Goal: Task Accomplishment & Management: Use online tool/utility

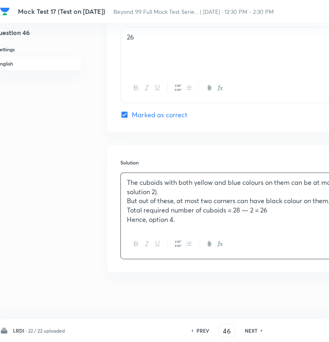
click at [259, 331] on div "NEXT" at bounding box center [253, 330] width 22 height 7
type input "47"
checkbox input "true"
checkbox input "false"
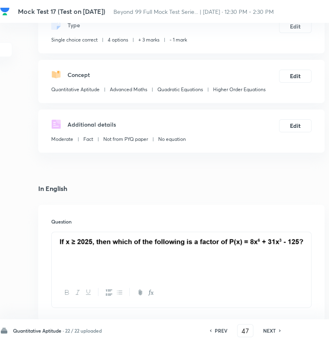
scroll to position [52, 79]
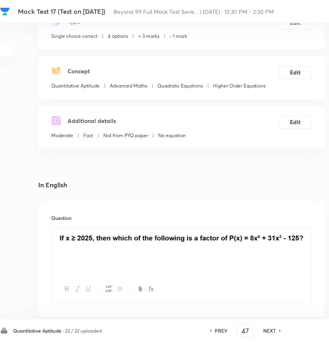
drag, startPoint x: 59, startPoint y: 238, endPoint x: 260, endPoint y: 237, distance: 201.2
click at [260, 237] on img at bounding box center [182, 237] width 248 height 9
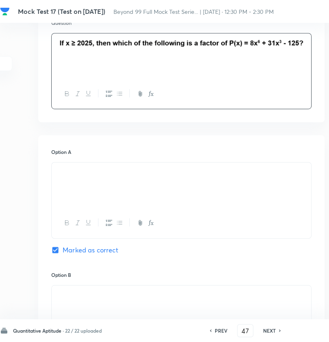
scroll to position [248, 79]
drag, startPoint x: 123, startPoint y: 179, endPoint x: 68, endPoint y: 173, distance: 56.1
click at [68, 173] on p at bounding box center [182, 171] width 248 height 9
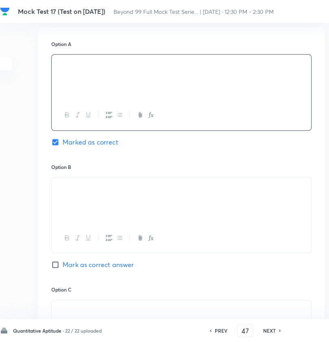
scroll to position [356, 79]
drag, startPoint x: 124, startPoint y: 193, endPoint x: 53, endPoint y: 191, distance: 70.9
click at [53, 191] on div at bounding box center [182, 200] width 260 height 46
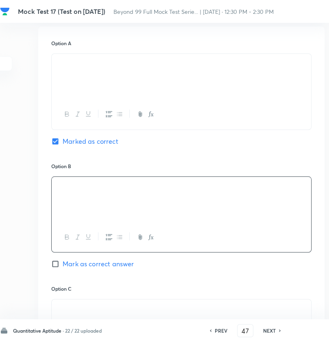
click at [58, 65] on img at bounding box center [58, 65] width 0 height 0
drag, startPoint x: 110, startPoint y: 66, endPoint x: 39, endPoint y: 61, distance: 71.0
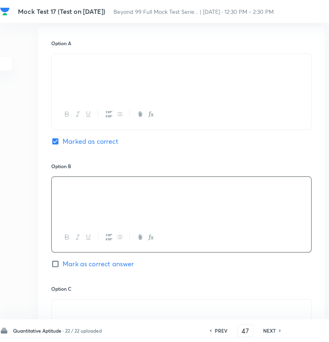
click at [39, 61] on div "Option A Marked as correct Option B Mark as correct answer Option C Mark as cor…" at bounding box center [181, 276] width 287 height 501
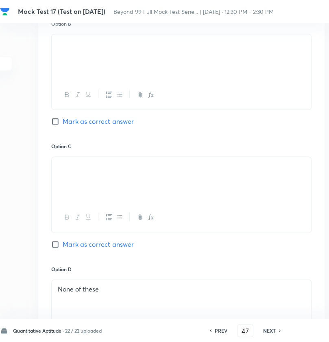
scroll to position [500, 79]
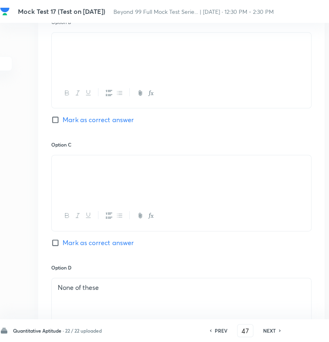
drag, startPoint x: 116, startPoint y: 170, endPoint x: 50, endPoint y: 161, distance: 66.6
click at [50, 161] on div "Option A Marked as correct Option B Mark as correct answer Option C Mark as cor…" at bounding box center [181, 132] width 287 height 501
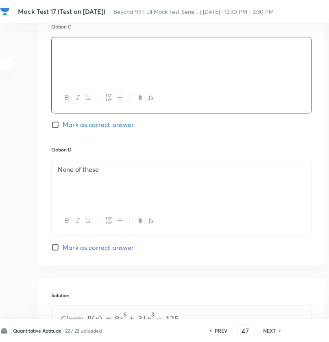
scroll to position [620, 79]
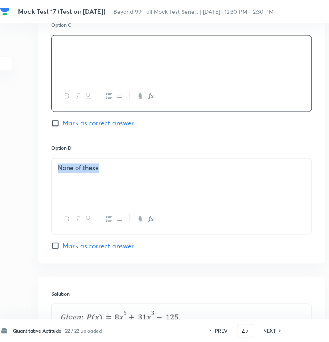
drag, startPoint x: 171, startPoint y: 172, endPoint x: 54, endPoint y: 173, distance: 117.3
click at [54, 173] on div "None of these" at bounding box center [182, 181] width 260 height 46
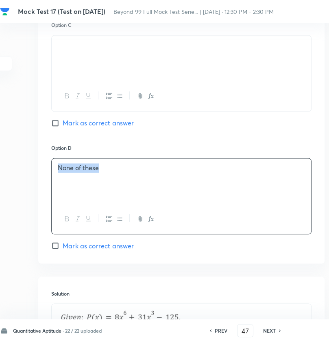
copy p "None of these"
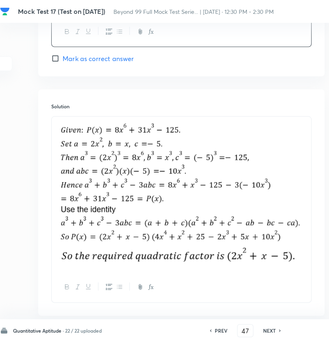
scroll to position [809, 79]
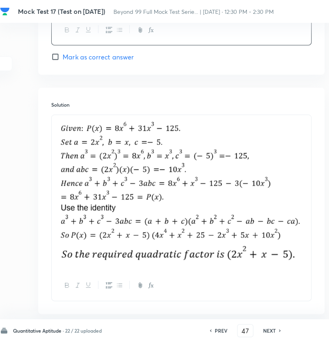
drag, startPoint x: 301, startPoint y: 257, endPoint x: 70, endPoint y: 131, distance: 263.2
click at [70, 131] on div at bounding box center [182, 193] width 260 height 156
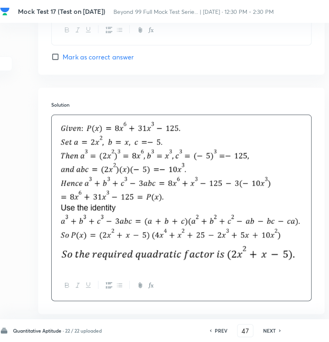
click at [58, 126] on img at bounding box center [182, 181] width 248 height 123
click at [66, 134] on img at bounding box center [182, 181] width 248 height 123
click at [105, 173] on img at bounding box center [182, 181] width 248 height 123
click at [163, 273] on div at bounding box center [182, 285] width 260 height 30
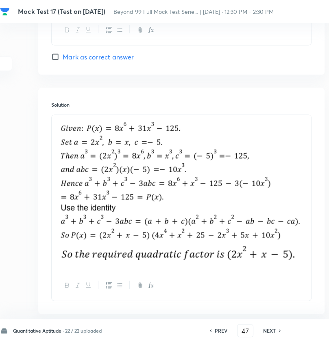
drag, startPoint x: 60, startPoint y: 125, endPoint x: 262, endPoint y: 233, distance: 228.5
click at [285, 254] on div at bounding box center [182, 193] width 260 height 156
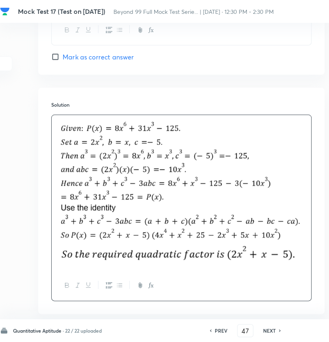
click at [178, 246] on img at bounding box center [182, 254] width 248 height 18
click at [205, 250] on img at bounding box center [182, 254] width 248 height 18
drag, startPoint x: 298, startPoint y: 258, endPoint x: 176, endPoint y: 252, distance: 121.5
click at [176, 252] on img at bounding box center [182, 254] width 248 height 18
click at [318, 192] on div "Solution" at bounding box center [181, 201] width 287 height 226
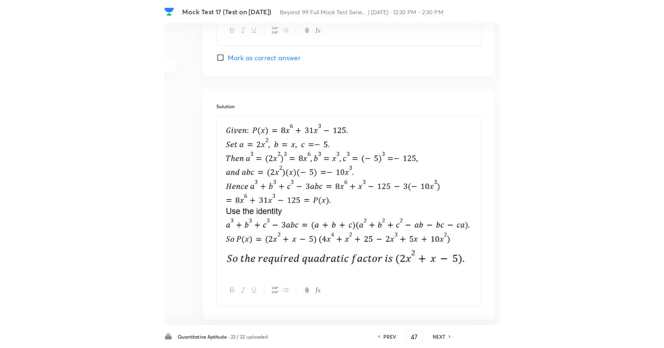
scroll to position [809, 0]
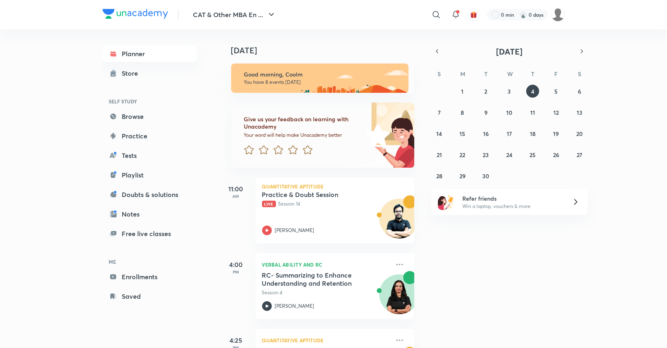
scroll to position [438, 0]
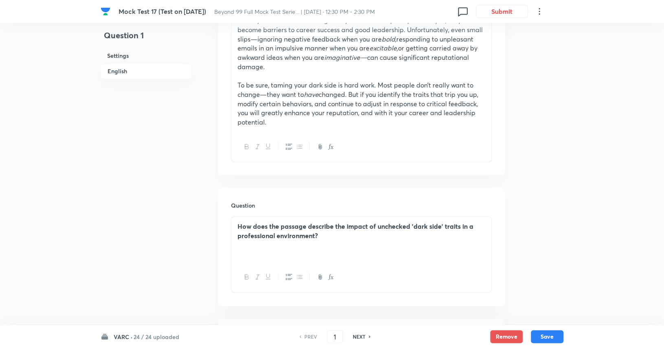
scroll to position [617, 0]
click at [141, 337] on h6 "24 / 24 uploaded" at bounding box center [157, 337] width 46 height 9
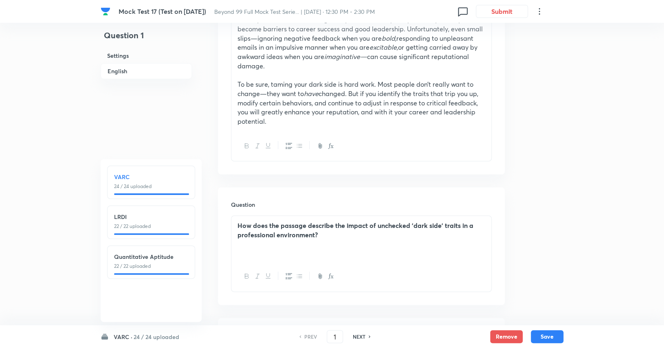
click at [150, 267] on p "22 / 22 uploaded" at bounding box center [151, 266] width 74 height 7
type input "47"
checkbox input "false"
checkbox input "true"
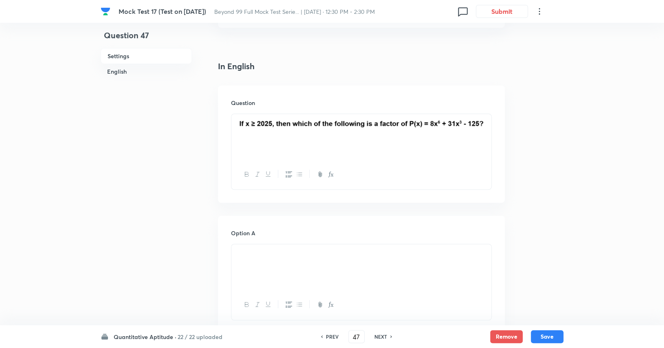
scroll to position [180, 0]
click at [386, 149] on div at bounding box center [361, 136] width 260 height 46
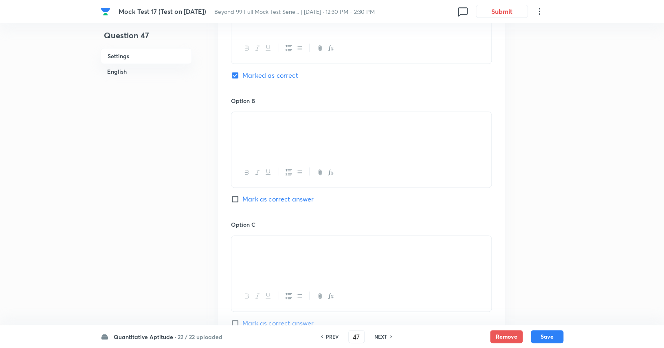
scroll to position [0, 0]
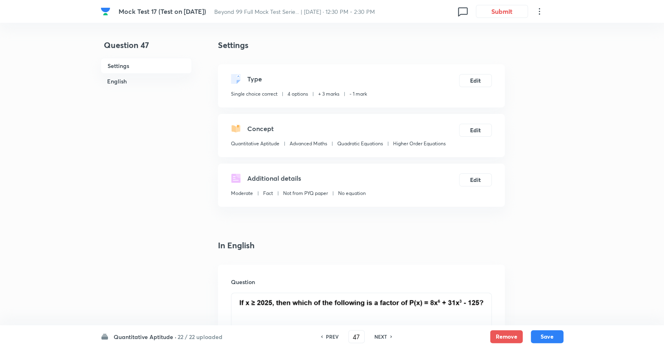
drag, startPoint x: 395, startPoint y: 53, endPoint x: 156, endPoint y: 188, distance: 274.1
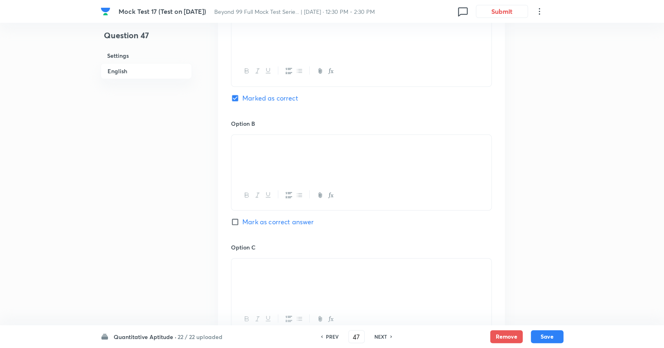
scroll to position [413, 0]
click at [383, 337] on h6 "NEXT" at bounding box center [380, 336] width 13 height 7
type input "48"
checkbox input "false"
checkbox input "true"
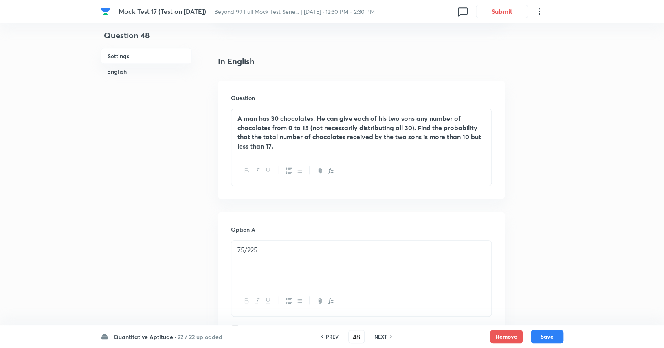
scroll to position [184, 0]
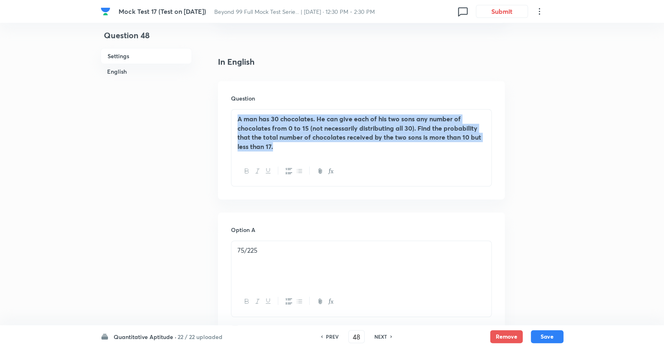
drag, startPoint x: 287, startPoint y: 146, endPoint x: 233, endPoint y: 113, distance: 63.3
click at [233, 113] on div "A man has 30 chocolates. He can give each of his two sons any number of chocola…" at bounding box center [361, 133] width 260 height 47
copy strong "A man has 30 chocolates. He can give each of his two sons any number of chocola…"
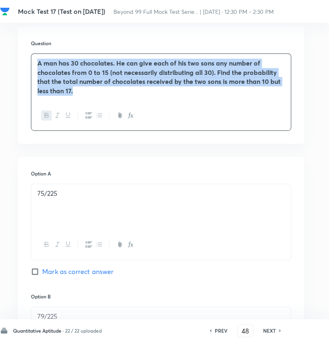
scroll to position [227, 109]
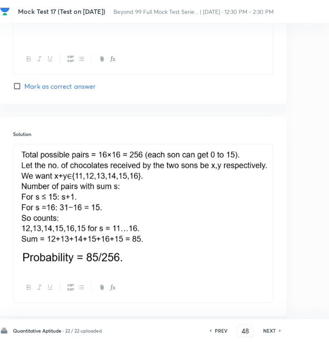
scroll to position [803, 117]
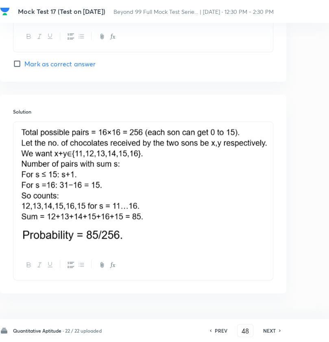
drag, startPoint x: 144, startPoint y: 236, endPoint x: 41, endPoint y: 131, distance: 147.1
click at [41, 131] on div at bounding box center [143, 186] width 260 height 128
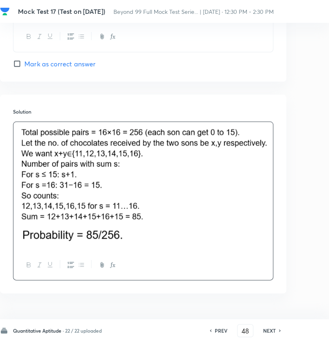
click at [26, 133] on img at bounding box center [144, 175] width 248 height 97
click at [22, 132] on img at bounding box center [144, 175] width 248 height 97
click at [70, 218] on img at bounding box center [144, 175] width 248 height 97
click at [157, 230] on img at bounding box center [98, 234] width 157 height 17
click at [191, 261] on div at bounding box center [143, 265] width 260 height 30
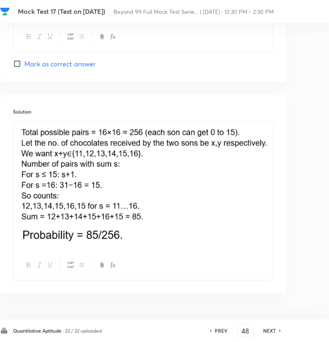
drag, startPoint x: 14, startPoint y: 130, endPoint x: 205, endPoint y: 187, distance: 199.3
click at [205, 187] on div at bounding box center [143, 186] width 260 height 128
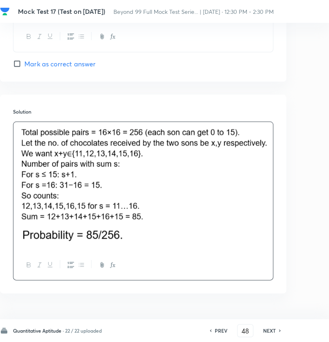
click at [127, 232] on img at bounding box center [98, 234] width 157 height 17
click at [48, 243] on p at bounding box center [144, 235] width 248 height 19
drag, startPoint x: 17, startPoint y: 233, endPoint x: 136, endPoint y: 236, distance: 118.9
click at [136, 236] on div at bounding box center [143, 186] width 260 height 128
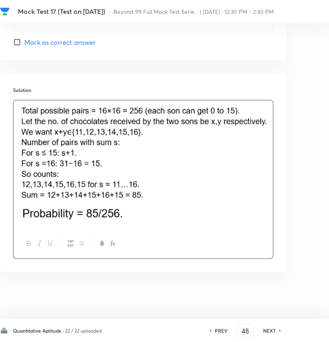
click at [276, 331] on h6 "NEXT" at bounding box center [269, 330] width 13 height 7
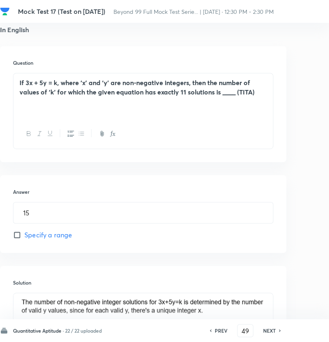
scroll to position [205, 117]
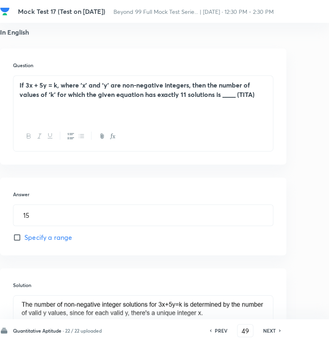
drag, startPoint x: 263, startPoint y: 99, endPoint x: 9, endPoint y: 87, distance: 254.8
click at [9, 87] on div "Question If 3x + 5y = k, where ‘x’ and ‘y’ are non-negative integers, then the …" at bounding box center [143, 106] width 287 height 116
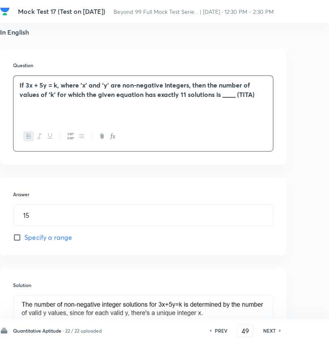
copy strong "If 3x + 5y = k, where ‘x’ and ‘y’ are non-negative integers, then the number of…"
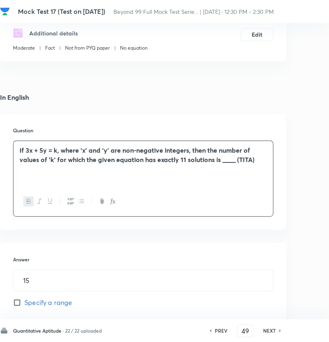
scroll to position [140, 117]
click at [227, 116] on div "Question If 3x + 5y = k, where ‘x’ and ‘y’ are non-negative integers, then the …" at bounding box center [143, 171] width 287 height 116
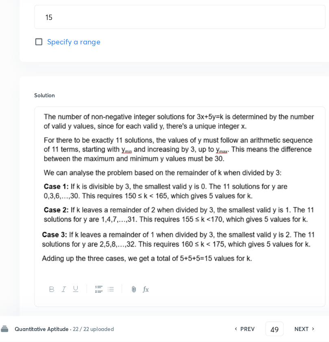
scroll to position [368, 100]
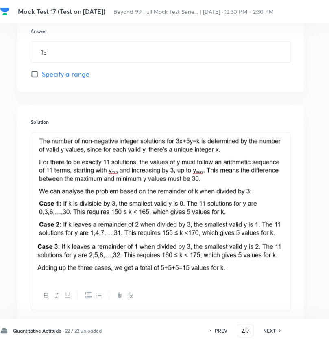
drag, startPoint x: 228, startPoint y: 269, endPoint x: 37, endPoint y: 141, distance: 230.2
click at [37, 141] on div at bounding box center [161, 206] width 260 height 148
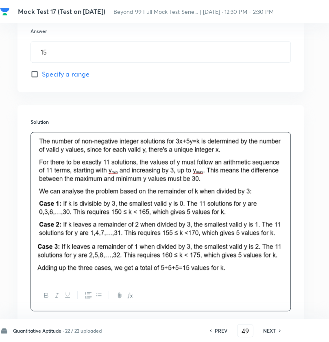
click at [37, 141] on img at bounding box center [161, 187] width 248 height 101
click at [37, 150] on img at bounding box center [161, 187] width 248 height 101
click at [91, 189] on img at bounding box center [161, 187] width 248 height 101
click at [121, 251] on img at bounding box center [161, 257] width 248 height 33
click at [121, 219] on img at bounding box center [161, 187] width 248 height 101
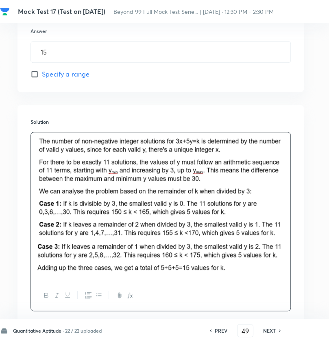
click at [145, 111] on div "Solution" at bounding box center [161, 214] width 287 height 219
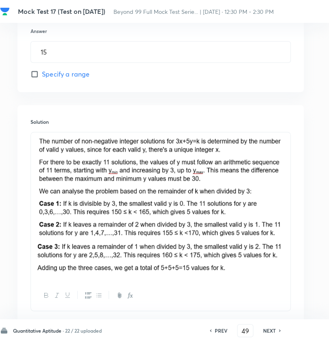
drag, startPoint x: 36, startPoint y: 145, endPoint x: 243, endPoint y: 228, distance: 222.9
click at [243, 228] on div at bounding box center [161, 206] width 260 height 148
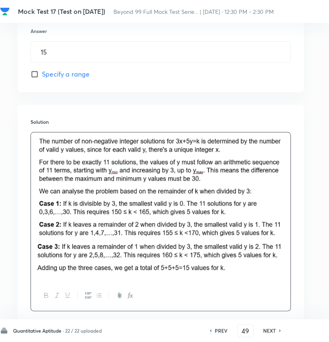
click at [90, 246] on img at bounding box center [161, 257] width 248 height 33
drag, startPoint x: 36, startPoint y: 247, endPoint x: 188, endPoint y: 262, distance: 152.6
click at [188, 262] on img at bounding box center [161, 257] width 248 height 33
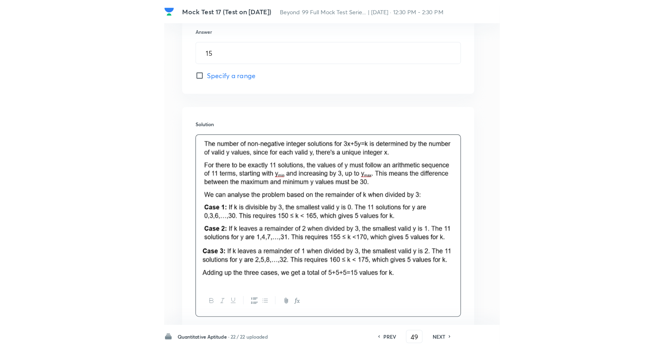
scroll to position [383, 0]
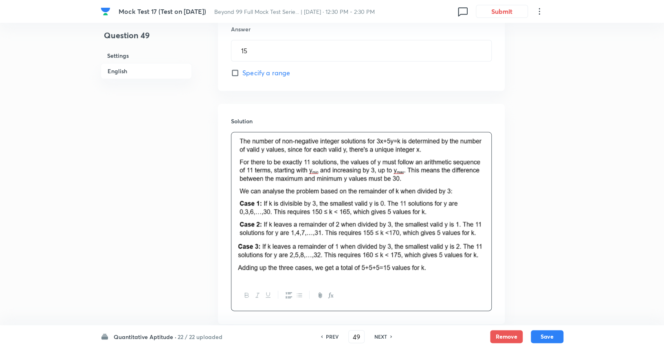
click at [378, 334] on h6 "NEXT" at bounding box center [380, 336] width 13 height 7
type input "50"
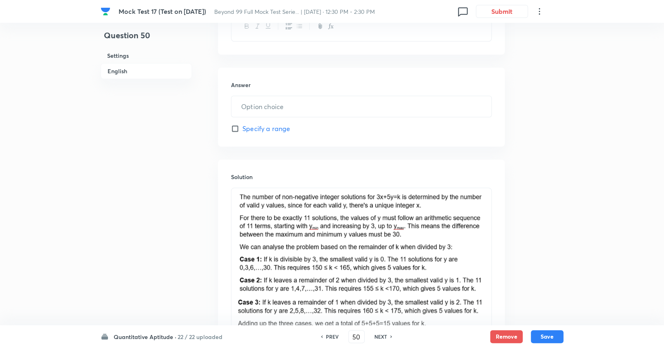
type input "35"
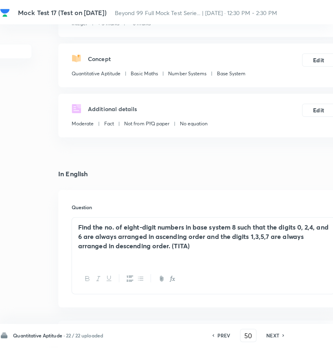
scroll to position [66, 60]
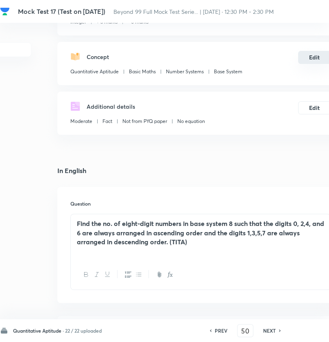
click at [319, 57] on button "Edit" at bounding box center [314, 57] width 33 height 13
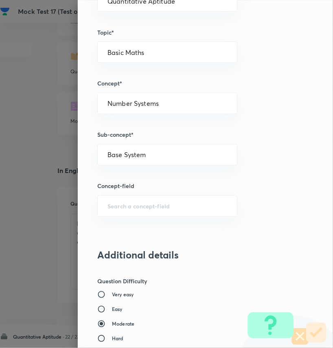
scroll to position [332, 0]
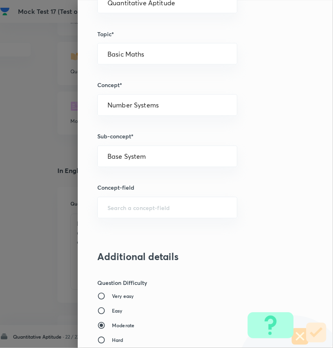
click at [31, 123] on div at bounding box center [166, 174] width 333 height 348
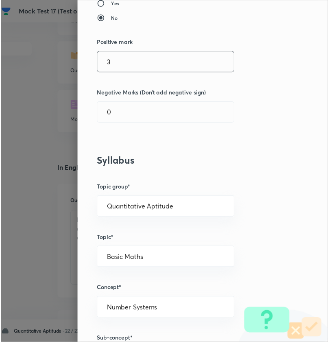
scroll to position [0, 0]
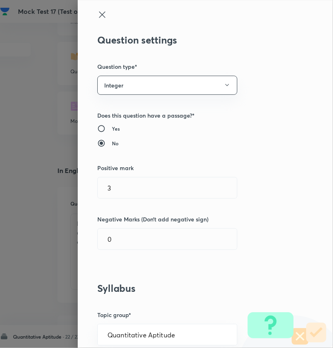
click at [99, 17] on icon at bounding box center [102, 14] width 6 height 6
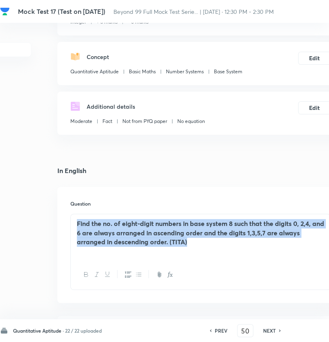
drag, startPoint x: 195, startPoint y: 241, endPoint x: 69, endPoint y: 211, distance: 129.2
click at [69, 211] on div "Question Find the no. of eight-digit numbers in base system 8 such that the dig…" at bounding box center [200, 245] width 287 height 116
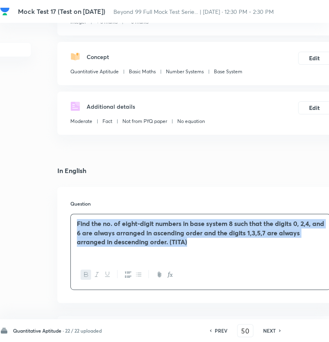
copy strong "Find the no. of eight-digit numbers in base system 8 such that the digits 0, 2,…"
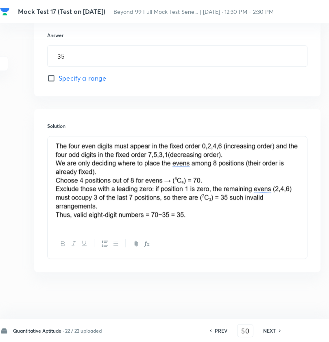
scroll to position [364, 85]
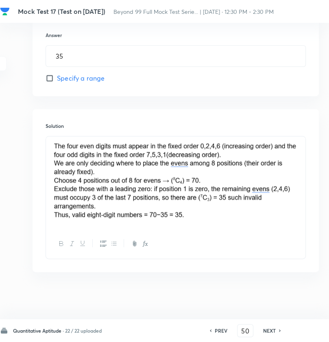
click at [218, 189] on img at bounding box center [176, 181] width 248 height 80
click at [257, 189] on img at bounding box center [176, 181] width 248 height 80
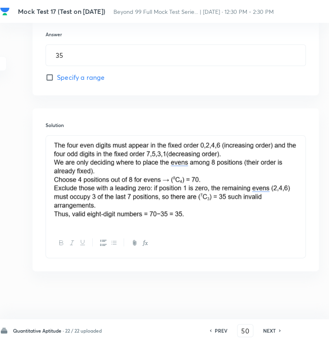
scroll to position [365, 85]
click at [272, 331] on h6 "NEXT" at bounding box center [269, 330] width 13 height 7
type input "51"
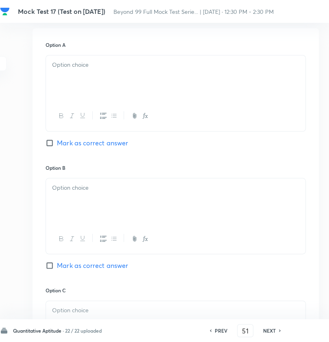
checkbox input "true"
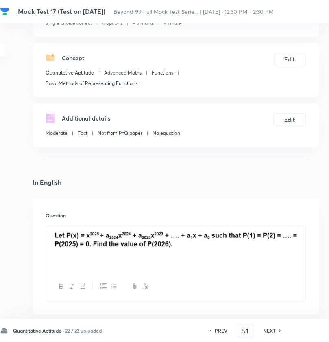
scroll to position [67, 85]
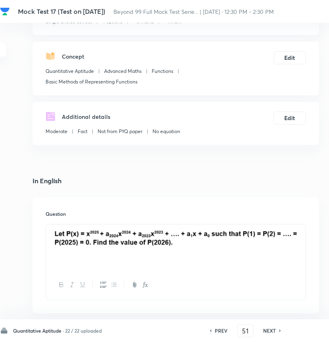
drag, startPoint x: 201, startPoint y: 245, endPoint x: 81, endPoint y: 231, distance: 121.0
click at [81, 231] on img at bounding box center [176, 237] width 248 height 16
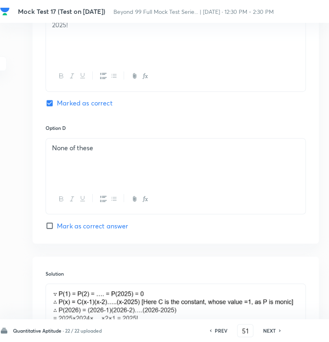
scroll to position [753, 85]
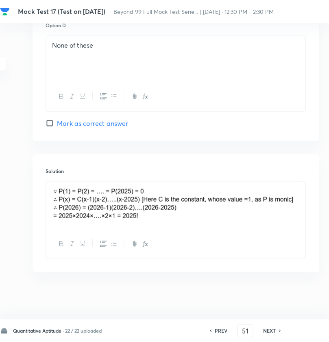
click at [137, 191] on img at bounding box center [176, 203] width 248 height 35
drag, startPoint x: 172, startPoint y: 219, endPoint x: 89, endPoint y: 192, distance: 87.4
click at [89, 192] on img at bounding box center [176, 203] width 248 height 35
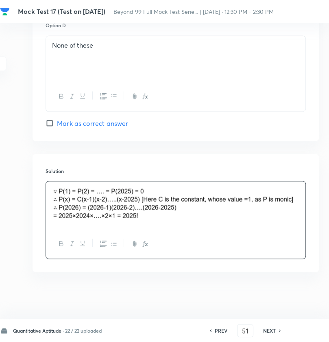
click at [276, 329] on h6 "NEXT" at bounding box center [269, 330] width 13 height 7
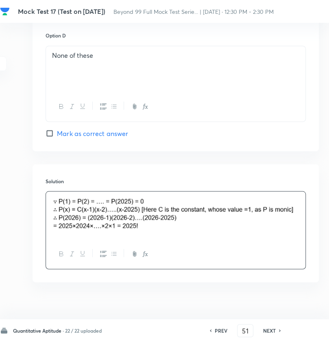
type input "52"
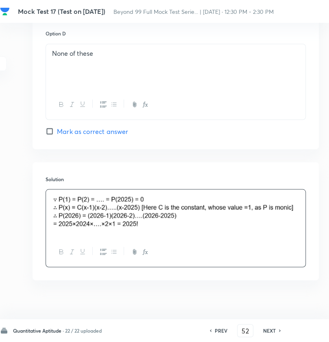
checkbox input "false"
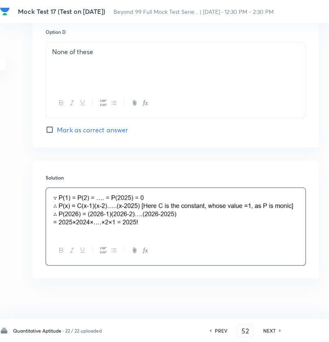
checkbox input "true"
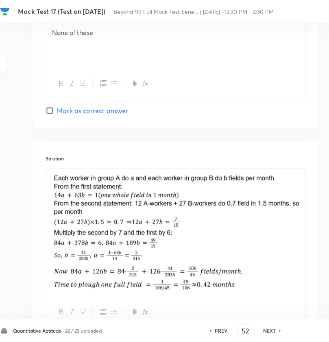
scroll to position [793, 85]
click at [154, 183] on img at bounding box center [176, 218] width 248 height 90
drag, startPoint x: 246, startPoint y: 281, endPoint x: 77, endPoint y: 173, distance: 200.0
click at [77, 173] on div at bounding box center [176, 233] width 260 height 129
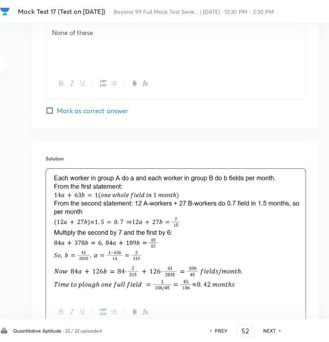
click at [148, 163] on div "Solution" at bounding box center [176, 240] width 287 height 199
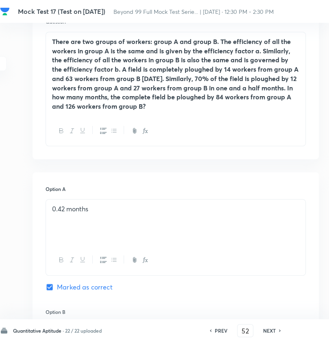
scroll to position [217, 85]
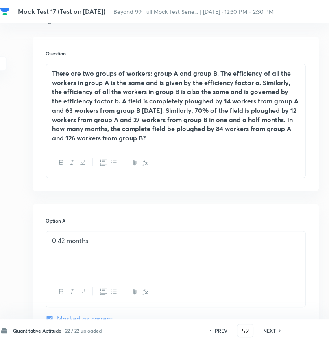
drag, startPoint x: 160, startPoint y: 139, endPoint x: 49, endPoint y: 75, distance: 127.7
click at [49, 75] on div "There are two groups of workers: group A and group B. The efficiency of all the…" at bounding box center [176, 106] width 260 height 84
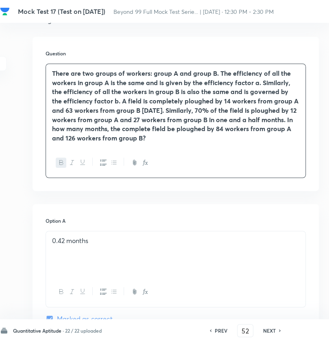
copy strong "There are two groups of workers: group A and group B. The efficiency of all the…"
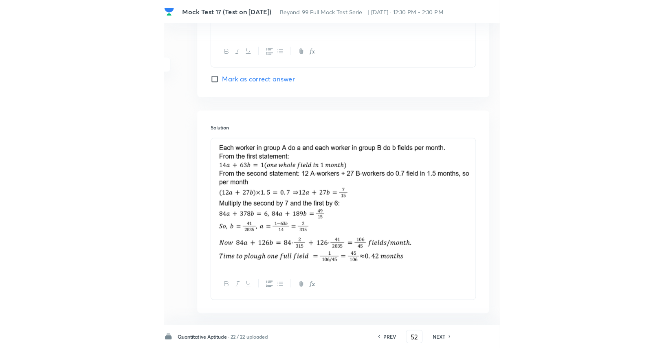
scroll to position [826, 0]
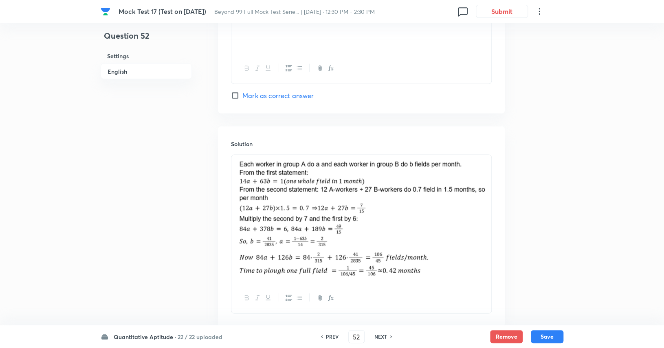
click at [347, 189] on img at bounding box center [361, 205] width 248 height 90
click at [382, 259] on img at bounding box center [361, 264] width 248 height 24
drag, startPoint x: 428, startPoint y: 269, endPoint x: 244, endPoint y: 170, distance: 208.8
click at [244, 170] on div at bounding box center [361, 219] width 260 height 129
click at [272, 144] on h6 "Solution" at bounding box center [361, 143] width 261 height 9
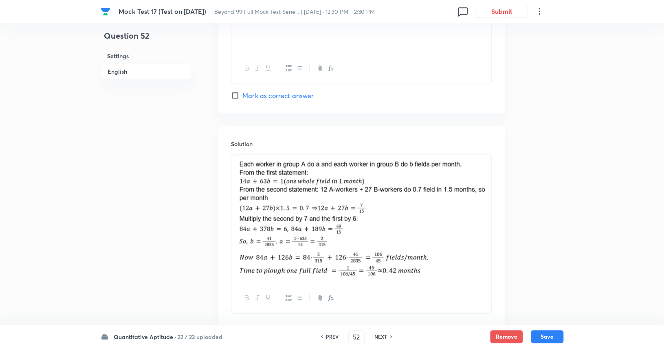
click at [377, 335] on h6 "NEXT" at bounding box center [380, 336] width 13 height 7
type input "53"
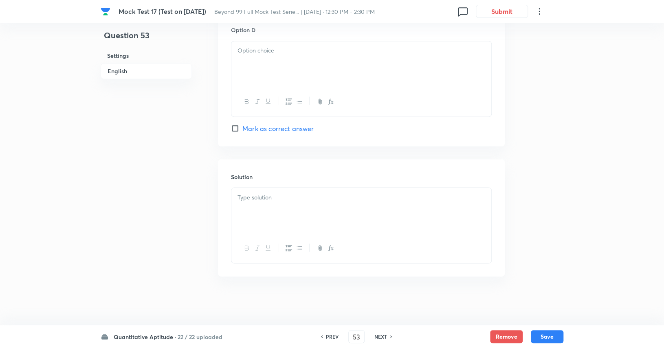
checkbox input "false"
checkbox input "true"
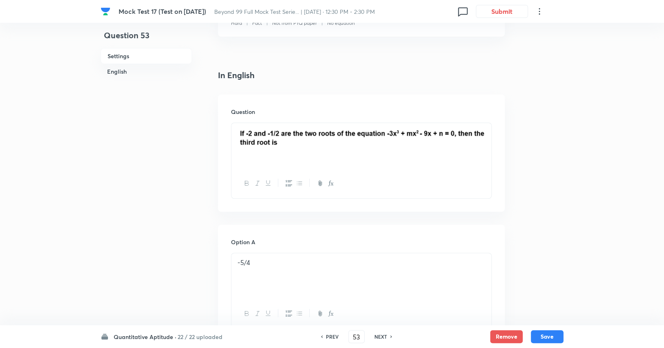
scroll to position [169, 0]
drag, startPoint x: 311, startPoint y: 147, endPoint x: 404, endPoint y: 167, distance: 95.8
click at [404, 167] on div at bounding box center [361, 147] width 260 height 46
click at [409, 160] on div at bounding box center [361, 147] width 260 height 46
drag, startPoint x: 490, startPoint y: 146, endPoint x: 279, endPoint y: 147, distance: 211.4
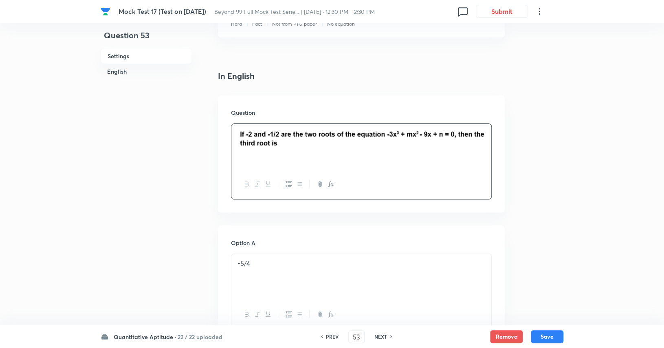
click at [279, 147] on div at bounding box center [361, 147] width 260 height 46
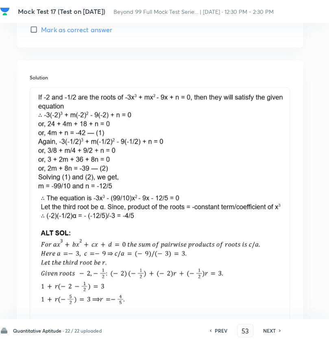
scroll to position [837, 101]
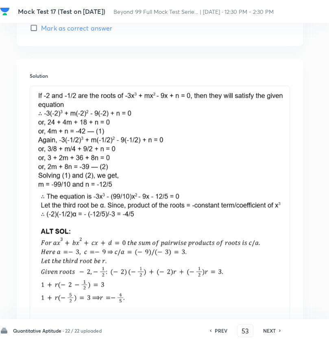
drag, startPoint x: 154, startPoint y: 215, endPoint x: 59, endPoint y: 153, distance: 113.1
click at [59, 153] on div at bounding box center [160, 198] width 260 height 225
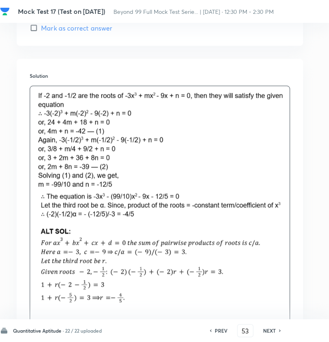
drag, startPoint x: 36, startPoint y: 90, endPoint x: 238, endPoint y: 281, distance: 278.0
click at [238, 281] on div at bounding box center [160, 198] width 260 height 225
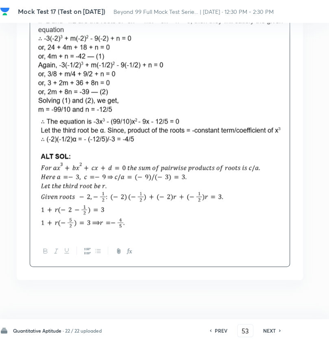
click at [163, 160] on img at bounding box center [160, 173] width 248 height 113
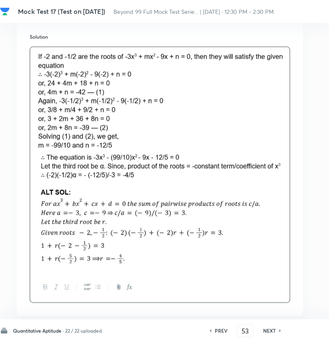
scroll to position [876, 101]
click at [163, 160] on img at bounding box center [160, 209] width 248 height 113
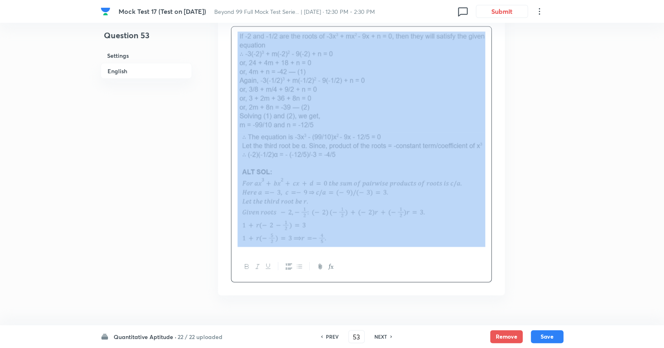
scroll to position [933, 0]
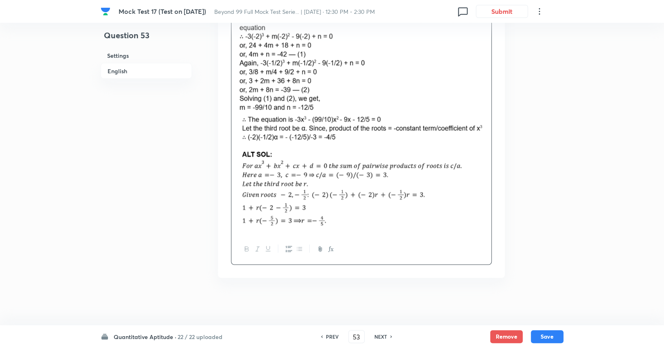
click at [382, 337] on h6 "NEXT" at bounding box center [380, 336] width 13 height 7
type input "54"
checkbox input "true"
checkbox input "false"
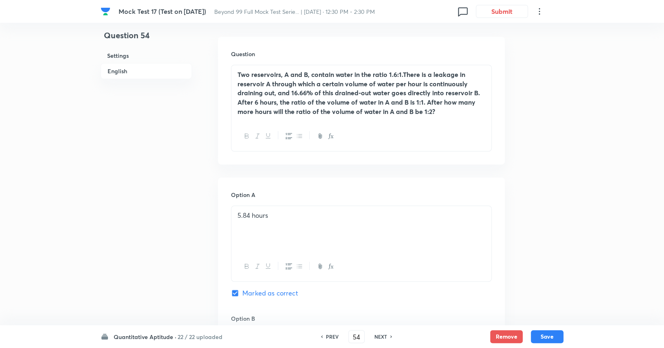
scroll to position [230, 0]
drag, startPoint x: 286, startPoint y: 212, endPoint x: 222, endPoint y: 213, distance: 64.0
copy p "5.84 hours"
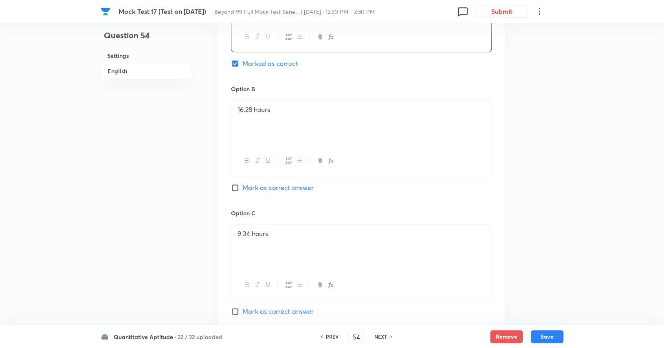
scroll to position [459, 0]
drag, startPoint x: 282, startPoint y: 110, endPoint x: 220, endPoint y: 111, distance: 61.9
click at [220, 111] on div "Option A 5.84 hours Marked as correct Option B 16.28 hours Mark as correct answ…" at bounding box center [361, 200] width 287 height 506
copy p "16.28 hours"
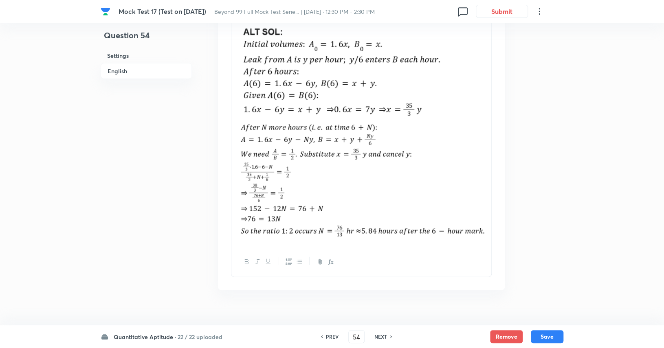
scroll to position [1168, 0]
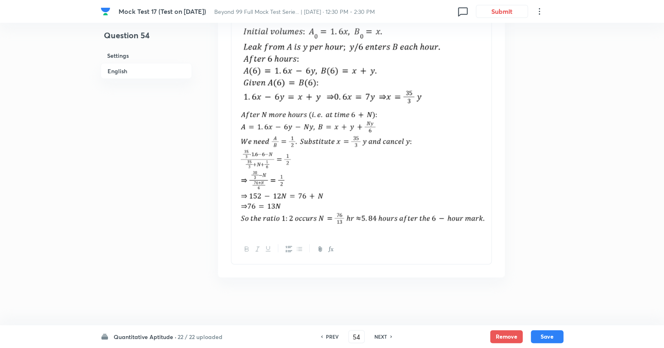
click at [379, 331] on div "PREV 54 ​ NEXT" at bounding box center [356, 336] width 105 height 13
click at [377, 338] on h6 "NEXT" at bounding box center [380, 336] width 13 height 7
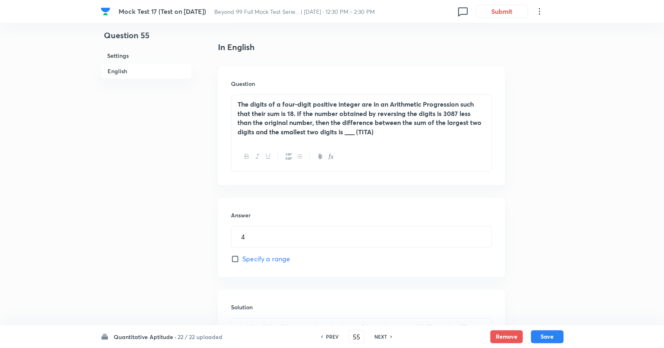
scroll to position [188, 0]
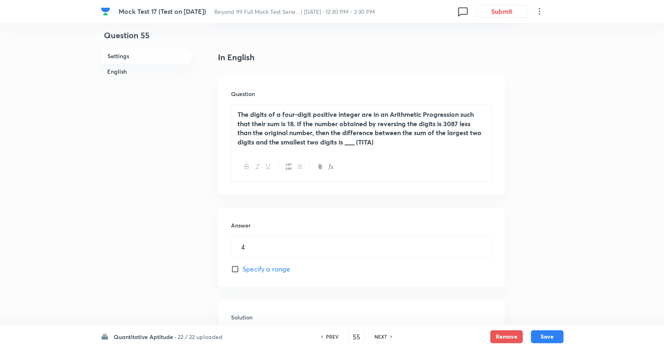
drag, startPoint x: 384, startPoint y: 141, endPoint x: 235, endPoint y: 108, distance: 153.0
click at [235, 108] on div "The digits of a four-digit positive integer are in an Arithmetic Progression su…" at bounding box center [361, 128] width 260 height 47
copy strong "The digits of a four-digit positive integer are in an Arithmetic Progression su…"
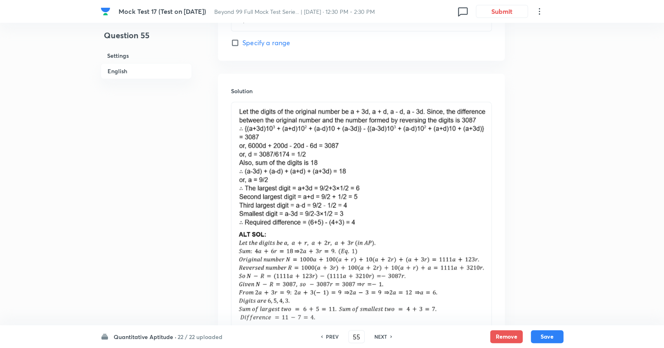
scroll to position [454, 0]
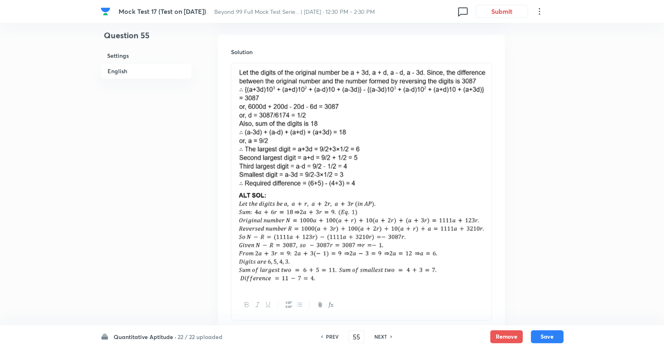
click at [269, 187] on img at bounding box center [361, 128] width 248 height 121
click at [278, 167] on img at bounding box center [361, 128] width 248 height 121
drag, startPoint x: 362, startPoint y: 279, endPoint x: 237, endPoint y: 109, distance: 211.4
click at [237, 109] on div at bounding box center [361, 176] width 260 height 227
drag, startPoint x: 238, startPoint y: 76, endPoint x: 324, endPoint y: 159, distance: 119.8
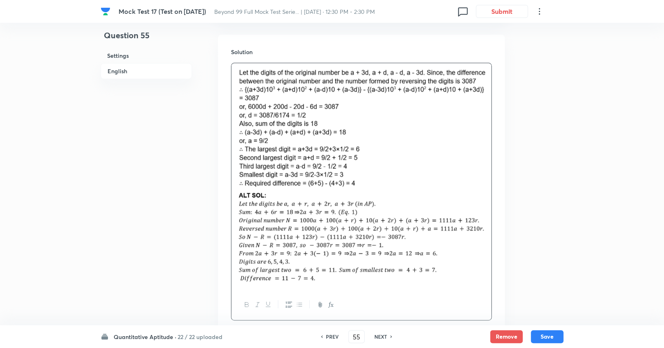
click at [324, 159] on img at bounding box center [361, 128] width 248 height 121
click at [277, 198] on img at bounding box center [361, 237] width 248 height 92
drag, startPoint x: 393, startPoint y: 278, endPoint x: 255, endPoint y: 218, distance: 149.9
click at [255, 218] on img at bounding box center [361, 237] width 248 height 92
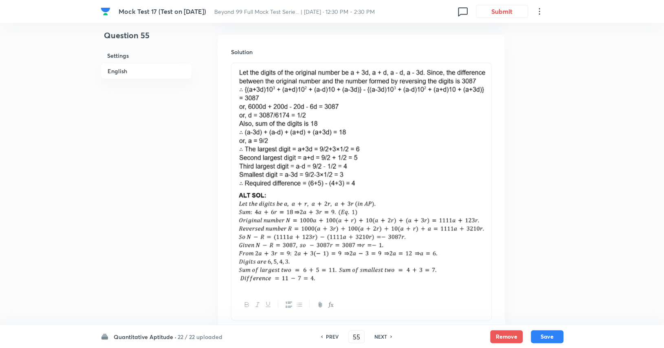
click at [386, 337] on div "NEXT" at bounding box center [382, 336] width 22 height 7
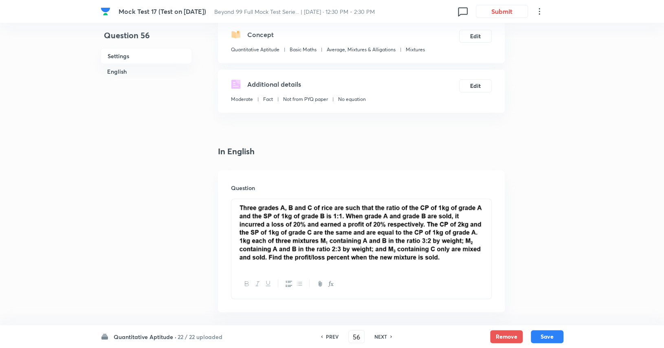
scroll to position [96, 0]
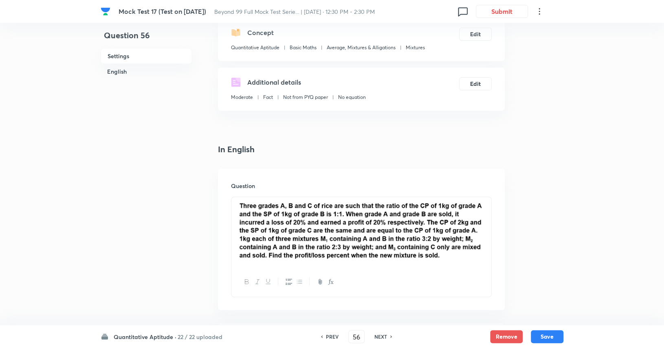
drag, startPoint x: 445, startPoint y: 253, endPoint x: 268, endPoint y: 218, distance: 179.7
click at [268, 218] on img at bounding box center [361, 231] width 248 height 58
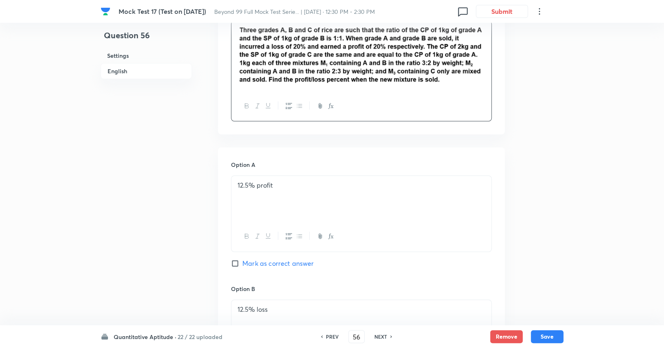
scroll to position [273, 0]
drag, startPoint x: 287, startPoint y: 190, endPoint x: 230, endPoint y: 184, distance: 58.1
drag, startPoint x: 230, startPoint y: 184, endPoint x: 265, endPoint y: 198, distance: 38.0
click at [265, 198] on div "12.5% profit" at bounding box center [361, 198] width 260 height 46
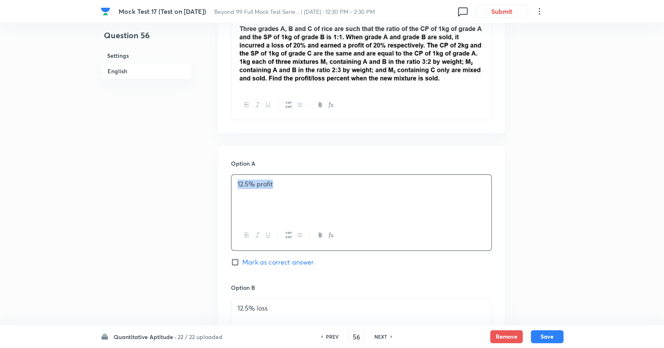
drag, startPoint x: 283, startPoint y: 185, endPoint x: 224, endPoint y: 182, distance: 59.5
copy p "12.5% profit"
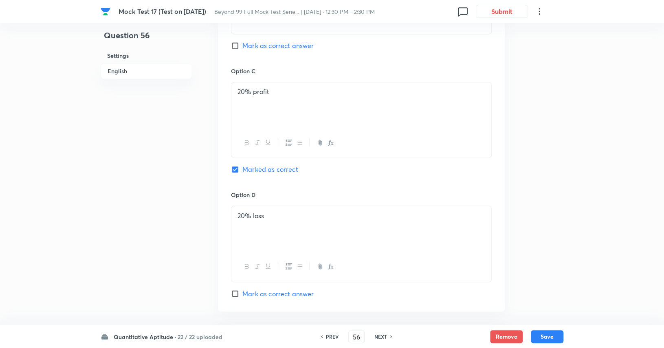
scroll to position [823, 0]
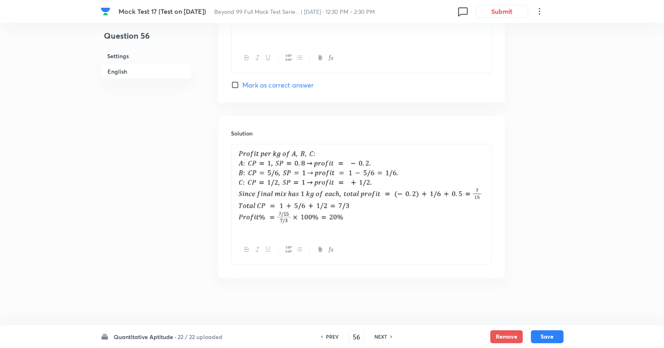
click at [280, 187] on img at bounding box center [361, 188] width 248 height 78
drag, startPoint x: 361, startPoint y: 223, endPoint x: 266, endPoint y: 185, distance: 102.9
click at [266, 185] on img at bounding box center [361, 188] width 248 height 78
click at [386, 336] on h6 "NEXT" at bounding box center [380, 336] width 13 height 7
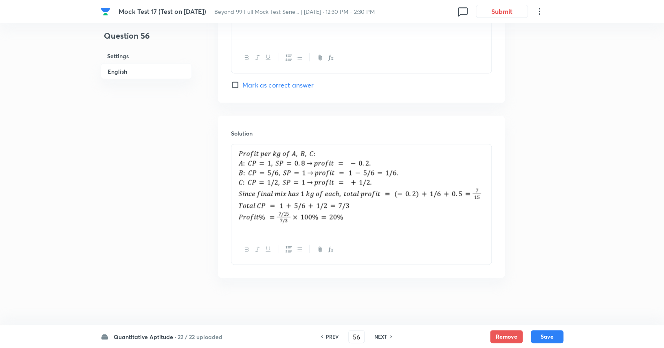
type input "57"
checkbox input "false"
checkbox input "true"
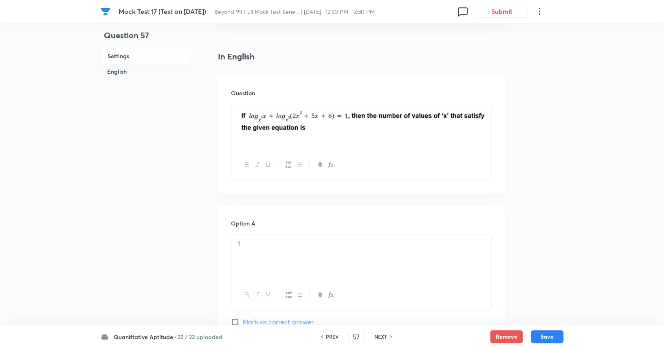
scroll to position [189, 0]
drag, startPoint x: 333, startPoint y: 132, endPoint x: 257, endPoint y: 115, distance: 77.9
click at [257, 115] on p at bounding box center [361, 121] width 248 height 25
drag, startPoint x: 328, startPoint y: 141, endPoint x: 264, endPoint y: 120, distance: 67.5
click at [264, 120] on div at bounding box center [361, 127] width 260 height 46
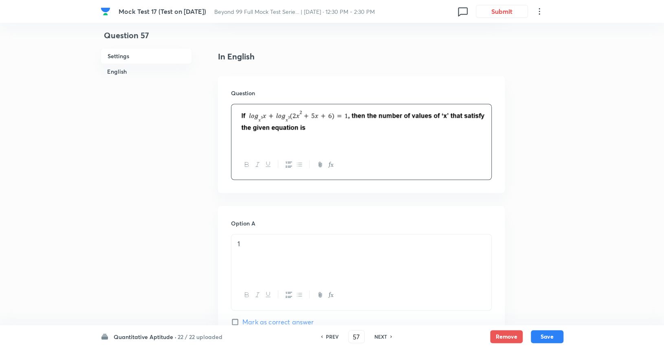
drag, startPoint x: 239, startPoint y: 119, endPoint x: 326, endPoint y: 129, distance: 88.2
click at [326, 129] on img at bounding box center [361, 120] width 248 height 23
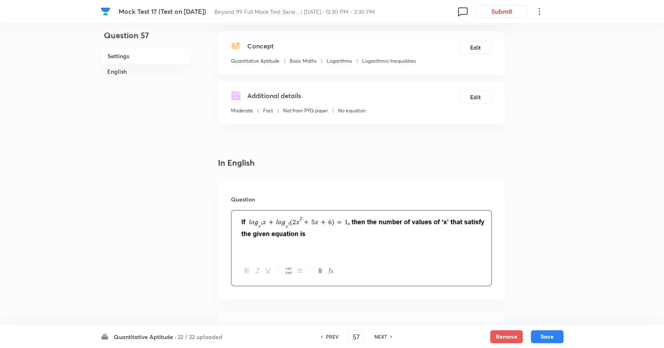
scroll to position [81, 0]
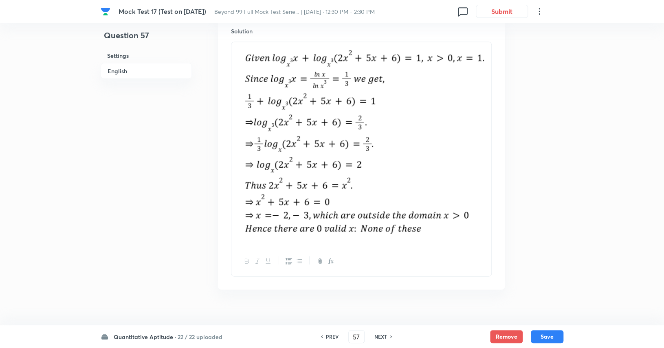
scroll to position [912, 0]
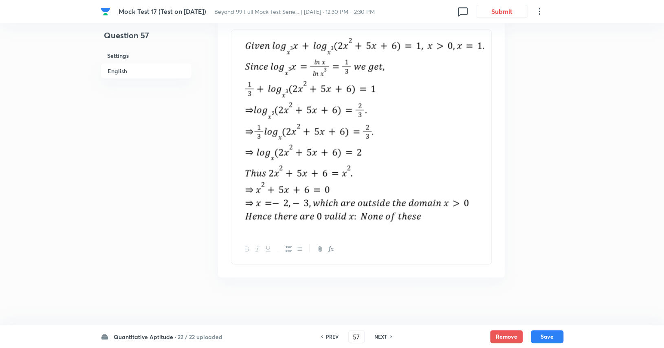
click at [277, 145] on img at bounding box center [361, 131] width 248 height 192
click at [310, 158] on img at bounding box center [361, 131] width 248 height 192
drag, startPoint x: 425, startPoint y: 212, endPoint x: 308, endPoint y: 148, distance: 133.8
click at [308, 148] on img at bounding box center [361, 131] width 248 height 192
click at [388, 338] on div "NEXT" at bounding box center [382, 336] width 22 height 7
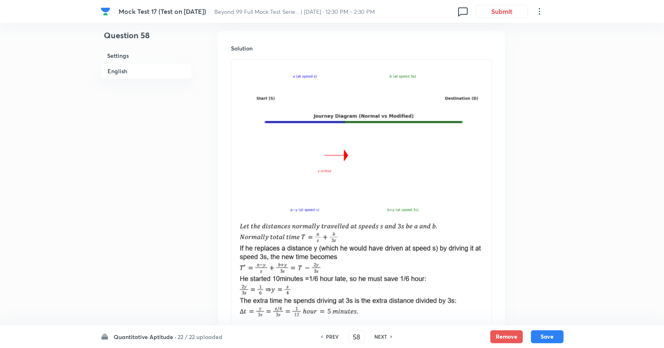
scroll to position [579, 0]
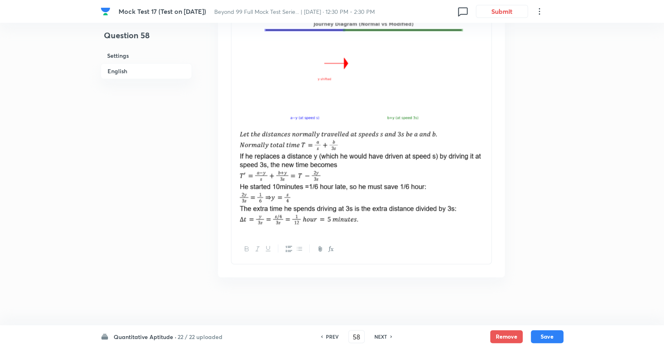
click at [282, 167] on img at bounding box center [361, 177] width 248 height 99
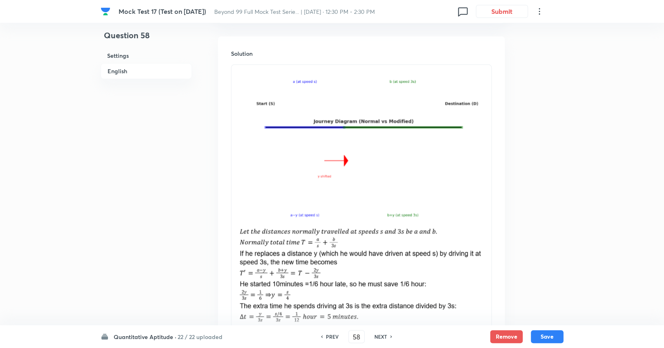
scroll to position [498, 0]
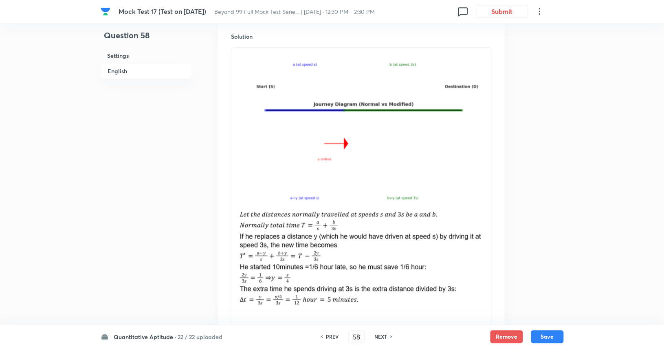
click at [340, 161] on img at bounding box center [361, 129] width 248 height 153
drag, startPoint x: 419, startPoint y: 301, endPoint x: 266, endPoint y: 97, distance: 254.8
click at [266, 97] on div at bounding box center [361, 181] width 260 height 267
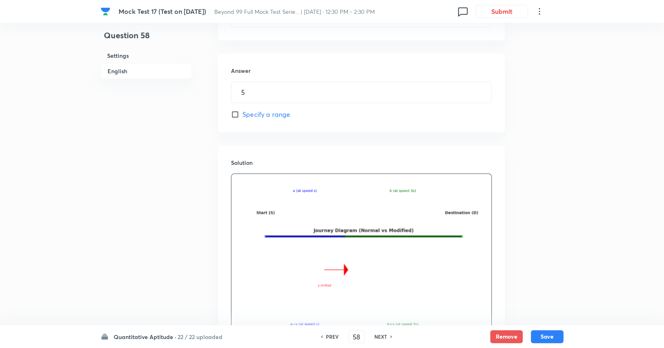
scroll to position [372, 0]
click at [301, 195] on img at bounding box center [361, 255] width 248 height 153
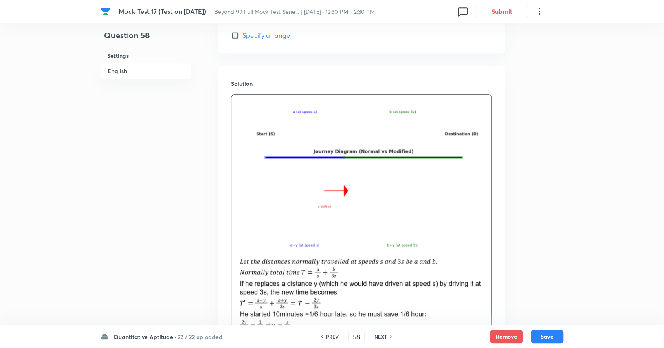
scroll to position [452, 0]
drag, startPoint x: 453, startPoint y: 236, endPoint x: 351, endPoint y: 191, distance: 111.6
click at [351, 191] on img at bounding box center [361, 175] width 248 height 153
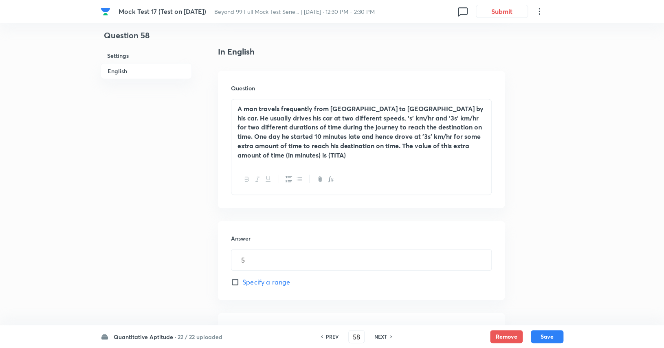
scroll to position [202, 0]
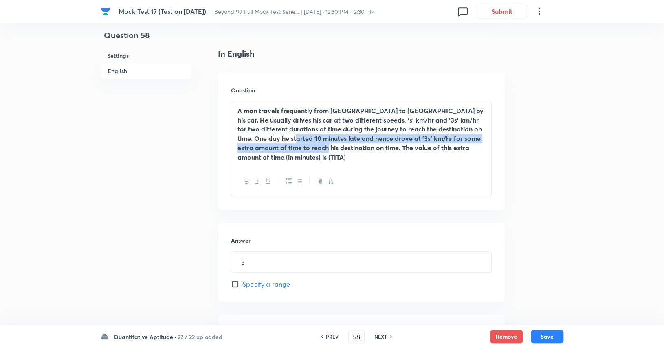
drag, startPoint x: 320, startPoint y: 150, endPoint x: 290, endPoint y: 145, distance: 30.6
click at [287, 141] on strong "A man travels frequently from Hyderabad to Bengaluru by his car. He usually dri…" at bounding box center [360, 133] width 246 height 55
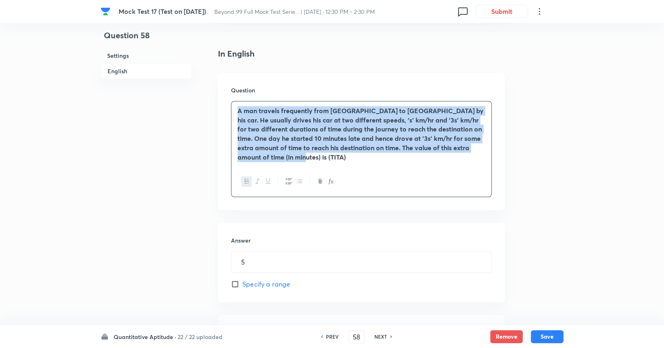
drag, startPoint x: 302, startPoint y: 158, endPoint x: 233, endPoint y: 114, distance: 82.8
click at [233, 114] on div "A man travels frequently from Hyderabad to Bengaluru by his car. He usually dri…" at bounding box center [361, 133] width 260 height 65
copy strong "A man travels frequently from Hyderabad to Bengaluru by his car. He usually dri…"
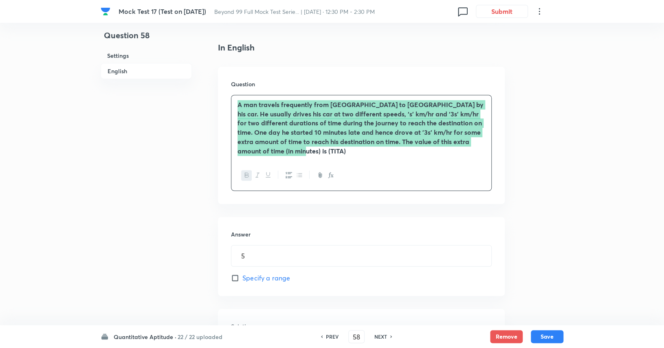
scroll to position [212, 0]
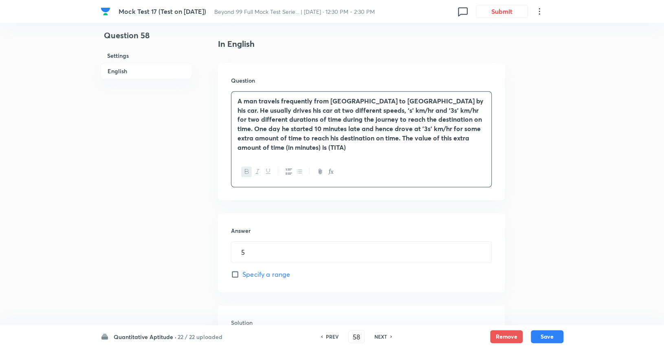
click at [252, 204] on div "In English Question A man travels frequently from Hyderabad to Bengaluru by his…" at bounding box center [361, 341] width 287 height 606
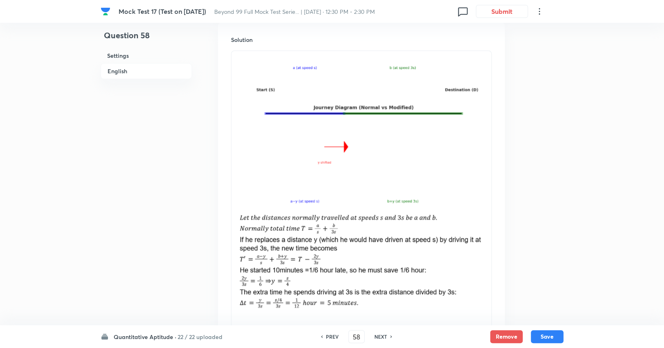
scroll to position [497, 0]
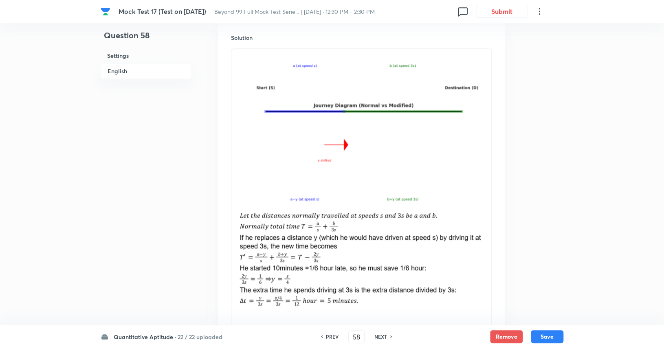
drag, startPoint x: 263, startPoint y: 58, endPoint x: 345, endPoint y: 127, distance: 106.9
click at [345, 127] on img at bounding box center [361, 130] width 248 height 153
click at [238, 219] on img at bounding box center [361, 258] width 248 height 99
drag, startPoint x: 238, startPoint y: 218, endPoint x: 341, endPoint y: 281, distance: 120.8
click at [341, 281] on img at bounding box center [361, 258] width 248 height 99
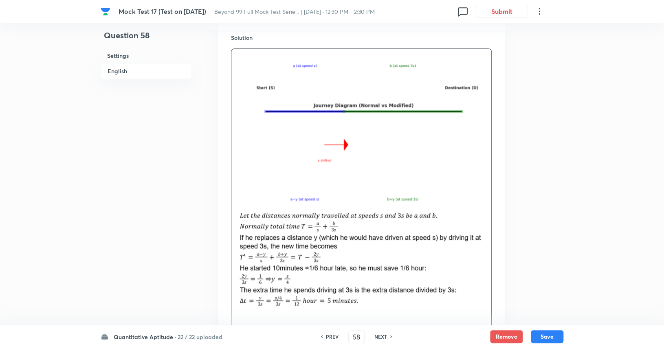
scroll to position [579, 0]
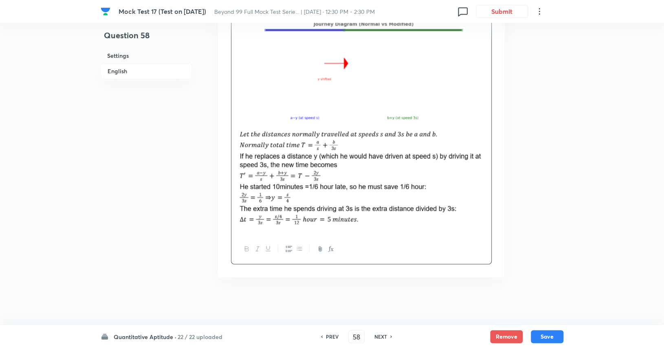
click at [382, 336] on h6 "NEXT" at bounding box center [380, 336] width 13 height 7
type input "59"
type input "11"
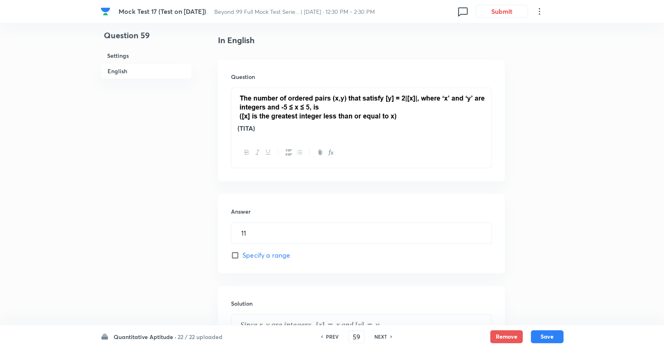
scroll to position [205, 0]
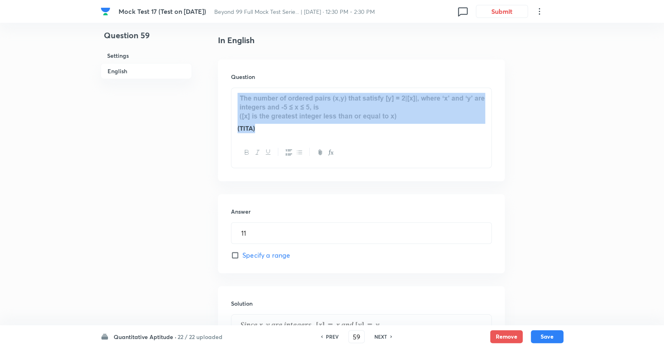
drag, startPoint x: 350, startPoint y: 127, endPoint x: 244, endPoint y: 104, distance: 108.0
click at [235, 97] on div "(TITA)" at bounding box center [361, 113] width 260 height 50
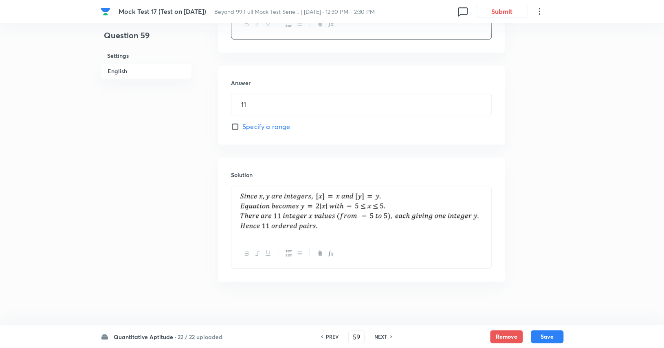
scroll to position [339, 0]
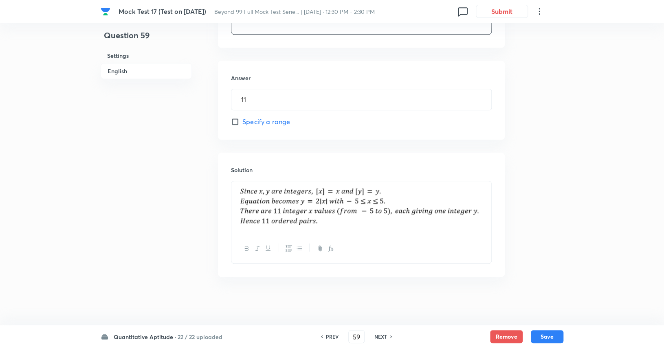
drag, startPoint x: 321, startPoint y: 223, endPoint x: 257, endPoint y: 198, distance: 68.7
click at [257, 198] on img at bounding box center [361, 206] width 248 height 40
click at [310, 285] on div "Question 59 Settings English Settings Type Integer + 3 marks - 0 marks Edit Con…" at bounding box center [332, 4] width 463 height 609
click at [381, 339] on h6 "NEXT" at bounding box center [380, 336] width 13 height 7
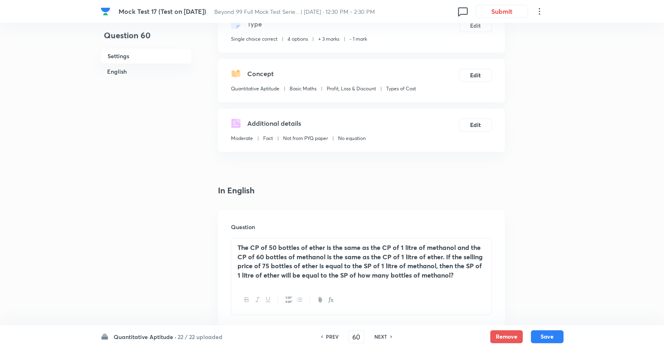
scroll to position [72, 0]
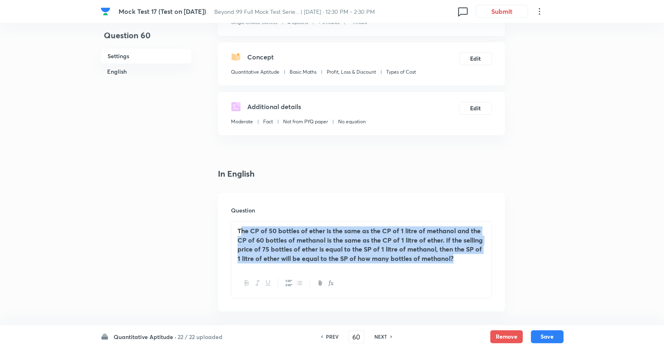
drag, startPoint x: 464, startPoint y: 255, endPoint x: 242, endPoint y: 228, distance: 223.7
click at [242, 228] on div "The CP of 50 bottles of ether is the same as the CP of 1 litre of methanol and …" at bounding box center [361, 245] width 260 height 47
drag, startPoint x: 235, startPoint y: 228, endPoint x: 475, endPoint y: 261, distance: 241.7
click at [475, 261] on div "The CP of 50 bottles of ether is the same as the CP of 1 litre of methanol and …" at bounding box center [361, 245] width 260 height 47
copy div "The CP of 50 bottles of ether is the same as the CP of 1 litre of methanol and …"
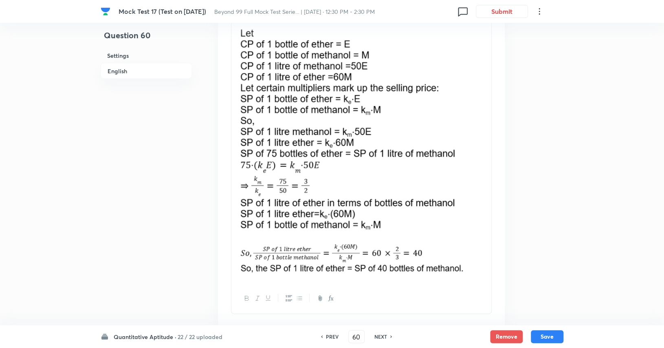
scroll to position [922, 0]
drag, startPoint x: 240, startPoint y: 29, endPoint x: 393, endPoint y: 229, distance: 252.0
click at [393, 229] on img at bounding box center [361, 130] width 248 height 208
click at [382, 334] on h6 "NEXT" at bounding box center [380, 336] width 13 height 7
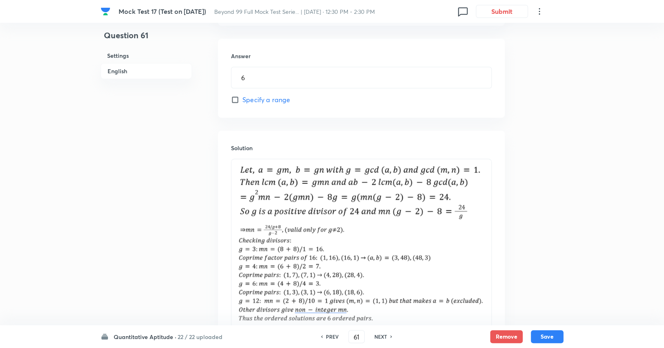
scroll to position [369, 0]
click at [338, 223] on img at bounding box center [361, 271] width 248 height 99
click at [347, 286] on img at bounding box center [361, 271] width 248 height 99
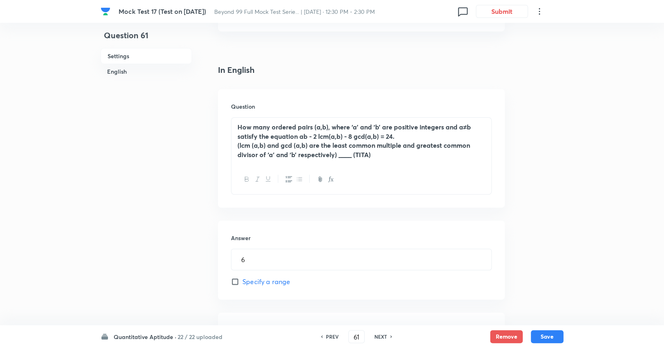
scroll to position [185, 0]
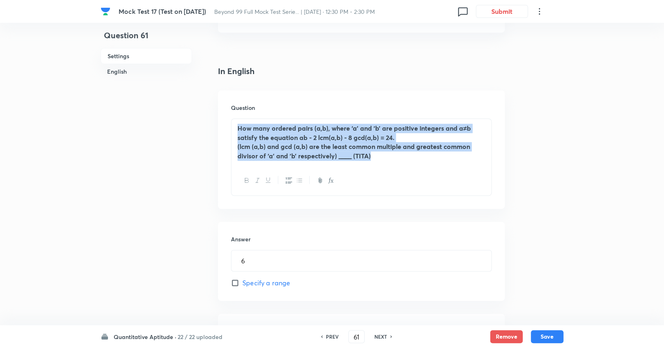
drag, startPoint x: 378, startPoint y: 154, endPoint x: 222, endPoint y: 121, distance: 159.5
click at [222, 121] on div "Question How many ordered pairs (a,b), where ‘a’ and ‘b’ are positive integers …" at bounding box center [361, 149] width 287 height 119
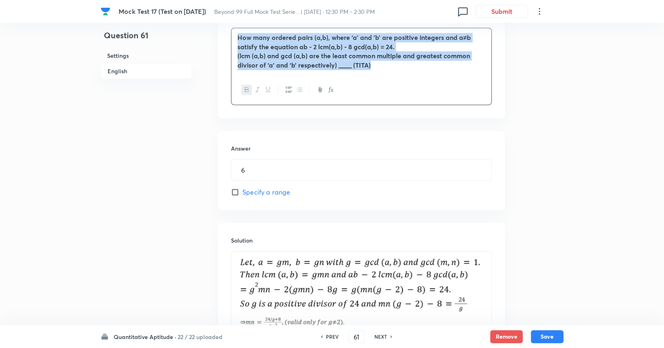
scroll to position [277, 0]
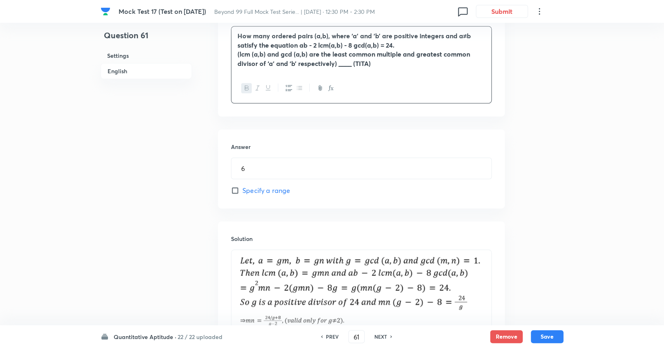
click at [381, 335] on h6 "NEXT" at bounding box center [380, 336] width 13 height 7
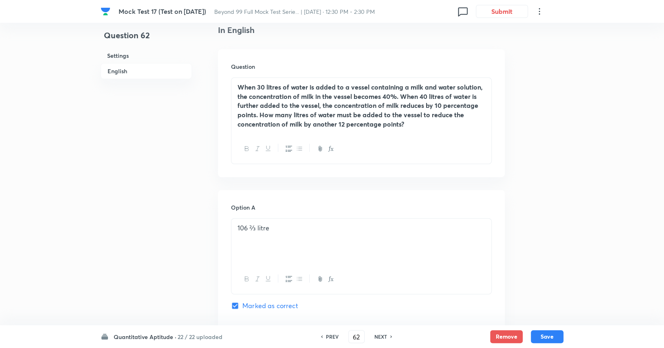
scroll to position [208, 0]
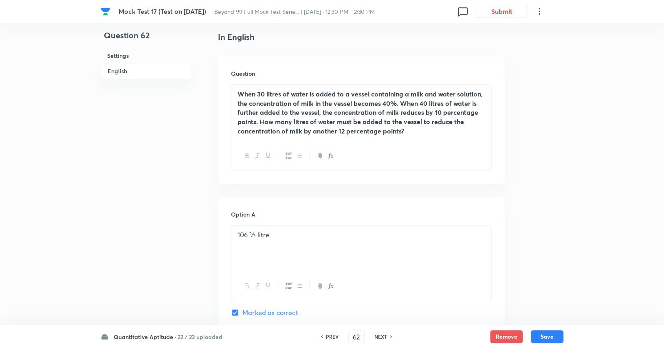
click at [329, 338] on h6 "PREV" at bounding box center [332, 336] width 13 height 7
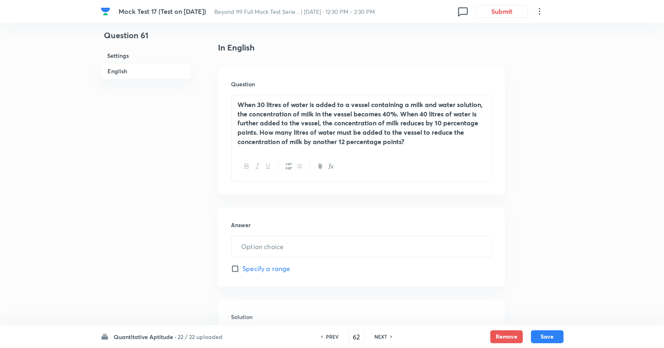
type input "61"
type input "6"
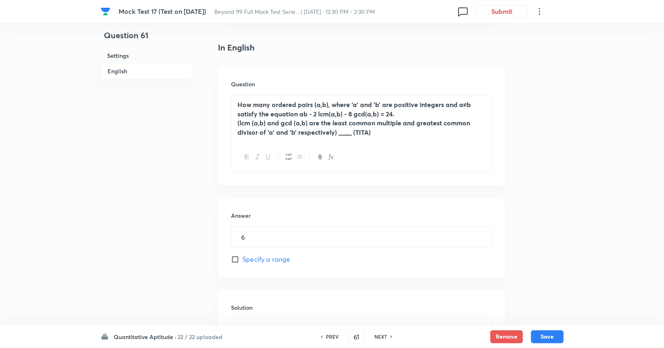
click at [379, 336] on h6 "NEXT" at bounding box center [380, 336] width 13 height 7
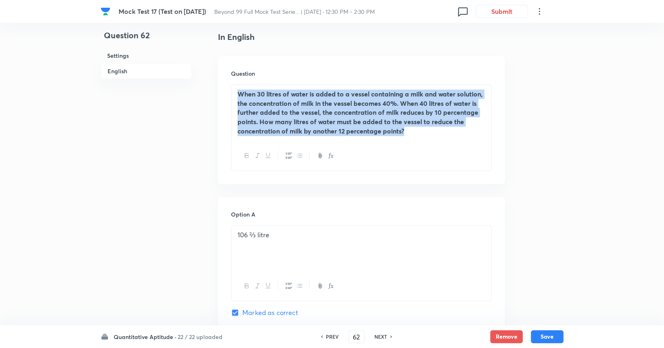
drag, startPoint x: 415, startPoint y: 136, endPoint x: 231, endPoint y: 92, distance: 189.2
click at [231, 92] on div "When 30 litres of water is added to a vessel containing a milk and water soluti…" at bounding box center [361, 113] width 260 height 56
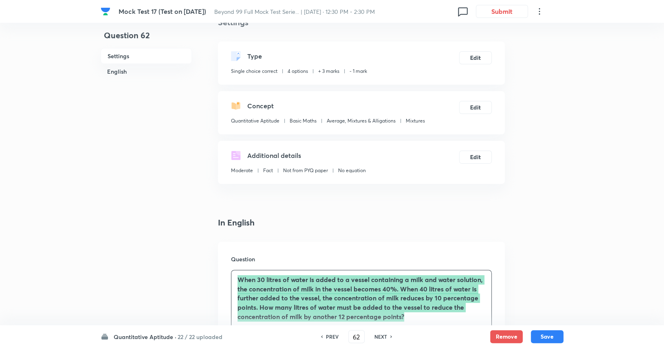
scroll to position [20, 0]
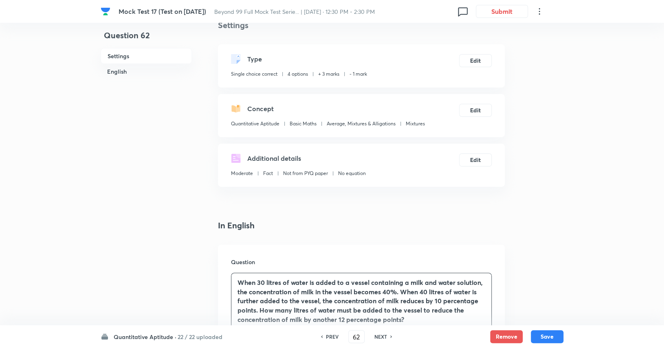
click at [329, 184] on div "Additional details Moderate Fact Not from PYQ paper No equation Edit" at bounding box center [361, 165] width 287 height 43
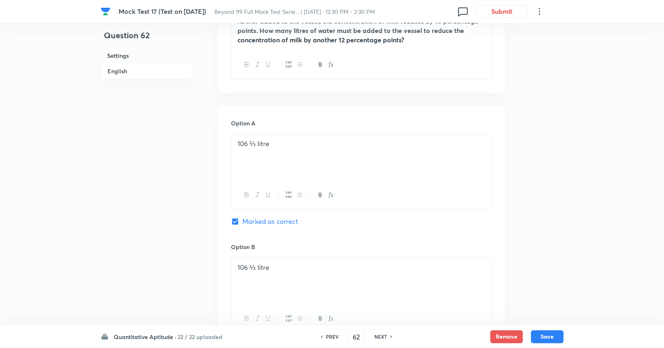
scroll to position [303, 0]
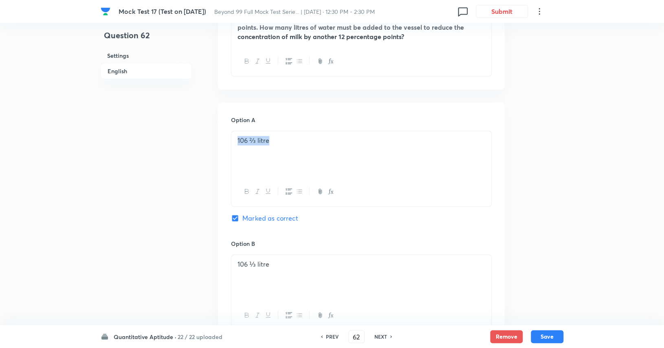
drag, startPoint x: 283, startPoint y: 138, endPoint x: 226, endPoint y: 136, distance: 57.1
drag, startPoint x: 298, startPoint y: 260, endPoint x: 236, endPoint y: 263, distance: 62.4
click at [236, 263] on div "106 ⅓ litre" at bounding box center [361, 278] width 260 height 46
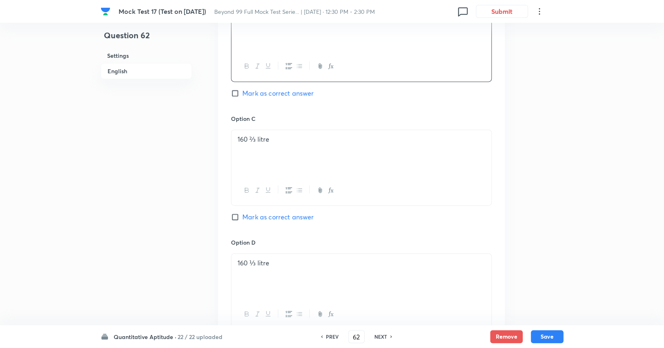
scroll to position [552, 0]
drag, startPoint x: 284, startPoint y: 138, endPoint x: 228, endPoint y: 136, distance: 56.2
click at [228, 136] on div "Option A 106 ⅔ litre Marked as correct Option B 106 ⅓ litre Mark as correct ans…" at bounding box center [361, 106] width 287 height 506
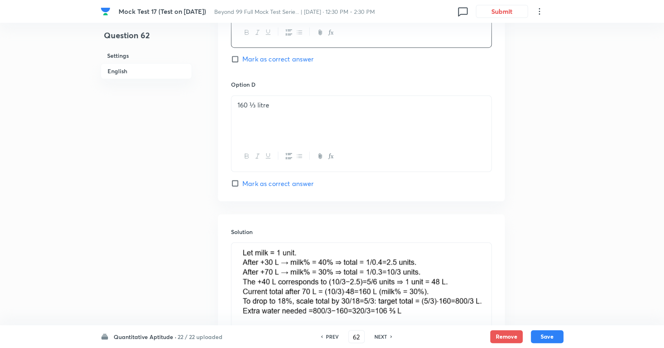
scroll to position [802, 0]
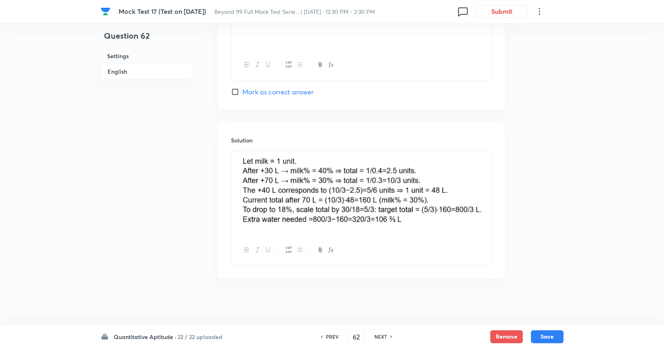
click at [276, 211] on img at bounding box center [361, 192] width 248 height 72
drag, startPoint x: 421, startPoint y: 219, endPoint x: 268, endPoint y: 180, distance: 157.4
click at [268, 180] on img at bounding box center [361, 192] width 248 height 72
click at [383, 337] on h6 "NEXT" at bounding box center [380, 336] width 13 height 7
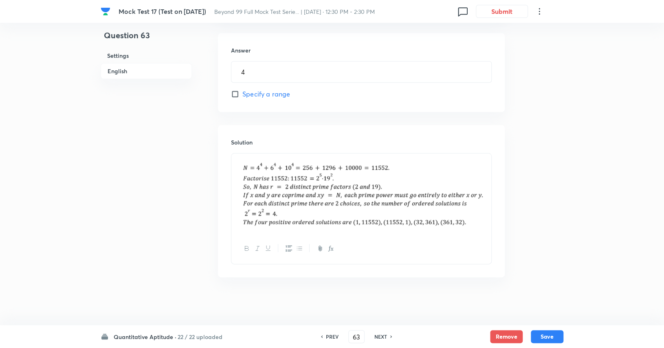
drag, startPoint x: 239, startPoint y: 167, endPoint x: 417, endPoint y: 229, distance: 187.9
click at [417, 229] on div at bounding box center [361, 194] width 260 height 80
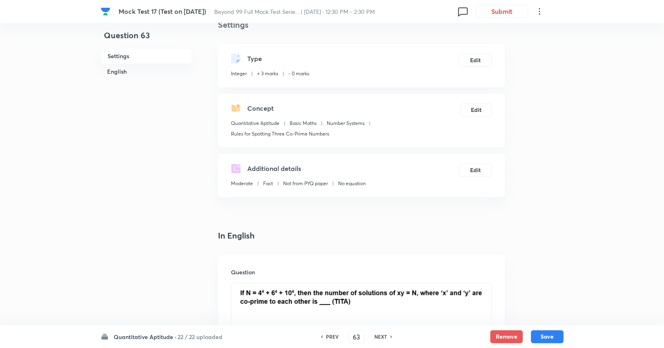
scroll to position [20, 0]
drag, startPoint x: 239, startPoint y: 290, endPoint x: 367, endPoint y: 338, distance: 136.6
click at [367, 338] on div "Mock Test 17 (Test on 31.08.2025) Beyond 99 Full Mock Test Serie... | Aug 31, 2…" at bounding box center [332, 340] width 664 height 643
click at [278, 223] on div "Settings Type Integer + 3 marks - 0 marks Edit Concept Quantitative Aptitude Ba…" at bounding box center [361, 324] width 287 height 611
click at [384, 336] on h6 "NEXT" at bounding box center [380, 336] width 13 height 7
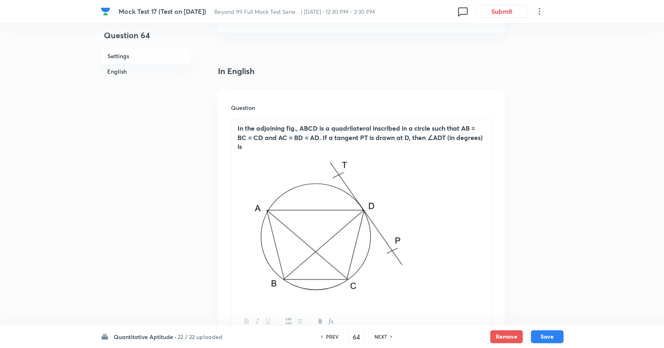
scroll to position [175, 0]
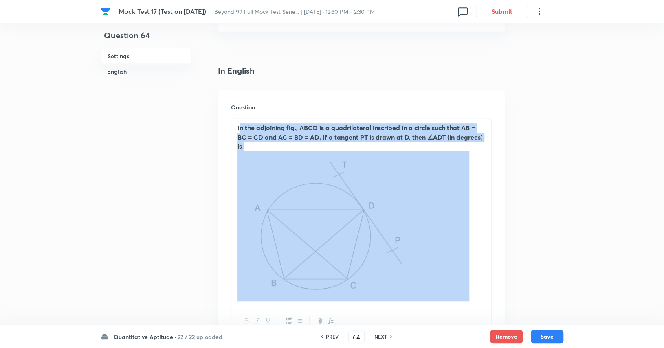
drag, startPoint x: 238, startPoint y: 128, endPoint x: 412, endPoint y: 277, distance: 228.8
click at [412, 277] on div "In the adjoining fig., ABCD is a quadrilateral inscribed in a circle such that …" at bounding box center [361, 213] width 260 height 188
click at [239, 127] on strong "In the adjoining fig., ABCD is a quadrilateral inscribed in a circle such that …" at bounding box center [359, 136] width 245 height 27
drag, startPoint x: 235, startPoint y: 126, endPoint x: 405, endPoint y: 245, distance: 207.6
click at [405, 245] on div "In the adjoining fig., ABCD is a quadrilateral inscribed in a circle such that …" at bounding box center [361, 213] width 260 height 188
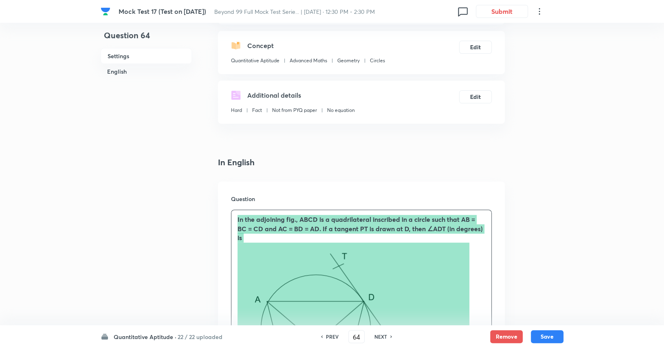
scroll to position [85, 0]
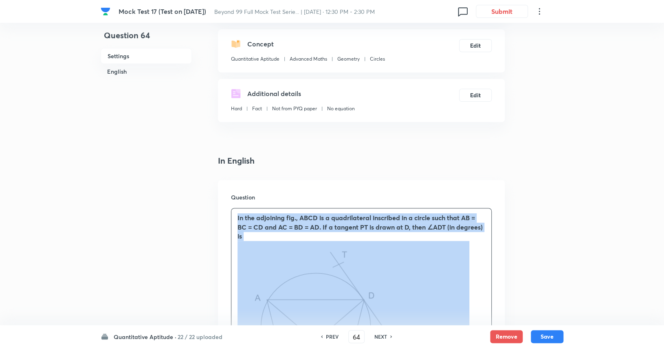
click at [260, 220] on strong "In the adjoining fig., ABCD is a quadrilateral inscribed in a circle such that …" at bounding box center [359, 226] width 245 height 27
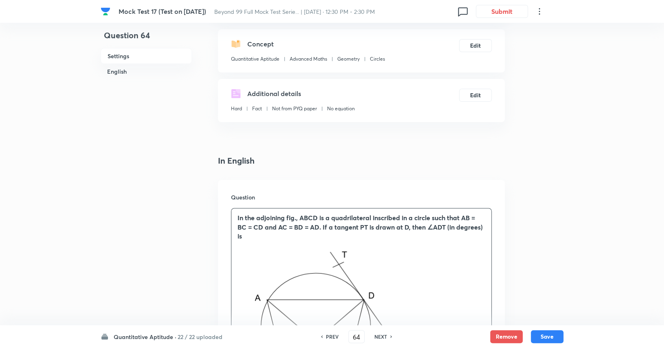
drag, startPoint x: 252, startPoint y: 242, endPoint x: 229, endPoint y: 217, distance: 33.7
click at [229, 217] on div "Question In the adjoining fig., ABCD is a quadrilateral inscribed in a circle s…" at bounding box center [361, 309] width 287 height 259
click at [258, 241] on img at bounding box center [353, 315] width 232 height 148
click at [256, 236] on p "In the adjoining fig., ABCD is a quadrilateral inscribed in a circle such that …" at bounding box center [361, 227] width 248 height 28
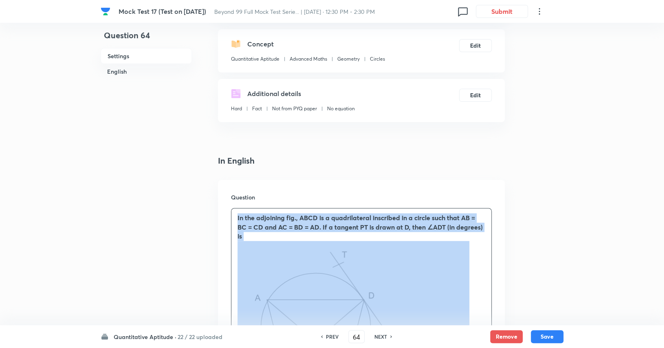
drag, startPoint x: 256, startPoint y: 236, endPoint x: 233, endPoint y: 215, distance: 31.1
click at [233, 215] on div "In the adjoining fig., ABCD is a quadrilateral inscribed in a circle such that …" at bounding box center [361, 302] width 260 height 188
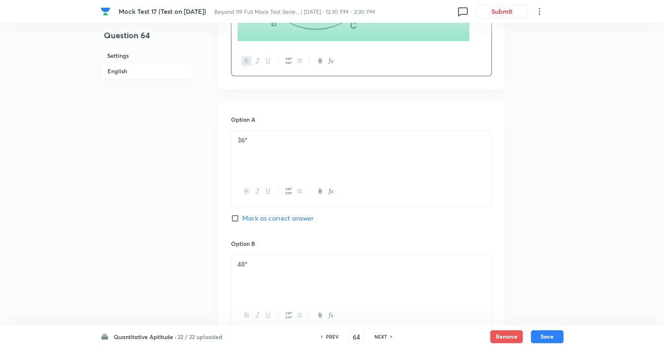
scroll to position [436, 0]
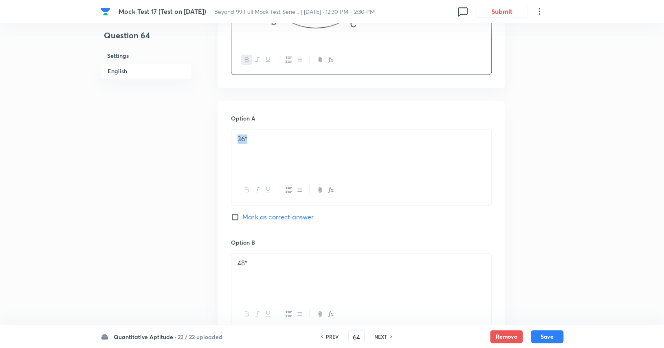
drag, startPoint x: 252, startPoint y: 140, endPoint x: 225, endPoint y: 139, distance: 27.7
click at [225, 139] on div "Option A 36° Mark as correct answer Option B 48° Mark as correct answer Option …" at bounding box center [361, 354] width 287 height 506
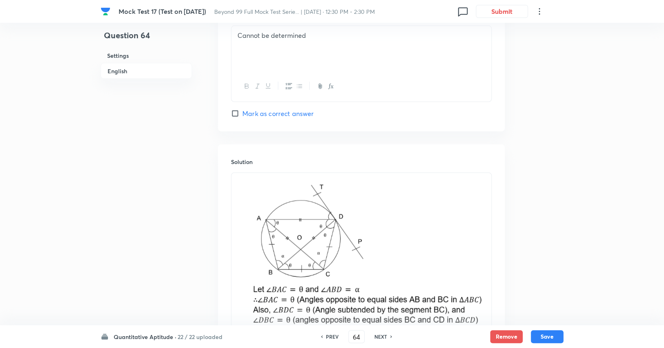
scroll to position [917, 0]
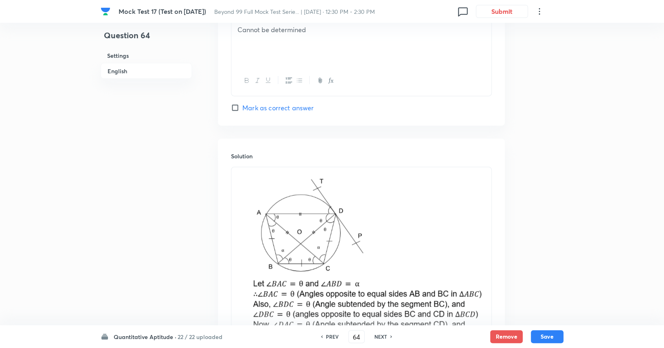
click at [331, 211] on img at bounding box center [361, 273] width 248 height 203
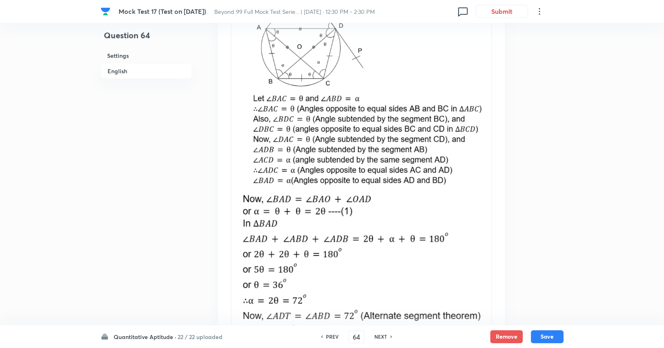
scroll to position [1106, 0]
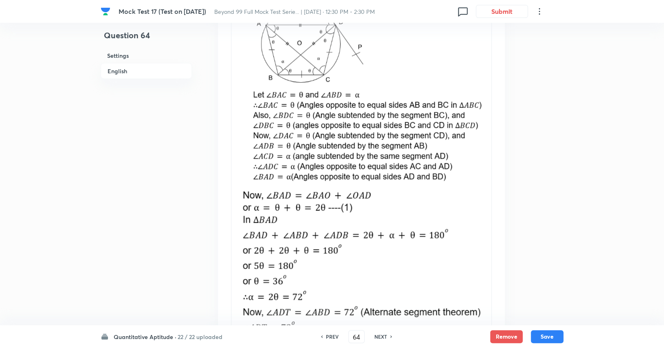
click at [378, 338] on h6 "NEXT" at bounding box center [380, 336] width 13 height 7
type input "65"
checkbox input "false"
checkbox input "true"
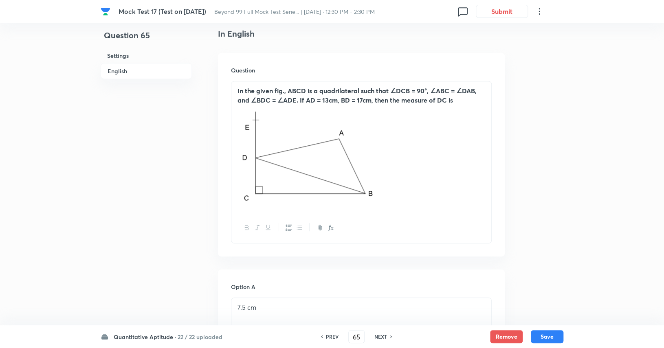
scroll to position [211, 0]
drag, startPoint x: 458, startPoint y: 104, endPoint x: 233, endPoint y: 92, distance: 225.5
click at [233, 92] on div "In the given fig., ABCD is a quadrilateral such that ∠DCB = 90°, ∠ABC = ∠DAB, a…" at bounding box center [361, 149] width 260 height 132
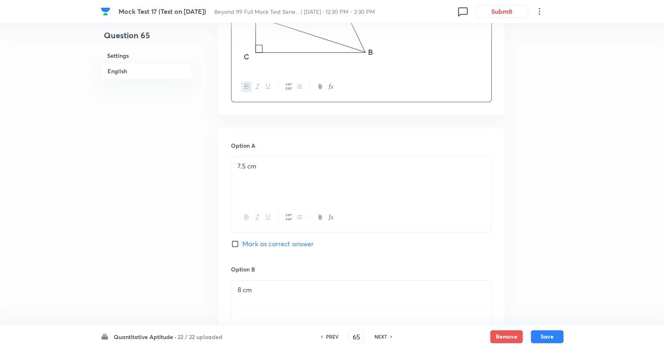
scroll to position [353, 0]
drag, startPoint x: 274, startPoint y: 167, endPoint x: 231, endPoint y: 162, distance: 42.5
click at [231, 162] on div "7.5 cm" at bounding box center [361, 179] width 260 height 46
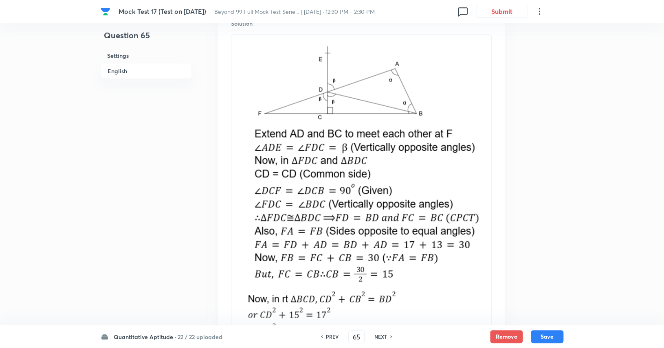
scroll to position [994, 0]
click at [380, 338] on h6 "NEXT" at bounding box center [380, 336] width 13 height 7
type input "66"
checkbox input "false"
checkbox input "true"
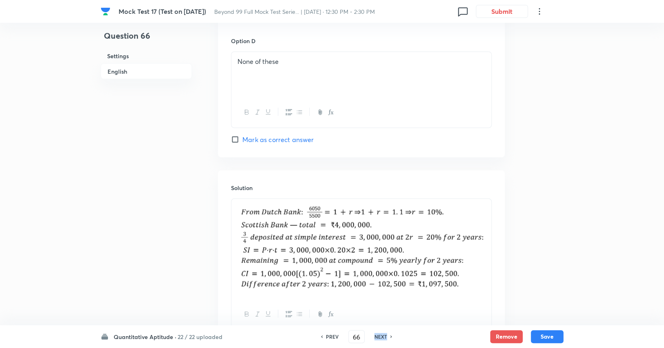
click at [380, 338] on h6 "NEXT" at bounding box center [380, 336] width 13 height 7
type input "67"
checkbox input "false"
checkbox input "true"
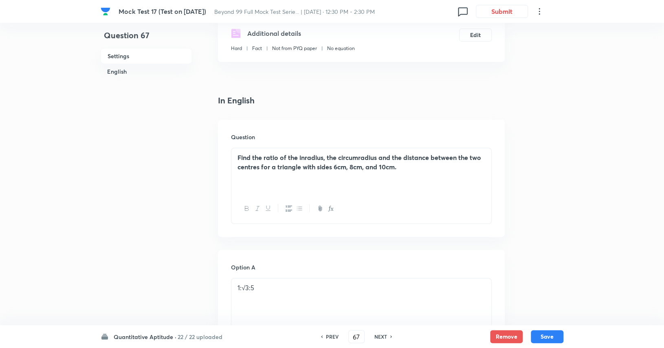
scroll to position [142, 0]
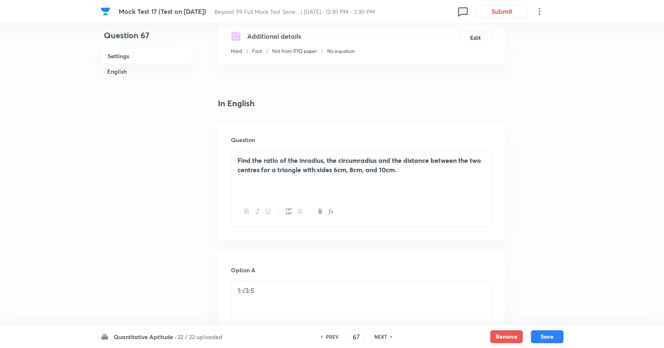
click at [326, 337] on h6 "PREV" at bounding box center [332, 336] width 13 height 7
type input "66"
checkbox input "false"
checkbox input "true"
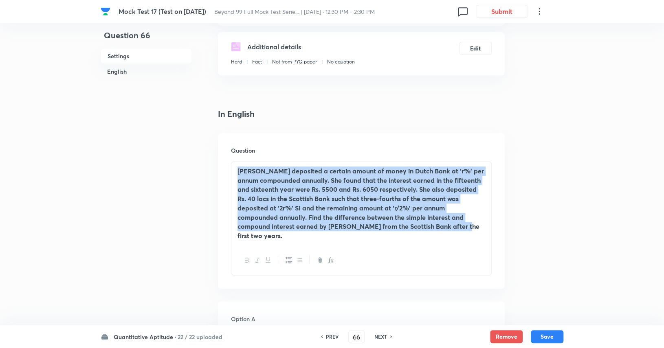
drag, startPoint x: 236, startPoint y: 169, endPoint x: 373, endPoint y: 223, distance: 147.2
click at [412, 231] on div "Ann deposited a certain amount of money in Dutch Bank at ‘r%’ per annum compoun…" at bounding box center [361, 204] width 260 height 84
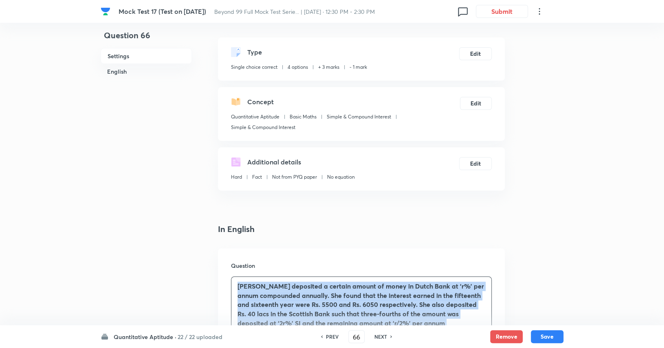
scroll to position [25, 0]
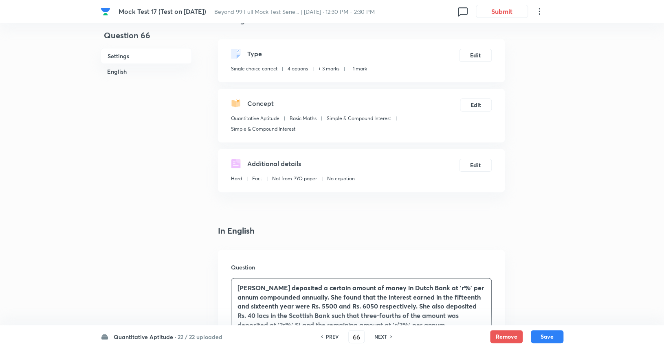
click at [383, 336] on h6 "NEXT" at bounding box center [380, 336] width 13 height 7
type input "67"
checkbox input "false"
checkbox input "true"
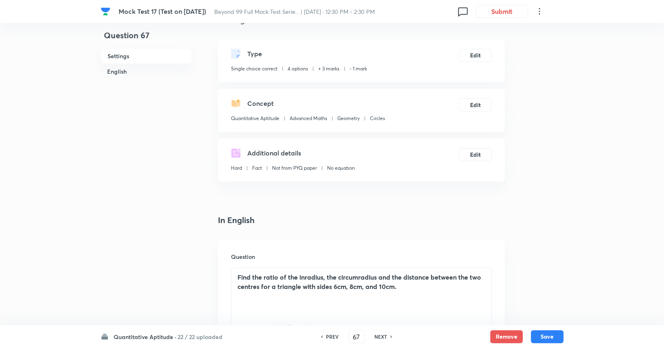
click at [336, 339] on h6 "PREV" at bounding box center [332, 336] width 13 height 7
type input "66"
checkbox input "false"
checkbox input "true"
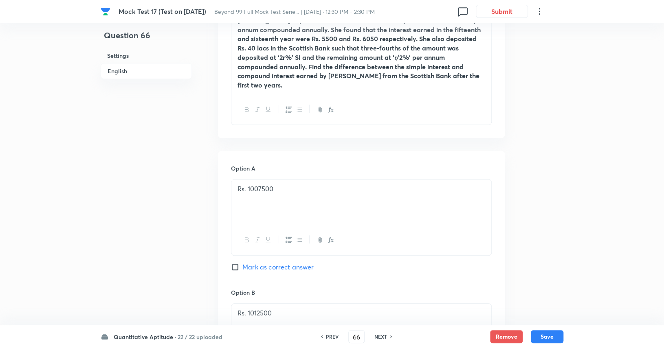
scroll to position [295, 0]
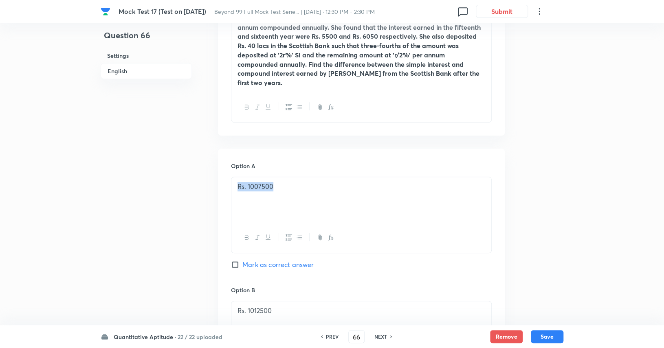
drag, startPoint x: 296, startPoint y: 175, endPoint x: 228, endPoint y: 176, distance: 68.0
drag, startPoint x: 290, startPoint y: 303, endPoint x: 224, endPoint y: 298, distance: 65.3
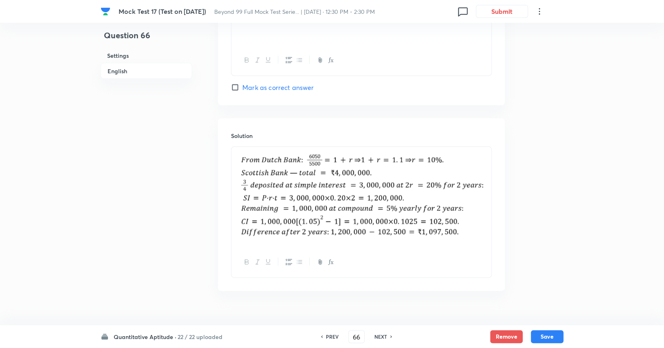
scroll to position [848, 0]
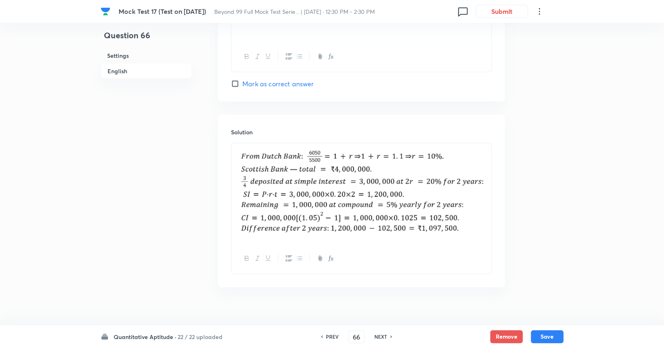
drag, startPoint x: 243, startPoint y: 145, endPoint x: 430, endPoint y: 216, distance: 200.4
click at [430, 216] on img at bounding box center [361, 192] width 248 height 89
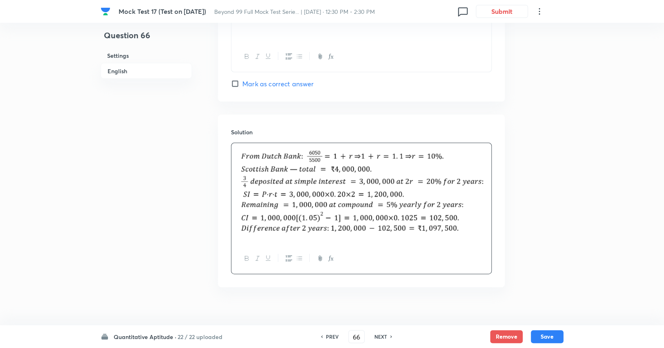
click at [383, 331] on div "PREV 66 ​ NEXT" at bounding box center [356, 336] width 105 height 13
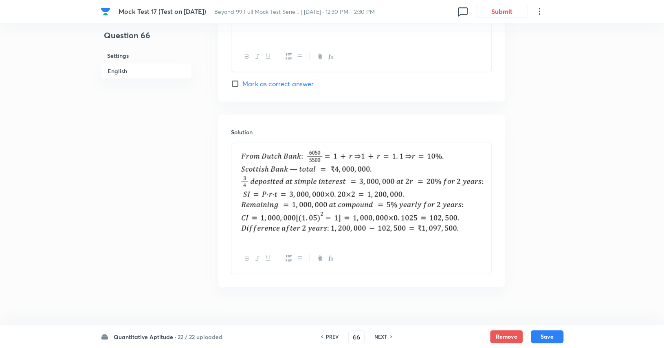
click at [382, 334] on h6 "NEXT" at bounding box center [380, 336] width 13 height 7
type input "67"
checkbox input "false"
checkbox input "true"
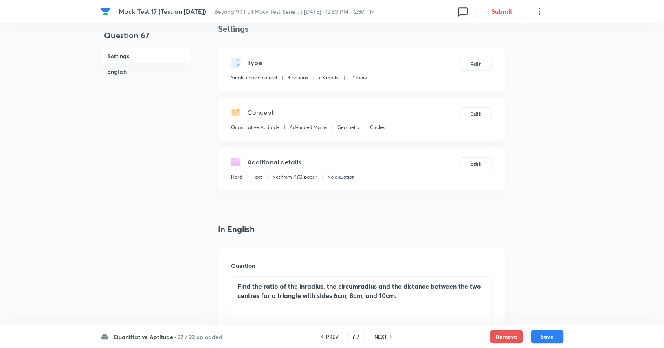
scroll to position [16, 0]
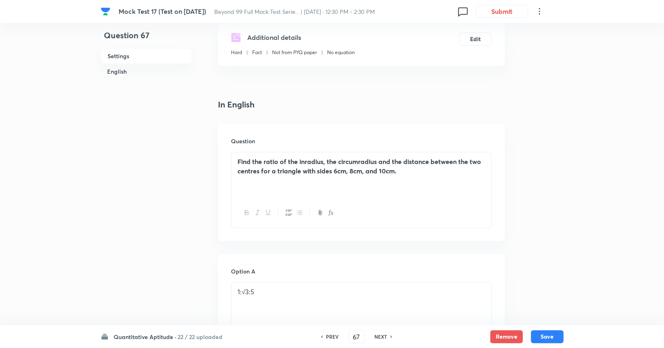
scroll to position [141, 0]
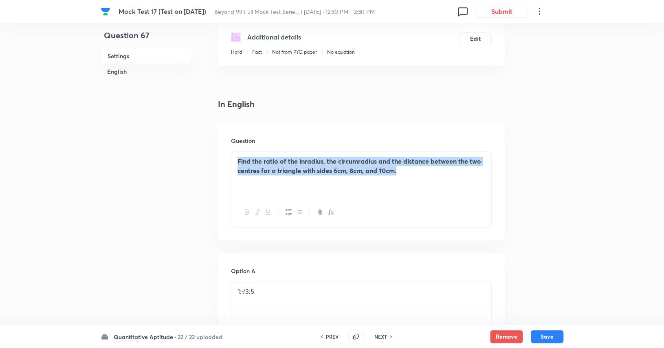
drag, startPoint x: 238, startPoint y: 158, endPoint x: 417, endPoint y: 179, distance: 180.3
click at [417, 179] on div "Find the ratio of the inradius, the circumradius and the distance between the t…" at bounding box center [361, 175] width 260 height 46
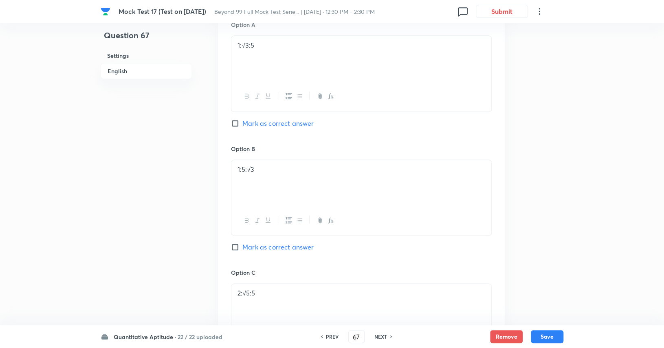
scroll to position [391, 0]
drag, startPoint x: 237, startPoint y: 43, endPoint x: 259, endPoint y: 44, distance: 22.4
click at [259, 44] on p "1:√3:5" at bounding box center [361, 42] width 248 height 9
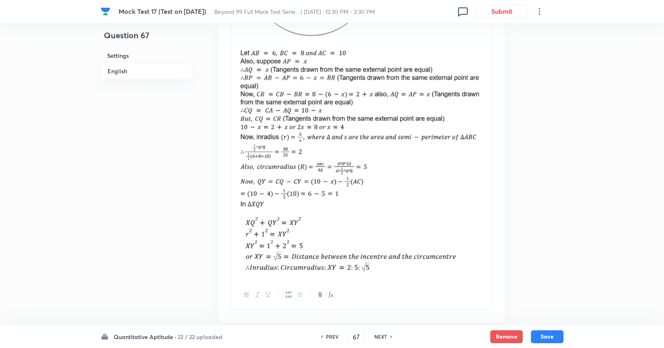
scroll to position [1044, 0]
click at [386, 338] on div "NEXT" at bounding box center [382, 336] width 22 height 7
type input "68"
checkbox input "false"
checkbox input "true"
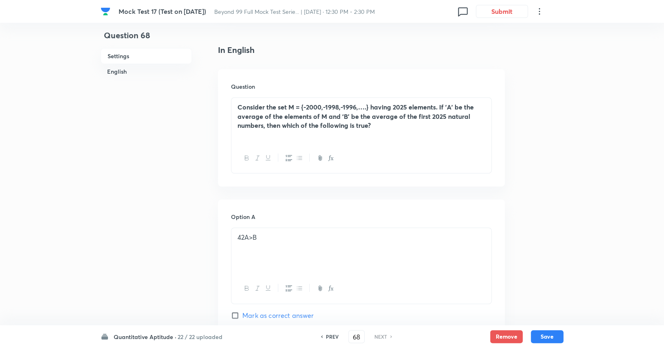
scroll to position [198, 0]
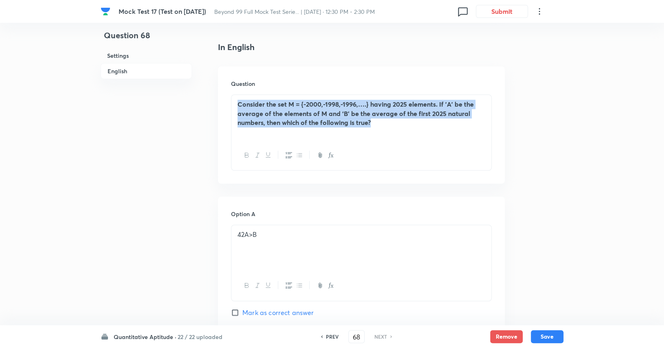
drag, startPoint x: 387, startPoint y: 121, endPoint x: 231, endPoint y: 99, distance: 157.1
click at [231, 99] on div "Consider the set M = {-2000,-1998,-1996,….} having 2025 elements. If 'A' be the…" at bounding box center [361, 118] width 260 height 46
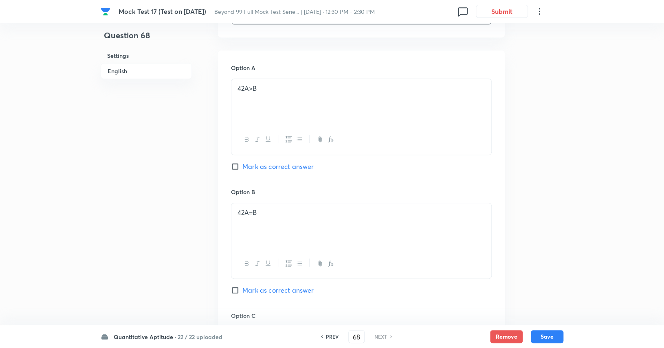
scroll to position [345, 0]
drag, startPoint x: 267, startPoint y: 89, endPoint x: 224, endPoint y: 87, distance: 43.2
click at [218, 86] on div "Option A 42A>B Mark as correct answer Option B 42A=B Mark as correct answer Opt…" at bounding box center [361, 303] width 287 height 506
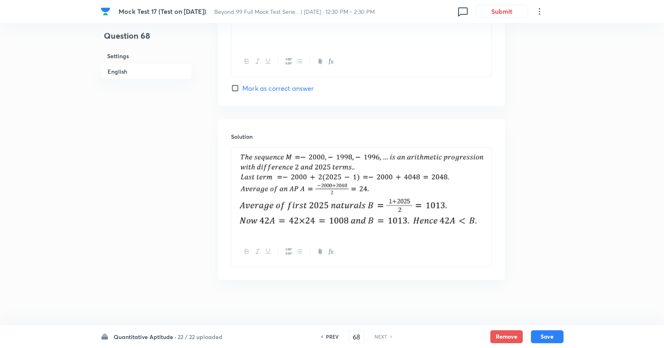
scroll to position [797, 0]
drag, startPoint x: 241, startPoint y: 151, endPoint x: 483, endPoint y: 221, distance: 252.1
click at [483, 221] on div at bounding box center [361, 190] width 260 height 89
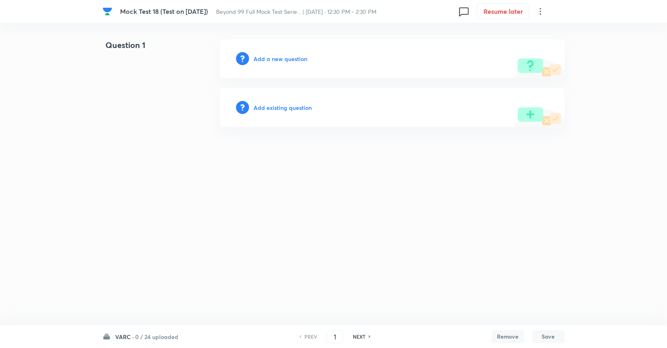
click at [286, 55] on h6 "Add a new question" at bounding box center [281, 59] width 54 height 9
click at [286, 55] on h6 "Choose a question type" at bounding box center [285, 59] width 63 height 9
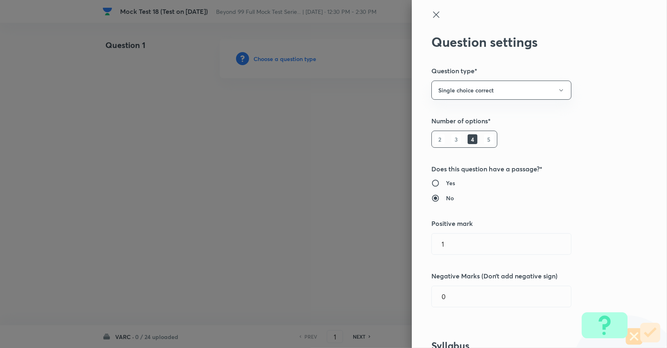
click at [446, 180] on h6 "Yes" at bounding box center [450, 183] width 9 height 9
click at [444, 180] on input "Yes" at bounding box center [439, 183] width 15 height 8
radio input "true"
radio input "false"
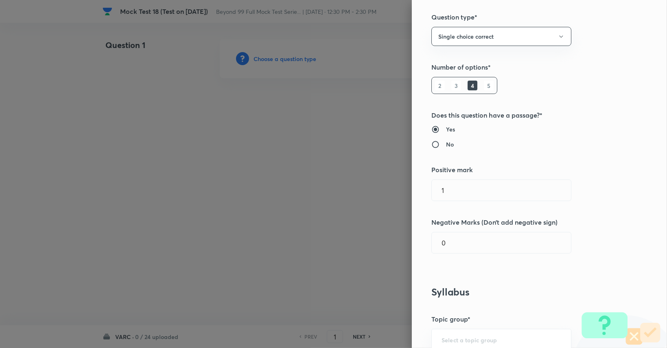
scroll to position [55, 0]
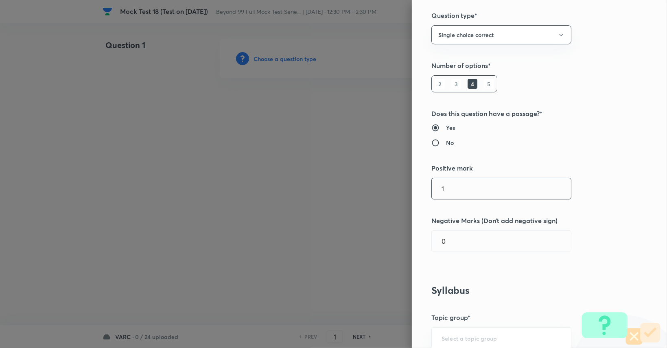
click at [450, 190] on input "1" at bounding box center [501, 188] width 139 height 21
type input "3"
click at [453, 238] on input "0" at bounding box center [501, 241] width 139 height 21
type input "1"
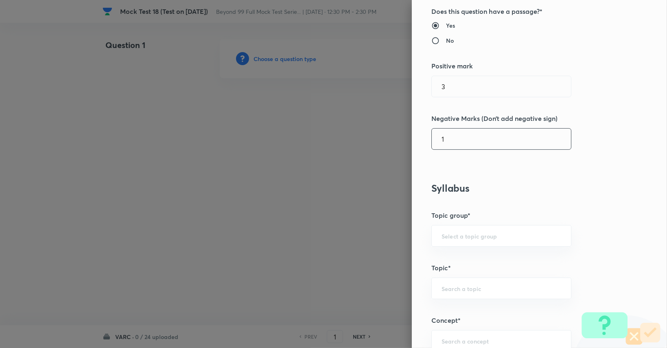
scroll to position [161, 0]
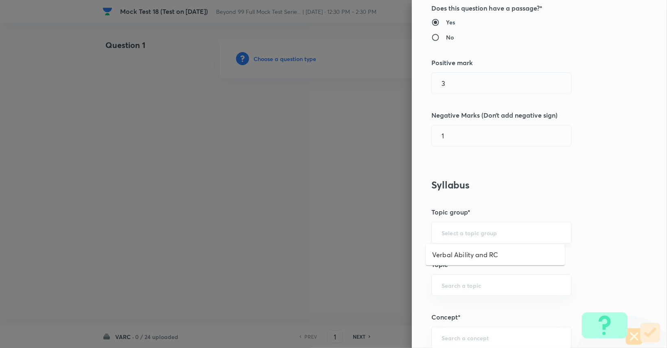
click at [503, 230] on input "text" at bounding box center [502, 233] width 120 height 8
click at [316, 234] on div at bounding box center [333, 174] width 667 height 348
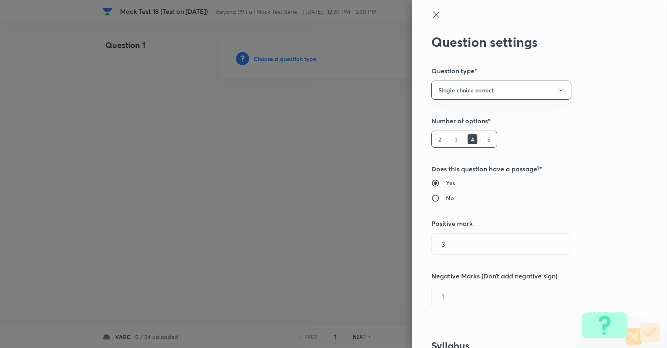
click at [434, 10] on icon at bounding box center [437, 15] width 10 height 10
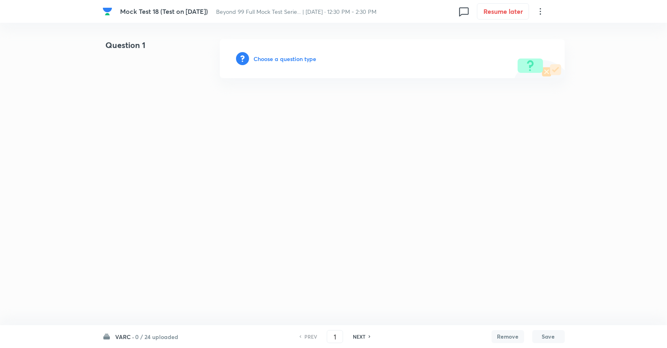
click at [160, 334] on h6 "0 / 24 uploaded" at bounding box center [157, 337] width 43 height 9
click at [178, 232] on div "LRDI 0 / 22 uploaded" at bounding box center [153, 222] width 88 height 33
type input "25"
click at [292, 57] on h6 "Add a new question" at bounding box center [281, 59] width 54 height 9
click at [292, 57] on h6 "Choose a question type" at bounding box center [285, 59] width 63 height 9
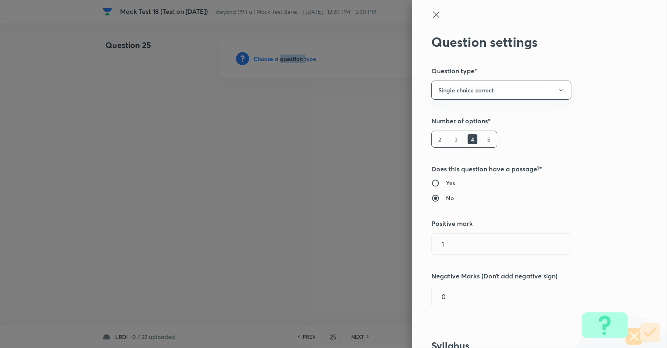
click at [439, 183] on input "Yes" at bounding box center [439, 183] width 15 height 8
radio input "true"
radio input "false"
click at [444, 248] on input "1" at bounding box center [501, 244] width 139 height 21
type input "3"
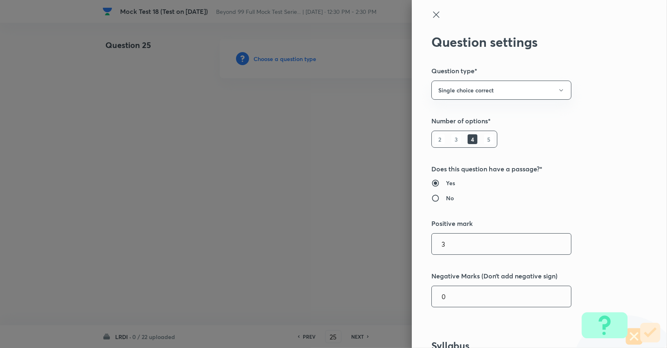
click at [466, 297] on input "0" at bounding box center [501, 296] width 139 height 21
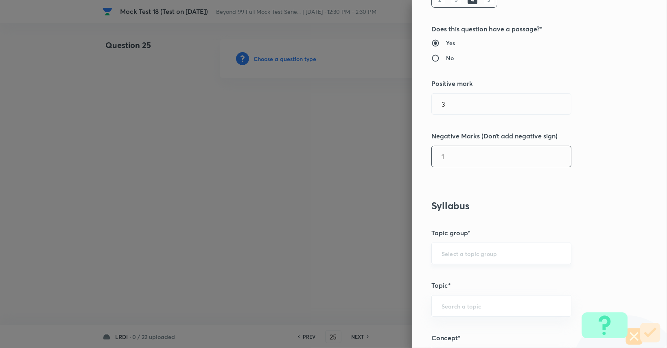
scroll to position [140, 0]
type input "1"
click at [484, 252] on input "text" at bounding box center [502, 254] width 120 height 8
click at [481, 271] on li "DI and LR" at bounding box center [495, 275] width 139 height 15
type input "DI and LR"
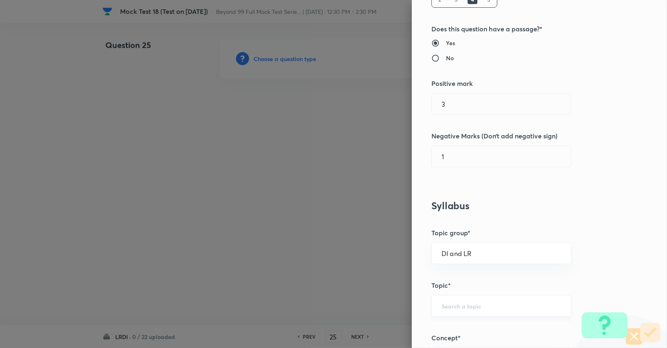
click at [481, 296] on div "​" at bounding box center [502, 306] width 140 height 22
click at [479, 307] on input "text" at bounding box center [502, 306] width 120 height 8
click at [485, 233] on li "Logical Reasoning" at bounding box center [495, 238] width 139 height 15
type input "Logical Reasoning"
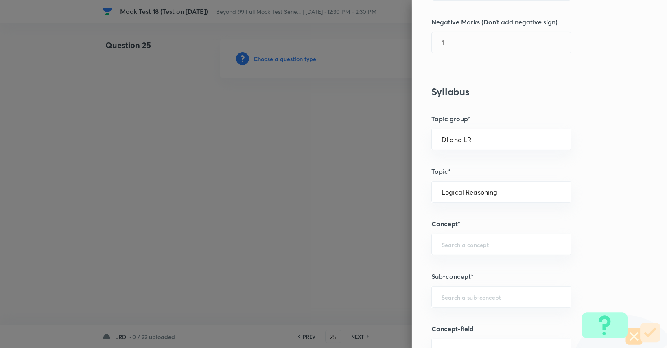
scroll to position [257, 0]
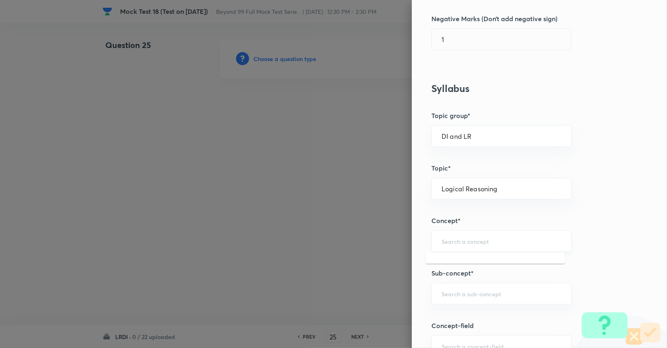
click at [485, 240] on input "text" at bounding box center [502, 241] width 120 height 8
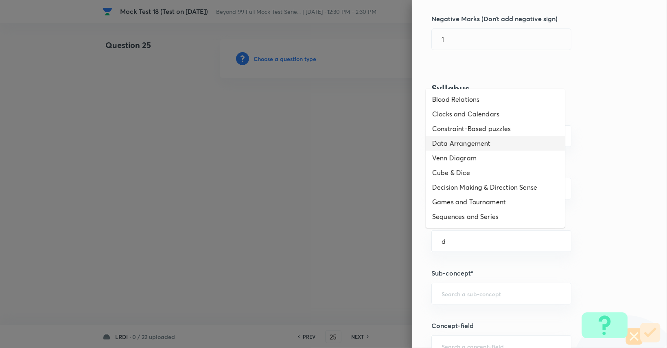
click at [472, 142] on li "Data Arrangement" at bounding box center [495, 143] width 139 height 15
type input "Data Arrangement"
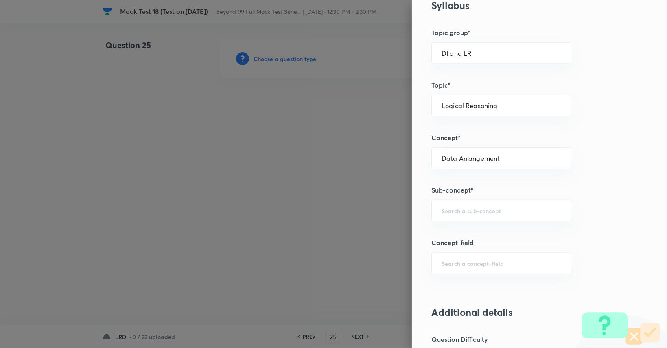
scroll to position [340, 0]
click at [464, 215] on div "​" at bounding box center [502, 211] width 140 height 22
click at [464, 239] on li "Data Arrangement" at bounding box center [495, 232] width 139 height 15
type input "Data Arrangement"
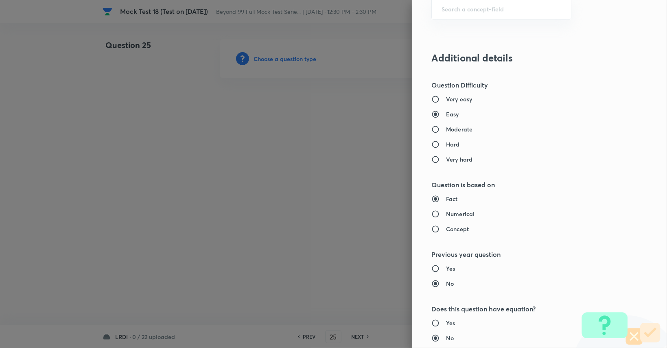
scroll to position [590, 0]
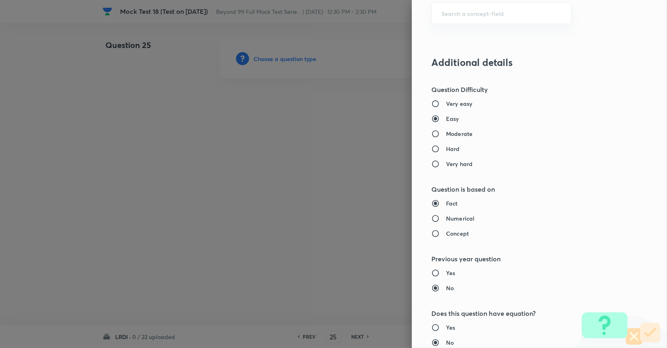
click at [461, 132] on h6 "Moderate" at bounding box center [459, 133] width 26 height 9
click at [446, 132] on input "Moderate" at bounding box center [439, 134] width 15 height 8
radio input "true"
radio input "false"
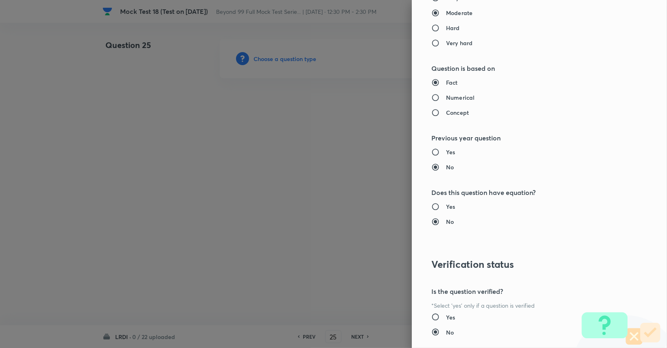
scroll to position [714, 0]
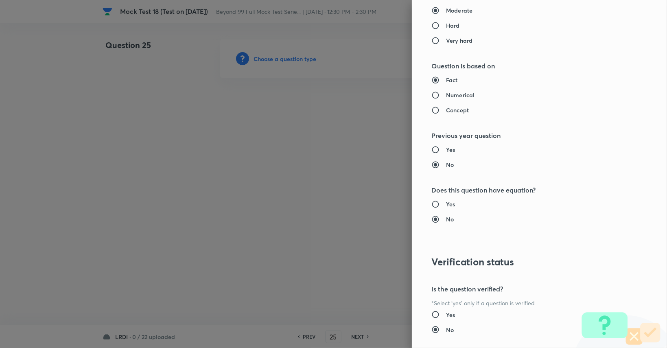
click at [455, 94] on h6 "Numerical" at bounding box center [460, 95] width 29 height 9
click at [446, 94] on input "Numerical" at bounding box center [439, 95] width 15 height 8
radio input "true"
radio input "false"
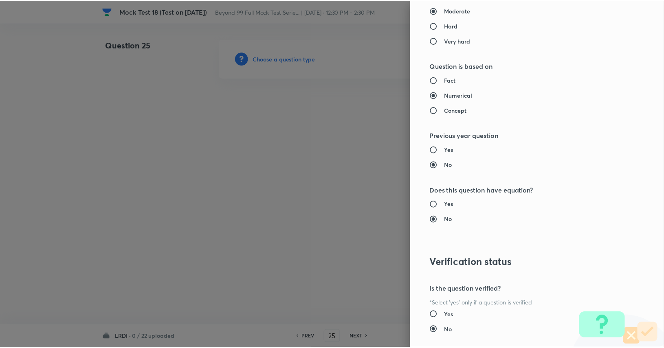
scroll to position [760, 0]
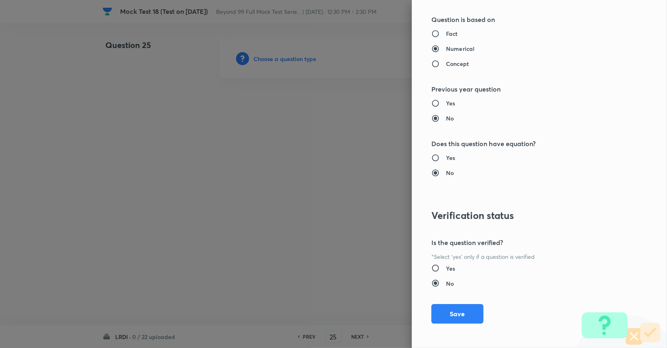
click at [449, 265] on label "Yes" at bounding box center [523, 268] width 182 height 9
click at [446, 265] on input "Yes" at bounding box center [439, 268] width 15 height 8
radio input "true"
radio input "false"
click at [459, 64] on h6 "Concept" at bounding box center [457, 63] width 23 height 9
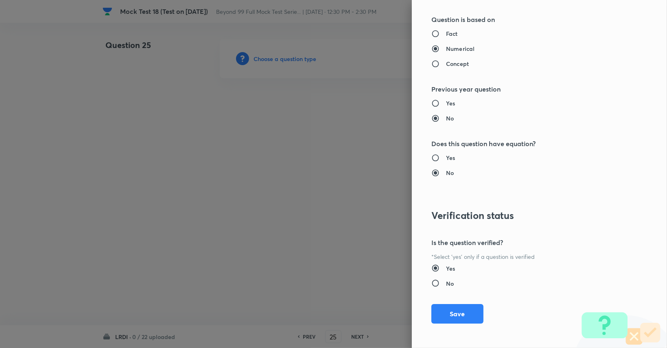
click at [446, 64] on input "Concept" at bounding box center [439, 64] width 15 height 8
radio input "true"
radio input "false"
click at [442, 311] on button "Save" at bounding box center [458, 313] width 52 height 20
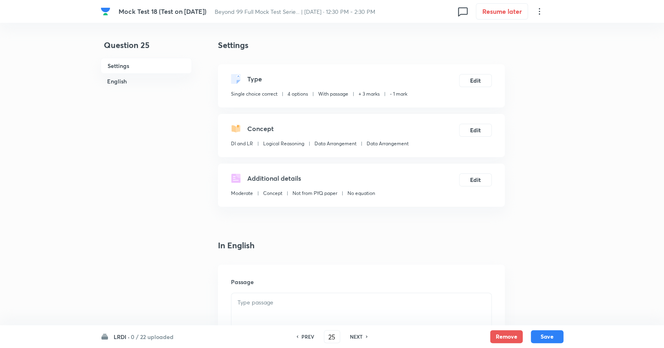
click at [330, 306] on p at bounding box center [361, 302] width 248 height 9
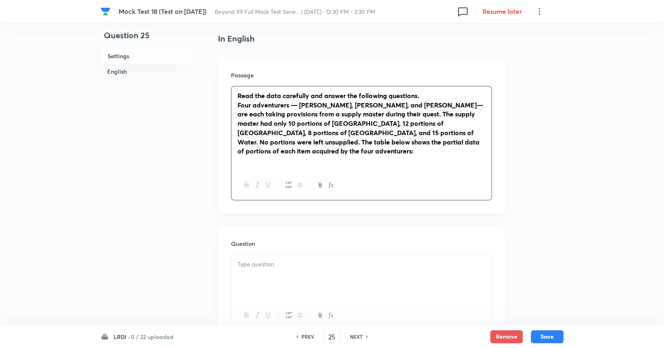
scroll to position [208, 0]
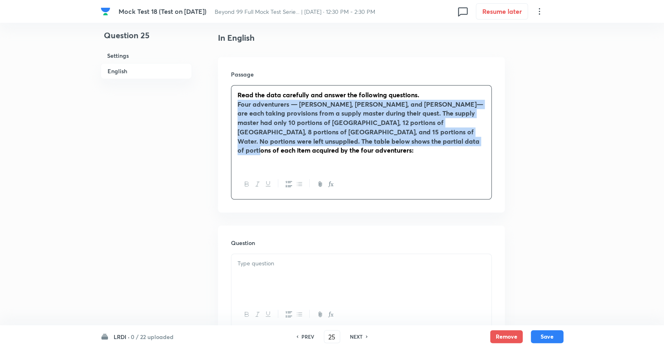
drag, startPoint x: 426, startPoint y: 143, endPoint x: 228, endPoint y: 107, distance: 201.3
click at [228, 107] on div "Passage Read the data carefully and answer the following questions. Four advent…" at bounding box center [361, 135] width 287 height 156
click at [250, 179] on button "button" at bounding box center [246, 184] width 11 height 10
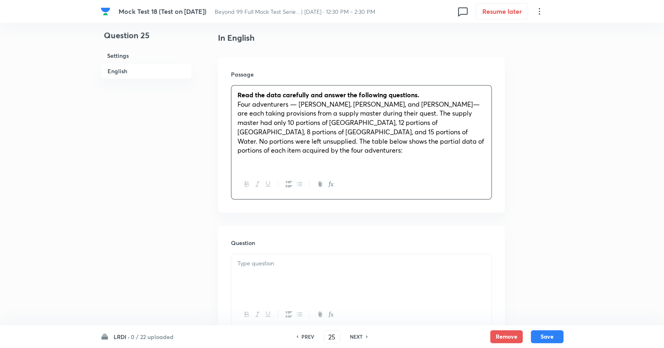
click at [260, 169] on div at bounding box center [361, 184] width 260 height 30
click at [279, 155] on p at bounding box center [361, 159] width 248 height 9
click at [305, 171] on div at bounding box center [361, 184] width 260 height 30
click at [302, 155] on p at bounding box center [361, 159] width 248 height 9
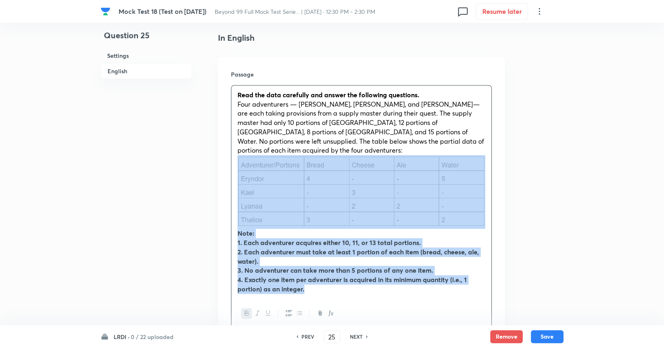
drag, startPoint x: 319, startPoint y: 278, endPoint x: 233, endPoint y: 219, distance: 104.3
click at [233, 219] on div "Read the data carefully and answer the following questions. Four adventurers — …" at bounding box center [361, 192] width 260 height 213
click at [238, 238] on strong "1. Each adventurer acquires either 10, 11, or 13 total portions." at bounding box center [328, 242] width 183 height 9
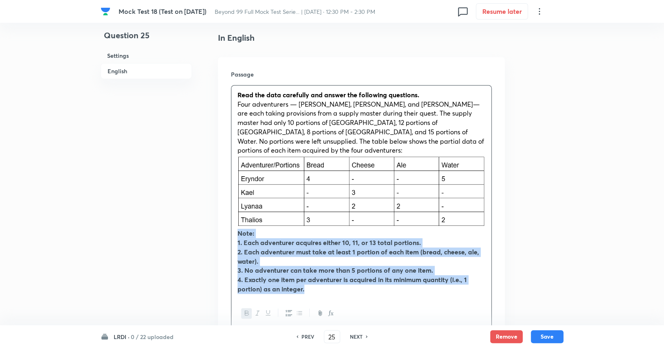
drag, startPoint x: 236, startPoint y: 224, endPoint x: 314, endPoint y: 282, distance: 97.2
click at [314, 282] on div "Read the data carefully and answer the following questions. Four adventurers — …" at bounding box center [361, 192] width 260 height 213
click at [249, 310] on icon "button" at bounding box center [247, 313] width 7 height 7
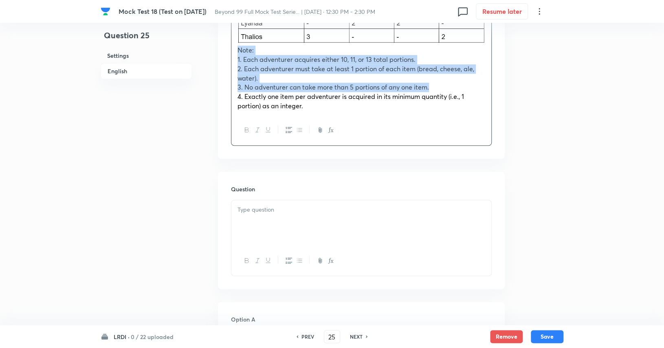
scroll to position [392, 0]
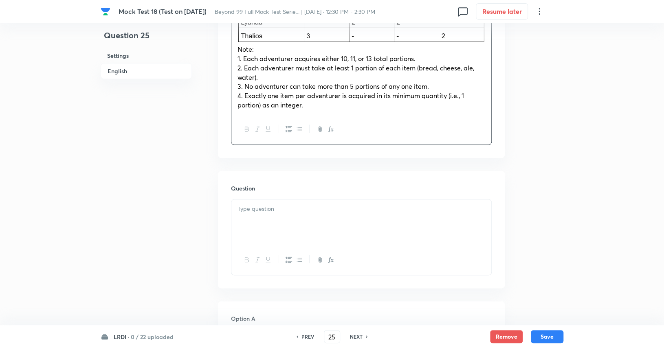
click at [299, 208] on div at bounding box center [361, 223] width 260 height 46
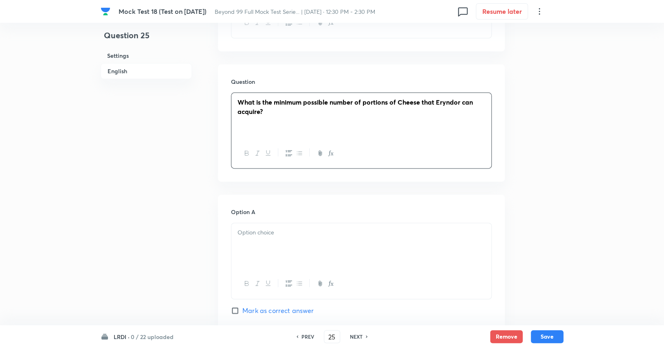
scroll to position [499, 0]
click at [299, 234] on div at bounding box center [361, 245] width 260 height 46
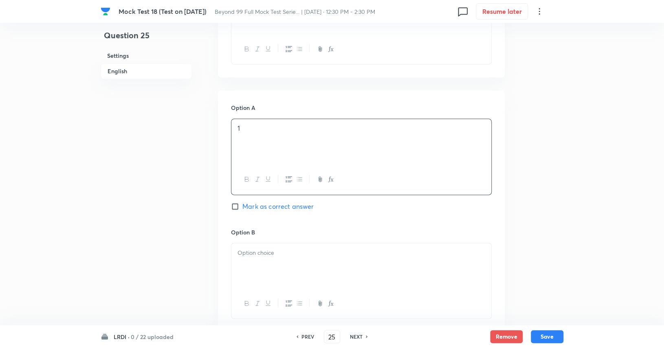
scroll to position [607, 0]
click at [299, 244] on p at bounding box center [361, 248] width 248 height 9
click at [303, 249] on div at bounding box center [361, 268] width 260 height 46
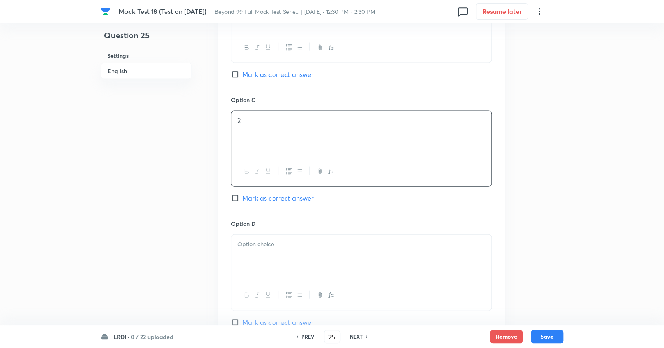
click at [304, 252] on div at bounding box center [361, 258] width 260 height 46
click at [270, 193] on span "Mark as correct answer" at bounding box center [277, 198] width 71 height 10
click at [242, 194] on input "Mark as correct answer" at bounding box center [236, 198] width 11 height 8
checkbox input "true"
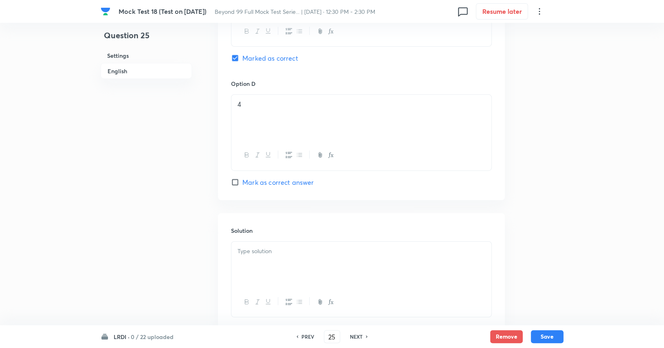
scroll to position [1028, 0]
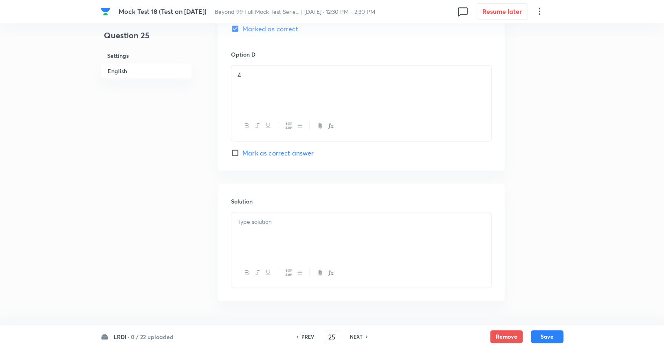
click at [273, 217] on p at bounding box center [361, 221] width 248 height 9
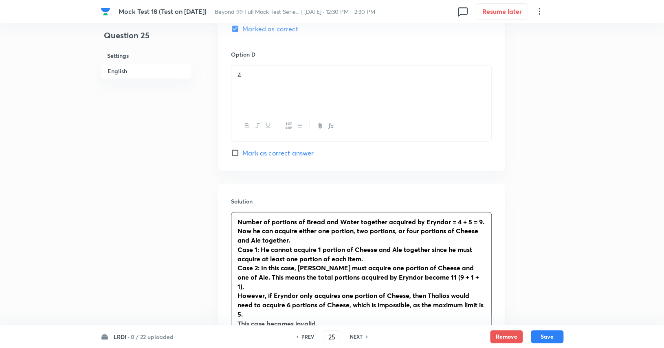
scroll to position [1191, 0]
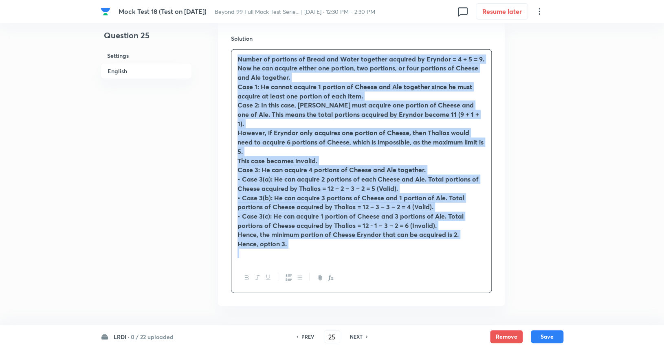
drag, startPoint x: 305, startPoint y: 220, endPoint x: 225, endPoint y: 25, distance: 211.0
click at [225, 25] on div "Solution Number of portions of Bread and Water together acquired by Eryndor = 4…" at bounding box center [361, 163] width 287 height 285
click at [245, 274] on icon "button" at bounding box center [247, 277] width 7 height 7
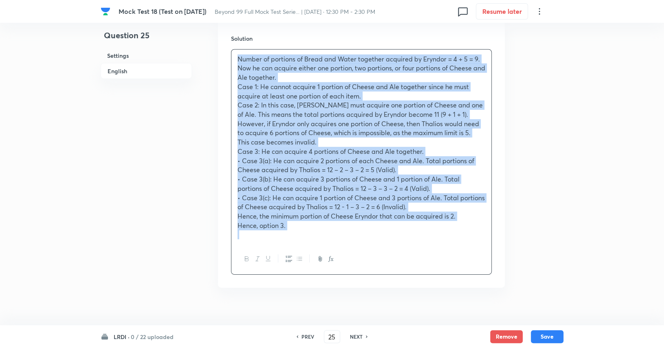
click at [283, 221] on span "Hence, option 3." at bounding box center [261, 225] width 48 height 9
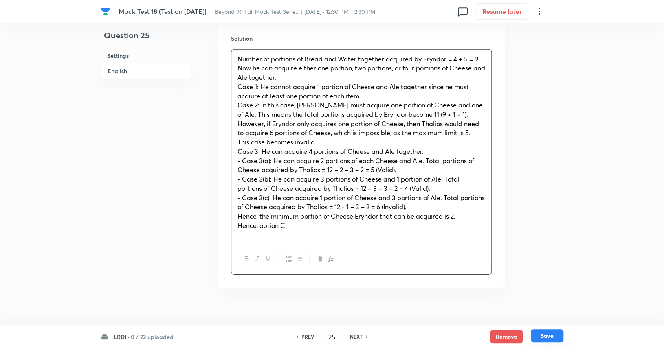
click at [539, 338] on button "Save" at bounding box center [547, 335] width 33 height 13
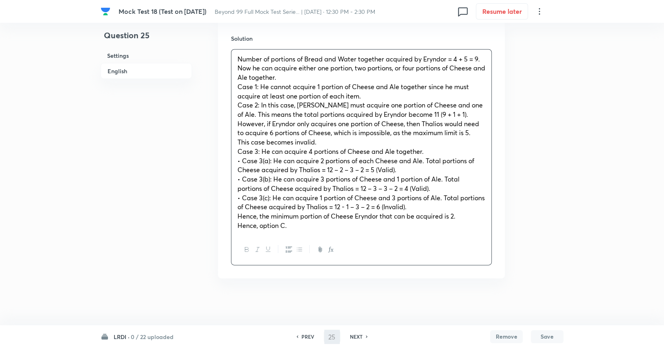
scroll to position [1181, 0]
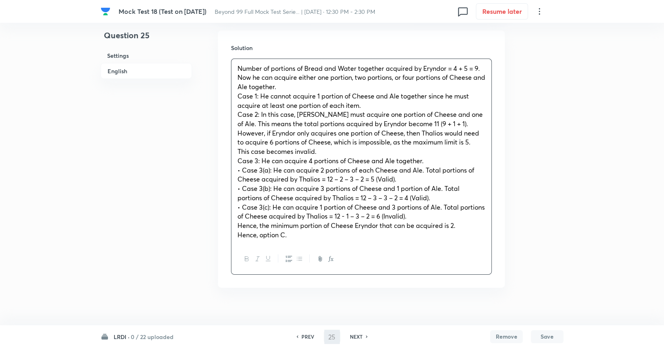
type input "26"
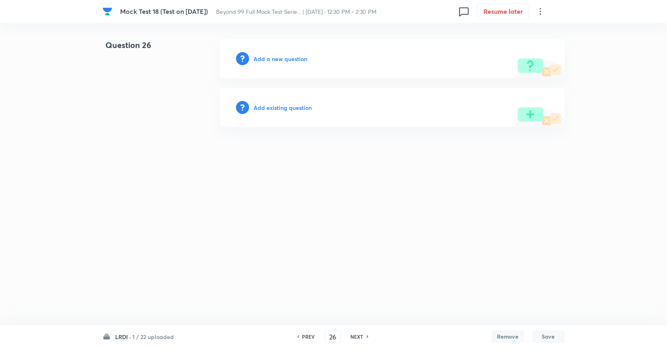
click at [270, 59] on h6 "Add a new question" at bounding box center [281, 59] width 54 height 9
click at [270, 59] on h6 "Choose a question type" at bounding box center [285, 59] width 63 height 9
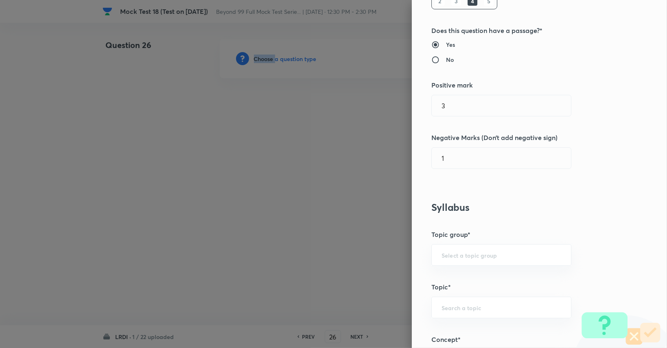
scroll to position [145, 0]
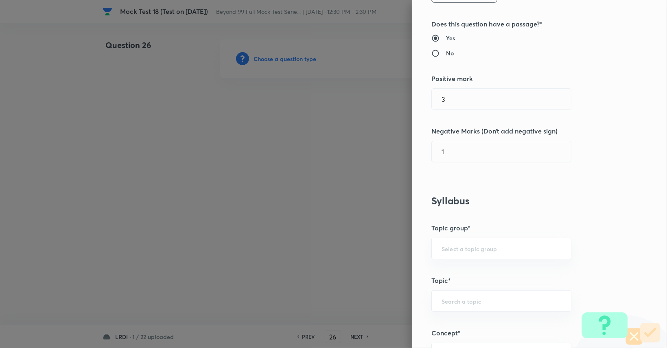
click at [466, 236] on div "Question settings Question type* Single choice correct Number of options* 2 3 4…" at bounding box center [539, 174] width 255 height 348
click at [461, 246] on input "text" at bounding box center [502, 249] width 120 height 8
click at [458, 279] on ul "DI and LR" at bounding box center [495, 270] width 139 height 21
click at [467, 267] on li "DI and LR" at bounding box center [495, 270] width 139 height 15
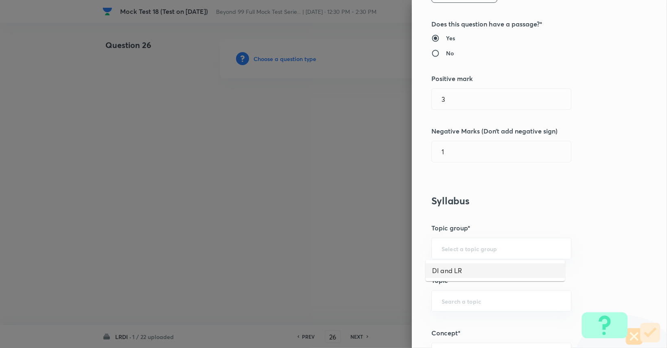
type input "DI and LR"
click at [458, 304] on input "text" at bounding box center [502, 301] width 120 height 8
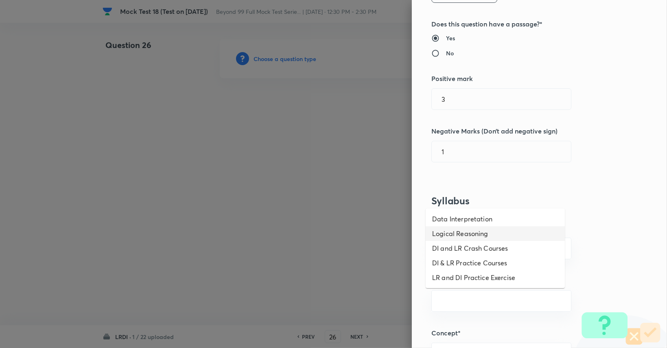
click at [463, 236] on li "Logical Reasoning" at bounding box center [495, 233] width 139 height 15
type input "Logical Reasoning"
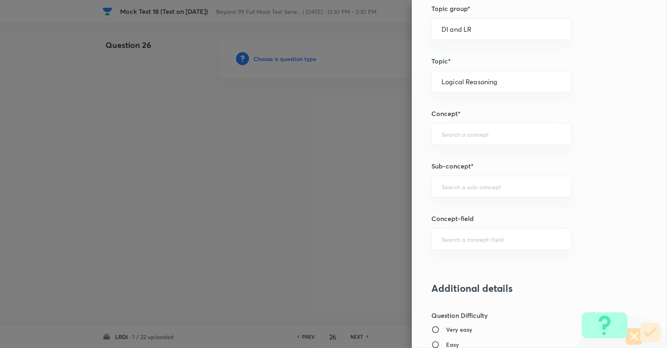
scroll to position [365, 0]
click at [467, 135] on input "text" at bounding box center [502, 134] width 120 height 8
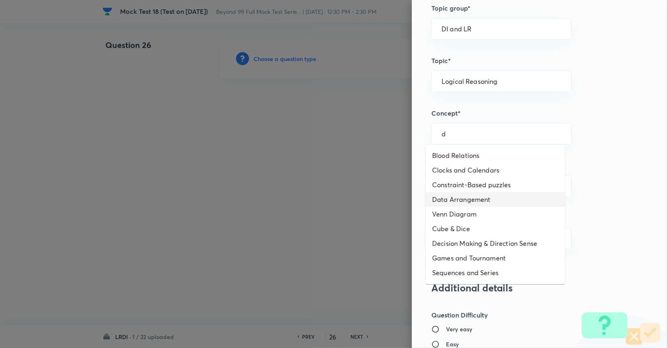
click at [474, 203] on li "Data Arrangement" at bounding box center [495, 199] width 139 height 15
type input "Data Arrangement"
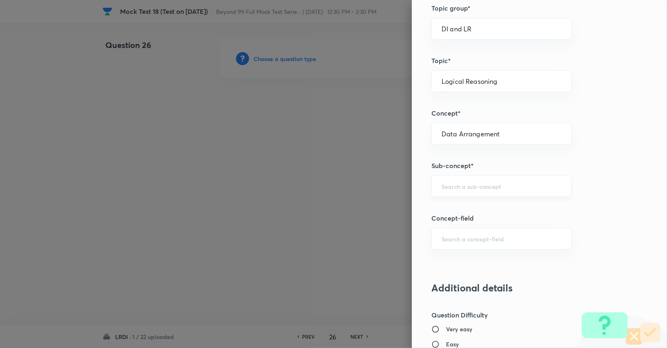
click at [473, 185] on input "text" at bounding box center [502, 186] width 120 height 8
click at [473, 205] on li "Data Arrangement" at bounding box center [495, 208] width 139 height 15
type input "Data Arrangement"
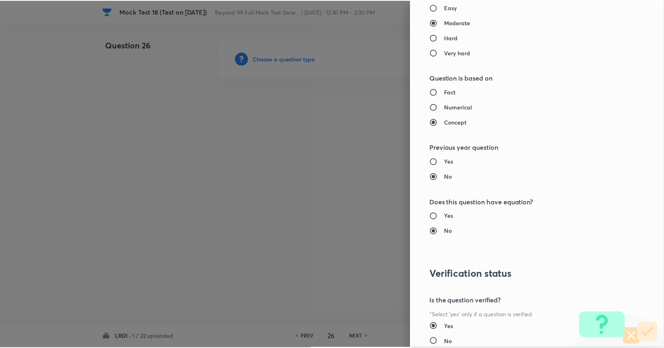
scroll to position [760, 0]
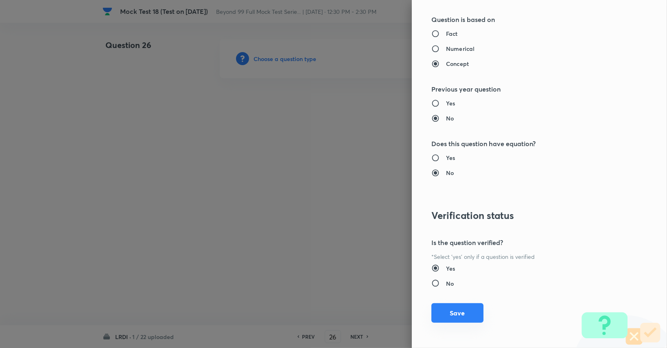
click at [452, 319] on button "Save" at bounding box center [458, 313] width 52 height 20
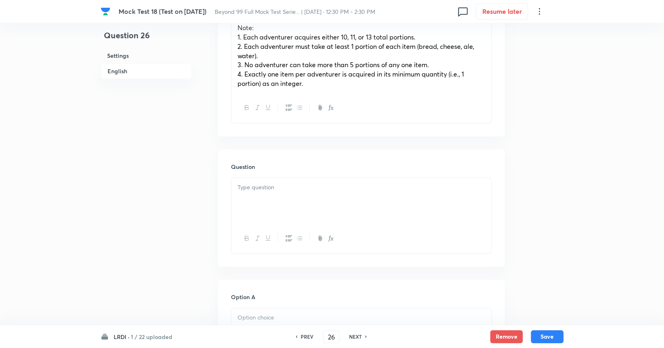
scroll to position [415, 0]
click at [381, 190] on div at bounding box center [361, 199] width 260 height 46
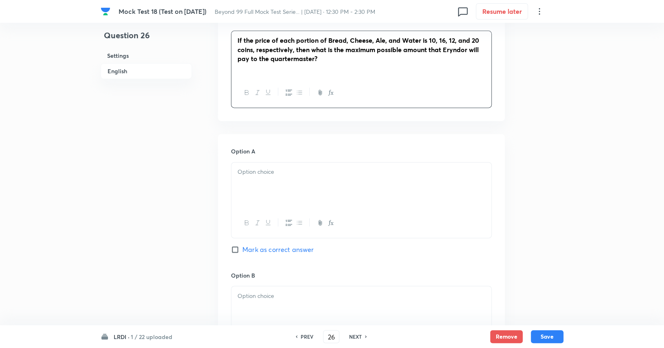
scroll to position [564, 0]
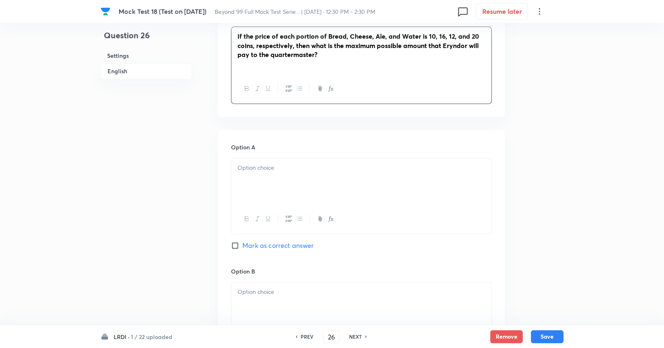
click at [380, 191] on div at bounding box center [361, 181] width 260 height 46
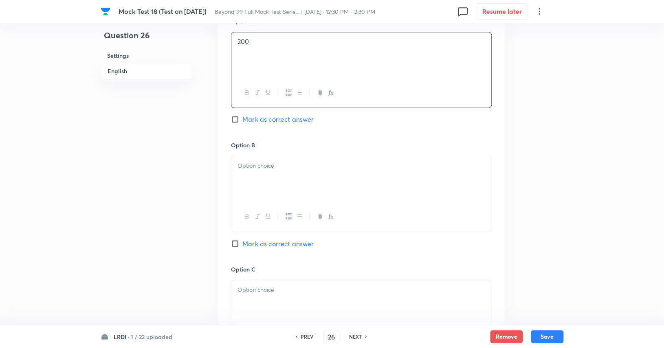
scroll to position [692, 0]
click at [378, 184] on div at bounding box center [361, 178] width 260 height 46
click at [348, 291] on div at bounding box center [361, 302] width 260 height 46
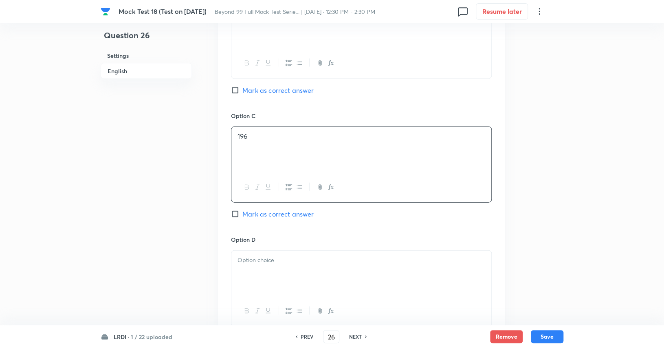
scroll to position [844, 0]
click at [327, 263] on div at bounding box center [361, 274] width 260 height 46
click at [335, 136] on div "196" at bounding box center [361, 150] width 260 height 46
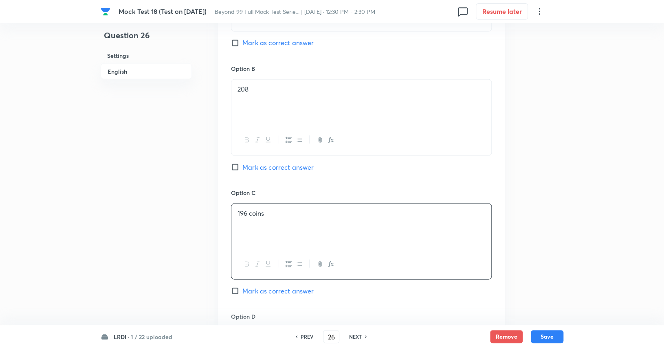
scroll to position [766, 0]
click at [341, 85] on p "208" at bounding box center [361, 89] width 248 height 9
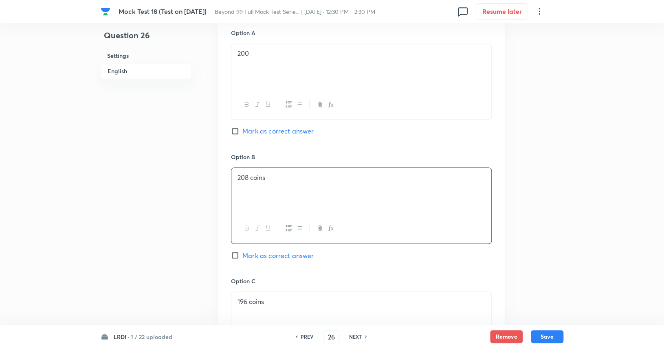
scroll to position [677, 0]
click at [340, 51] on div "200" at bounding box center [361, 69] width 260 height 46
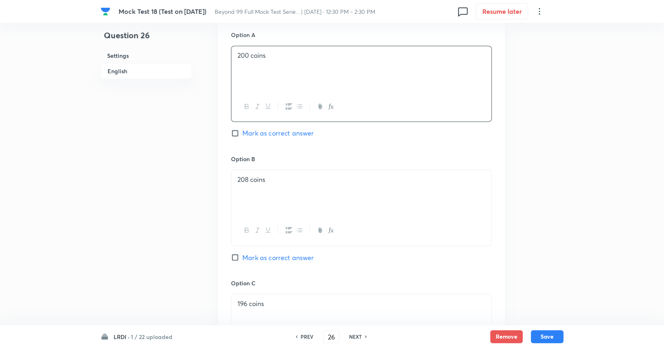
click at [309, 128] on span "Mark as correct answer" at bounding box center [277, 133] width 71 height 10
click at [242, 129] on input "Mark as correct answer" at bounding box center [236, 133] width 11 height 8
checkbox input "true"
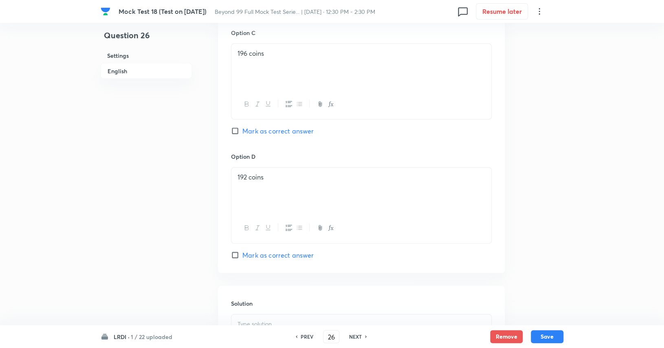
scroll to position [928, 0]
click at [305, 323] on div at bounding box center [361, 337] width 260 height 46
paste div
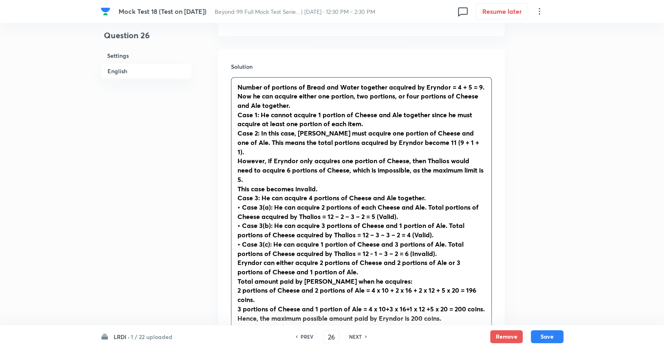
scroll to position [1188, 0]
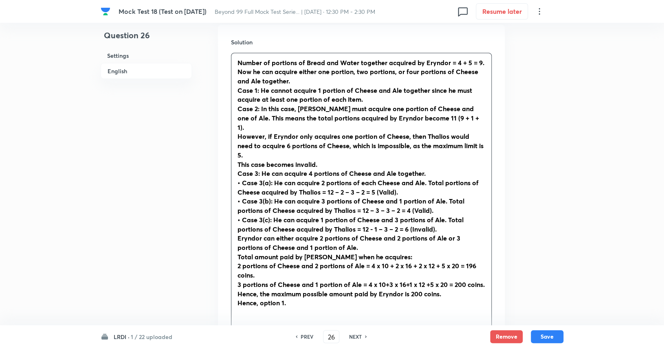
click at [285, 298] on strong "Hence, option 1." at bounding box center [261, 302] width 48 height 9
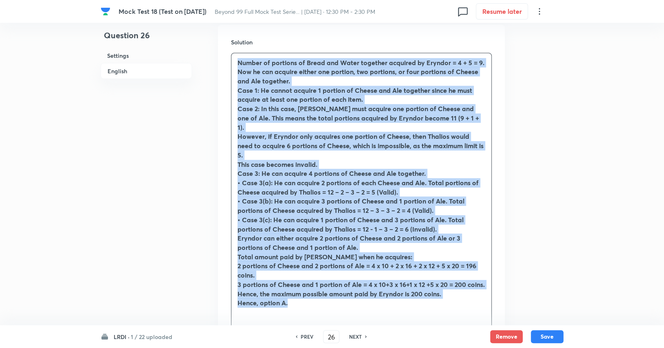
drag, startPoint x: 236, startPoint y: 53, endPoint x: 325, endPoint y: 283, distance: 247.2
click at [327, 283] on div "Number of portions of Bread and Water together acquired by Eryndor = 4 + 5 = 9.…" at bounding box center [361, 187] width 260 height 269
click at [248, 334] on icon "button" at bounding box center [247, 337] width 7 height 7
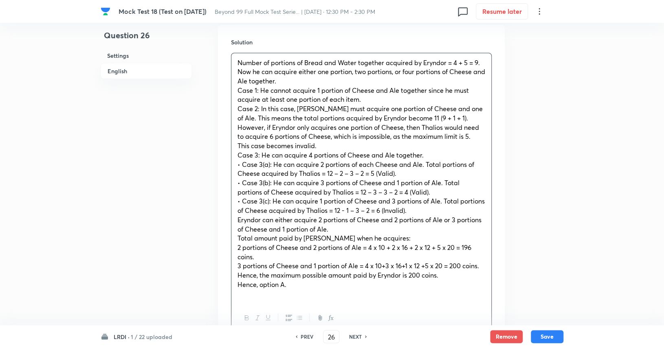
click at [360, 290] on p at bounding box center [361, 294] width 248 height 9
click at [543, 334] on button "Save" at bounding box center [547, 335] width 33 height 13
type input "27"
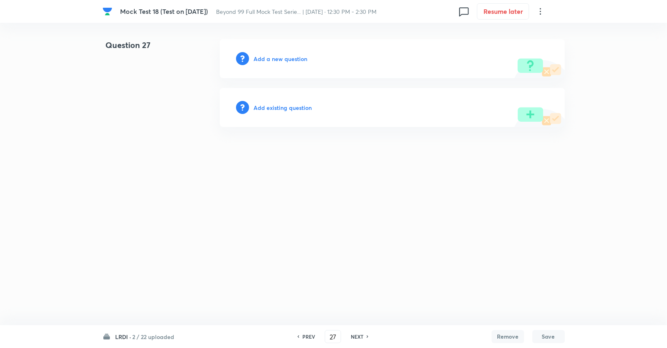
click at [295, 59] on h6 "Add a new question" at bounding box center [281, 59] width 54 height 9
click at [295, 59] on h6 "Choose a question type" at bounding box center [285, 59] width 63 height 9
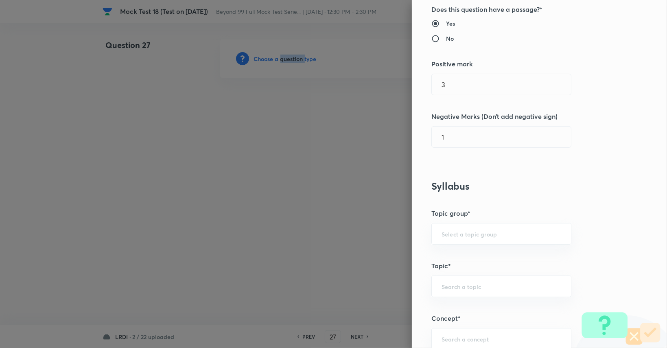
scroll to position [167, 0]
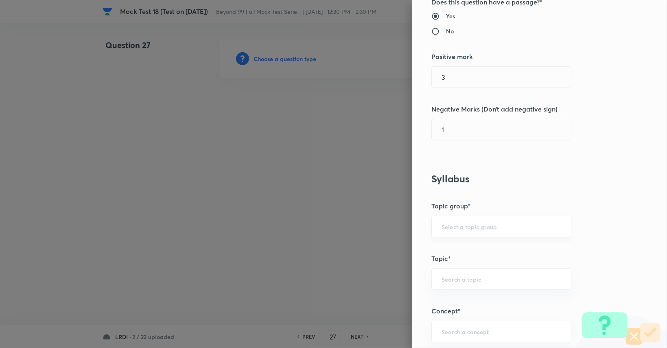
click at [467, 229] on input "text" at bounding box center [502, 227] width 120 height 8
click at [465, 241] on ul "DI and LR" at bounding box center [495, 248] width 139 height 21
click at [464, 248] on li "DI and LR" at bounding box center [495, 248] width 139 height 15
type input "DI and LR"
click at [463, 271] on div "​" at bounding box center [502, 279] width 140 height 22
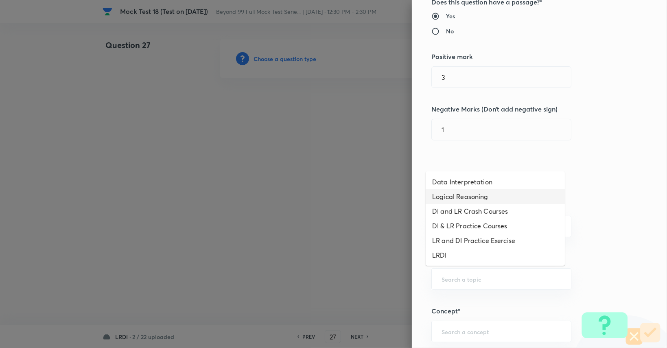
click at [472, 193] on li "Logical Reasoning" at bounding box center [495, 196] width 139 height 15
type input "Logical Reasoning"
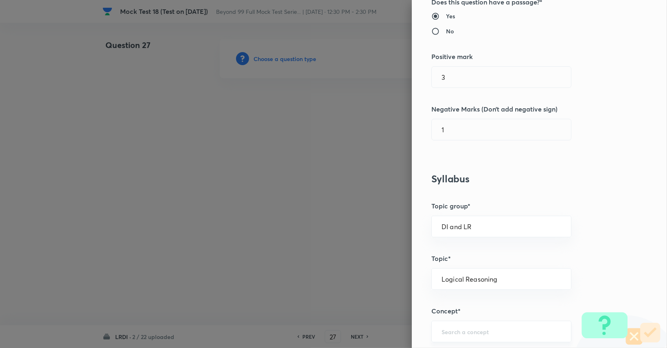
click at [460, 338] on div "​" at bounding box center [502, 332] width 140 height 22
click at [475, 306] on li "Data Arrangement" at bounding box center [495, 308] width 139 height 15
type input "Data Arrangement"
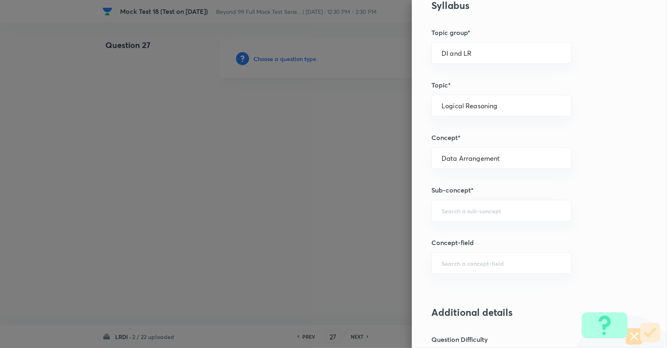
scroll to position [347, 0]
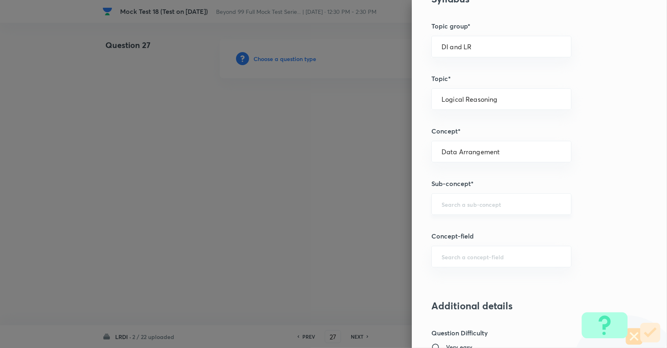
click at [487, 197] on div "​" at bounding box center [502, 204] width 140 height 22
type input "A"
click at [485, 228] on li "Data Arrangement" at bounding box center [495, 225] width 139 height 15
type input "Data Arrangement"
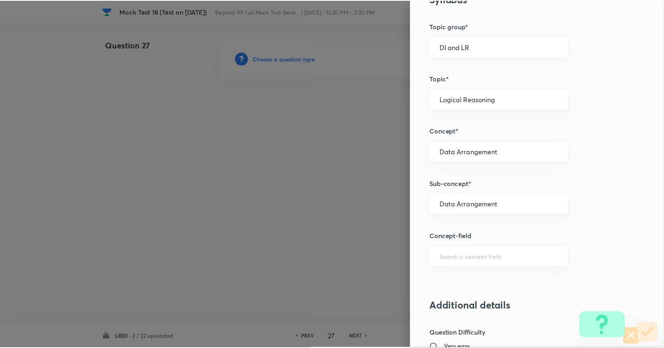
scroll to position [760, 0]
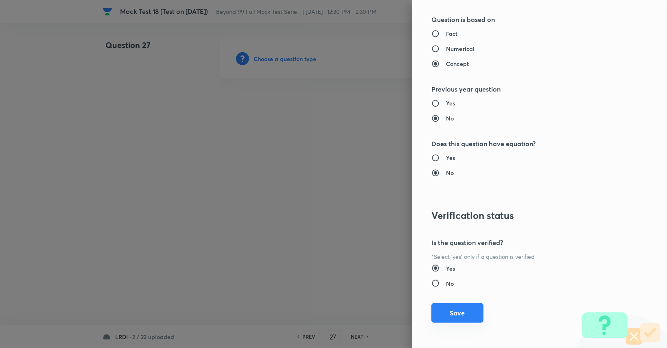
click at [454, 312] on button "Save" at bounding box center [458, 313] width 52 height 20
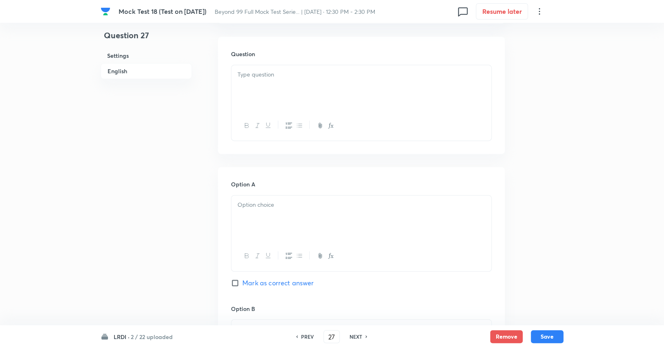
scroll to position [527, 0]
click at [352, 86] on div at bounding box center [361, 87] width 260 height 46
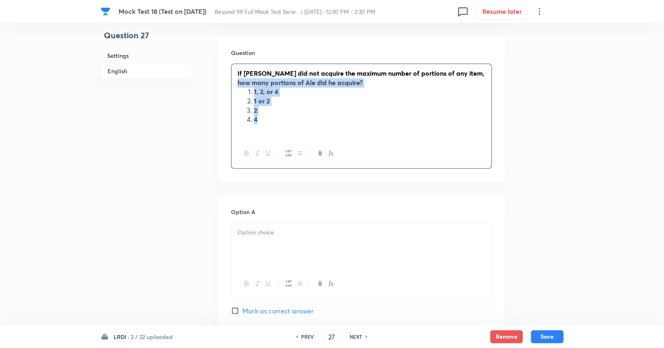
drag, startPoint x: 277, startPoint y: 111, endPoint x: 244, endPoint y: 77, distance: 46.7
click at [244, 77] on div "If Thalios did not acquire the maximum number of portions of any item, how many…" at bounding box center [361, 101] width 260 height 75
click at [254, 87] on li "1, 2, or 4" at bounding box center [369, 91] width 231 height 9
drag, startPoint x: 274, startPoint y: 112, endPoint x: 249, endPoint y: 85, distance: 37.5
click at [249, 87] on ol "1, 2, or 4 1 or 2 2 4" at bounding box center [361, 105] width 248 height 37
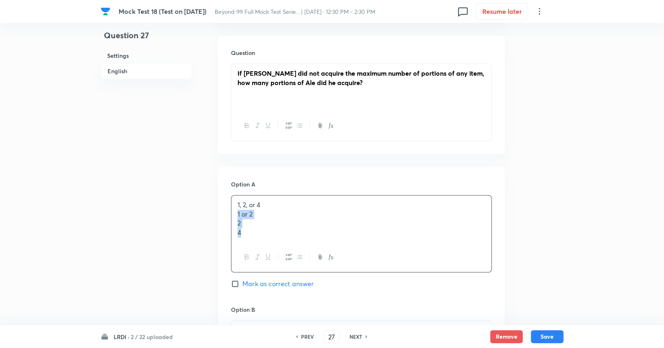
drag, startPoint x: 280, startPoint y: 222, endPoint x: 233, endPoint y: 207, distance: 48.9
click at [233, 207] on div "1, 2, or 4 1 or 2 2 4" at bounding box center [361, 218] width 260 height 47
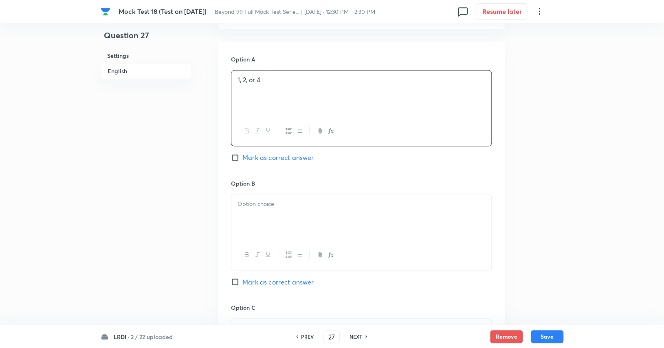
scroll to position [653, 0]
drag, startPoint x: 275, startPoint y: 192, endPoint x: 217, endPoint y: 189, distance: 58.7
click at [217, 189] on div "Question 27 Settings English Settings Type Single choice correct 4 options With…" at bounding box center [332, 48] width 463 height 1325
drag, startPoint x: 247, startPoint y: 208, endPoint x: 235, endPoint y: 201, distance: 13.6
click at [235, 201] on div "1 or 2 2 4" at bounding box center [361, 216] width 260 height 46
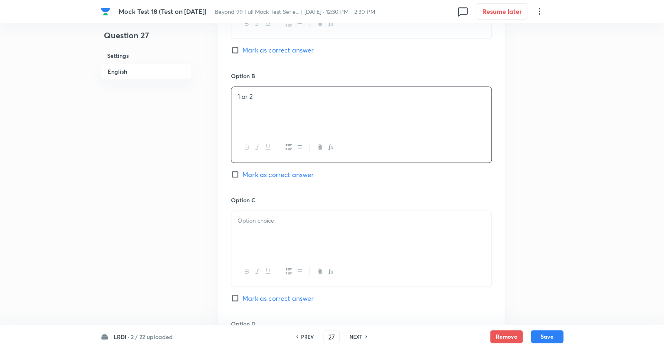
scroll to position [775, 0]
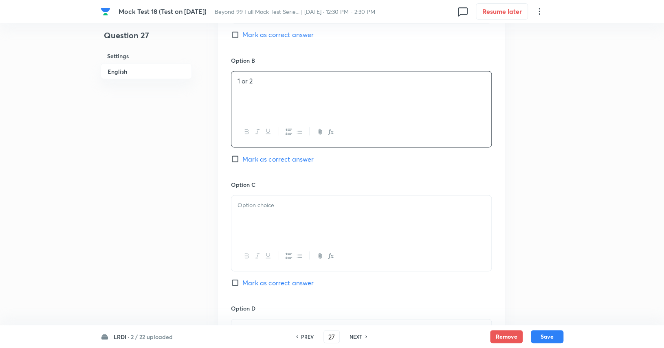
click at [257, 201] on div at bounding box center [361, 218] width 260 height 46
click at [263, 154] on span "Mark as correct answer" at bounding box center [277, 159] width 71 height 10
click at [242, 155] on input "Mark as correct answer" at bounding box center [236, 159] width 11 height 8
checkbox input "true"
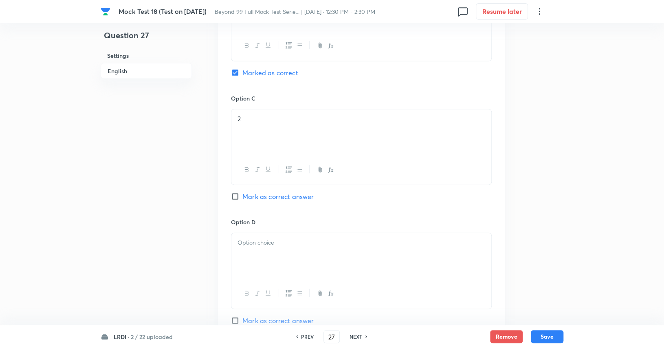
scroll to position [862, 0]
click at [272, 244] on div at bounding box center [361, 256] width 260 height 46
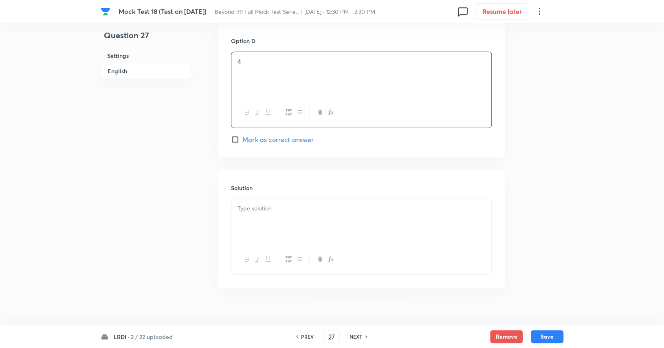
click at [372, 204] on p at bounding box center [361, 208] width 248 height 9
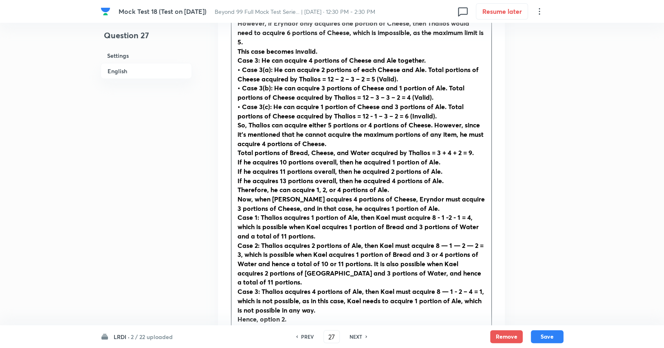
scroll to position [1306, 0]
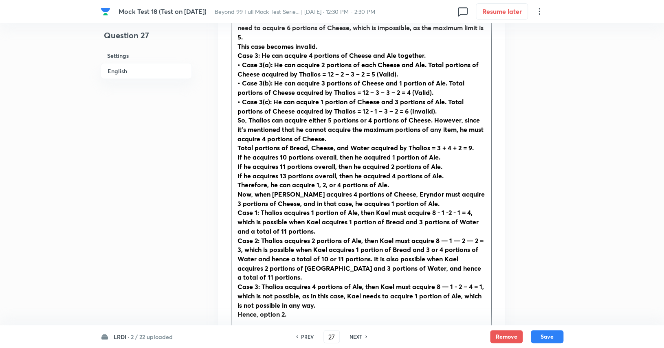
click at [284, 310] on strong "Hence, option 2." at bounding box center [261, 314] width 49 height 9
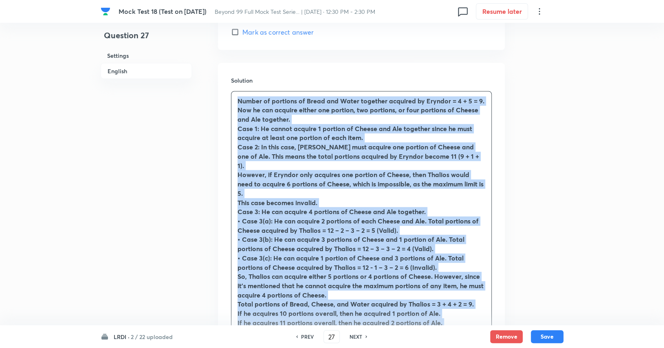
drag, startPoint x: 295, startPoint y: 277, endPoint x: 222, endPoint y: -2, distance: 288.0
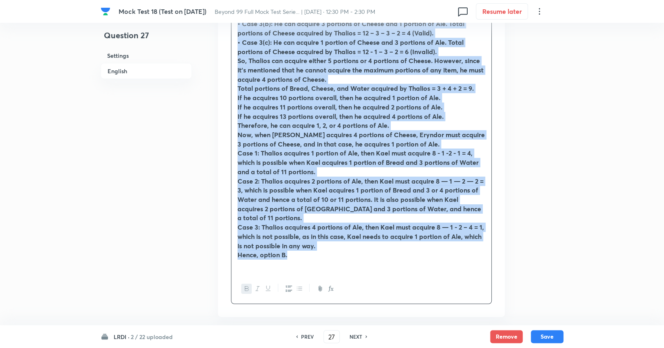
click at [245, 286] on icon "button" at bounding box center [247, 288] width 4 height 4
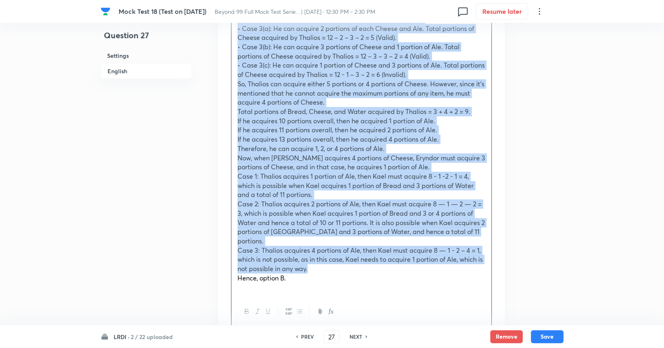
scroll to position [1328, 0]
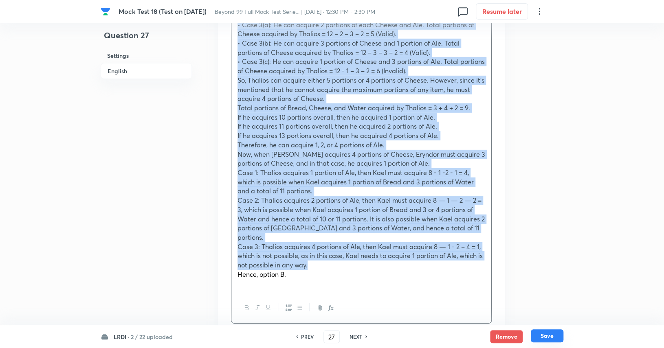
click at [561, 338] on button "Save" at bounding box center [547, 335] width 33 height 13
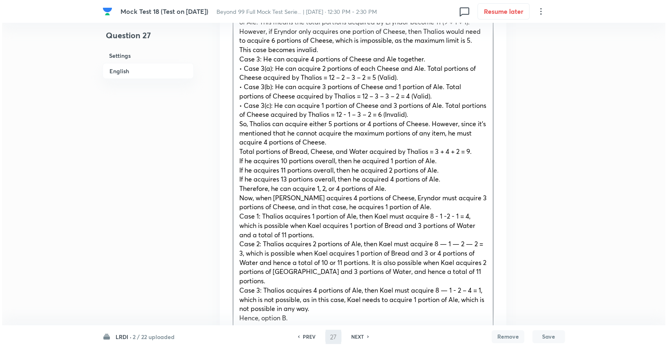
scroll to position [0, 0]
type input "28"
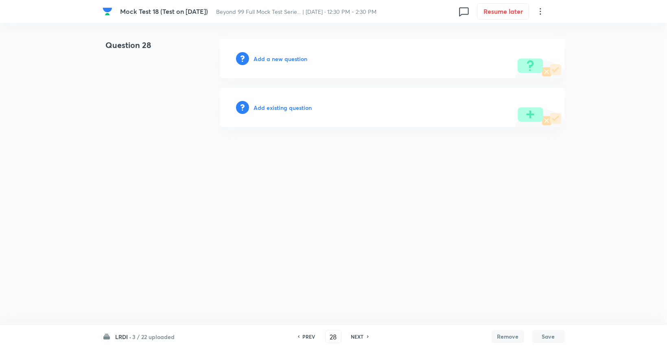
click at [293, 63] on div "Add a new question" at bounding box center [392, 58] width 345 height 39
click at [284, 47] on div "Add a new question" at bounding box center [392, 58] width 345 height 39
click at [275, 58] on h6 "Add a new question" at bounding box center [281, 59] width 54 height 9
click at [275, 58] on h6 "Choose a question type" at bounding box center [285, 59] width 63 height 9
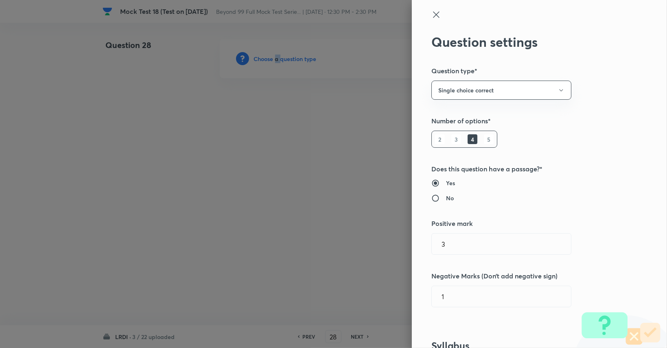
type input "DI and LR"
type input "Logical Reasoning"
type input "Data Arrangement"
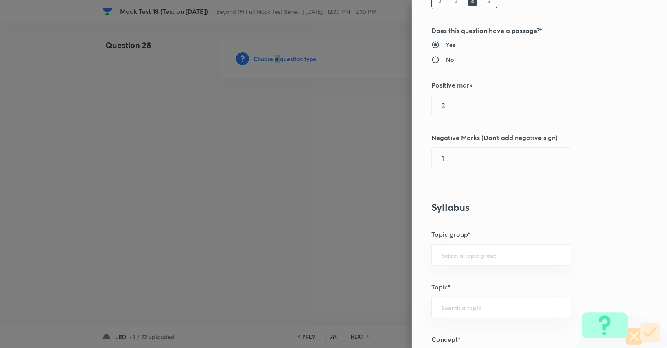
scroll to position [204, 0]
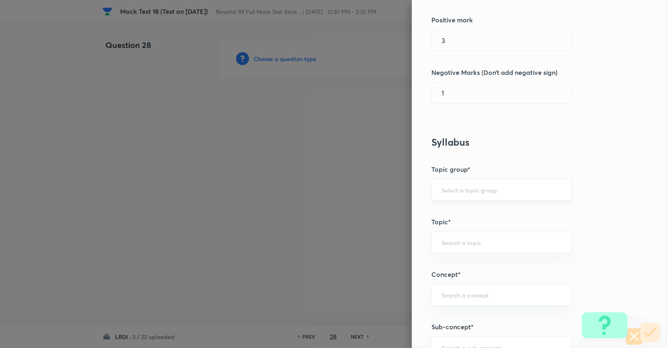
click at [520, 187] on input "text" at bounding box center [502, 190] width 120 height 8
click at [511, 207] on li "DI and LR" at bounding box center [495, 212] width 139 height 15
type input "DI and LR"
click at [498, 236] on div "​" at bounding box center [502, 243] width 140 height 22
click at [498, 243] on input "LO" at bounding box center [502, 243] width 120 height 8
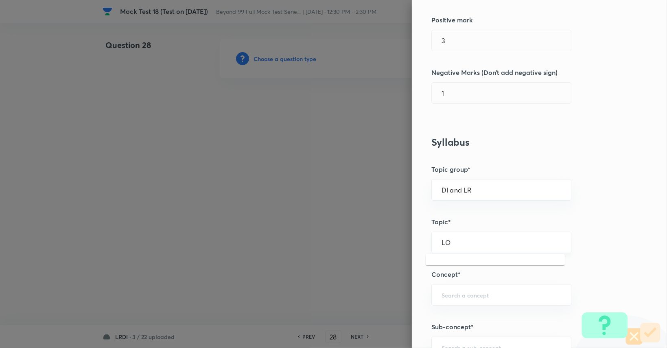
type input "L"
click at [484, 262] on li "Logical Reasoning" at bounding box center [495, 264] width 139 height 15
type input "Logical Reasoning"
click at [476, 297] on input "text" at bounding box center [502, 295] width 120 height 8
click at [484, 341] on ul "Clocks and Calendars Data Arrangement" at bounding box center [495, 324] width 139 height 36
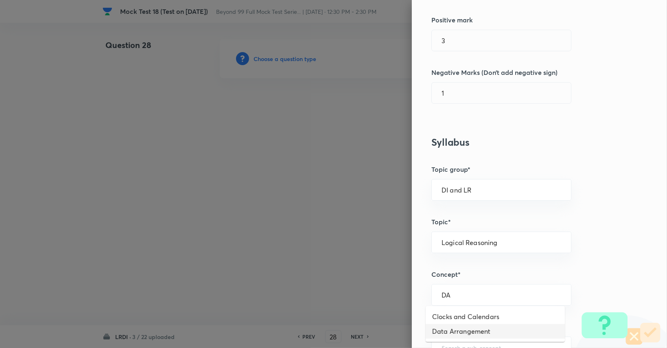
click at [484, 336] on li "Data Arrangement" at bounding box center [495, 331] width 139 height 15
type input "Data Arrangement"
click at [485, 341] on div "​" at bounding box center [502, 348] width 140 height 22
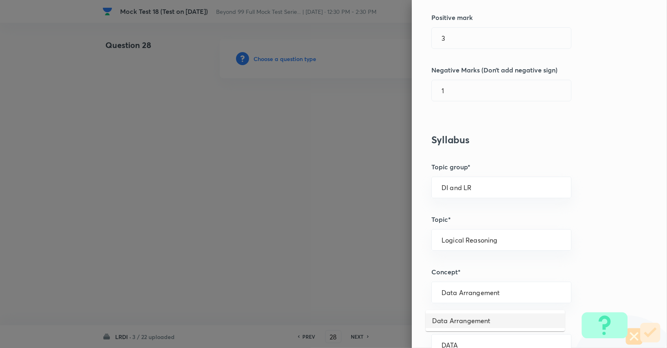
click at [492, 323] on li "Data Arrangement" at bounding box center [495, 321] width 139 height 15
type input "Data Arrangement"
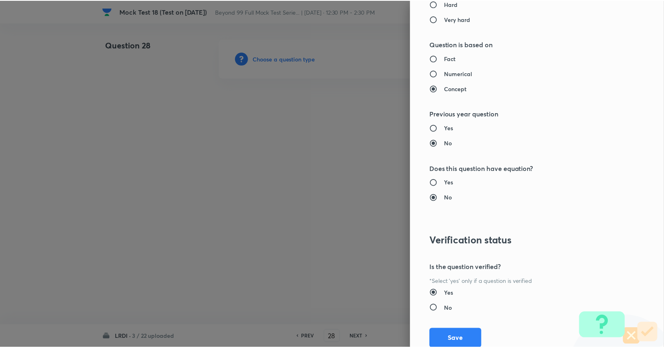
scroll to position [760, 0]
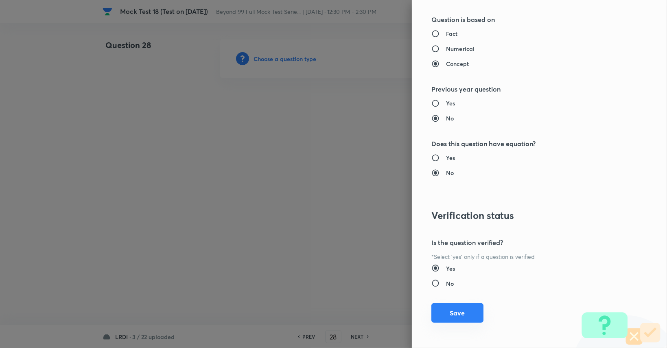
drag, startPoint x: 464, startPoint y: 314, endPoint x: 454, endPoint y: 311, distance: 10.2
click at [464, 314] on button "Save" at bounding box center [458, 313] width 52 height 20
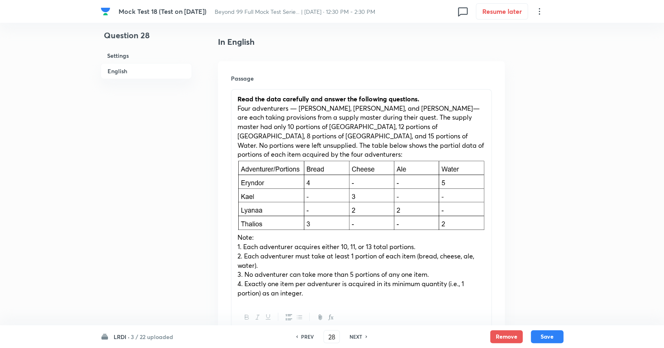
scroll to position [448, 0]
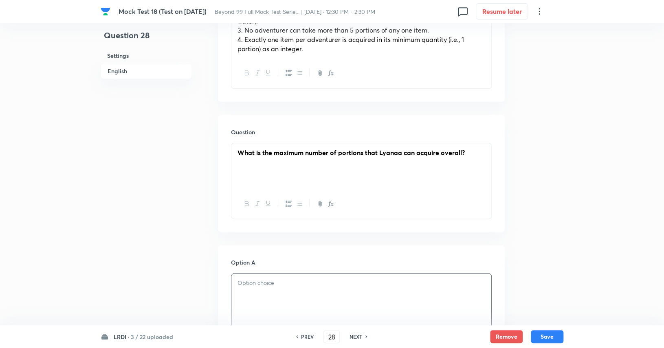
drag, startPoint x: 292, startPoint y: 274, endPoint x: 274, endPoint y: 290, distance: 24.8
click at [274, 290] on div at bounding box center [361, 297] width 260 height 46
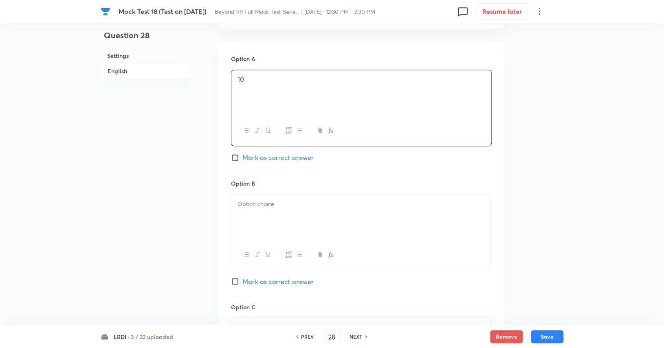
click at [390, 206] on div at bounding box center [361, 217] width 260 height 46
click at [390, 206] on div at bounding box center [361, 215] width 260 height 46
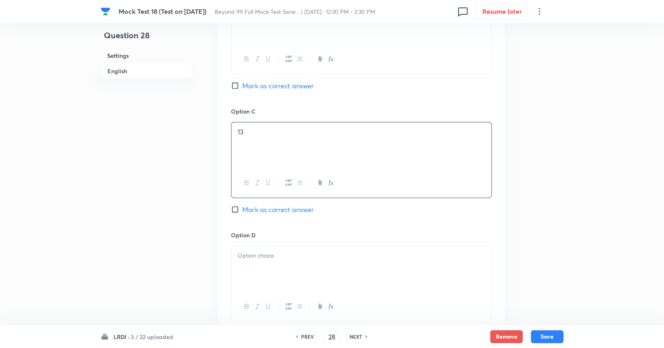
scroll to position [850, 0]
click at [368, 257] on div at bounding box center [361, 266] width 260 height 46
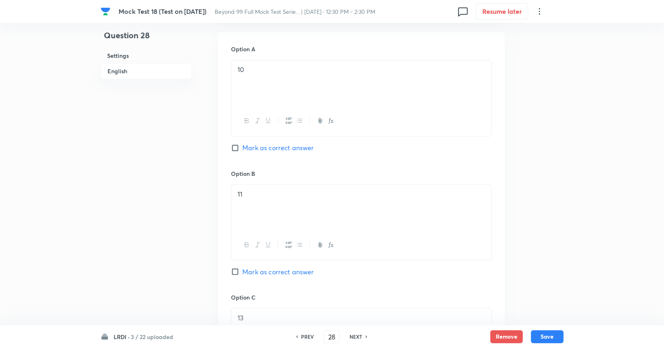
scroll to position [647, 0]
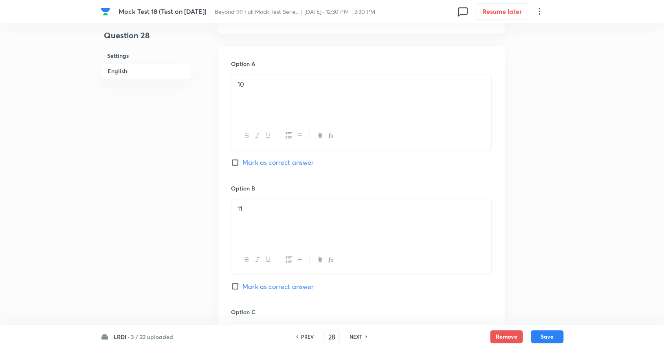
click at [276, 281] on span "Mark as correct answer" at bounding box center [277, 286] width 71 height 10
click at [242, 282] on input "Mark as correct answer" at bounding box center [236, 286] width 11 height 8
checkbox input "true"
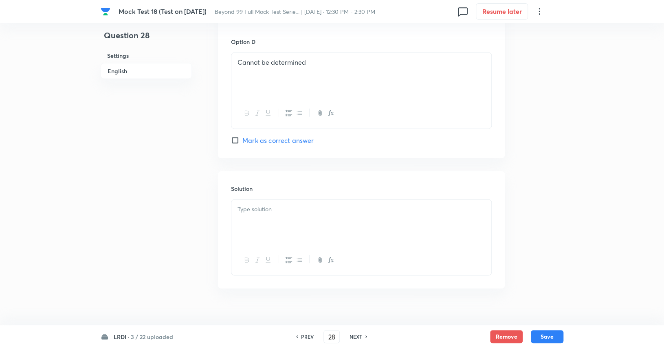
scroll to position [1042, 0]
paste div
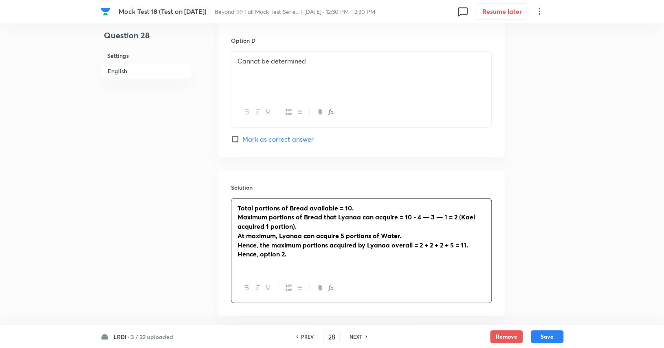
click at [285, 250] on strong "Hence, option 2." at bounding box center [261, 254] width 49 height 9
click at [287, 248] on div "Total portions of Bread available = 10. Maximum portions of Bread that Lyanaa c…" at bounding box center [361, 236] width 260 height 75
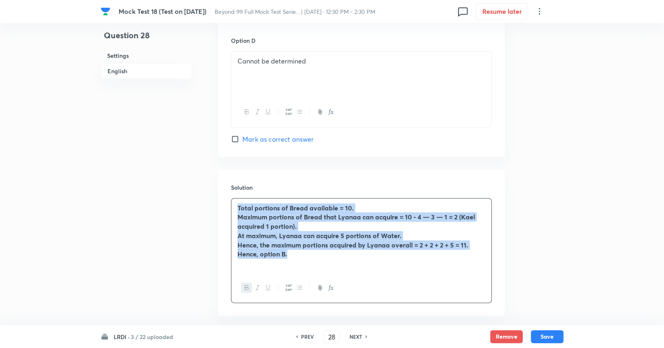
drag, startPoint x: 290, startPoint y: 246, endPoint x: 224, endPoint y: 198, distance: 81.6
click at [224, 198] on div "Solution Total portions of Bread available = 10. Maximum portions of Bread that…" at bounding box center [361, 243] width 287 height 146
click at [246, 285] on icon "button" at bounding box center [247, 288] width 7 height 7
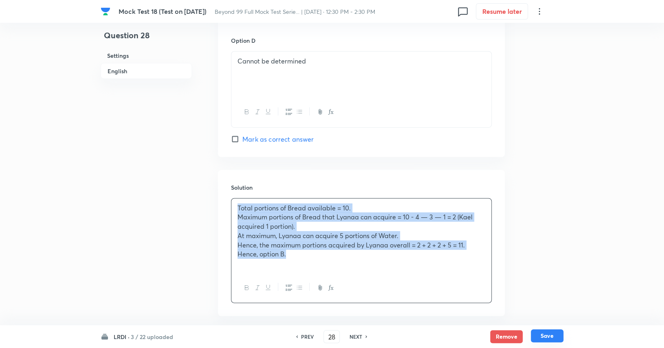
click at [556, 330] on button "Save" at bounding box center [547, 335] width 33 height 13
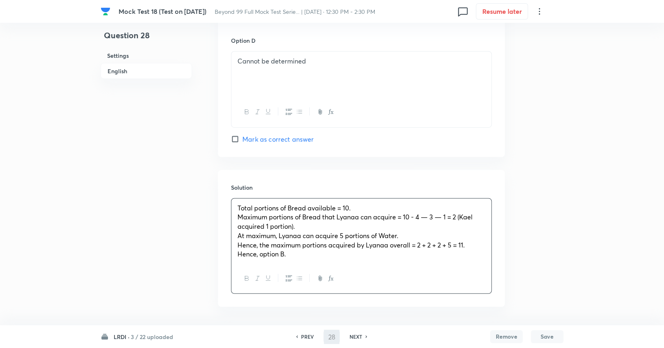
type input "29"
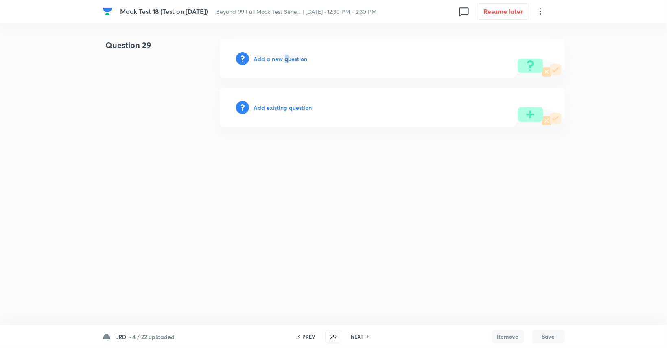
click at [286, 54] on div "Add a new question" at bounding box center [392, 58] width 345 height 39
click at [286, 55] on h6 "Add a new question" at bounding box center [281, 59] width 54 height 9
click at [292, 55] on h6 "Choose a question type" at bounding box center [285, 59] width 63 height 9
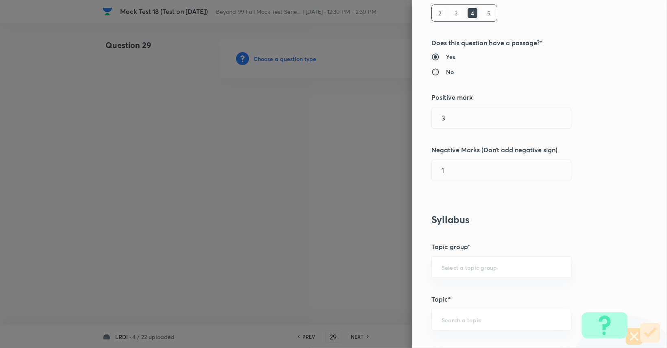
scroll to position [204, 0]
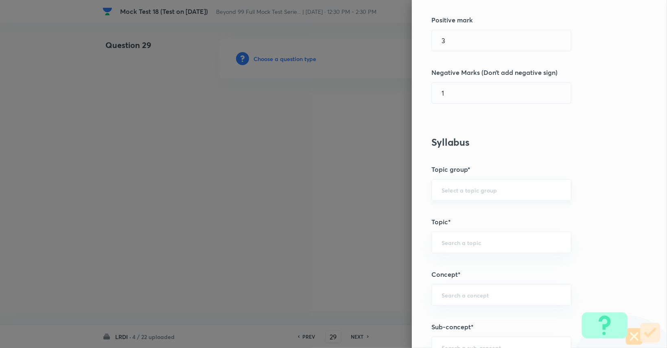
click at [492, 180] on div "​" at bounding box center [502, 190] width 140 height 22
click at [485, 203] on ul "DI and LR" at bounding box center [495, 212] width 139 height 21
click at [484, 212] on li "DI and LR" at bounding box center [495, 212] width 139 height 15
type input "DI and LR"
click at [472, 234] on div "​" at bounding box center [502, 243] width 140 height 22
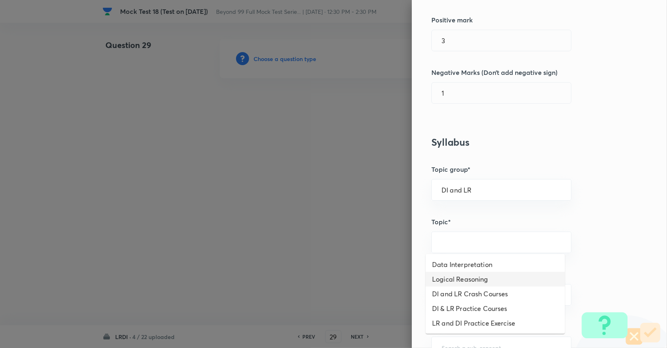
click at [461, 281] on li "Logical Reasoning" at bounding box center [495, 279] width 139 height 15
type input "Logical Reasoning"
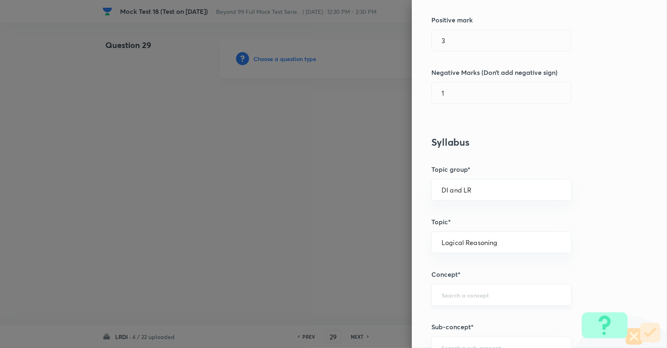
click at [462, 289] on div "​" at bounding box center [502, 295] width 140 height 22
click at [465, 328] on li "Data Arrangement" at bounding box center [495, 331] width 139 height 15
type input "Data Arrangement"
click at [463, 338] on div "​" at bounding box center [502, 348] width 140 height 22
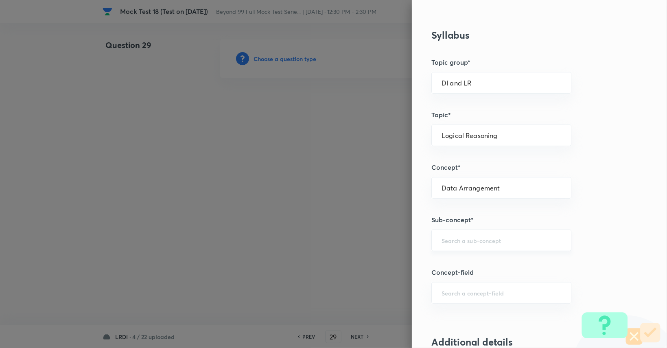
scroll to position [369, 0]
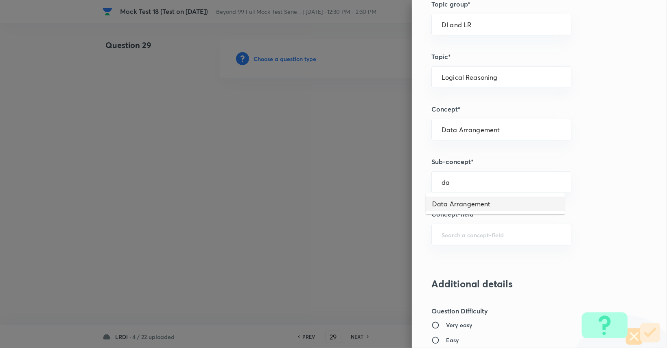
click at [453, 208] on li "Data Arrangement" at bounding box center [495, 204] width 139 height 15
type input "Data Arrangement"
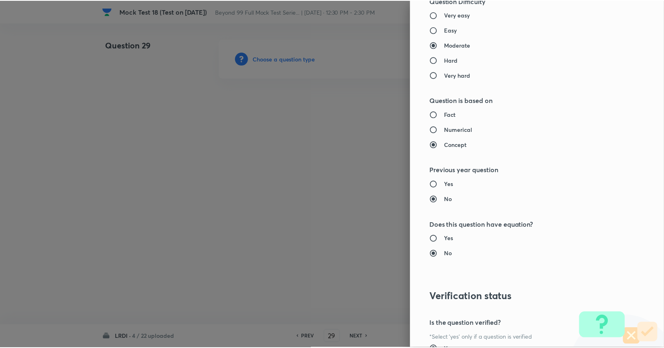
scroll to position [760, 0]
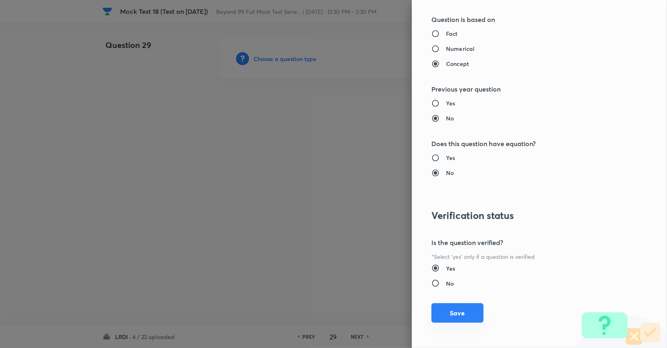
click at [470, 315] on button "Save" at bounding box center [458, 313] width 52 height 20
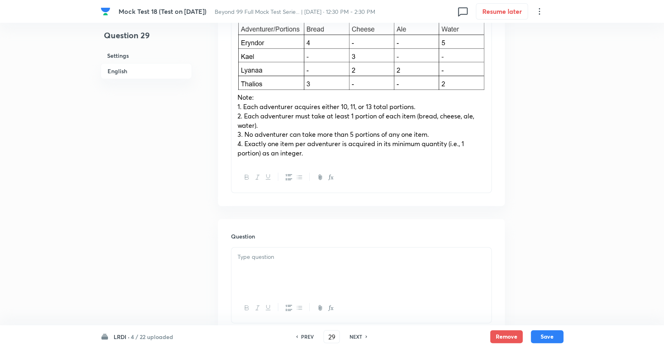
scroll to position [489, 0]
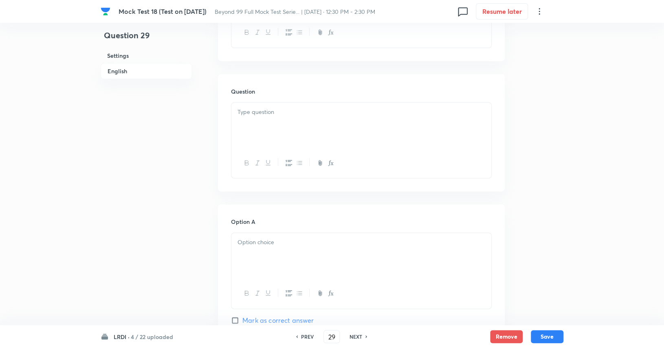
drag, startPoint x: 284, startPoint y: 84, endPoint x: 279, endPoint y: 116, distance: 31.9
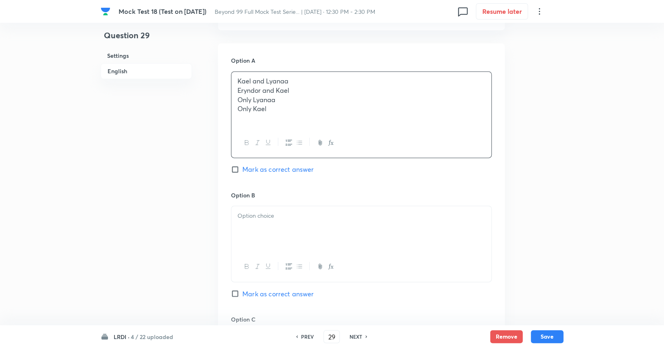
scroll to position [652, 0]
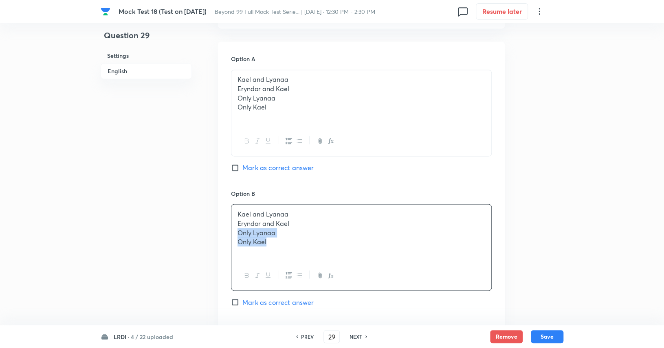
drag, startPoint x: 296, startPoint y: 234, endPoint x: 228, endPoint y: 225, distance: 69.0
click at [228, 225] on div "Option A Kael and Lyanaa Eryndor and Kael Only Lyanaa Only Kael Mark as correct…" at bounding box center [361, 305] width 287 height 527
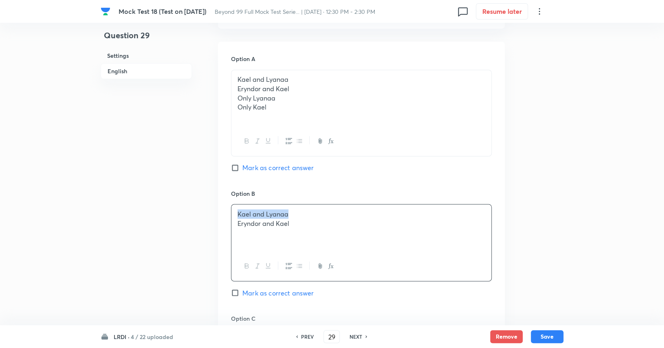
drag, startPoint x: 294, startPoint y: 202, endPoint x: 229, endPoint y: 203, distance: 65.6
click at [229, 203] on div "Option A Kael and Lyanaa Eryndor and Kael Only Lyanaa Only Kael Mark as correct…" at bounding box center [361, 300] width 287 height 517
drag, startPoint x: 286, startPoint y: 102, endPoint x: 218, endPoint y: 77, distance: 72.0
click at [218, 77] on div "Option A Kael and Lyanaa Eryndor and Kael Only Lyanaa Only Kael Mark as correct…" at bounding box center [361, 300] width 287 height 516
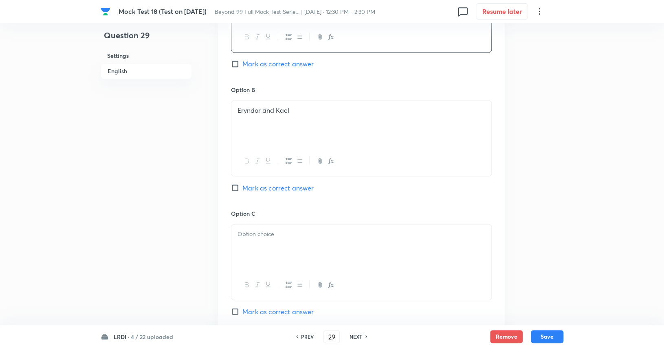
scroll to position [814, 0]
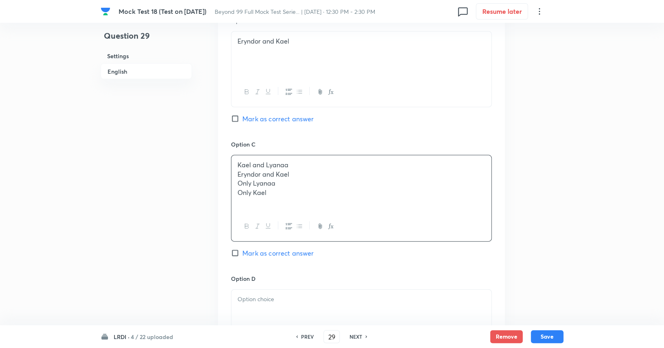
drag, startPoint x: 270, startPoint y: 160, endPoint x: 224, endPoint y: 150, distance: 47.0
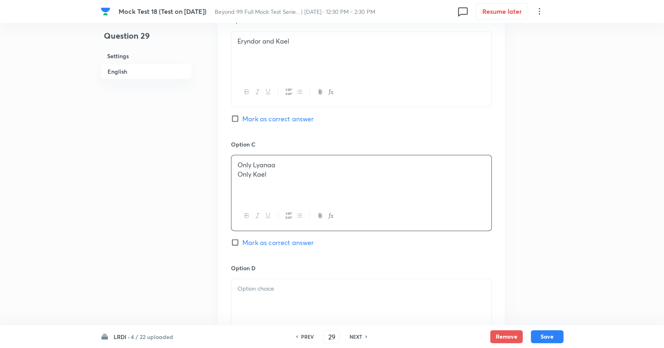
drag, startPoint x: 270, startPoint y: 165, endPoint x: 229, endPoint y: 165, distance: 40.7
click at [229, 165] on div "Option A Kael and Lyanaa Mark as correct answer Option B Eryndor and Kael Mark …" at bounding box center [361, 132] width 287 height 506
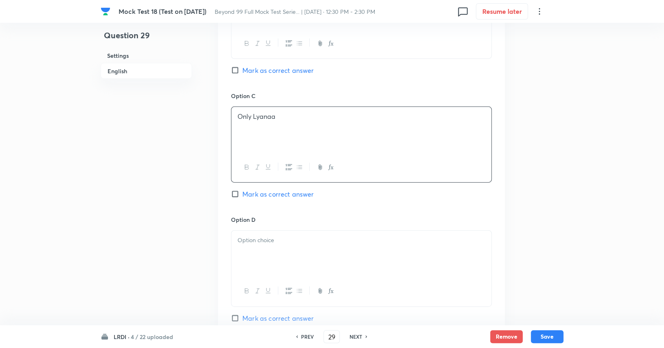
scroll to position [937, 0]
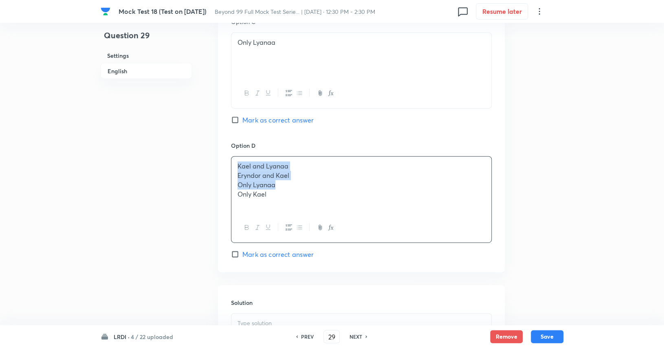
drag, startPoint x: 286, startPoint y: 176, endPoint x: 223, endPoint y: 153, distance: 67.3
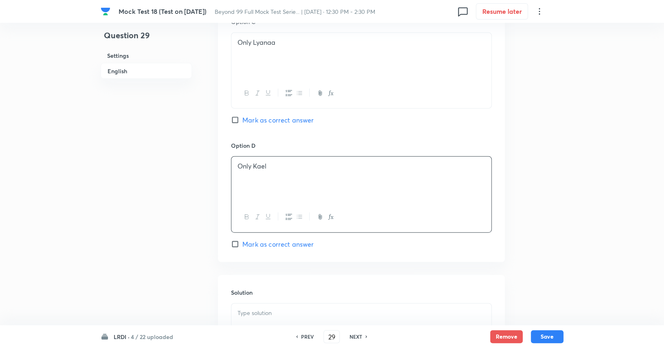
click at [274, 239] on span "Mark as correct answer" at bounding box center [277, 244] width 71 height 10
click at [242, 240] on input "Mark as correct answer" at bounding box center [236, 244] width 11 height 8
checkbox input "true"
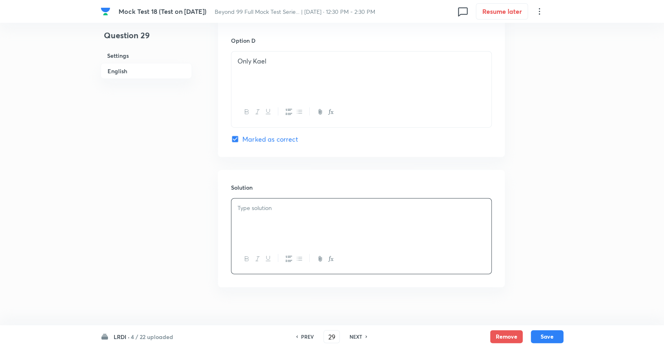
paste div
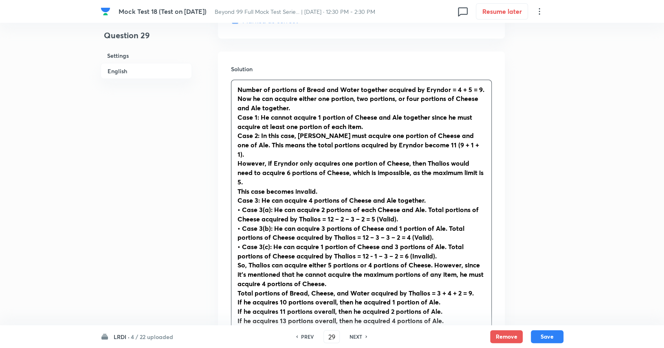
scroll to position [1286, 0]
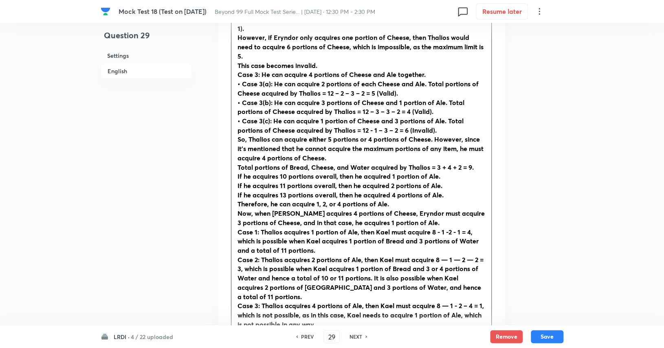
click at [284, 338] on strong "Hence, option 4." at bounding box center [261, 342] width 49 height 9
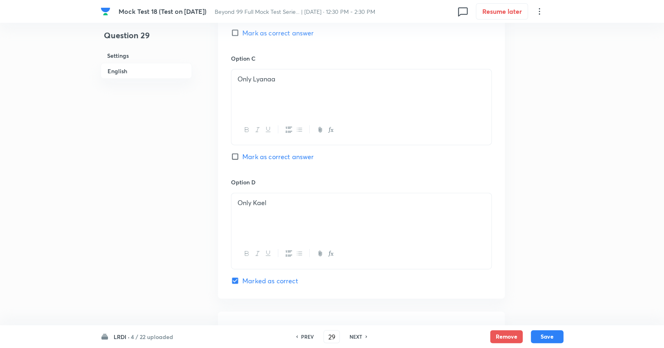
drag, startPoint x: 311, startPoint y: 302, endPoint x: 193, endPoint y: -28, distance: 350.1
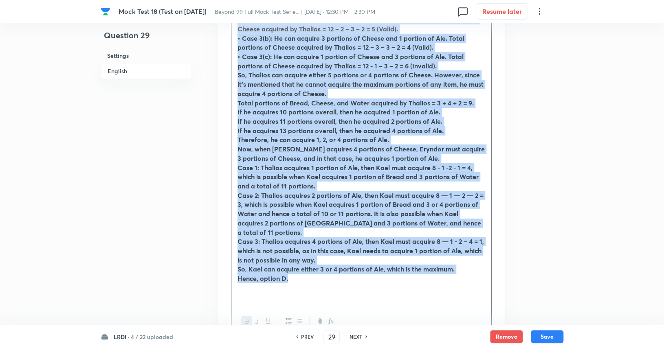
scroll to position [1385, 0]
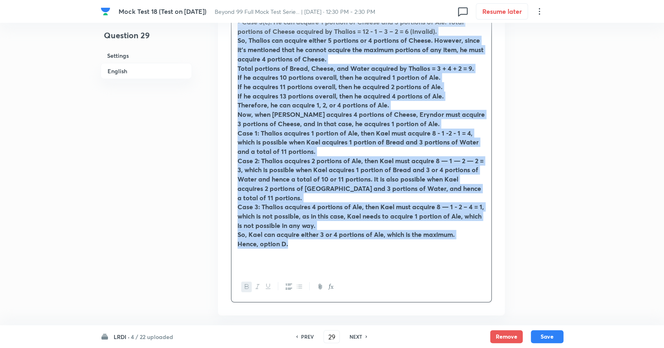
click at [249, 283] on icon "button" at bounding box center [247, 286] width 7 height 7
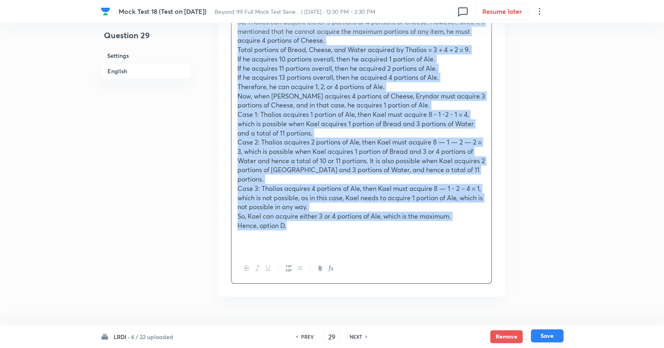
click at [553, 336] on button "Save" at bounding box center [547, 335] width 33 height 13
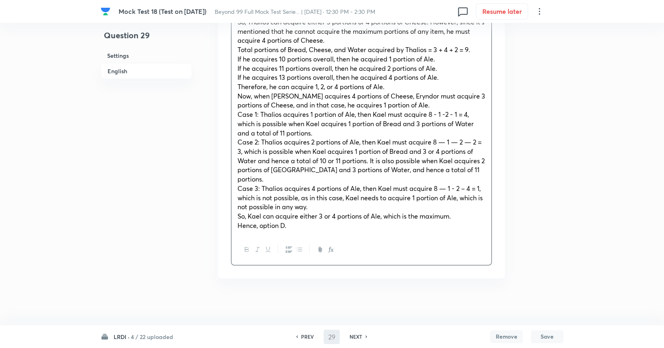
scroll to position [1065, 0]
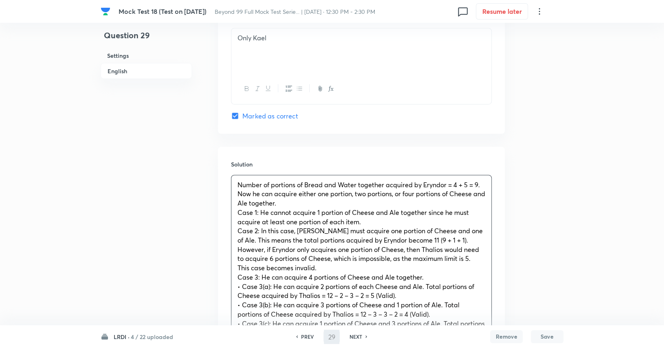
type input "30"
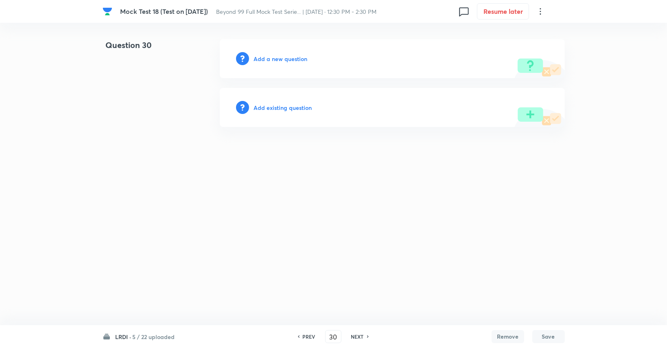
click at [275, 57] on h6 "Add a new question" at bounding box center [281, 59] width 54 height 9
click at [275, 57] on h6 "Choose a question type" at bounding box center [285, 59] width 63 height 9
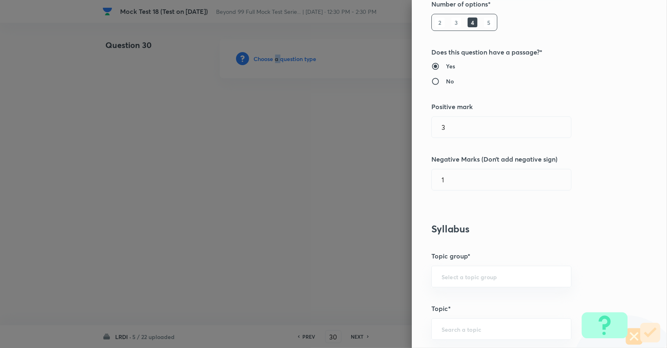
scroll to position [163, 0]
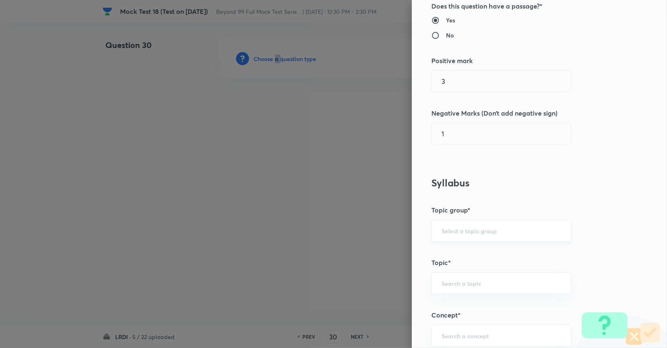
click at [494, 226] on div "​" at bounding box center [502, 231] width 140 height 22
click at [486, 253] on li "DI and LR" at bounding box center [495, 253] width 139 height 15
type input "DI and LR"
click at [481, 279] on input "text" at bounding box center [502, 283] width 120 height 8
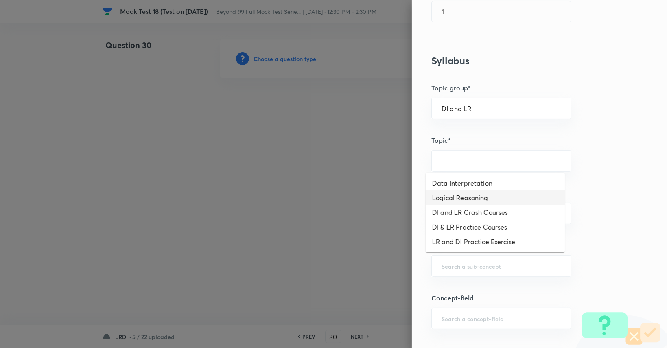
click at [482, 202] on li "Logical Reasoning" at bounding box center [495, 198] width 139 height 15
type input "Logical Reasoning"
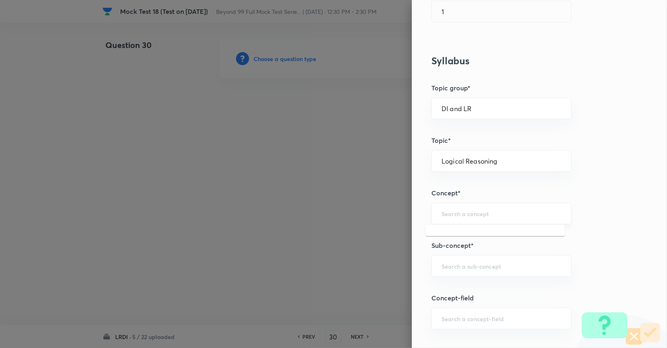
click at [487, 216] on input "text" at bounding box center [502, 214] width 120 height 8
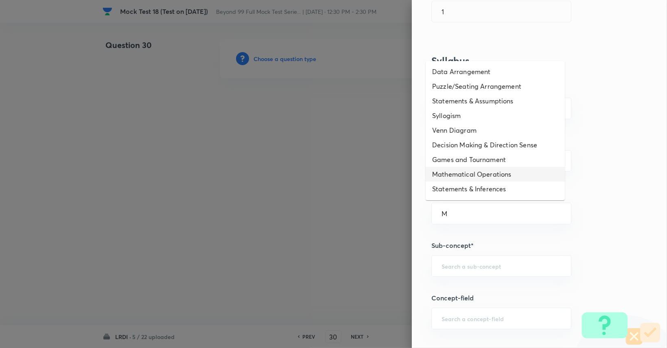
click at [480, 172] on li "Mathematical Operations" at bounding box center [495, 174] width 139 height 15
type input "Mathematical Operations"
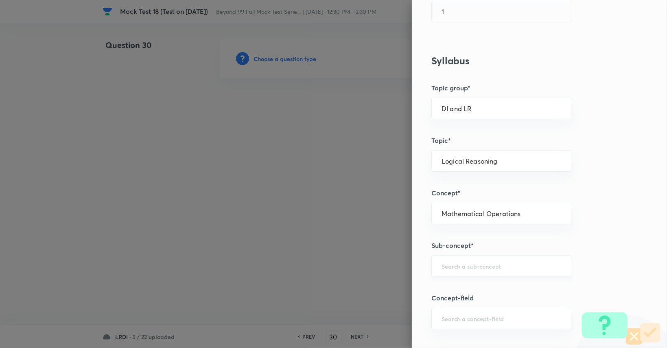
click at [480, 269] on div "​" at bounding box center [502, 266] width 140 height 22
click at [468, 282] on li "Mathematical Operations" at bounding box center [495, 288] width 139 height 15
type input "Mathematical Operations"
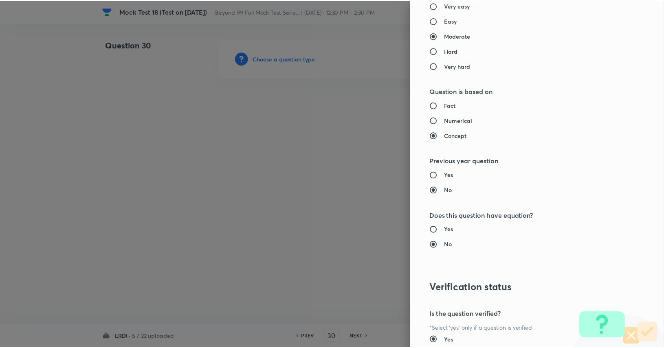
scroll to position [733, 0]
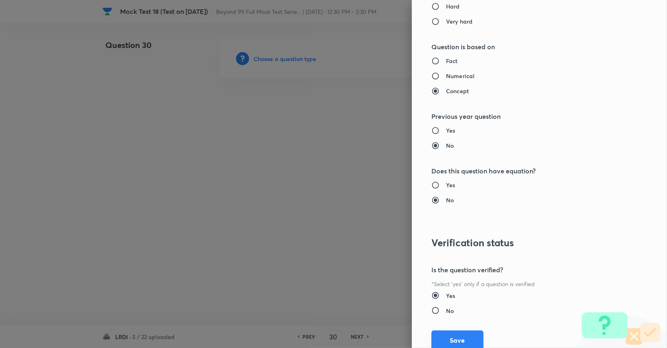
click at [447, 339] on button "Save" at bounding box center [458, 341] width 52 height 20
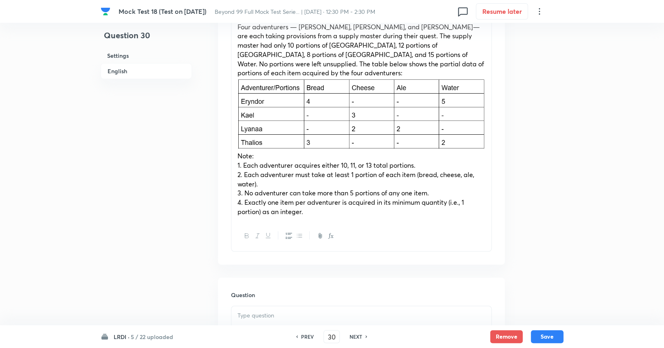
scroll to position [244, 0]
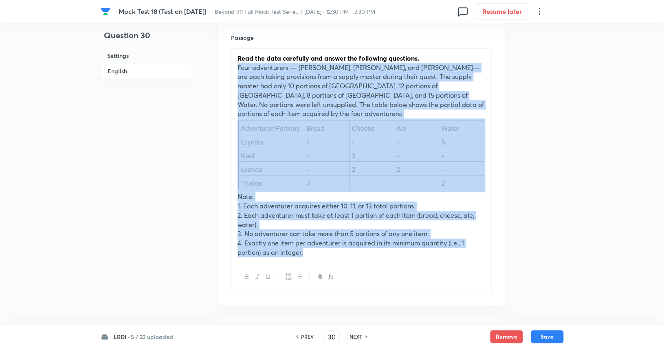
drag, startPoint x: 326, startPoint y: 242, endPoint x: 161, endPoint y: 66, distance: 241.4
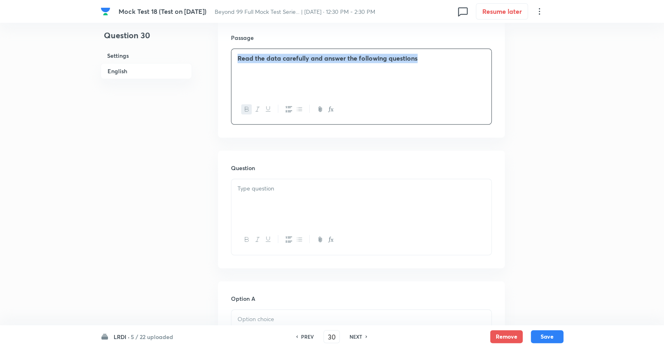
drag, startPoint x: 457, startPoint y: 61, endPoint x: 187, endPoint y: 65, distance: 270.4
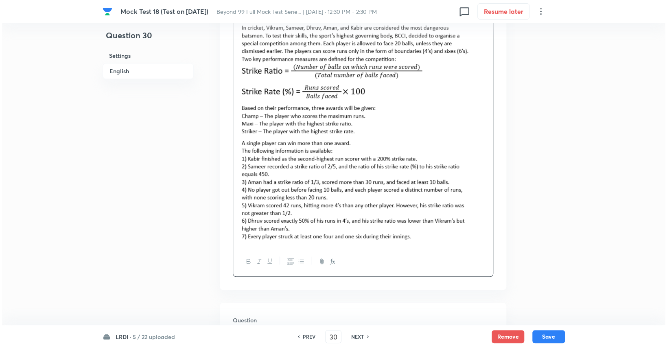
scroll to position [0, 0]
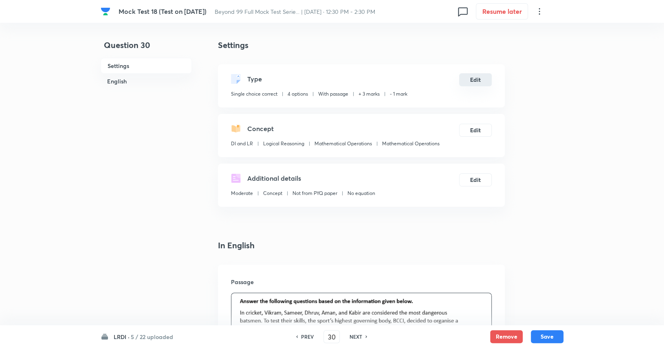
click at [473, 79] on button "Edit" at bounding box center [475, 79] width 33 height 13
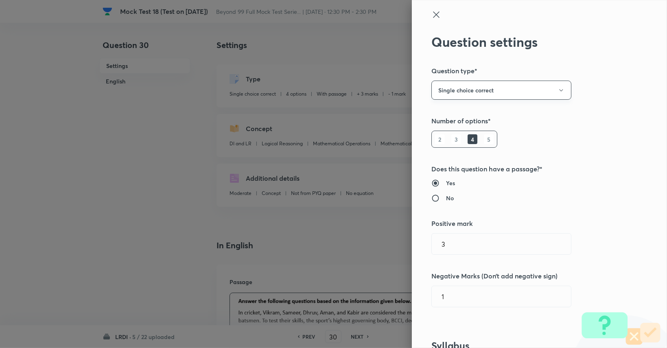
click at [479, 96] on button "Single choice correct" at bounding box center [502, 90] width 140 height 19
click at [461, 149] on span "Integer" at bounding box center [495, 145] width 129 height 9
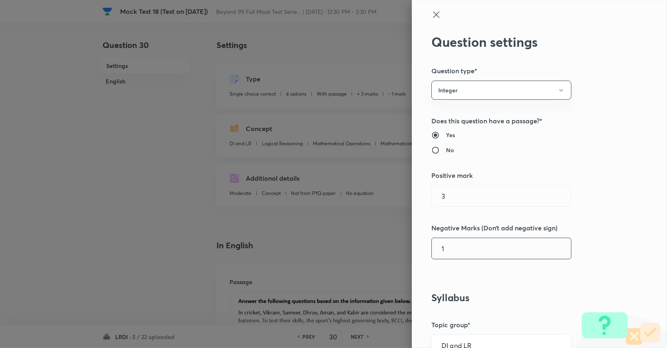
click at [468, 241] on input "1" at bounding box center [501, 248] width 139 height 21
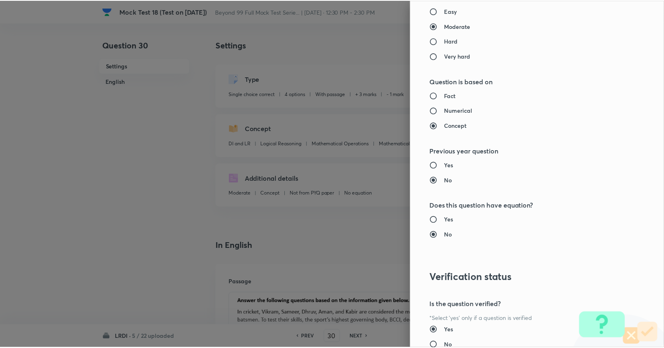
scroll to position [712, 0]
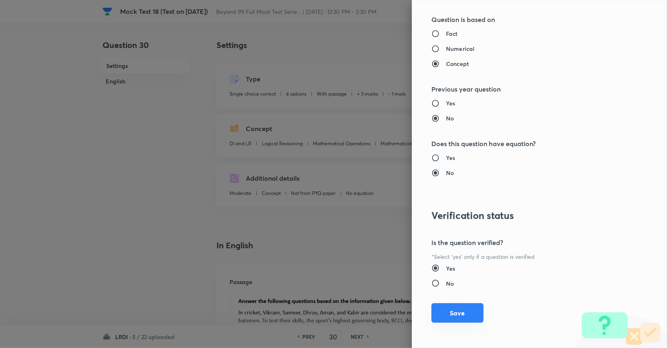
type input "0"
click at [456, 318] on button "Save" at bounding box center [458, 313] width 52 height 20
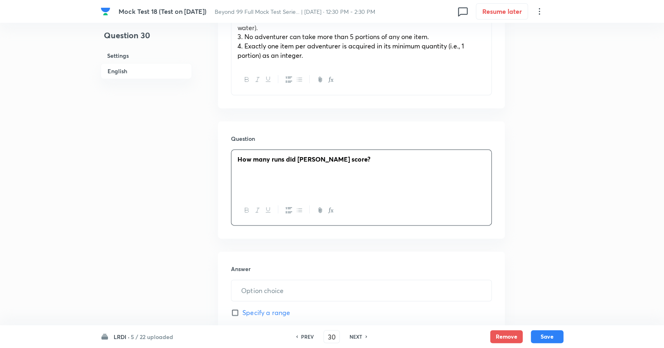
scroll to position [448, 0]
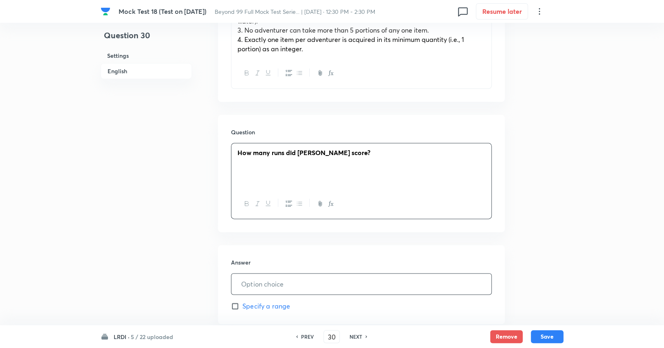
click at [284, 281] on input "text" at bounding box center [361, 284] width 260 height 21
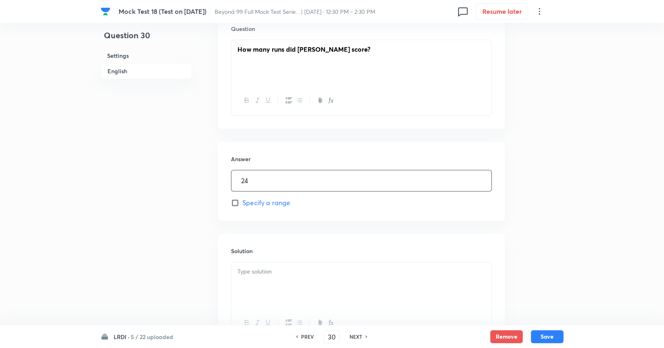
scroll to position [570, 0]
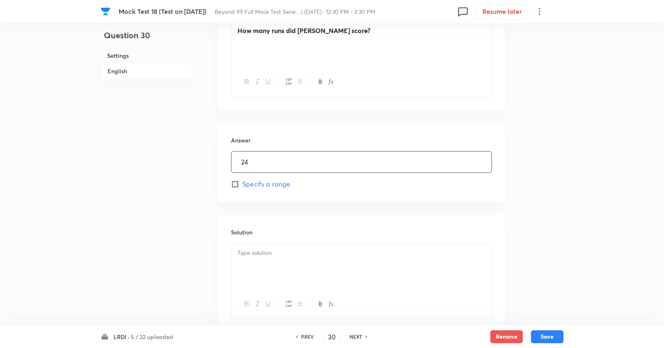
type input "24"
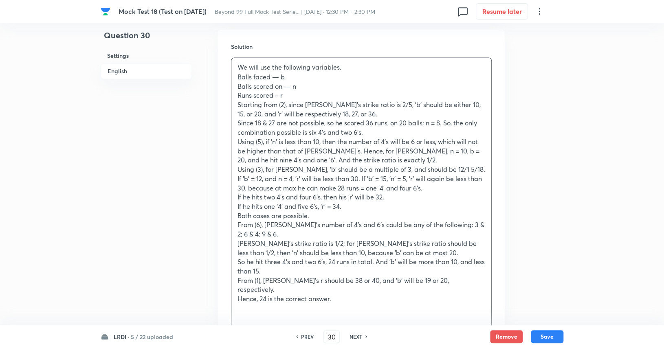
scroll to position [774, 0]
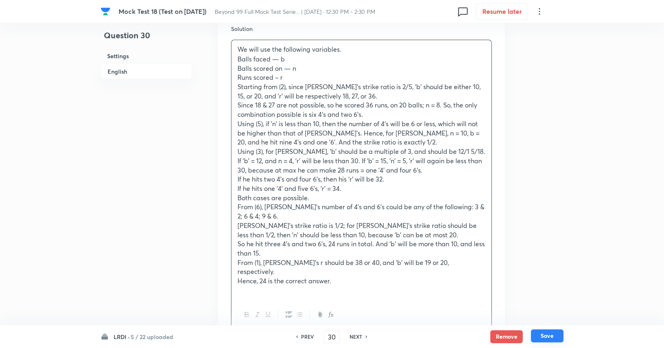
click at [560, 335] on button "Save" at bounding box center [547, 335] width 33 height 13
type input "31"
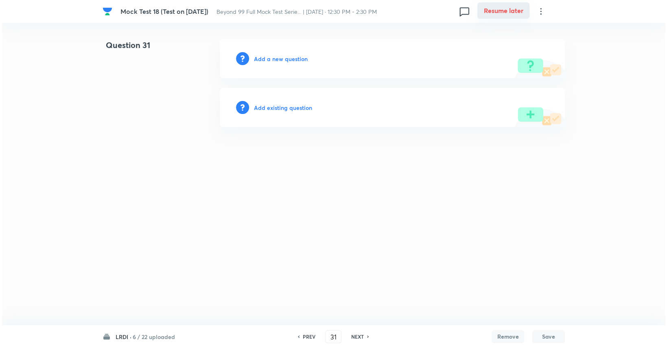
scroll to position [0, 0]
click at [267, 57] on h6 "Add a new question" at bounding box center [281, 59] width 54 height 9
click at [267, 57] on h6 "Choose a question type" at bounding box center [285, 59] width 63 height 9
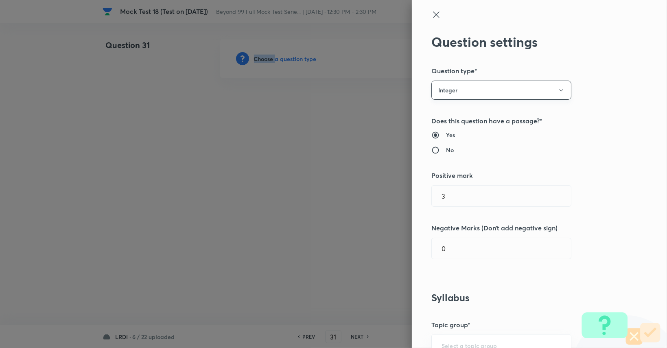
click at [479, 93] on button "Integer" at bounding box center [502, 90] width 140 height 19
click at [472, 114] on span "Single choice correct" at bounding box center [495, 115] width 129 height 9
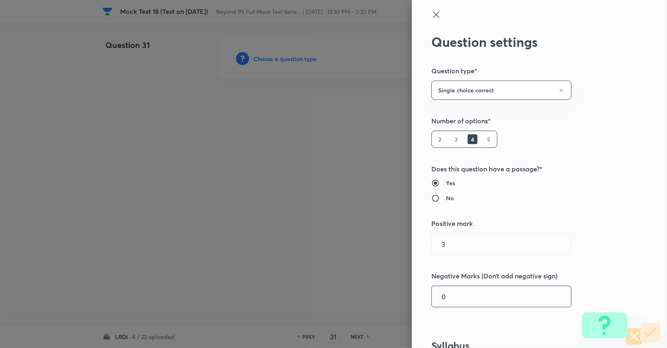
click at [462, 291] on input "0" at bounding box center [501, 296] width 139 height 21
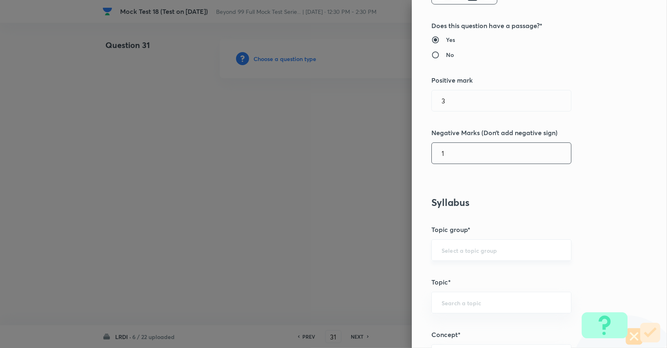
type input "1"
click at [465, 246] on input "text" at bounding box center [502, 250] width 120 height 8
click at [475, 272] on li "DI and LR" at bounding box center [495, 272] width 139 height 15
type input "DI and LR"
click at [471, 299] on input "text" at bounding box center [502, 303] width 120 height 8
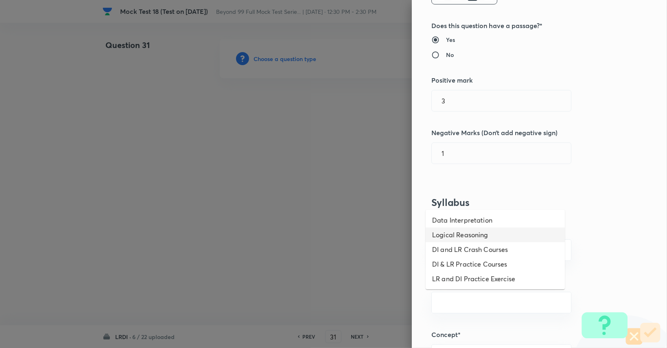
click at [476, 237] on li "Logical Reasoning" at bounding box center [495, 235] width 139 height 15
type input "Logical Reasoning"
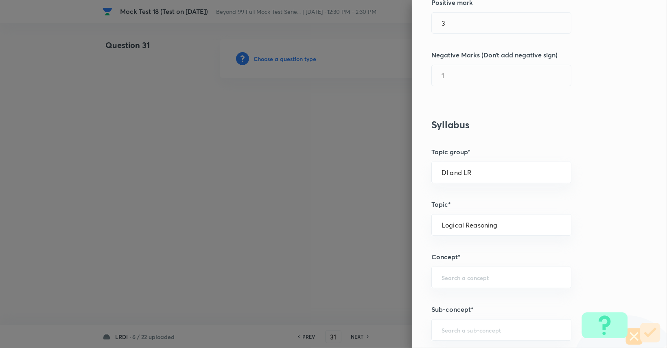
scroll to position [222, 0]
click at [478, 267] on div "​" at bounding box center [502, 277] width 140 height 22
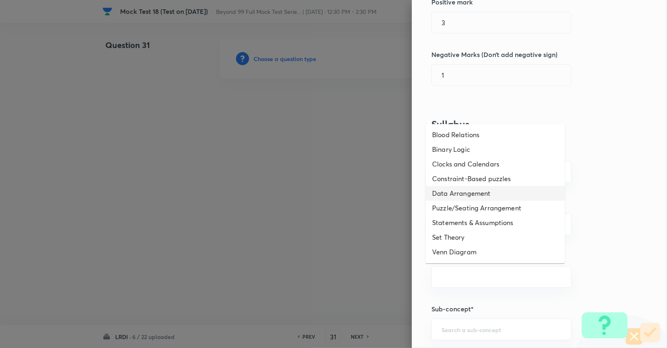
scroll to position [99, 0]
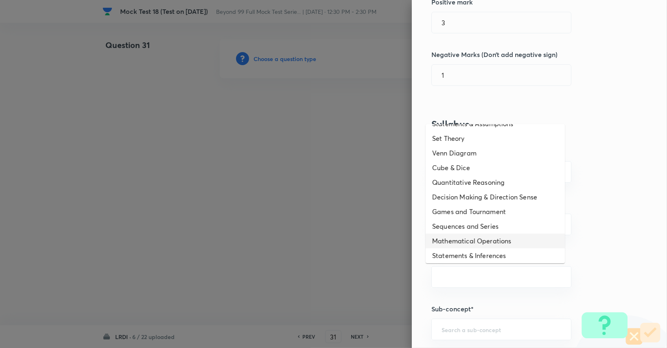
click at [492, 243] on li "Mathematical Operations" at bounding box center [495, 241] width 139 height 15
type input "Mathematical Operations"
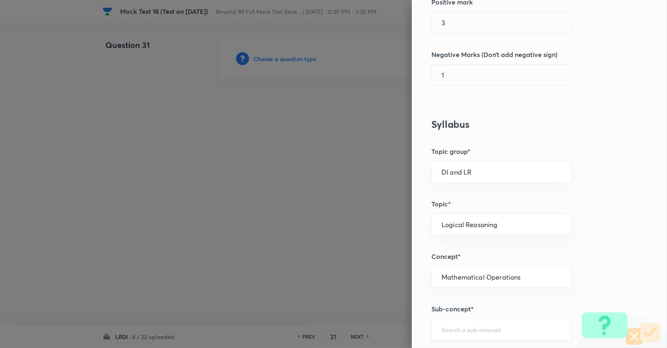
click at [511, 319] on div "​" at bounding box center [502, 330] width 140 height 22
click at [505, 311] on li "Mathematical Operations" at bounding box center [495, 305] width 139 height 15
type input "Mathematical Operations"
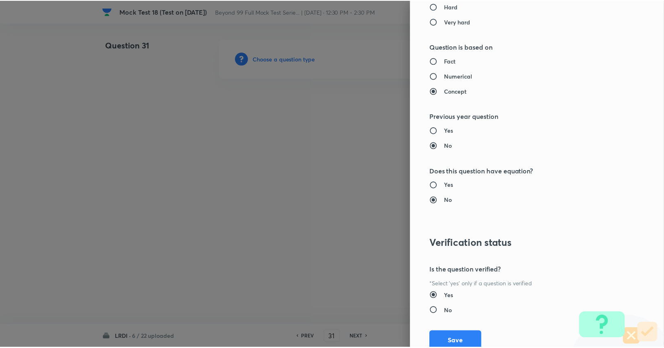
scroll to position [760, 0]
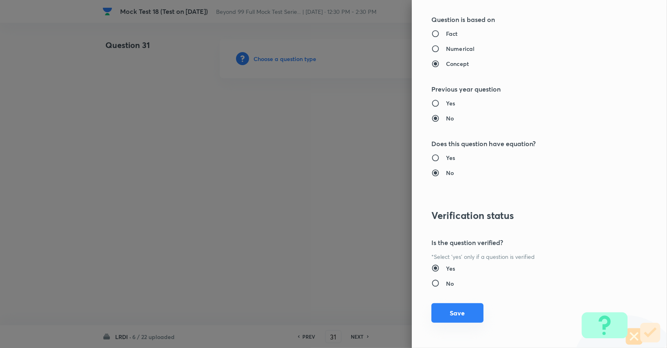
click at [470, 316] on button "Save" at bounding box center [458, 313] width 52 height 20
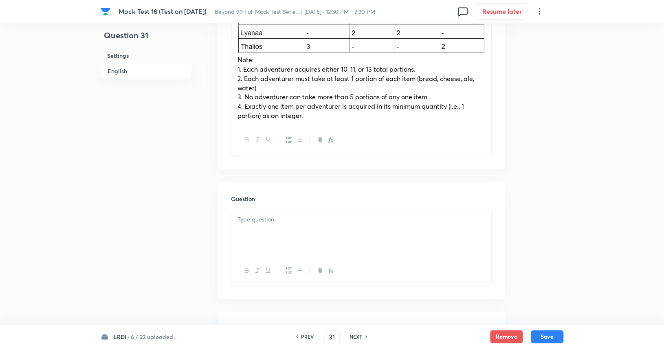
scroll to position [381, 0]
click at [354, 215] on div at bounding box center [361, 233] width 260 height 46
click at [354, 224] on p at bounding box center [361, 228] width 248 height 9
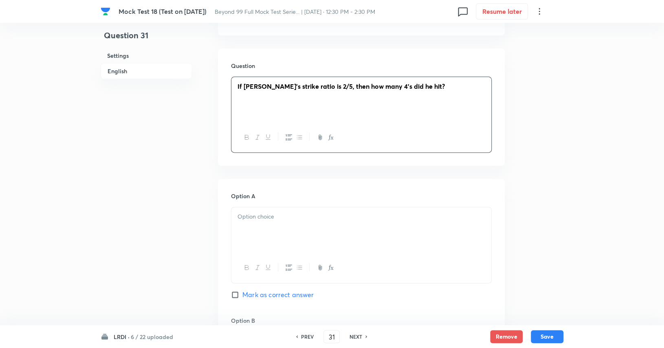
scroll to position [516, 0]
click at [301, 215] on div at bounding box center [361, 229] width 260 height 46
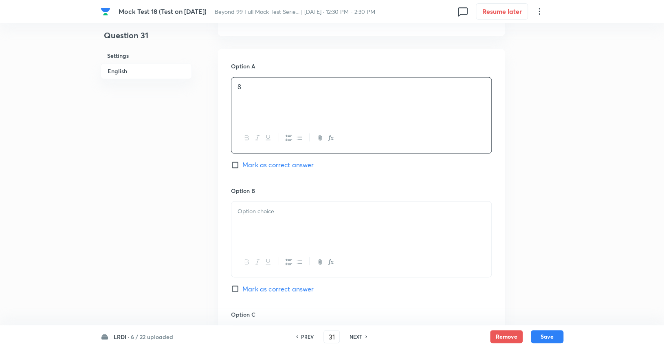
scroll to position [645, 0]
click at [302, 219] on div at bounding box center [361, 224] width 260 height 46
click at [303, 223] on div at bounding box center [361, 221] width 260 height 46
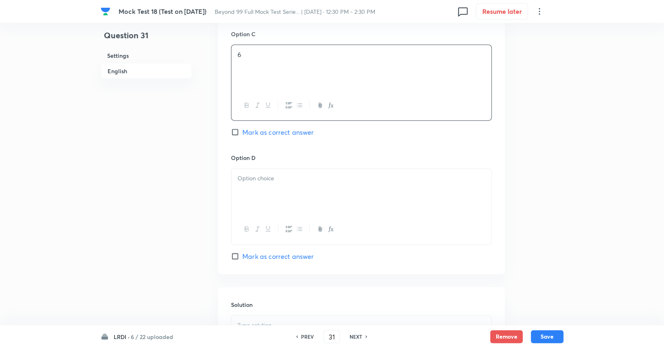
scroll to position [930, 0]
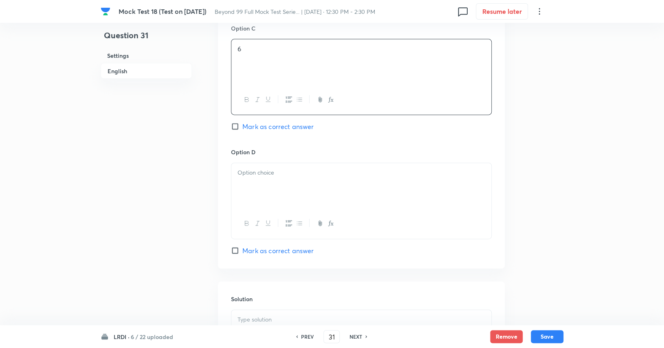
click at [320, 174] on div at bounding box center [361, 186] width 260 height 46
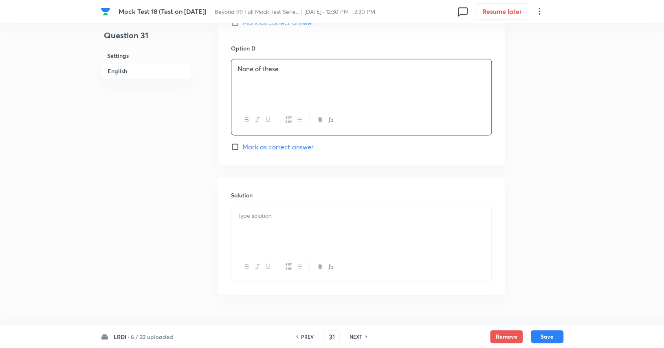
scroll to position [1034, 0]
click at [305, 142] on span "Mark as correct answer" at bounding box center [277, 147] width 71 height 10
click at [242, 143] on input "Mark as correct answer" at bounding box center [236, 147] width 11 height 8
checkbox input "true"
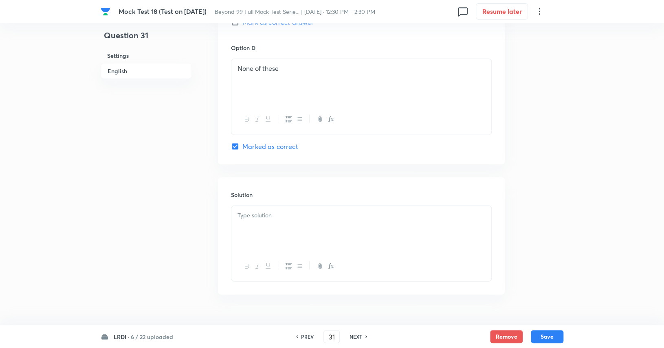
click at [277, 211] on p at bounding box center [361, 215] width 248 height 9
paste div
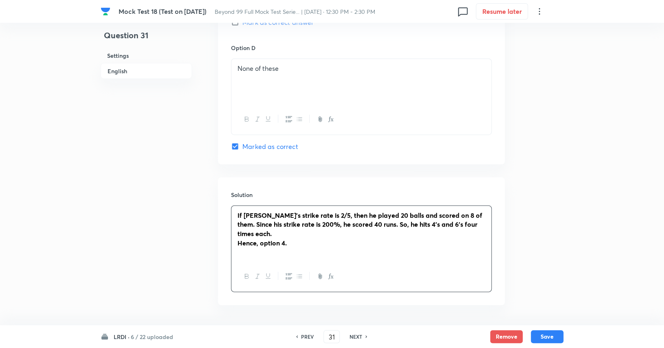
click at [312, 248] on p at bounding box center [361, 252] width 248 height 9
click at [285, 239] on strong "Hence, option 4." at bounding box center [261, 243] width 49 height 9
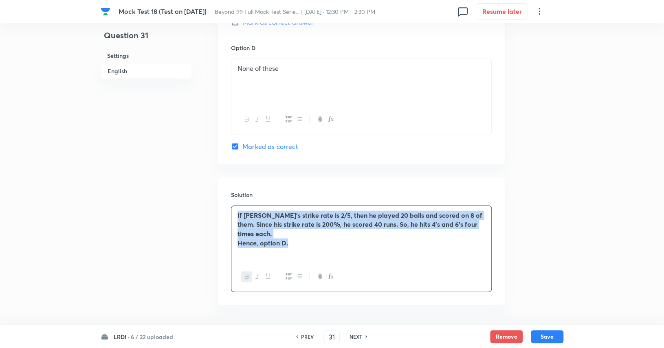
drag, startPoint x: 290, startPoint y: 224, endPoint x: 226, endPoint y: 203, distance: 66.8
click at [226, 203] on div "Solution If Kabir's strike rate is 2/5, then he played 20 balls and scored on 8…" at bounding box center [361, 242] width 287 height 128
click at [244, 273] on icon "button" at bounding box center [247, 276] width 7 height 7
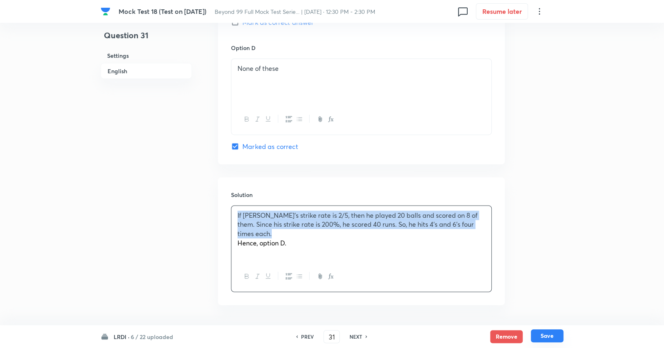
click at [546, 337] on button "Save" at bounding box center [547, 335] width 33 height 13
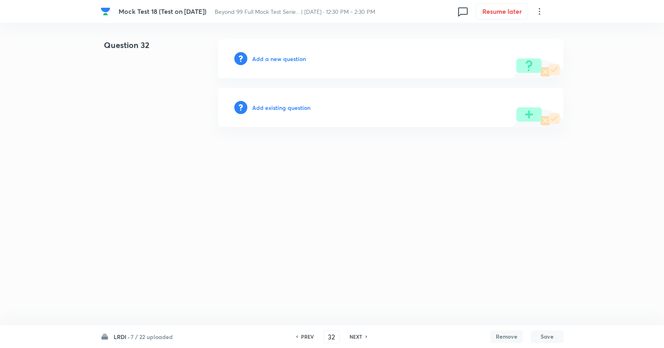
scroll to position [0, 0]
click at [311, 334] on h6 "PREV" at bounding box center [309, 336] width 13 height 7
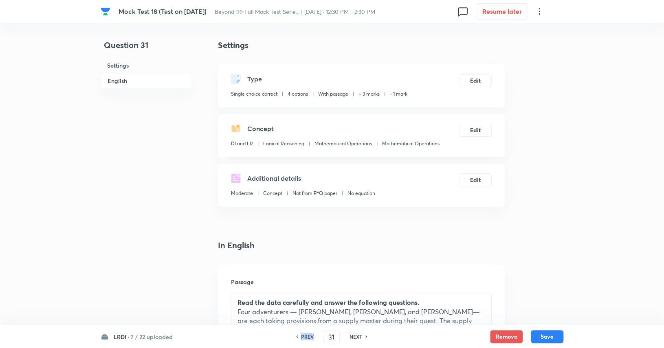
click at [311, 335] on h6 "PREV" at bounding box center [307, 336] width 13 height 7
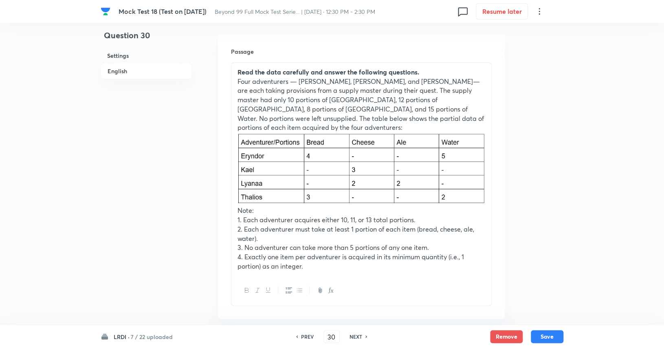
scroll to position [232, 0]
click at [361, 335] on h6 "NEXT" at bounding box center [355, 336] width 13 height 7
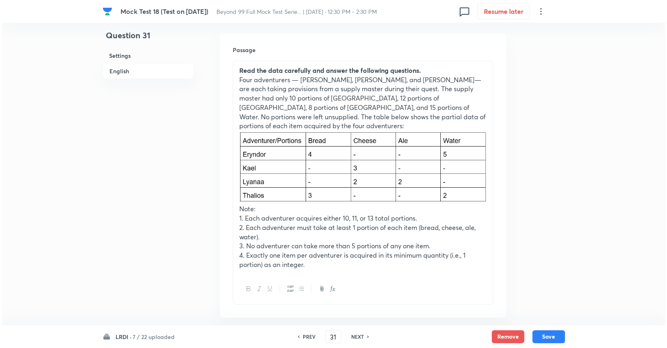
scroll to position [0, 0]
type input "32"
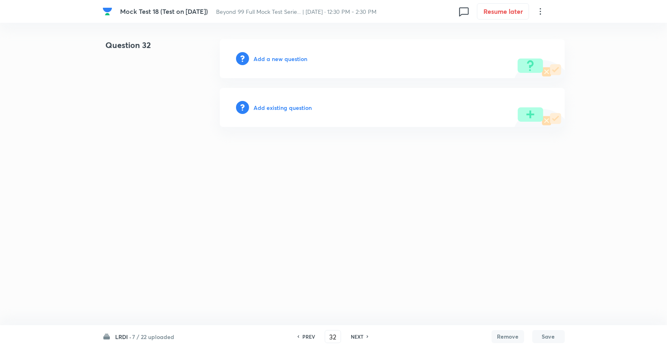
click at [300, 57] on h6 "Add a new question" at bounding box center [281, 59] width 54 height 9
click at [300, 57] on h6 "Choose a question type" at bounding box center [285, 59] width 63 height 9
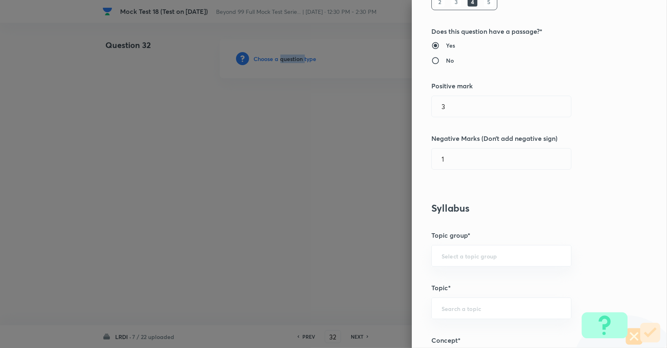
scroll to position [147, 0]
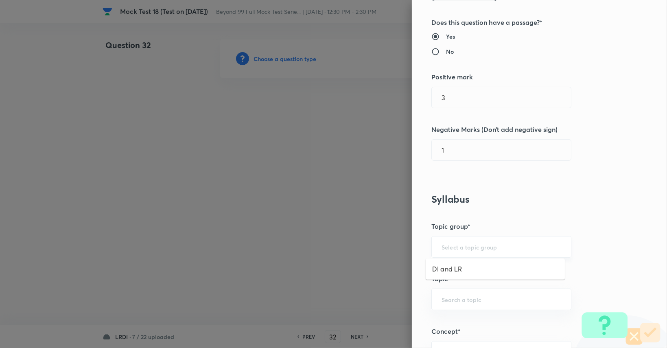
click at [476, 247] on input "text" at bounding box center [502, 247] width 120 height 8
click at [477, 260] on ul "DI and LR" at bounding box center [495, 269] width 139 height 21
click at [474, 270] on li "DI and LR" at bounding box center [495, 269] width 139 height 15
type input "DI and LR"
click at [470, 296] on input "text" at bounding box center [502, 300] width 120 height 8
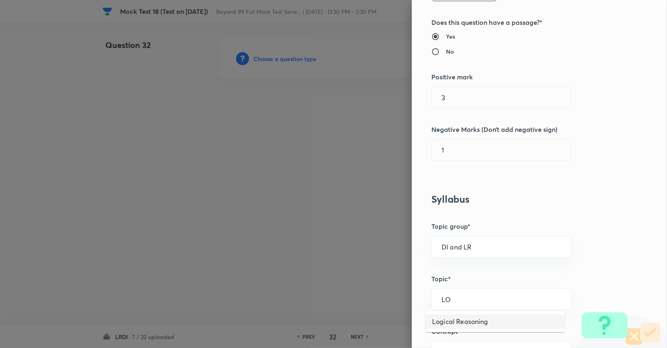
click at [471, 317] on li "Logical Reasoning" at bounding box center [495, 321] width 139 height 15
type input "Logical Reasoning"
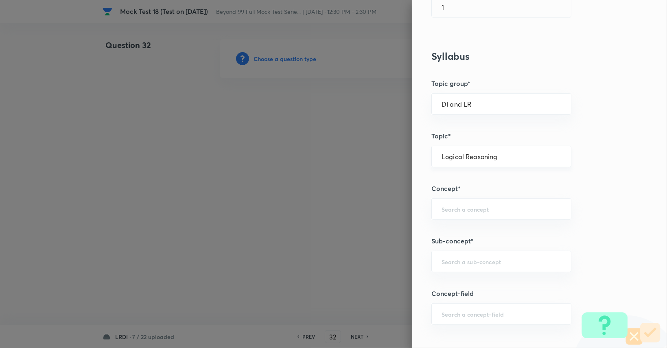
scroll to position [292, 0]
click at [496, 205] on input "text" at bounding box center [502, 206] width 120 height 8
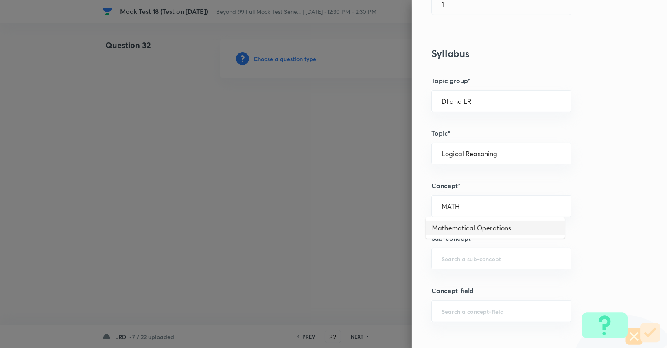
click at [489, 230] on li "Mathematical Operations" at bounding box center [495, 228] width 139 height 15
type input "Mathematical Operations"
click at [490, 249] on div "​" at bounding box center [502, 259] width 140 height 22
click at [494, 272] on ul "Mathematical Operations" at bounding box center [495, 280] width 139 height 21
click at [495, 279] on li "Mathematical Operations" at bounding box center [495, 280] width 139 height 15
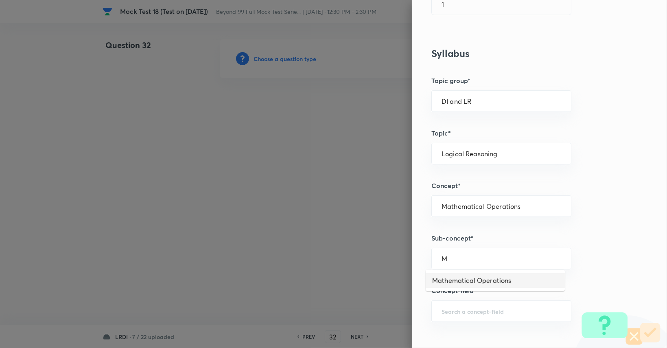
type input "Mathematical Operations"
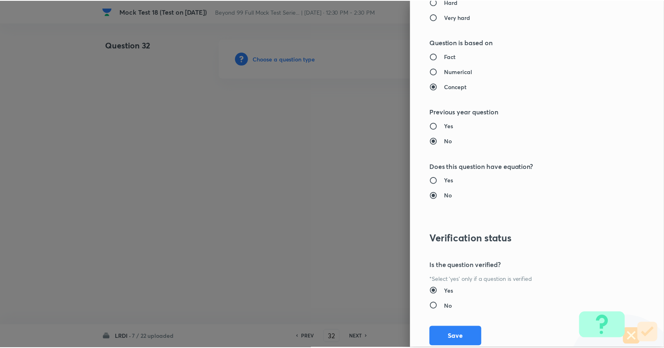
scroll to position [760, 0]
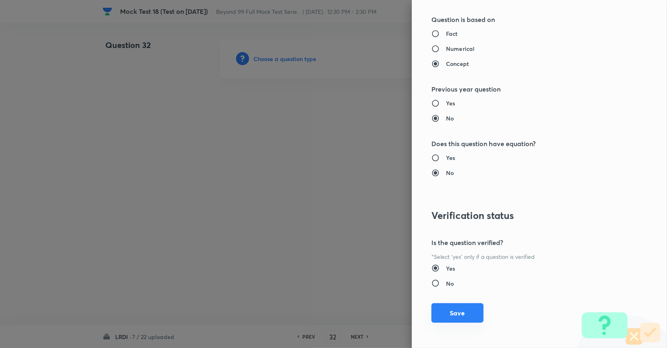
click at [460, 306] on button "Save" at bounding box center [458, 313] width 52 height 20
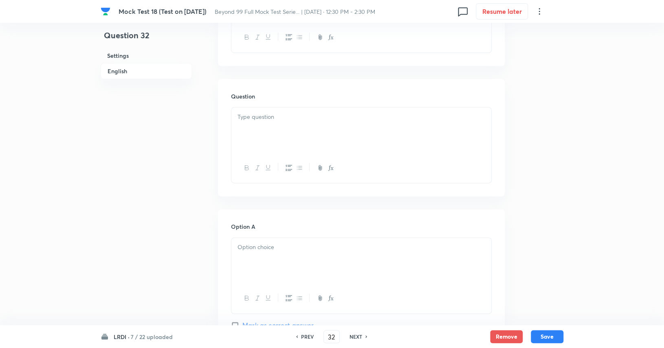
scroll to position [513, 0]
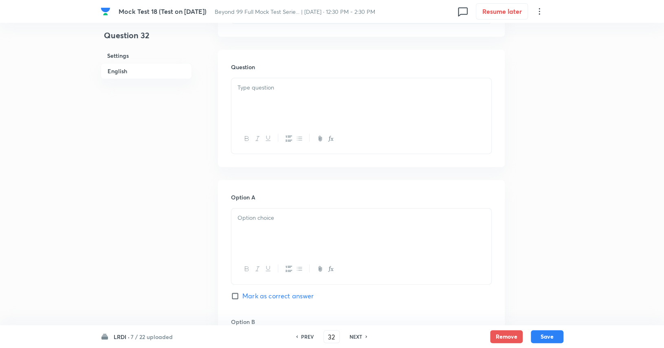
click at [382, 88] on div at bounding box center [361, 101] width 260 height 46
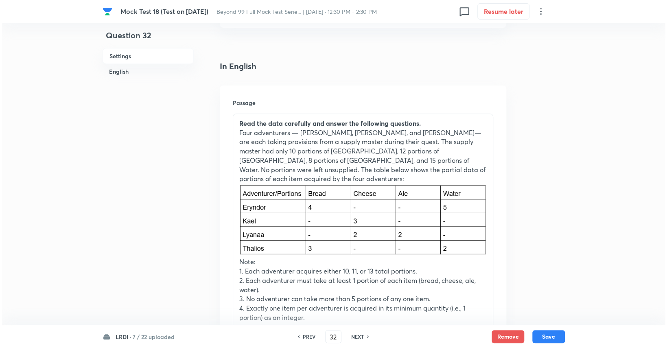
scroll to position [0, 0]
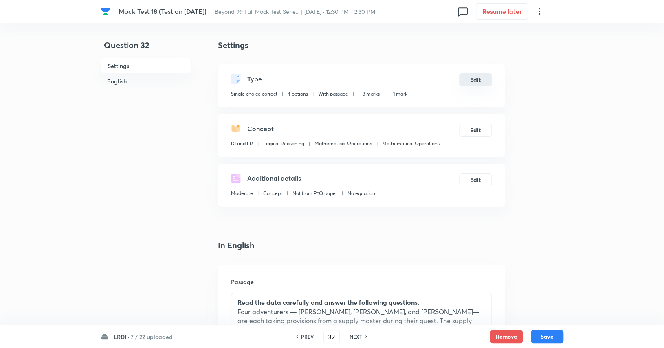
click at [487, 85] on button "Edit" at bounding box center [475, 79] width 33 height 13
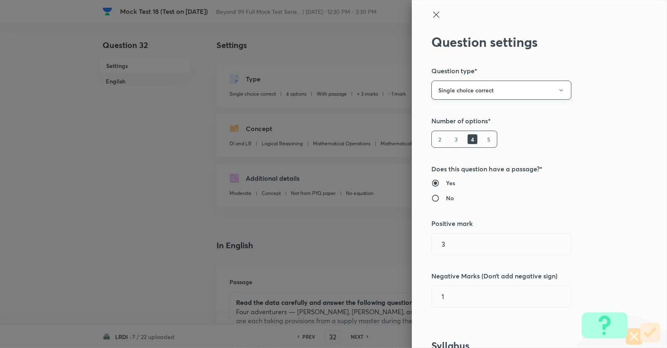
click at [489, 85] on button "Single choice correct" at bounding box center [502, 90] width 140 height 19
click at [458, 145] on span "Integer" at bounding box center [495, 145] width 129 height 9
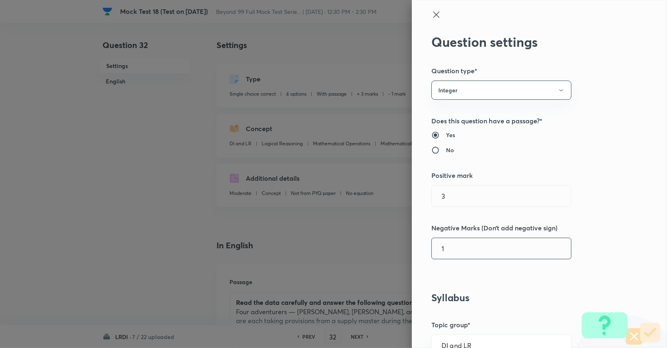
click at [454, 254] on input "1" at bounding box center [501, 248] width 139 height 21
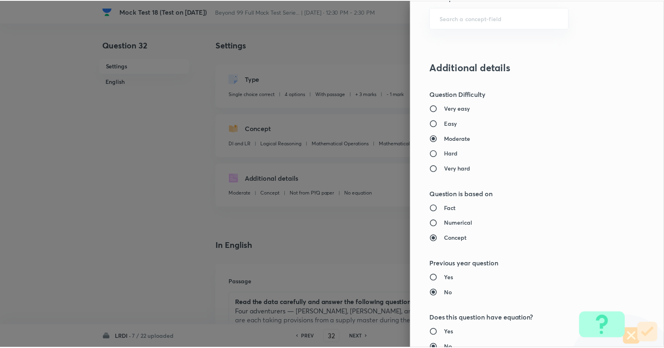
scroll to position [712, 0]
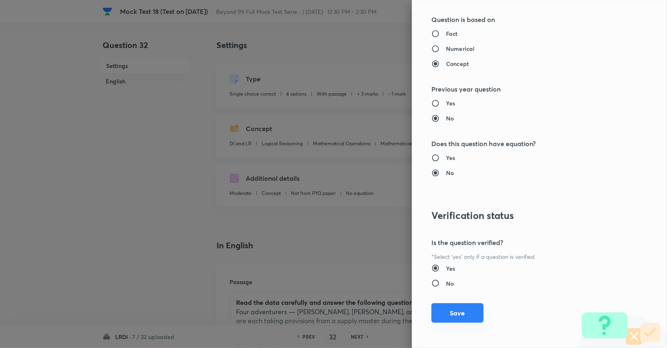
type input "0"
click at [461, 316] on button "Save" at bounding box center [458, 313] width 52 height 20
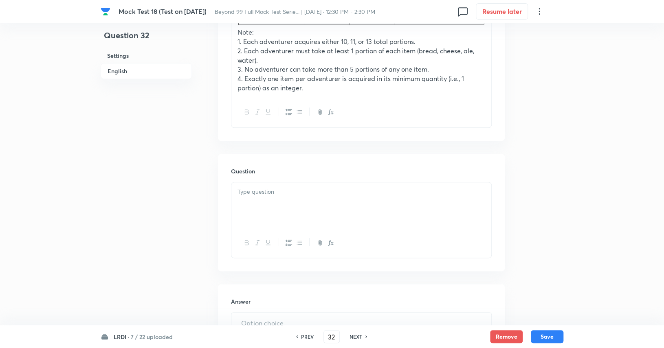
scroll to position [410, 0]
click at [346, 205] on div at bounding box center [361, 205] width 260 height 46
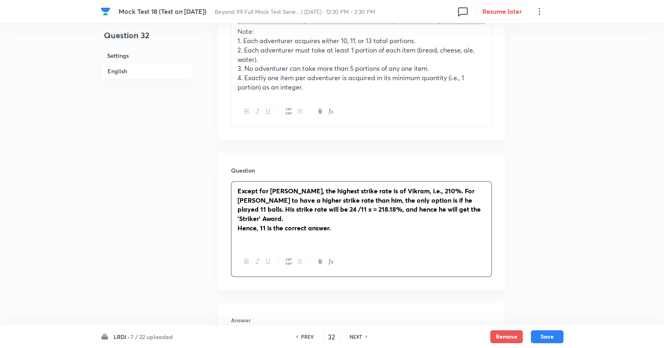
drag, startPoint x: 347, startPoint y: 213, endPoint x: 202, endPoint y: 171, distance: 151.7
click at [202, 171] on div "Question 32 Settings English Settings Type Integer With passage + 3 marks - 0 m…" at bounding box center [332, 87] width 463 height 916
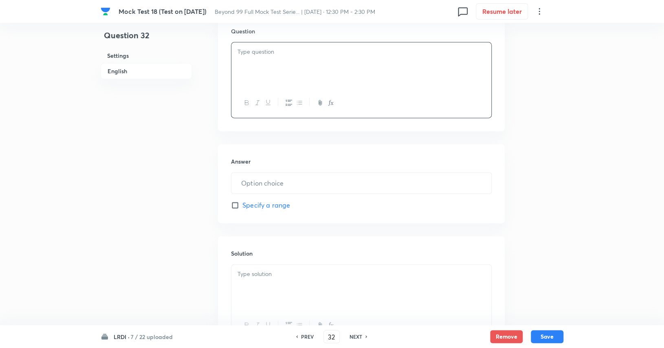
scroll to position [570, 0]
click at [260, 252] on div at bounding box center [361, 267] width 260 height 46
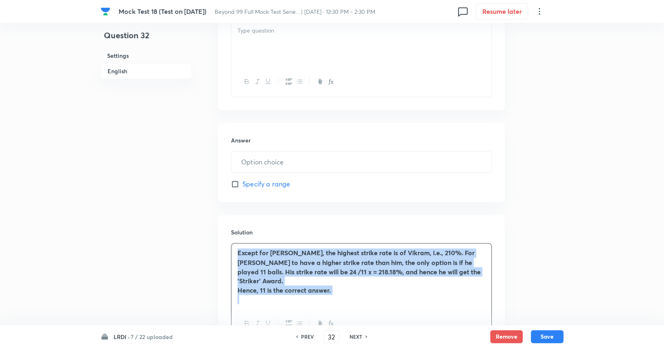
drag, startPoint x: 334, startPoint y: 276, endPoint x: 199, endPoint y: 239, distance: 139.5
click at [247, 318] on button "button" at bounding box center [246, 323] width 11 height 10
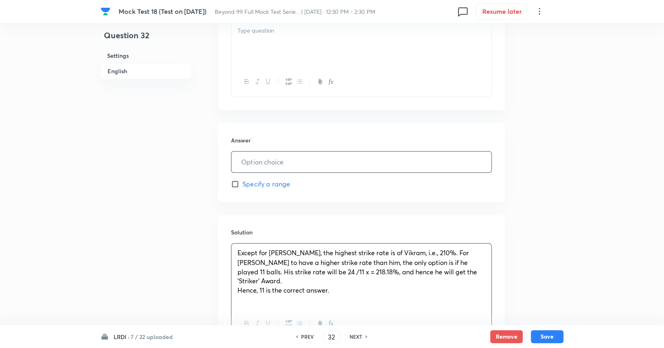
click at [276, 153] on input "text" at bounding box center [361, 161] width 260 height 21
type input "11"
click at [276, 51] on div at bounding box center [361, 44] width 260 height 46
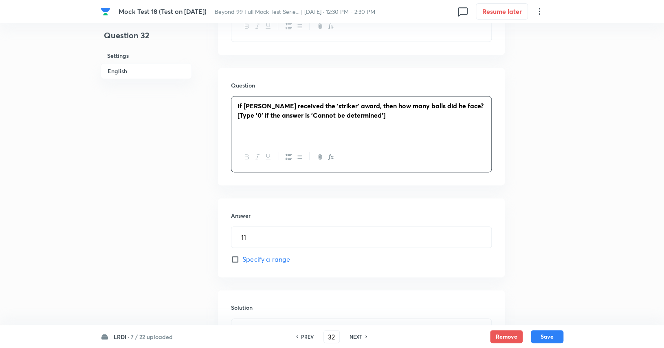
scroll to position [626, 0]
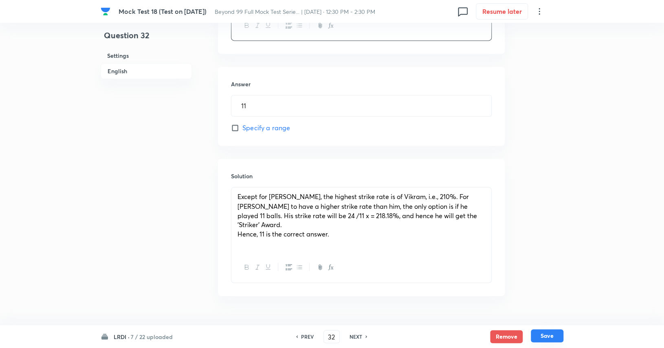
click at [548, 340] on button "Save" at bounding box center [547, 335] width 33 height 13
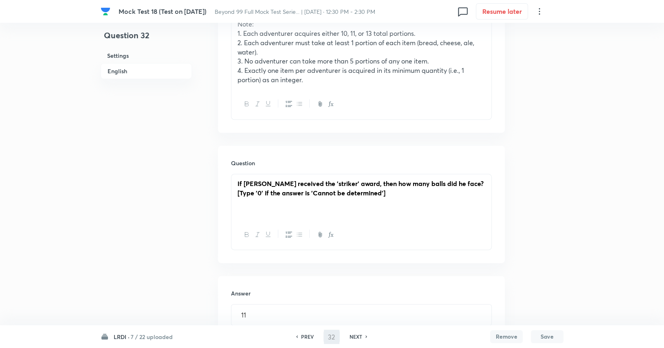
type input "33"
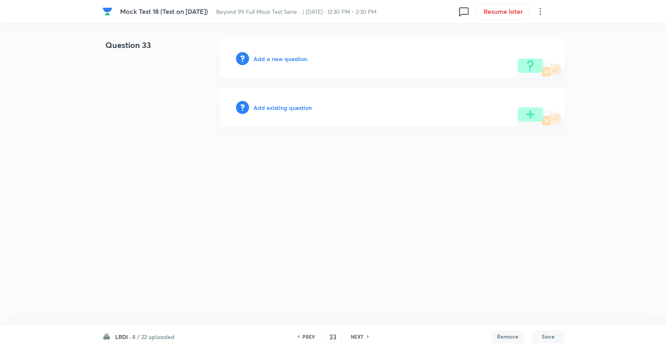
click at [284, 66] on div "Add a new question" at bounding box center [392, 58] width 345 height 39
click at [286, 58] on h6 "Add a new question" at bounding box center [281, 59] width 54 height 9
click at [286, 58] on h6 "Choose a question type" at bounding box center [285, 59] width 63 height 9
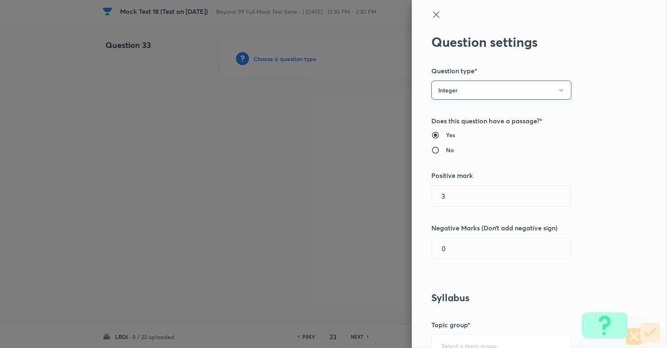
click at [496, 84] on button "Integer" at bounding box center [502, 90] width 140 height 19
click at [466, 119] on span "Single choice correct" at bounding box center [495, 115] width 129 height 9
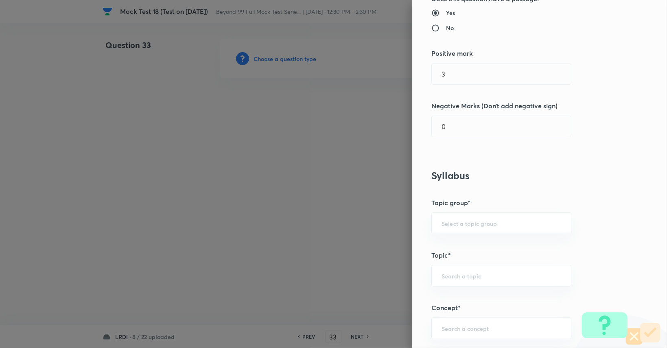
scroll to position [173, 0]
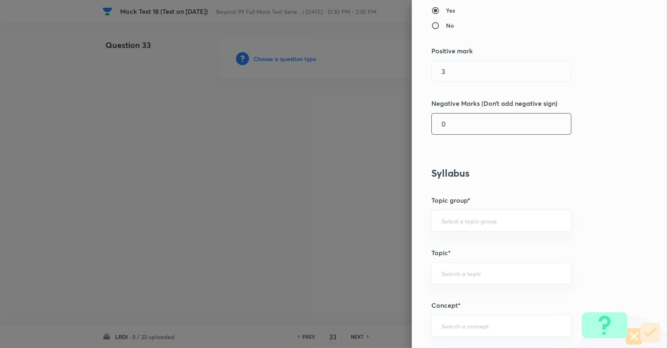
click at [465, 121] on input "0" at bounding box center [501, 124] width 139 height 21
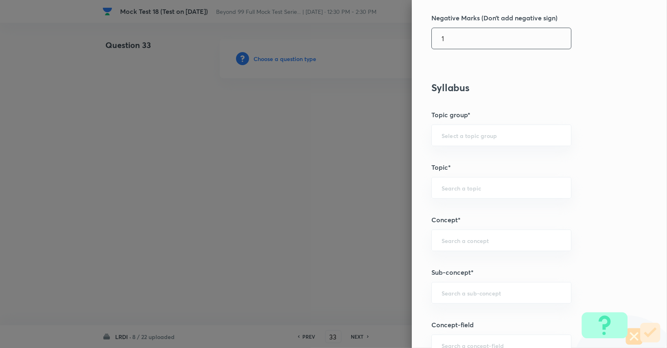
scroll to position [262, 0]
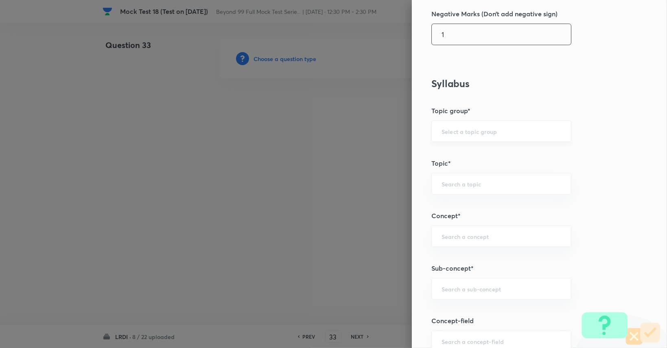
type input "1"
click at [464, 130] on input "text" at bounding box center [502, 131] width 120 height 8
click at [464, 148] on li "DI and LR" at bounding box center [495, 153] width 139 height 15
type input "DI and LR"
click at [463, 182] on input "text" at bounding box center [502, 184] width 120 height 8
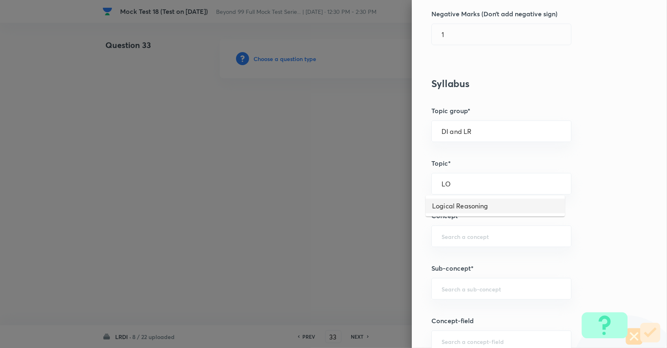
click at [451, 215] on ul "Logical Reasoning" at bounding box center [495, 205] width 139 height 21
click at [451, 207] on li "Logical Reasoning" at bounding box center [495, 206] width 139 height 15
type input "Logical Reasoning"
click at [450, 240] on div "​" at bounding box center [502, 237] width 140 height 22
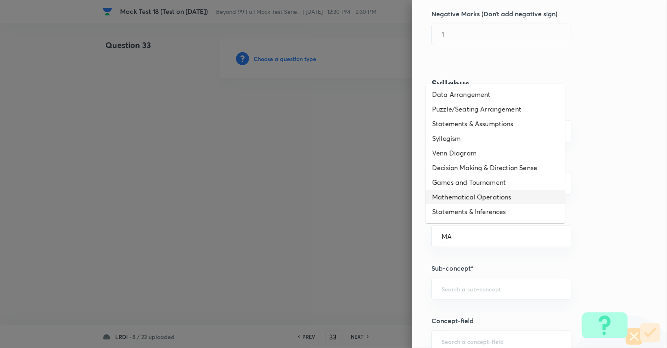
click at [445, 201] on li "Mathematical Operations" at bounding box center [495, 197] width 139 height 15
type input "Mathematical Operations"
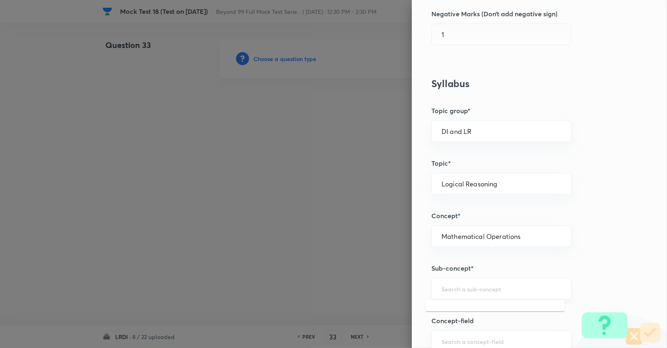
click at [461, 285] on input "text" at bounding box center [502, 289] width 120 height 8
type input "N"
click at [457, 315] on li "Mathematical Operations" at bounding box center [495, 310] width 139 height 15
type input "Mathematical Operations"
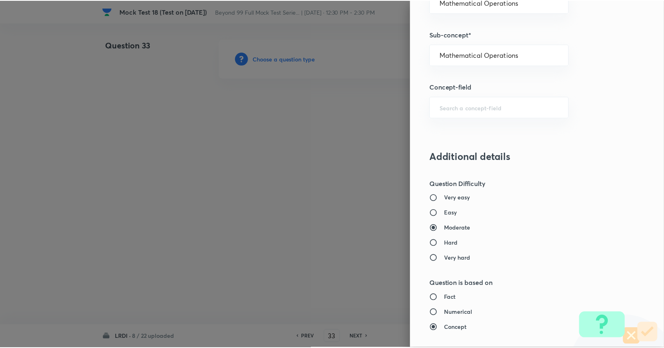
scroll to position [760, 0]
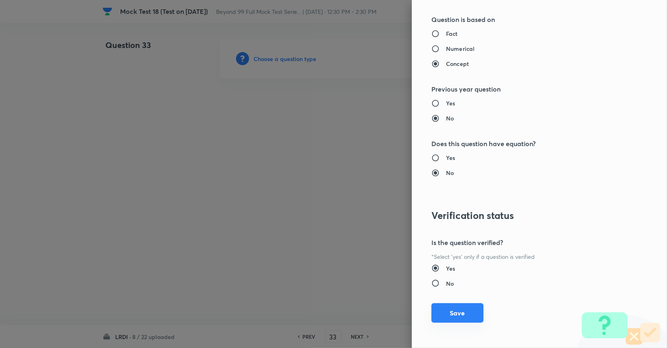
click at [454, 316] on button "Save" at bounding box center [458, 313] width 52 height 20
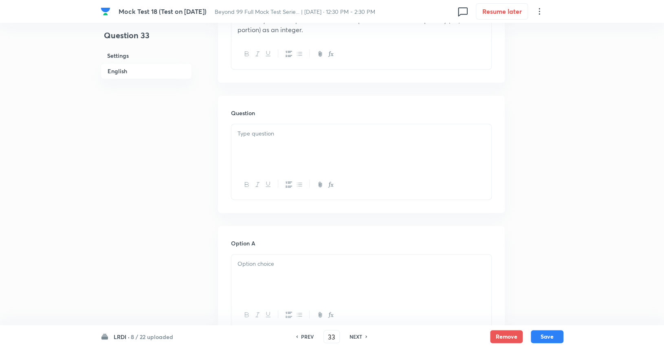
scroll to position [471, 0]
click at [316, 138] on div at bounding box center [361, 144] width 260 height 46
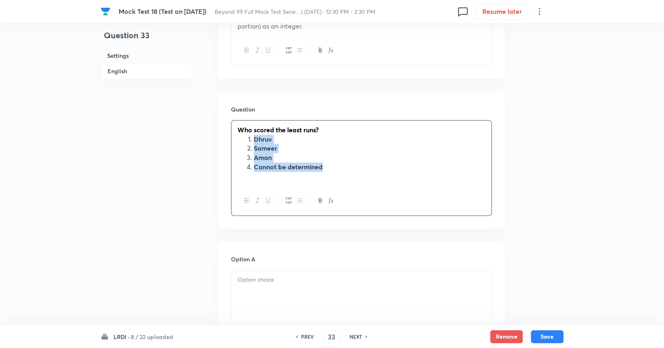
drag, startPoint x: 241, startPoint y: 128, endPoint x: 354, endPoint y: 162, distance: 118.0
click at [354, 162] on div "Who scored the least runs? Dhruv Sameer Aman Cannot be determined" at bounding box center [361, 153] width 260 height 65
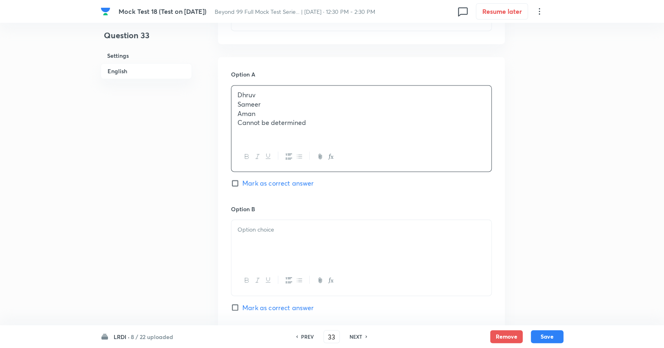
scroll to position [640, 0]
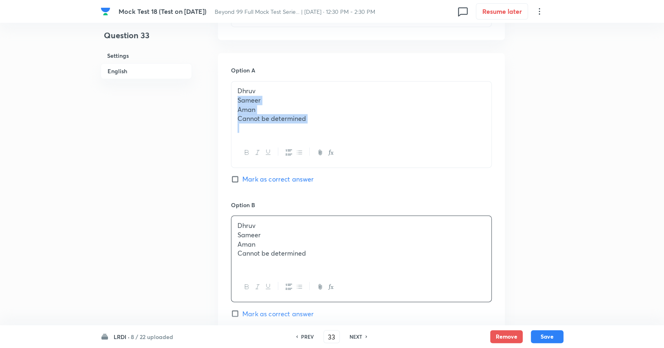
drag, startPoint x: 326, startPoint y: 118, endPoint x: 235, endPoint y: 91, distance: 95.5
click at [235, 91] on div "Dhruv Sameer Aman Cannot be determined" at bounding box center [361, 109] width 260 height 56
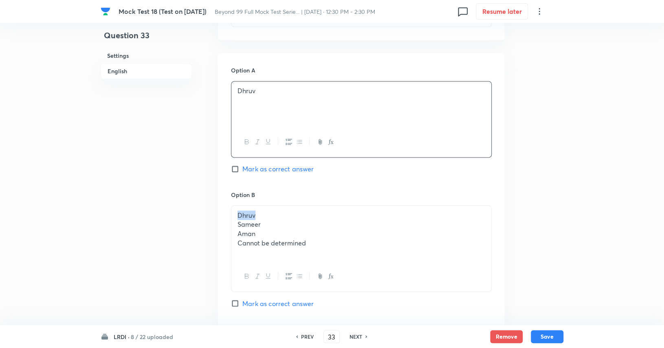
drag, startPoint x: 272, startPoint y: 207, endPoint x: 207, endPoint y: 209, distance: 65.6
click at [207, 209] on div "Question 33 Settings English Settings Type Single choice correct 4 options With…" at bounding box center [332, 65] width 463 height 1333
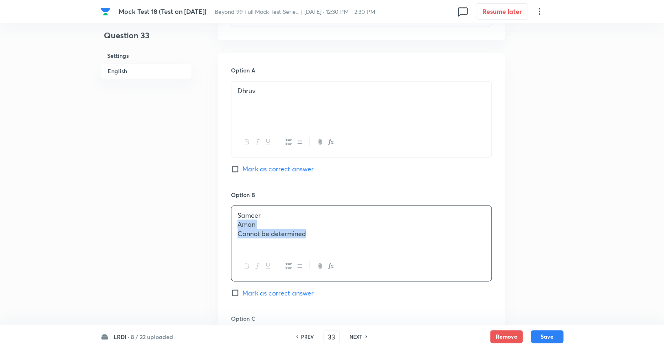
drag, startPoint x: 319, startPoint y: 223, endPoint x: 235, endPoint y: 213, distance: 85.4
click at [235, 213] on div "Sameer Aman Cannot be determined" at bounding box center [361, 229] width 260 height 46
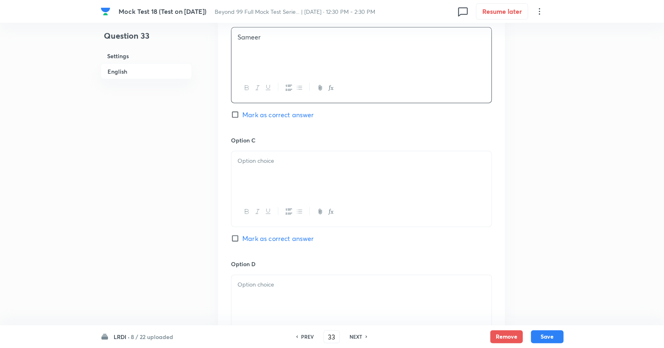
scroll to position [819, 0]
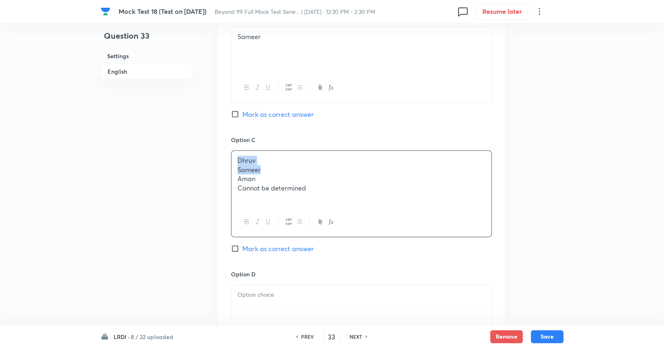
drag, startPoint x: 274, startPoint y: 160, endPoint x: 221, endPoint y: 149, distance: 54.9
click at [221, 149] on div "Option A Dhruv Mark as correct answer Option B Sameer Mark as correct answer Op…" at bounding box center [361, 132] width 287 height 516
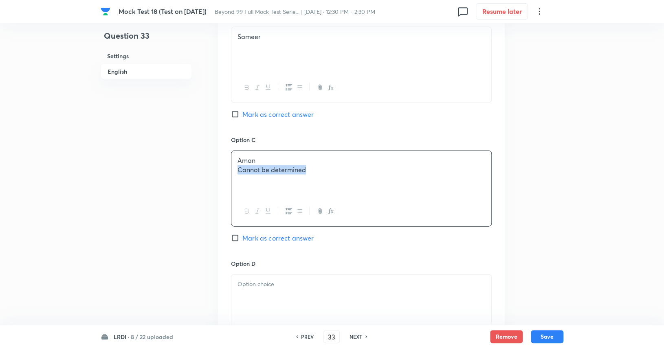
drag, startPoint x: 323, startPoint y: 162, endPoint x: 183, endPoint y: 175, distance: 141.1
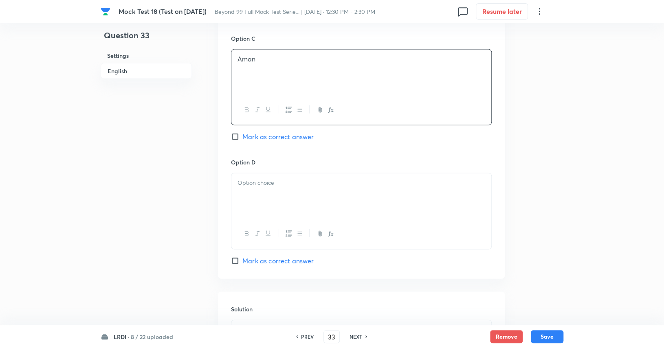
scroll to position [922, 0]
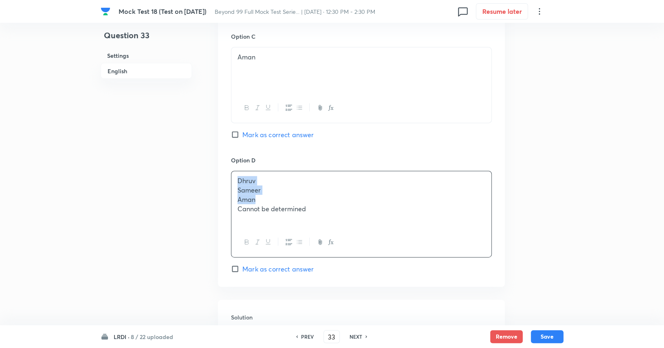
drag, startPoint x: 283, startPoint y: 189, endPoint x: 225, endPoint y: 159, distance: 65.2
click at [225, 159] on div "Option A Dhruv Mark as correct answer Option B Sameer Mark as correct answer Op…" at bounding box center [361, 29] width 287 height 516
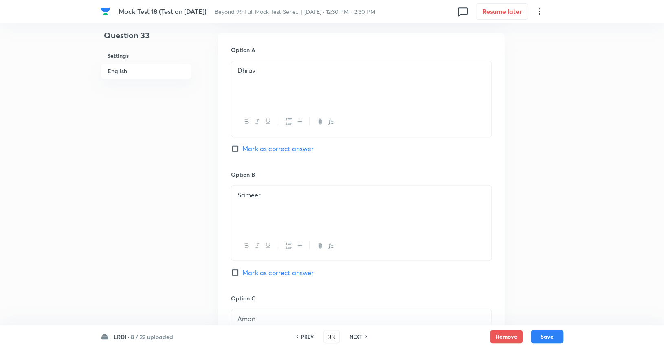
click at [280, 144] on span "Mark as correct answer" at bounding box center [277, 149] width 71 height 10
click at [242, 145] on input "Mark as correct answer" at bounding box center [236, 149] width 11 height 8
checkbox input "true"
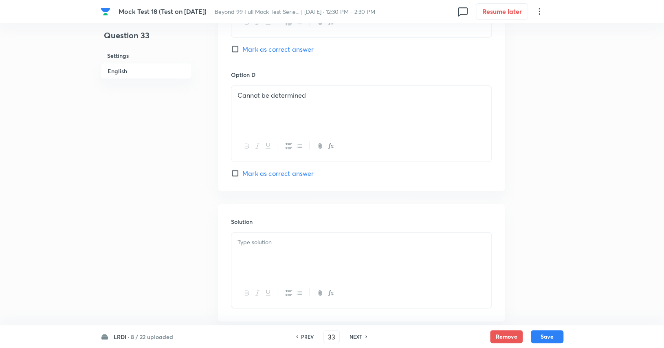
scroll to position [1042, 0]
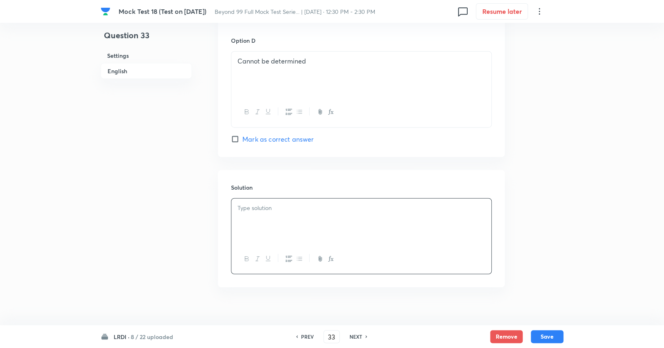
paste div
click at [551, 336] on button "Save" at bounding box center [547, 335] width 33 height 13
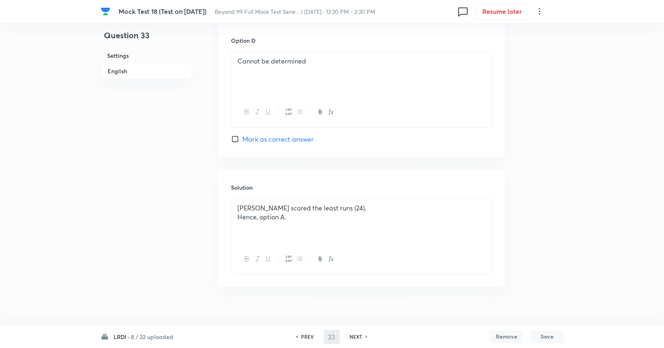
type input "34"
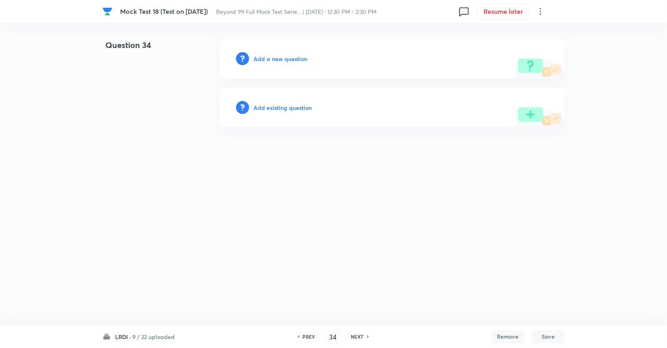
click at [294, 57] on h6 "Add a new question" at bounding box center [281, 59] width 54 height 9
click at [294, 57] on h6 "Choose a question type" at bounding box center [285, 59] width 63 height 9
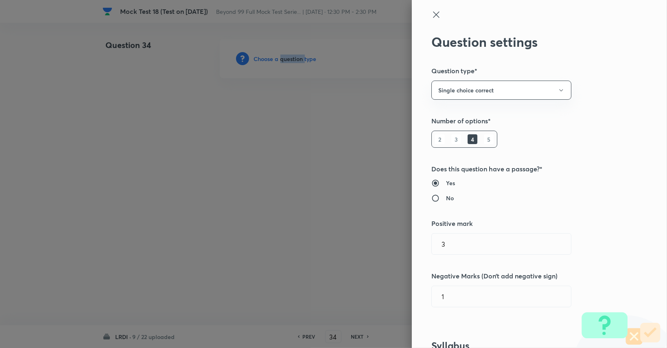
type input "DI and LR"
type input "Logical Reasoning"
type input "Mathematical Operations"
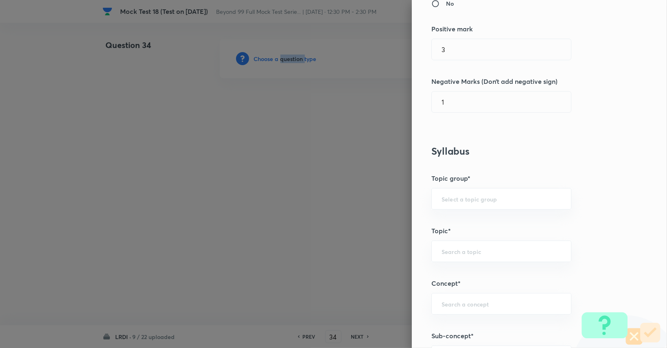
scroll to position [195, 0]
click at [474, 195] on input "text" at bounding box center [502, 199] width 120 height 8
click at [476, 218] on li "DI and LR" at bounding box center [495, 220] width 139 height 15
type input "DI and LR"
click at [480, 253] on input "text" at bounding box center [502, 251] width 120 height 8
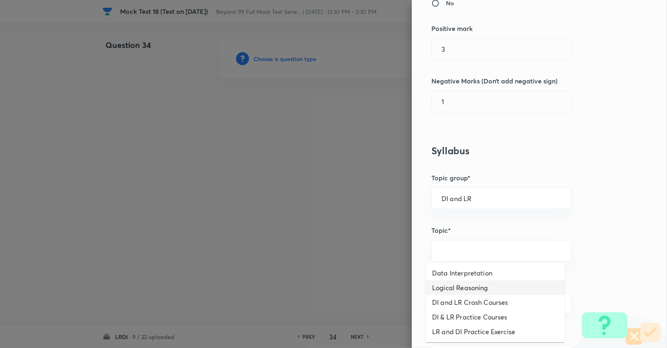
click at [474, 283] on li "Logical Reasoning" at bounding box center [495, 288] width 139 height 15
type input "Logical Reasoning"
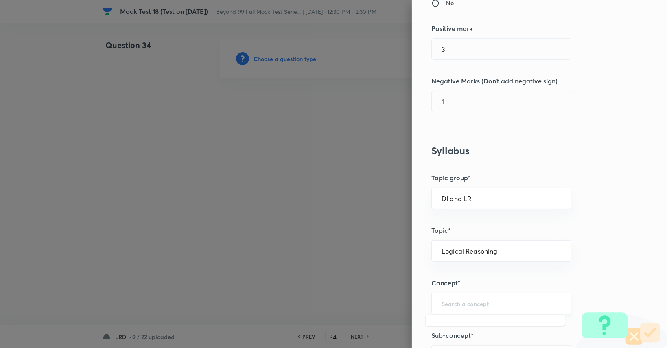
click at [472, 300] on input "text" at bounding box center [502, 304] width 120 height 8
click at [483, 329] on li "Arrangements & Distribution" at bounding box center [495, 325] width 139 height 15
type input "Arrangements & Distribution"
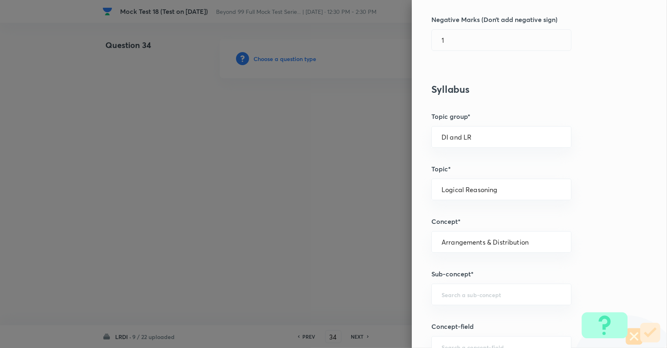
scroll to position [257, 0]
click at [479, 293] on input "text" at bounding box center [502, 294] width 120 height 8
click at [479, 314] on li "Arrangements & Distribution" at bounding box center [495, 316] width 139 height 15
type input "Arrangements & Distribution"
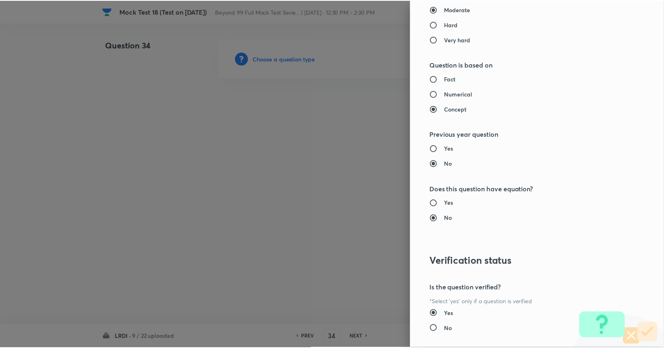
scroll to position [760, 0]
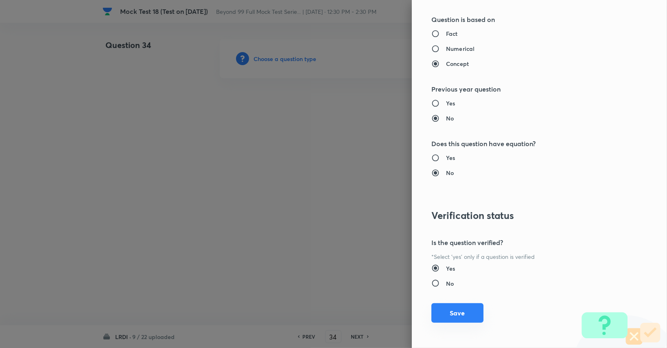
click at [457, 320] on button "Save" at bounding box center [458, 313] width 52 height 20
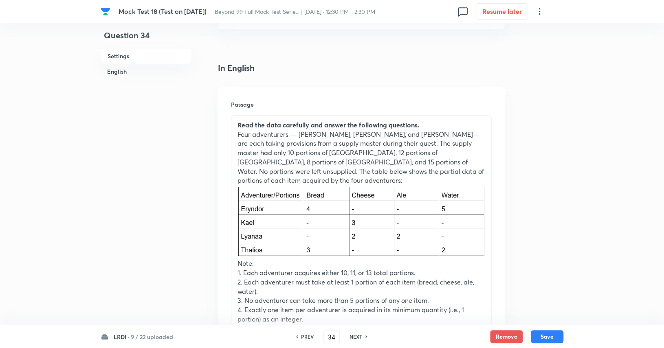
scroll to position [187, 0]
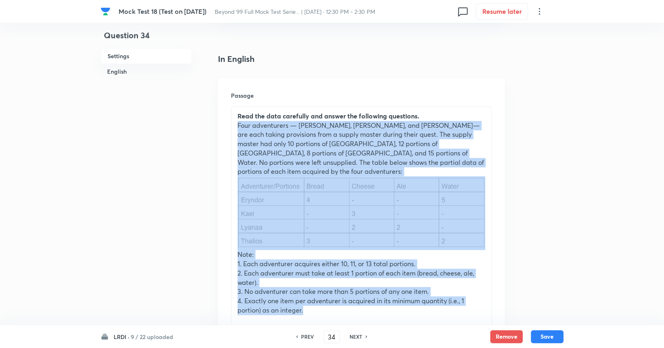
drag, startPoint x: 316, startPoint y: 298, endPoint x: 182, endPoint y: 125, distance: 219.1
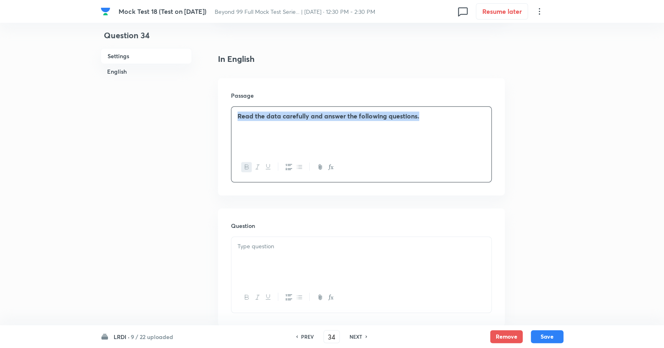
drag, startPoint x: 423, startPoint y: 116, endPoint x: 163, endPoint y: 133, distance: 260.4
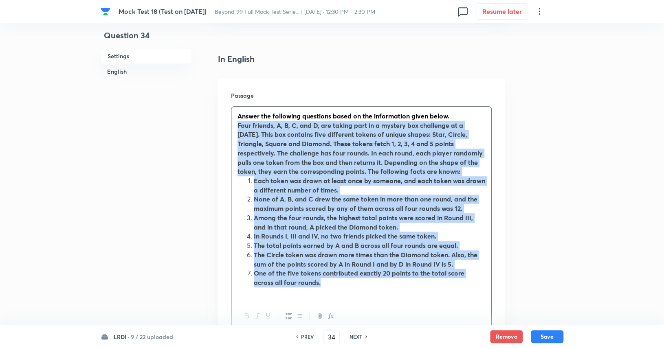
drag, startPoint x: 236, startPoint y: 127, endPoint x: 316, endPoint y: 284, distance: 176.7
click at [316, 284] on div "Answer the following questions based on the information given below. Four frien…" at bounding box center [361, 204] width 260 height 195
click at [250, 316] on button "button" at bounding box center [246, 316] width 11 height 10
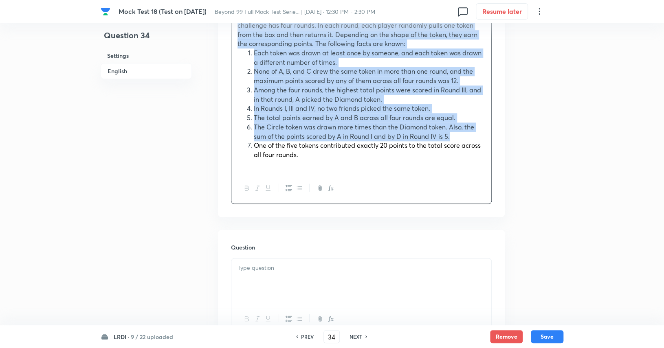
scroll to position [318, 0]
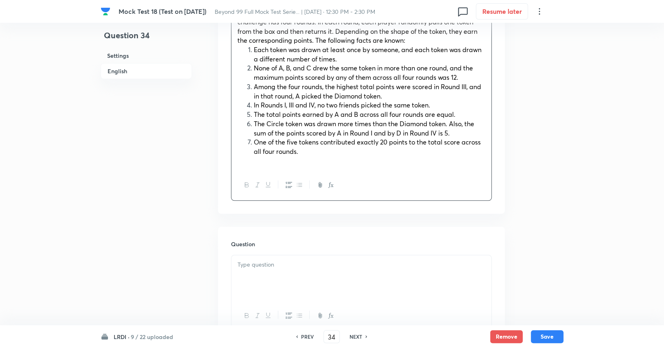
click at [323, 271] on div at bounding box center [361, 278] width 260 height 46
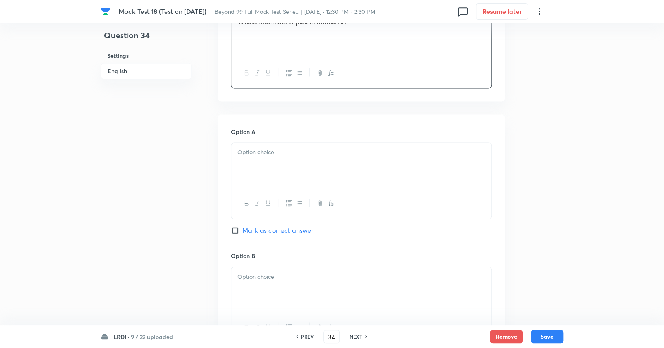
scroll to position [586, 0]
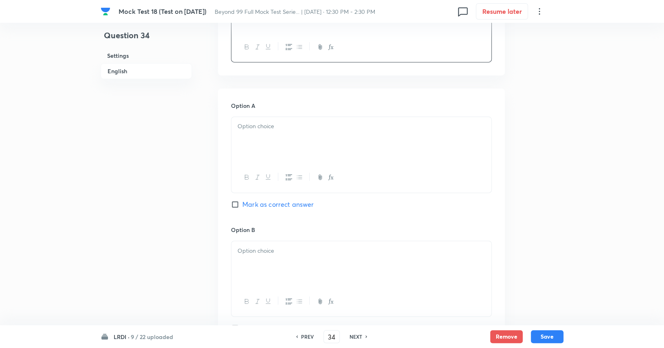
click at [308, 153] on div at bounding box center [361, 140] width 260 height 46
click at [274, 274] on div at bounding box center [361, 264] width 260 height 46
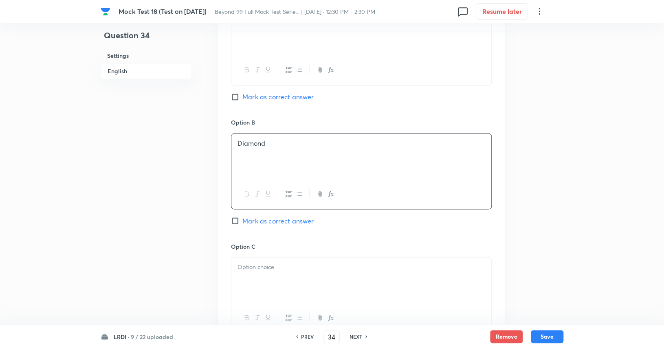
scroll to position [697, 0]
click at [271, 274] on div at bounding box center [361, 277] width 260 height 46
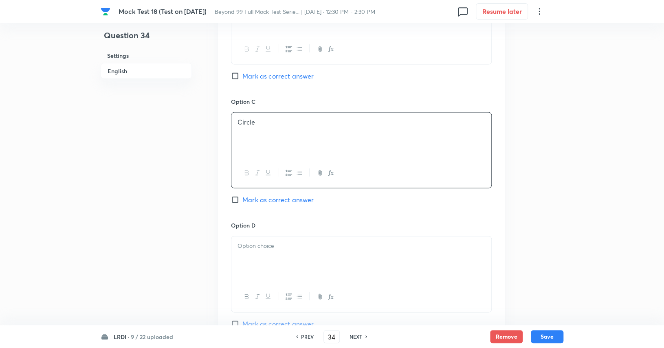
scroll to position [841, 0]
click at [274, 276] on div at bounding box center [361, 258] width 260 height 46
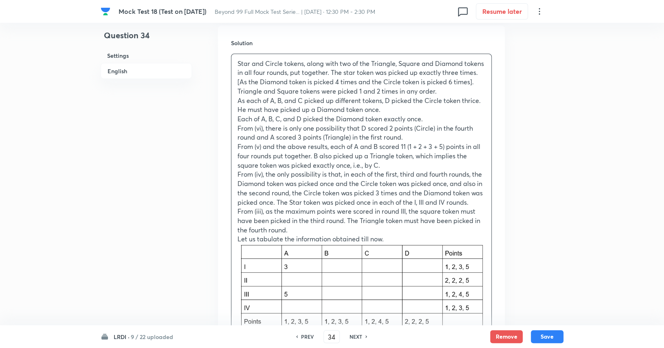
scroll to position [1191, 0]
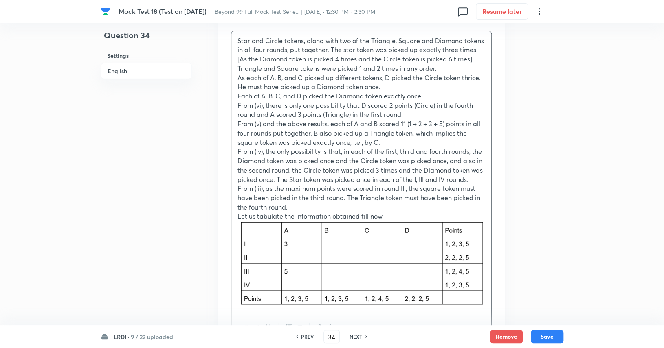
click at [253, 221] on p at bounding box center [361, 264] width 248 height 87
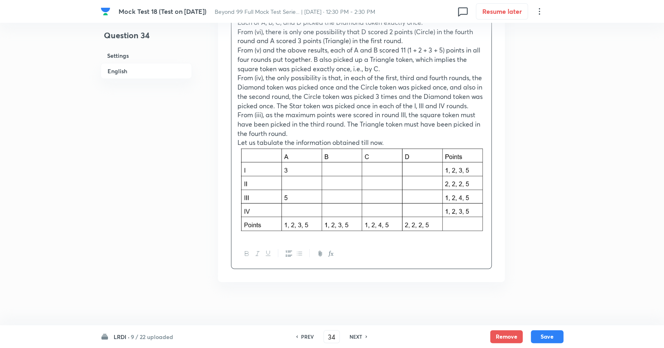
scroll to position [1268, 0]
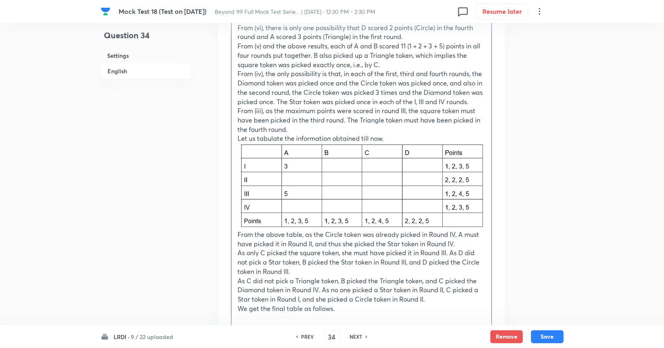
click at [301, 314] on div "Star and Circle tokens, along with two of the Triangle, Square and Diamond toke…" at bounding box center [361, 136] width 260 height 365
click at [279, 318] on div at bounding box center [361, 333] width 260 height 30
click at [353, 306] on p "We get the final table as follows." at bounding box center [361, 308] width 248 height 9
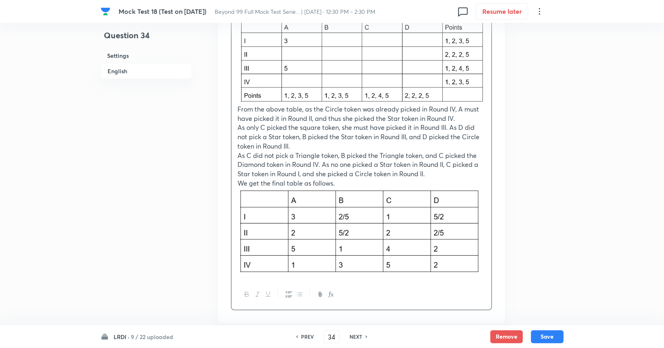
scroll to position [1439, 0]
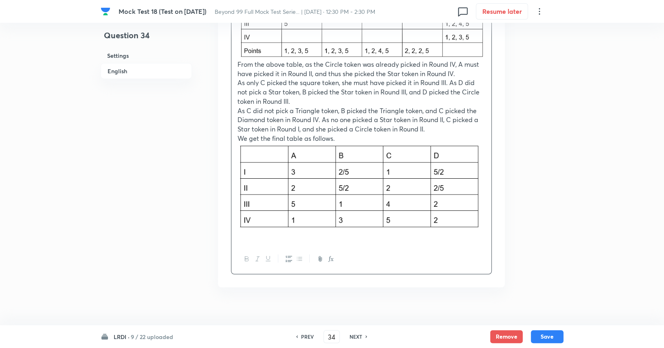
paste div
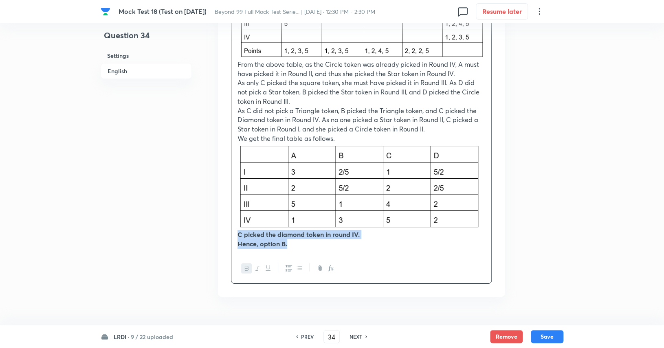
drag, startPoint x: 323, startPoint y: 248, endPoint x: 229, endPoint y: 235, distance: 94.3
click at [229, 235] on div "Solution Star and Circle tokens, along with two of the Triangle, Square and Dia…" at bounding box center [361, 26] width 287 height 542
click at [244, 268] on icon "button" at bounding box center [247, 268] width 7 height 7
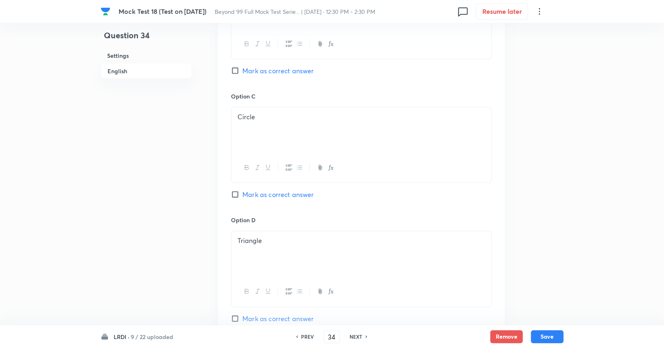
scroll to position [843, 0]
click at [280, 68] on span "Mark as correct answer" at bounding box center [277, 72] width 71 height 10
click at [242, 68] on input "Mark as correct answer" at bounding box center [236, 72] width 11 height 8
checkbox input "true"
click at [557, 338] on button "Save" at bounding box center [547, 335] width 33 height 13
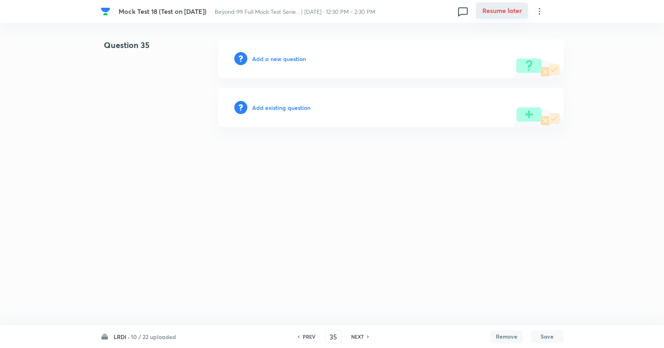
scroll to position [0, 0]
click at [305, 337] on h6 "PREV" at bounding box center [310, 336] width 13 height 7
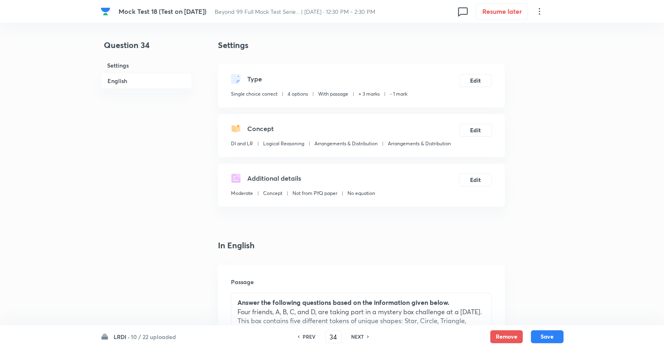
click at [124, 340] on h6 "LRDI ·" at bounding box center [122, 337] width 16 height 9
click at [142, 229] on p "10 / 22 uploaded" at bounding box center [151, 226] width 74 height 7
type input "25"
checkbox input "false"
checkbox input "true"
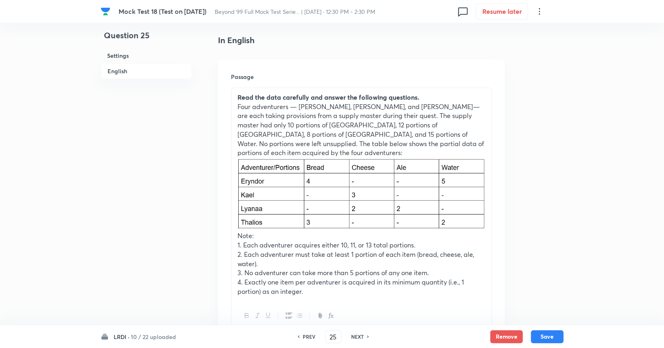
scroll to position [205, 0]
click at [363, 337] on h6 "NEXT" at bounding box center [357, 336] width 13 height 7
type input "26"
checkbox input "true"
checkbox input "false"
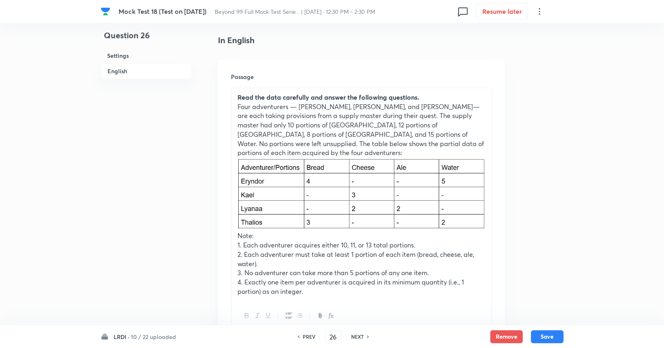
click at [363, 337] on h6 "NEXT" at bounding box center [357, 336] width 13 height 7
type input "27"
checkbox input "false"
checkbox input "true"
click at [363, 337] on h6 "NEXT" at bounding box center [357, 336] width 13 height 7
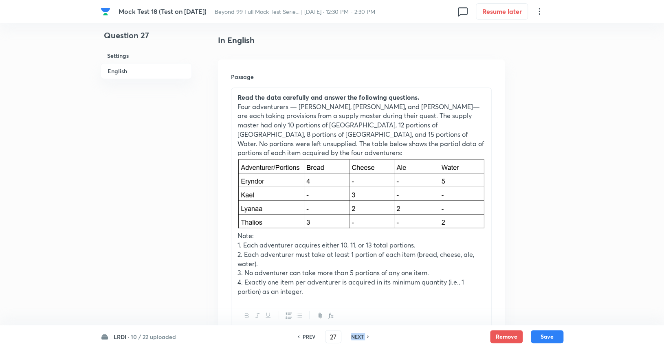
type input "28"
checkbox input "true"
click at [363, 337] on h6 "NEXT" at bounding box center [357, 336] width 13 height 7
type input "29"
checkbox input "false"
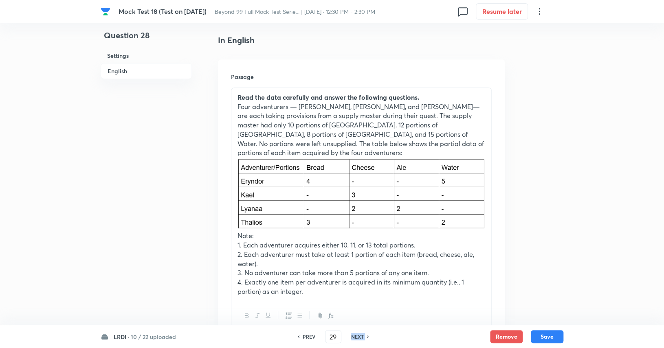
checkbox input "true"
click at [363, 337] on h6 "NEXT" at bounding box center [357, 336] width 13 height 7
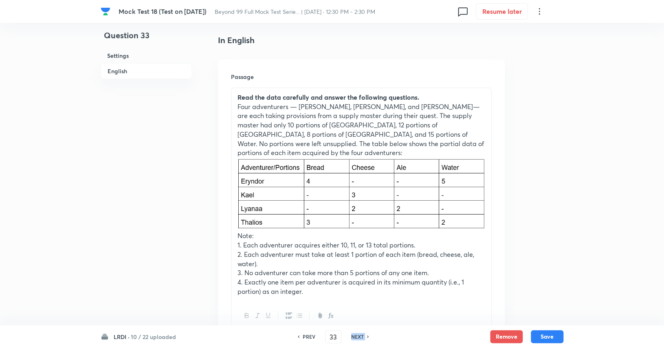
click at [363, 337] on h6 "NEXT" at bounding box center [357, 336] width 13 height 7
type input "34"
checkbox input "false"
checkbox input "true"
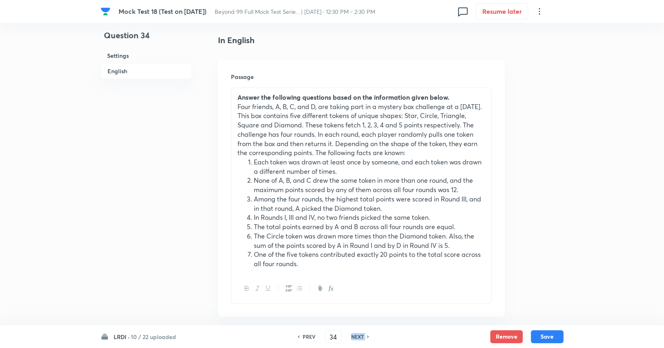
click at [363, 337] on h6 "NEXT" at bounding box center [357, 336] width 13 height 7
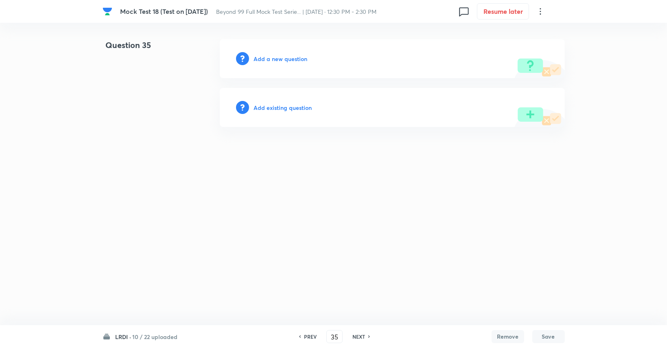
click at [314, 337] on h6 "PREV" at bounding box center [310, 336] width 13 height 7
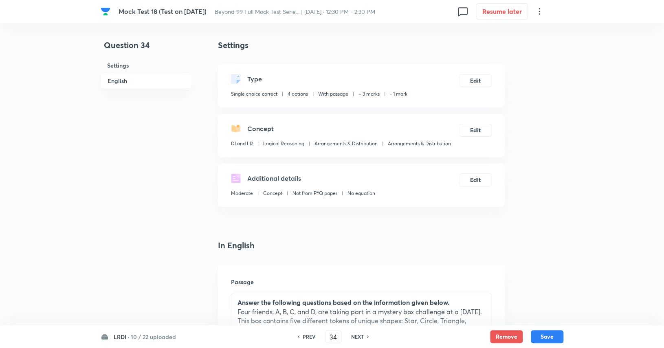
click at [359, 337] on h6 "NEXT" at bounding box center [357, 336] width 13 height 7
type input "35"
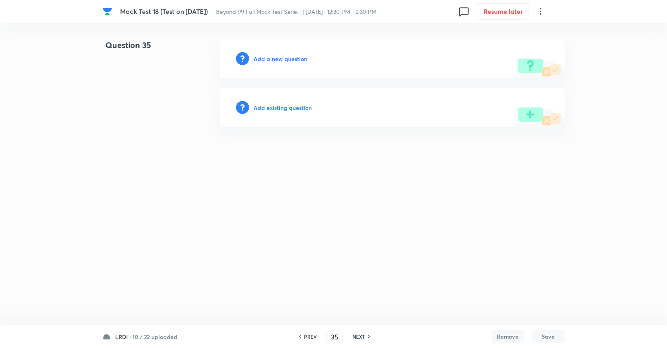
click at [285, 61] on h6 "Add a new question" at bounding box center [281, 59] width 54 height 9
click at [285, 61] on h6 "Choose a question type" at bounding box center [285, 59] width 63 height 9
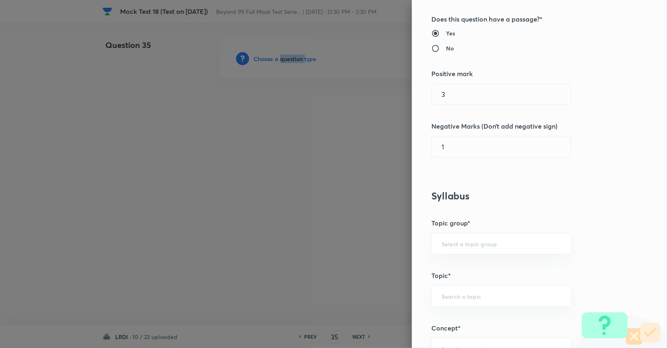
scroll to position [161, 0]
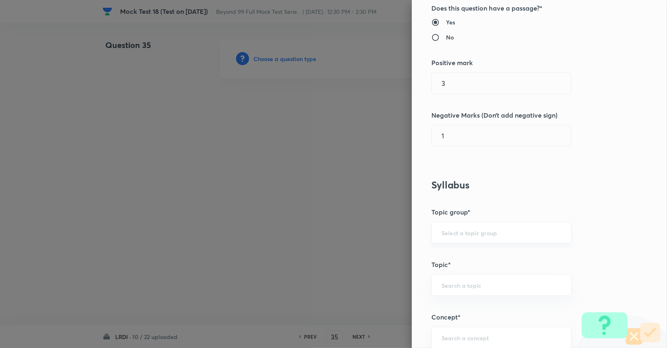
click at [488, 229] on input "text" at bounding box center [502, 233] width 120 height 8
click at [485, 256] on li "DI and LR" at bounding box center [495, 255] width 139 height 15
type input "DI and LR"
click at [476, 287] on input "text" at bounding box center [502, 285] width 120 height 8
click at [458, 217] on li "Logical Reasoning" at bounding box center [495, 217] width 139 height 15
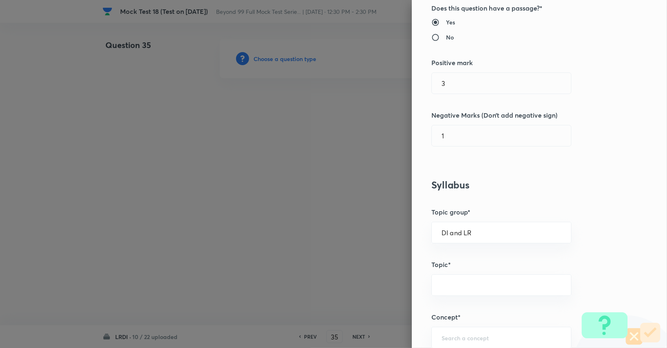
type input "Logical Reasoning"
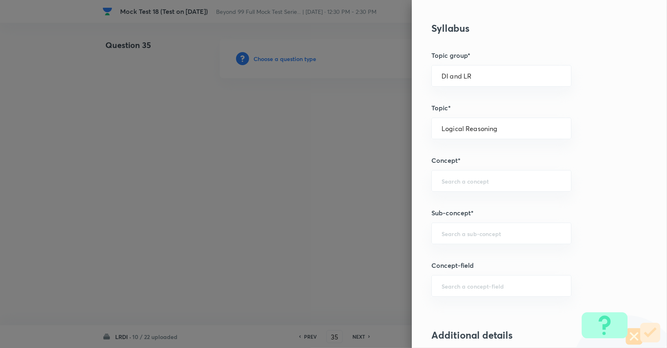
scroll to position [334, 0]
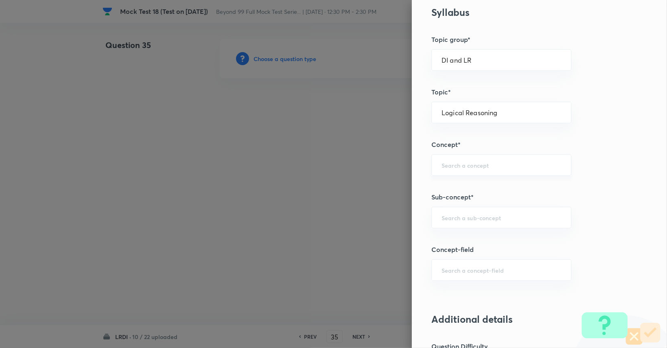
click at [473, 165] on input "text" at bounding box center [502, 165] width 120 height 8
type input "a"
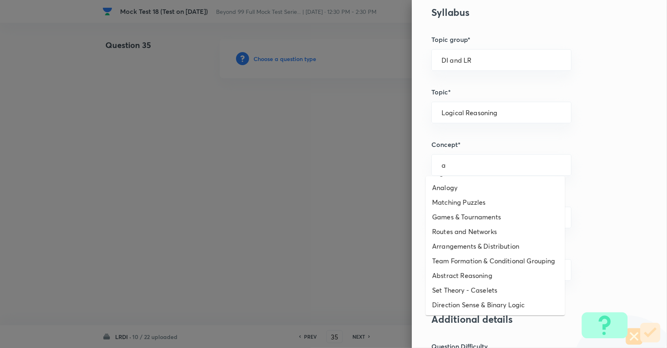
scroll to position [316, 0]
click at [488, 239] on li "Arrangements & Distribution" at bounding box center [495, 246] width 139 height 15
type input "Arrangements & Distribution"
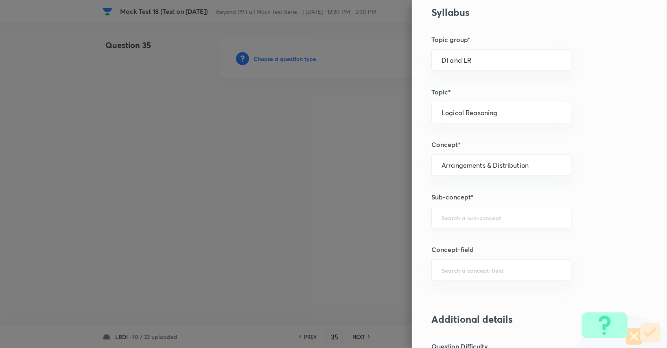
click at [497, 210] on div "​" at bounding box center [502, 218] width 140 height 22
click at [470, 238] on li "Arrangements & Distribution" at bounding box center [495, 239] width 139 height 15
type input "Arrangements & Distribution"
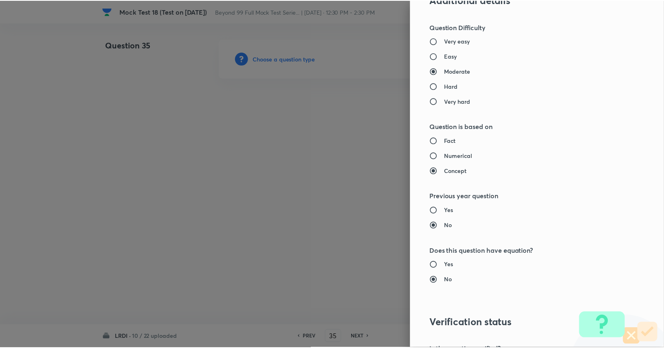
scroll to position [760, 0]
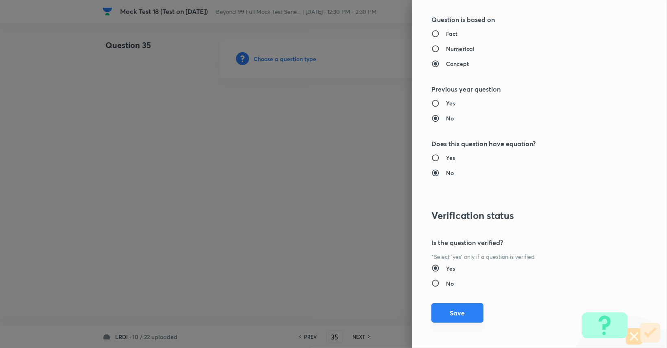
click at [458, 317] on button "Save" at bounding box center [458, 313] width 52 height 20
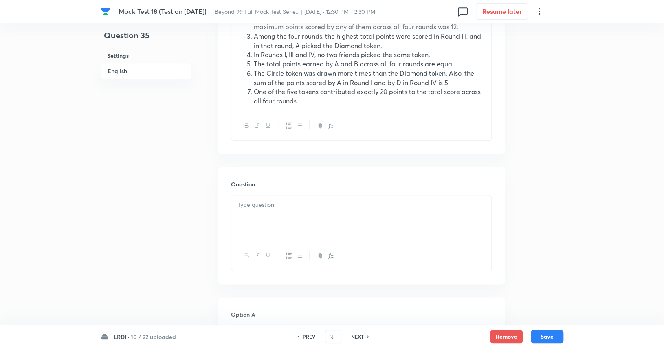
scroll to position [369, 0]
click at [397, 238] on div at bounding box center [361, 217] width 260 height 46
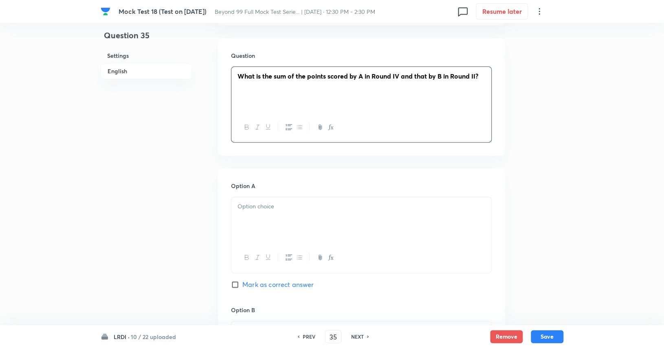
scroll to position [503, 0]
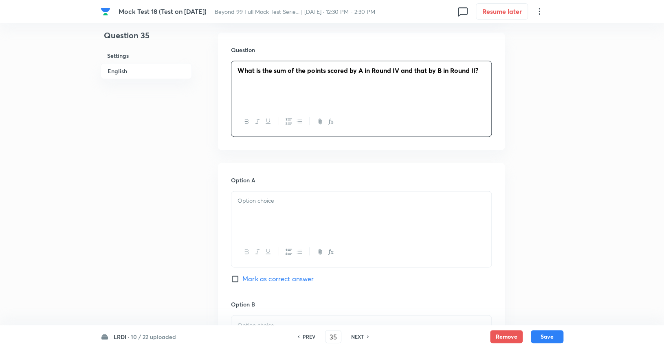
click at [277, 218] on div at bounding box center [361, 214] width 260 height 46
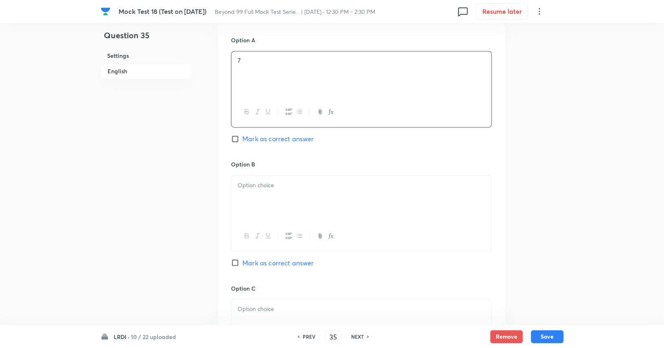
scroll to position [645, 0]
click at [287, 203] on div at bounding box center [361, 196] width 260 height 46
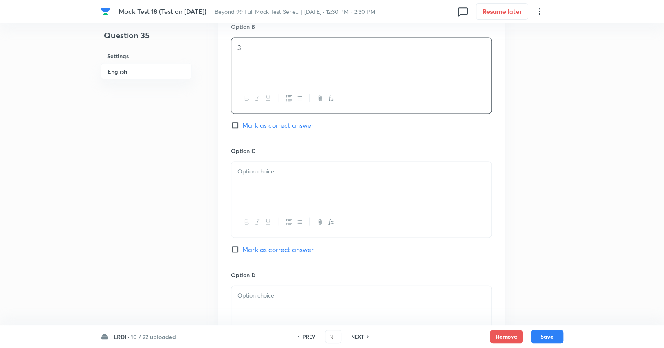
scroll to position [783, 0]
click at [290, 196] on div at bounding box center [361, 181] width 260 height 46
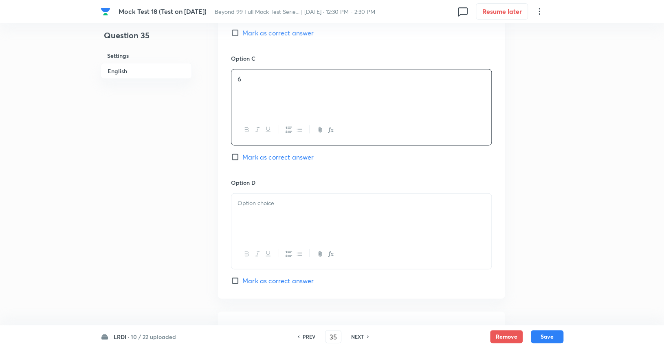
scroll to position [876, 0]
click at [292, 211] on div at bounding box center [361, 214] width 260 height 46
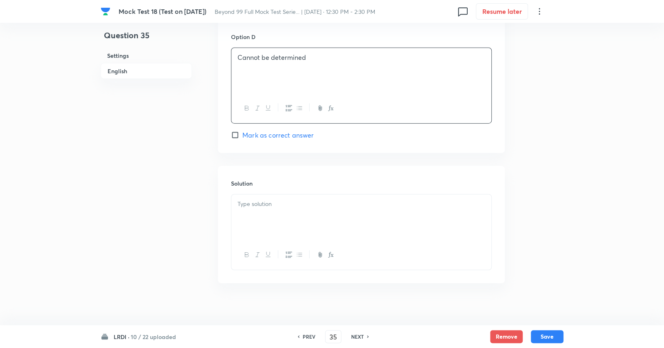
scroll to position [1023, 0]
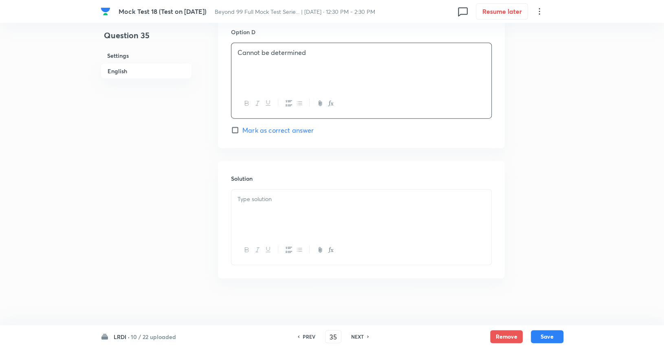
click at [313, 211] on div at bounding box center [361, 213] width 260 height 46
paste div
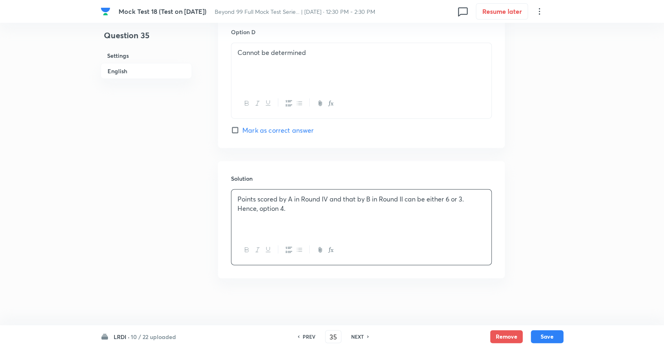
click at [284, 209] on p "Hence, option 4." at bounding box center [361, 208] width 248 height 9
click at [280, 127] on span "Mark as correct answer" at bounding box center [277, 130] width 71 height 10
click at [242, 127] on input "Mark as correct answer" at bounding box center [236, 130] width 11 height 8
checkbox input "true"
click at [545, 339] on button "Save" at bounding box center [547, 335] width 33 height 13
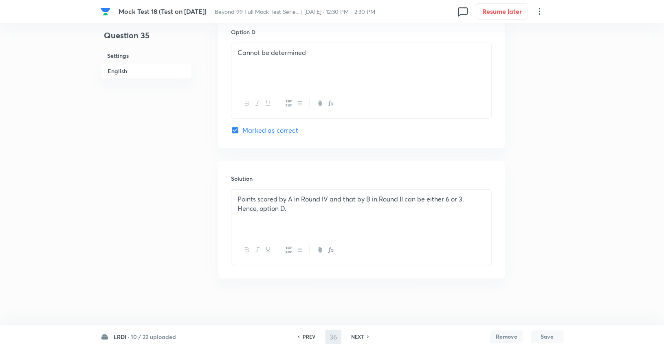
scroll to position [0, 0]
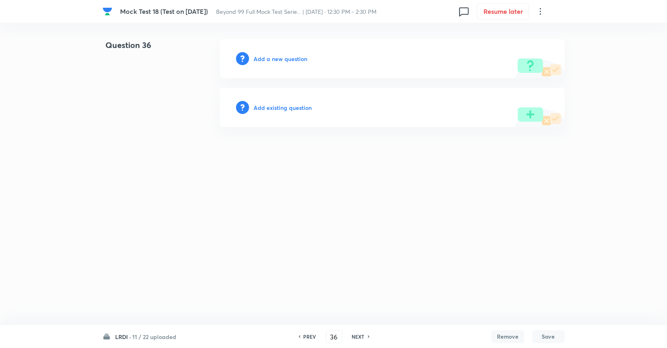
click at [312, 336] on h6 "PREV" at bounding box center [310, 336] width 13 height 7
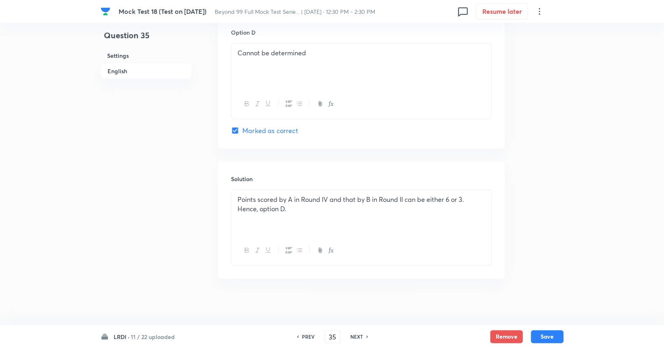
scroll to position [1023, 0]
click at [309, 338] on h6 "PREV" at bounding box center [308, 336] width 13 height 7
type input "34"
checkbox input "false"
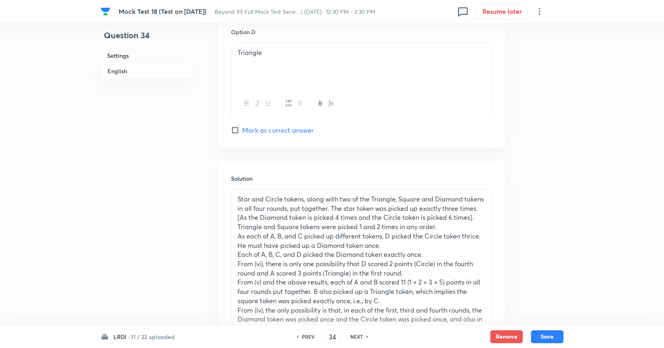
checkbox input "true"
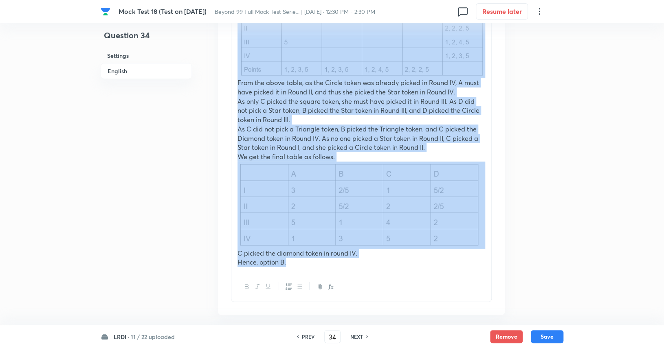
scroll to position [1432, 0]
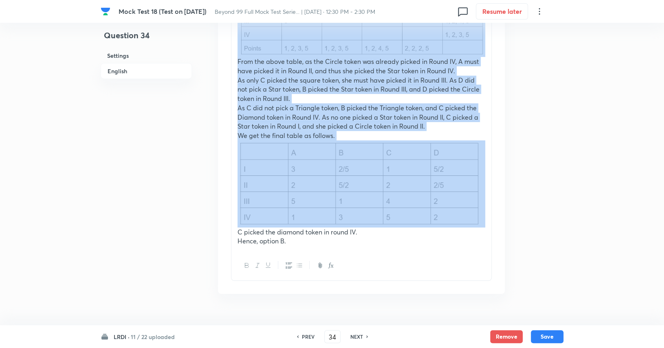
drag, startPoint x: 239, startPoint y: 46, endPoint x: 454, endPoint y: 200, distance: 265.2
click at [454, 200] on div "Star and Circle tokens, along with two of the Triangle, Square and Diamond toke…" at bounding box center [361, 16] width 260 height 470
copy div "Star and Circle tokens, along with two of the Triangle, Square and Diamond toke…"
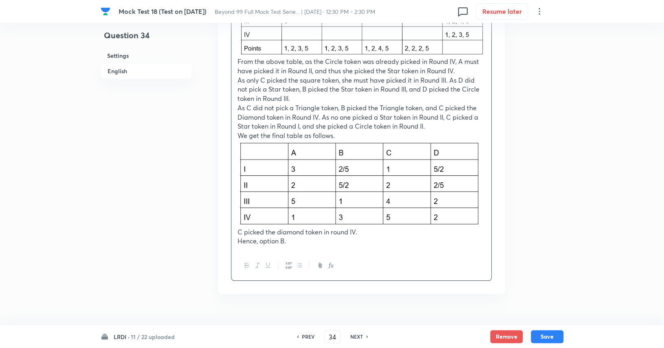
click at [351, 338] on h6 "NEXT" at bounding box center [356, 336] width 13 height 7
type input "35"
checkbox input "false"
checkbox input "true"
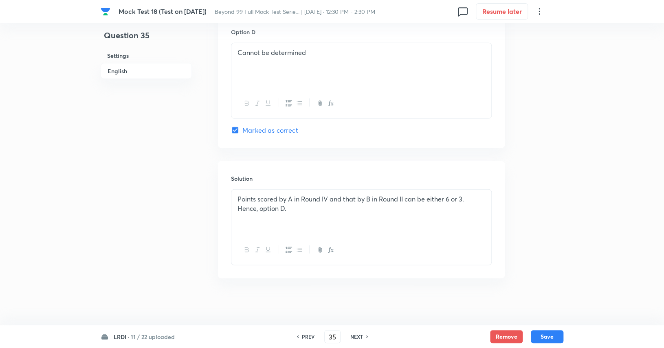
click at [237, 195] on p "Points scored by A in Round IV and that by B in Round II can be either 6 or 3." at bounding box center [361, 199] width 248 height 9
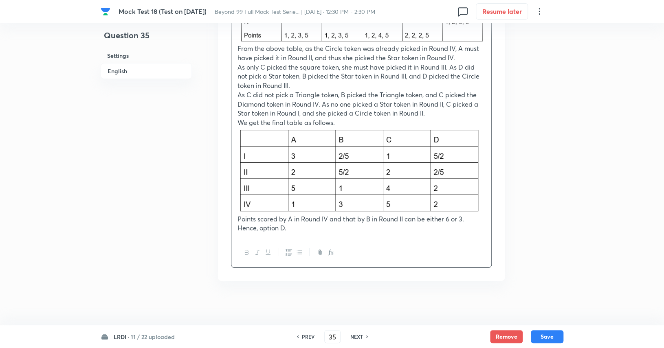
scroll to position [1448, 0]
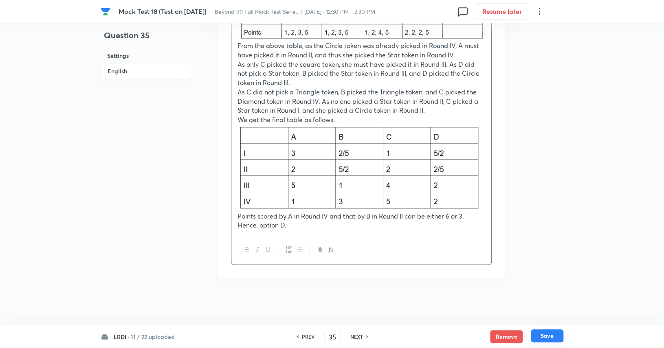
click at [547, 335] on button "Save" at bounding box center [547, 335] width 33 height 13
type input "36"
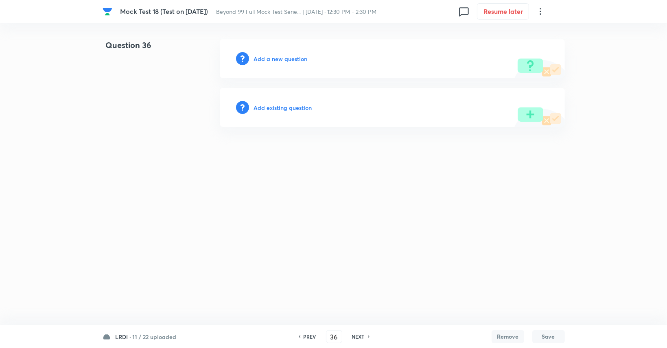
click at [260, 57] on h6 "Add a new question" at bounding box center [281, 59] width 54 height 9
click at [260, 57] on h6 "Choose a question type" at bounding box center [285, 59] width 63 height 9
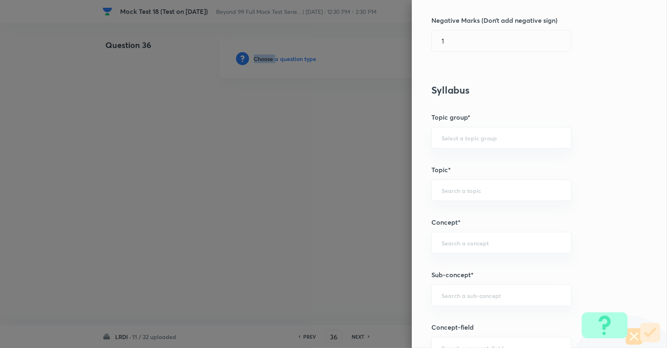
scroll to position [354, 0]
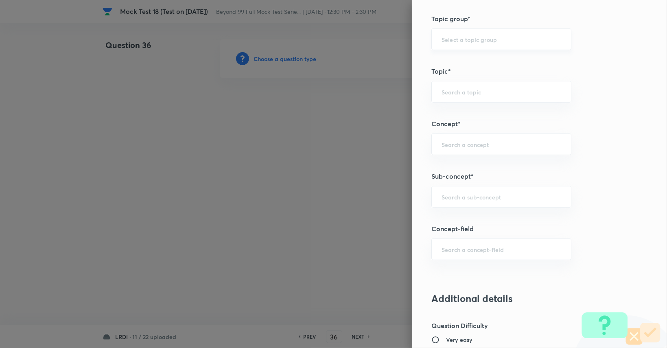
click at [510, 40] on input "text" at bounding box center [502, 39] width 120 height 8
click at [507, 54] on li "DI and LR" at bounding box center [495, 61] width 139 height 15
type input "DI and LR"
click at [496, 92] on input "text" at bounding box center [502, 92] width 120 height 8
click at [489, 114] on li "Logical Reasoning" at bounding box center [495, 113] width 139 height 15
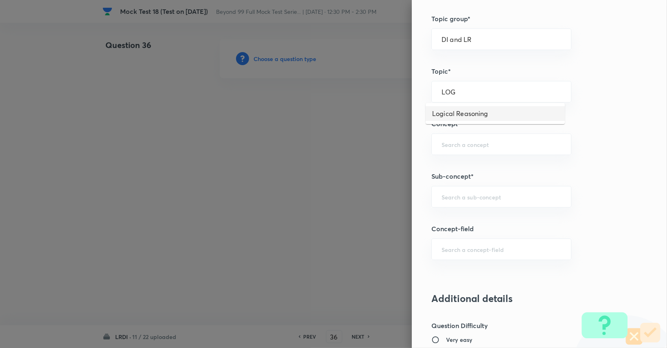
type input "Logical Reasoning"
click at [484, 136] on div "​" at bounding box center [502, 145] width 140 height 22
click at [472, 167] on li "Arrangements & Distribution" at bounding box center [495, 166] width 139 height 15
type input "Arrangements & Distribution"
click at [471, 193] on input "text" at bounding box center [502, 197] width 120 height 8
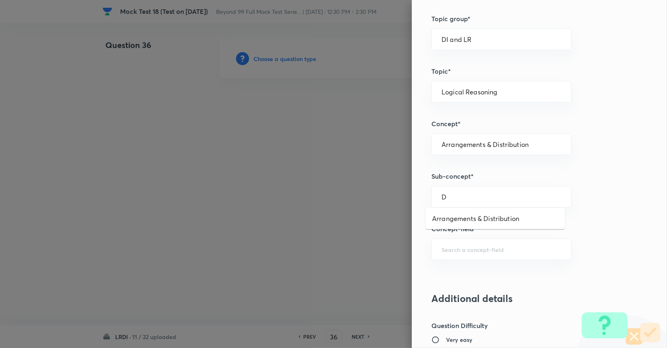
click at [471, 211] on li "Arrangements & Distribution" at bounding box center [495, 218] width 139 height 15
type input "Arrangements & Distribution"
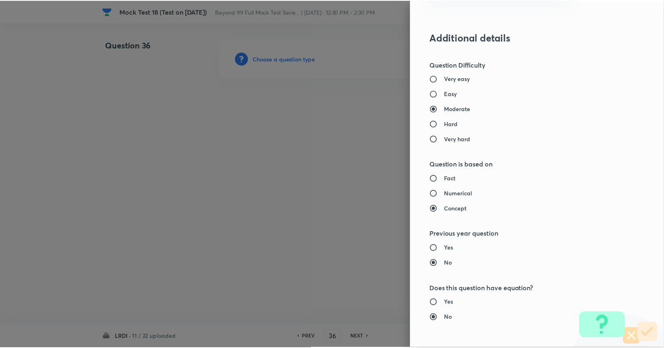
scroll to position [760, 0]
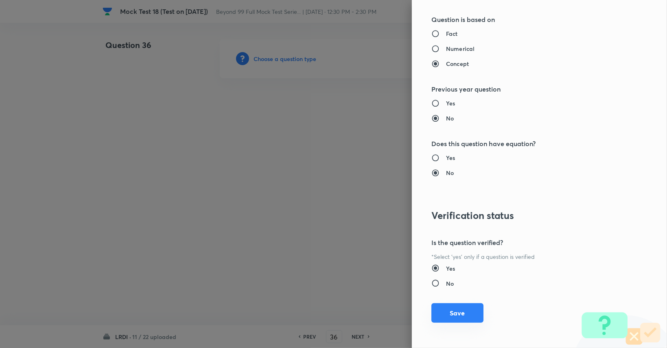
click at [472, 314] on button "Save" at bounding box center [458, 313] width 52 height 20
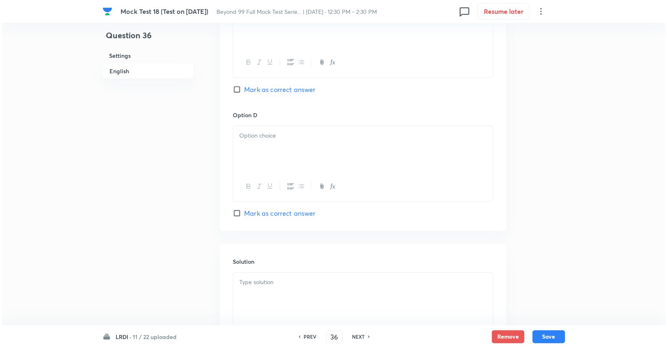
scroll to position [1023, 0]
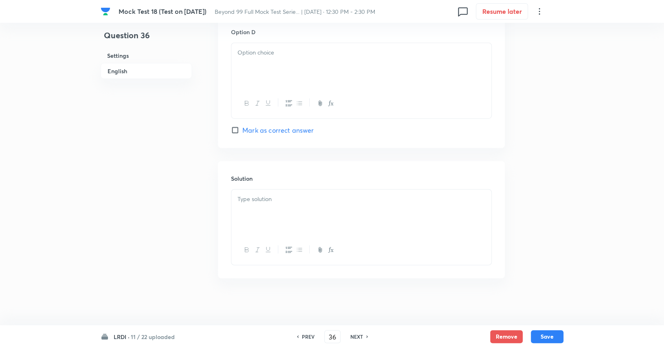
click at [294, 216] on div at bounding box center [361, 213] width 260 height 46
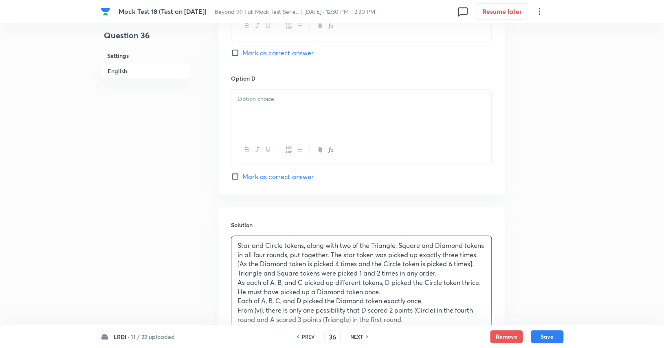
scroll to position [976, 0]
click at [293, 114] on div at bounding box center [361, 113] width 260 height 46
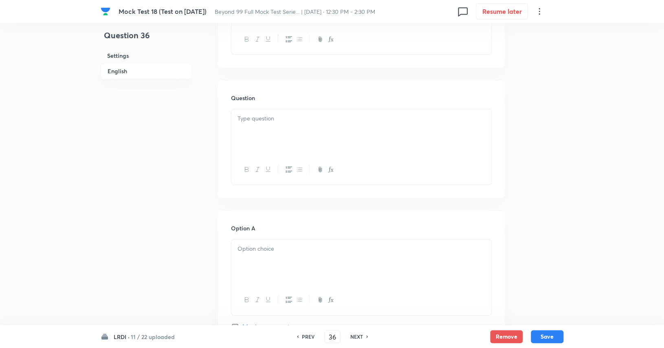
scroll to position [454, 0]
click at [290, 127] on div at bounding box center [361, 133] width 260 height 46
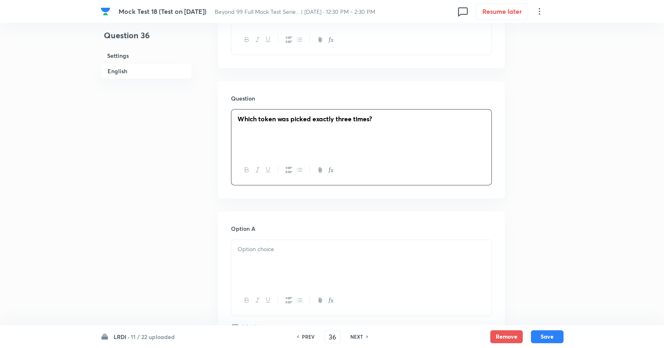
click at [260, 274] on div at bounding box center [361, 263] width 260 height 46
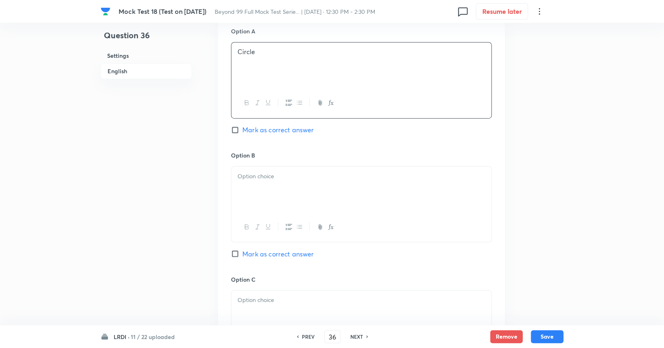
scroll to position [651, 0]
click at [314, 181] on div at bounding box center [361, 190] width 260 height 46
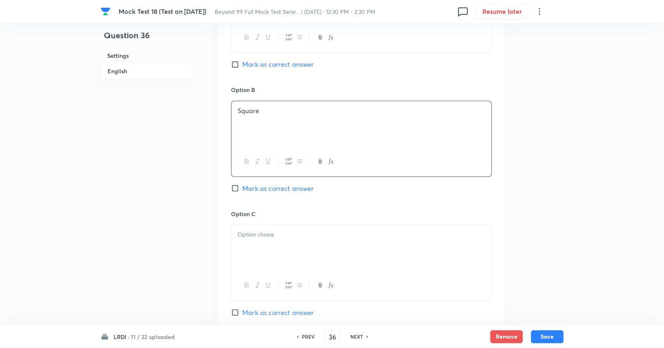
scroll to position [720, 0]
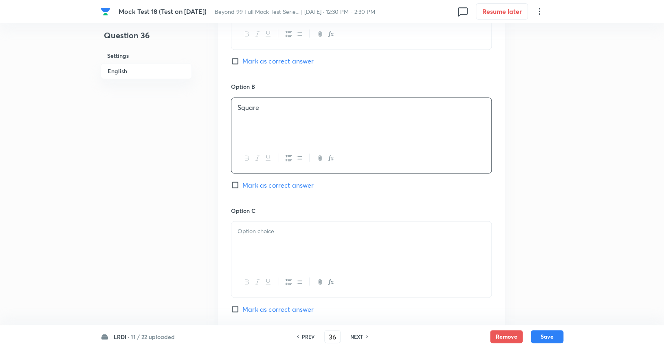
click at [301, 244] on div at bounding box center [361, 245] width 260 height 46
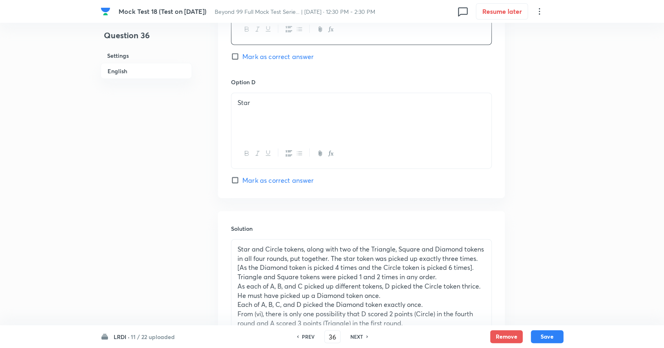
scroll to position [967, 0]
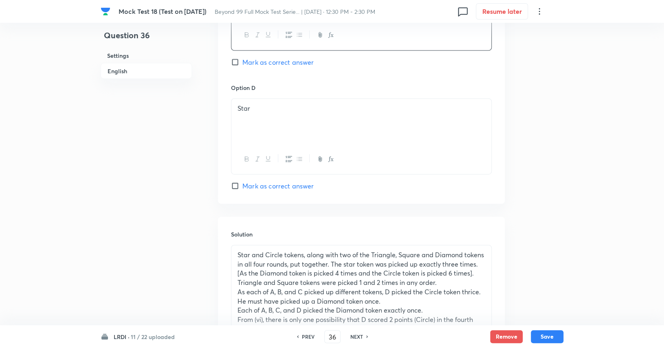
click at [283, 187] on span "Mark as correct answer" at bounding box center [277, 186] width 71 height 10
click at [242, 187] on input "Mark as correct answer" at bounding box center [236, 186] width 11 height 8
checkbox input "true"
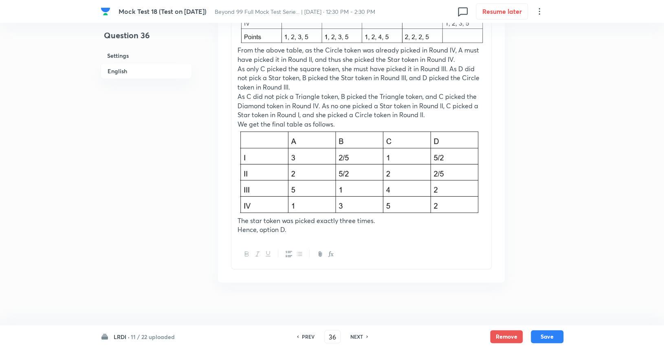
scroll to position [1448, 0]
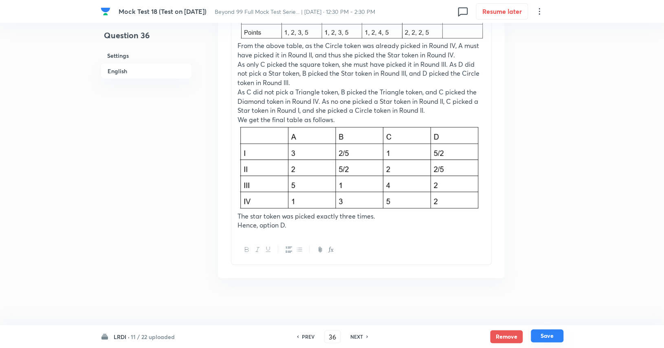
click at [542, 337] on button "Save" at bounding box center [547, 335] width 33 height 13
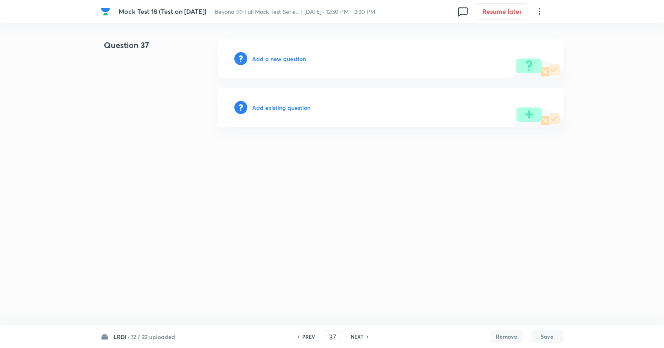
scroll to position [0, 0]
click at [311, 337] on h6 "PREV" at bounding box center [310, 336] width 13 height 7
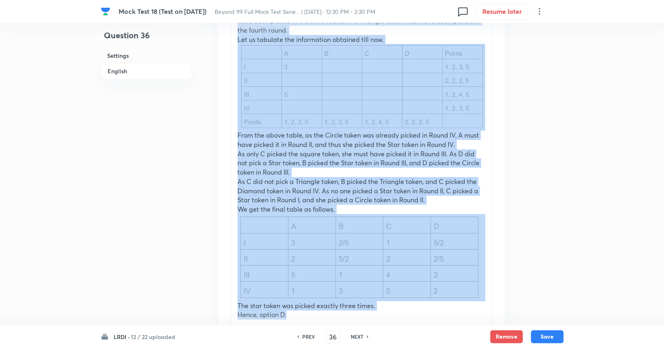
scroll to position [1363, 0]
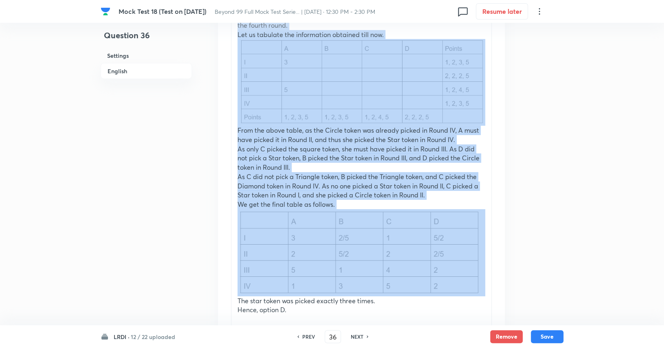
drag, startPoint x: 238, startPoint y: 98, endPoint x: 443, endPoint y: 249, distance: 254.5
click at [443, 249] on div "Star and Circle tokens, along with two of the Triangle, Square and Diamond toke…" at bounding box center [361, 84] width 260 height 470
copy div "Star and Circle tokens, along with two of the Triangle, Square and Diamond toke…"
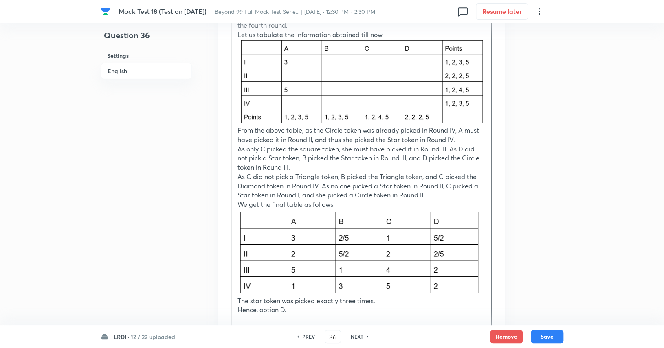
click at [358, 335] on h6 "NEXT" at bounding box center [357, 336] width 13 height 7
type input "37"
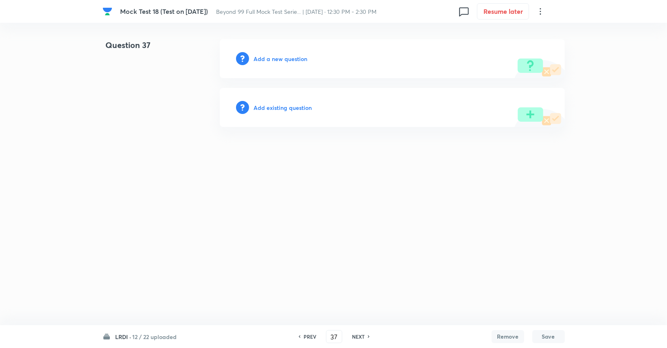
click at [290, 59] on h6 "Add a new question" at bounding box center [281, 59] width 54 height 9
click at [290, 59] on h6 "Choose a question type" at bounding box center [285, 59] width 63 height 9
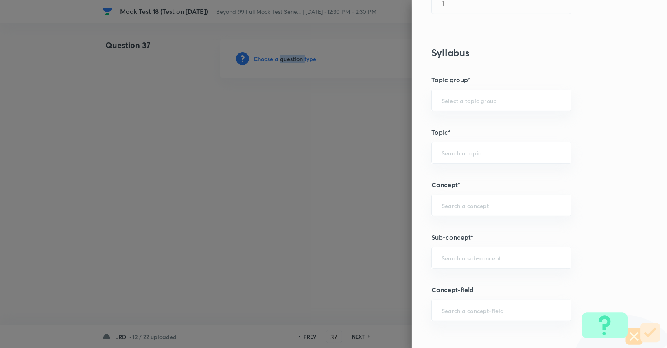
scroll to position [327, 0]
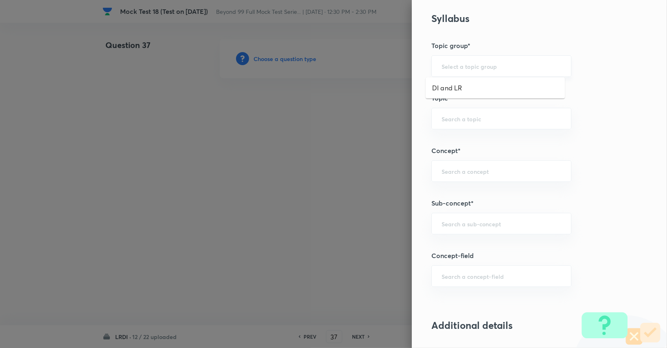
click at [500, 67] on input "text" at bounding box center [502, 66] width 120 height 8
click at [492, 88] on li "DI and LR" at bounding box center [495, 88] width 139 height 15
type input "DI and LR"
click at [483, 121] on input "text" at bounding box center [502, 119] width 120 height 8
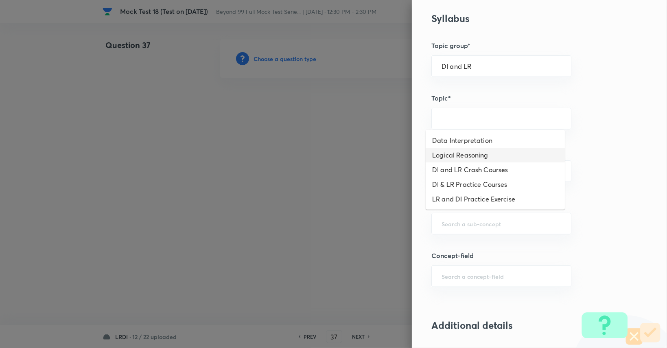
click at [472, 156] on li "Logical Reasoning" at bounding box center [495, 155] width 139 height 15
type input "Logical Reasoning"
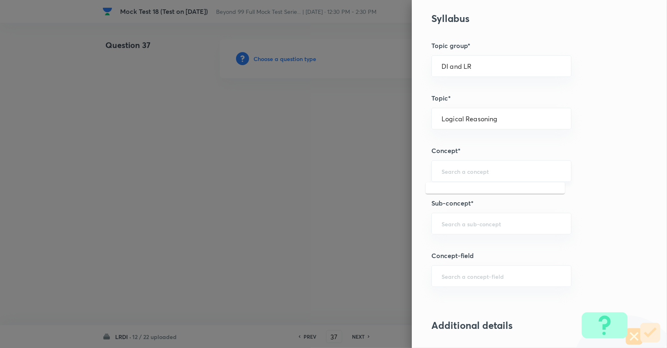
click at [474, 167] on input "text" at bounding box center [502, 171] width 120 height 8
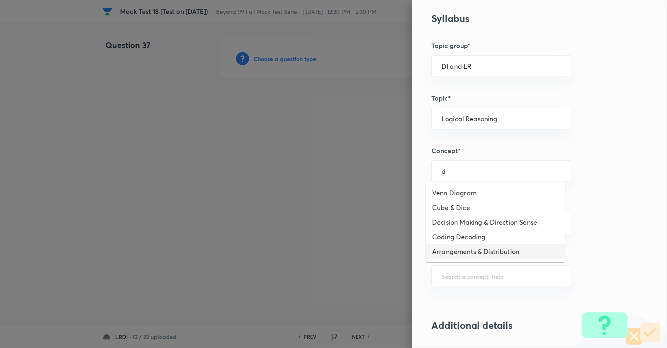
click at [482, 250] on li "Arrangements & Distribution" at bounding box center [495, 251] width 139 height 15
type input "Arrangements & Distribution"
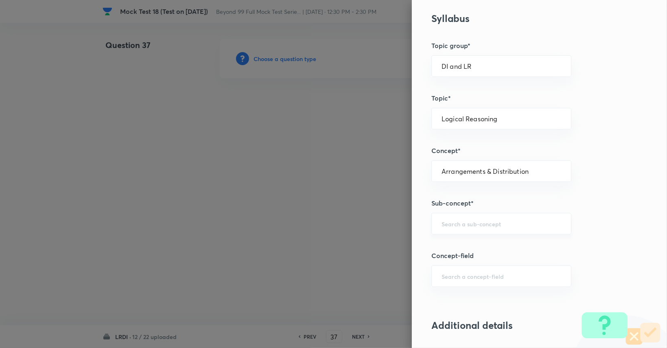
click at [484, 231] on div "​" at bounding box center [502, 224] width 140 height 22
click at [483, 241] on li "Arrangements & Distribution" at bounding box center [495, 245] width 139 height 15
type input "Arrangements & Distribution"
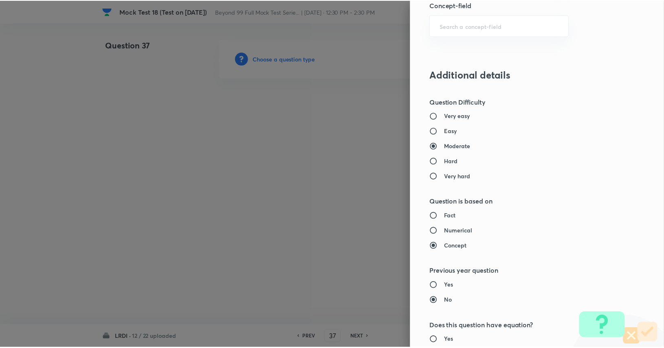
scroll to position [760, 0]
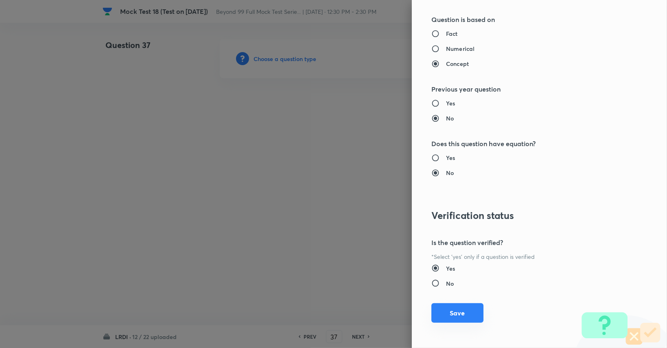
click at [463, 317] on button "Save" at bounding box center [458, 313] width 52 height 20
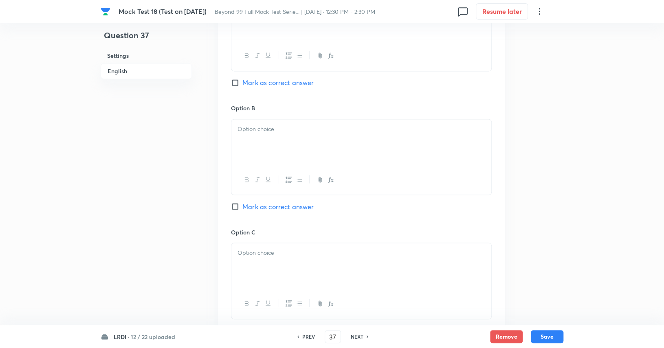
scroll to position [865, 0]
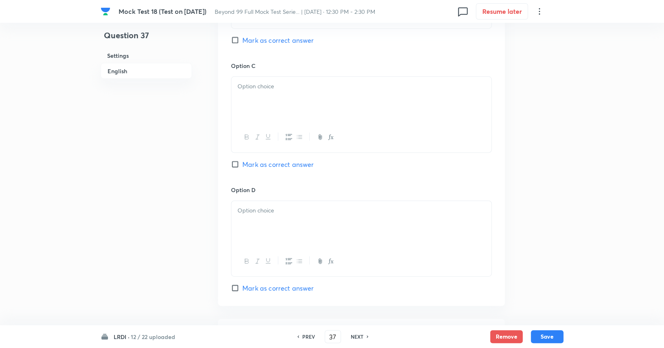
click at [357, 204] on div at bounding box center [361, 224] width 260 height 46
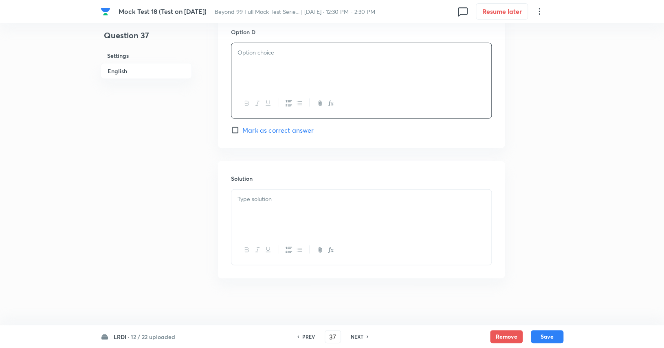
click at [357, 204] on div at bounding box center [361, 213] width 260 height 46
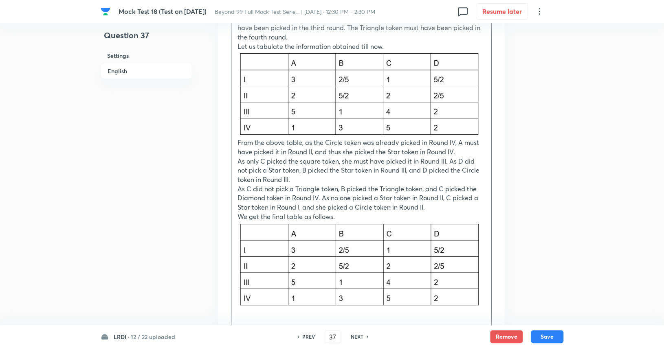
scroll to position [1439, 0]
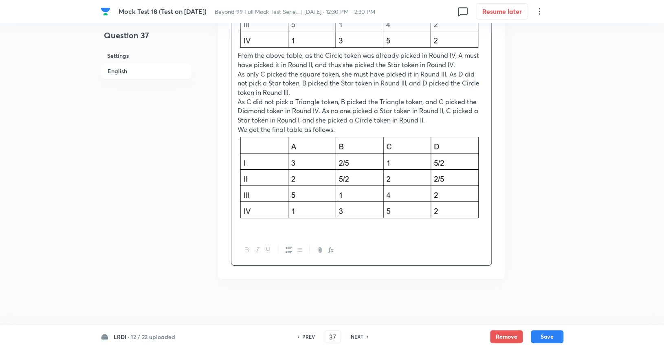
paste div
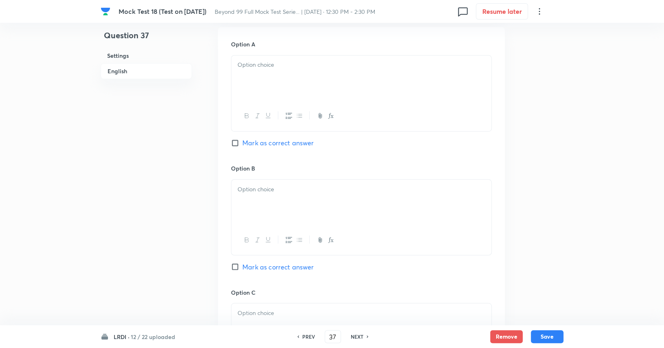
scroll to position [638, 0]
click at [319, 75] on div at bounding box center [361, 79] width 260 height 46
click at [285, 202] on div at bounding box center [361, 203] width 260 height 46
click at [276, 268] on span "Mark as correct answer" at bounding box center [277, 268] width 71 height 10
click at [242, 268] on input "Mark as correct answer" at bounding box center [236, 267] width 11 height 8
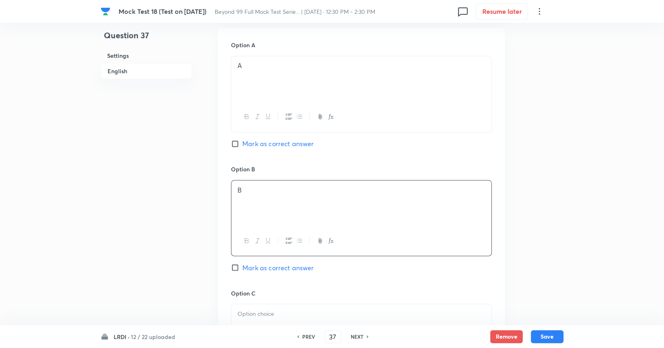
checkbox input "true"
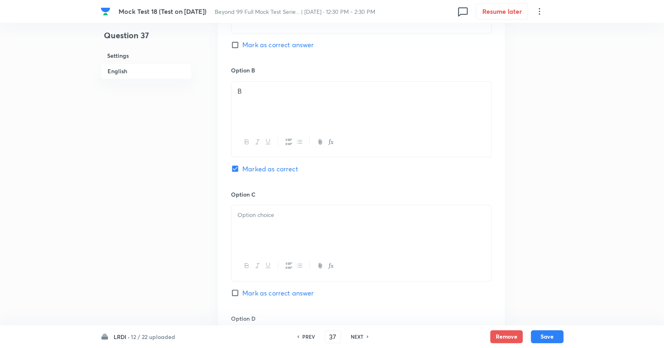
scroll to position [741, 0]
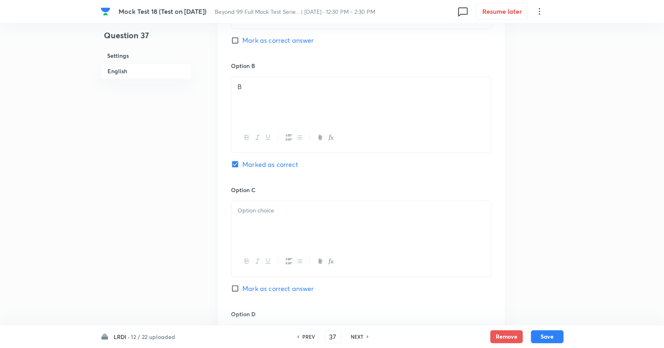
click at [283, 234] on div at bounding box center [361, 224] width 260 height 46
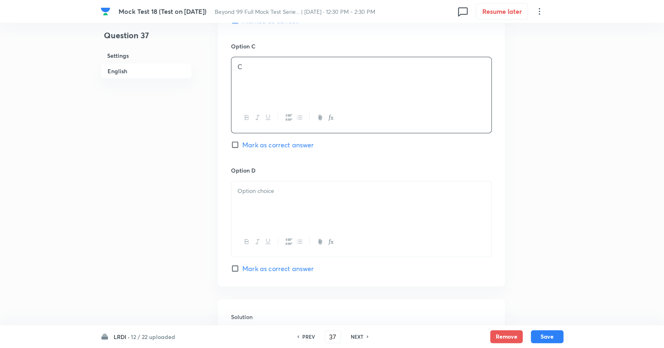
scroll to position [884, 0]
click at [292, 206] on div at bounding box center [361, 205] width 260 height 46
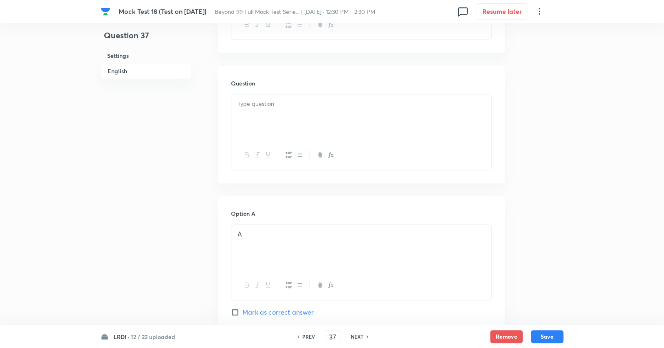
scroll to position [456, 0]
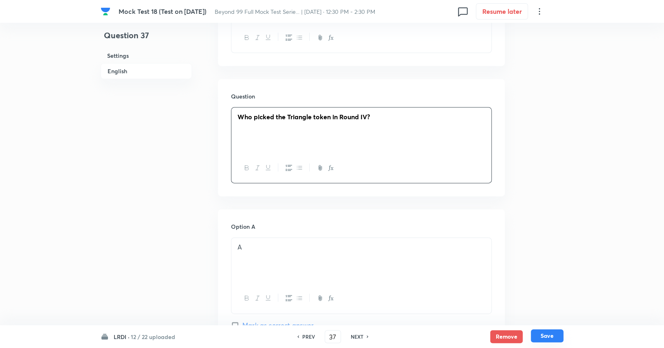
click at [542, 337] on button "Save" at bounding box center [547, 335] width 33 height 13
type input "38"
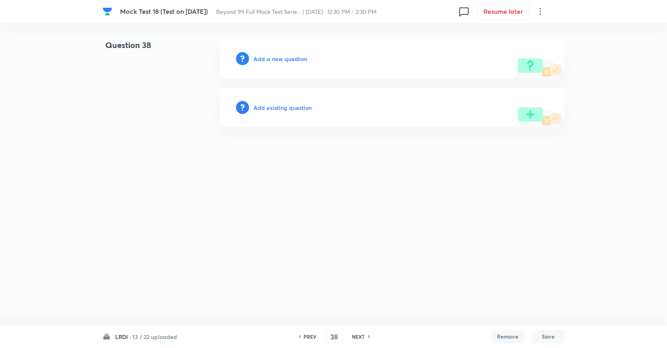
click at [312, 58] on div "Add a new question" at bounding box center [392, 58] width 345 height 39
click at [291, 57] on h6 "Add a new question" at bounding box center [281, 59] width 54 height 9
click at [291, 57] on h6 "Choose a question type" at bounding box center [285, 59] width 63 height 9
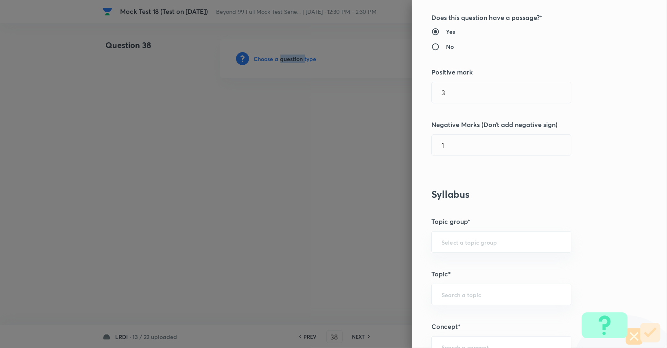
scroll to position [151, 0]
click at [467, 237] on div "​" at bounding box center [502, 242] width 140 height 22
click at [463, 259] on li "DI and LR" at bounding box center [495, 264] width 139 height 15
type input "DI and LR"
click at [465, 291] on input "text" at bounding box center [502, 295] width 120 height 8
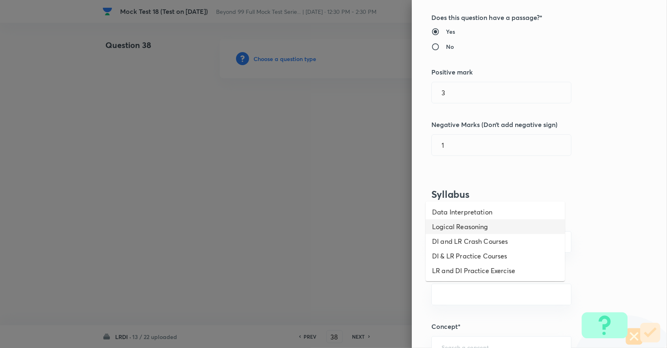
click at [467, 228] on li "Logical Reasoning" at bounding box center [495, 226] width 139 height 15
type input "Logical Reasoning"
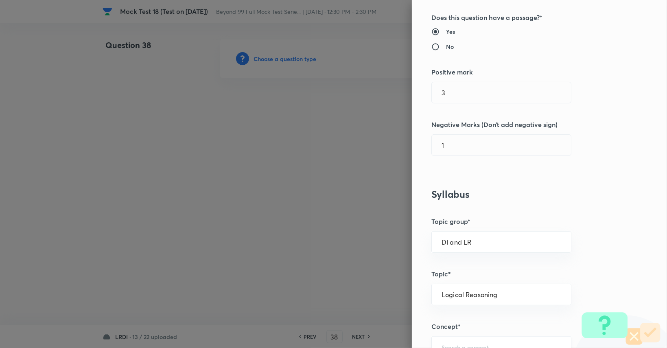
click at [465, 341] on div "​" at bounding box center [502, 347] width 140 height 22
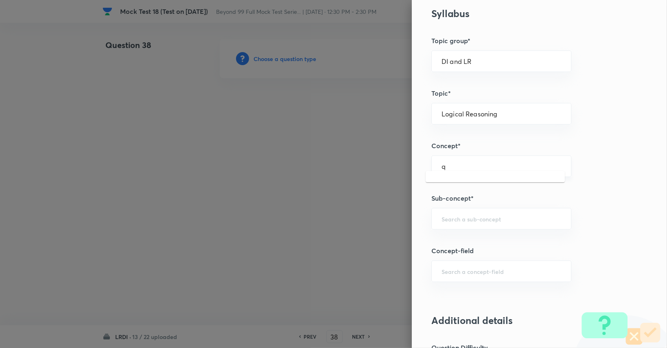
scroll to position [339, 0]
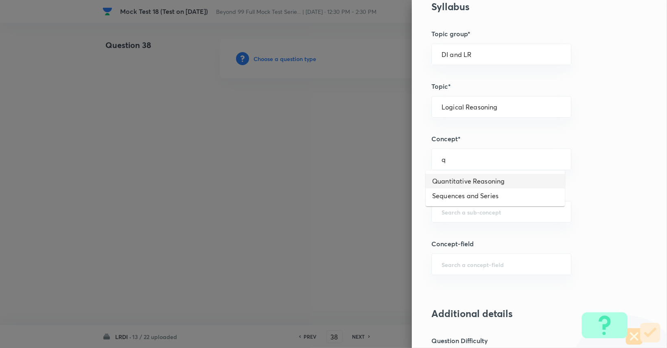
click at [480, 180] on li "Quantitative Reasoning" at bounding box center [495, 181] width 139 height 15
type input "Quantitative Reasoning"
click at [478, 208] on input "text" at bounding box center [502, 212] width 120 height 8
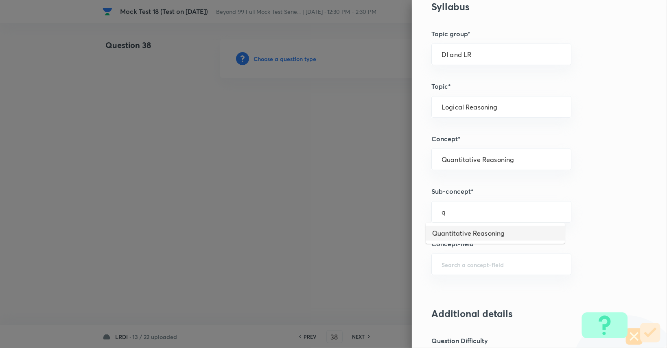
click at [469, 234] on li "Quantitative Reasoning" at bounding box center [495, 233] width 139 height 15
type input "Quantitative Reasoning"
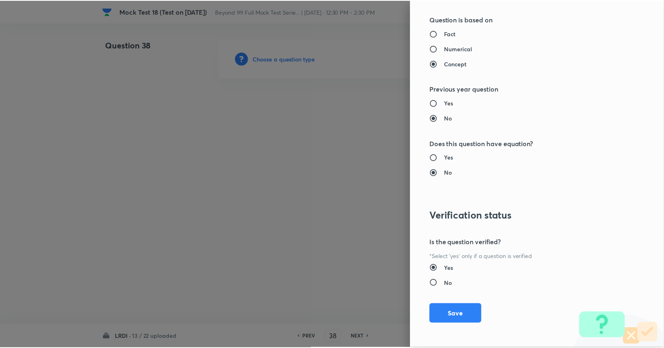
scroll to position [760, 0]
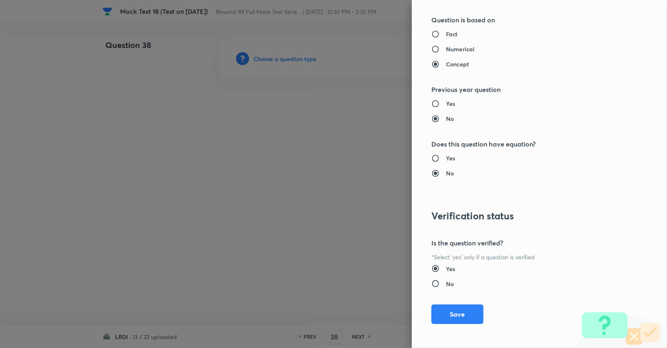
click at [453, 328] on div "Question settings Question type* Single choice correct Number of options* 2 3 4…" at bounding box center [539, 174] width 255 height 348
click at [456, 318] on button "Save" at bounding box center [458, 314] width 52 height 20
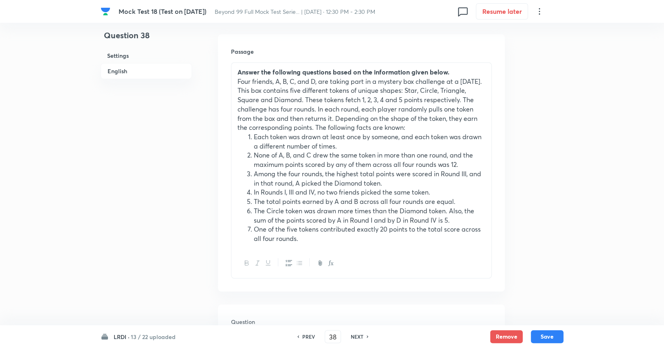
scroll to position [228, 0]
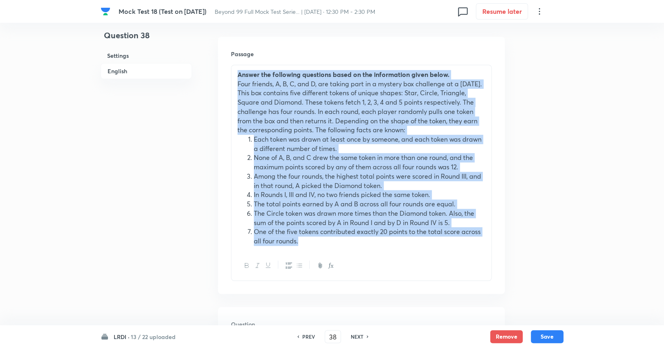
drag, startPoint x: 237, startPoint y: 75, endPoint x: 339, endPoint y: 241, distance: 194.2
click at [339, 241] on div "Answer the following questions based on the information given below. Four frien…" at bounding box center [361, 158] width 260 height 186
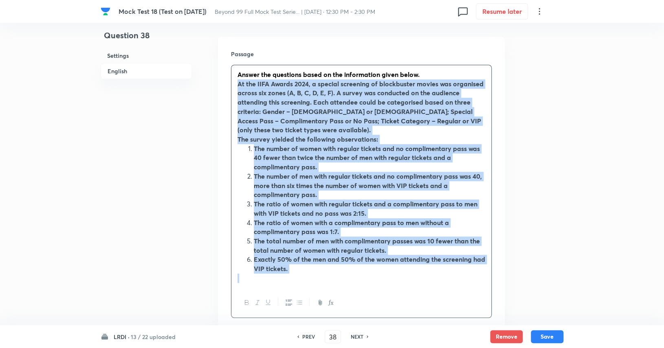
drag, startPoint x: 234, startPoint y: 87, endPoint x: 354, endPoint y: 295, distance: 240.8
click at [354, 295] on div "Answer the questions based on the information given below. At the IIFA Awards 2…" at bounding box center [361, 191] width 261 height 253
click at [248, 300] on icon "button" at bounding box center [247, 302] width 7 height 7
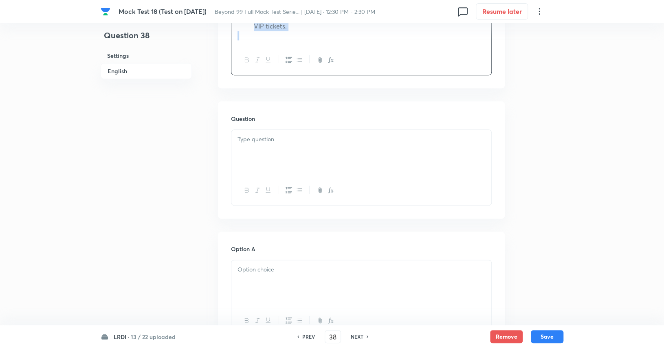
scroll to position [513, 0]
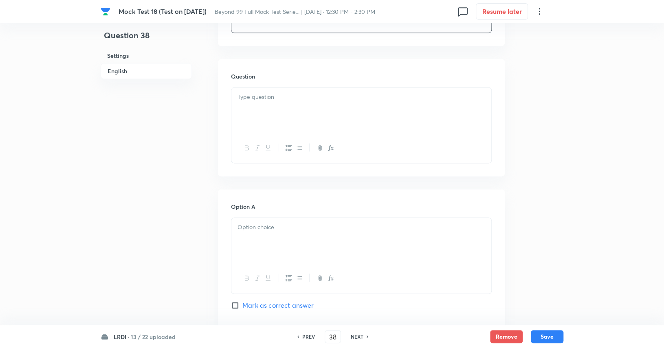
click at [342, 115] on div at bounding box center [361, 111] width 260 height 46
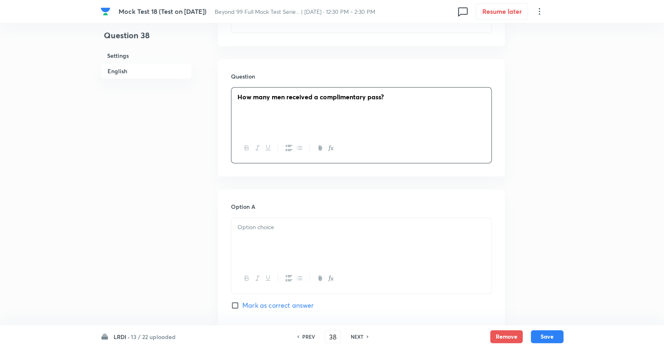
click at [321, 264] on div at bounding box center [361, 278] width 260 height 30
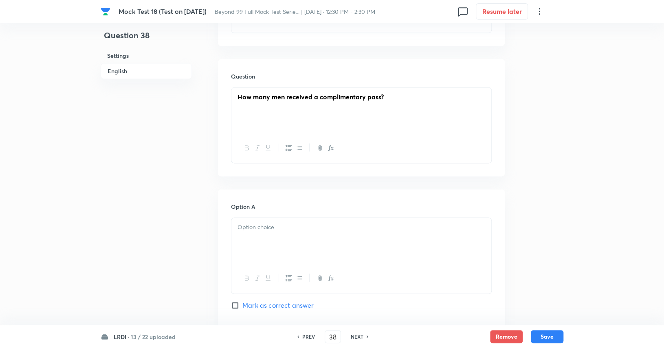
click at [311, 246] on div at bounding box center [361, 241] width 260 height 46
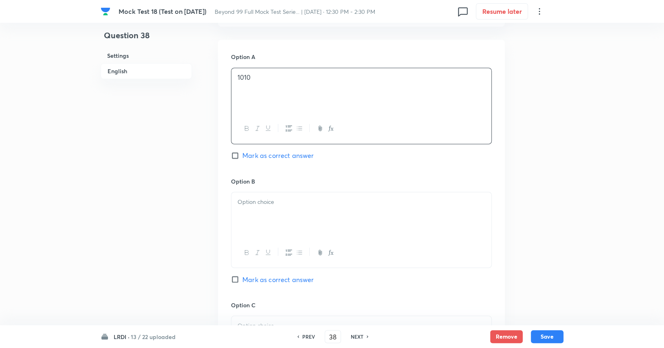
scroll to position [665, 0]
click at [322, 214] on div at bounding box center [361, 214] width 260 height 46
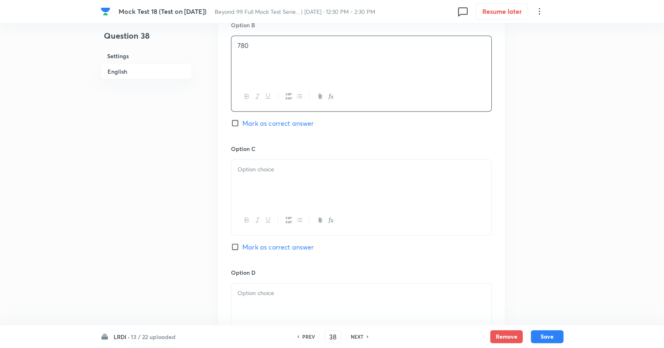
scroll to position [823, 0]
click at [324, 202] on div at bounding box center [361, 217] width 260 height 30
click at [312, 182] on div at bounding box center [361, 179] width 260 height 46
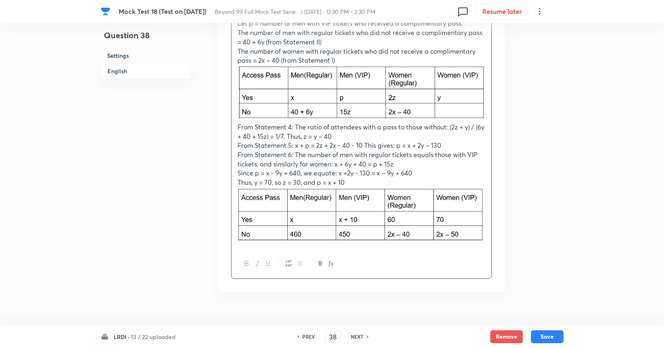
scroll to position [1282, 0]
paste div
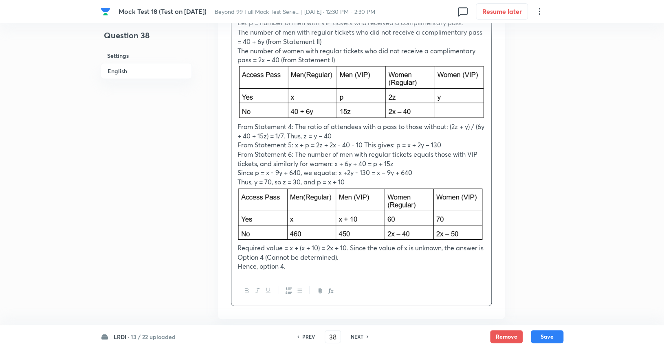
click at [283, 267] on p "Hence, option 4." at bounding box center [361, 266] width 248 height 9
click at [269, 257] on p "Required value = x + (x + 10) = 2x + 10. Since the value of x is unknown, the a…" at bounding box center [361, 253] width 248 height 18
click at [303, 268] on p "Hence, option D." at bounding box center [361, 266] width 248 height 9
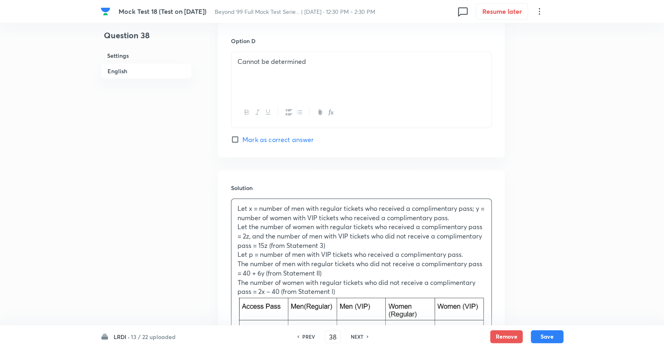
scroll to position [1049, 0]
click at [296, 136] on span "Mark as correct answer" at bounding box center [277, 141] width 71 height 10
click at [242, 137] on input "Mark as correct answer" at bounding box center [236, 141] width 11 height 8
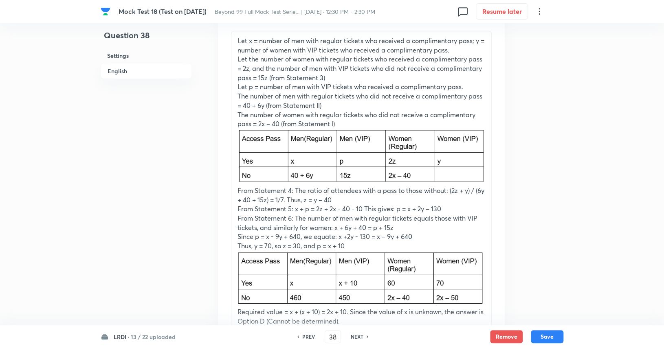
scroll to position [1323, 0]
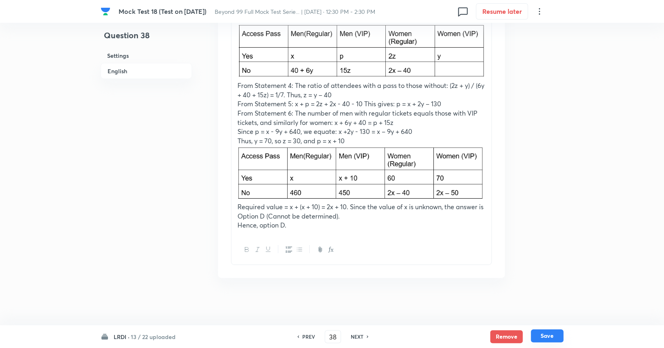
click at [551, 336] on button "Save" at bounding box center [547, 335] width 33 height 13
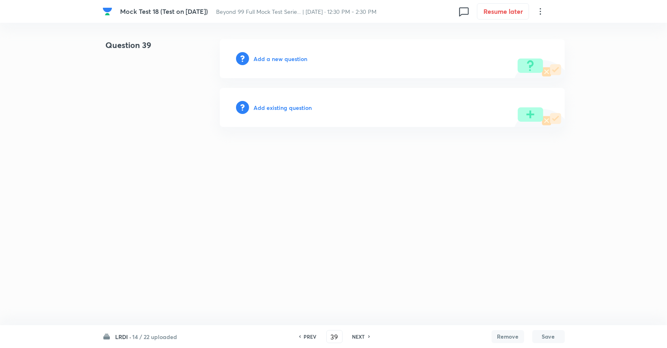
click at [281, 55] on h6 "Add a new question" at bounding box center [281, 59] width 54 height 9
click at [281, 55] on h6 "Choose a question type" at bounding box center [285, 59] width 63 height 9
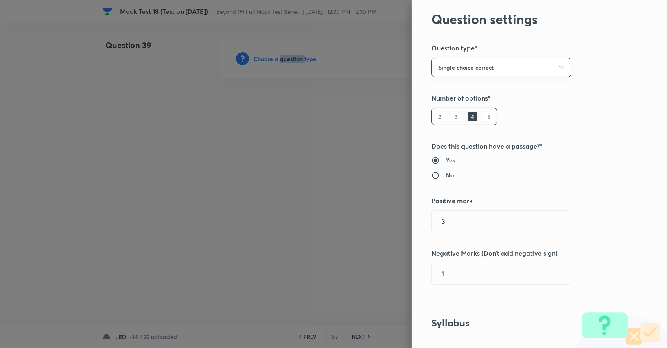
scroll to position [23, 0]
click at [490, 68] on button "Single choice correct" at bounding box center [502, 67] width 140 height 19
click at [464, 125] on span "Integer" at bounding box center [495, 122] width 129 height 9
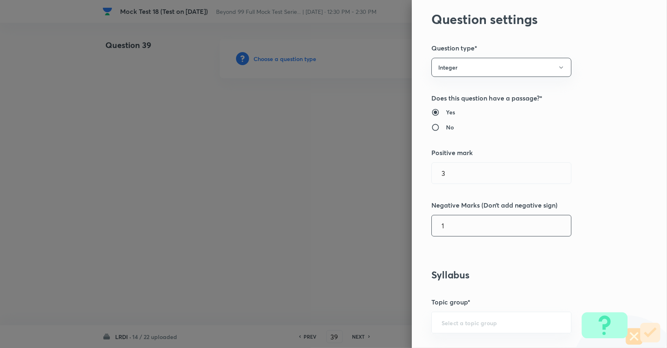
click at [469, 218] on input "1" at bounding box center [501, 225] width 139 height 21
click at [453, 327] on div "​" at bounding box center [502, 323] width 140 height 22
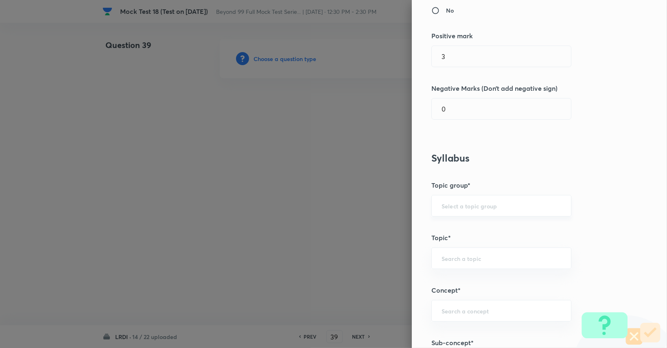
scroll to position [146, 0]
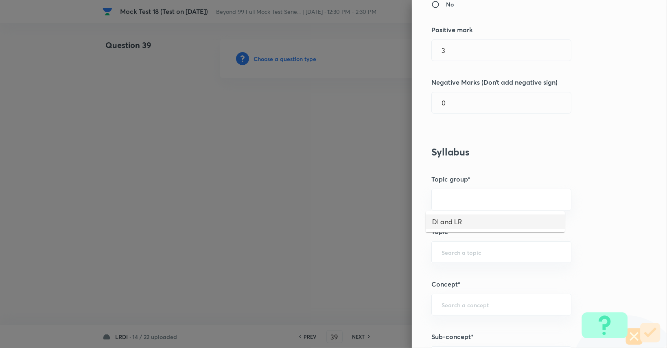
click at [465, 220] on li "DI and LR" at bounding box center [495, 222] width 139 height 15
click at [460, 260] on div "​" at bounding box center [502, 252] width 140 height 22
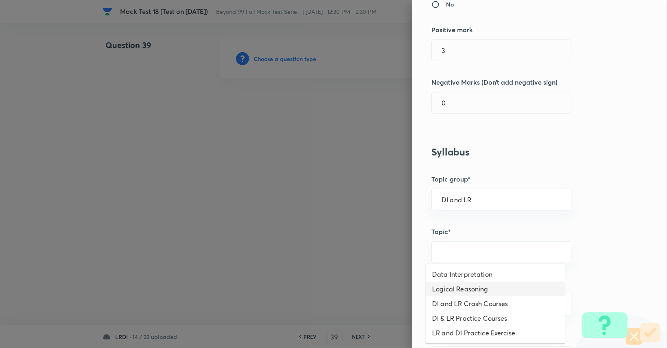
click at [466, 288] on li "Logical Reasoning" at bounding box center [495, 289] width 139 height 15
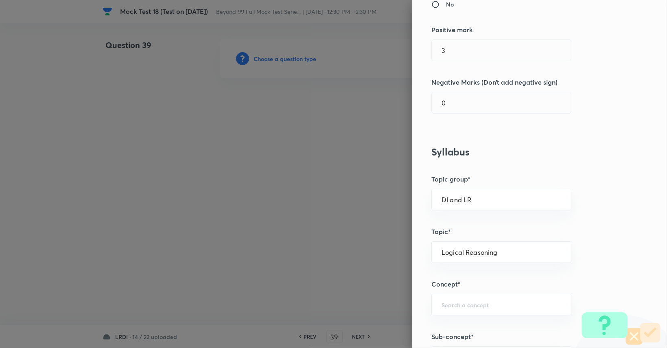
click at [466, 289] on div "Question settings Question type* Integer Does this question have a passage?* Ye…" at bounding box center [539, 174] width 255 height 348
click at [460, 305] on input "text" at bounding box center [502, 305] width 120 height 8
click at [476, 259] on li "Quantitative Reasoning" at bounding box center [495, 266] width 139 height 15
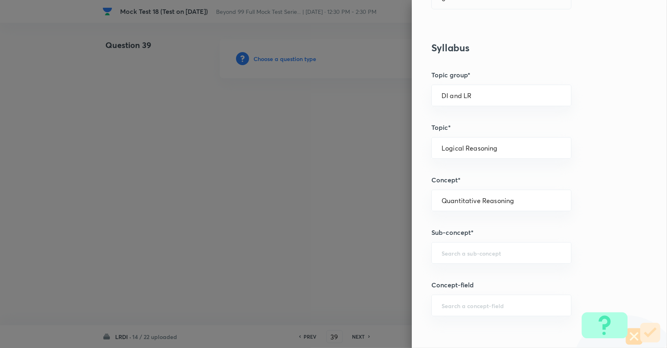
scroll to position [250, 0]
click at [479, 249] on input "Q" at bounding box center [502, 253] width 120 height 8
click at [476, 256] on div "Q ​" at bounding box center [502, 253] width 140 height 22
click at [474, 279] on li "Quantitative Reasoning" at bounding box center [495, 274] width 139 height 15
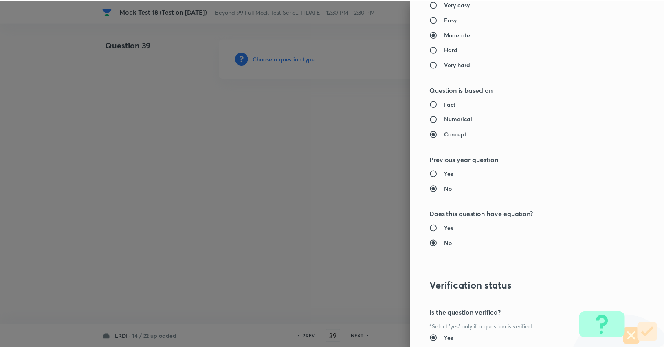
scroll to position [712, 0]
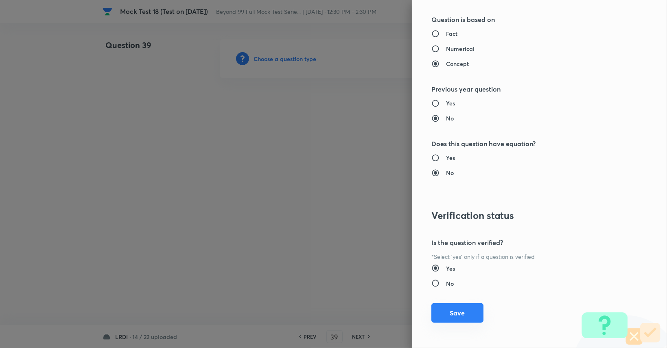
click at [460, 315] on button "Save" at bounding box center [458, 313] width 52 height 20
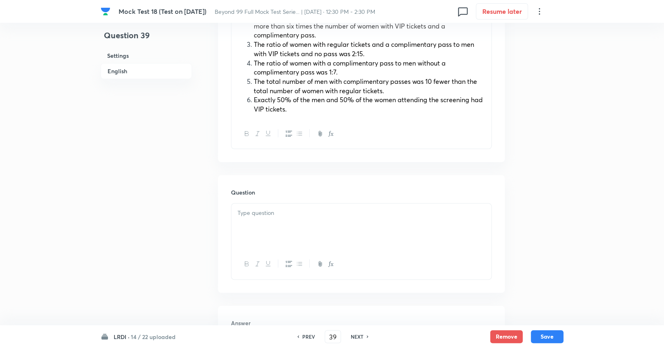
scroll to position [394, 0]
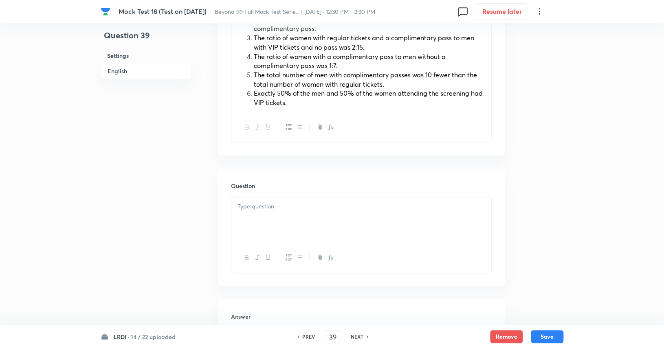
click at [388, 214] on div at bounding box center [361, 220] width 260 height 46
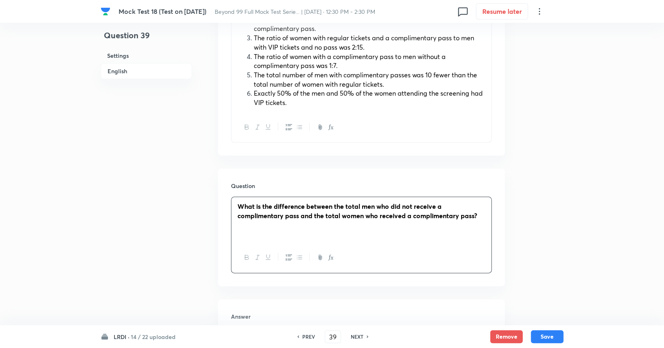
click at [389, 208] on strong "What is the difference between the total men who did not receive a complimentar…" at bounding box center [356, 211] width 239 height 18
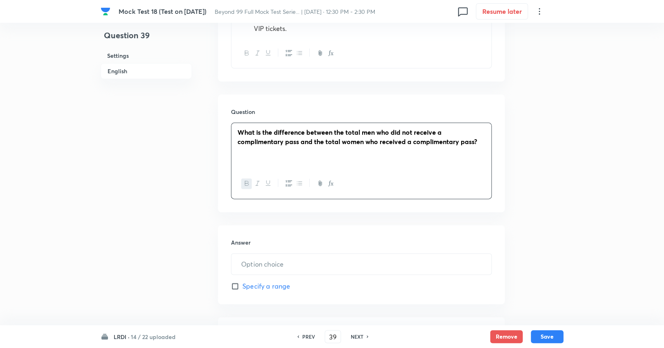
scroll to position [471, 0]
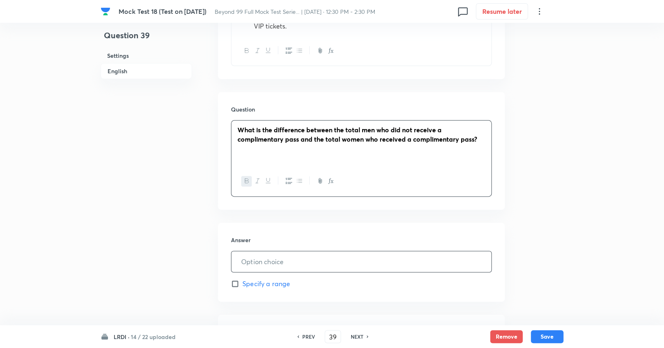
click at [336, 255] on input "text" at bounding box center [361, 261] width 260 height 21
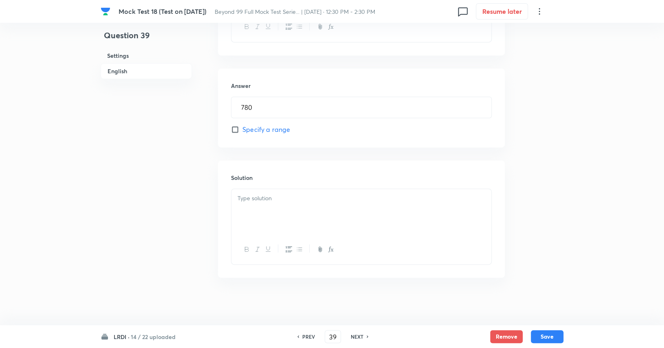
click at [345, 227] on div at bounding box center [361, 212] width 260 height 46
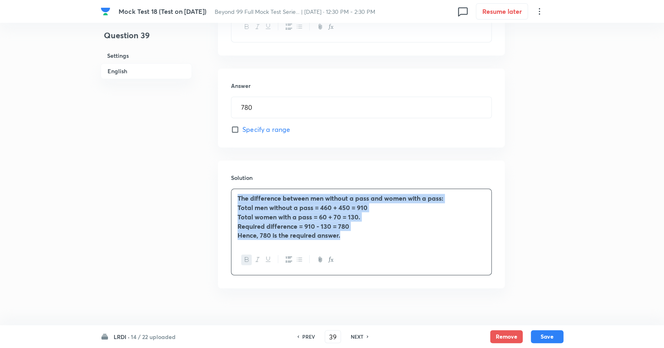
drag, startPoint x: 362, startPoint y: 232, endPoint x: 211, endPoint y: 179, distance: 159.3
click at [243, 262] on button "button" at bounding box center [246, 260] width 11 height 10
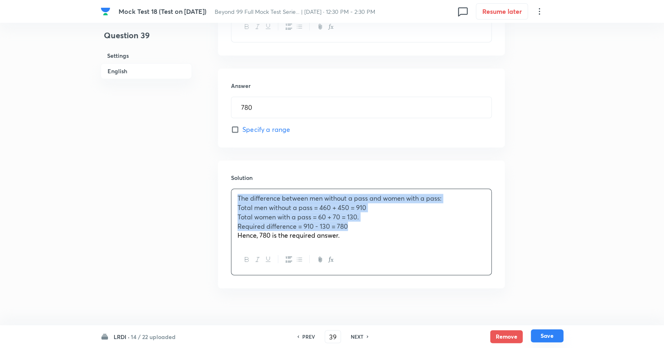
click at [542, 337] on button "Save" at bounding box center [547, 335] width 33 height 13
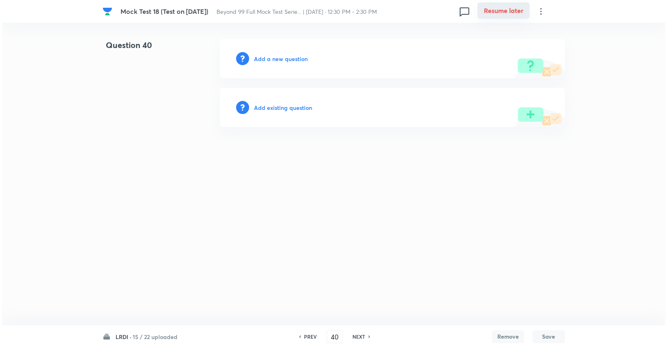
scroll to position [0, 0]
click at [305, 63] on h6 "Add a new question" at bounding box center [281, 59] width 54 height 9
click at [305, 63] on h6 "Choose a question type" at bounding box center [285, 59] width 63 height 9
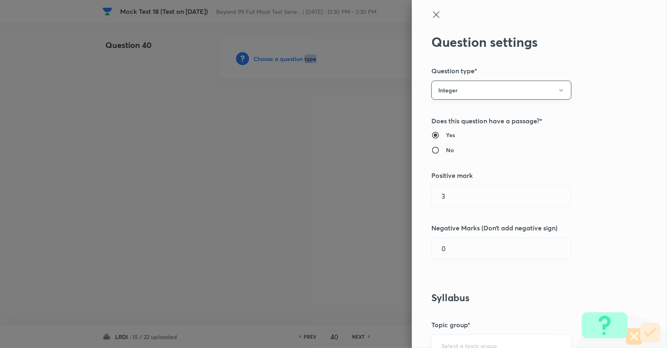
click at [454, 85] on button "Integer" at bounding box center [502, 90] width 140 height 19
click at [448, 115] on span "Single choice correct" at bounding box center [495, 115] width 129 height 9
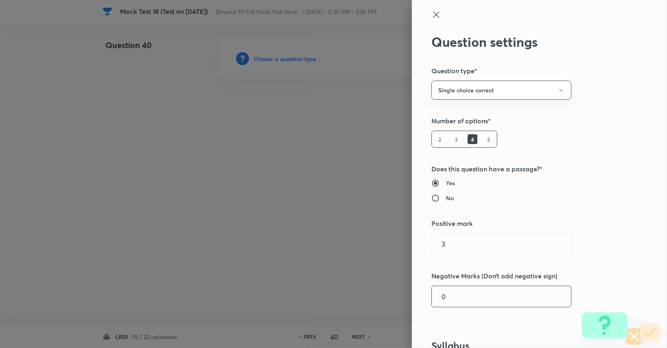
click at [453, 299] on input "0" at bounding box center [501, 296] width 139 height 21
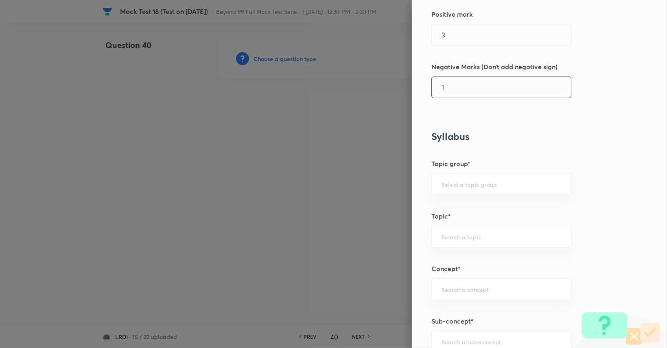
scroll to position [211, 0]
click at [485, 172] on div "​" at bounding box center [502, 182] width 140 height 22
click at [484, 206] on li "DI and LR" at bounding box center [495, 204] width 139 height 15
click at [483, 226] on div "​" at bounding box center [502, 235] width 140 height 22
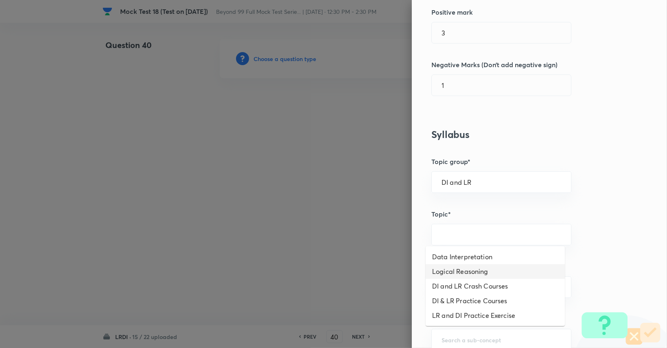
click at [492, 270] on li "Logical Reasoning" at bounding box center [495, 271] width 139 height 15
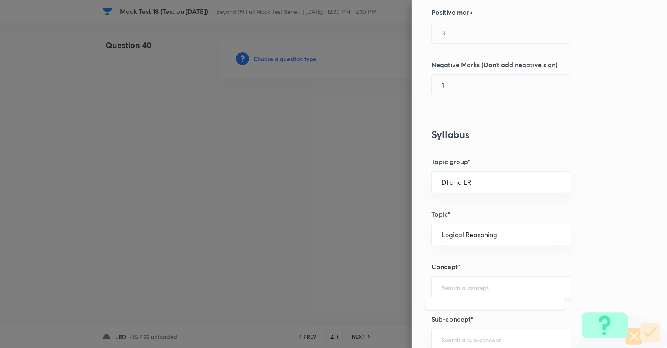
click at [489, 283] on input "text" at bounding box center [502, 287] width 120 height 8
click at [484, 306] on li "Quantitative Reasoning" at bounding box center [495, 309] width 139 height 15
click at [474, 339] on input "text" at bounding box center [502, 340] width 120 height 8
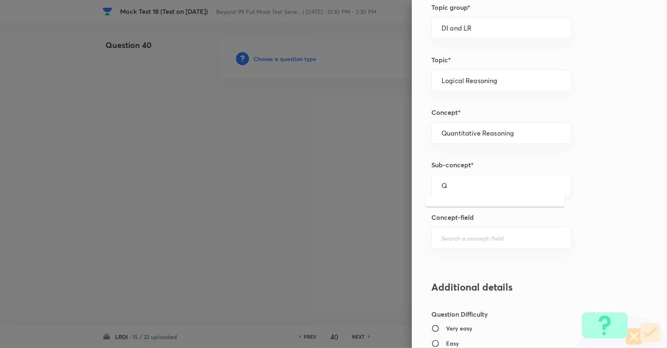
scroll to position [367, 0]
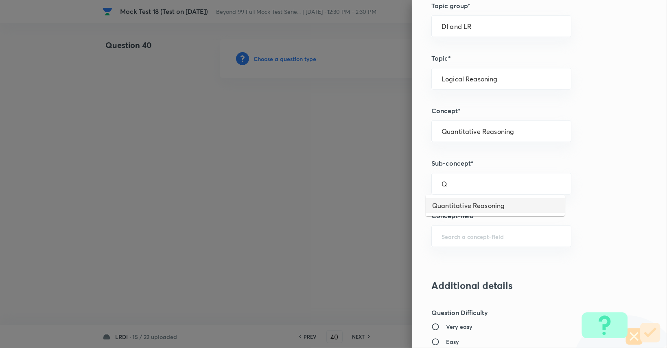
click at [483, 205] on li "Quantitative Reasoning" at bounding box center [495, 205] width 139 height 15
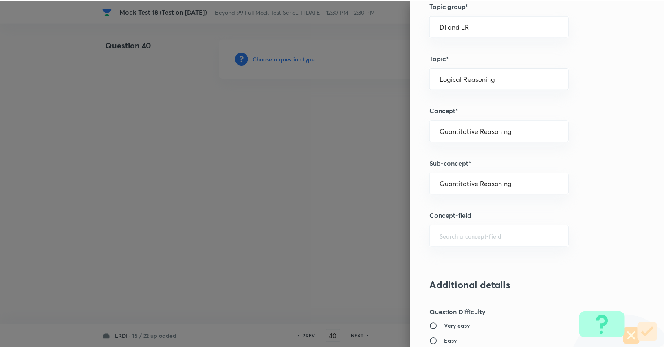
scroll to position [760, 0]
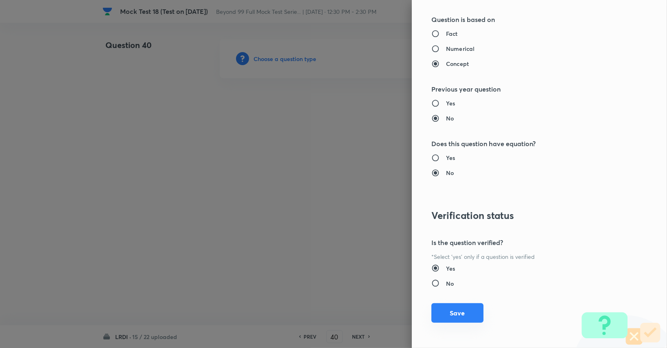
click at [459, 315] on button "Save" at bounding box center [458, 313] width 52 height 20
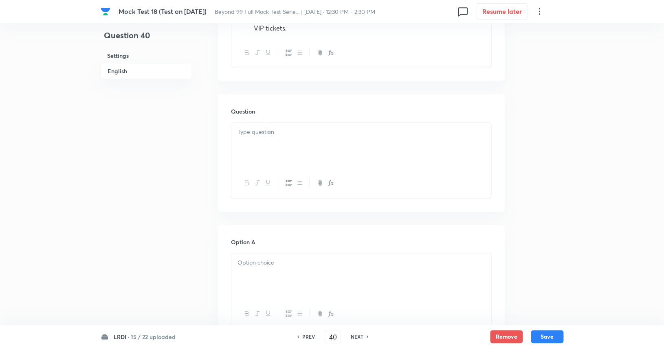
scroll to position [469, 0]
click at [296, 138] on div at bounding box center [361, 145] width 260 height 46
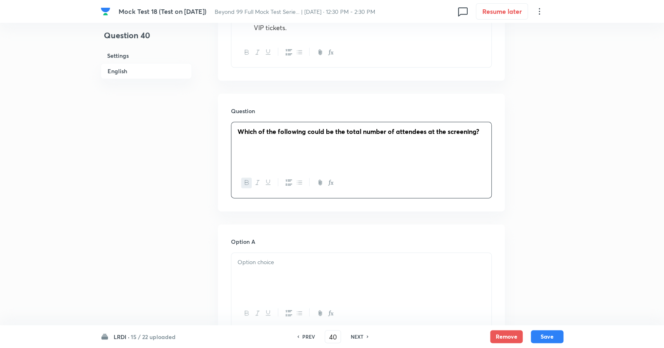
click at [312, 273] on div at bounding box center [361, 276] width 260 height 46
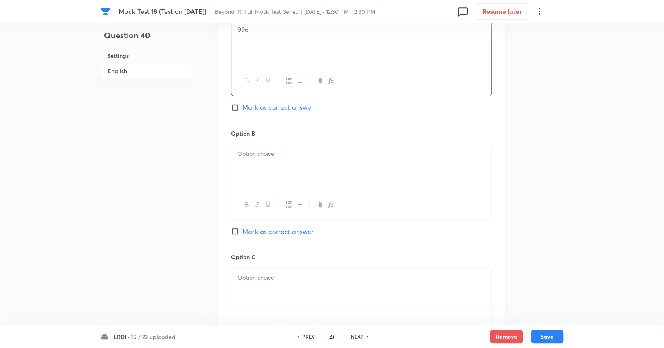
scroll to position [703, 0]
click at [345, 154] on p at bounding box center [361, 152] width 248 height 9
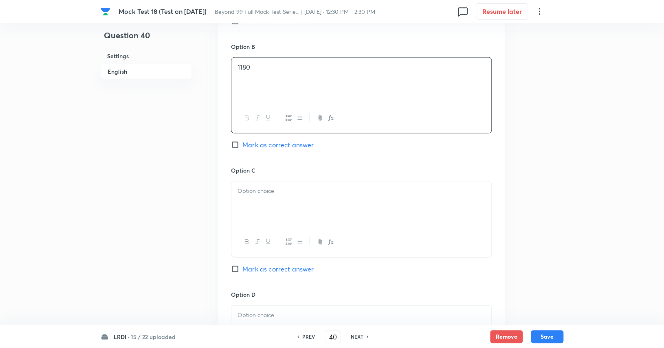
scroll to position [790, 0]
click at [324, 215] on div at bounding box center [361, 203] width 260 height 46
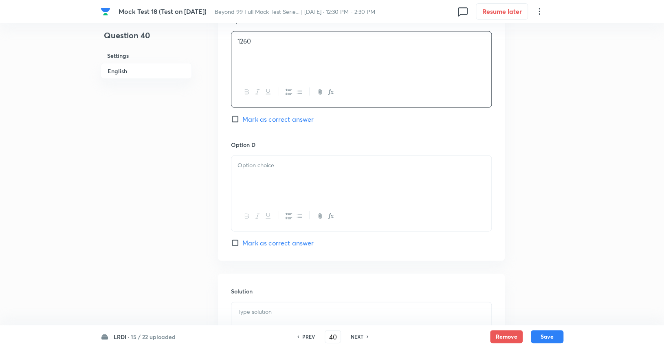
scroll to position [938, 0]
click at [338, 175] on div at bounding box center [361, 179] width 260 height 46
click at [293, 118] on span "Mark as correct answer" at bounding box center [277, 119] width 71 height 10
click at [242, 118] on input "Mark as correct answer" at bounding box center [236, 119] width 11 height 8
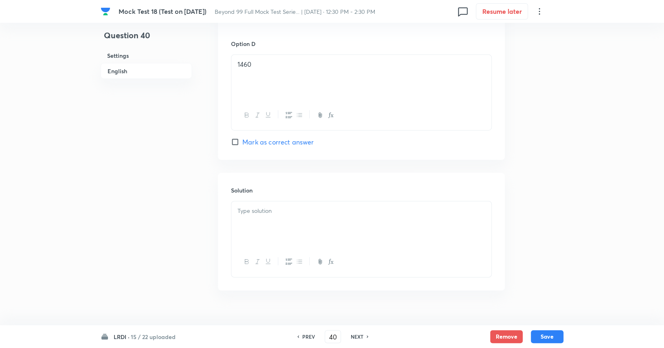
scroll to position [1039, 0]
click at [305, 224] on div at bounding box center [361, 224] width 260 height 46
paste div
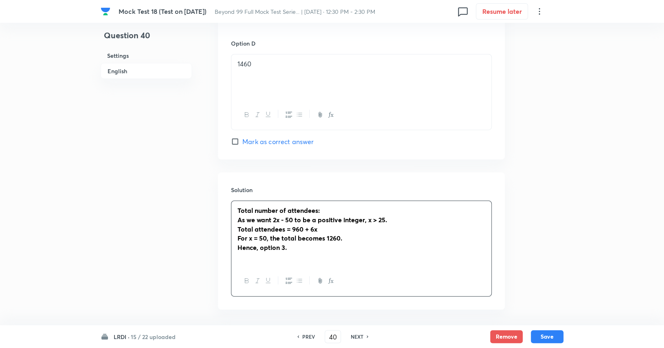
click at [283, 245] on strong "Hence, option 3." at bounding box center [261, 247] width 49 height 9
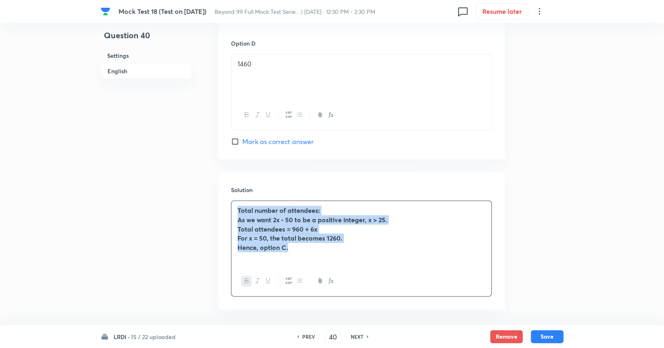
drag, startPoint x: 292, startPoint y: 247, endPoint x: 211, endPoint y: 221, distance: 85.0
click at [244, 278] on icon "button" at bounding box center [247, 281] width 7 height 7
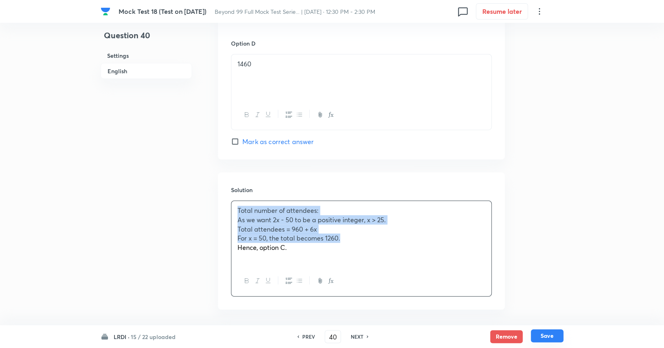
click at [560, 339] on button "Save" at bounding box center [547, 335] width 33 height 13
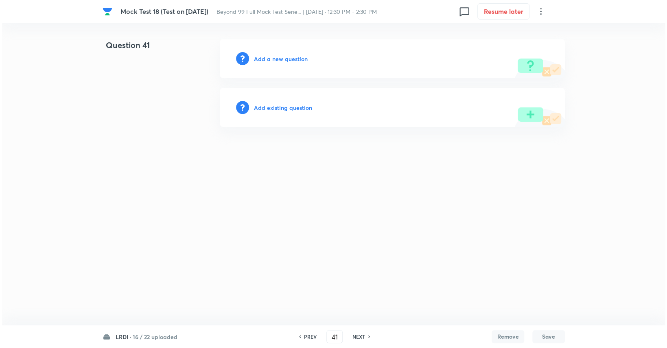
scroll to position [0, 0]
click at [285, 56] on h6 "Add a new question" at bounding box center [281, 59] width 54 height 9
click at [285, 56] on h6 "Choose a question type" at bounding box center [285, 59] width 63 height 9
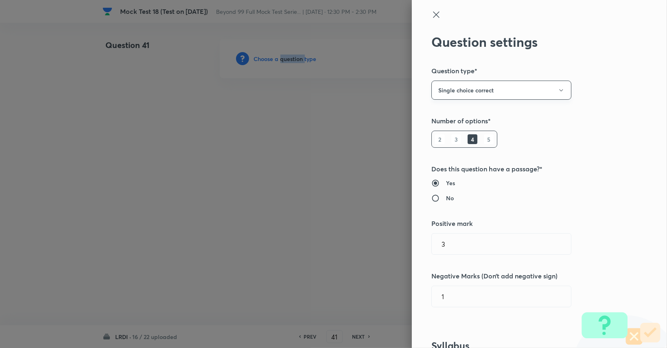
click at [469, 88] on button "Single choice correct" at bounding box center [502, 90] width 140 height 19
click at [457, 148] on span "Integer" at bounding box center [495, 145] width 129 height 9
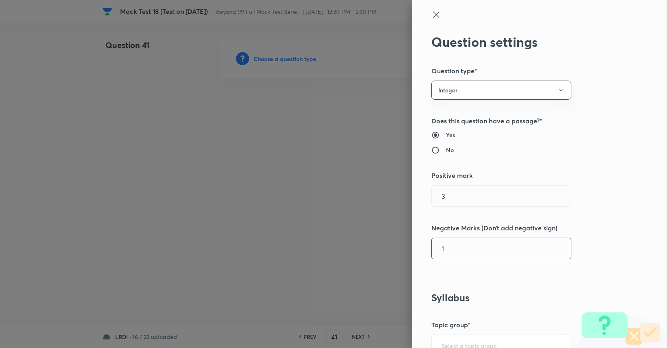
click at [469, 246] on input "1" at bounding box center [501, 248] width 139 height 21
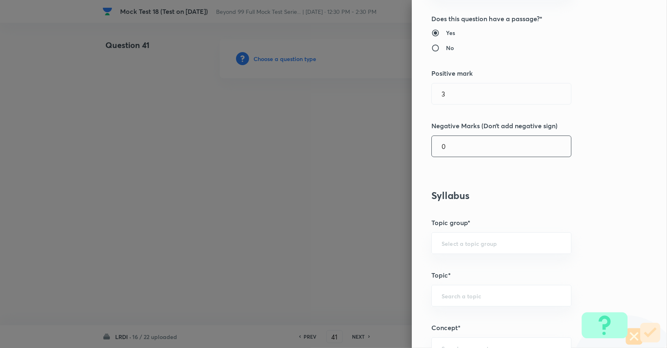
scroll to position [104, 0]
click at [469, 244] on input "text" at bounding box center [502, 242] width 120 height 8
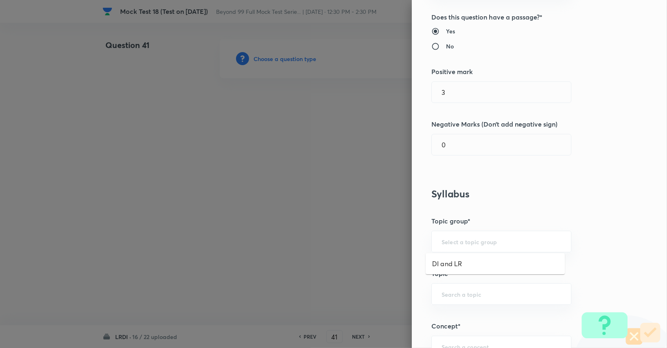
click at [469, 257] on li "DI and LR" at bounding box center [495, 264] width 139 height 15
click at [459, 293] on input "text" at bounding box center [502, 294] width 120 height 8
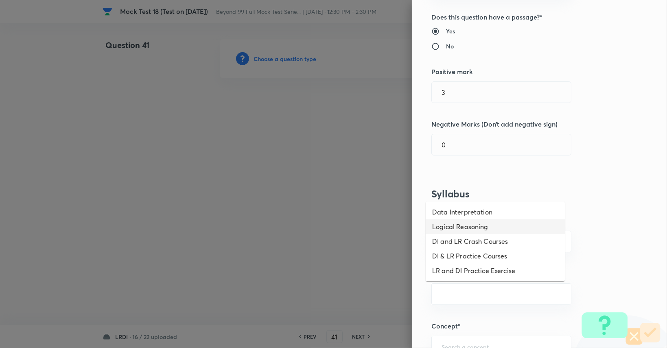
click at [473, 228] on li "Logical Reasoning" at bounding box center [495, 226] width 139 height 15
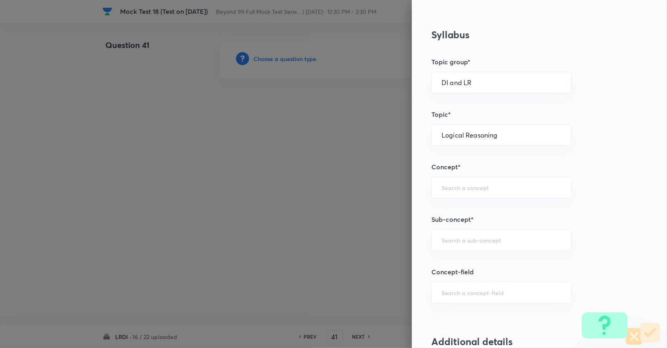
scroll to position [273, 0]
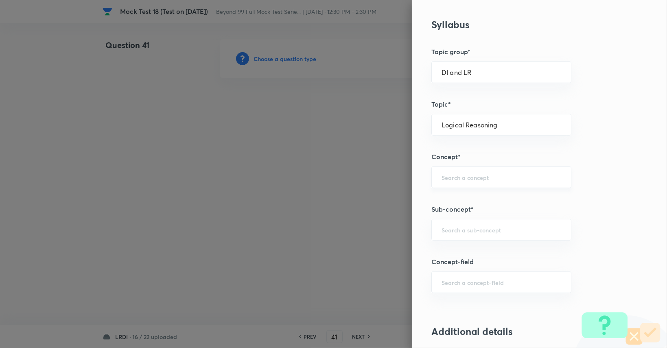
click at [461, 173] on input "text" at bounding box center [502, 177] width 120 height 8
click at [465, 200] on li "Quantitative Reasoning" at bounding box center [495, 199] width 139 height 15
click at [468, 227] on input "text" at bounding box center [502, 230] width 120 height 8
click at [466, 251] on li "Quantitative Reasoning" at bounding box center [495, 251] width 139 height 15
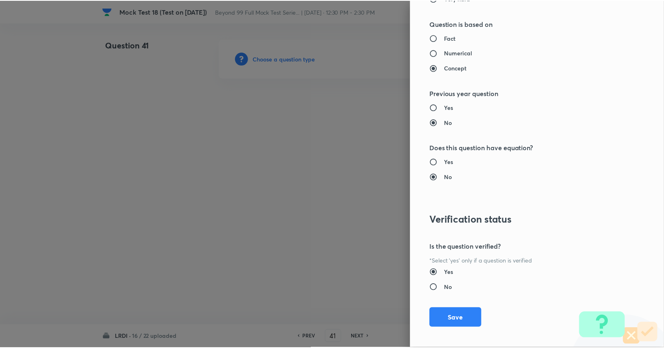
scroll to position [712, 0]
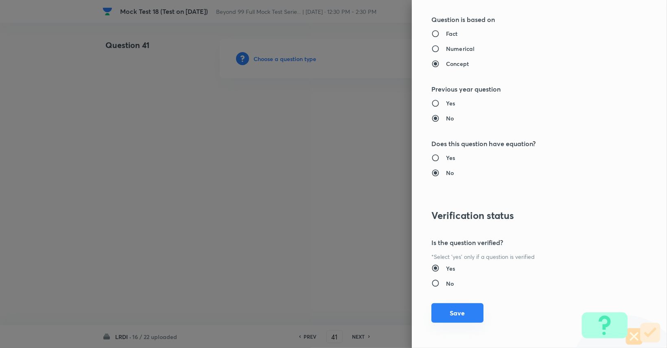
click at [456, 306] on button "Save" at bounding box center [458, 313] width 52 height 20
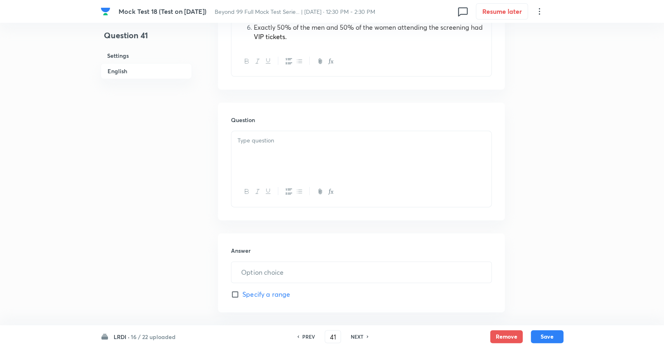
scroll to position [479, 0]
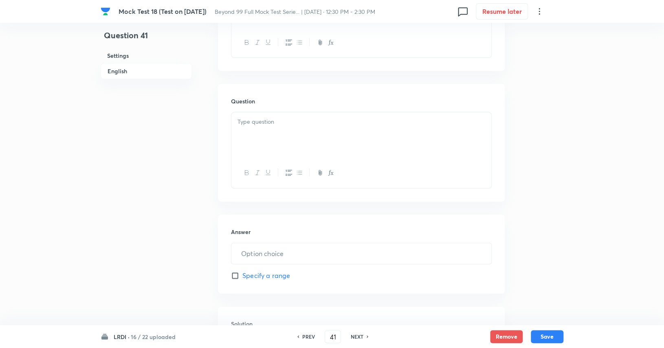
click at [378, 143] on div at bounding box center [361, 135] width 260 height 46
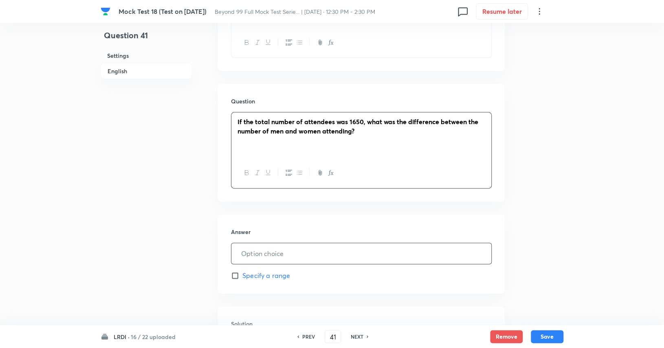
click at [311, 244] on input "text" at bounding box center [361, 253] width 260 height 21
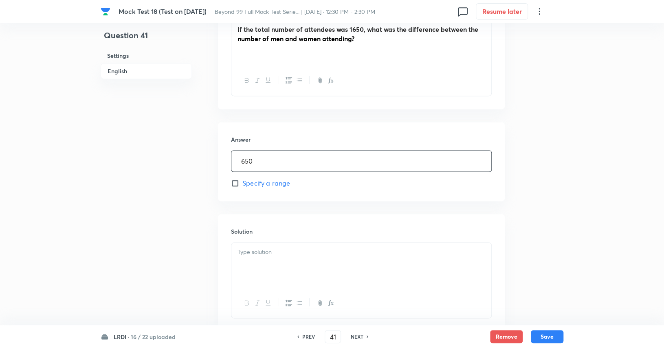
scroll to position [573, 0]
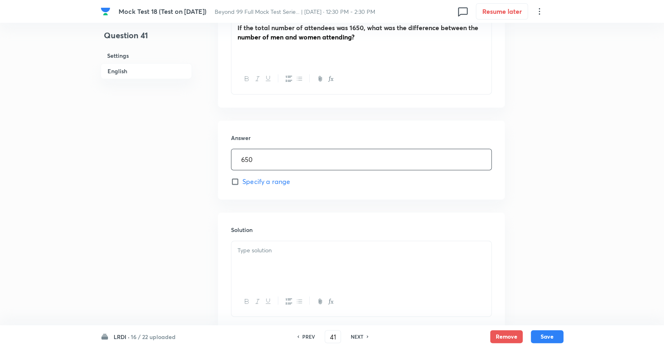
click at [310, 255] on div at bounding box center [361, 264] width 260 height 46
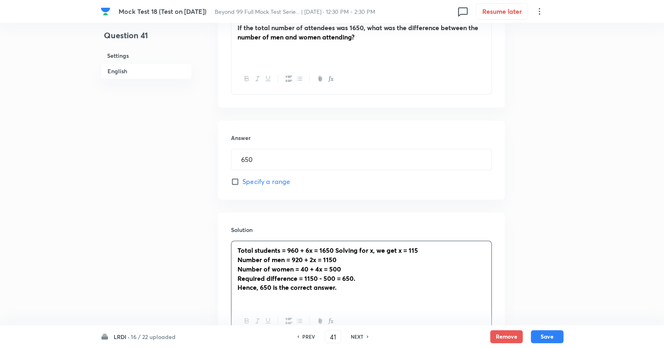
drag, startPoint x: 371, startPoint y: 288, endPoint x: 226, endPoint y: 246, distance: 151.0
click at [226, 246] on div "Solution Total students = 960 + 6x = 1650 Solving for x, we get x = 115 Number …" at bounding box center [361, 281] width 287 height 137
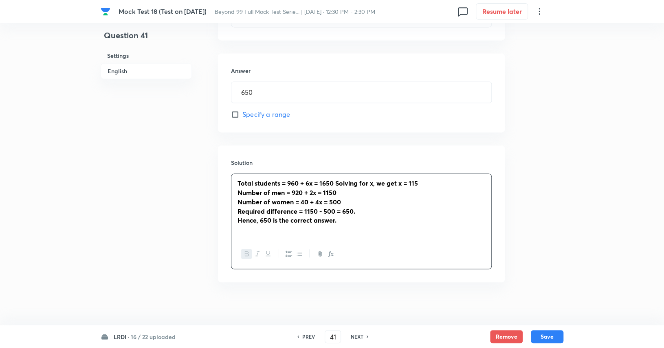
scroll to position [640, 0]
click at [240, 253] on div at bounding box center [361, 254] width 260 height 30
click at [351, 201] on p "Number of women = 40 + 4x = 500" at bounding box center [361, 201] width 248 height 9
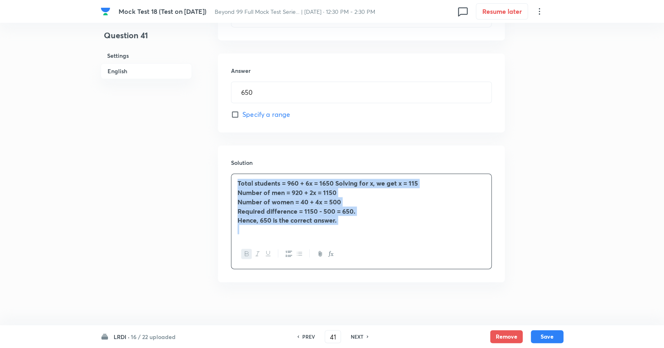
drag, startPoint x: 350, startPoint y: 224, endPoint x: 214, endPoint y: 183, distance: 142.4
click at [245, 257] on button "button" at bounding box center [246, 254] width 11 height 10
click at [299, 239] on div at bounding box center [361, 254] width 260 height 30
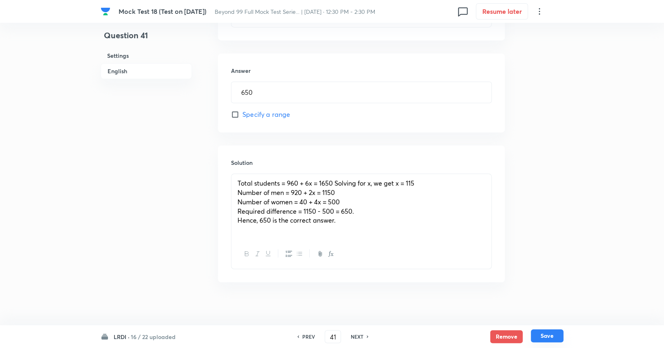
click at [549, 334] on button "Save" at bounding box center [547, 335] width 33 height 13
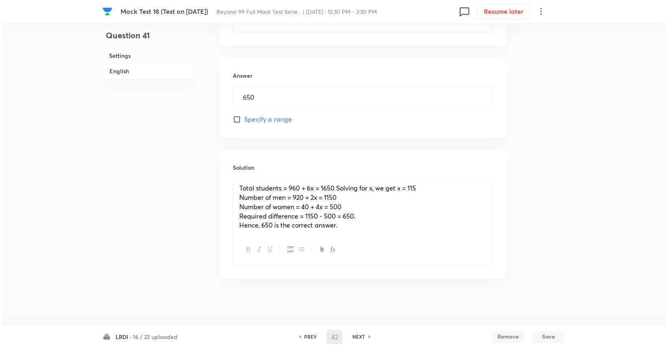
scroll to position [0, 0]
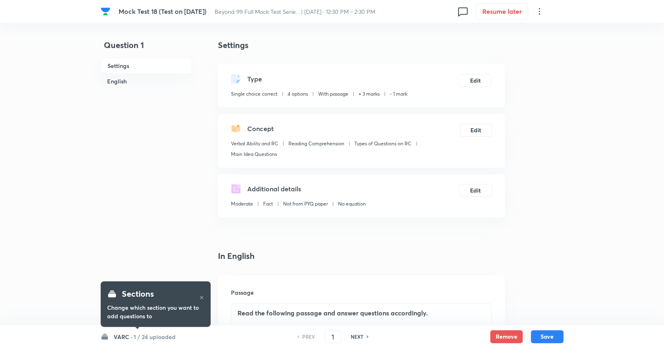
click at [129, 338] on h6 "VARC ·" at bounding box center [123, 337] width 19 height 9
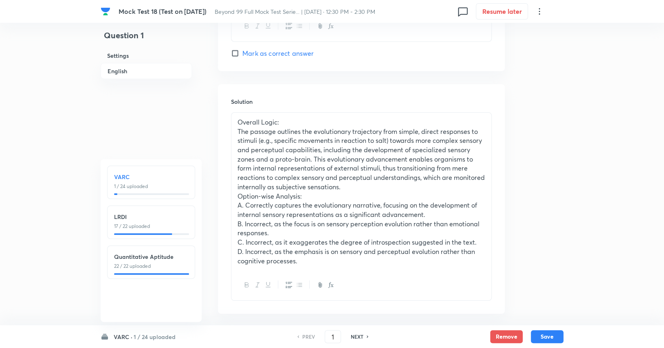
scroll to position [1405, 0]
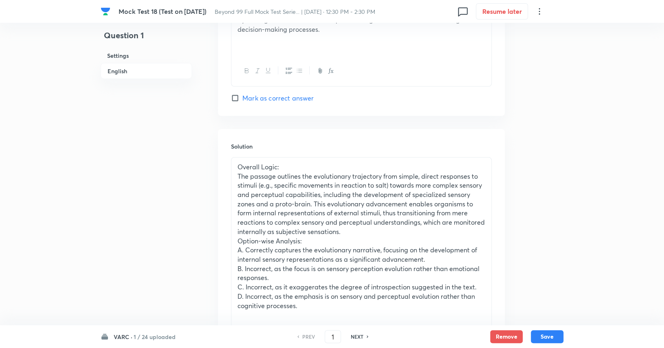
scroll to position [1405, 0]
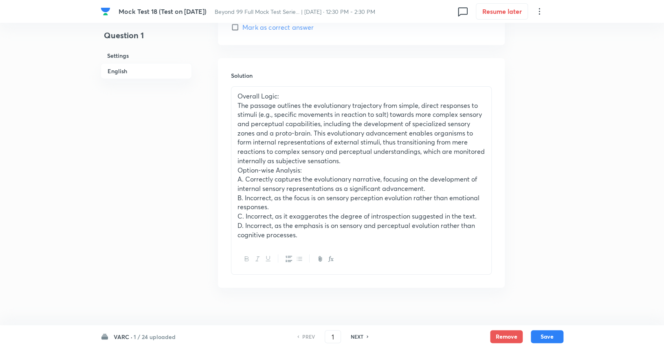
click at [353, 340] on h6 "NEXT" at bounding box center [357, 336] width 13 height 7
type input "2"
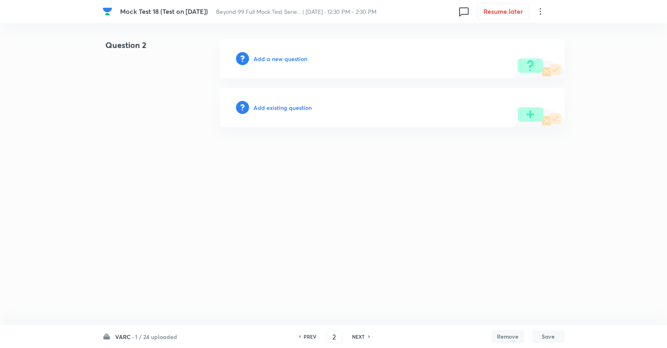
click at [276, 61] on h6 "Add a new question" at bounding box center [281, 59] width 54 height 9
click at [276, 61] on h6 "Choose a question type" at bounding box center [285, 59] width 63 height 9
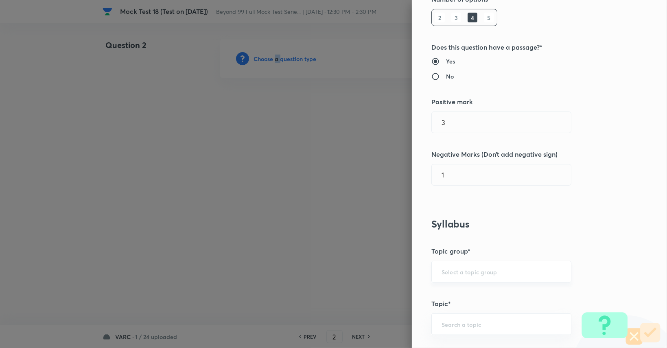
scroll to position [122, 0]
click at [466, 264] on div "​" at bounding box center [502, 272] width 140 height 22
click at [467, 296] on li "Verbal Ability and RC" at bounding box center [495, 293] width 139 height 15
type input "Verbal Ability and RC"
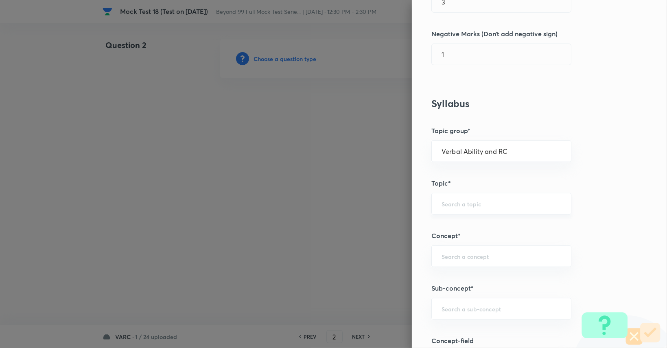
scroll to position [243, 0]
click at [464, 201] on input "text" at bounding box center [502, 204] width 120 height 8
type input "R"
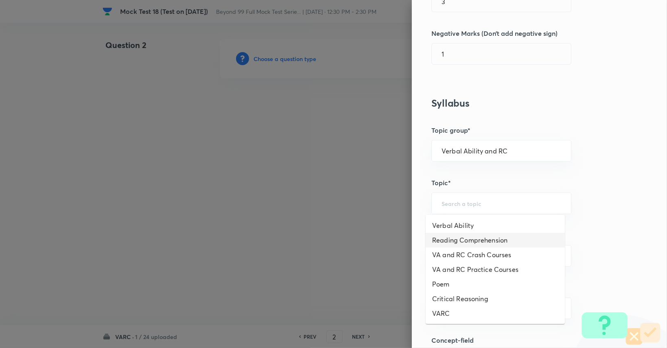
click at [472, 237] on li "Reading Comprehension" at bounding box center [495, 240] width 139 height 15
type input "Reading Comprehension"
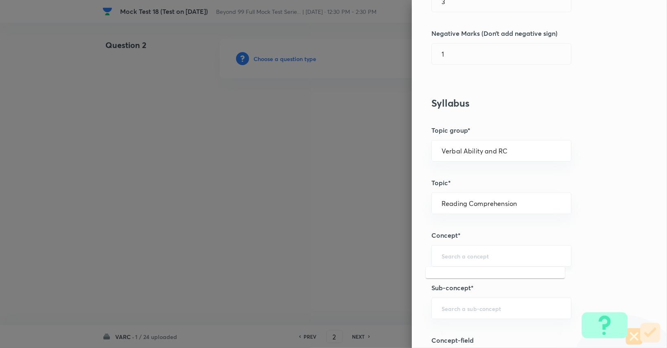
click at [470, 259] on input "text" at bounding box center [502, 256] width 120 height 8
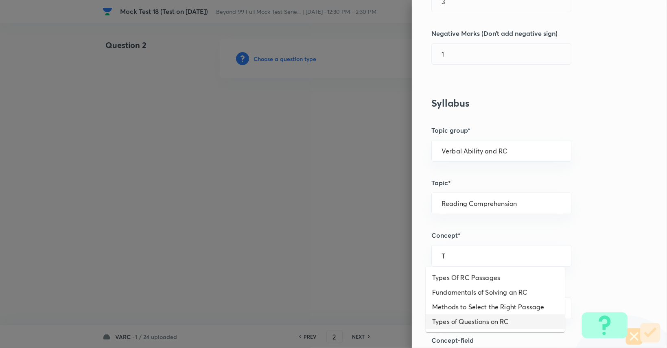
drag, startPoint x: 470, startPoint y: 274, endPoint x: 478, endPoint y: 320, distance: 46.9
click at [478, 320] on ul "Types Of RC Passages Fundamentals of Solving an RC Methods to Select the Right …" at bounding box center [495, 299] width 139 height 65
click at [478, 320] on li "Types of Questions on RC" at bounding box center [495, 321] width 139 height 15
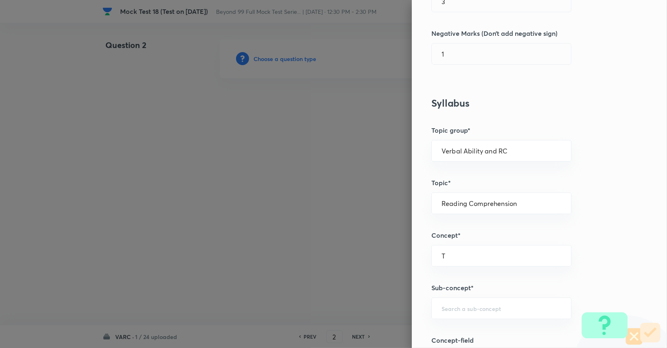
type input "Types of Questions on RC"
click at [479, 300] on div "​" at bounding box center [502, 309] width 140 height 22
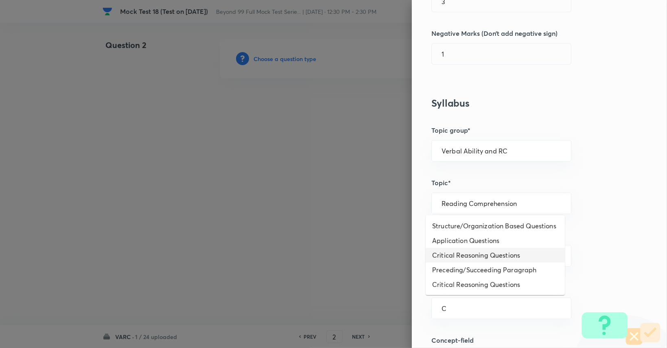
click at [462, 254] on li "Critical Reasoning Questions" at bounding box center [495, 255] width 139 height 15
type input "Critical Reasoning Questions"
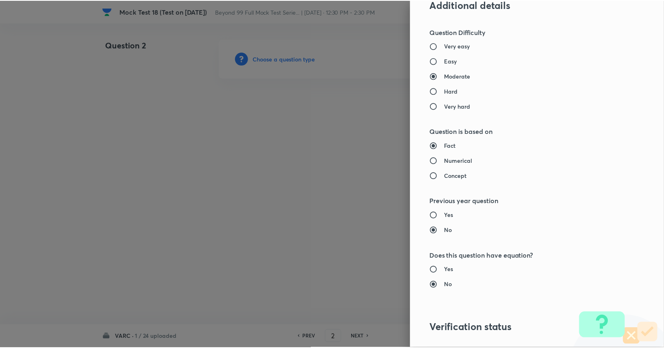
scroll to position [760, 0]
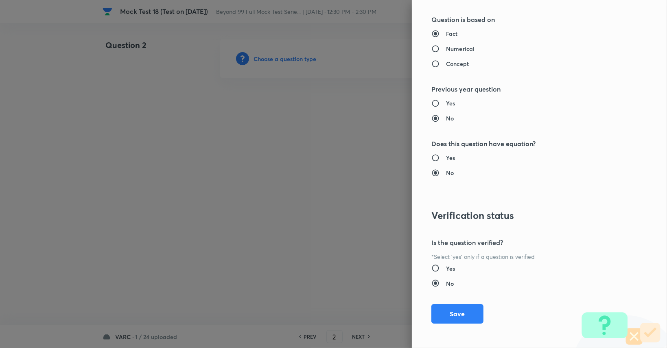
click at [446, 268] on h6 "Yes" at bounding box center [450, 268] width 9 height 9
click at [445, 268] on input "Yes" at bounding box center [439, 268] width 15 height 8
radio input "true"
radio input "false"
click at [452, 311] on button "Save" at bounding box center [458, 313] width 52 height 20
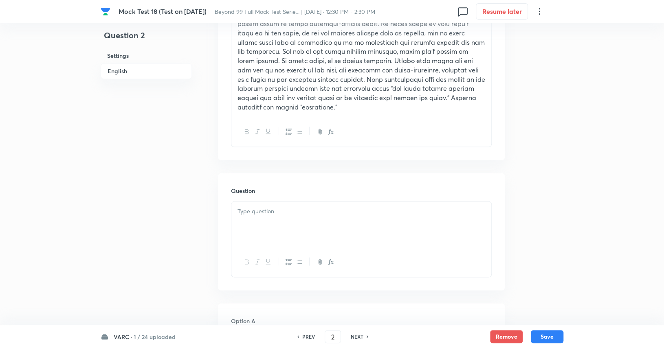
scroll to position [641, 0]
click at [357, 211] on div at bounding box center [361, 224] width 260 height 46
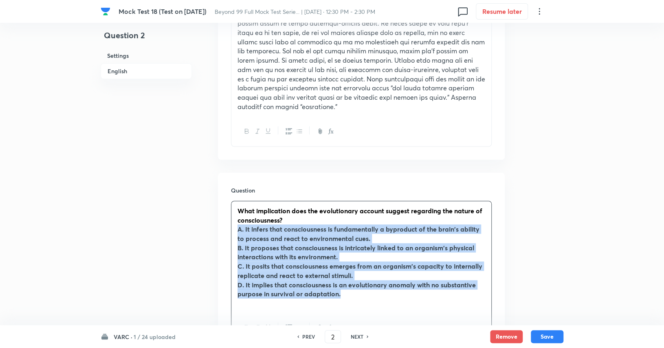
drag, startPoint x: 340, startPoint y: 282, endPoint x: 233, endPoint y: 220, distance: 123.3
click at [233, 220] on div "What implication does the evolutionary account suggest regarding the nature of …" at bounding box center [361, 257] width 260 height 112
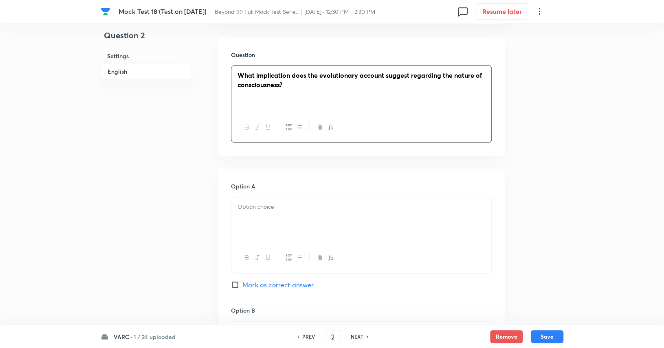
scroll to position [782, 0]
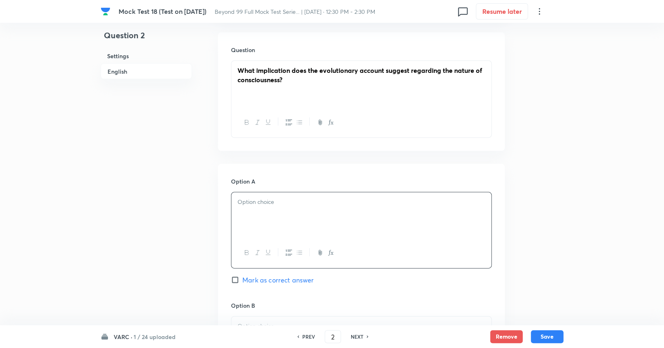
paste div
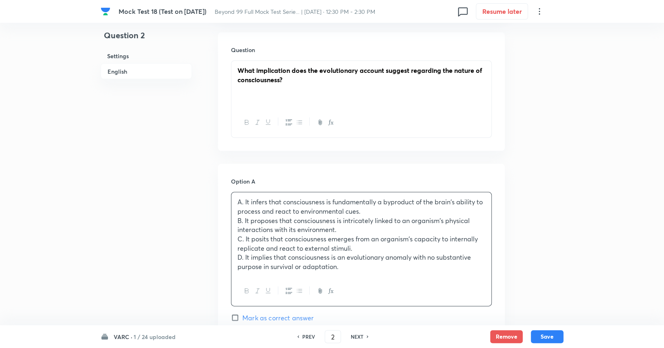
click at [243, 197] on p "A. It infers that consciousness is fundamentally a byproduct of the brain's abi…" at bounding box center [361, 206] width 248 height 18
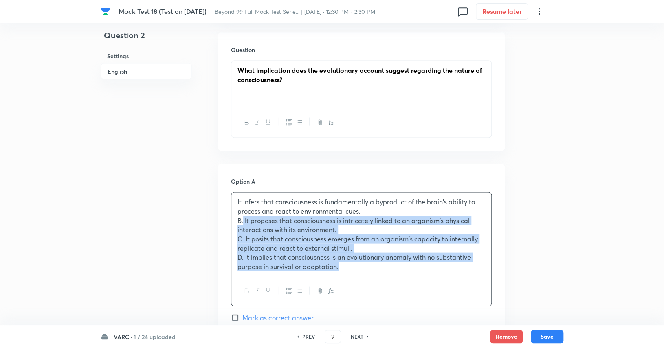
drag, startPoint x: 243, startPoint y: 211, endPoint x: 359, endPoint y: 254, distance: 123.3
click at [359, 254] on div "It infers that consciousness is fundamentally a byproduct of the brain's abilit…" at bounding box center [361, 234] width 260 height 84
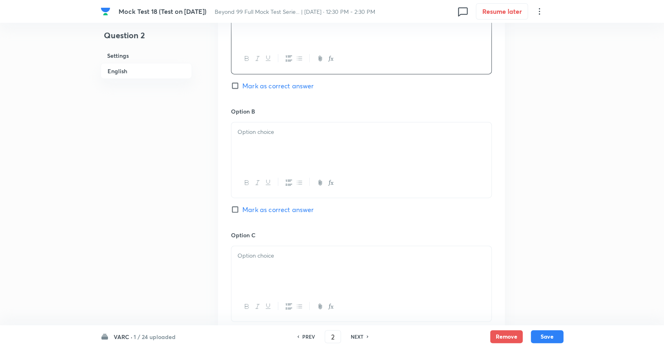
scroll to position [985, 0]
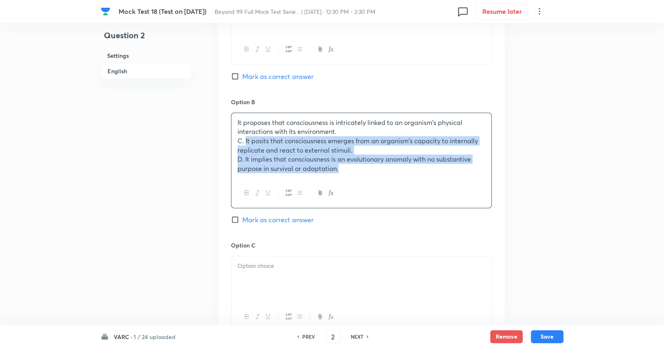
drag, startPoint x: 245, startPoint y: 128, endPoint x: 379, endPoint y: 193, distance: 149.0
click at [380, 193] on div "It proposes that consciousness is intricately linked to an organism's physical …" at bounding box center [361, 161] width 261 height 96
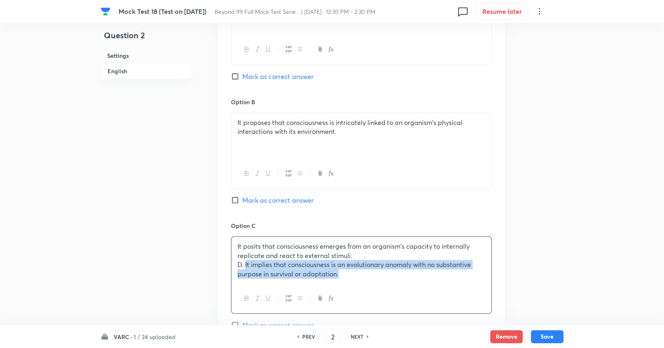
drag, startPoint x: 245, startPoint y: 254, endPoint x: 345, endPoint y: 273, distance: 101.7
click at [345, 273] on div "It posits that consciousness emerges from an organism's capacity to internally …" at bounding box center [361, 275] width 261 height 77
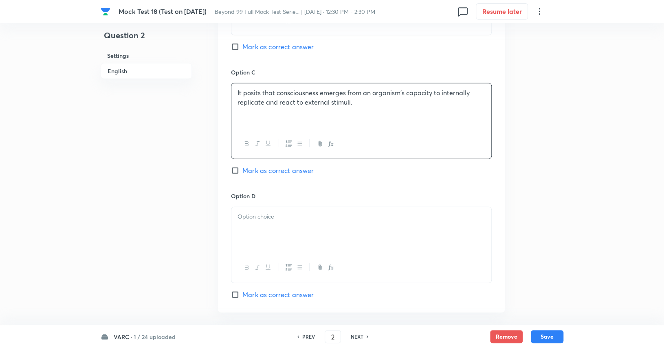
scroll to position [1141, 0]
click at [336, 209] on p at bounding box center [361, 213] width 248 height 9
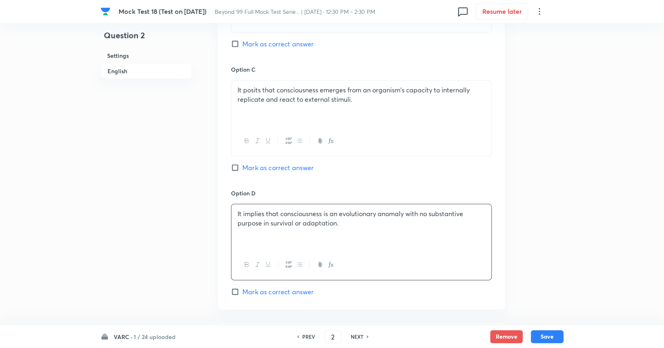
click at [308, 163] on span "Mark as correct answer" at bounding box center [277, 168] width 71 height 10
click at [242, 164] on input "Mark as correct answer" at bounding box center [236, 168] width 11 height 8
checkbox input "true"
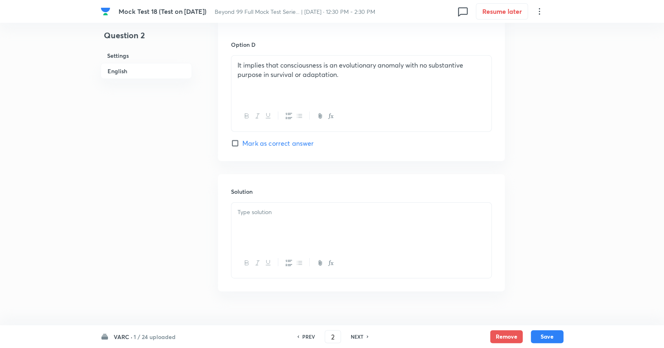
scroll to position [1291, 0]
click at [317, 208] on div at bounding box center [361, 225] width 260 height 46
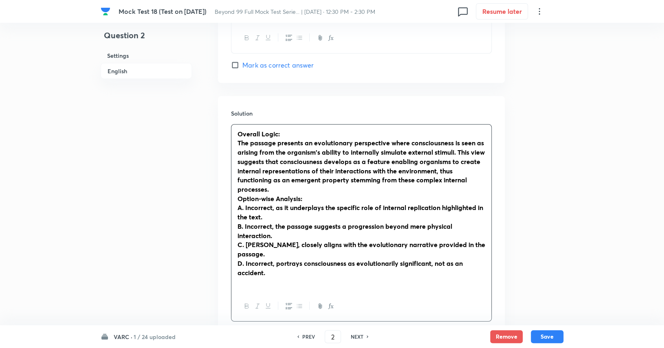
scroll to position [1368, 0]
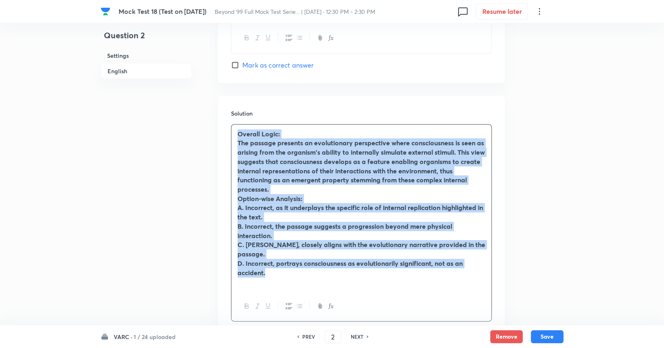
drag, startPoint x: 296, startPoint y: 255, endPoint x: 202, endPoint y: 85, distance: 194.3
click at [249, 303] on icon "button" at bounding box center [247, 306] width 7 height 7
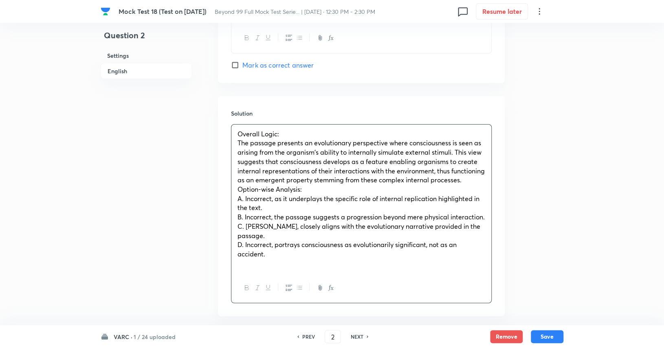
click at [445, 273] on div at bounding box center [361, 288] width 260 height 30
click at [544, 334] on button "Save" at bounding box center [547, 335] width 33 height 13
type input "3"
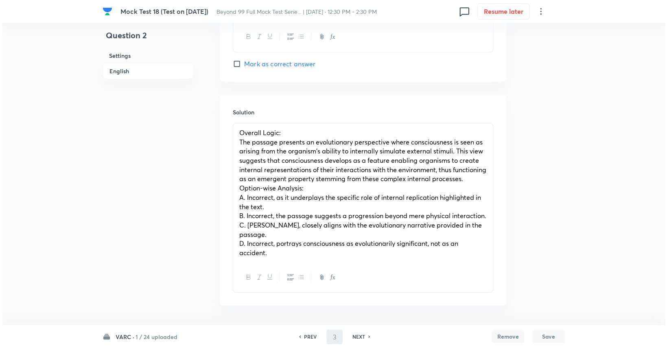
scroll to position [0, 0]
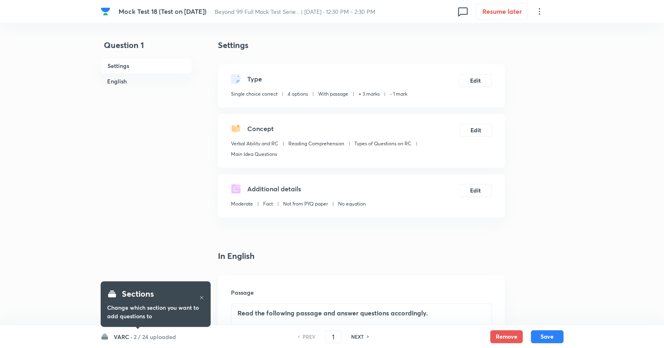
click at [147, 340] on h6 "2 / 24 uploaded" at bounding box center [155, 337] width 42 height 9
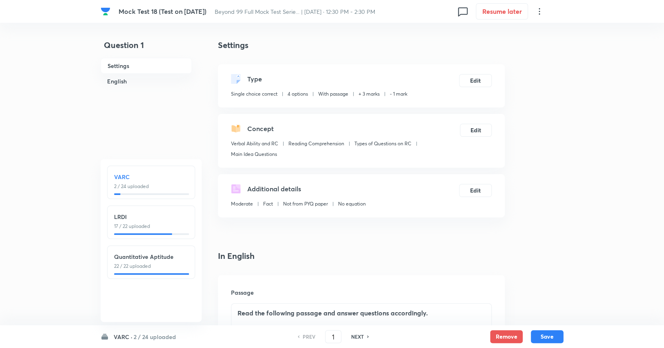
click at [151, 188] on p "2 / 24 uploaded" at bounding box center [151, 186] width 74 height 7
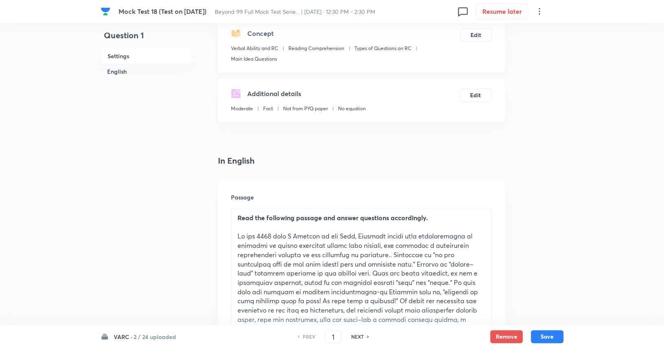
scroll to position [98, 0]
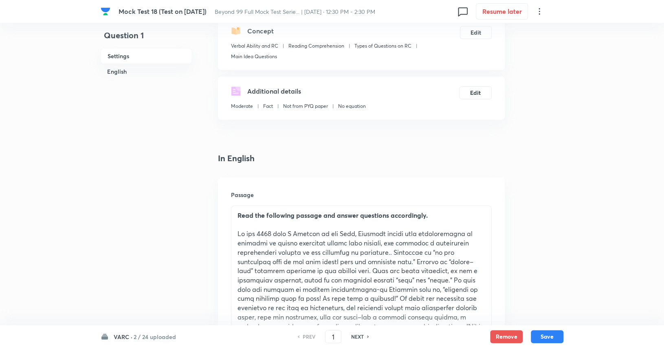
click at [352, 336] on h6 "NEXT" at bounding box center [357, 336] width 13 height 7
checkbox input "false"
type input "2"
checkbox input "true"
click at [352, 336] on h6 "NEXT" at bounding box center [357, 336] width 13 height 7
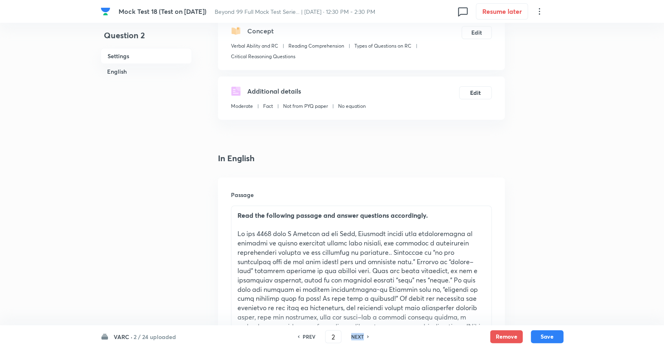
type input "3"
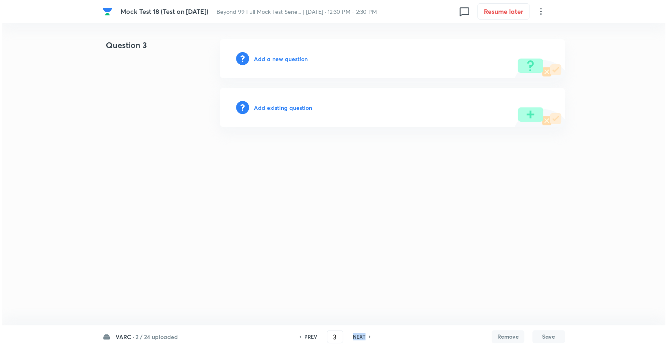
scroll to position [0, 0]
click at [281, 61] on h6 "Add a new question" at bounding box center [281, 59] width 54 height 9
click at [281, 61] on h6 "Choose a question type" at bounding box center [285, 59] width 63 height 9
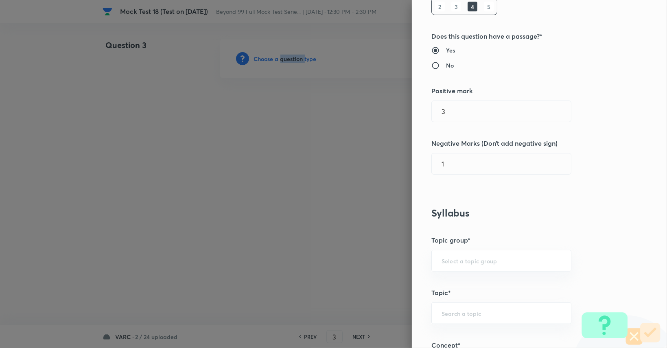
scroll to position [138, 0]
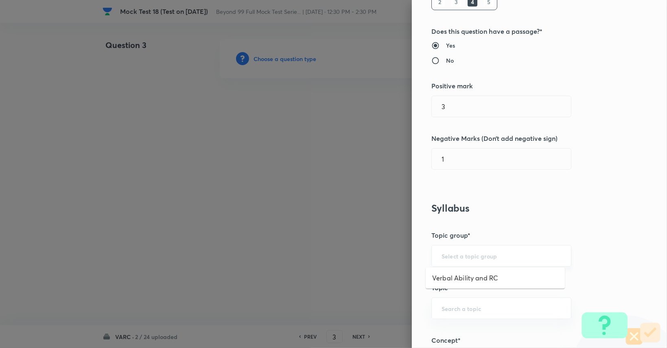
click at [458, 252] on input "text" at bounding box center [502, 256] width 120 height 8
click at [462, 285] on ul "Verbal Ability and RC" at bounding box center [495, 278] width 139 height 21
click at [464, 279] on li "Verbal Ability and RC" at bounding box center [495, 278] width 139 height 15
type input "Verbal Ability and RC"
click at [462, 306] on input "text" at bounding box center [502, 309] width 120 height 8
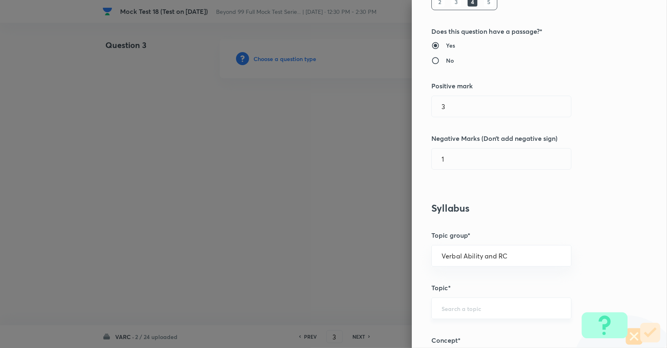
click at [461, 309] on input "text" at bounding box center [502, 309] width 120 height 8
type input "R"
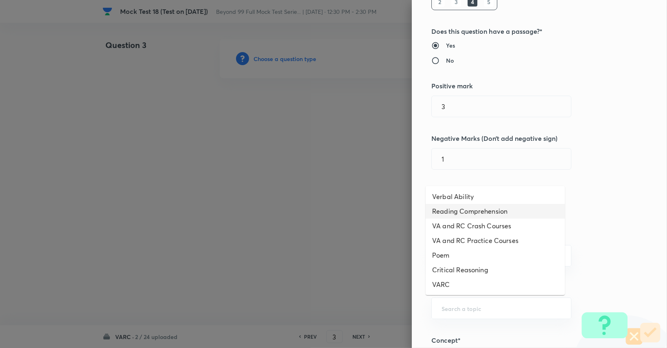
click at [473, 213] on li "Reading Comprehension" at bounding box center [495, 211] width 139 height 15
type input "Reading Comprehension"
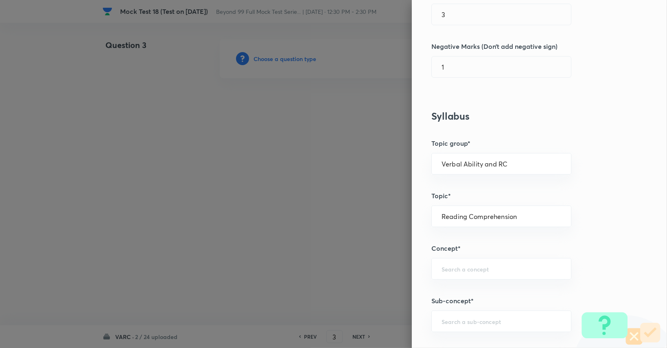
scroll to position [237, 0]
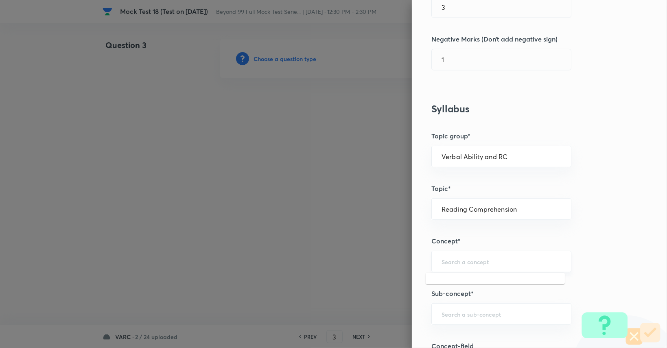
click at [471, 260] on input "text" at bounding box center [502, 262] width 120 height 8
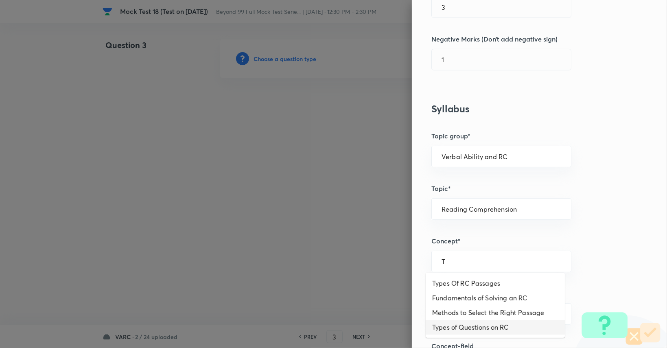
click at [475, 331] on li "Types of Questions on RC" at bounding box center [495, 327] width 139 height 15
type input "Types of Questions on RC"
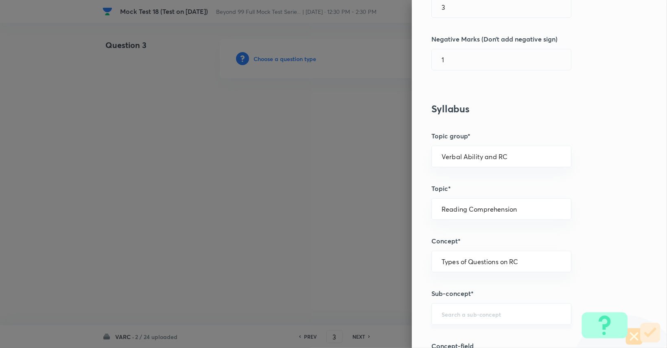
click at [483, 307] on div "​" at bounding box center [502, 314] width 140 height 22
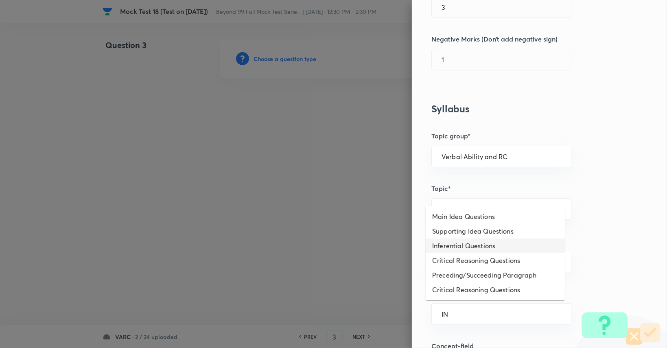
click at [487, 241] on li "Inferential Questions" at bounding box center [495, 246] width 139 height 15
type input "Inferential Questions"
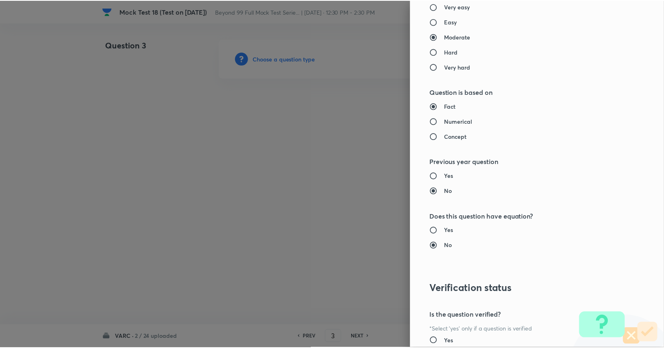
scroll to position [760, 0]
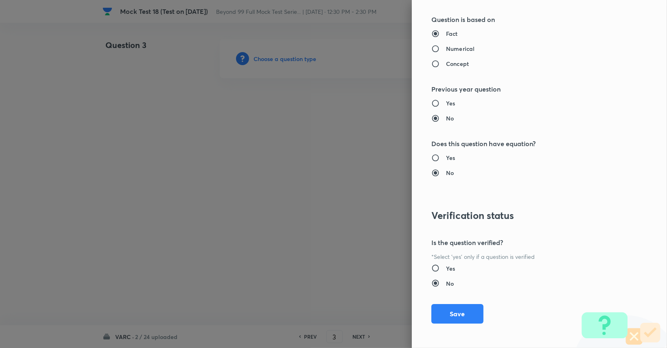
click at [446, 270] on h6 "Yes" at bounding box center [450, 268] width 9 height 9
click at [441, 270] on input "Yes" at bounding box center [439, 268] width 15 height 8
radio input "true"
radio input "false"
click at [458, 316] on button "Save" at bounding box center [458, 313] width 52 height 20
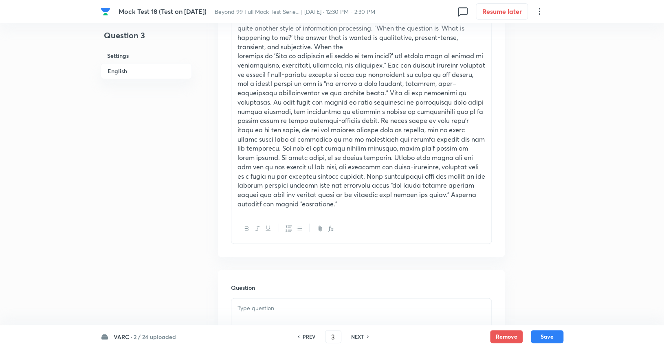
scroll to position [546, 0]
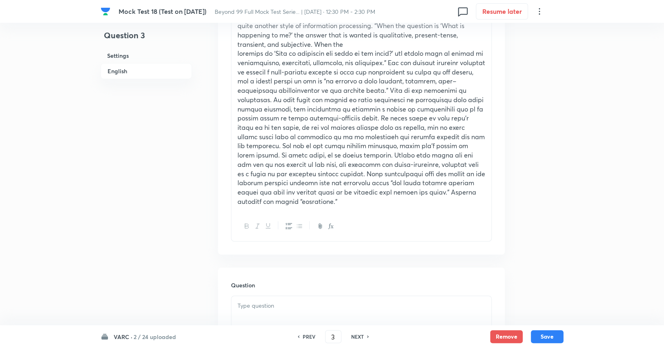
click at [405, 320] on div at bounding box center [361, 319] width 260 height 46
paste div
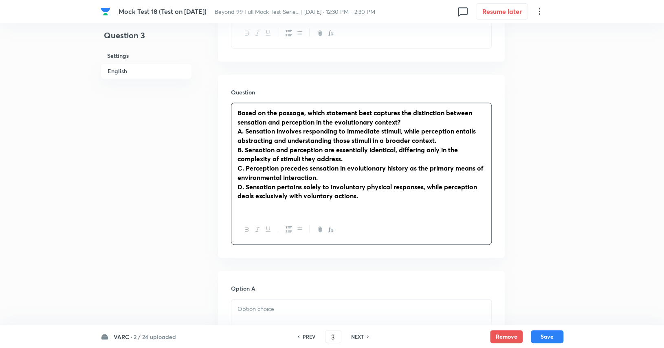
scroll to position [740, 0]
click at [246, 125] on strong "A. Sensation involves responding to immediate stimuli, while perception entails…" at bounding box center [356, 134] width 238 height 18
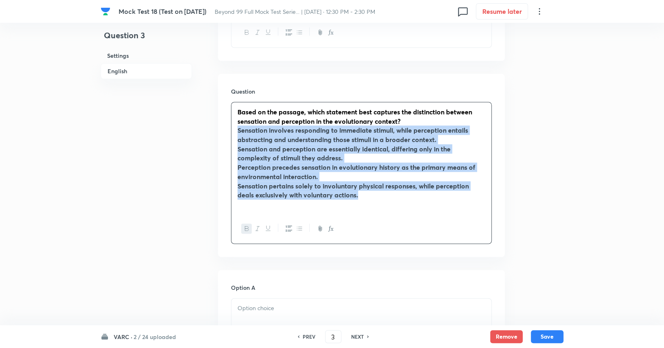
drag, startPoint x: 236, startPoint y: 120, endPoint x: 329, endPoint y: 171, distance: 105.7
click at [395, 187] on div "Based on the passage, which statement best captures the distinction between sen…" at bounding box center [361, 158] width 260 height 112
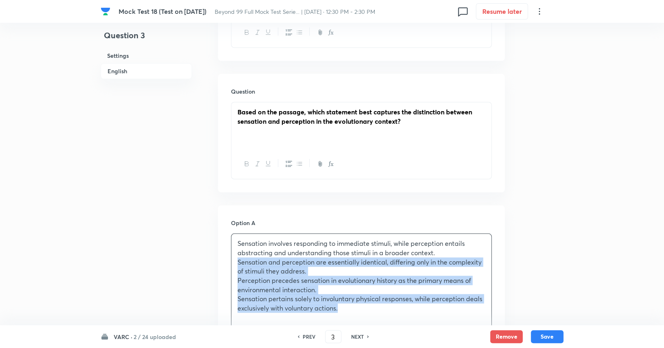
drag, startPoint x: 234, startPoint y: 253, endPoint x: 360, endPoint y: 326, distance: 146.0
click at [360, 326] on div "Mock Test 18 (Test on [DATE]) Beyond 99 Full Mock Test Serie... | [DATE] · 12:3…" at bounding box center [332, 105] width 664 height 1613
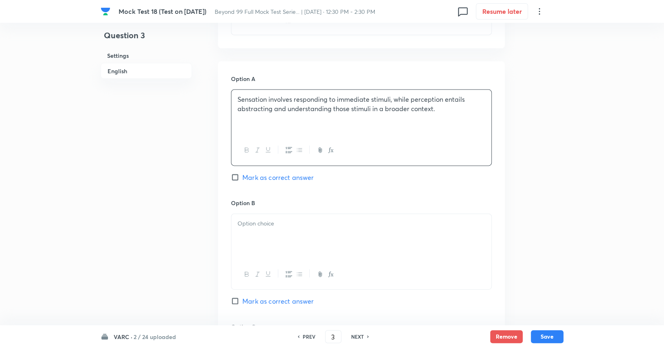
scroll to position [893, 0]
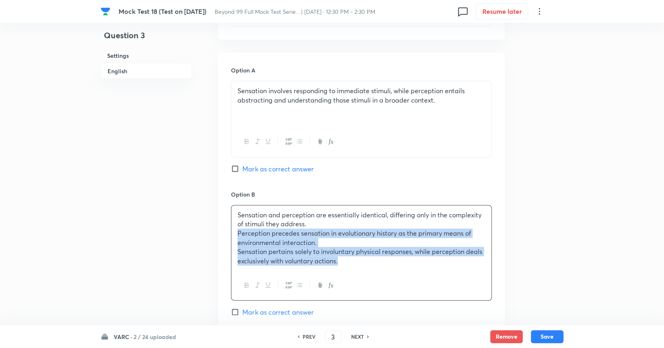
drag, startPoint x: 235, startPoint y: 225, endPoint x: 358, endPoint y: 260, distance: 128.3
click at [358, 260] on div "Sensation and perception are essentially identical, differing only in the compl…" at bounding box center [361, 238] width 260 height 65
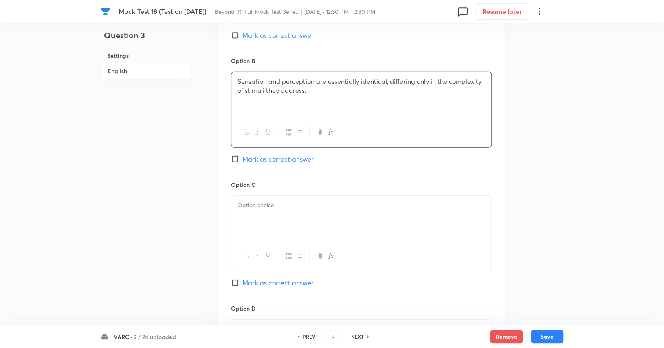
scroll to position [1028, 0]
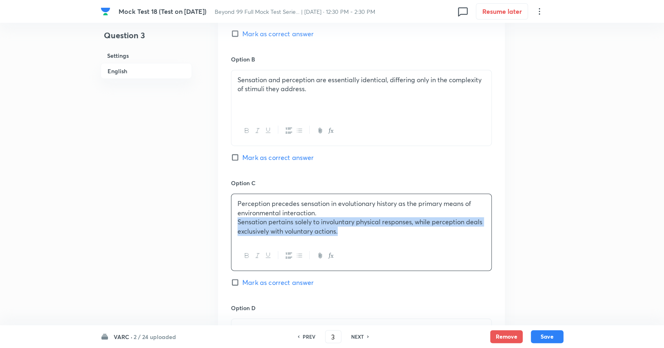
drag, startPoint x: 256, startPoint y: 218, endPoint x: 362, endPoint y: 233, distance: 106.9
click at [362, 233] on div "Perception precedes sensation in evolutionary history as the primary means of e…" at bounding box center [361, 232] width 261 height 77
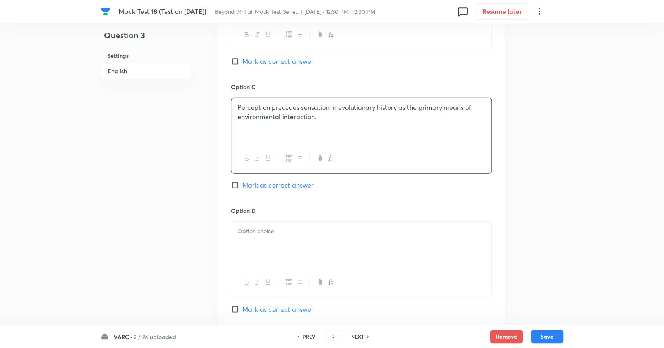
scroll to position [1124, 0]
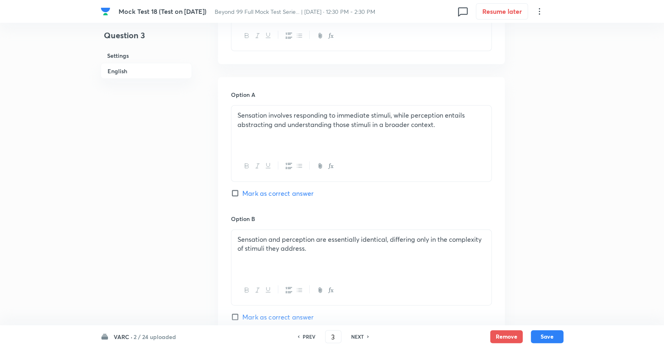
click at [295, 189] on span "Mark as correct answer" at bounding box center [277, 194] width 71 height 10
click at [242, 189] on input "Mark as correct answer" at bounding box center [236, 193] width 11 height 8
checkbox input "true"
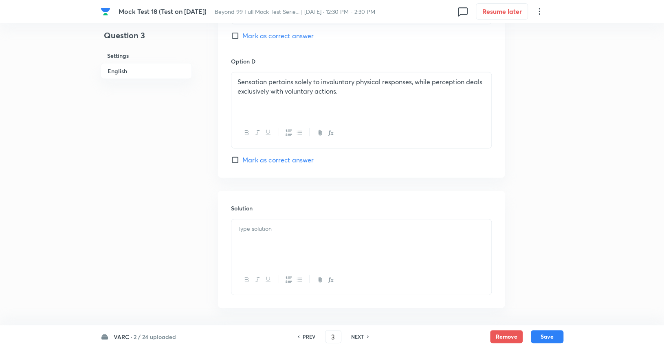
scroll to position [1294, 0]
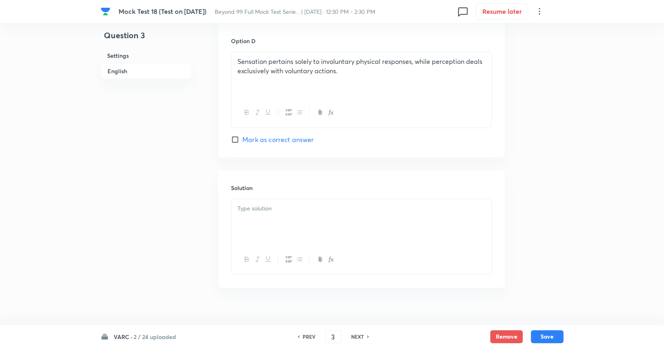
click at [285, 220] on div at bounding box center [361, 222] width 260 height 46
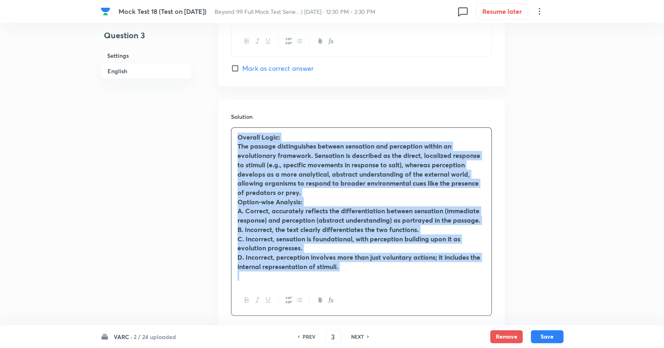
scroll to position [1399, 0]
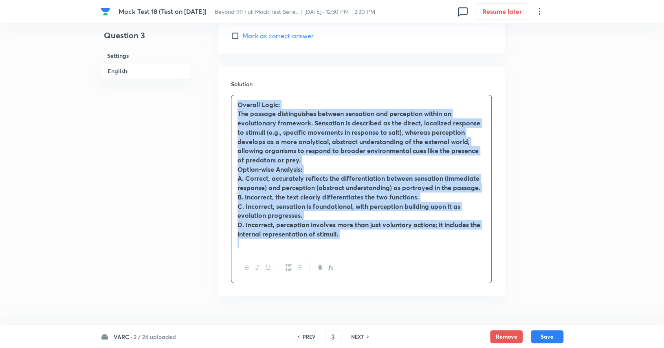
drag, startPoint x: 237, startPoint y: 193, endPoint x: 477, endPoint y: 344, distance: 283.0
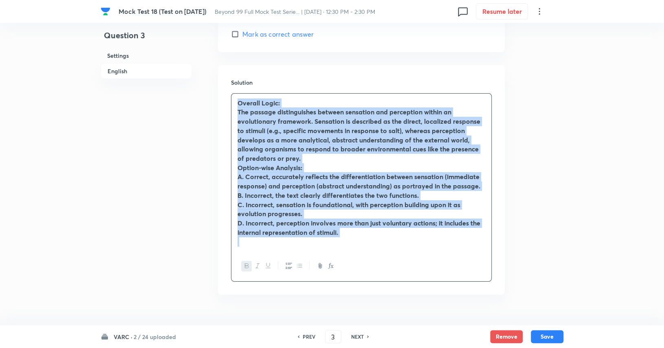
click at [248, 263] on icon "button" at bounding box center [247, 266] width 7 height 7
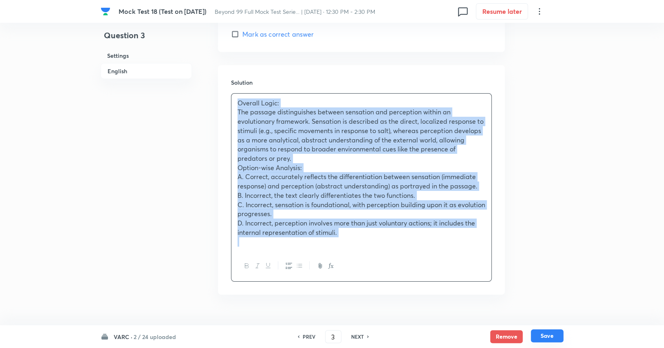
click at [549, 332] on button "Save" at bounding box center [547, 335] width 33 height 13
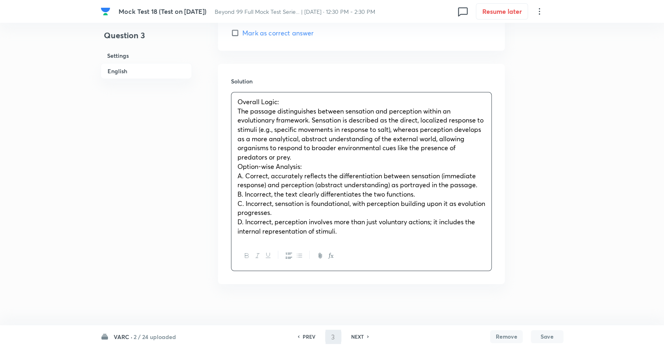
scroll to position [1396, 0]
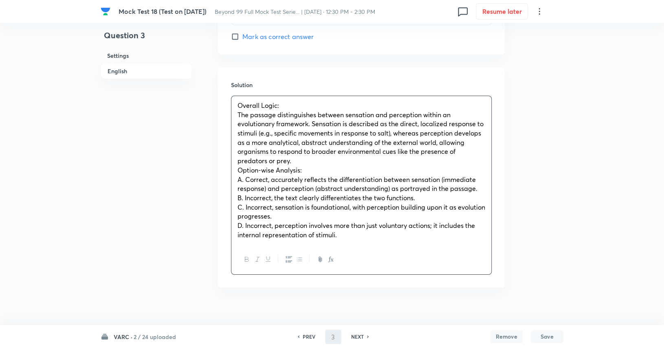
type input "4"
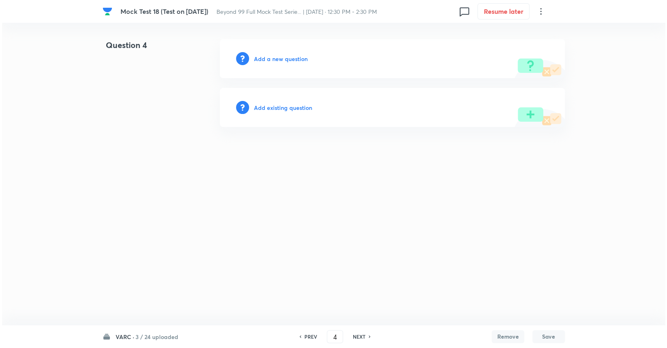
scroll to position [0, 0]
click at [299, 62] on h6 "Add a new question" at bounding box center [281, 59] width 54 height 9
click at [299, 62] on h6 "Choose a question type" at bounding box center [285, 59] width 63 height 9
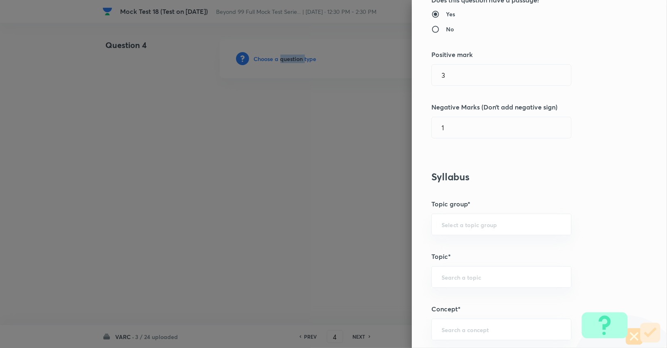
scroll to position [181, 0]
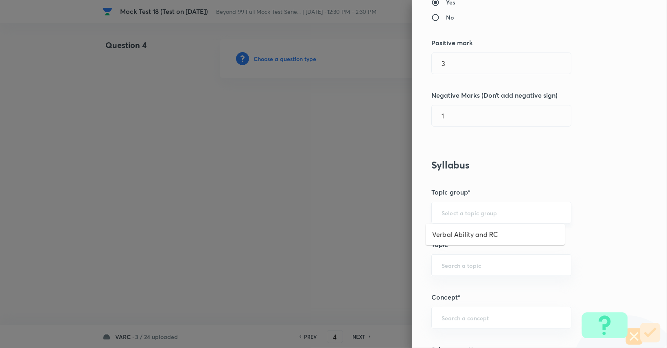
click at [464, 215] on input "text" at bounding box center [502, 213] width 120 height 8
click at [464, 233] on li "Verbal Ability and RC" at bounding box center [495, 234] width 139 height 15
type input "Verbal Ability and RC"
click at [460, 271] on div "​" at bounding box center [502, 266] width 140 height 22
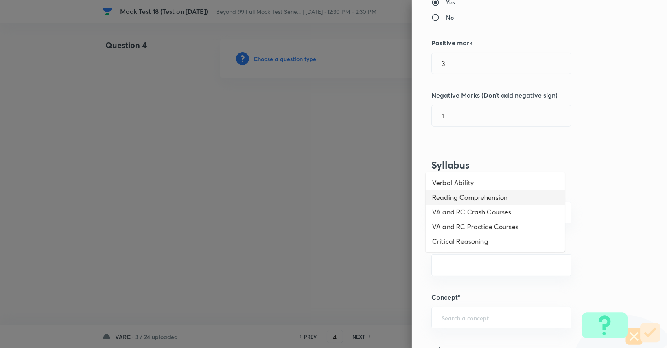
click at [474, 200] on li "Reading Comprehension" at bounding box center [495, 197] width 139 height 15
type input "Reading Comprehension"
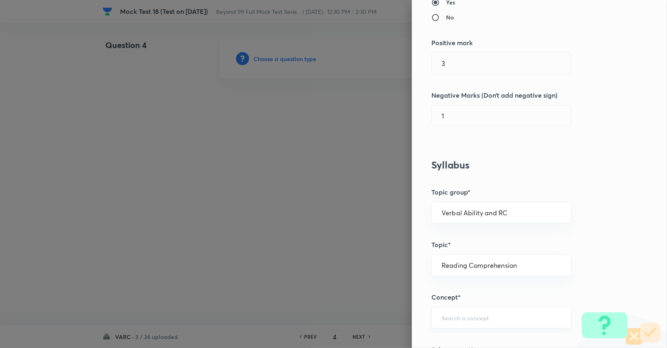
click at [467, 316] on input "text" at bounding box center [502, 318] width 120 height 8
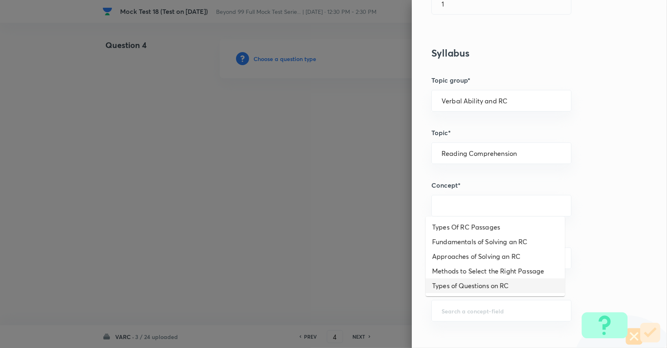
scroll to position [293, 0]
click at [474, 288] on li "Types of Questions on RC" at bounding box center [495, 286] width 139 height 15
type input "Types of Questions on RC"
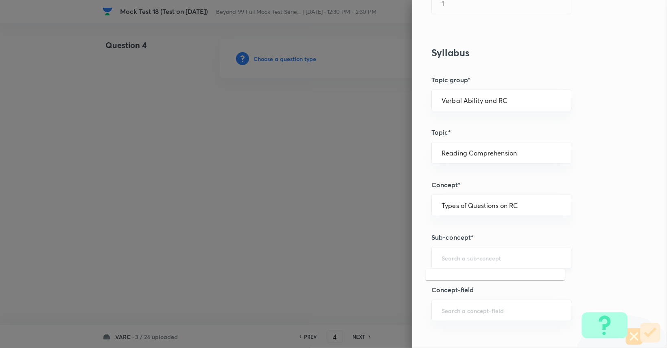
click at [480, 254] on input "text" at bounding box center [502, 258] width 120 height 8
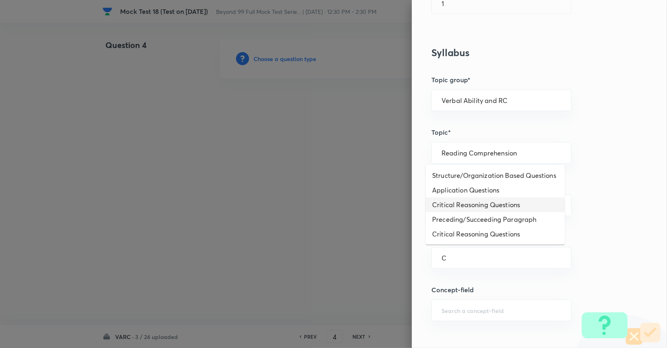
click at [486, 205] on li "Critical Reasoning Questions" at bounding box center [495, 205] width 139 height 15
type input "Critical Reasoning Questions"
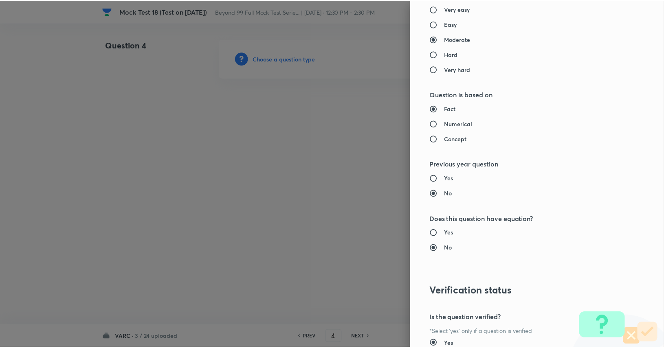
scroll to position [760, 0]
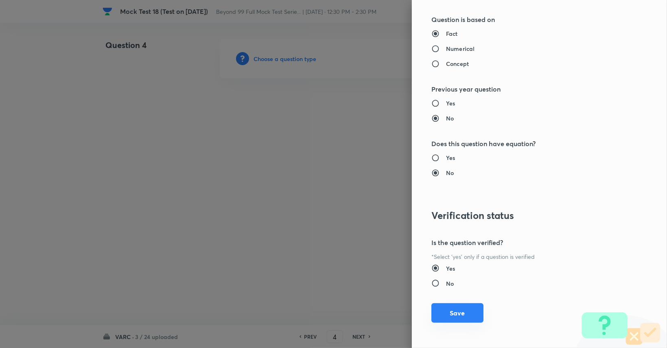
click at [453, 311] on button "Save" at bounding box center [458, 313] width 52 height 20
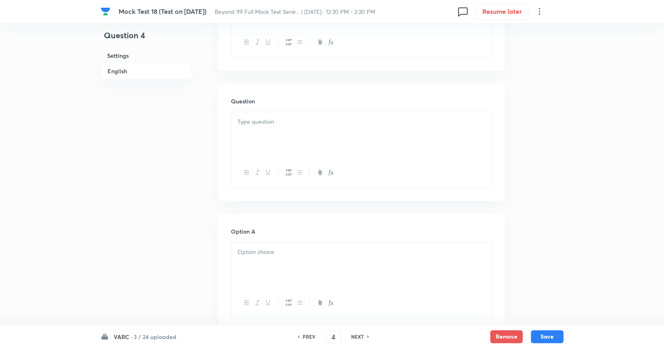
scroll to position [731, 0]
click at [368, 123] on div at bounding box center [361, 134] width 260 height 46
paste div
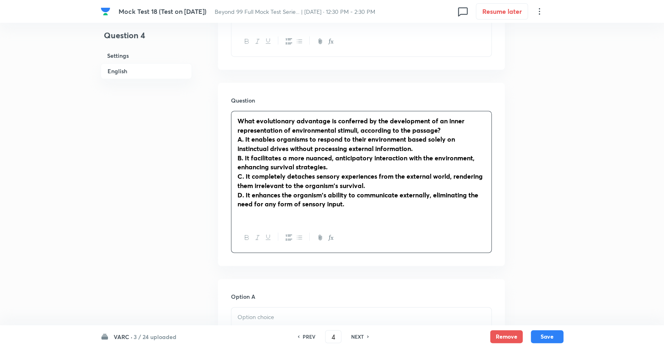
click at [243, 134] on strong "A. It enables organisms to respond to their environment based solely on instinc…" at bounding box center [345, 143] width 217 height 18
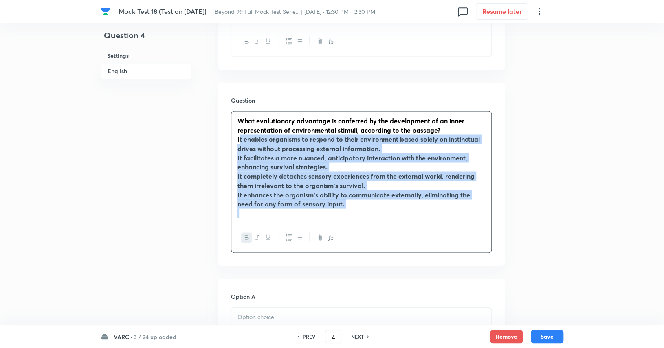
drag, startPoint x: 235, startPoint y: 131, endPoint x: 407, endPoint y: 225, distance: 196.3
click at [407, 225] on div "What evolutionary advantage is conferred by the development of an inner represe…" at bounding box center [361, 182] width 261 height 142
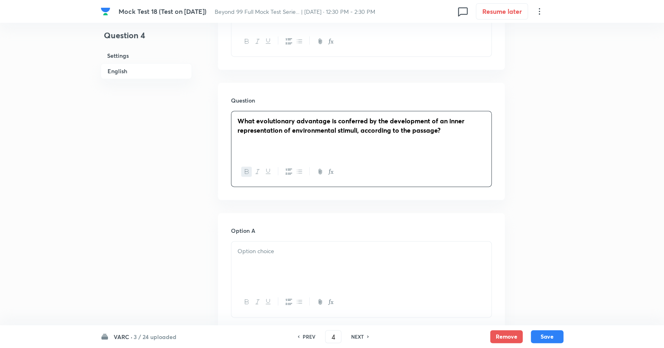
scroll to position [784, 0]
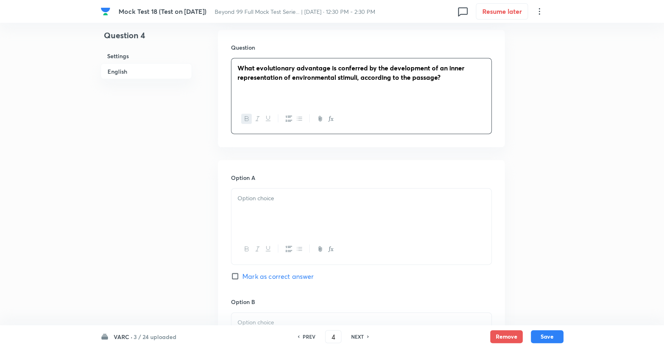
click at [298, 193] on div at bounding box center [361, 212] width 260 height 46
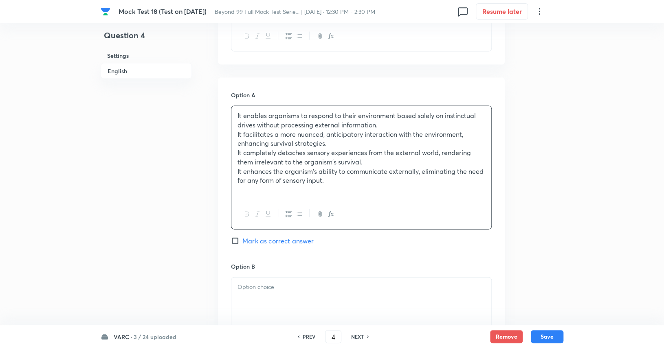
scroll to position [869, 0]
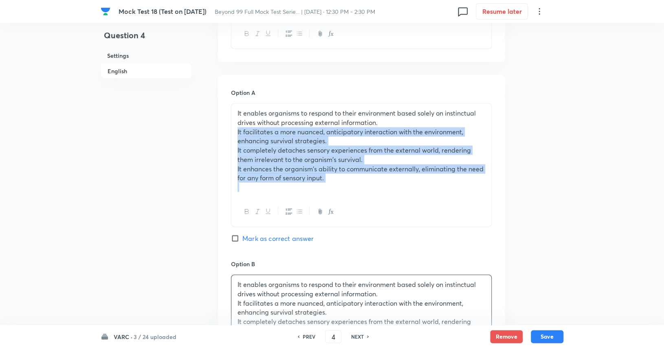
drag, startPoint x: 237, startPoint y: 121, endPoint x: 382, endPoint y: 190, distance: 161.2
click at [382, 190] on div "It enables organisms to respond to their environment based solely on instinctua…" at bounding box center [361, 165] width 261 height 124
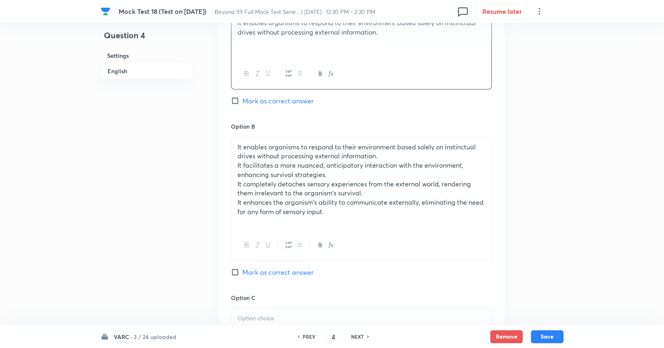
scroll to position [961, 0]
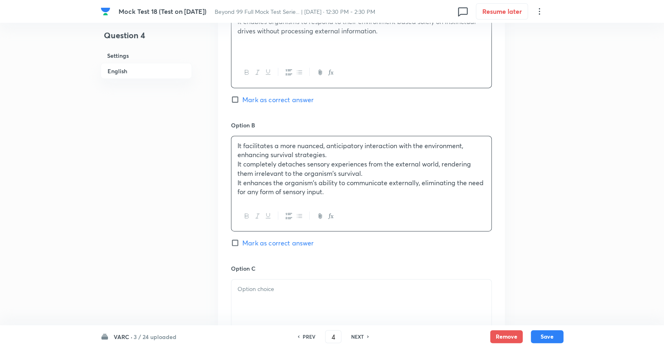
drag, startPoint x: 390, startPoint y: 145, endPoint x: 204, endPoint y: 133, distance: 186.1
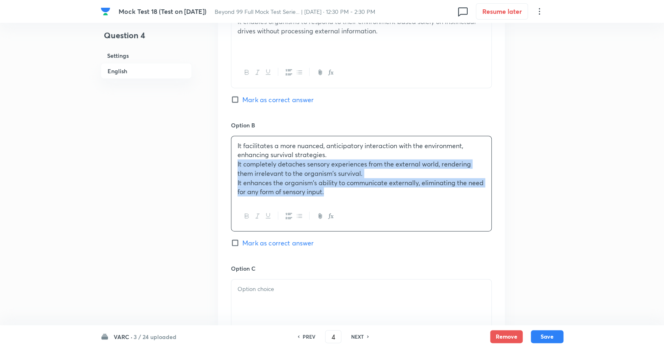
drag, startPoint x: 237, startPoint y: 151, endPoint x: 358, endPoint y: 196, distance: 128.6
click at [358, 196] on div "It facilitates a more nuanced, anticipatory interaction with the environment, e…" at bounding box center [361, 184] width 261 height 96
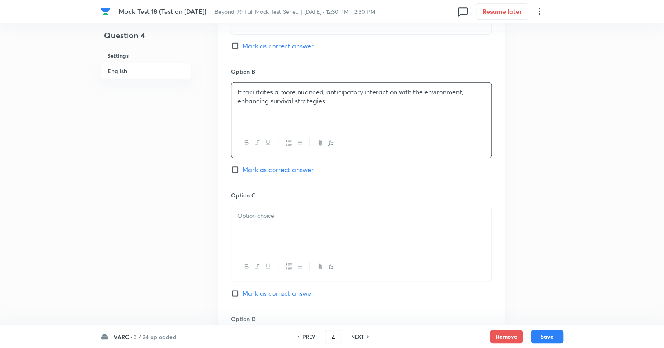
scroll to position [1016, 0]
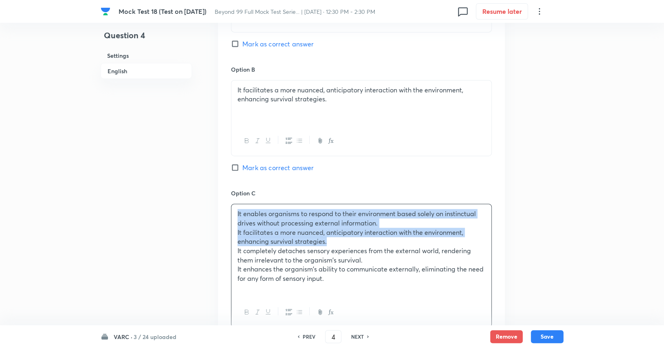
drag, startPoint x: 332, startPoint y: 228, endPoint x: 213, endPoint y: 172, distance: 131.5
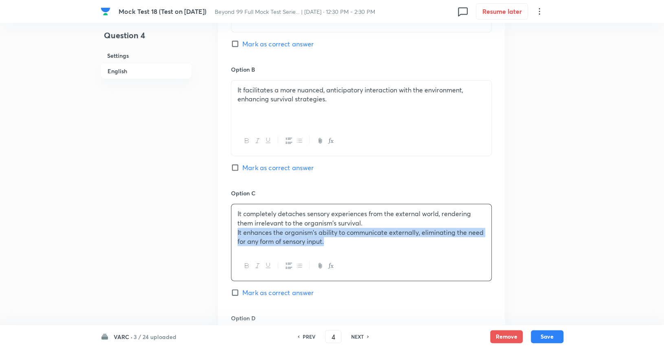
drag, startPoint x: 327, startPoint y: 236, endPoint x: 228, endPoint y: 222, distance: 100.3
click at [228, 222] on div "Option A It enables organisms to respond to their environment based solely on i…" at bounding box center [361, 181] width 287 height 507
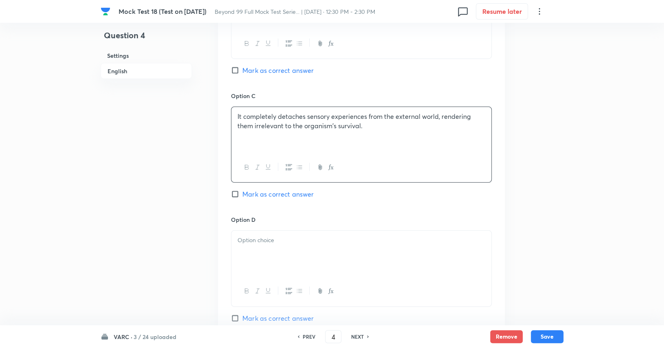
scroll to position [1117, 0]
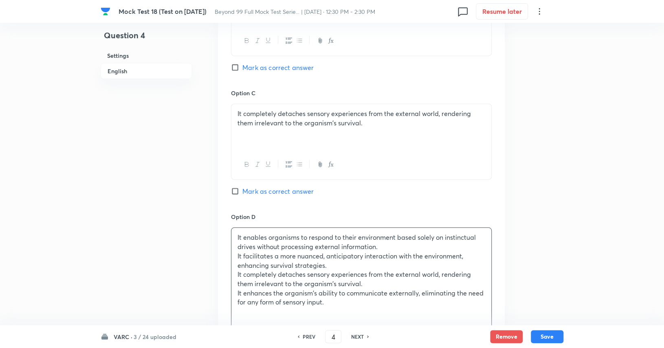
click at [360, 270] on p "It completely detaches sensory experiences from the external world, rendering t…" at bounding box center [361, 279] width 248 height 18
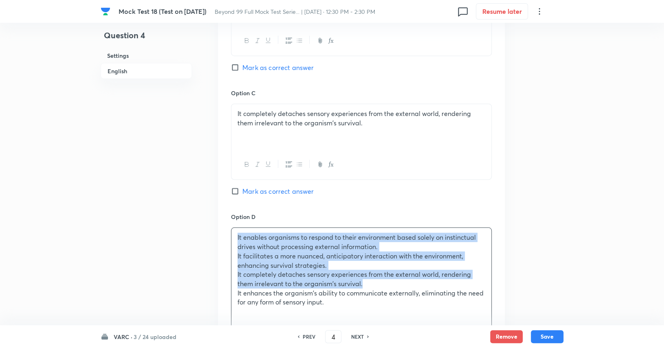
drag, startPoint x: 367, startPoint y: 273, endPoint x: 215, endPoint y: 202, distance: 167.8
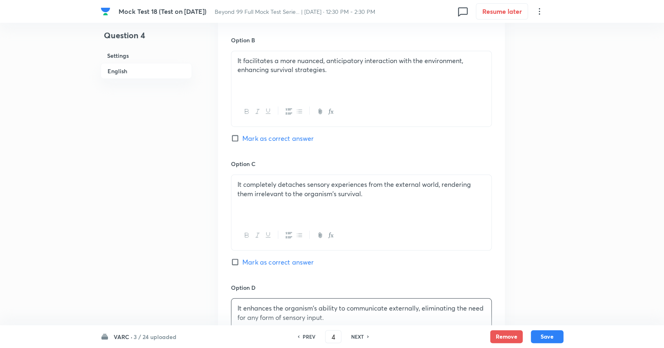
scroll to position [1045, 0]
click at [302, 134] on span "Mark as correct answer" at bounding box center [277, 139] width 71 height 10
click at [242, 135] on input "Mark as correct answer" at bounding box center [236, 139] width 11 height 8
checkbox input "true"
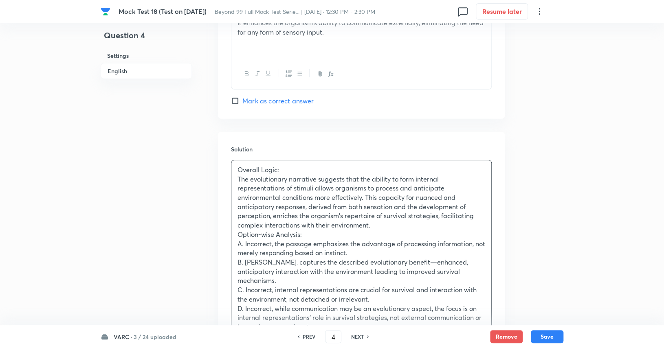
scroll to position [1442, 0]
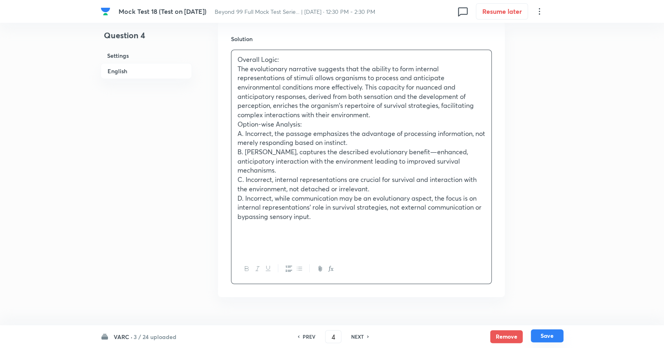
click at [551, 334] on button "Save" at bounding box center [547, 335] width 33 height 13
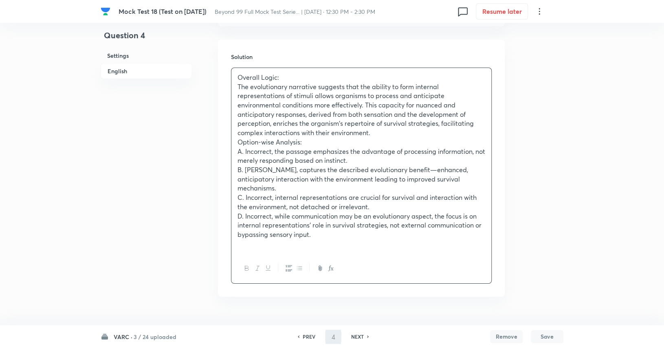
type input "5"
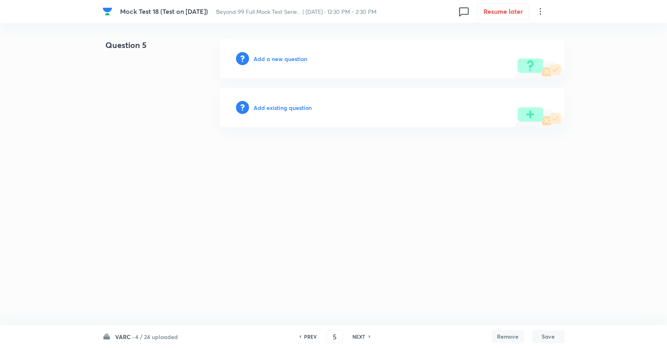
click at [285, 53] on div "Add a new question" at bounding box center [392, 58] width 345 height 39
click at [287, 58] on h6 "Add a new question" at bounding box center [281, 59] width 54 height 9
click at [287, 58] on h6 "Choose a question type" at bounding box center [285, 59] width 63 height 9
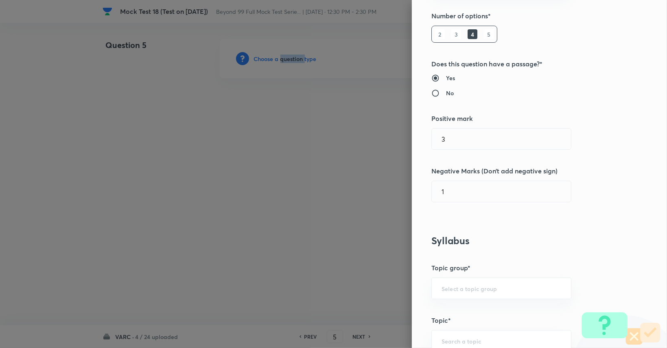
scroll to position [111, 0]
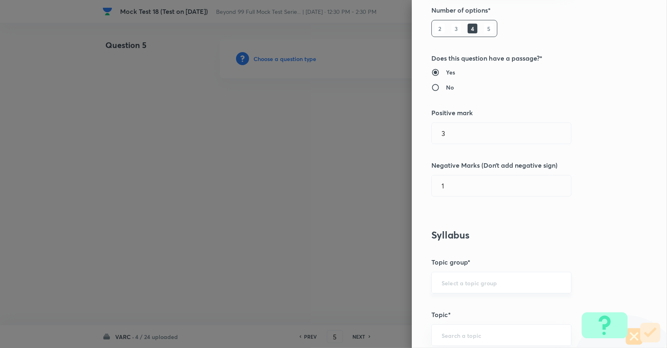
click at [476, 279] on input "text" at bounding box center [502, 283] width 120 height 8
click at [471, 301] on li "Verbal Ability and RC" at bounding box center [495, 304] width 139 height 15
type input "Verbal Ability and RC"
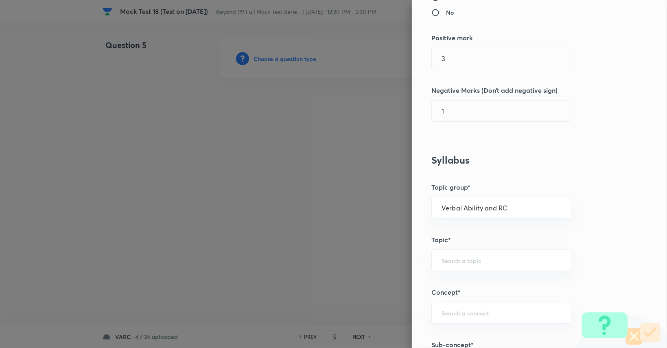
scroll to position [187, 0]
click at [474, 259] on input "text" at bounding box center [502, 260] width 120 height 8
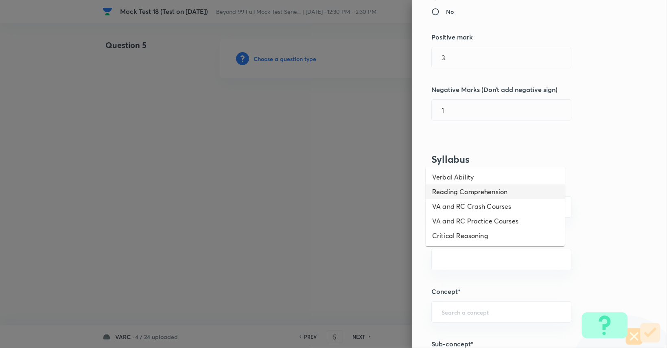
click at [481, 193] on li "Reading Comprehension" at bounding box center [495, 191] width 139 height 15
type input "Reading Comprehension"
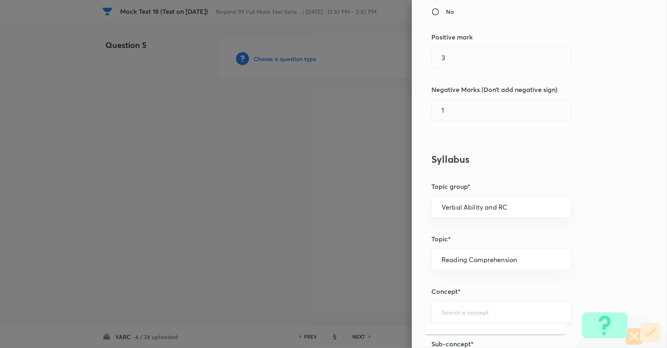
click at [472, 309] on input "text" at bounding box center [502, 312] width 120 height 8
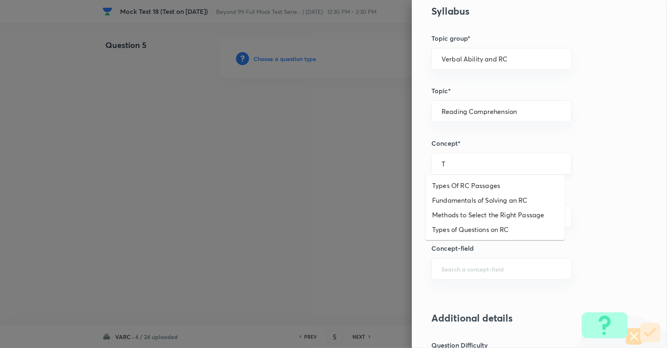
scroll to position [336, 0]
click at [476, 227] on li "Types of Questions on RC" at bounding box center [495, 228] width 139 height 15
type input "Types of Questions on RC"
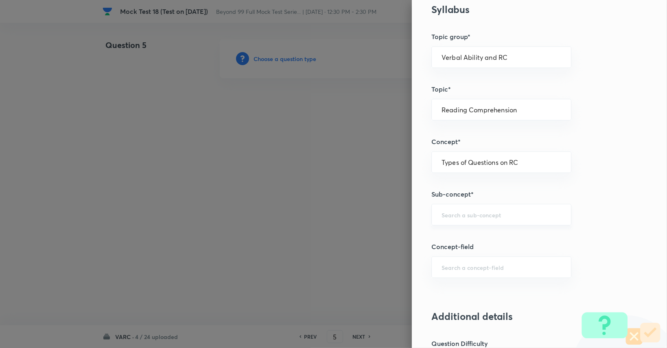
click at [476, 213] on input "text" at bounding box center [502, 215] width 120 height 8
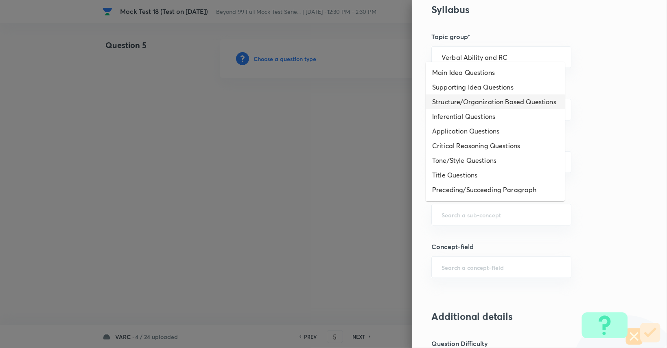
scroll to position [23, 0]
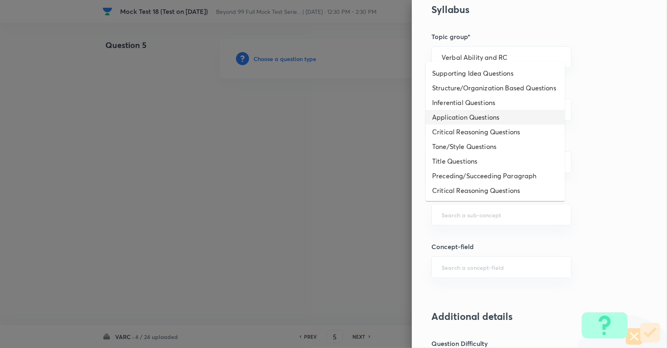
click at [464, 116] on li "Application Questions" at bounding box center [495, 117] width 139 height 15
type input "Application Questions"
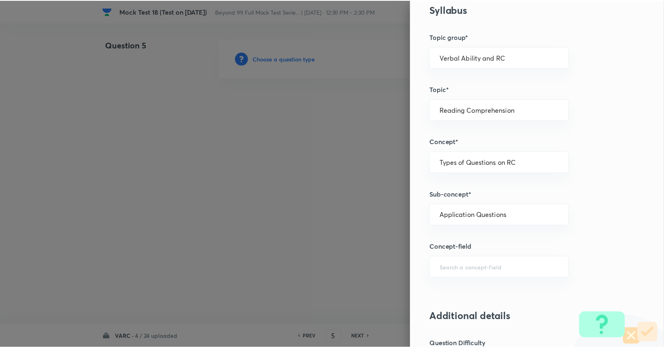
scroll to position [760, 0]
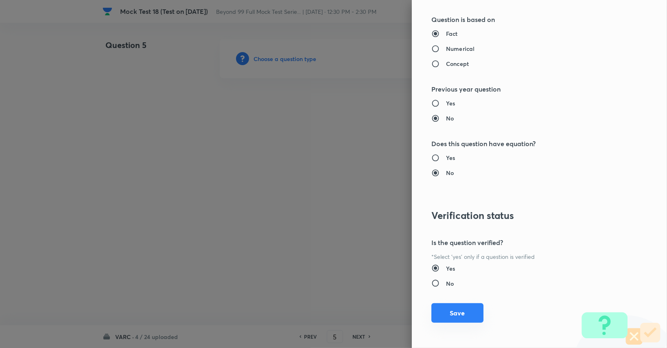
click at [454, 310] on button "Save" at bounding box center [458, 313] width 52 height 20
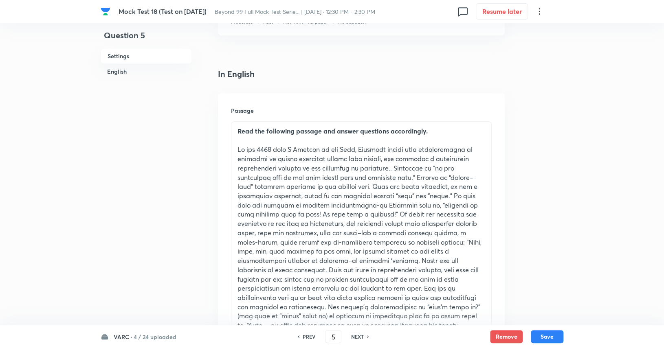
scroll to position [183, 0]
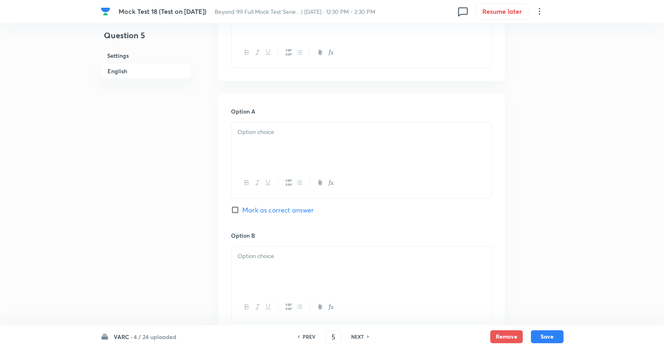
drag, startPoint x: 236, startPoint y: 130, endPoint x: 588, endPoint y: 367, distance: 424.1
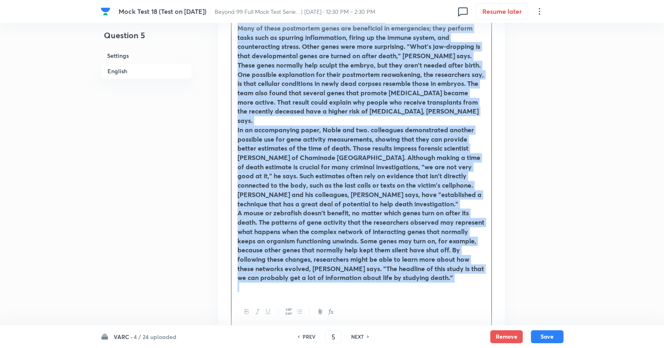
scroll to position [531, 0]
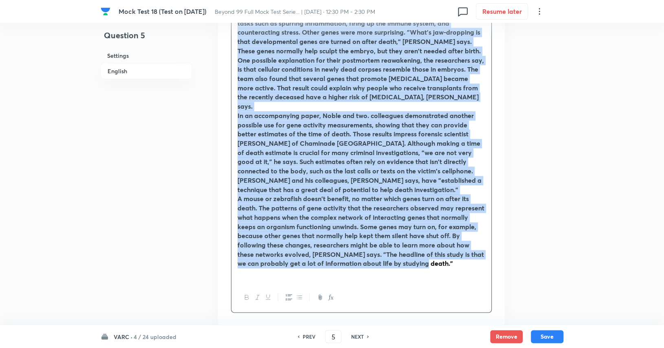
drag, startPoint x: 237, startPoint y: 128, endPoint x: 441, endPoint y: 246, distance: 236.0
click at [441, 246] on div "Read the following passage and answer questions accordingly. Does death really …" at bounding box center [361, 27] width 260 height 509
click at [246, 295] on icon "button" at bounding box center [247, 297] width 4 height 4
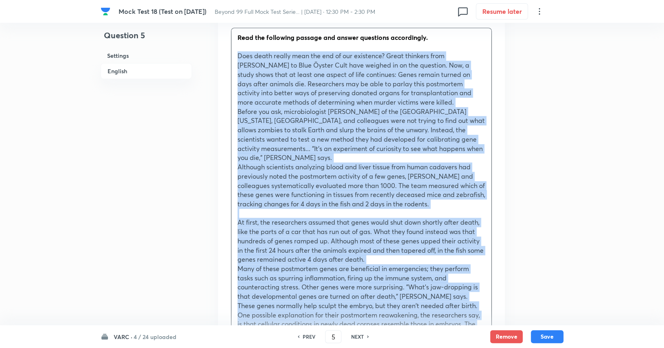
scroll to position [275, 0]
click at [354, 209] on p at bounding box center [361, 213] width 248 height 9
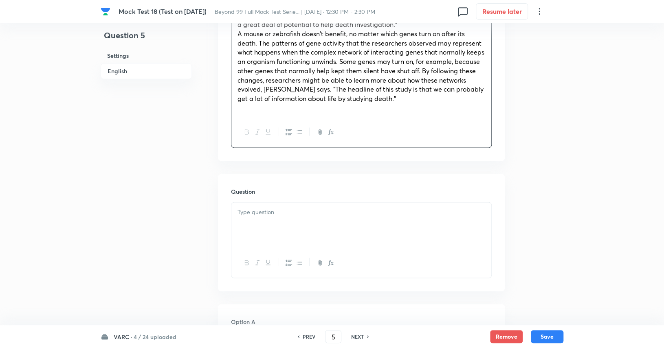
scroll to position [682, 0]
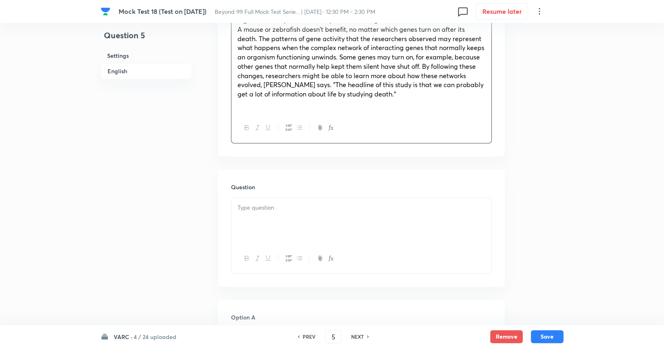
click at [334, 217] on div at bounding box center [361, 221] width 260 height 46
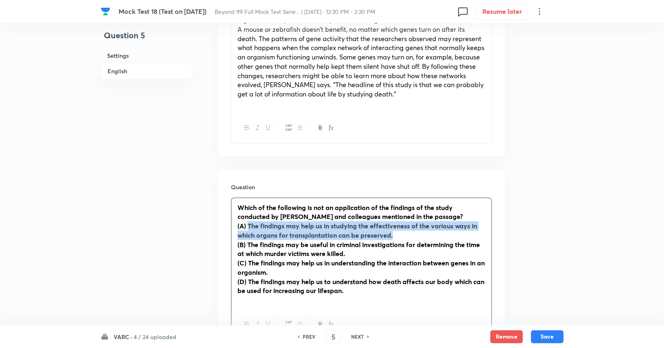
drag, startPoint x: 248, startPoint y: 215, endPoint x: 404, endPoint y: 228, distance: 156.5
click at [404, 228] on p "(A) The findings may help us in studying the effectiveness of the various ways …" at bounding box center [361, 230] width 248 height 18
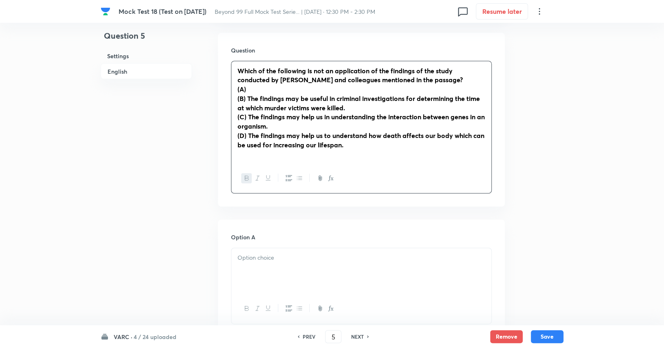
scroll to position [819, 0]
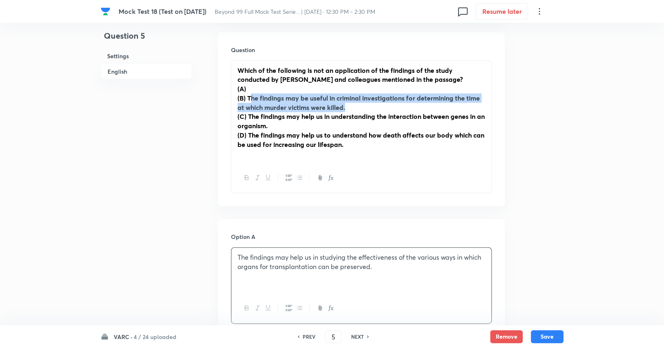
drag, startPoint x: 249, startPoint y: 88, endPoint x: 352, endPoint y: 94, distance: 103.2
click at [352, 94] on p "(B) The findings may be useful in criminal investigations for determining the t…" at bounding box center [361, 102] width 248 height 18
drag, startPoint x: 247, startPoint y: 87, endPoint x: 353, endPoint y: 101, distance: 106.4
click at [353, 101] on p "(B) The findings may be useful in criminal investigations for determining the t…" at bounding box center [361, 102] width 248 height 18
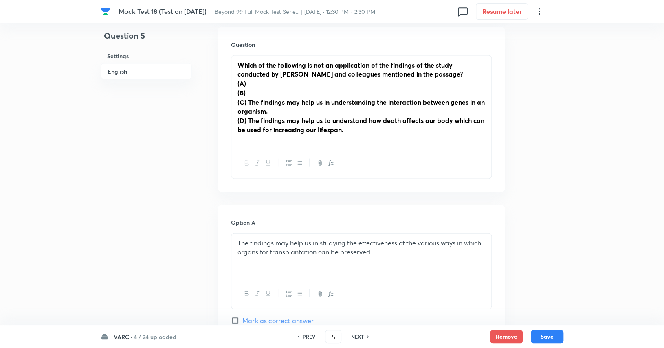
scroll to position [824, 0]
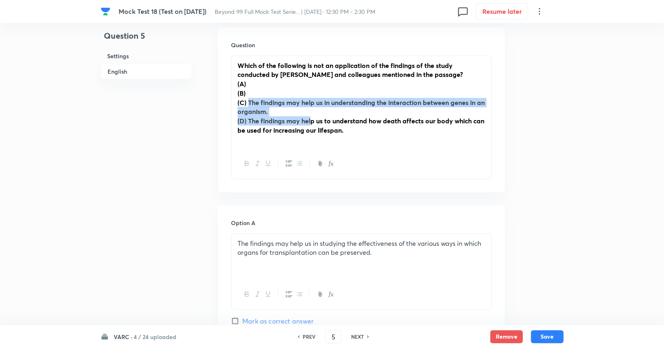
drag, startPoint x: 248, startPoint y: 90, endPoint x: 309, endPoint y: 109, distance: 64.8
click at [309, 109] on div "Which of the following is not an application of the findings of the study condu…" at bounding box center [361, 102] width 260 height 93
click at [275, 102] on strong "(C) The findings may help us in understanding the interaction between genes in …" at bounding box center [360, 107] width 247 height 18
drag, startPoint x: 284, startPoint y: 102, endPoint x: 247, endPoint y: 93, distance: 38.1
click at [247, 98] on p "(C) The findings may help us in understanding the interaction between genes in …" at bounding box center [361, 107] width 248 height 18
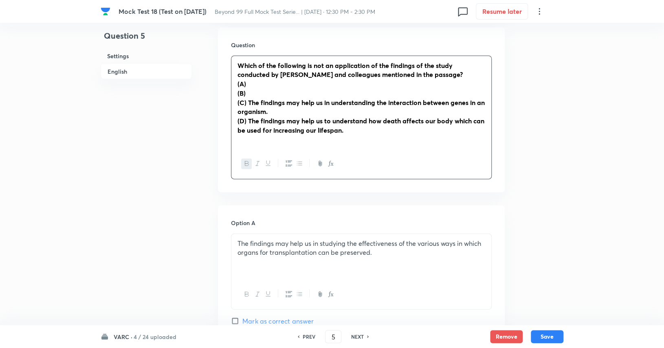
drag, startPoint x: 257, startPoint y: 98, endPoint x: 258, endPoint y: 91, distance: 6.6
click at [258, 98] on strong "(C) The findings may help us in understanding the interaction between genes in …" at bounding box center [360, 107] width 247 height 18
click at [243, 98] on strong "(C) The findings may help us in understanding the interaction between genes in …" at bounding box center [360, 107] width 247 height 18
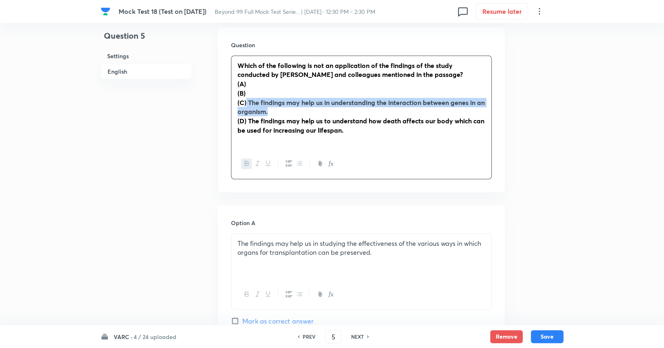
drag, startPoint x: 246, startPoint y: 92, endPoint x: 283, endPoint y: 99, distance: 37.2
click at [283, 99] on p "(C) The findings may help us in understanding the interaction between genes in …" at bounding box center [361, 107] width 248 height 18
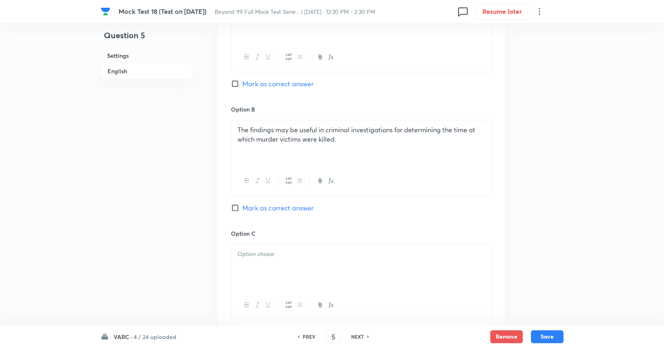
scroll to position [1052, 0]
click at [297, 255] on div at bounding box center [361, 267] width 260 height 46
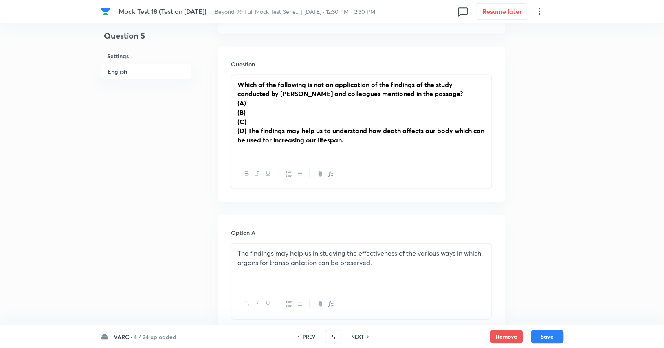
scroll to position [804, 0]
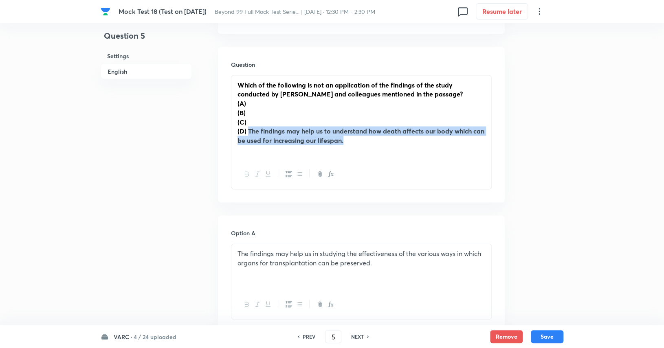
drag, startPoint x: 248, startPoint y: 122, endPoint x: 373, endPoint y: 129, distance: 126.0
click at [373, 129] on p "(D) The findings may help us to understand how death affects our body which can…" at bounding box center [361, 135] width 248 height 18
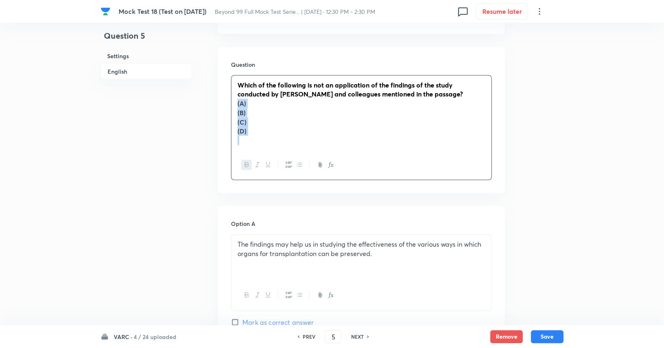
drag, startPoint x: 298, startPoint y: 132, endPoint x: 230, endPoint y: 97, distance: 75.4
click at [231, 97] on div "Which of the following is not an application of the findings of the study condu…" at bounding box center [361, 127] width 261 height 105
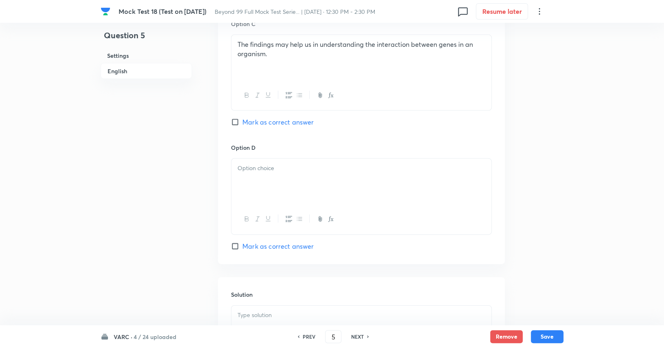
scroll to position [1223, 0]
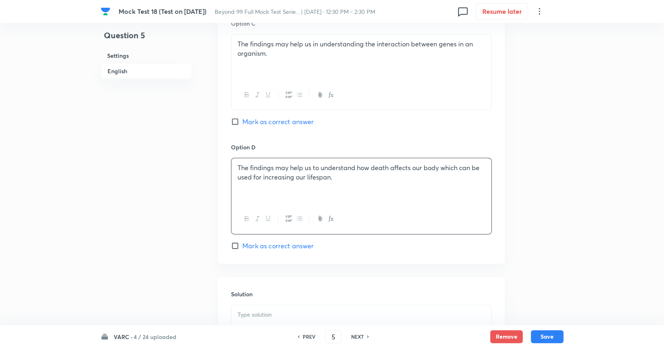
click at [279, 241] on span "Mark as correct answer" at bounding box center [277, 246] width 71 height 10
click at [242, 242] on input "Mark as correct answer" at bounding box center [236, 246] width 11 height 8
checkbox input "true"
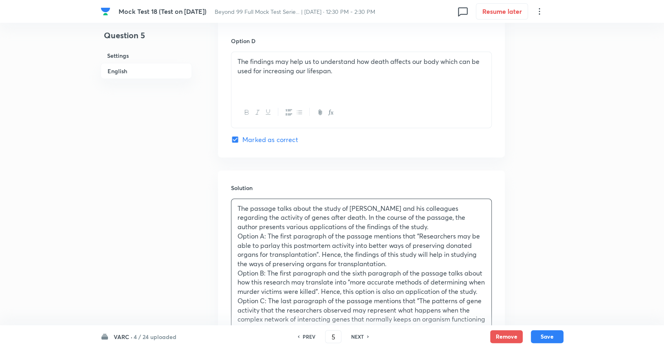
scroll to position [1497, 0]
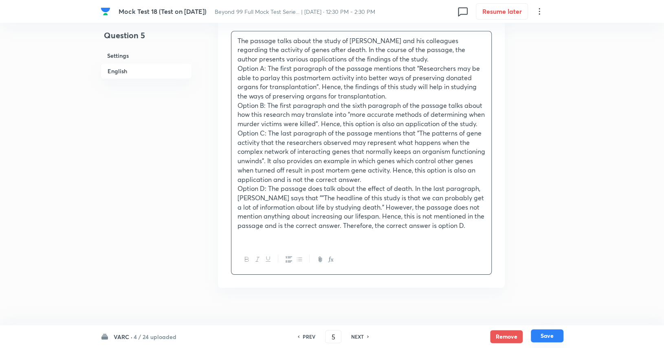
click at [550, 337] on button "Save" at bounding box center [547, 335] width 33 height 13
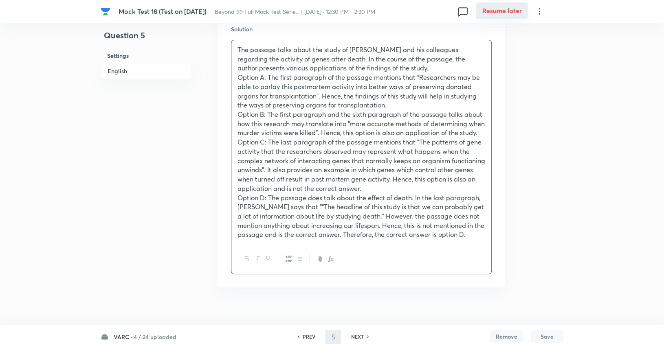
type input "6"
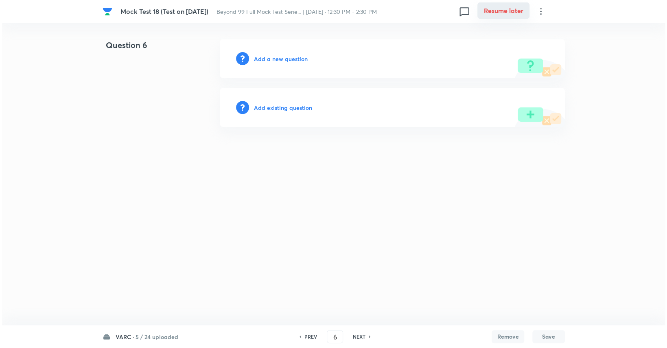
scroll to position [0, 0]
click at [304, 55] on h6 "Add a new question" at bounding box center [281, 59] width 54 height 9
click at [304, 55] on h6 "Choose a question type" at bounding box center [285, 59] width 63 height 9
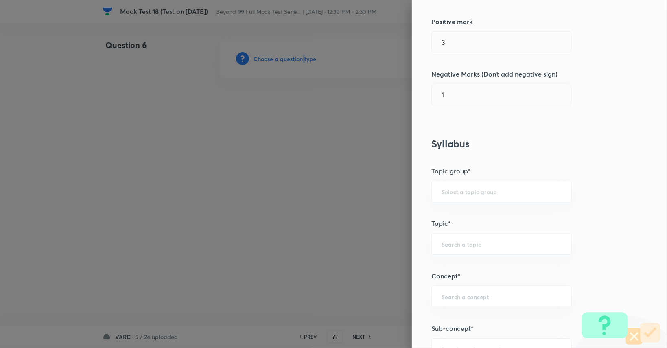
scroll to position [209, 0]
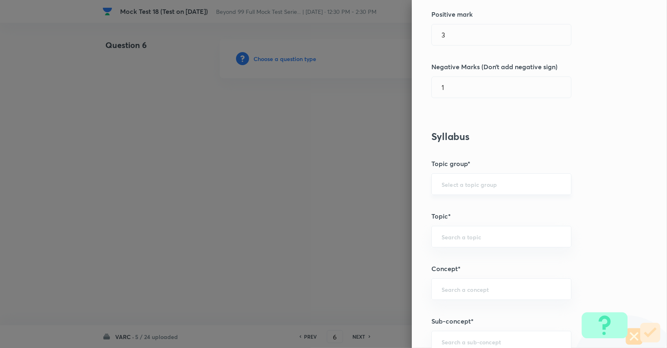
click at [509, 182] on input "text" at bounding box center [502, 184] width 120 height 8
click at [488, 215] on ul "Verbal Ability and RC" at bounding box center [495, 206] width 139 height 21
click at [491, 208] on li "Verbal Ability and RC" at bounding box center [495, 206] width 139 height 15
type input "Verbal Ability and RC"
click at [484, 234] on input "text" at bounding box center [502, 237] width 120 height 8
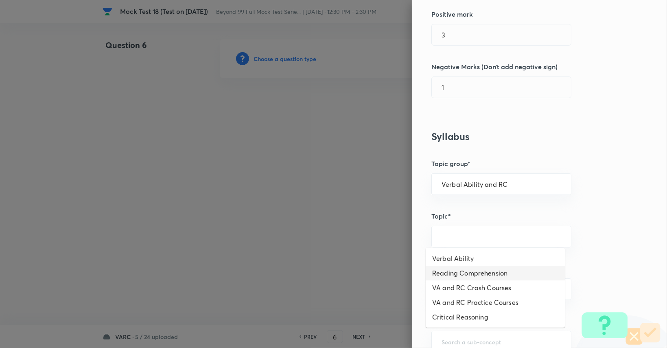
click at [464, 272] on li "Reading Comprehension" at bounding box center [495, 273] width 139 height 15
type input "Reading Comprehension"
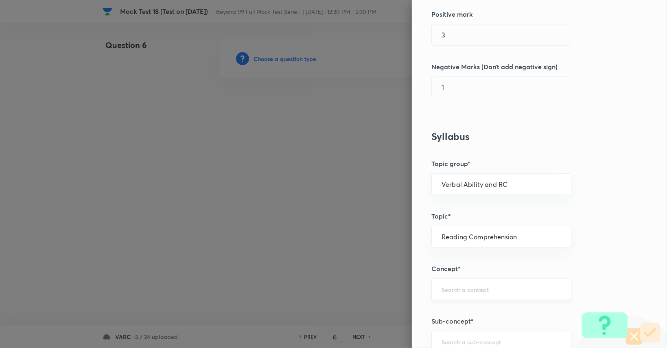
click at [464, 285] on input "text" at bounding box center [502, 289] width 120 height 8
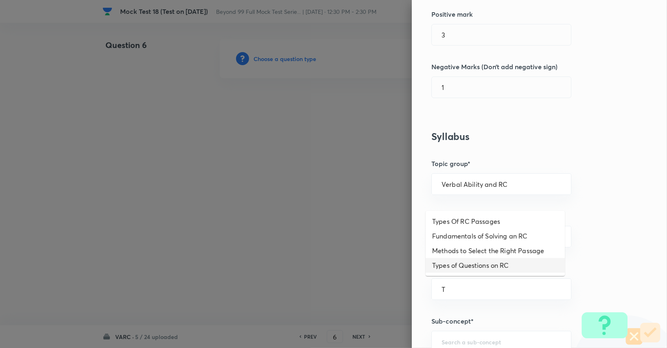
click at [487, 264] on li "Types of Questions on RC" at bounding box center [495, 265] width 139 height 15
type input "Types of Questions on RC"
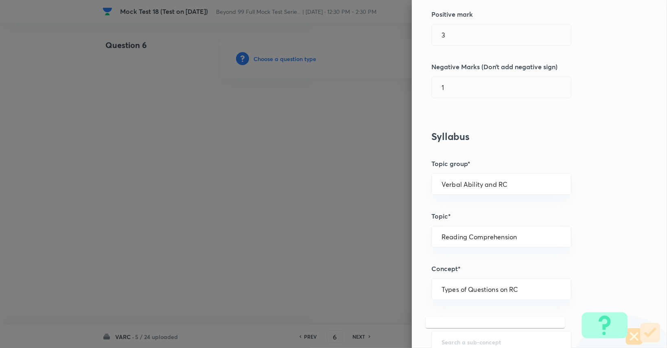
click at [467, 342] on input "text" at bounding box center [502, 342] width 120 height 8
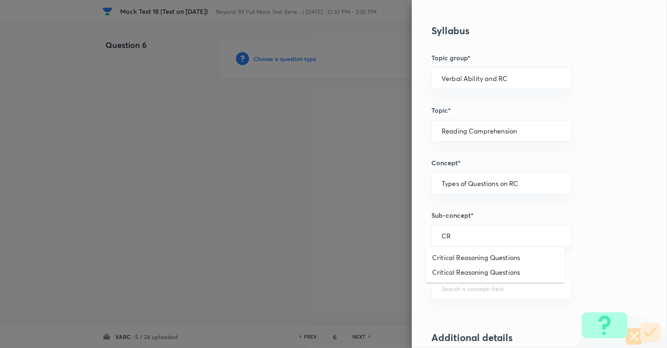
scroll to position [318, 0]
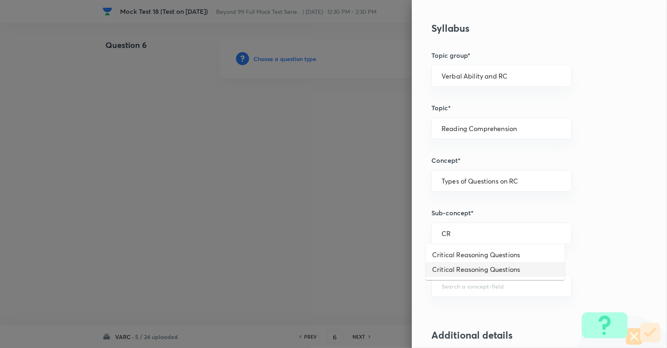
click at [479, 276] on li "Critical Reasoning Questions" at bounding box center [495, 269] width 139 height 15
type input "Critical Reasoning Questions"
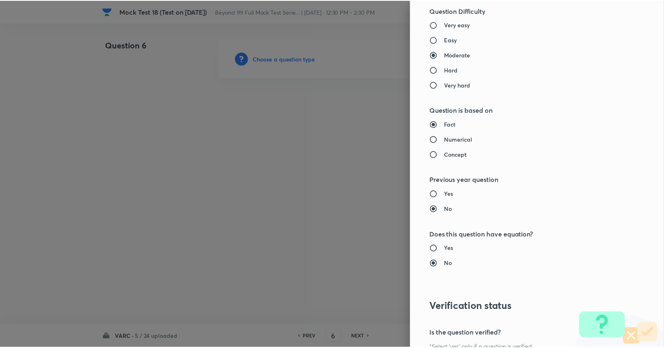
scroll to position [760, 0]
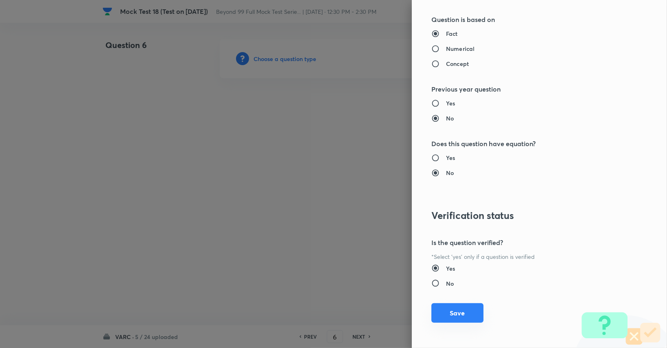
click at [469, 313] on button "Save" at bounding box center [458, 313] width 52 height 20
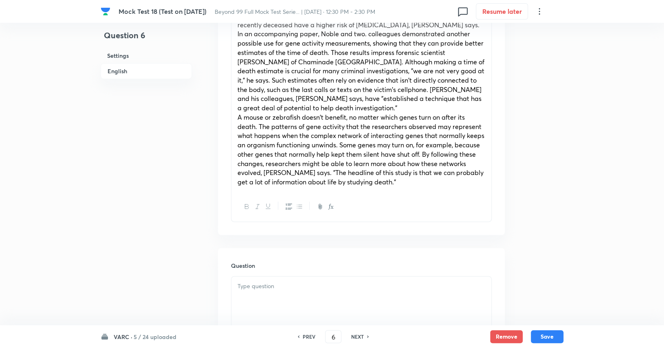
scroll to position [661, 0]
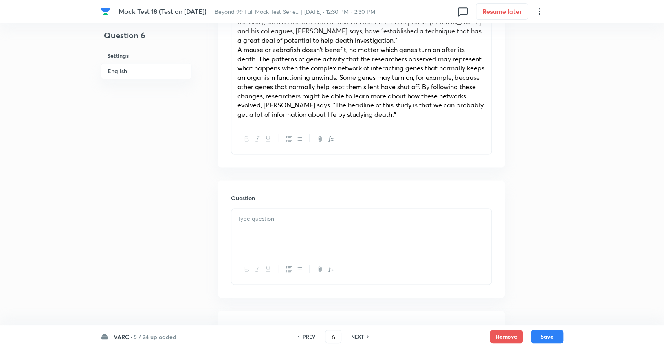
click at [387, 222] on div at bounding box center [361, 232] width 260 height 46
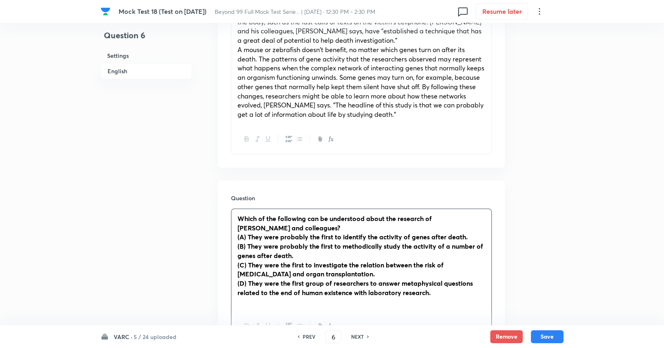
scroll to position [744, 0]
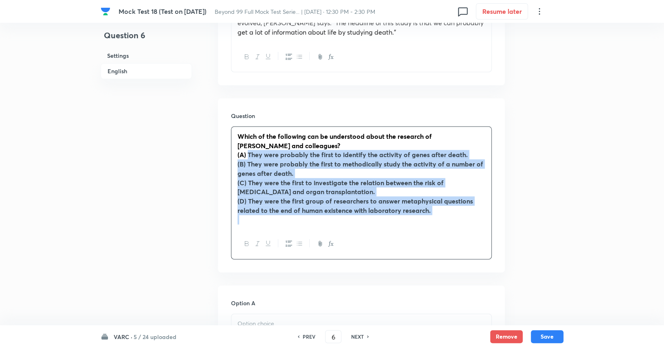
drag, startPoint x: 249, startPoint y: 145, endPoint x: 503, endPoint y: 211, distance: 262.2
click at [503, 211] on div "Question Which of the following can be understood about the research of [PERSON…" at bounding box center [361, 185] width 287 height 174
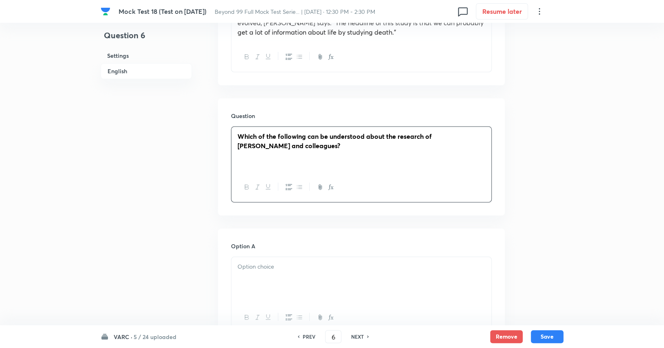
click at [283, 262] on p at bounding box center [361, 266] width 248 height 9
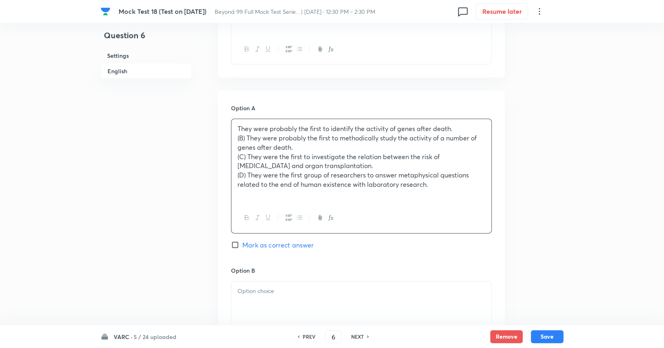
scroll to position [913, 0]
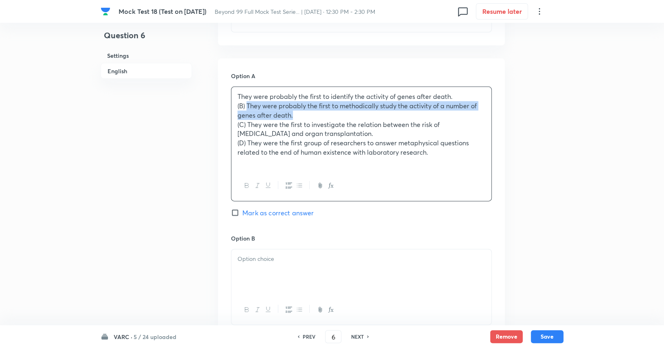
drag, startPoint x: 247, startPoint y: 95, endPoint x: 314, endPoint y: 106, distance: 67.7
click at [314, 106] on p "(B) They were probably the first to methodically study the activity of a number…" at bounding box center [361, 110] width 248 height 18
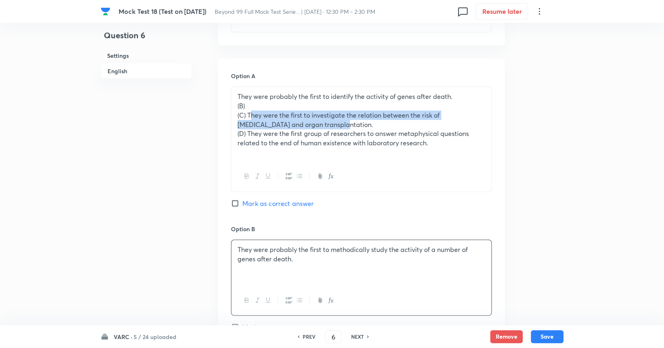
drag, startPoint x: 249, startPoint y: 103, endPoint x: 316, endPoint y: 113, distance: 67.6
click at [316, 113] on p "(C) They were the first to investigate the relation between the risk of [MEDICA…" at bounding box center [361, 120] width 248 height 18
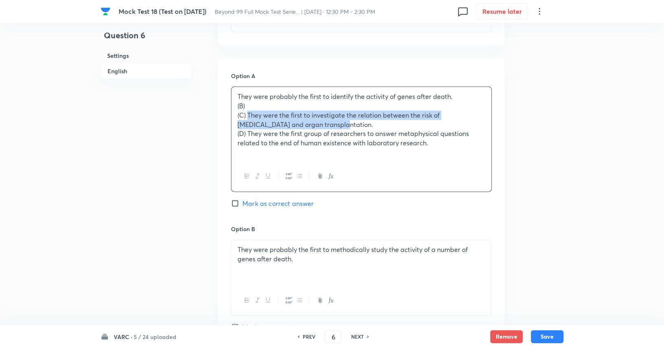
drag, startPoint x: 248, startPoint y: 105, endPoint x: 324, endPoint y: 115, distance: 76.4
click at [324, 115] on p "(C) They were the first to investigate the relation between the risk of [MEDICA…" at bounding box center [361, 120] width 248 height 18
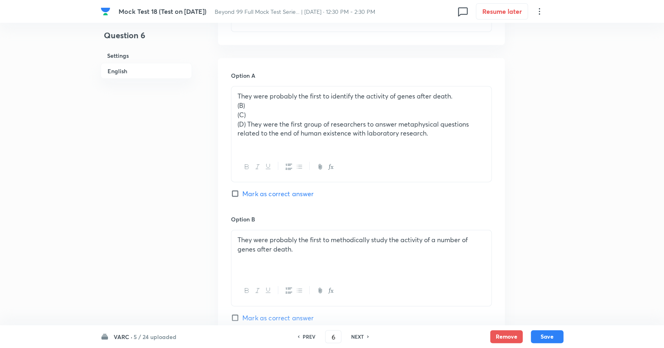
scroll to position [912, 0]
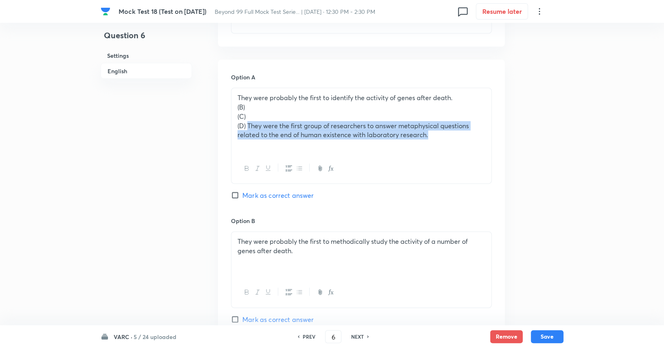
drag, startPoint x: 248, startPoint y: 116, endPoint x: 452, endPoint y: 124, distance: 204.2
click at [452, 124] on p "(D) They were the first group of researchers to answer metaphysical questions r…" at bounding box center [361, 130] width 248 height 18
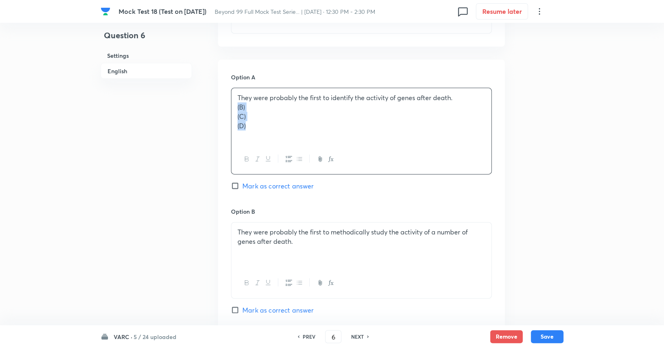
drag, startPoint x: 275, startPoint y: 112, endPoint x: 230, endPoint y: 98, distance: 47.7
click at [230, 98] on div "Option A They were probably the first to identify the activity of genes after d…" at bounding box center [361, 318] width 287 height 516
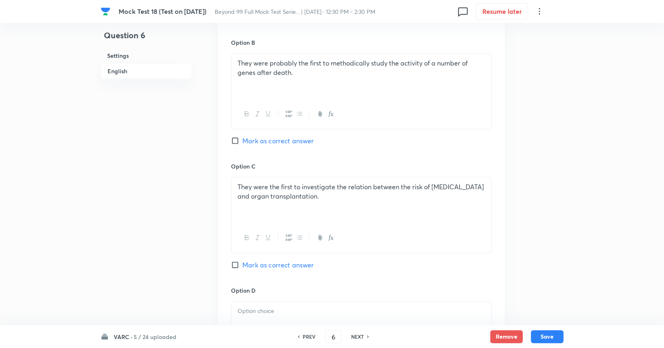
scroll to position [1078, 0]
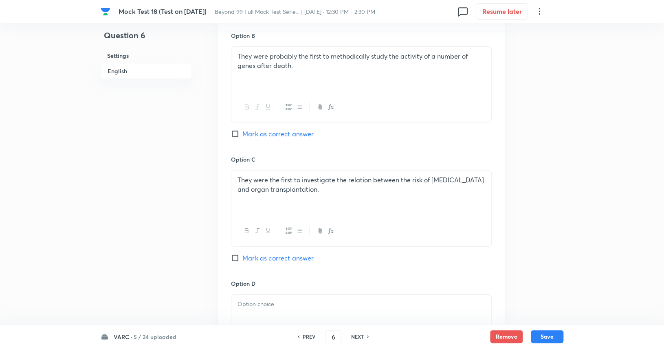
click at [264, 300] on p at bounding box center [361, 304] width 248 height 9
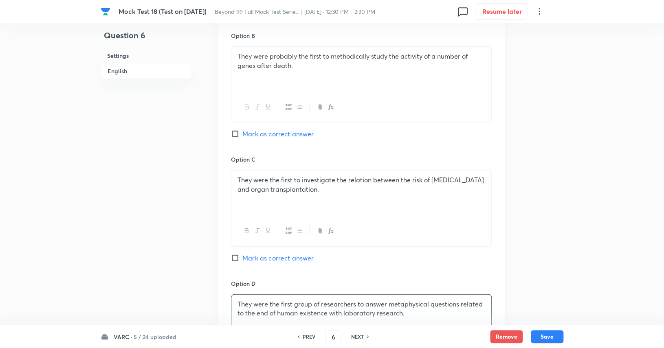
click at [279, 129] on span "Mark as correct answer" at bounding box center [277, 134] width 71 height 10
click at [242, 130] on input "Mark as correct answer" at bounding box center [236, 134] width 11 height 8
checkbox input "true"
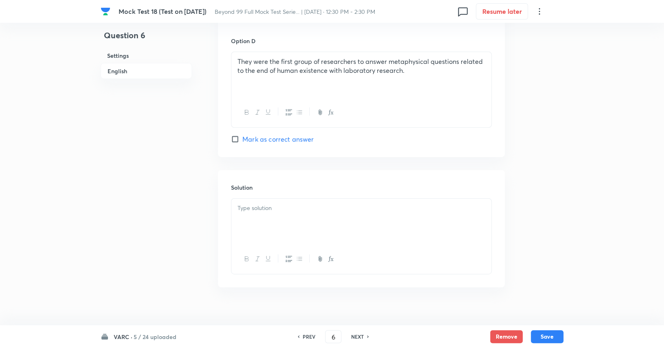
scroll to position [1320, 0]
click at [275, 204] on p at bounding box center [361, 208] width 248 height 9
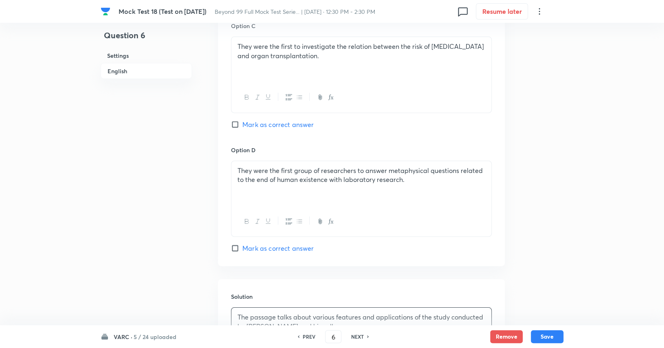
scroll to position [1211, 0]
click at [553, 340] on button "Save" at bounding box center [547, 335] width 33 height 13
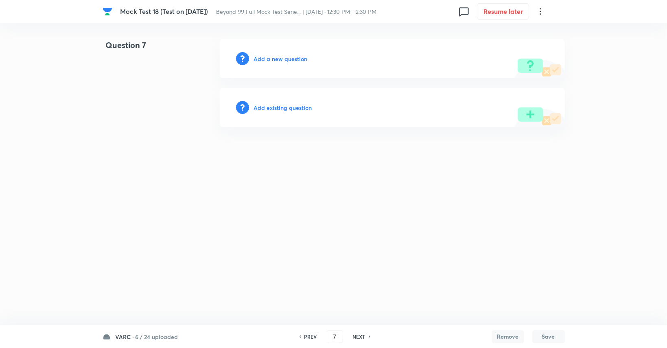
click at [311, 336] on h6 "PREV" at bounding box center [311, 336] width 13 height 7
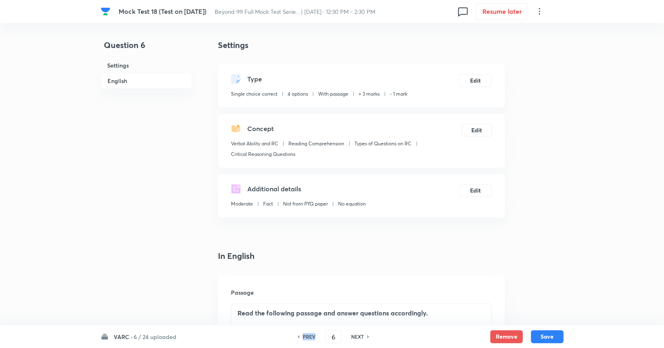
click at [311, 336] on h6 "PREV" at bounding box center [309, 336] width 13 height 7
type input "5"
checkbox input "false"
checkbox input "true"
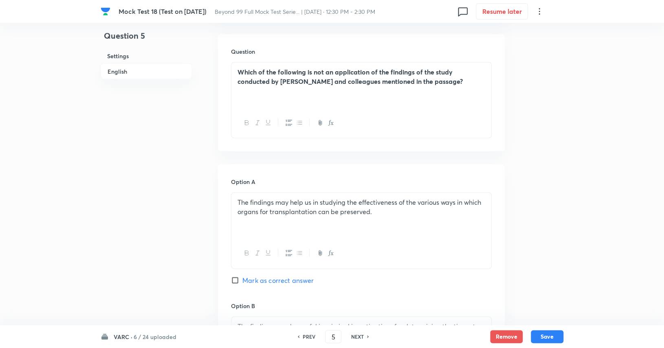
scroll to position [808, 0]
click at [358, 337] on h6 "NEXT" at bounding box center [357, 336] width 13 height 7
type input "6"
checkbox input "true"
checkbox input "false"
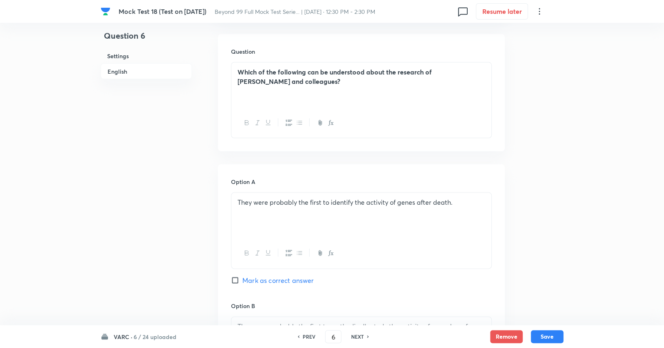
click at [359, 338] on h6 "NEXT" at bounding box center [357, 336] width 13 height 7
type input "7"
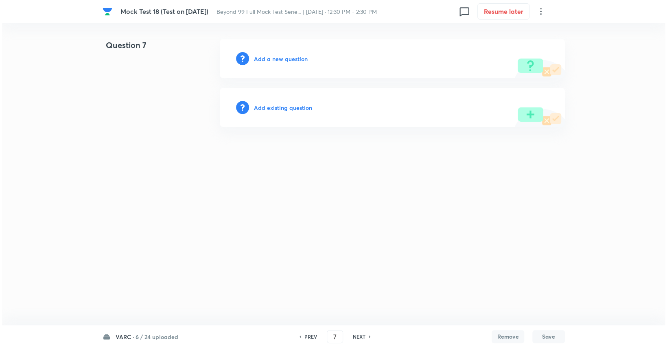
scroll to position [0, 0]
click at [286, 61] on h6 "Add a new question" at bounding box center [281, 59] width 54 height 9
click at [286, 61] on h6 "Choose a question type" at bounding box center [285, 59] width 63 height 9
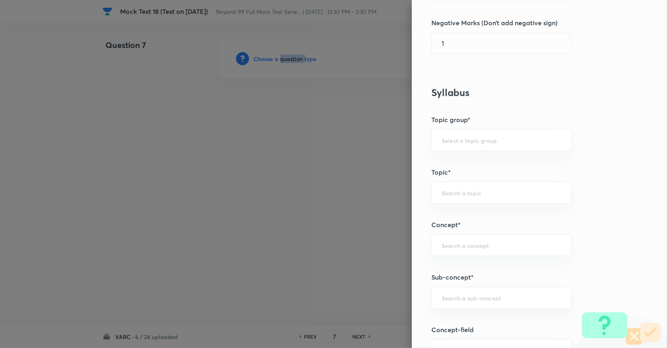
scroll to position [254, 0]
click at [489, 142] on input "text" at bounding box center [502, 140] width 120 height 8
click at [492, 164] on li "Verbal Ability and RC" at bounding box center [495, 162] width 139 height 15
type input "Verbal Ability and RC"
click at [485, 190] on input "text" at bounding box center [502, 193] width 120 height 8
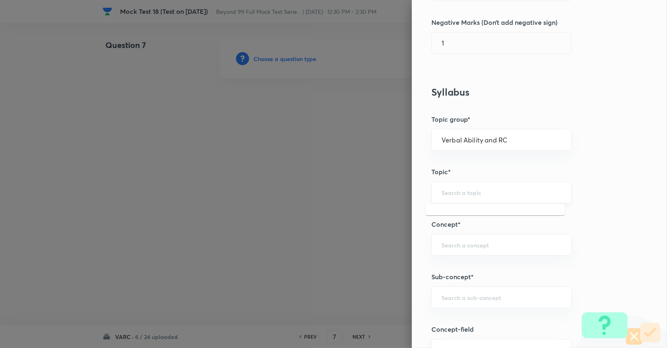
type input "R"
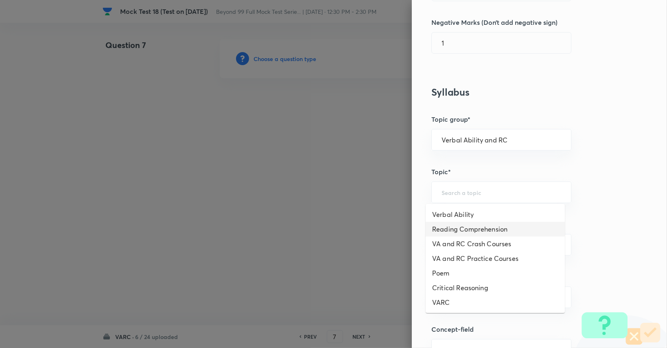
click at [475, 225] on li "Reading Comprehension" at bounding box center [495, 229] width 139 height 15
type input "Reading Comprehension"
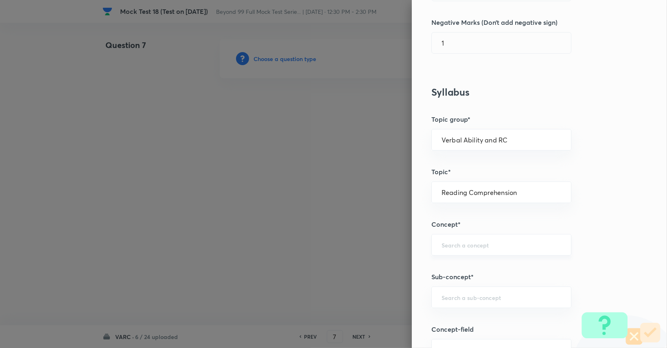
click at [468, 246] on input "text" at bounding box center [502, 245] width 120 height 8
click at [467, 278] on li "Types of Questions on RC" at bounding box center [495, 281] width 139 height 15
type input "Types of Questions on RC"
click at [468, 297] on input "text" at bounding box center [502, 298] width 120 height 8
click at [464, 317] on li "Main Idea Questions" at bounding box center [495, 319] width 139 height 15
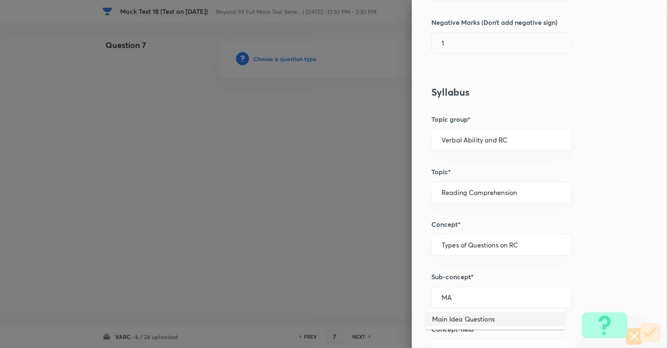
type input "Main Idea Questions"
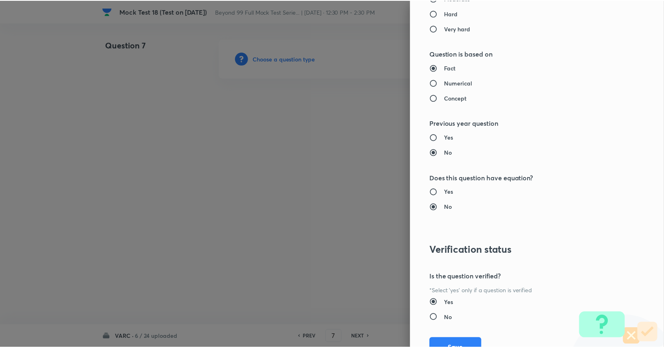
scroll to position [760, 0]
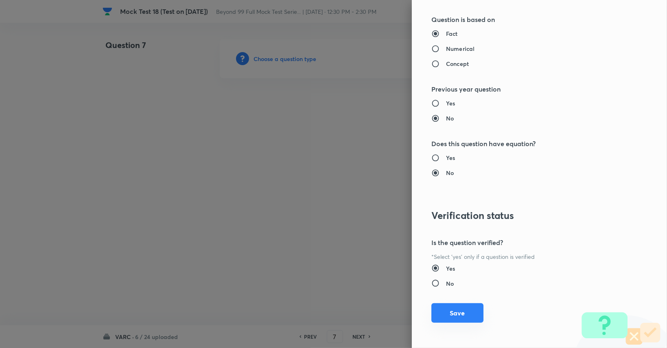
click at [464, 316] on button "Save" at bounding box center [458, 313] width 52 height 20
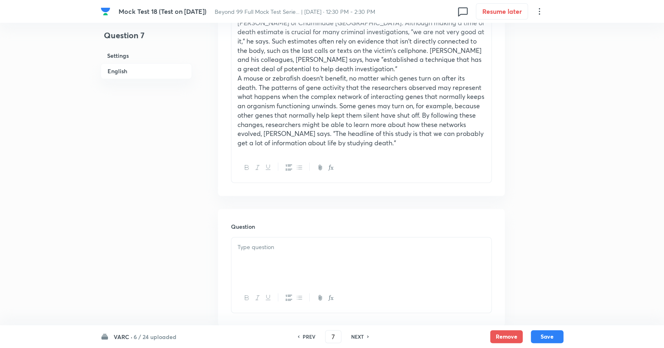
scroll to position [633, 0]
click at [389, 255] on div at bounding box center [361, 260] width 260 height 46
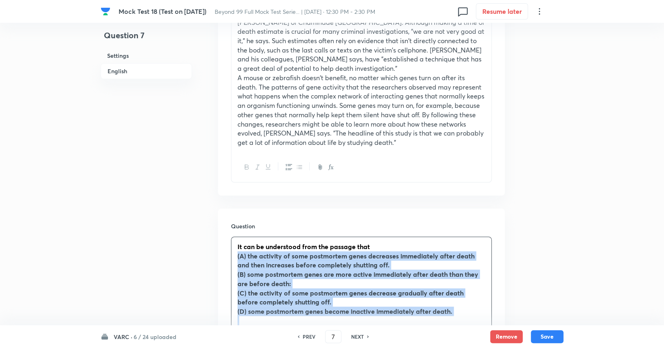
drag, startPoint x: 236, startPoint y: 246, endPoint x: 498, endPoint y: 311, distance: 269.7
click at [498, 311] on div "Question It can be understood from the passage that (A) the activity of some po…" at bounding box center [361, 290] width 287 height 165
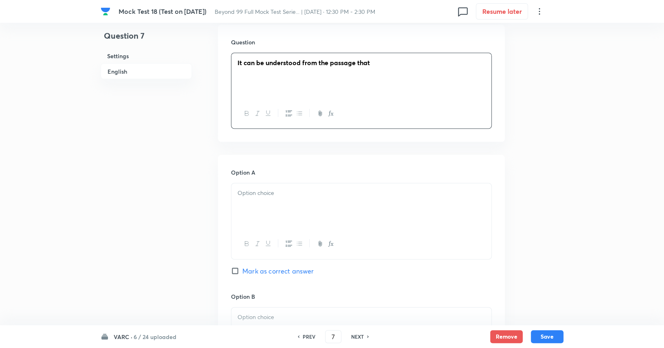
scroll to position [819, 0]
click at [324, 187] on div at bounding box center [361, 205] width 260 height 46
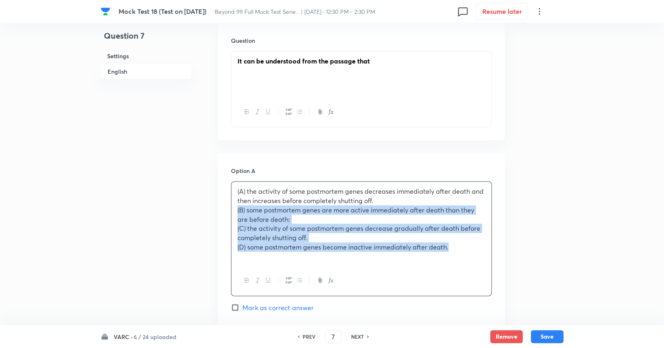
drag, startPoint x: 236, startPoint y: 202, endPoint x: 329, endPoint y: 215, distance: 93.8
click at [457, 239] on div "(A) the activity of some postmortem genes decreases immediately after death and…" at bounding box center [361, 224] width 260 height 84
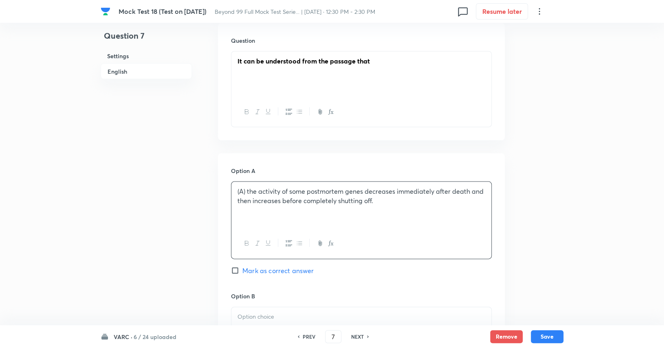
click at [247, 187] on p "(A) the activity of some postmortem genes decreases immediately after death and…" at bounding box center [361, 196] width 248 height 18
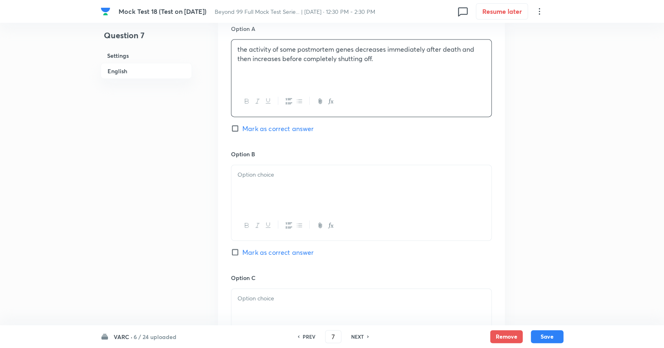
scroll to position [961, 0]
click at [257, 179] on div at bounding box center [361, 188] width 260 height 46
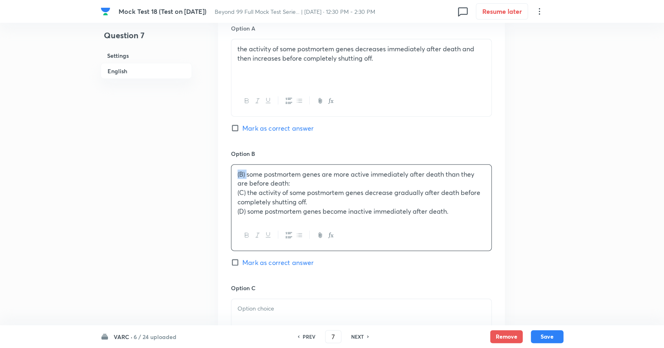
drag, startPoint x: 247, startPoint y: 165, endPoint x: 224, endPoint y: 164, distance: 22.9
click at [224, 164] on div "Option A the activity of some postmortem genes decreases immediately after deat…" at bounding box center [361, 269] width 287 height 517
drag, startPoint x: 245, startPoint y: 184, endPoint x: 224, endPoint y: 183, distance: 21.2
click at [224, 183] on div "Option A the activity of some postmortem genes decreases immediately after deat…" at bounding box center [361, 269] width 287 height 517
drag, startPoint x: 248, startPoint y: 204, endPoint x: 230, endPoint y: 203, distance: 18.8
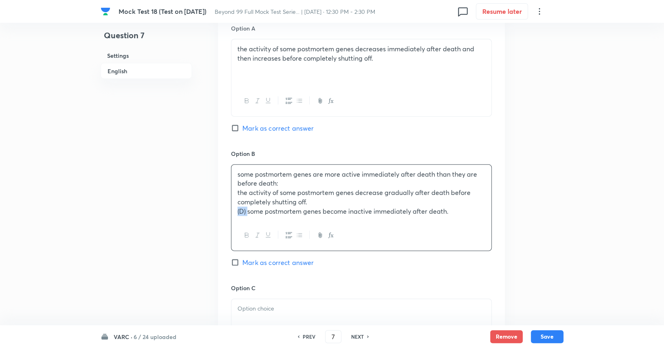
click at [230, 203] on div "Option A the activity of some postmortem genes decreases immediately after deat…" at bounding box center [361, 269] width 287 height 517
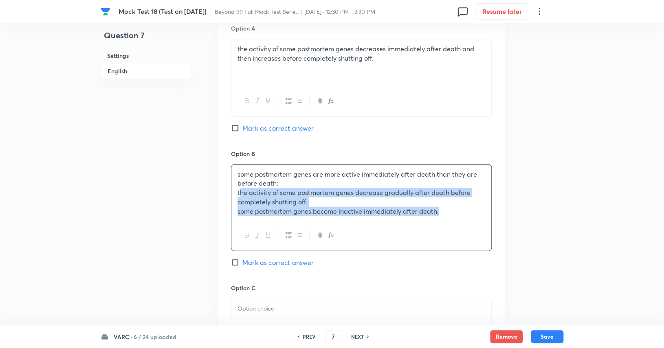
drag, startPoint x: 237, startPoint y: 182, endPoint x: 492, endPoint y: 226, distance: 259.0
click at [492, 226] on div "Option A the activity of some postmortem genes decreases immediately after deat…" at bounding box center [361, 269] width 287 height 517
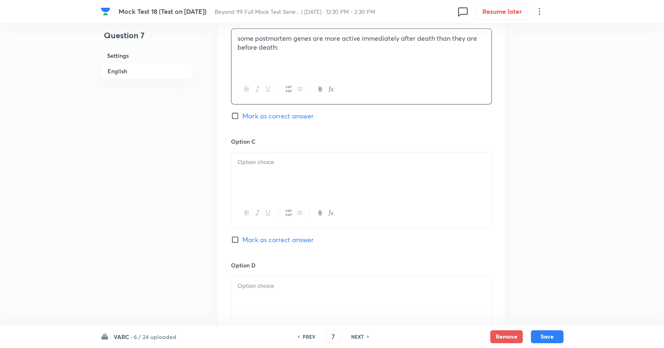
scroll to position [1099, 0]
click at [349, 173] on div at bounding box center [361, 174] width 260 height 46
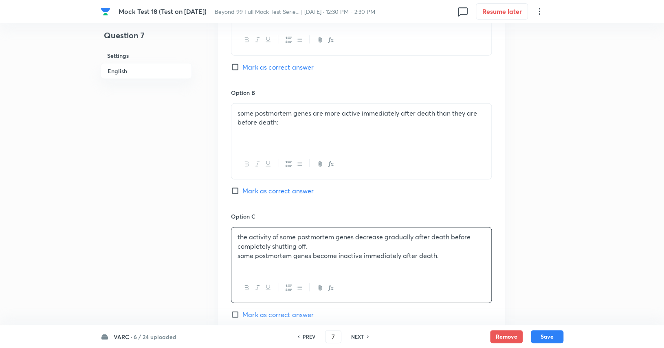
scroll to position [1019, 0]
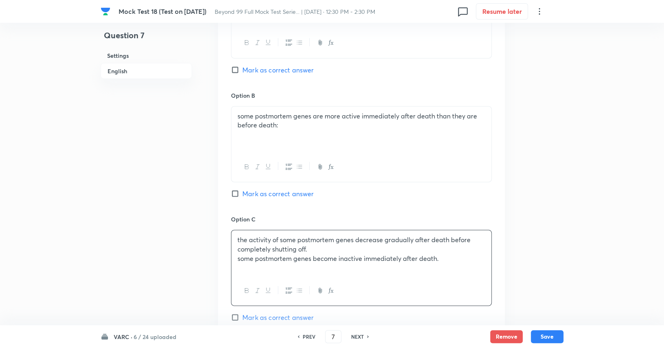
click at [349, 116] on p "some postmortem genes are more active immediately after death than they are bef…" at bounding box center [361, 121] width 248 height 18
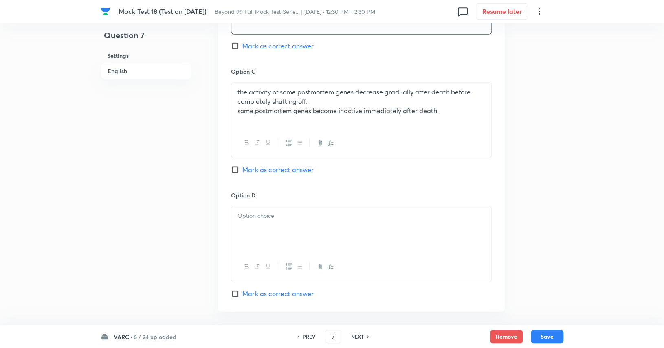
scroll to position [1168, 0]
drag, startPoint x: 239, startPoint y: 97, endPoint x: 459, endPoint y: 104, distance: 220.0
click at [459, 106] on p "some postmortem genes become inactive immediately after death." at bounding box center [361, 110] width 248 height 9
drag, startPoint x: 456, startPoint y: 102, endPoint x: 249, endPoint y: 102, distance: 207.3
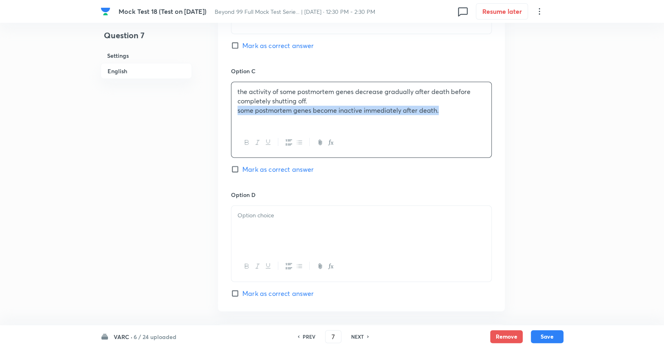
click at [232, 104] on div "the activity of some postmortem genes decrease gradually after death before com…" at bounding box center [361, 105] width 260 height 46
click at [279, 239] on div at bounding box center [361, 229] width 260 height 46
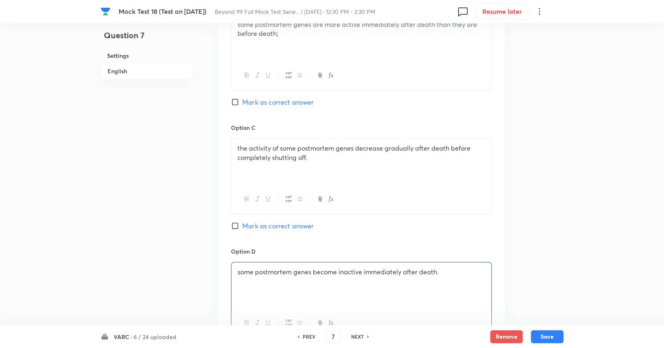
scroll to position [1108, 0]
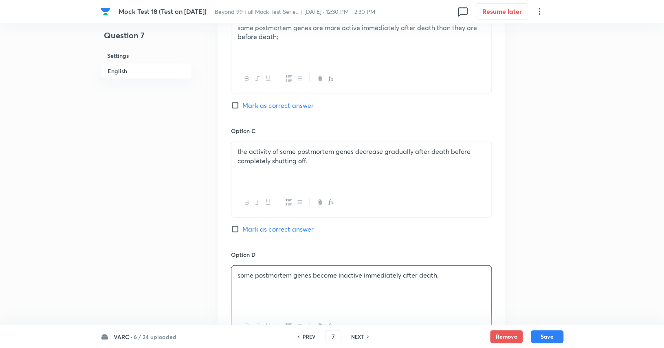
click at [273, 101] on span "Mark as correct answer" at bounding box center [277, 106] width 71 height 10
click at [242, 101] on input "Mark as correct answer" at bounding box center [236, 105] width 11 height 8
checkbox input "true"
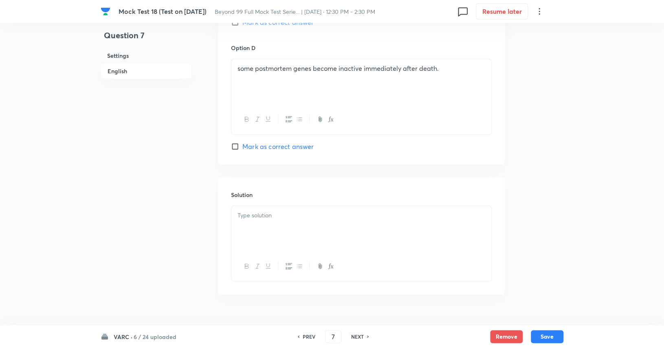
scroll to position [1321, 0]
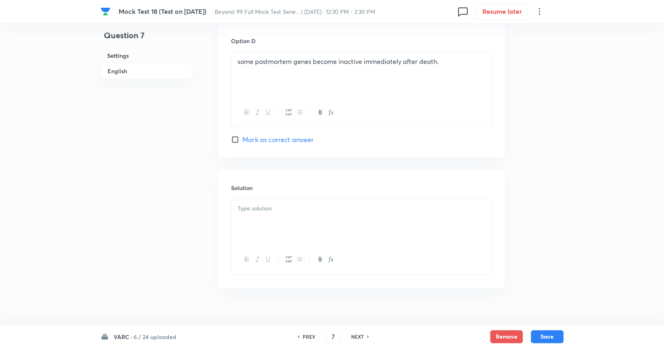
click at [270, 204] on p at bounding box center [361, 208] width 248 height 9
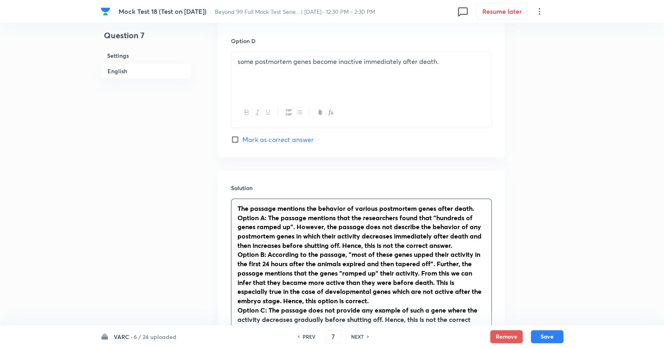
scroll to position [1413, 0]
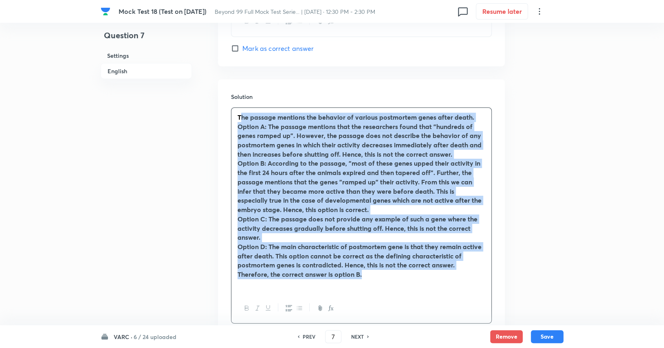
drag, startPoint x: 386, startPoint y: 264, endPoint x: 239, endPoint y: 97, distance: 222.5
click at [239, 108] on div "The passage mentions the behavior of various postmortem genes after death. Opti…" at bounding box center [361, 201] width 260 height 186
drag, startPoint x: 236, startPoint y: 108, endPoint x: 415, endPoint y: 292, distance: 256.9
click at [415, 292] on div "The passage mentions the behavior of various postmortem genes after death. Opti…" at bounding box center [361, 216] width 261 height 216
click at [245, 305] on icon "button" at bounding box center [247, 308] width 7 height 7
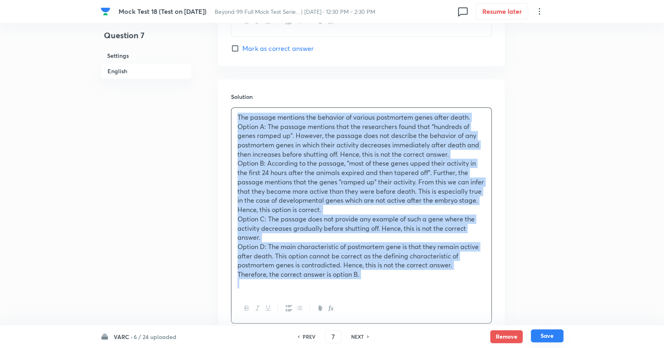
click at [537, 334] on button "Save" at bounding box center [547, 335] width 33 height 13
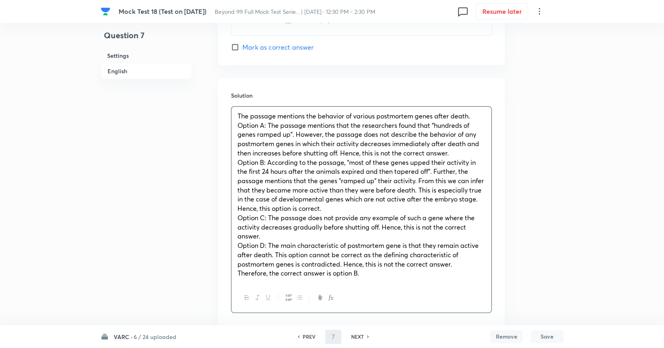
type input "8"
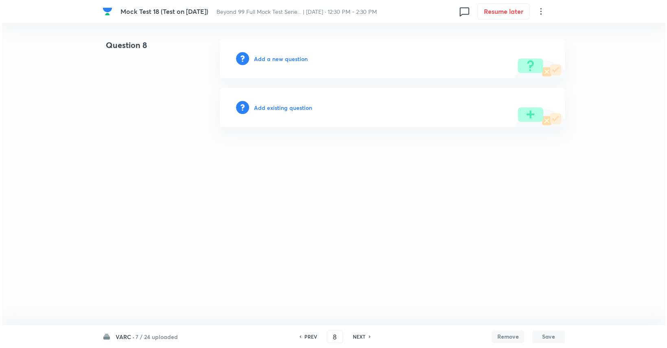
scroll to position [0, 0]
click at [285, 57] on h6 "Add a new question" at bounding box center [281, 59] width 54 height 9
click at [285, 57] on h6 "Choose a question type" at bounding box center [285, 59] width 63 height 9
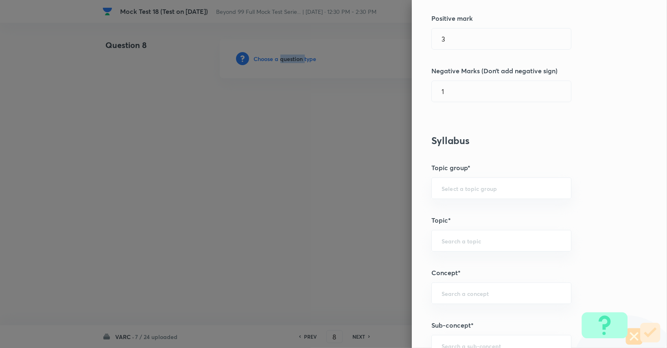
scroll to position [212, 0]
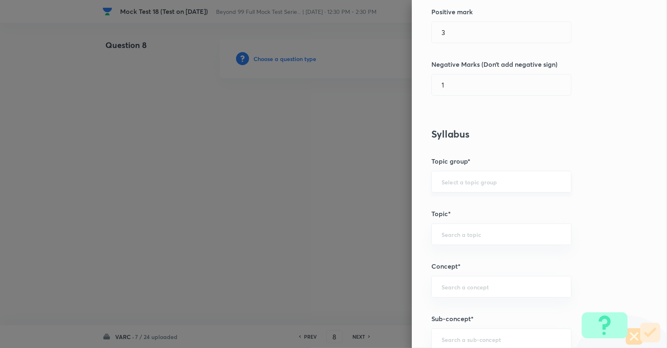
click at [465, 178] on input "text" at bounding box center [502, 182] width 120 height 8
click at [467, 195] on ul "Verbal Ability and RC" at bounding box center [495, 203] width 139 height 21
click at [465, 201] on li "Verbal Ability and RC" at bounding box center [495, 203] width 139 height 15
type input "Verbal Ability and RC"
click at [463, 243] on div "​" at bounding box center [502, 235] width 140 height 22
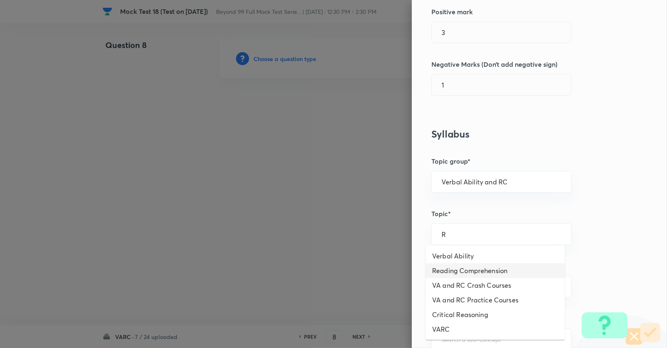
click at [458, 266] on li "Reading Comprehension" at bounding box center [495, 270] width 139 height 15
type input "Reading Comprehension"
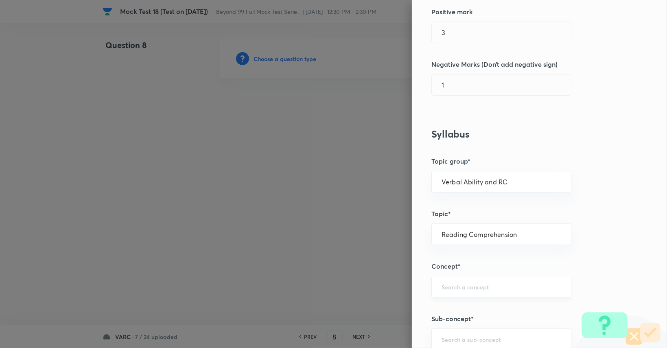
click at [455, 284] on input "text" at bounding box center [502, 287] width 120 height 8
click at [463, 317] on li "Types of Questions on RC" at bounding box center [495, 323] width 139 height 15
type input "Types of Questions on RC"
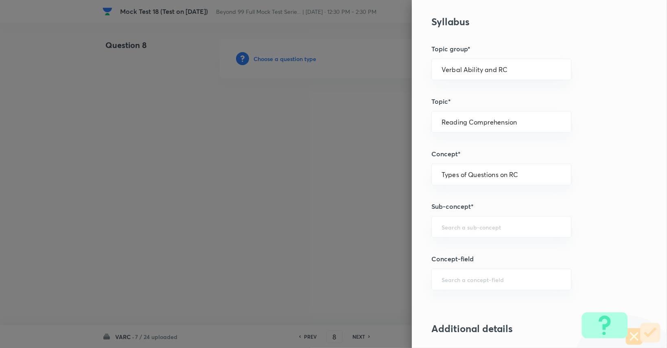
scroll to position [325, 0]
click at [455, 223] on input "text" at bounding box center [502, 226] width 120 height 8
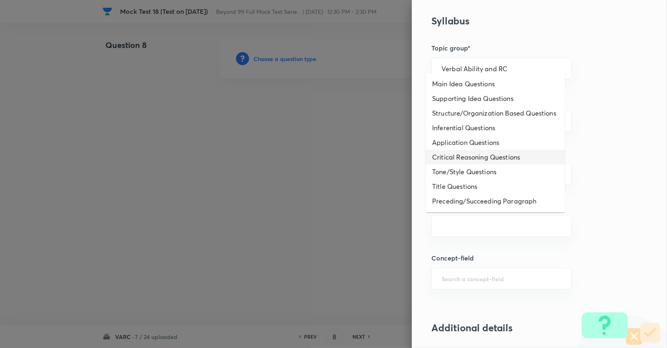
click at [469, 165] on li "Critical Reasoning Questions" at bounding box center [495, 157] width 139 height 15
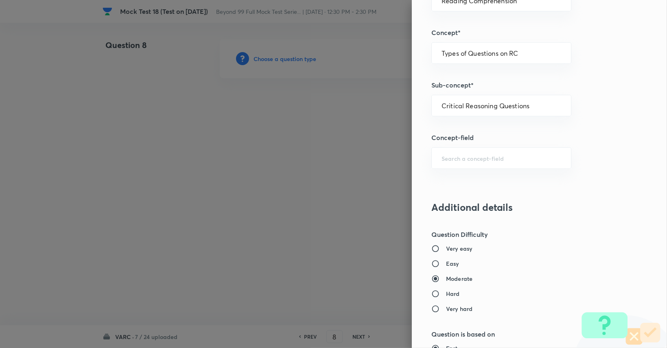
scroll to position [448, 0]
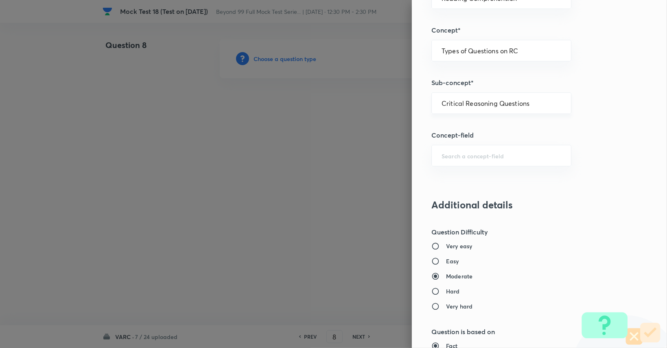
click at [490, 95] on div "Critical Reasoning Questions ​" at bounding box center [502, 103] width 140 height 22
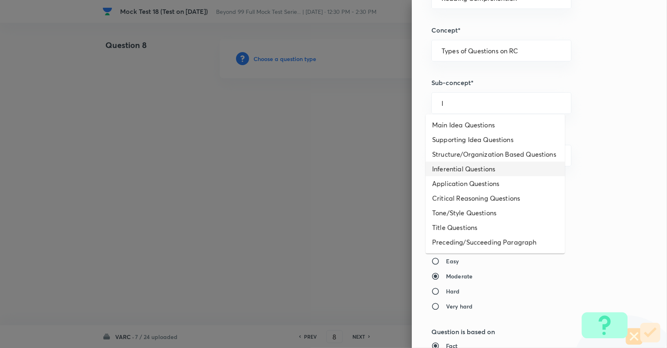
click at [472, 176] on li "Inferential Questions" at bounding box center [495, 169] width 139 height 15
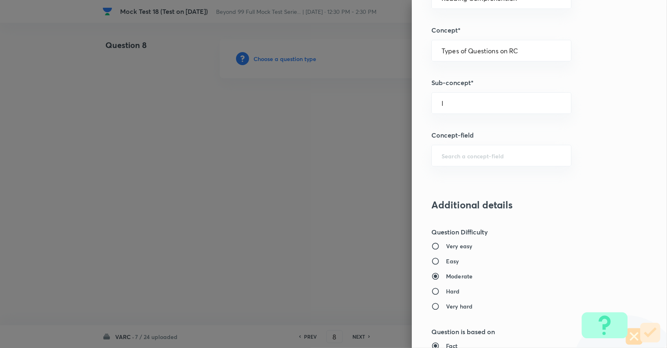
type input "Inferential Questions"
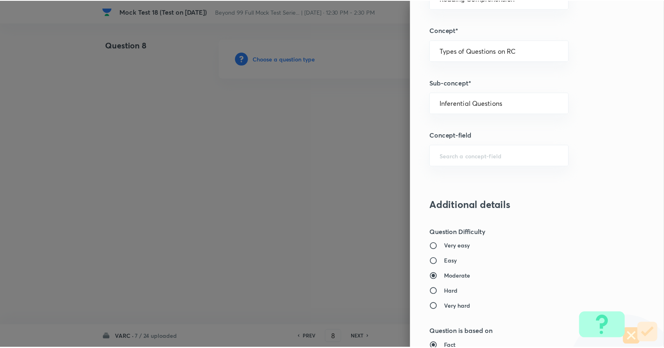
scroll to position [760, 0]
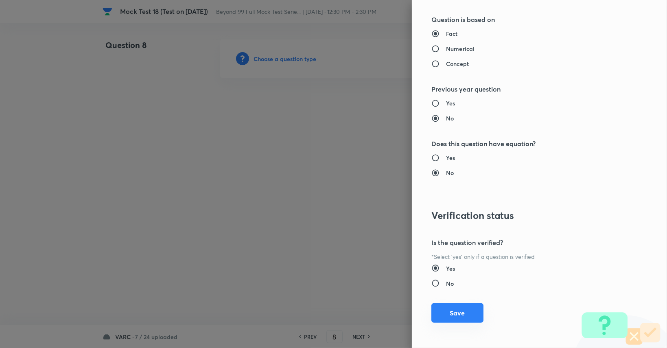
click at [452, 320] on button "Save" at bounding box center [458, 313] width 52 height 20
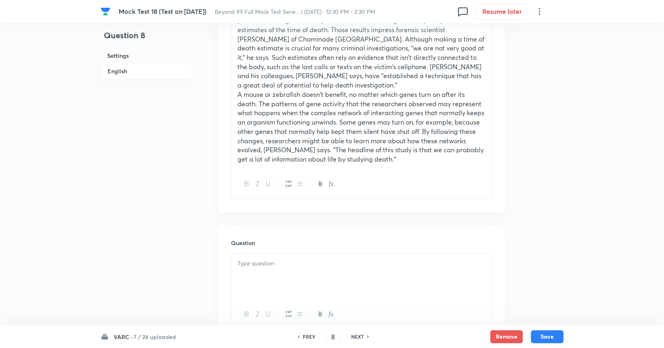
scroll to position [617, 0]
click at [345, 260] on div at bounding box center [361, 276] width 260 height 46
paste div
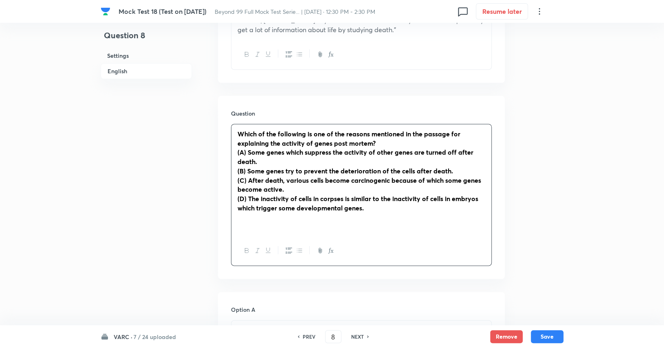
scroll to position [757, 0]
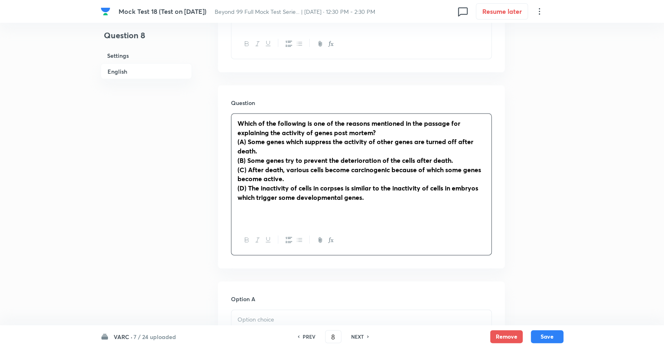
click at [249, 137] on strong "(A) Some genes which suppress the activity of other genes are turned off after …" at bounding box center [355, 146] width 236 height 18
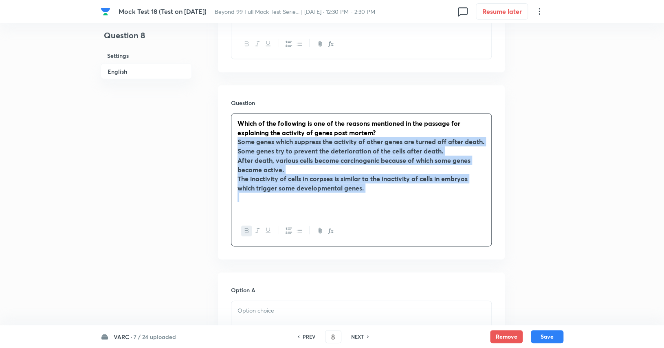
drag, startPoint x: 233, startPoint y: 132, endPoint x: 426, endPoint y: 187, distance: 199.8
click at [426, 187] on div "Which of the following is one of the reasons mentioned in the passage for expla…" at bounding box center [361, 165] width 260 height 102
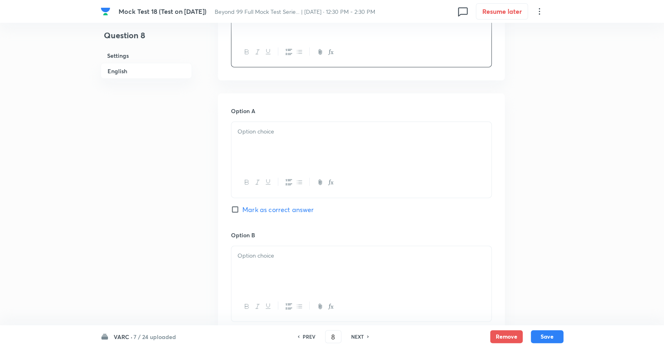
scroll to position [882, 0]
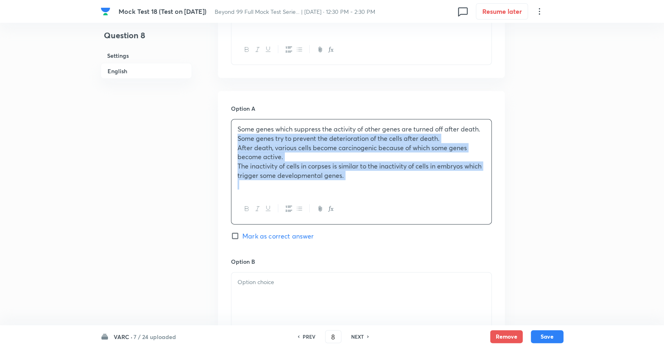
drag, startPoint x: 236, startPoint y: 128, endPoint x: 387, endPoint y: 208, distance: 170.3
click at [387, 208] on div "Some genes which suppress the activity of other genes are turned off after deat…" at bounding box center [361, 171] width 261 height 105
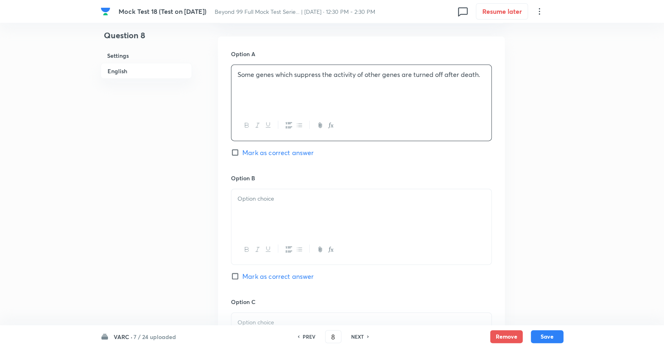
scroll to position [937, 0]
click at [308, 147] on span "Mark as correct answer" at bounding box center [277, 152] width 71 height 10
click at [242, 148] on input "Mark as correct answer" at bounding box center [236, 152] width 11 height 8
checkbox input "true"
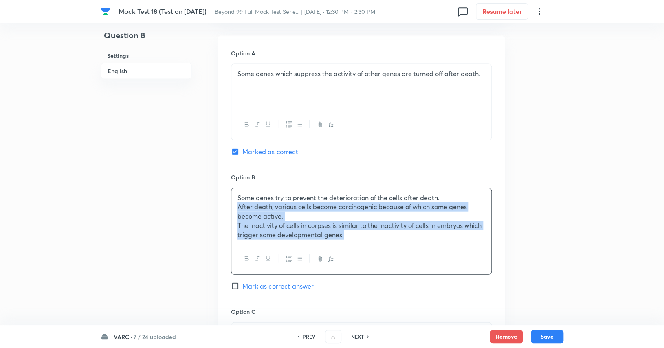
drag, startPoint x: 237, startPoint y: 197, endPoint x: 347, endPoint y: 230, distance: 115.1
click at [347, 230] on div "Some genes try to prevent the deterioration of the cells after death. After dea…" at bounding box center [361, 217] width 260 height 56
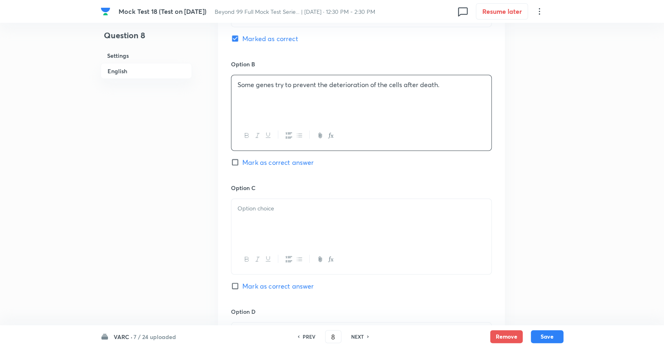
scroll to position [1051, 0]
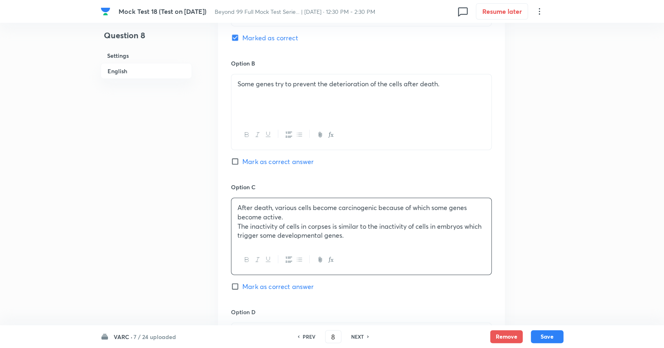
click at [241, 222] on p "The inactivity of cells in corpses is similar to the inactivity of cells in emb…" at bounding box center [361, 231] width 248 height 18
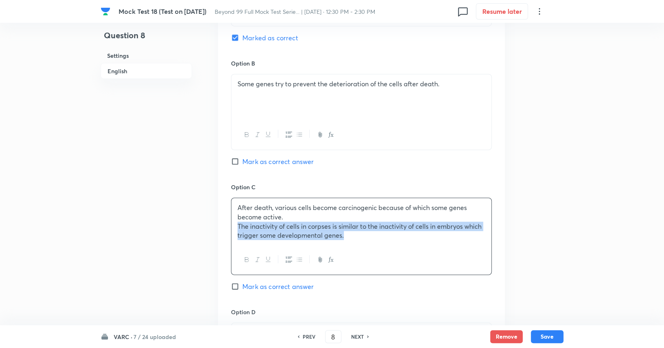
drag, startPoint x: 238, startPoint y: 215, endPoint x: 352, endPoint y: 226, distance: 114.1
click at [352, 226] on p "The inactivity of cells in corpses is similar to the inactivity of cells in emb…" at bounding box center [361, 231] width 248 height 18
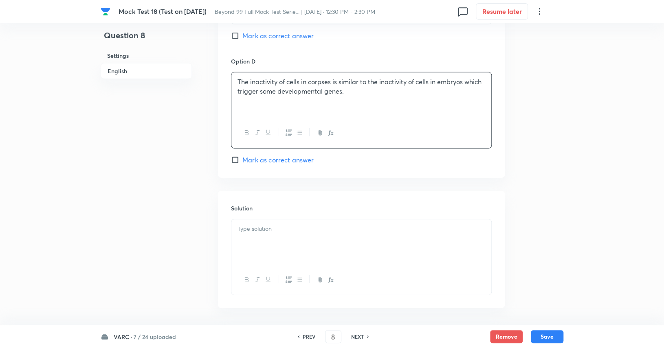
scroll to position [1321, 0]
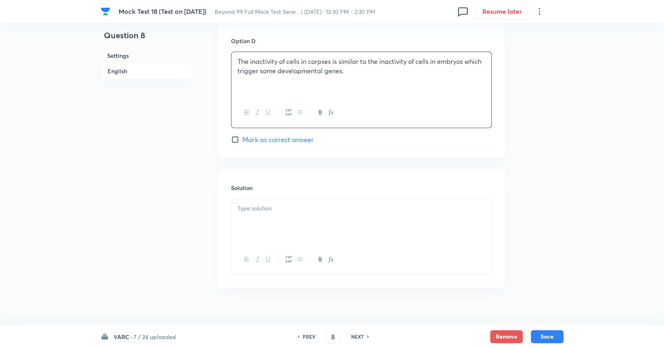
click at [274, 219] on div at bounding box center [361, 222] width 260 height 46
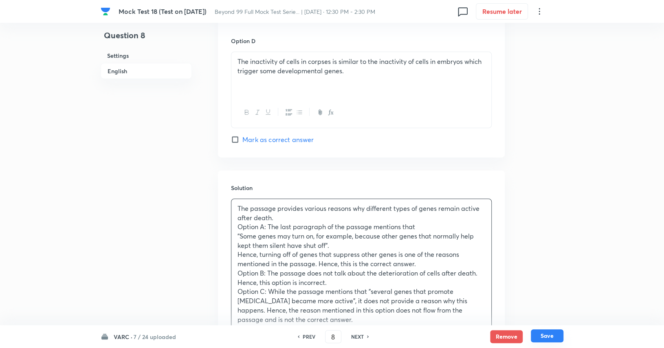
click at [549, 337] on button "Save" at bounding box center [547, 335] width 33 height 13
type input "9"
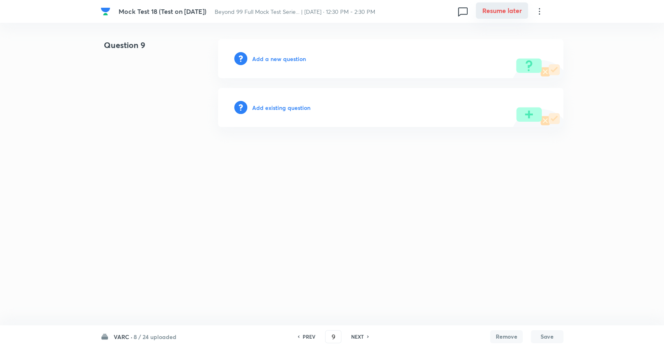
scroll to position [0, 0]
click at [336, 338] on input "9" at bounding box center [334, 337] width 15 height 14
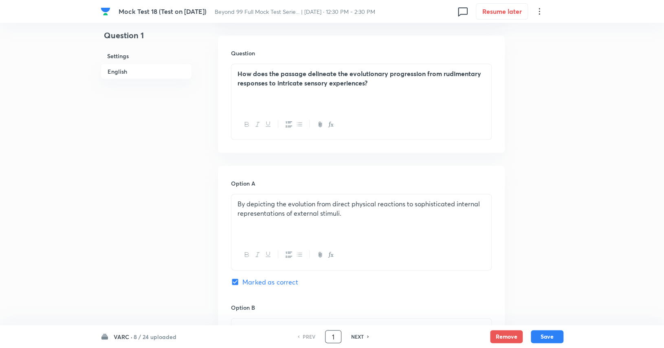
scroll to position [849, 0]
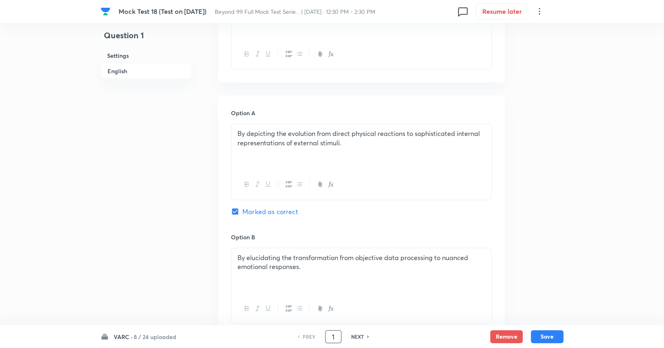
click at [359, 337] on h6 "NEXT" at bounding box center [357, 336] width 13 height 7
type input "2"
checkbox input "false"
checkbox input "true"
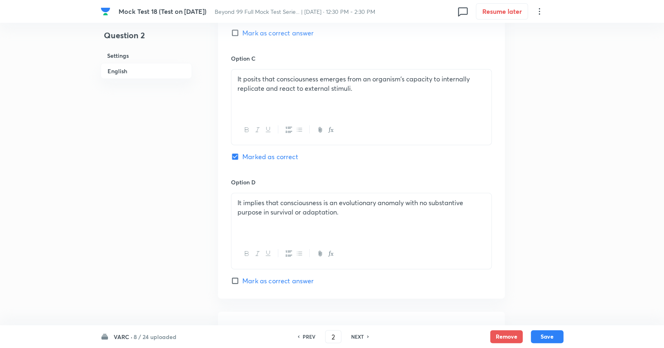
scroll to position [1152, 0]
click at [358, 338] on h6 "NEXT" at bounding box center [357, 336] width 13 height 7
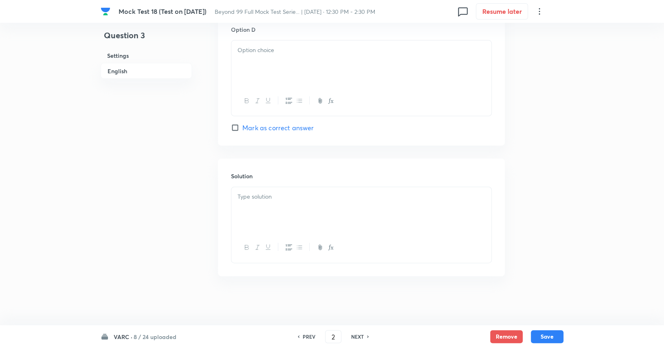
type input "3"
checkbox input "false"
checkbox input "true"
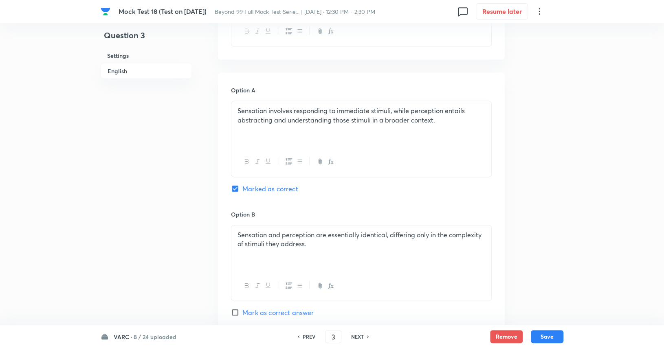
scroll to position [855, 0]
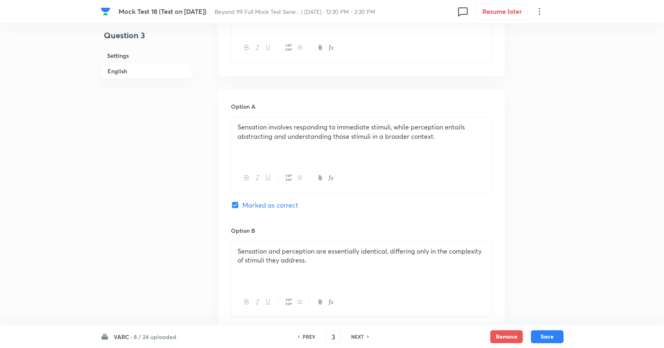
click at [362, 329] on div "VARC · 8 / 24 uploaded PREV 3 ​ NEXT Remove Save" at bounding box center [332, 336] width 463 height 23
click at [361, 334] on h6 "NEXT" at bounding box center [357, 336] width 13 height 7
type input "4"
checkbox input "false"
checkbox input "true"
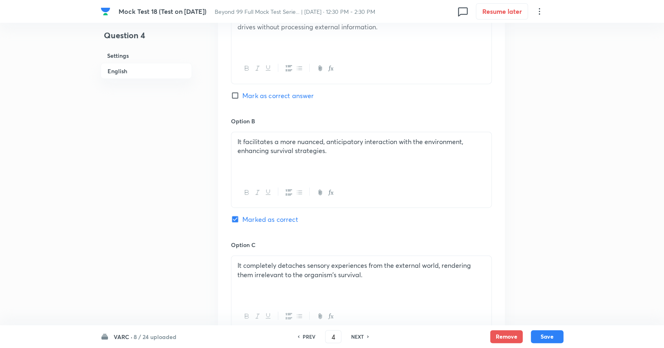
scroll to position [966, 0]
click at [358, 337] on h6 "NEXT" at bounding box center [357, 336] width 13 height 7
type input "5"
checkbox input "false"
checkbox input "true"
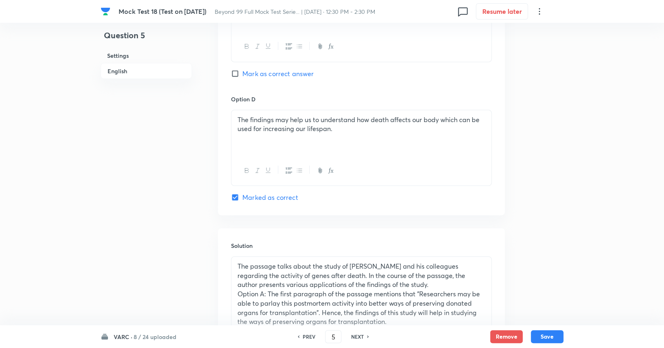
scroll to position [1264, 0]
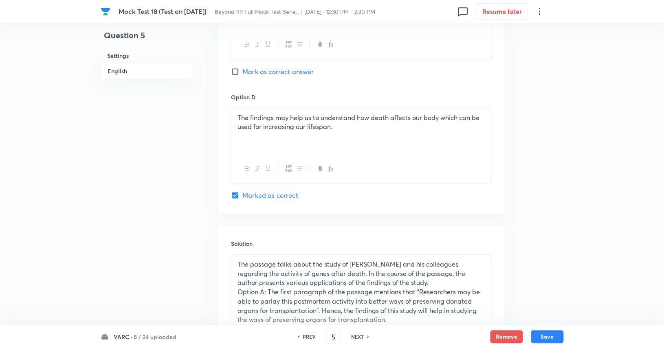
click at [360, 337] on h6 "NEXT" at bounding box center [357, 336] width 13 height 7
type input "6"
checkbox input "false"
checkbox input "true"
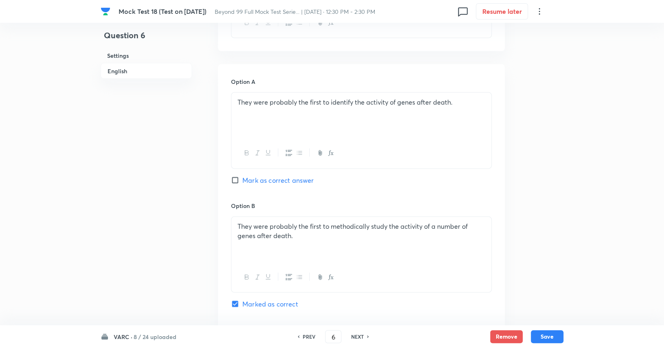
click at [360, 335] on h6 "NEXT" at bounding box center [357, 336] width 13 height 7
type input "7"
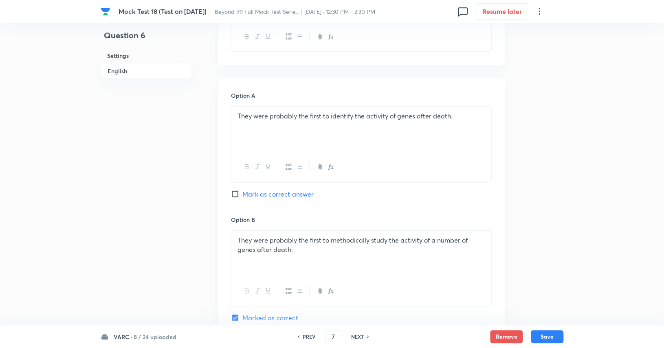
checkbox input "true"
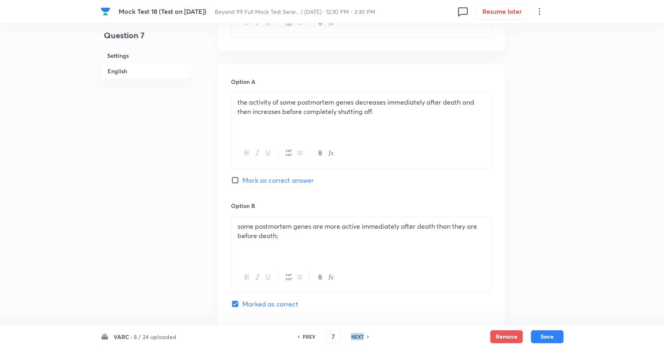
click at [360, 335] on h6 "NEXT" at bounding box center [357, 336] width 13 height 7
type input "8"
checkbox input "false"
checkbox input "true"
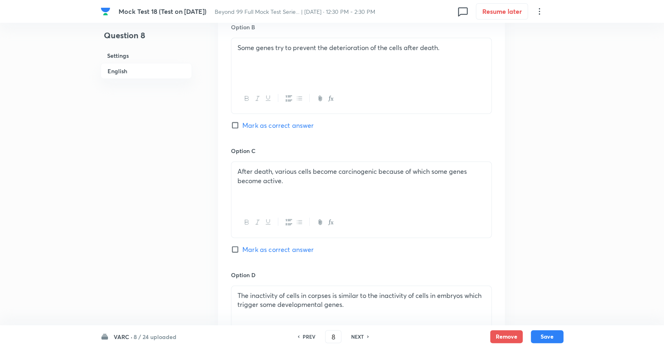
scroll to position [1087, 0]
click at [358, 336] on h6 "NEXT" at bounding box center [357, 336] width 13 height 7
type input "9"
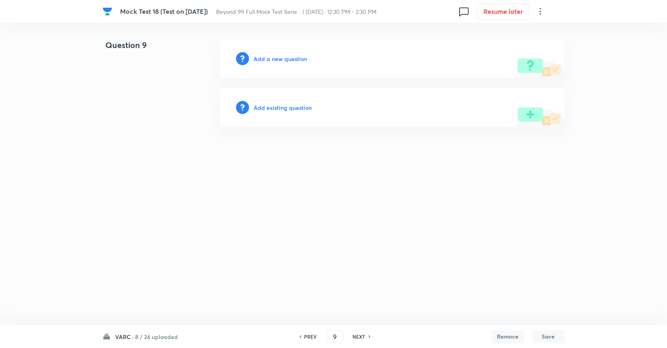
click at [292, 53] on div "Add a new question" at bounding box center [392, 58] width 345 height 39
click at [295, 61] on h6 "Add a new question" at bounding box center [281, 59] width 54 height 9
click at [295, 61] on h6 "Choose a question type" at bounding box center [285, 59] width 63 height 9
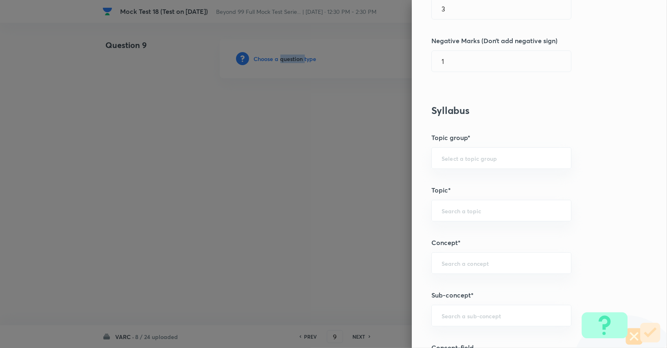
scroll to position [237, 0]
click at [479, 153] on input "text" at bounding box center [502, 157] width 120 height 8
click at [481, 178] on li "Verbal Ability and RC" at bounding box center [495, 178] width 139 height 15
type input "Verbal Ability and RC"
click at [471, 202] on div "​" at bounding box center [502, 209] width 140 height 22
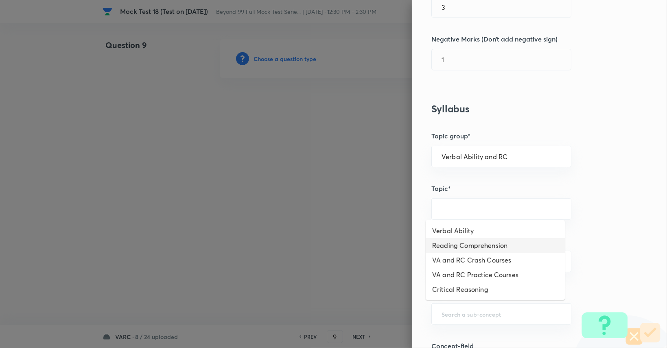
click at [468, 242] on li "Reading Comprehension" at bounding box center [495, 245] width 139 height 15
type input "Reading Comprehension"
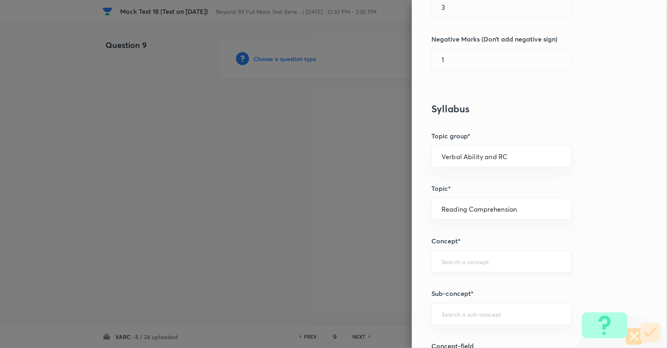
click at [469, 260] on input "text" at bounding box center [502, 262] width 120 height 8
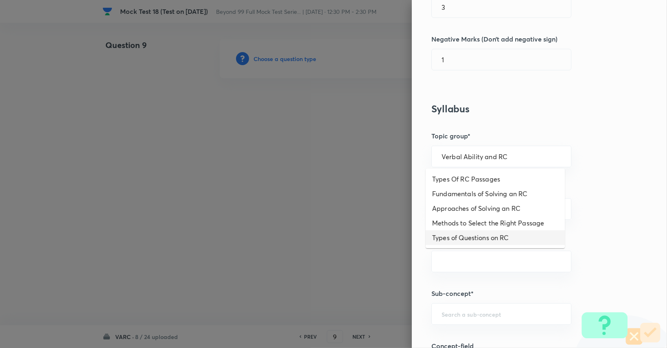
click at [478, 241] on li "Types of Questions on RC" at bounding box center [495, 237] width 139 height 15
type input "Types of Questions on RC"
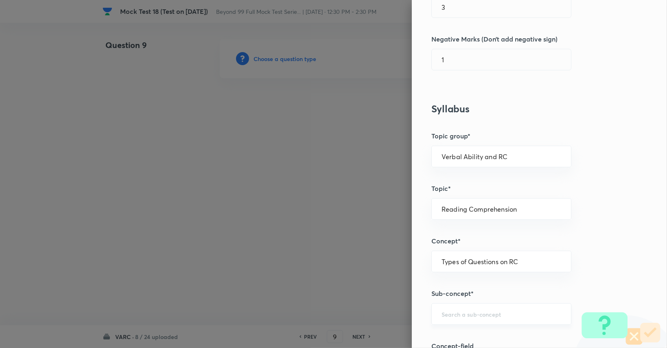
click at [470, 309] on div "​" at bounding box center [502, 314] width 140 height 22
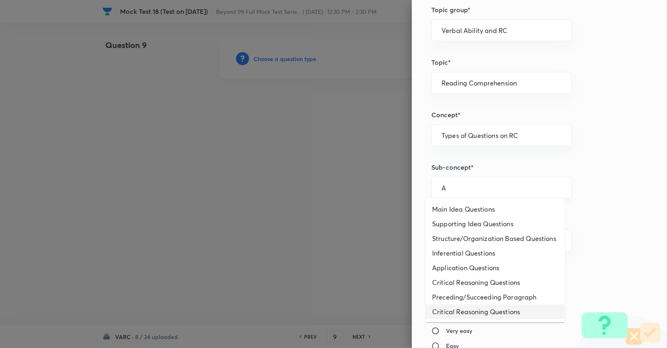
scroll to position [364, 0]
click at [485, 241] on li "Structure/Organization Based Questions" at bounding box center [495, 238] width 139 height 15
type input "Structure/Organization Based Questions"
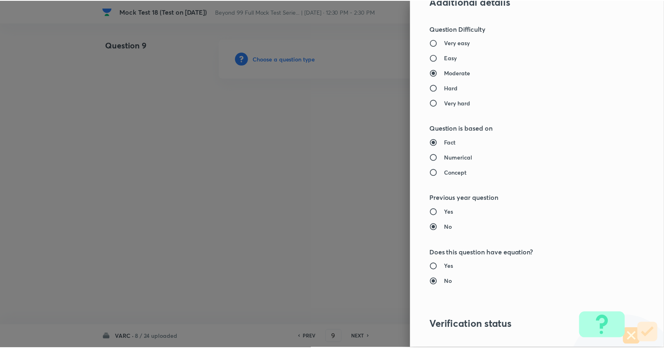
scroll to position [760, 0]
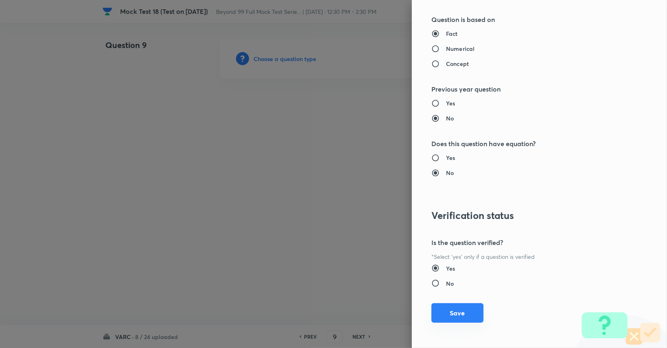
click at [458, 311] on button "Save" at bounding box center [458, 313] width 52 height 20
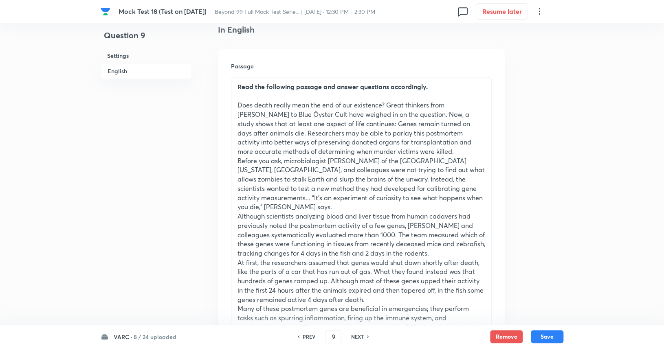
scroll to position [226, 0]
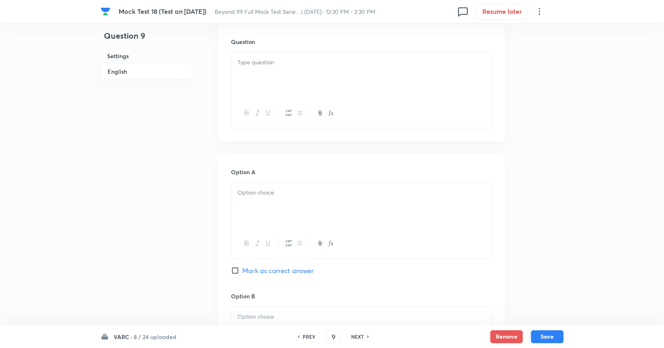
drag, startPoint x: 234, startPoint y: 88, endPoint x: 475, endPoint y: 367, distance: 369.3
click at [475, 348] on html "Mock Test 18 (Test on 07.09.2025) Beyond 99 Full Mock Test Serie... | Sep 7, 20…" at bounding box center [332, 22] width 664 height 1680
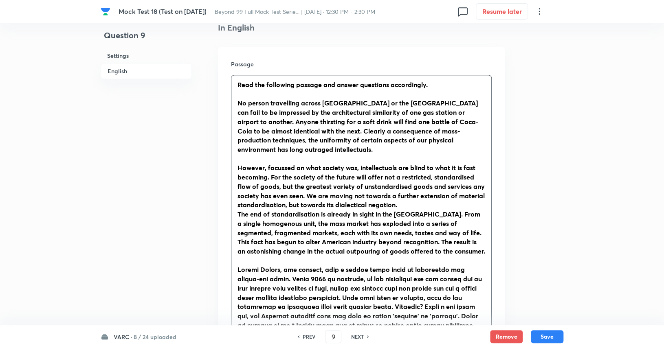
scroll to position [231, 0]
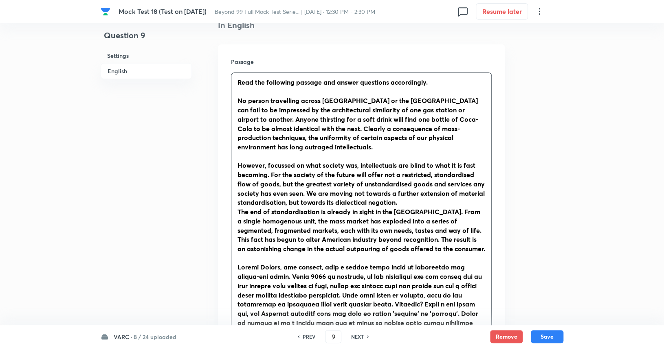
click at [373, 156] on p at bounding box center [361, 156] width 248 height 9
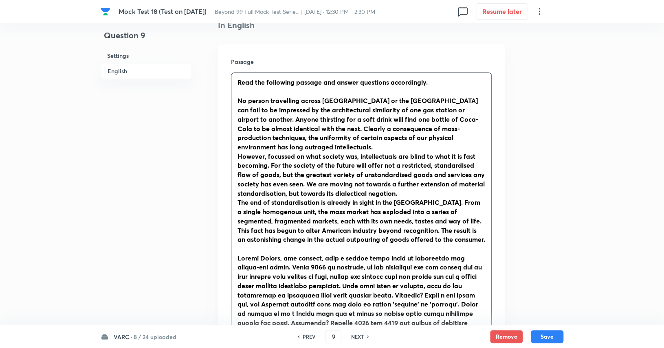
click at [348, 250] on p at bounding box center [361, 248] width 248 height 9
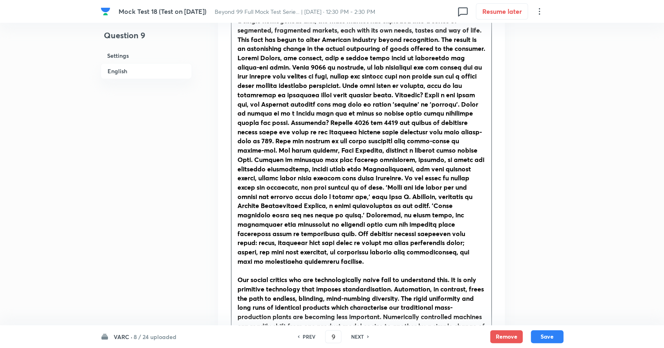
scroll to position [422, 0]
click at [345, 266] on p at bounding box center [361, 270] width 248 height 9
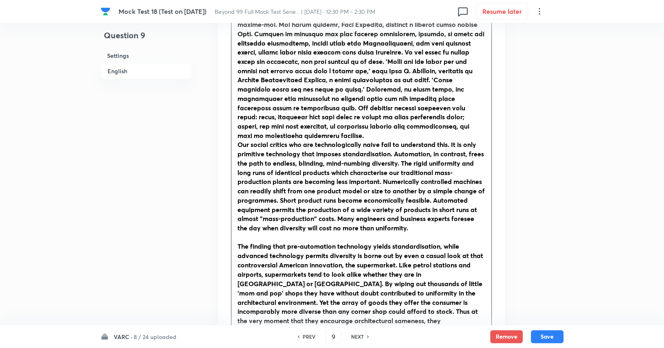
click at [360, 233] on p at bounding box center [361, 237] width 248 height 9
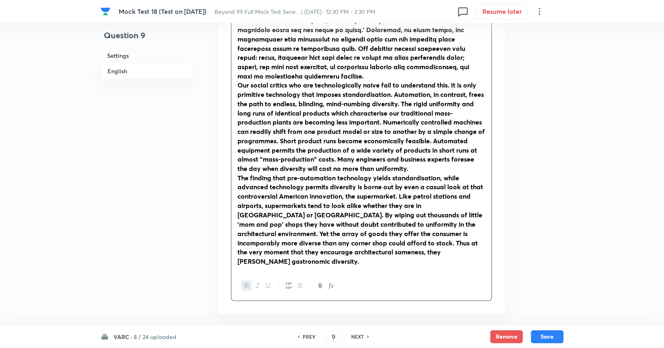
scroll to position [611, 0]
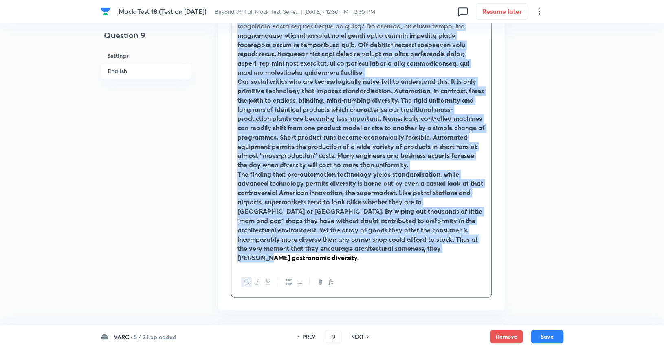
drag, startPoint x: 377, startPoint y: 242, endPoint x: 207, endPoint y: 1, distance: 294.9
click at [207, 1] on div "Mock Test 18 (Test on 07.09.2025) Beyond 99 Full Mock Test Serie... | Sep 7, 20…" at bounding box center [332, 275] width 664 height 1694
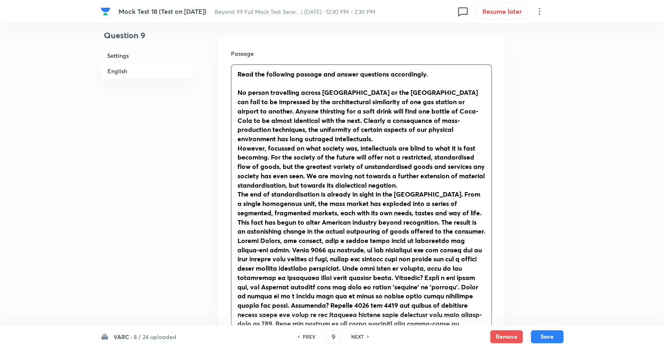
scroll to position [239, 0]
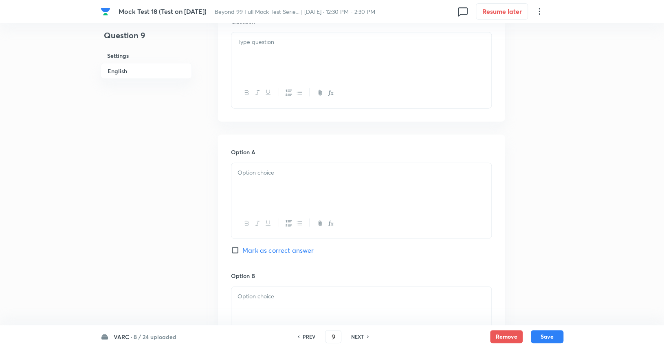
drag, startPoint x: 238, startPoint y: 90, endPoint x: 419, endPoint y: 352, distance: 318.2
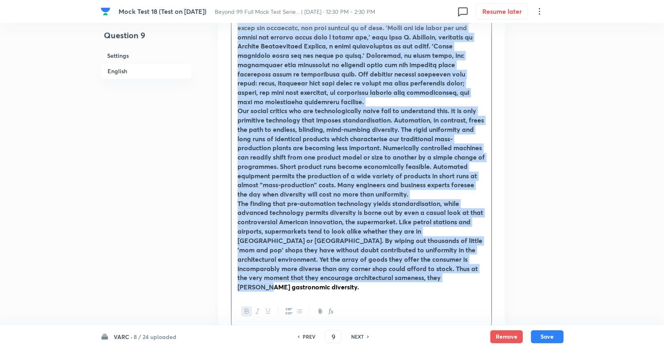
click at [245, 309] on icon "button" at bounding box center [247, 311] width 4 height 4
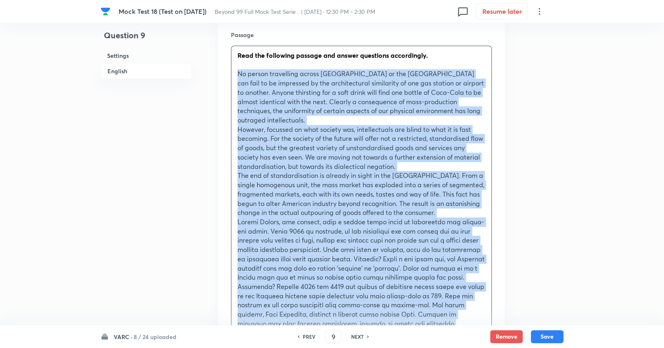
scroll to position [257, 0]
click at [420, 119] on p "No person travelling across Europe or the United States can fail to be impresse…" at bounding box center [361, 97] width 248 height 55
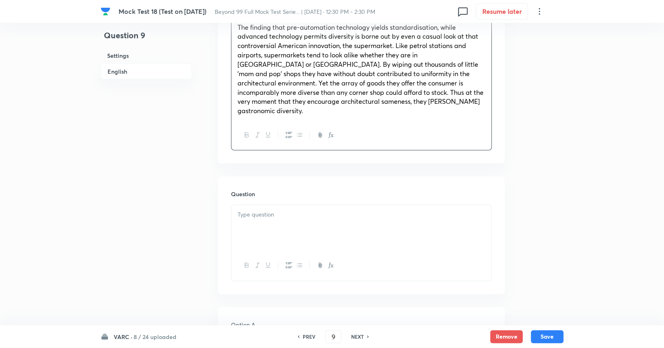
scroll to position [758, 0]
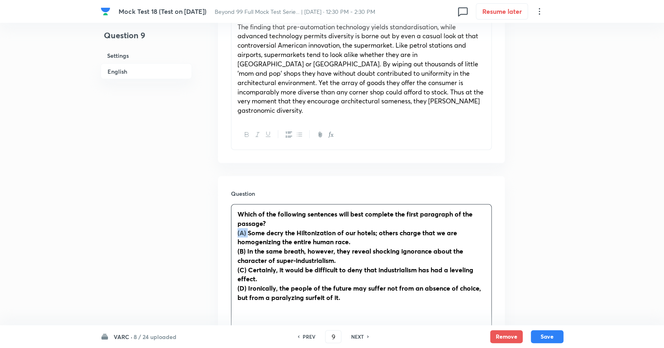
drag, startPoint x: 247, startPoint y: 213, endPoint x: 228, endPoint y: 213, distance: 19.2
click at [228, 213] on div "Question Which of the following sentences will best complete the first paragrap…" at bounding box center [361, 267] width 287 height 183
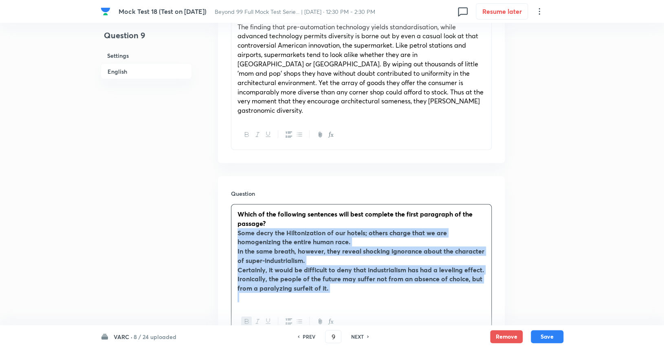
drag, startPoint x: 235, startPoint y: 213, endPoint x: 378, endPoint y: 279, distance: 157.6
click at [378, 279] on div "Which of the following sentences will best complete the first paragraph of the …" at bounding box center [361, 255] width 260 height 102
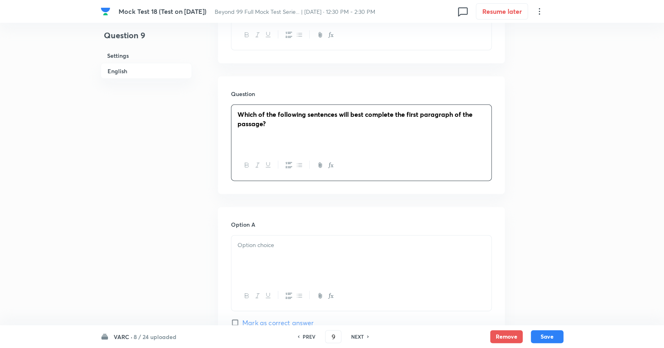
scroll to position [860, 0]
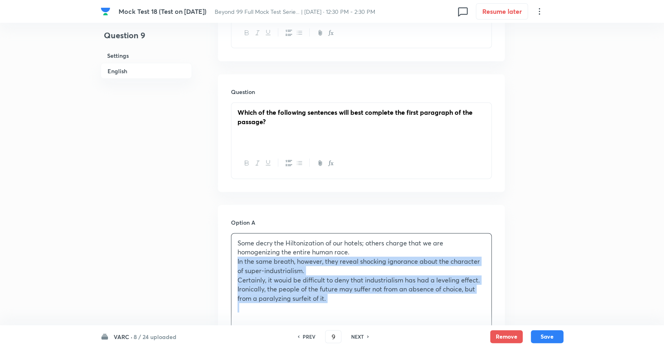
drag, startPoint x: 235, startPoint y: 245, endPoint x: 349, endPoint y: 299, distance: 125.9
click at [349, 299] on div "Some decry the Hiltonization of our hotels; others charge that we are homogeniz…" at bounding box center [361, 290] width 261 height 114
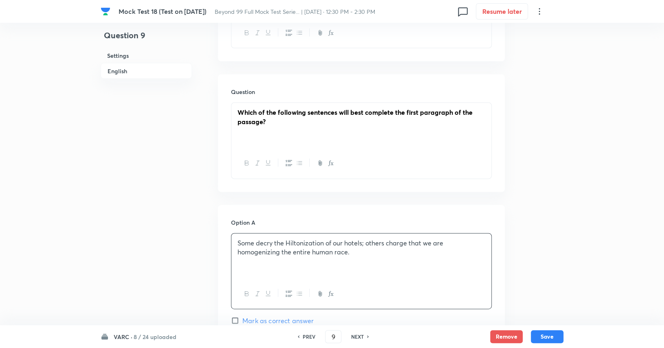
click at [234, 234] on div "Some decry the Hiltonization of our hotels; others charge that we are homogeniz…" at bounding box center [361, 257] width 260 height 46
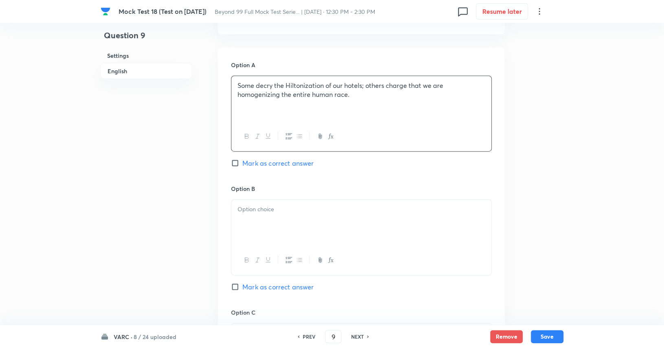
scroll to position [1018, 0]
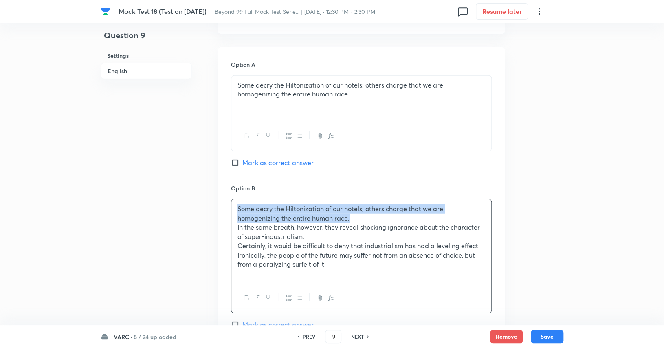
drag, startPoint x: 235, startPoint y: 188, endPoint x: 354, endPoint y: 198, distance: 119.7
click at [354, 200] on div "Some decry the Hiltonization of our hotels; others charge that we are homogeniz…" at bounding box center [361, 242] width 260 height 84
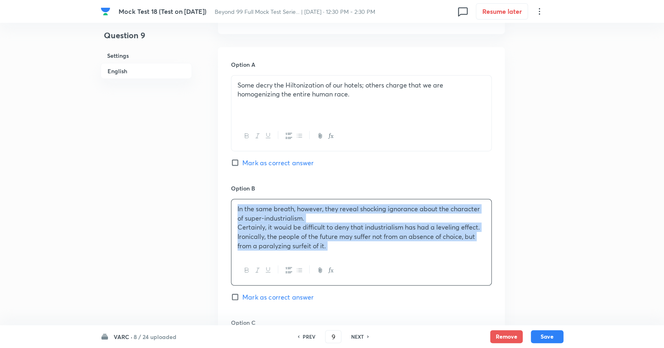
drag, startPoint x: 230, startPoint y: 208, endPoint x: 343, endPoint y: 237, distance: 116.0
click at [343, 237] on div "In the same breath, however, they reveal shocking ignorance about the character…" at bounding box center [361, 242] width 261 height 87
click at [343, 256] on div at bounding box center [361, 271] width 260 height 30
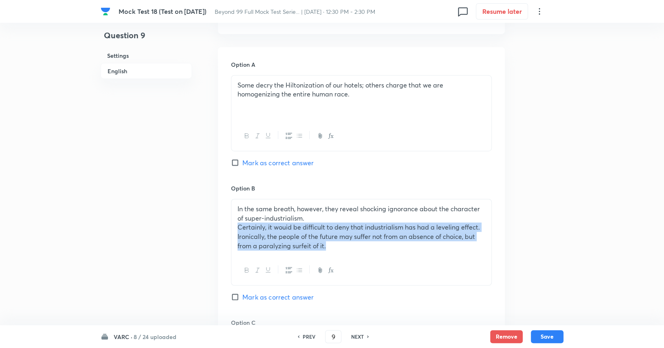
drag, startPoint x: 316, startPoint y: 226, endPoint x: 232, endPoint y: 210, distance: 85.5
click at [232, 210] on div "In the same breath, however, they reveal shocking ignorance about the character…" at bounding box center [361, 228] width 260 height 56
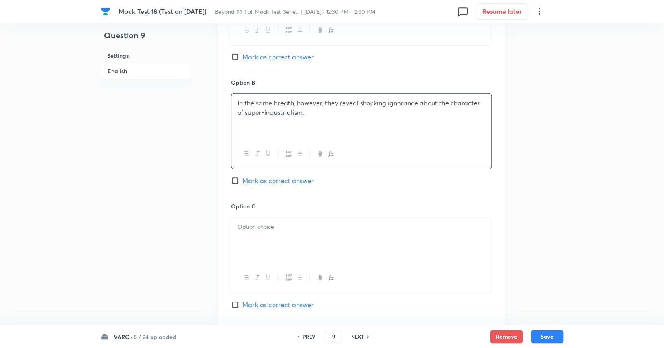
scroll to position [1128, 0]
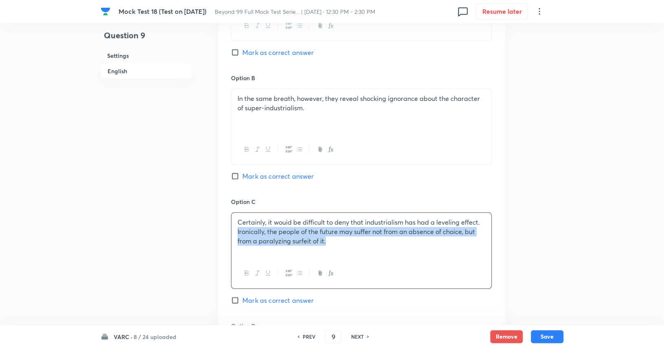
drag, startPoint x: 235, startPoint y: 211, endPoint x: 344, endPoint y: 230, distance: 110.7
click at [344, 230] on div "Certainly, it wouid be difficult to deny that industrialism has had a leveling …" at bounding box center [361, 236] width 260 height 46
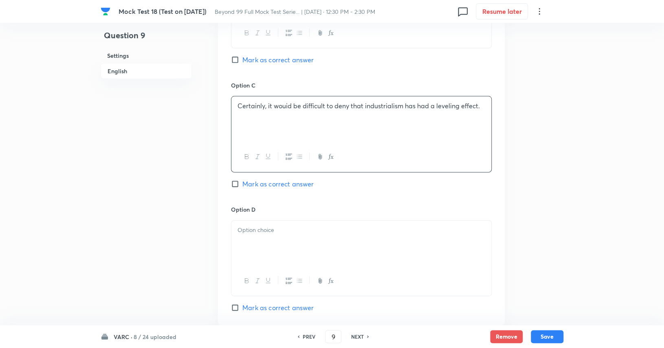
scroll to position [1250, 0]
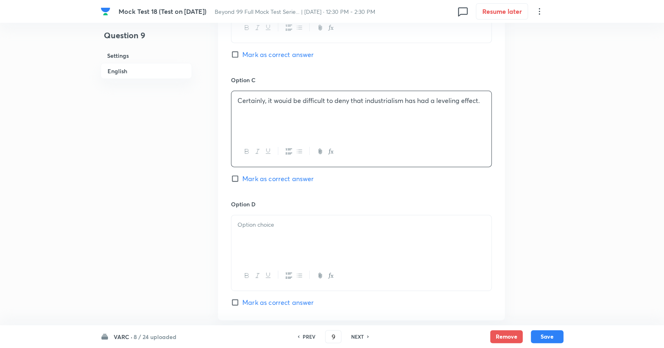
click at [288, 215] on div at bounding box center [361, 238] width 260 height 46
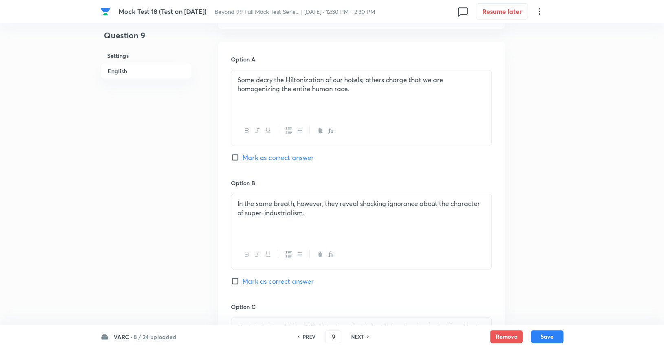
scroll to position [955, 0]
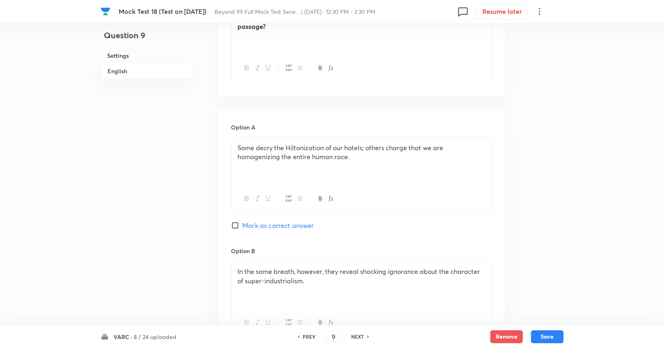
click at [301, 221] on span "Mark as correct answer" at bounding box center [277, 226] width 71 height 10
click at [242, 222] on input "Mark as correct answer" at bounding box center [236, 226] width 11 height 8
checkbox input "true"
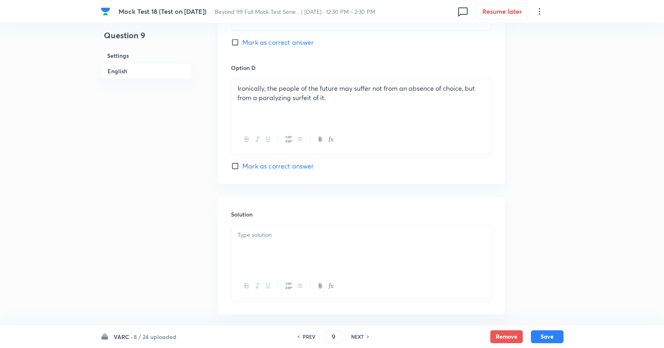
scroll to position [1387, 0]
click at [296, 225] on div at bounding box center [361, 248] width 260 height 46
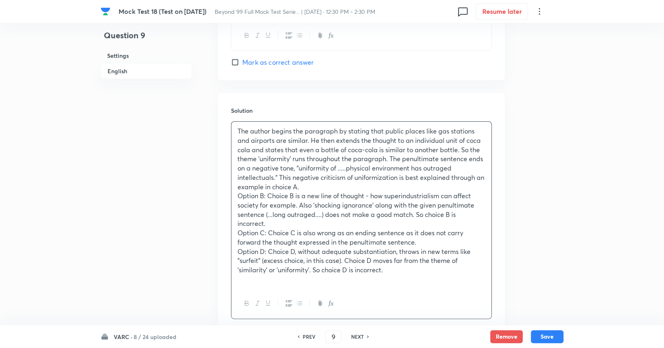
scroll to position [1525, 0]
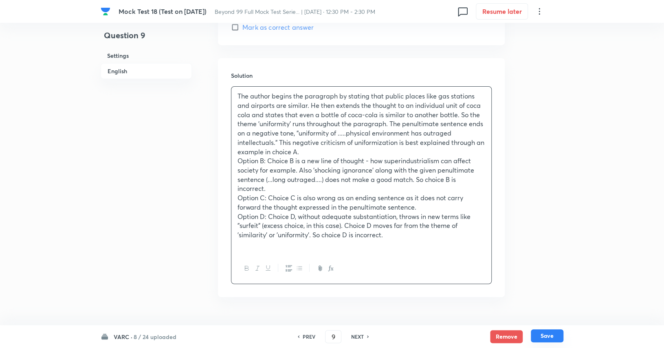
click at [560, 337] on button "Save" at bounding box center [547, 335] width 33 height 13
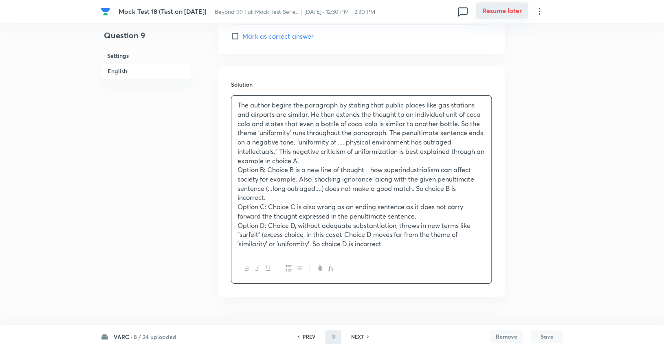
type input "10"
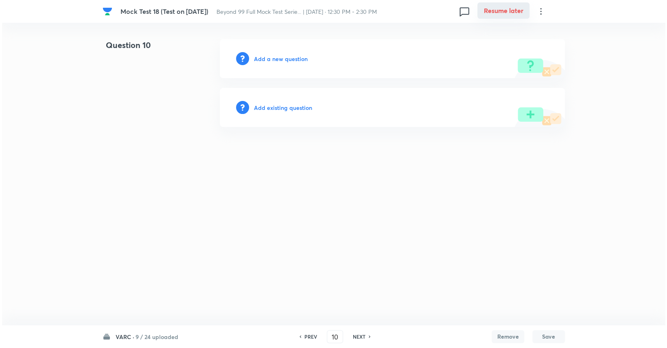
scroll to position [0, 0]
click at [277, 59] on h6 "Add a new question" at bounding box center [281, 59] width 54 height 9
click at [277, 59] on h6 "Choose a question type" at bounding box center [285, 59] width 63 height 9
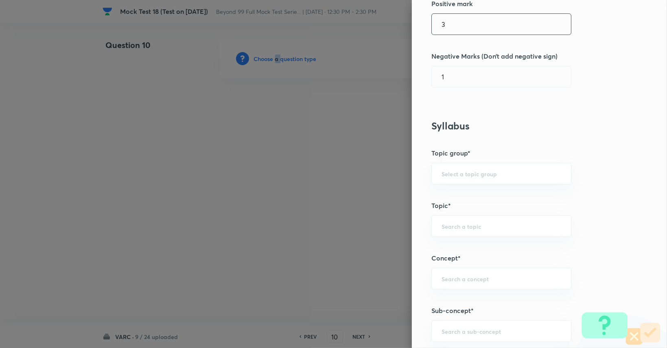
scroll to position [228, 0]
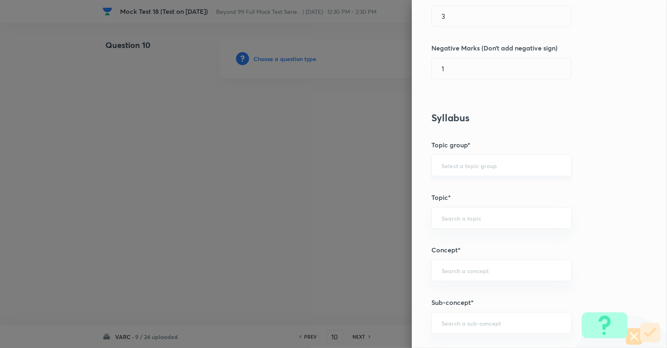
click at [470, 167] on input "text" at bounding box center [502, 166] width 120 height 8
click at [474, 187] on li "Verbal Ability and RC" at bounding box center [495, 187] width 139 height 15
type input "Verbal Ability and RC"
click at [468, 214] on input "text" at bounding box center [502, 218] width 120 height 8
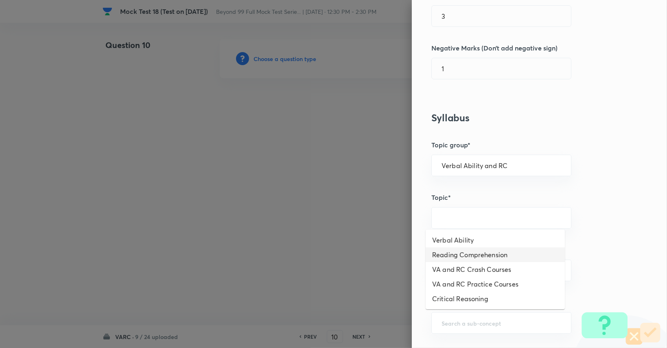
click at [471, 255] on li "Reading Comprehension" at bounding box center [495, 255] width 139 height 15
type input "Reading Comprehension"
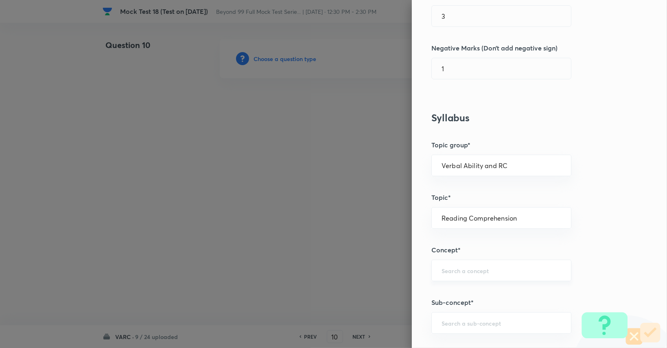
click at [471, 263] on div "​" at bounding box center [502, 271] width 140 height 22
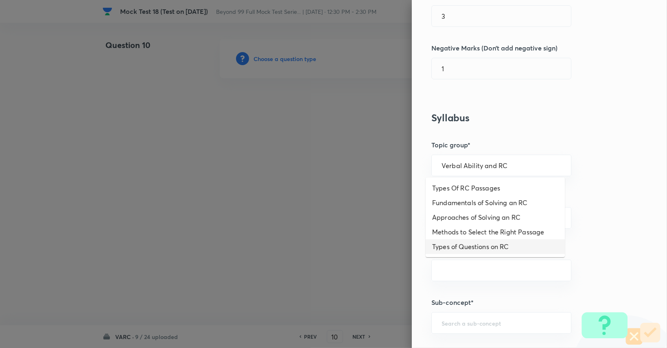
click at [487, 249] on li "Types of Questions on RC" at bounding box center [495, 246] width 139 height 15
type input "Types of Questions on RC"
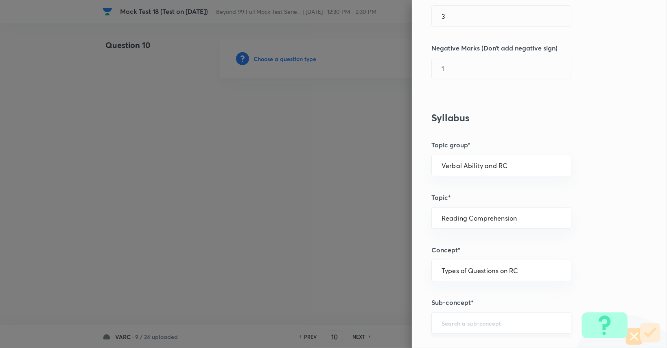
click at [470, 330] on div "​" at bounding box center [502, 323] width 140 height 22
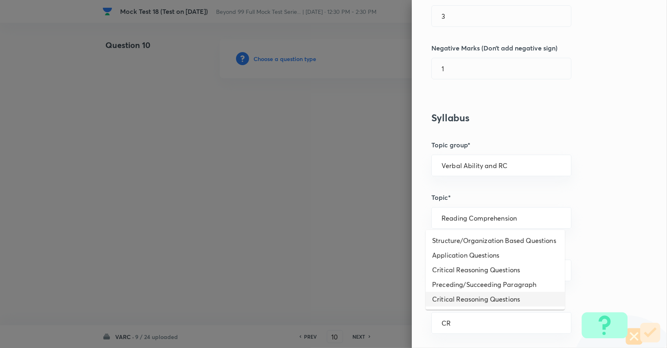
click at [468, 296] on li "Critical Reasoning Questions" at bounding box center [495, 299] width 139 height 15
type input "Critical Reasoning Questions"
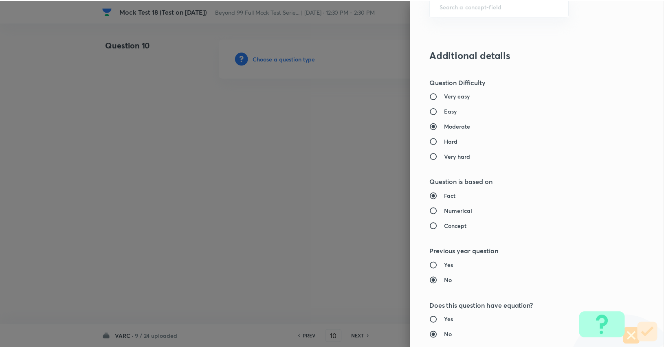
scroll to position [760, 0]
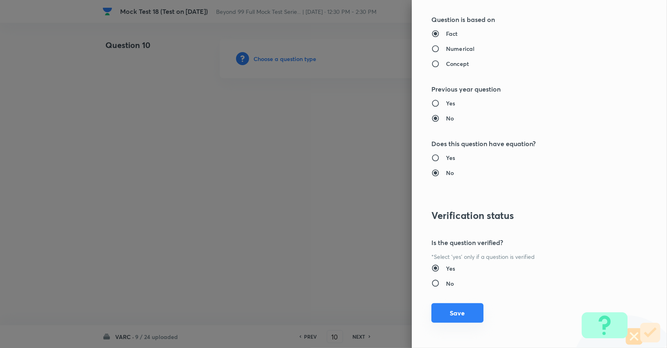
click at [462, 317] on button "Save" at bounding box center [458, 313] width 52 height 20
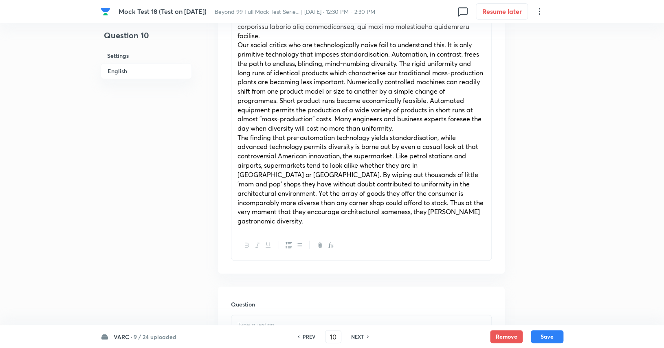
scroll to position [649, 0]
click at [373, 314] on div at bounding box center [361, 337] width 260 height 46
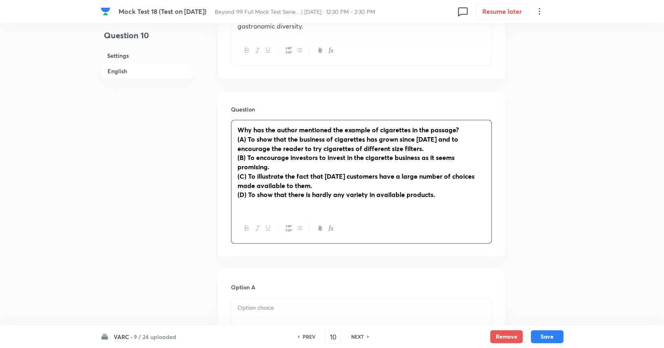
scroll to position [845, 0]
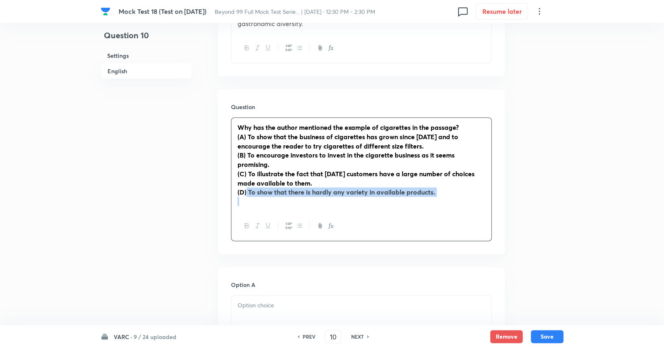
drag, startPoint x: 246, startPoint y: 174, endPoint x: 223, endPoint y: 179, distance: 23.7
click at [223, 179] on div "Question Why has the author mentioned the example of cigarettes in the passage?…" at bounding box center [361, 172] width 287 height 165
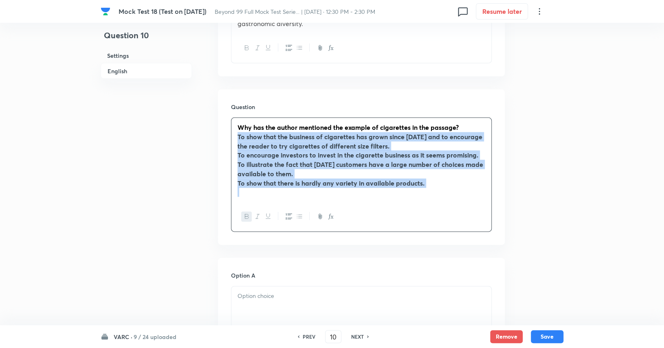
drag, startPoint x: 235, startPoint y: 117, endPoint x: 468, endPoint y: 171, distance: 239.8
click at [468, 171] on div "Why has the author mentioned the example of cigarettes in the passage? To show …" at bounding box center [361, 160] width 260 height 84
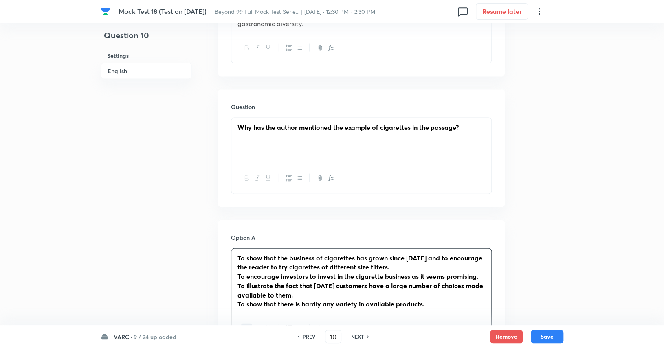
scroll to position [898, 0]
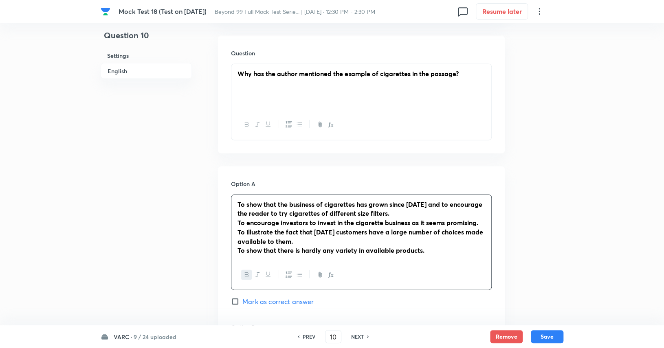
drag, startPoint x: 428, startPoint y: 234, endPoint x: 211, endPoint y: 187, distance: 221.2
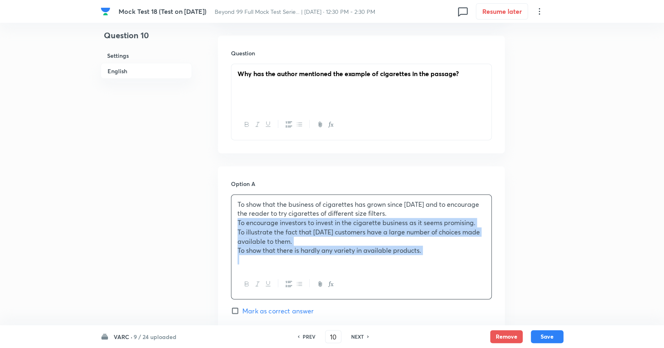
drag, startPoint x: 237, startPoint y: 203, endPoint x: 417, endPoint y: 229, distance: 181.9
click at [438, 246] on div "To show that the business of cigarettes has grown since 1954 and to encourage t…" at bounding box center [361, 232] width 260 height 75
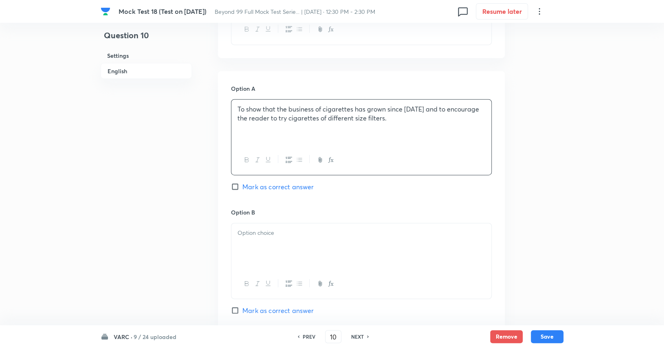
scroll to position [994, 0]
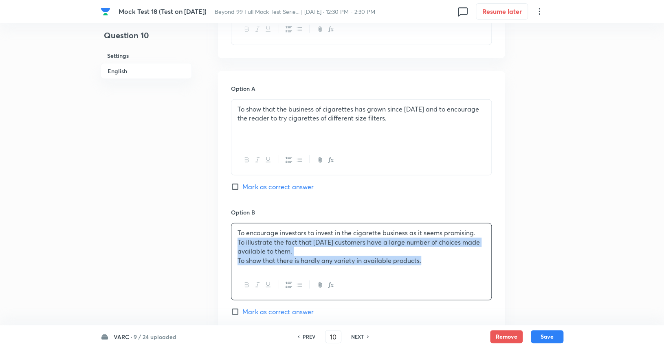
drag, startPoint x: 236, startPoint y: 223, endPoint x: 427, endPoint y: 241, distance: 191.8
click at [427, 241] on div "To encourage investors to invest in the cigarette business as it seems promisin…" at bounding box center [361, 247] width 260 height 47
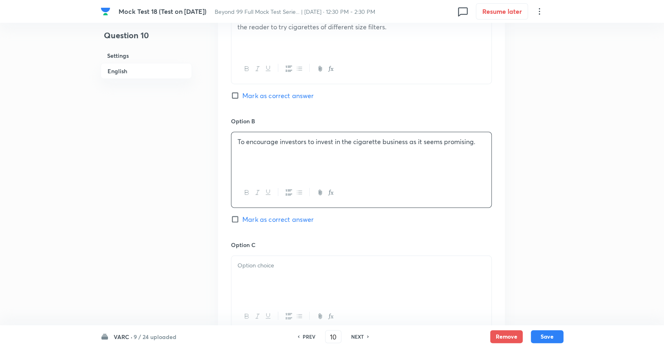
scroll to position [1086, 0]
click at [336, 264] on div at bounding box center [361, 278] width 260 height 46
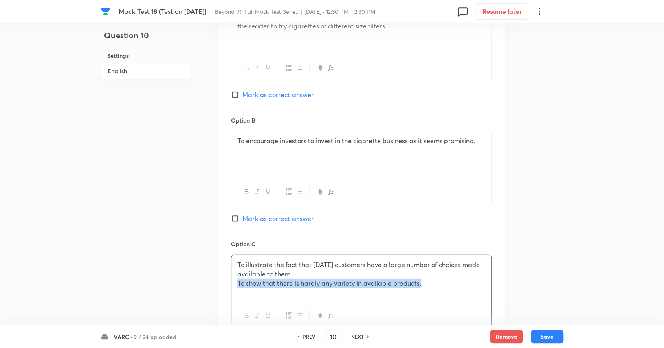
drag, startPoint x: 238, startPoint y: 265, endPoint x: 436, endPoint y: 271, distance: 198.4
click at [440, 272] on div "To illustrate the fact that today customers have a large number of choices made…" at bounding box center [361, 278] width 260 height 46
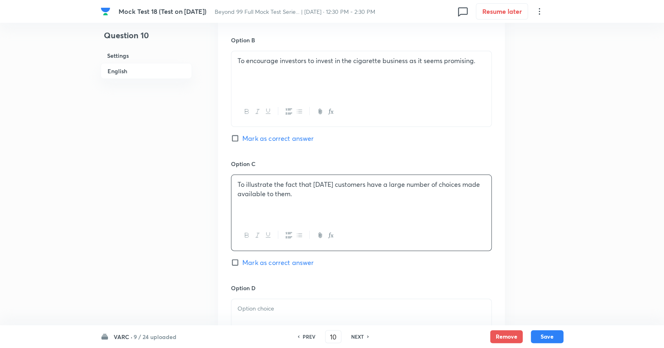
scroll to position [1166, 0]
click at [357, 304] on p at bounding box center [361, 308] width 248 height 9
click at [295, 257] on span "Mark as correct answer" at bounding box center [277, 262] width 71 height 10
click at [242, 258] on input "Mark as correct answer" at bounding box center [236, 262] width 11 height 8
checkbox input "true"
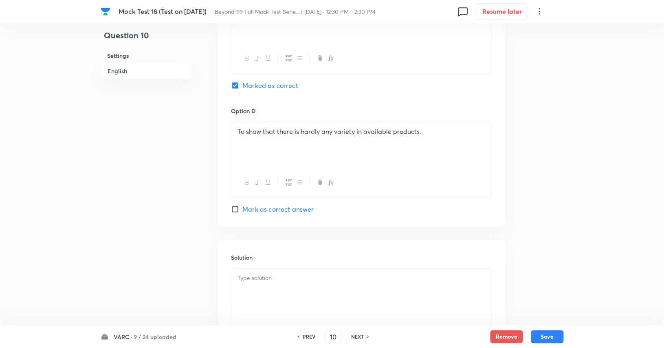
scroll to position [1345, 0]
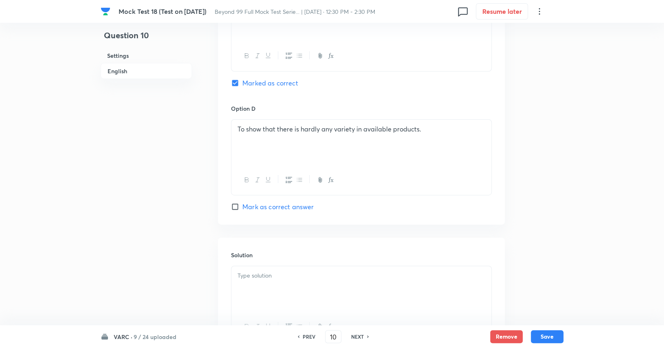
click at [295, 271] on p at bounding box center [361, 275] width 248 height 9
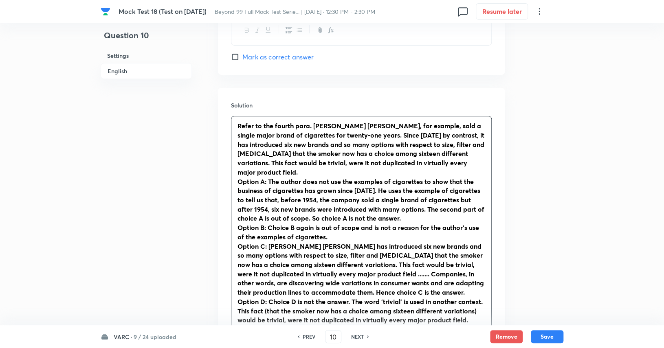
scroll to position [1497, 0]
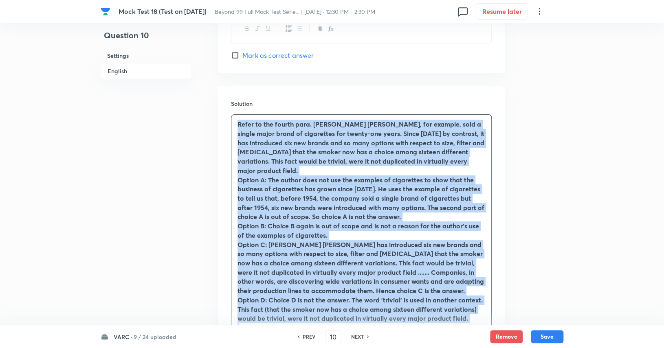
drag, startPoint x: 237, startPoint y: 102, endPoint x: 510, endPoint y: 307, distance: 340.9
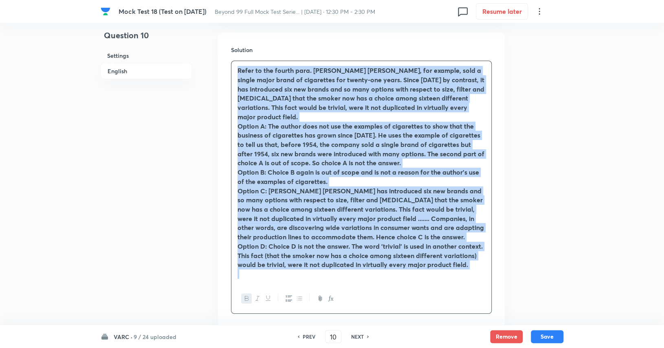
scroll to position [1552, 0]
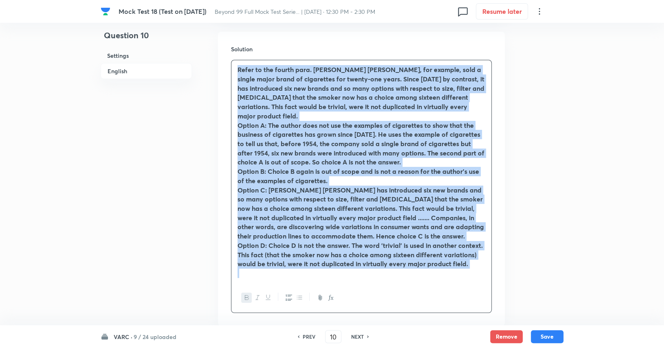
click at [245, 295] on icon "button" at bounding box center [247, 297] width 4 height 4
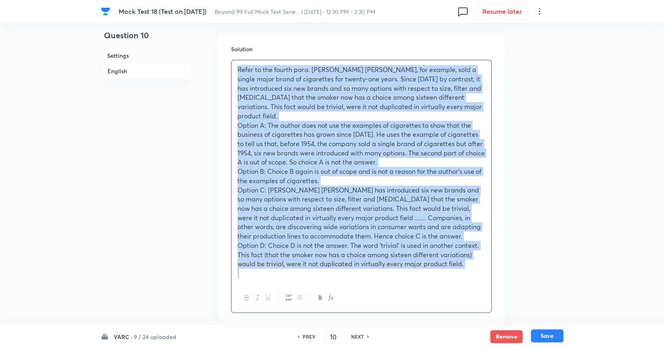
click at [549, 335] on button "Save" at bounding box center [547, 335] width 33 height 13
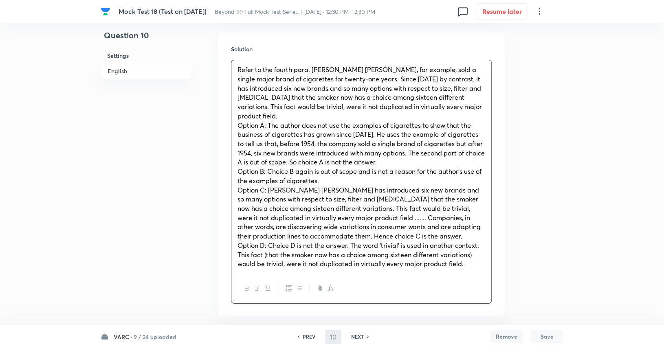
type input "11"
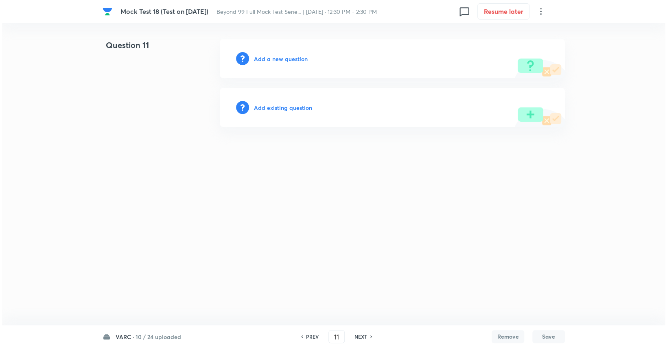
scroll to position [0, 0]
click at [295, 55] on h6 "Add a new question" at bounding box center [281, 59] width 54 height 9
click at [295, 55] on h6 "Choose a question type" at bounding box center [285, 59] width 63 height 9
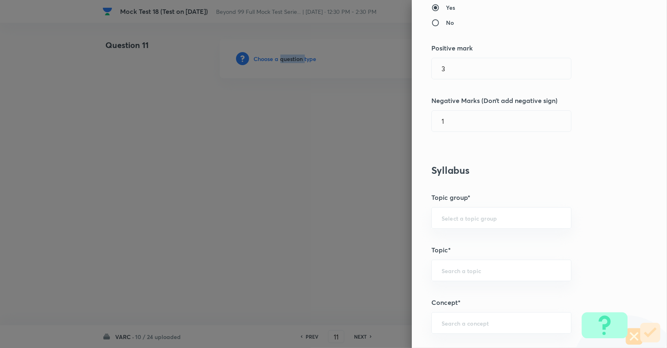
scroll to position [180, 0]
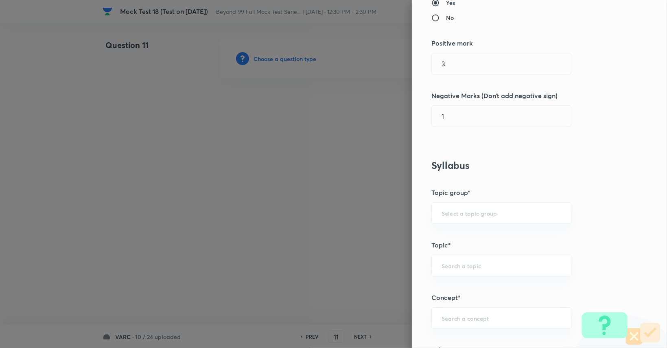
click at [470, 199] on div "Question settings Question type* Single choice correct Number of options* 2 3 4…" at bounding box center [539, 174] width 255 height 348
click at [470, 209] on input "text" at bounding box center [502, 213] width 120 height 8
click at [474, 237] on li "Verbal Ability and RC" at bounding box center [495, 235] width 139 height 15
type input "Verbal Ability and RC"
click at [475, 255] on div "​" at bounding box center [502, 266] width 140 height 22
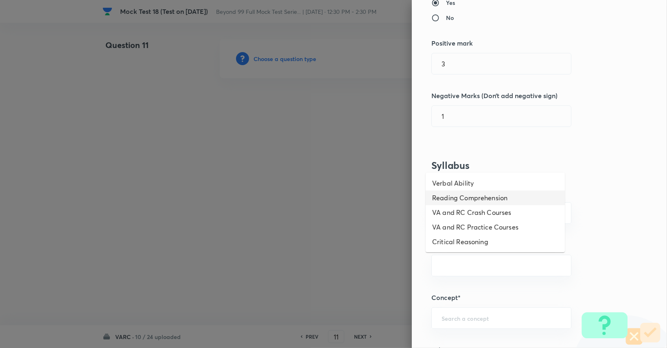
click at [472, 201] on li "Reading Comprehension" at bounding box center [495, 198] width 139 height 15
type input "Reading Comprehension"
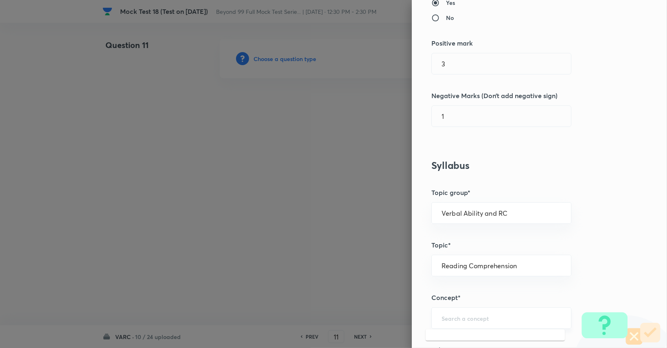
click at [472, 317] on input "text" at bounding box center [502, 318] width 120 height 8
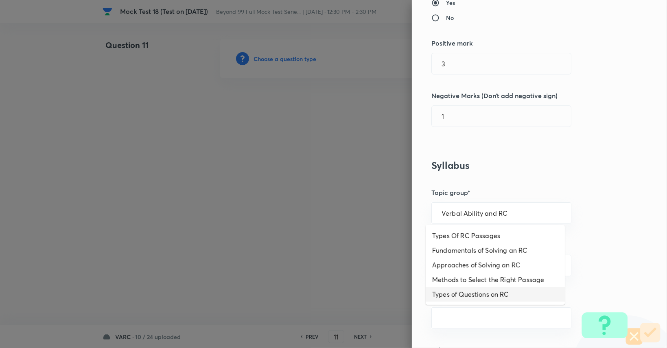
click at [482, 290] on li "Types of Questions on RC" at bounding box center [495, 294] width 139 height 15
type input "Types of Questions on RC"
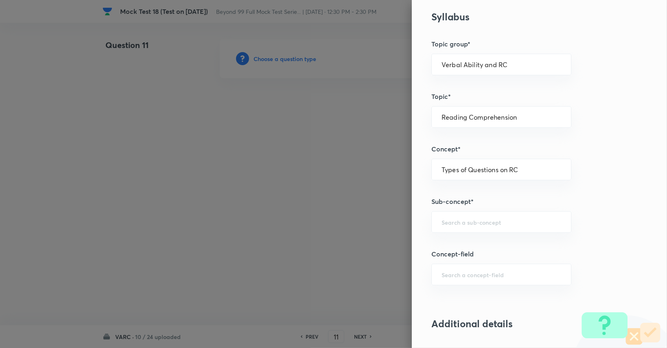
scroll to position [335, 0]
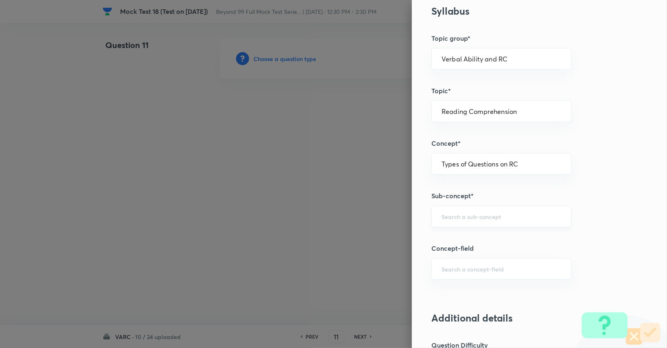
click at [486, 210] on div "​" at bounding box center [502, 217] width 140 height 22
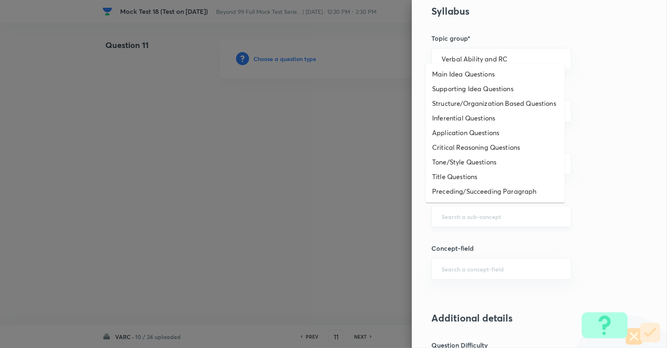
click at [455, 213] on input "text" at bounding box center [502, 217] width 120 height 8
click at [460, 155] on li "Critical Reasoning Questions" at bounding box center [495, 147] width 139 height 15
type input "Critical Reasoning Questions"
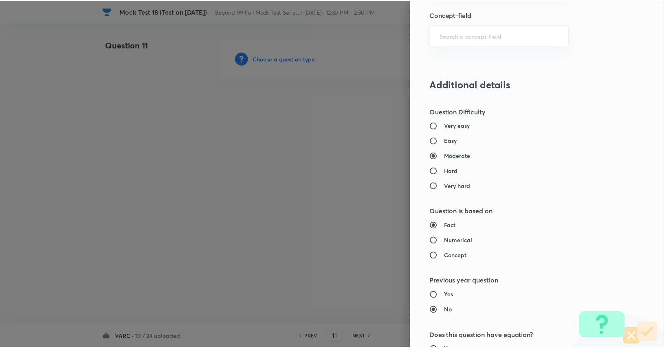
scroll to position [760, 0]
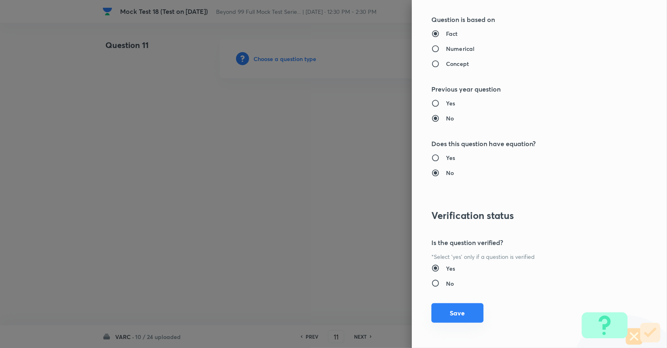
click at [455, 309] on button "Save" at bounding box center [458, 313] width 52 height 20
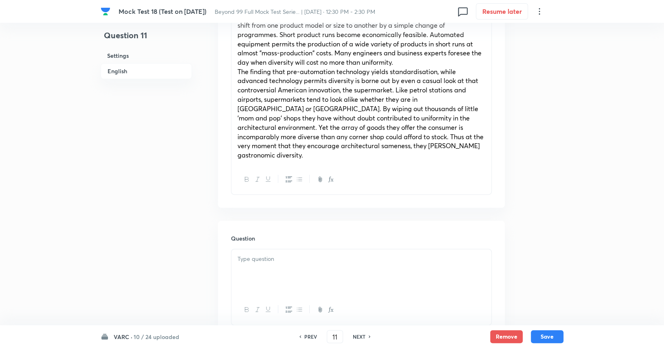
scroll to position [717, 0]
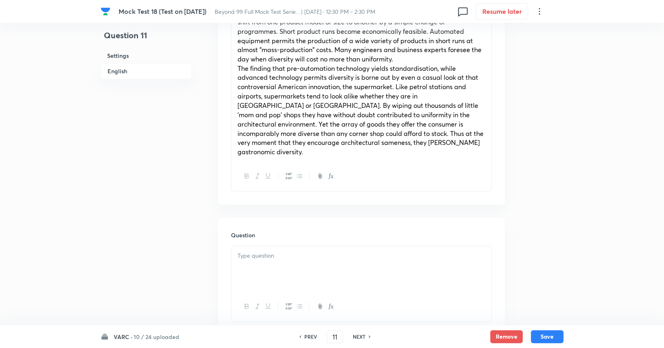
click at [342, 250] on div at bounding box center [361, 269] width 260 height 46
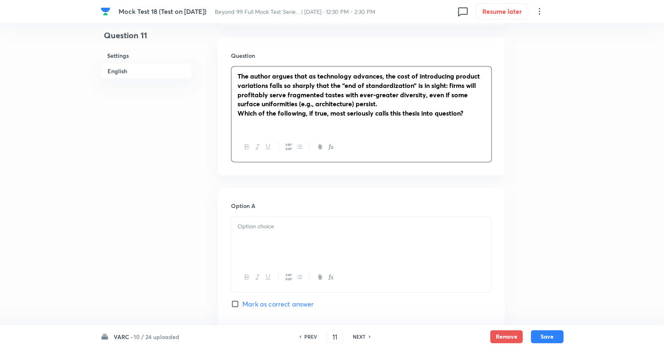
scroll to position [904, 0]
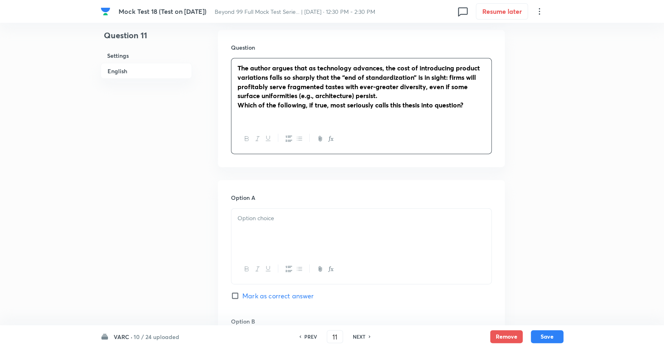
click at [321, 227] on div at bounding box center [361, 232] width 260 height 46
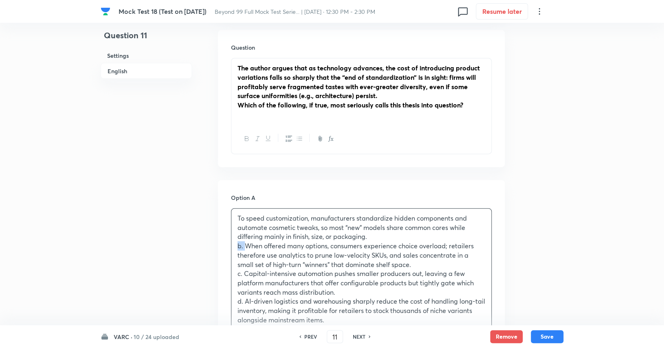
drag, startPoint x: 244, startPoint y: 224, endPoint x: 228, endPoint y: 226, distance: 16.8
drag, startPoint x: 243, startPoint y: 253, endPoint x: 228, endPoint y: 252, distance: 14.7
drag, startPoint x: 243, startPoint y: 281, endPoint x: 226, endPoint y: 282, distance: 16.7
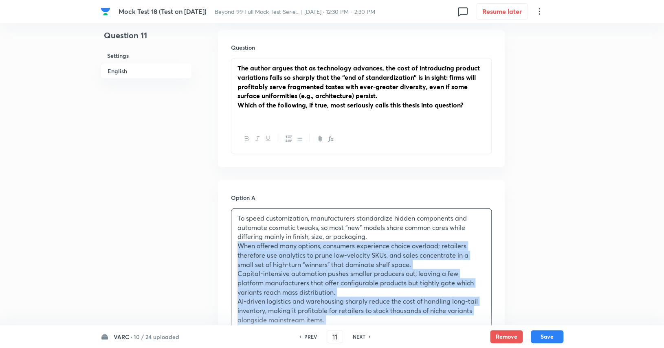
drag, startPoint x: 237, startPoint y: 224, endPoint x: 355, endPoint y: 319, distance: 151.2
click at [355, 319] on div "To speed customization, manufacturers standardize hidden components and automat…" at bounding box center [361, 288] width 261 height 161
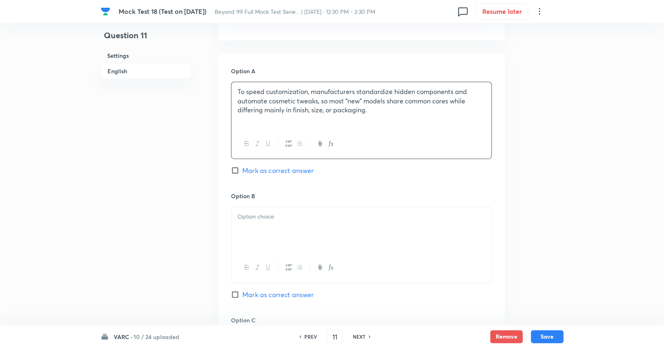
scroll to position [1035, 0]
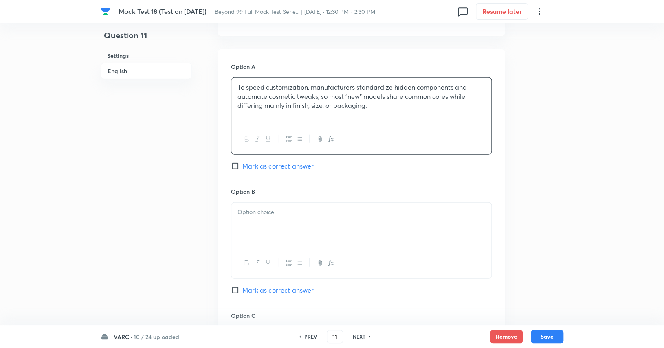
click at [312, 220] on div at bounding box center [361, 226] width 260 height 46
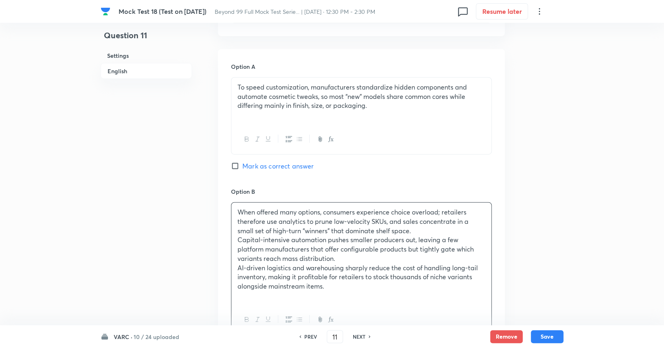
drag, startPoint x: 238, startPoint y: 221, endPoint x: 354, endPoint y: 270, distance: 126.3
click at [354, 270] on div "When offered many options, consumers experience choice overload; retailers ther…" at bounding box center [361, 254] width 260 height 102
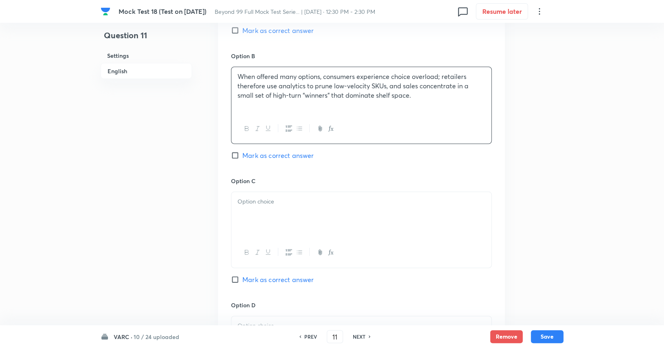
scroll to position [1179, 0]
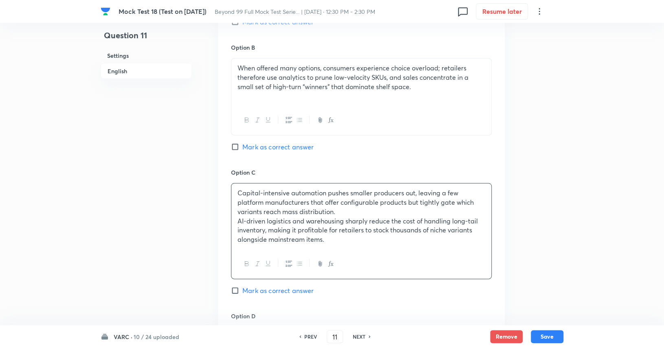
drag, startPoint x: 230, startPoint y: 205, endPoint x: 277, endPoint y: 219, distance: 48.8
click at [277, 219] on div "Option A To speed customization, manufacturers standardize hidden components an…" at bounding box center [361, 169] width 287 height 528
drag, startPoint x: 331, startPoint y: 222, endPoint x: 235, endPoint y: 203, distance: 98.4
click at [235, 203] on div "Capital-intensive automation pushes smaller producers out, leaving a few platfo…" at bounding box center [361, 216] width 260 height 65
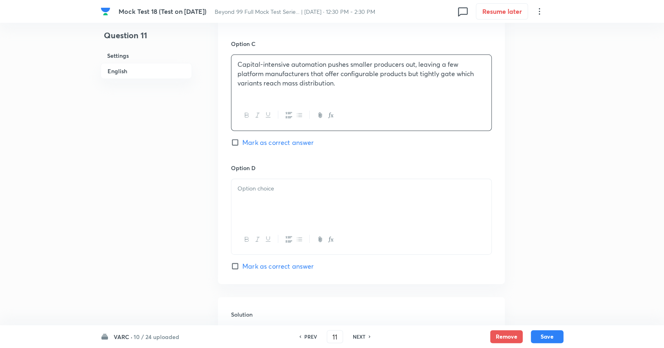
scroll to position [1314, 0]
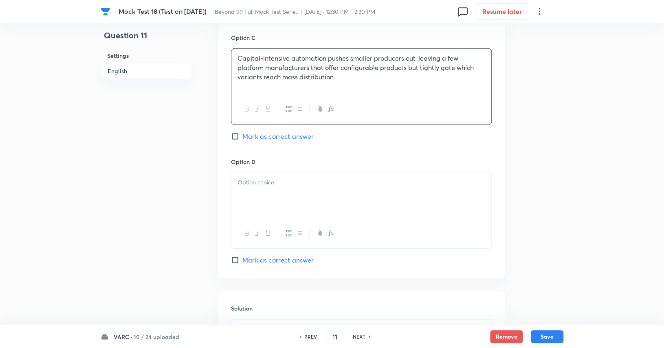
click at [295, 173] on div at bounding box center [361, 196] width 260 height 46
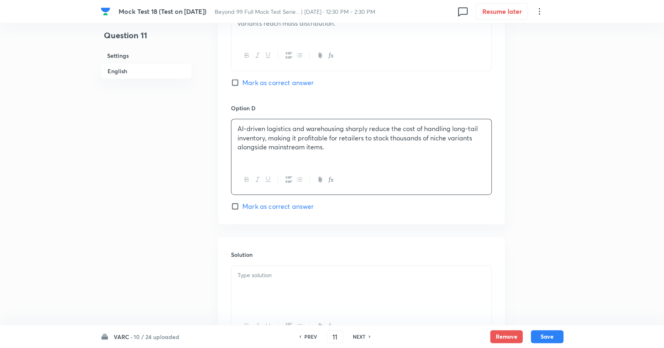
scroll to position [1369, 0]
click at [315, 264] on div at bounding box center [361, 287] width 260 height 46
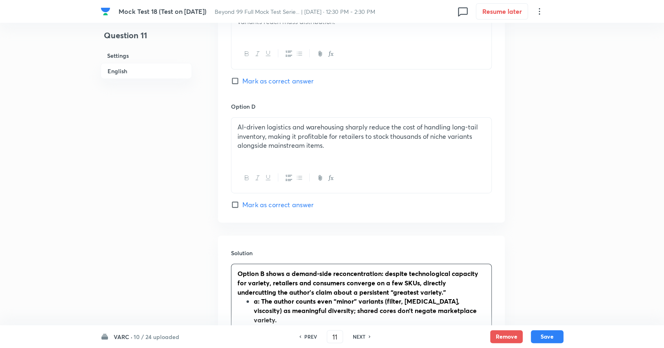
scroll to position [1482, 0]
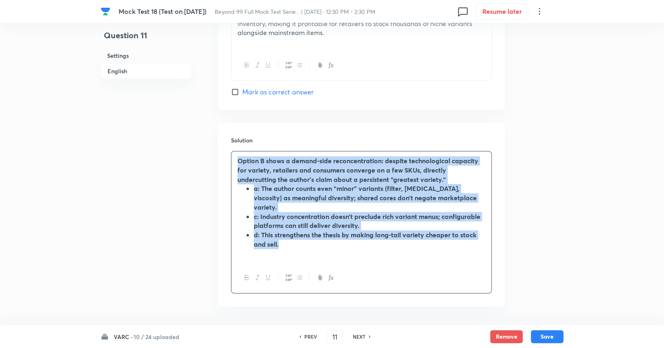
drag, startPoint x: 285, startPoint y: 216, endPoint x: 230, endPoint y: 138, distance: 95.8
click at [230, 138] on div "Solution Option B shows a demand-side reconcentration: despite technological ca…" at bounding box center [361, 214] width 287 height 183
click at [248, 274] on icon "button" at bounding box center [247, 277] width 7 height 7
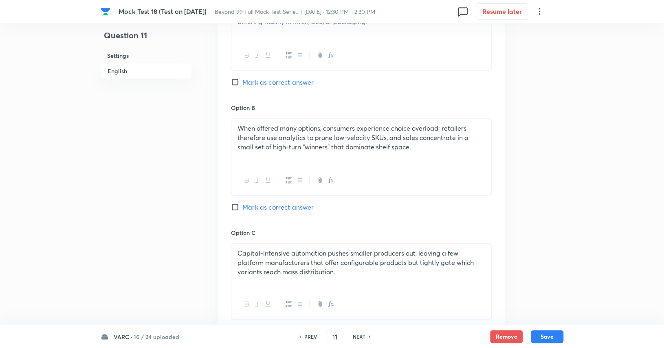
click at [294, 202] on span "Mark as correct answer" at bounding box center [277, 207] width 71 height 10
click at [242, 203] on input "Mark as correct answer" at bounding box center [236, 207] width 11 height 8
checkbox input "true"
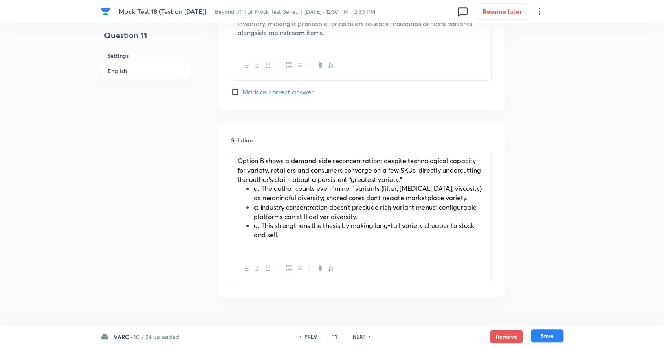
click at [546, 338] on button "Save" at bounding box center [547, 335] width 33 height 13
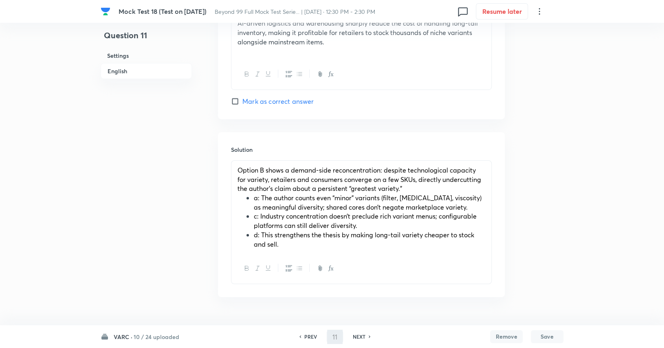
type input "12"
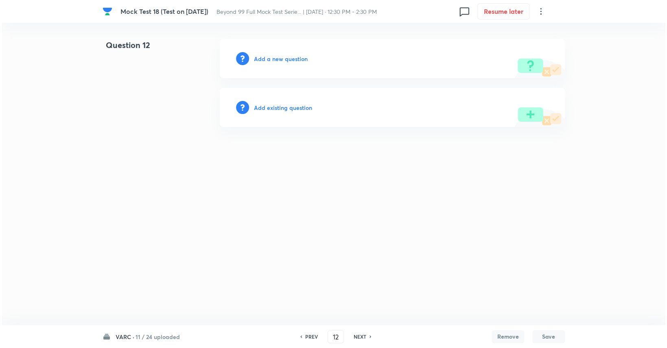
scroll to position [0, 0]
click at [297, 56] on h6 "Add a new question" at bounding box center [281, 59] width 54 height 9
click at [311, 61] on h6 "Choose a question type" at bounding box center [285, 59] width 63 height 9
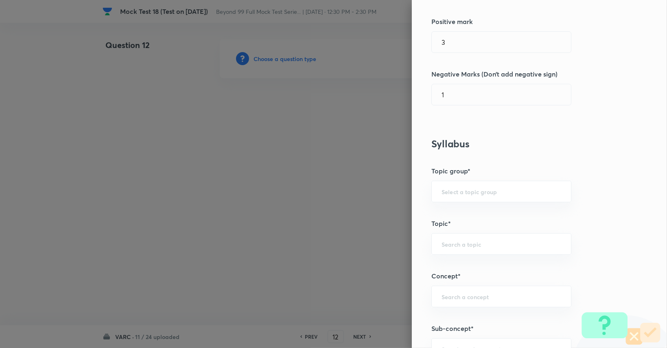
scroll to position [212, 0]
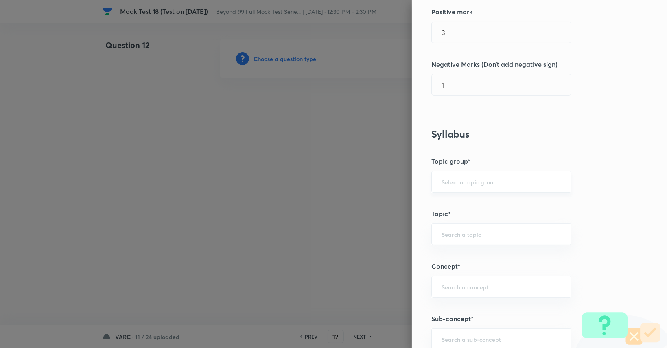
click at [454, 184] on input "text" at bounding box center [502, 182] width 120 height 8
click at [453, 200] on li "Verbal Ability and RC" at bounding box center [495, 203] width 139 height 15
type input "Verbal Ability and RC"
click at [457, 228] on div "​" at bounding box center [502, 235] width 140 height 22
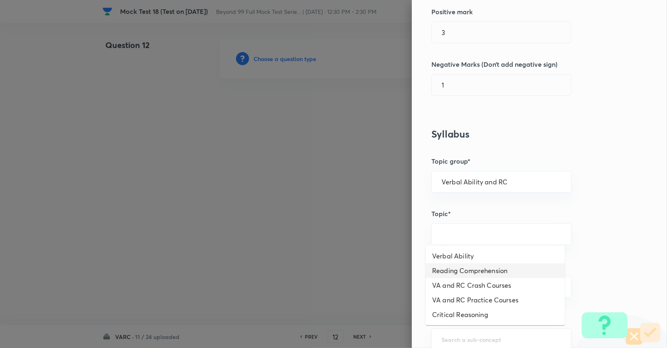
click at [464, 266] on li "Reading Comprehension" at bounding box center [495, 270] width 139 height 15
type input "Reading Comprehension"
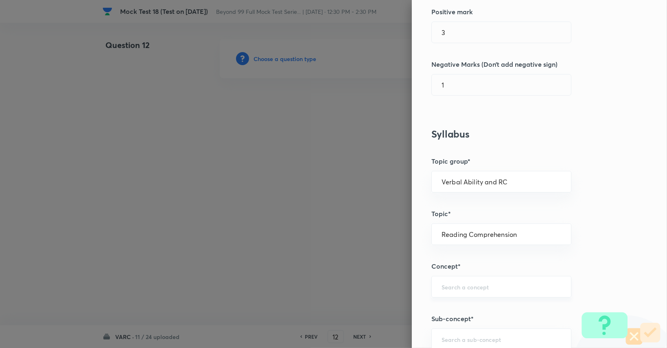
click at [464, 280] on div "​" at bounding box center [502, 287] width 140 height 22
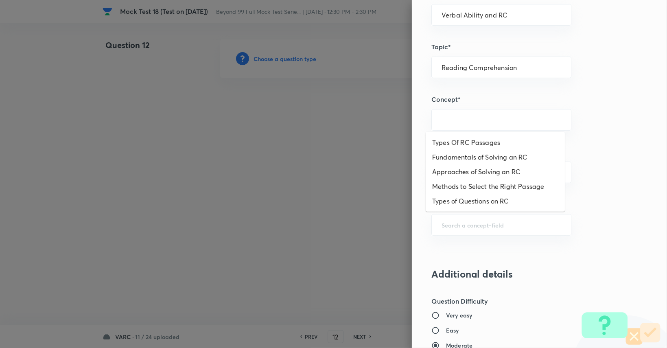
scroll to position [379, 0]
click at [472, 193] on li "Types of Questions on RC" at bounding box center [495, 200] width 139 height 15
type input "Types of Questions on RC"
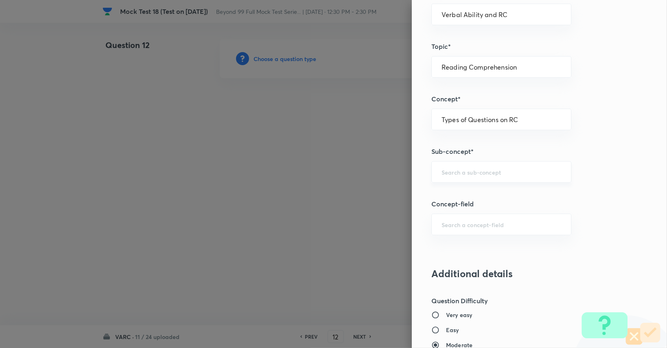
click at [473, 161] on div "​" at bounding box center [502, 172] width 140 height 22
click at [468, 169] on input "text" at bounding box center [502, 172] width 120 height 8
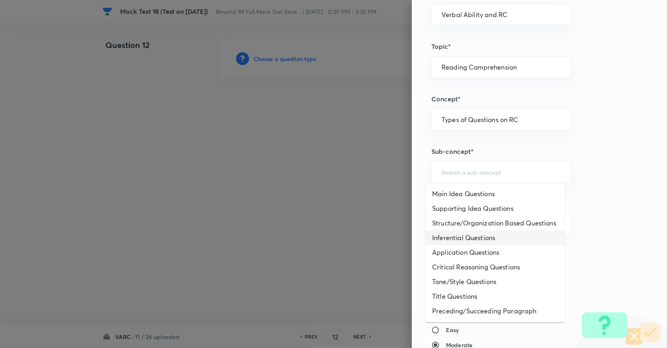
scroll to position [23, 0]
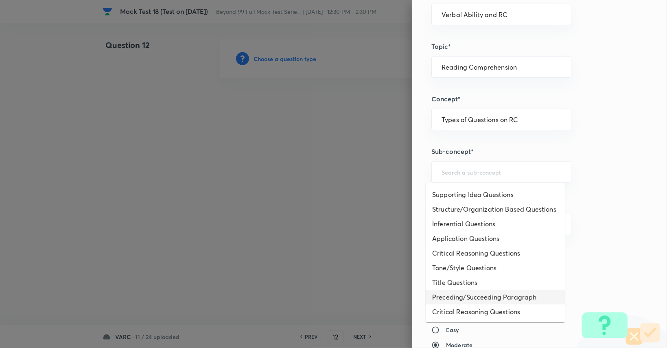
click at [472, 294] on li "Preceding/Succeeding Paragraph" at bounding box center [495, 297] width 139 height 15
type input "Preceding/Succeeding Paragraph"
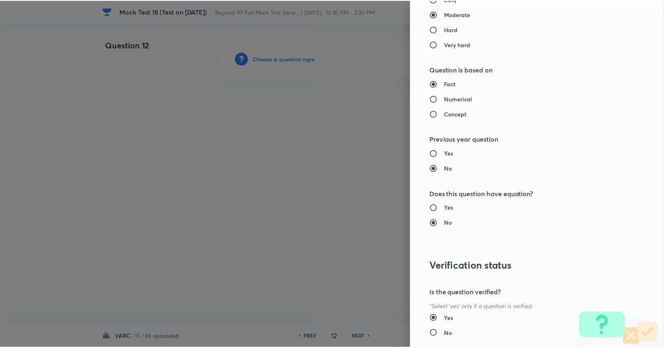
scroll to position [760, 0]
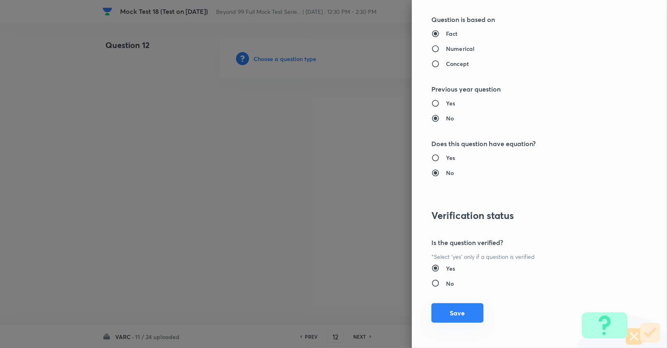
click at [465, 310] on button "Save" at bounding box center [458, 313] width 52 height 20
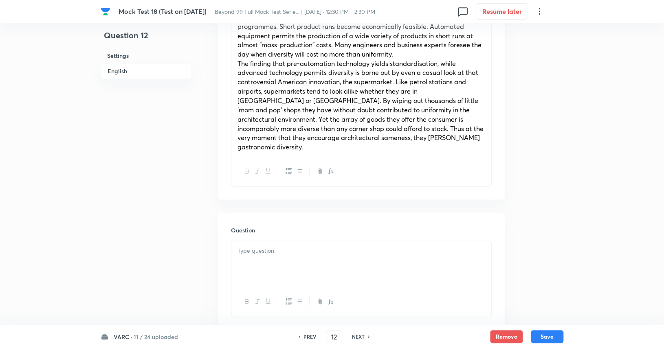
scroll to position [728, 0]
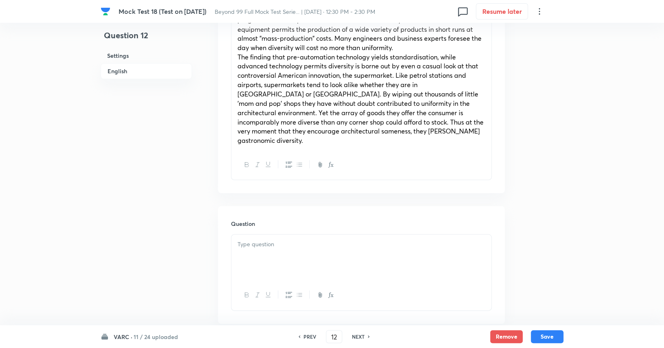
click at [350, 244] on div at bounding box center [361, 258] width 260 height 46
paste div
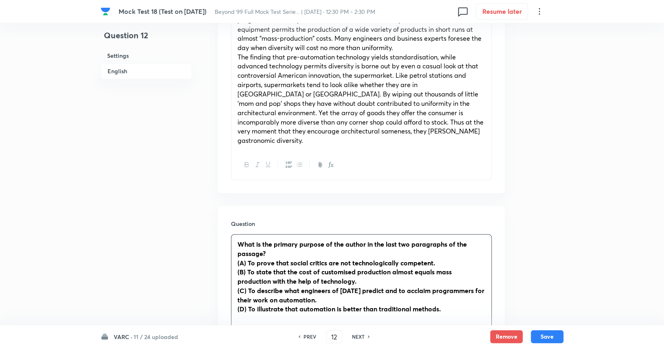
click at [248, 258] on strong "(A) To prove that social critics are not technologically competent." at bounding box center [336, 262] width 198 height 9
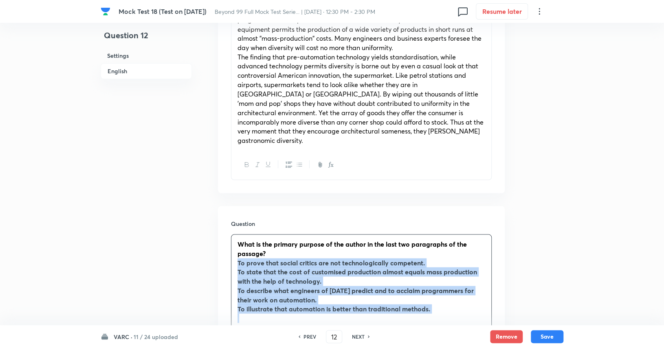
drag, startPoint x: 233, startPoint y: 244, endPoint x: 457, endPoint y: 297, distance: 230.6
click at [457, 297] on div "What is the primary purpose of the author in the last two paragraphs of the pas…" at bounding box center [361, 281] width 260 height 93
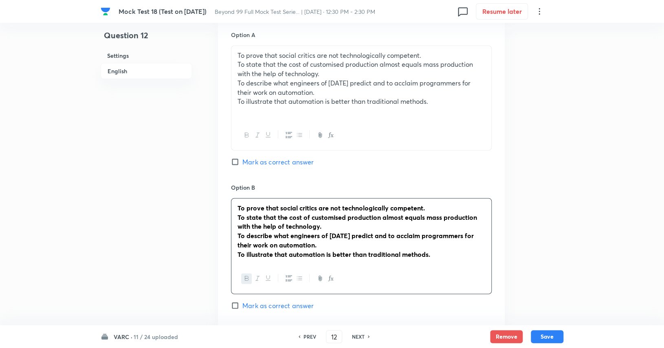
scroll to position [1048, 0]
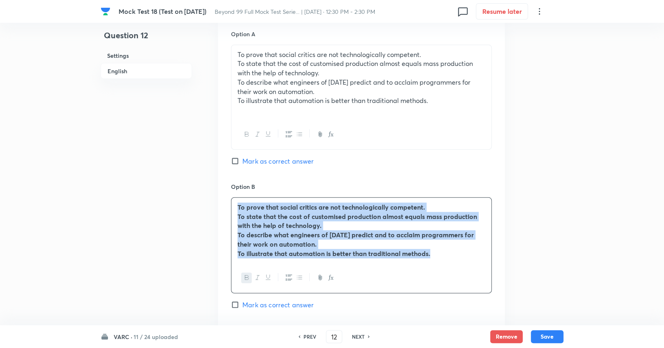
drag, startPoint x: 440, startPoint y: 233, endPoint x: 210, endPoint y: 188, distance: 234.5
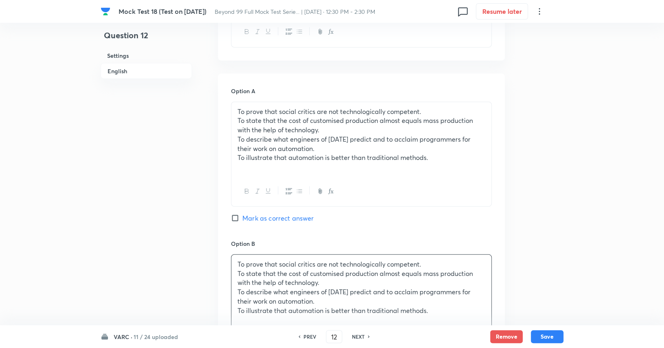
scroll to position [988, 0]
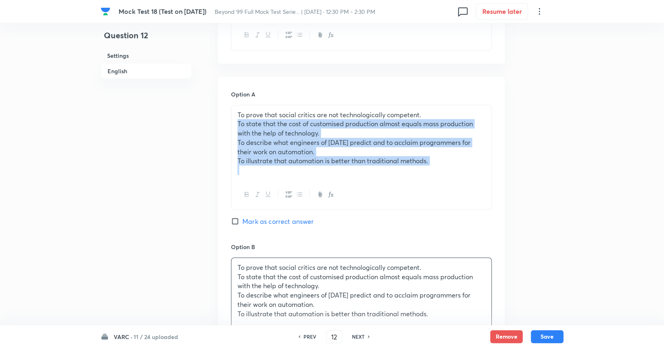
drag, startPoint x: 236, startPoint y: 102, endPoint x: 468, endPoint y: 152, distance: 237.5
click at [468, 152] on div "To prove that social critics are not technologically competent. To state that t…" at bounding box center [361, 142] width 260 height 75
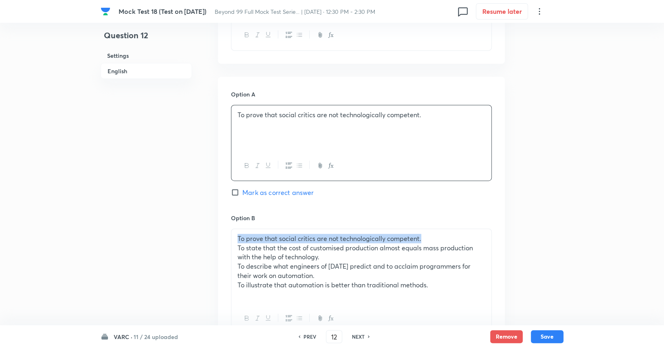
drag, startPoint x: 454, startPoint y: 214, endPoint x: 230, endPoint y: 216, distance: 224.4
click at [230, 216] on div "Option A To prove that social critics are not technologically competent. Mark a…" at bounding box center [361, 344] width 287 height 535
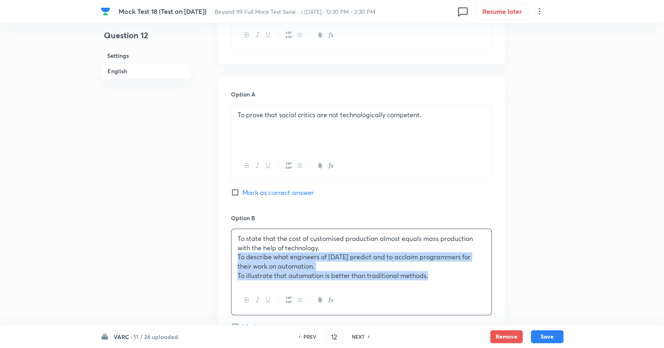
drag, startPoint x: 234, startPoint y: 239, endPoint x: 396, endPoint y: 256, distance: 162.9
click at [453, 277] on div "To state that the cost of customised production almost equals mass production w…" at bounding box center [361, 272] width 261 height 87
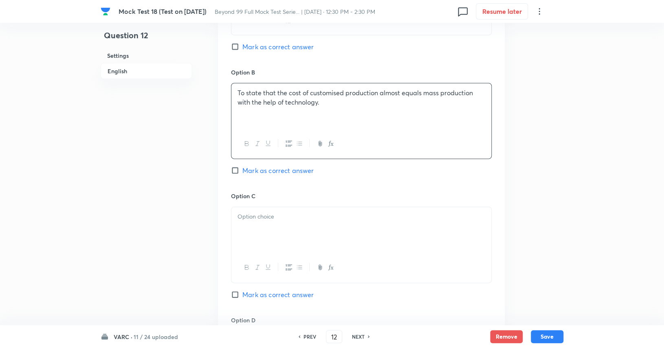
scroll to position [1136, 0]
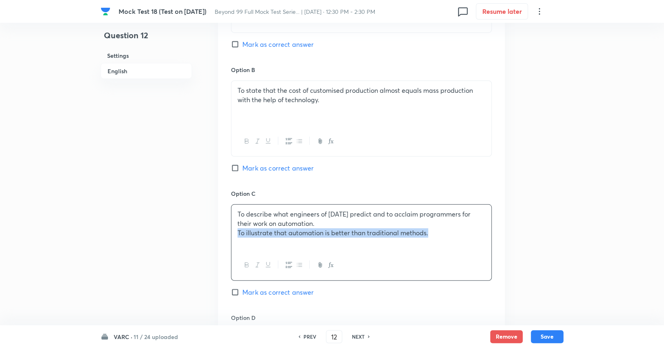
drag, startPoint x: 231, startPoint y: 217, endPoint x: 450, endPoint y: 224, distance: 218.4
click at [450, 224] on div "To describe what engineers of today predict and to acclaim programmers for thei…" at bounding box center [361, 228] width 260 height 46
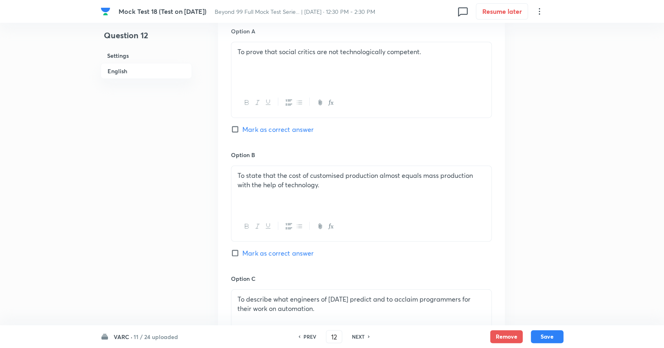
scroll to position [1046, 0]
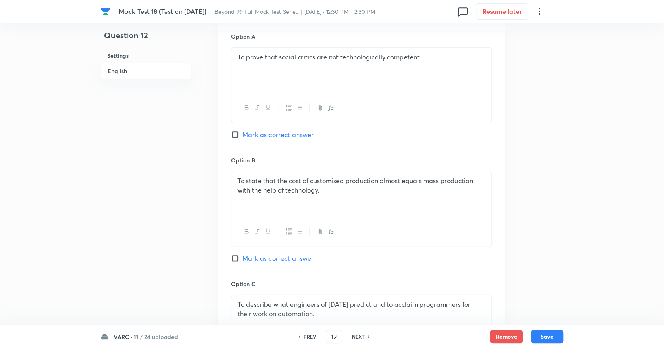
click at [302, 254] on span "Mark as correct answer" at bounding box center [277, 259] width 71 height 10
click at [242, 255] on input "Mark as correct answer" at bounding box center [236, 259] width 11 height 8
checkbox input "true"
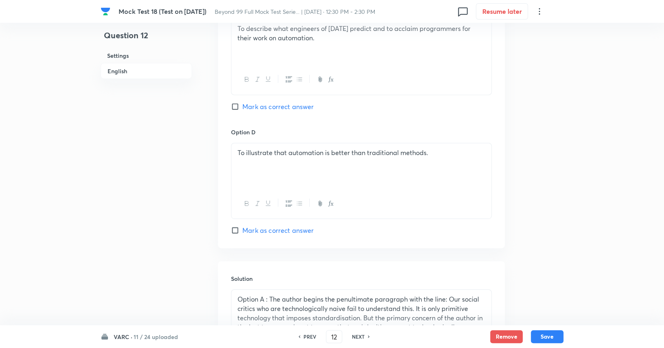
scroll to position [1323, 0]
click at [544, 332] on button "Save" at bounding box center [547, 335] width 33 height 13
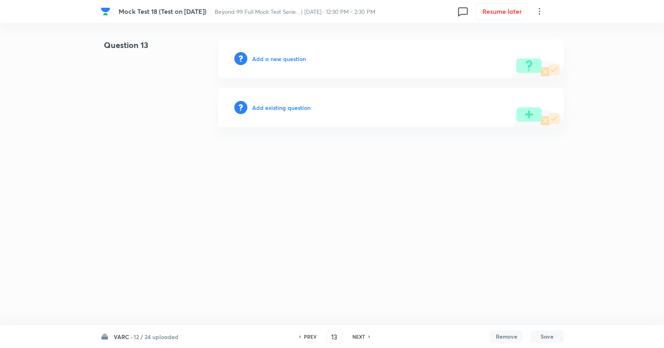
scroll to position [0, 0]
click at [308, 338] on h6 "PREV" at bounding box center [311, 336] width 13 height 7
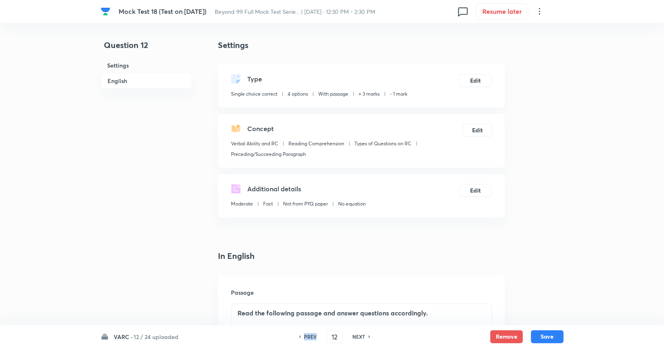
click at [308, 338] on h6 "PREV" at bounding box center [310, 336] width 13 height 7
type input "11"
checkbox input "true"
click at [308, 338] on h6 "PREV" at bounding box center [310, 336] width 13 height 7
type input "10"
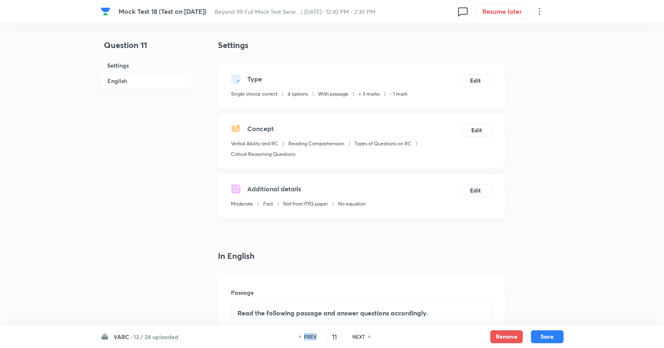
checkbox input "false"
checkbox input "true"
click at [308, 338] on h6 "PREV" at bounding box center [310, 336] width 13 height 7
type input "9"
checkbox input "false"
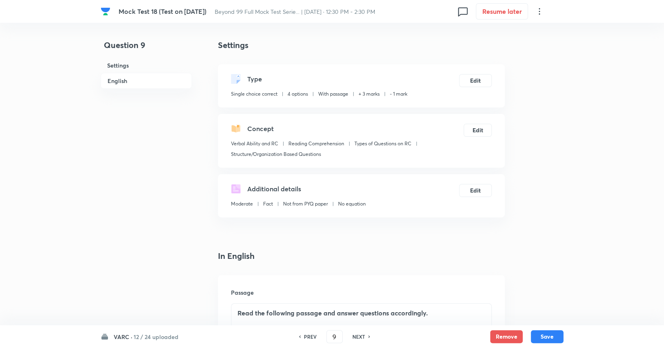
checkbox input "true"
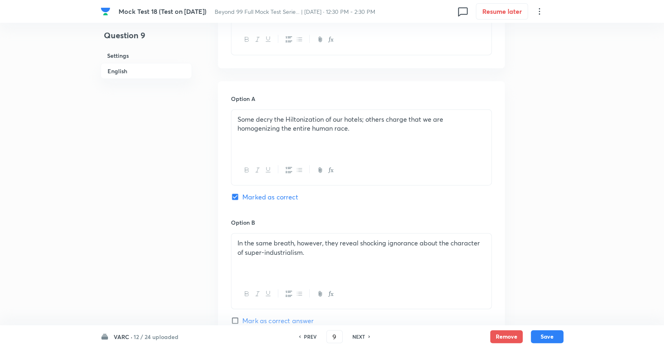
scroll to position [985, 0]
click at [358, 339] on h6 "NEXT" at bounding box center [358, 336] width 13 height 7
type input "10"
checkbox input "false"
checkbox input "true"
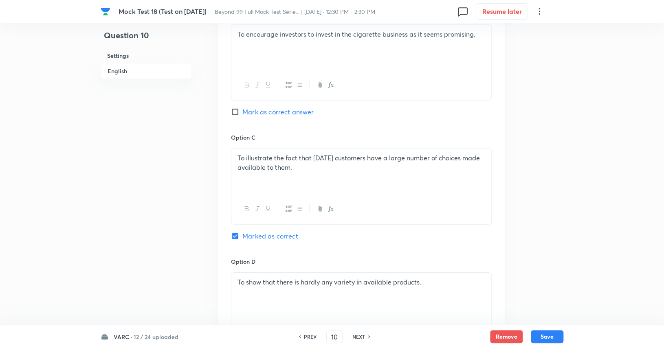
scroll to position [1193, 0]
click at [362, 337] on h6 "NEXT" at bounding box center [358, 336] width 13 height 7
type input "11"
checkbox input "false"
checkbox input "true"
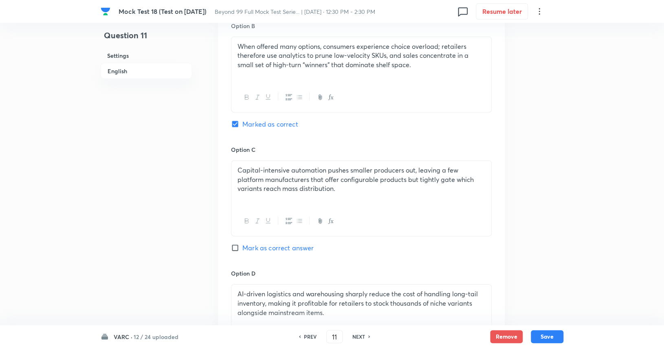
scroll to position [1191, 0]
click at [308, 340] on h6 "PREV" at bounding box center [310, 336] width 13 height 7
type input "10"
checkbox input "false"
checkbox input "true"
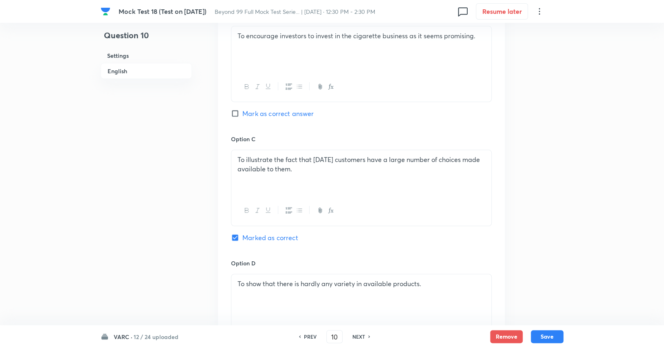
click at [363, 337] on h6 "NEXT" at bounding box center [358, 336] width 13 height 7
type input "11"
checkbox input "true"
checkbox input "false"
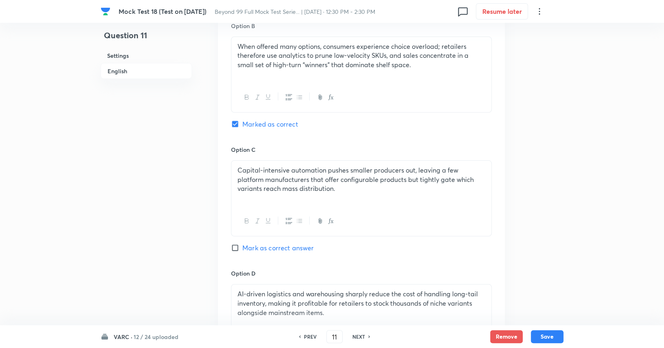
click at [363, 337] on h6 "NEXT" at bounding box center [358, 336] width 13 height 7
type input "12"
checkbox input "true"
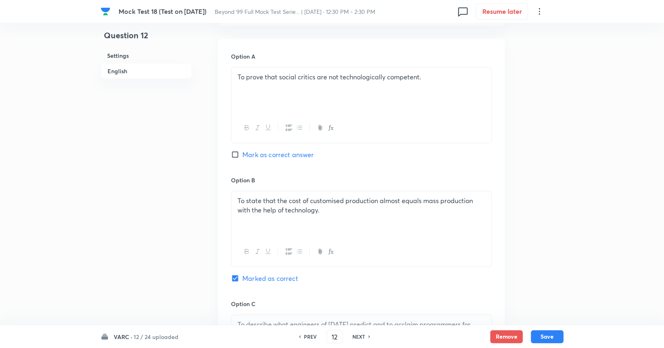
scroll to position [1021, 0]
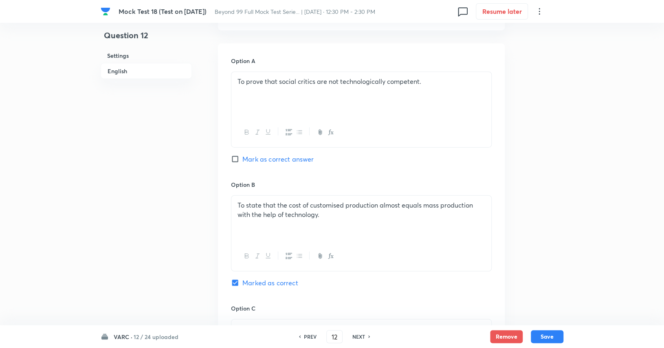
click at [357, 338] on h6 "NEXT" at bounding box center [358, 336] width 13 height 7
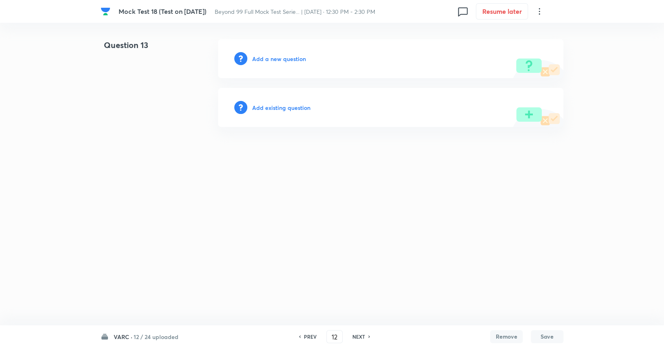
type input "13"
click at [292, 56] on h6 "Add a new question" at bounding box center [281, 59] width 54 height 9
click at [292, 56] on h6 "Choose a question type" at bounding box center [285, 59] width 63 height 9
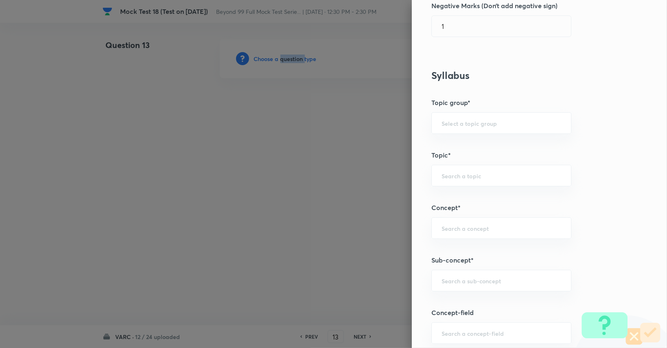
scroll to position [268, 0]
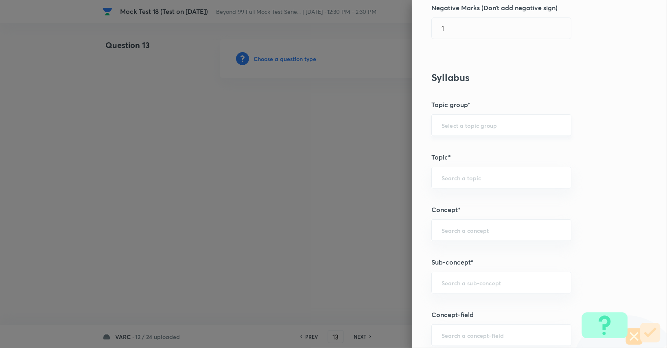
click at [469, 125] on input "text" at bounding box center [502, 125] width 120 height 8
click at [463, 154] on li "Verbal Ability and RC" at bounding box center [495, 147] width 139 height 15
type input "Verbal Ability and RC"
click at [458, 174] on input "text" at bounding box center [502, 178] width 120 height 8
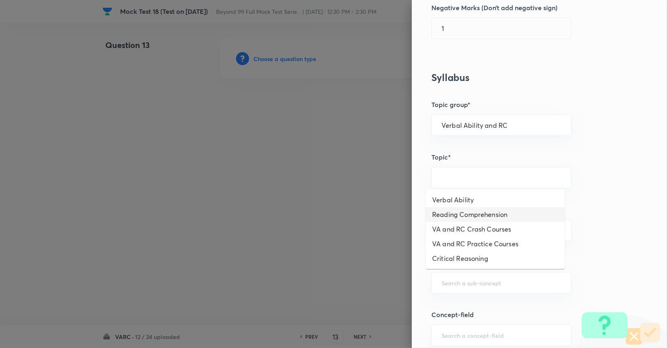
click at [464, 213] on li "Reading Comprehension" at bounding box center [495, 214] width 139 height 15
type input "Reading Comprehension"
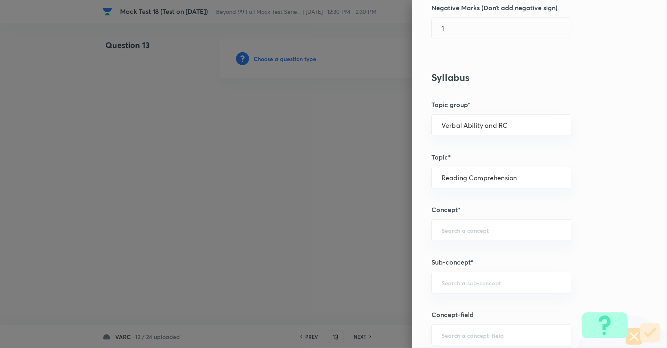
click at [465, 215] on div "Question settings Question type* Single choice correct Number of options* 2 3 4…" at bounding box center [539, 174] width 255 height 348
click at [465, 226] on input "text" at bounding box center [502, 230] width 120 height 8
click at [467, 266] on li "Types of Questions on RC" at bounding box center [495, 266] width 139 height 15
type input "Types of Questions on RC"
click at [467, 275] on div "​" at bounding box center [502, 283] width 140 height 22
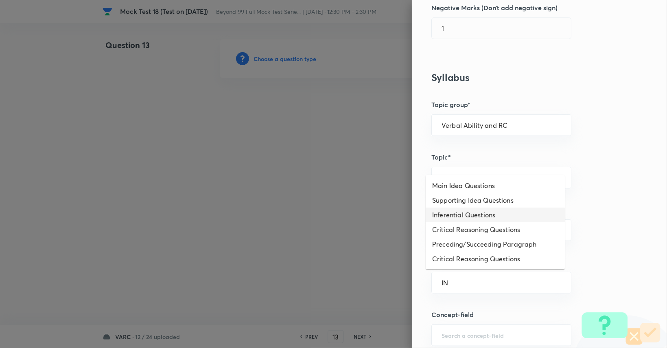
click at [462, 215] on li "Inferential Questions" at bounding box center [495, 215] width 139 height 15
type input "Inferential Questions"
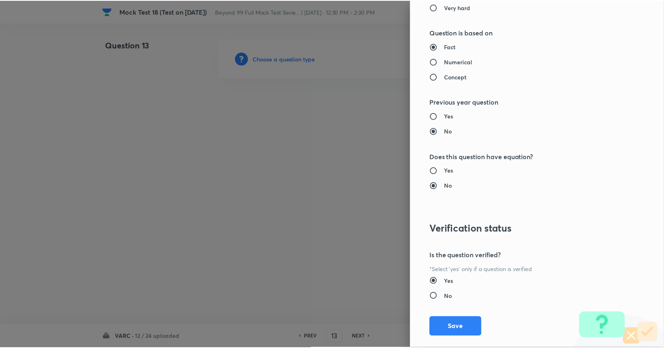
scroll to position [760, 0]
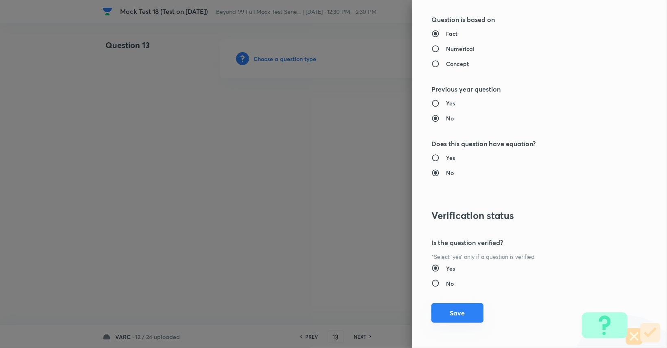
click at [452, 315] on button "Save" at bounding box center [458, 313] width 52 height 20
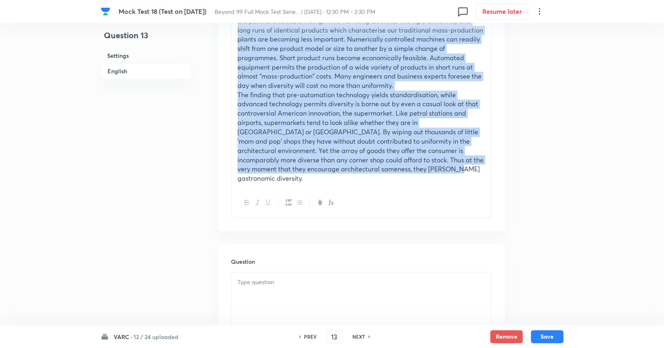
drag, startPoint x: 238, startPoint y: 152, endPoint x: 538, endPoint y: 367, distance: 369.1
click at [538, 348] on html "Mock Test 18 (Test on 07.09.2025) Beyond 99 Full Mock Test Serie... | Sep 7, 20…" at bounding box center [332, 196] width 664 height 1773
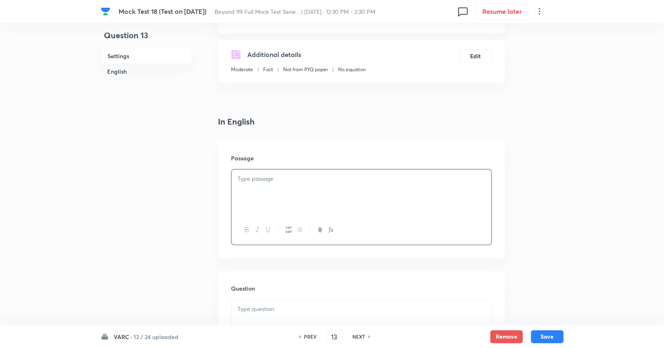
scroll to position [138, 0]
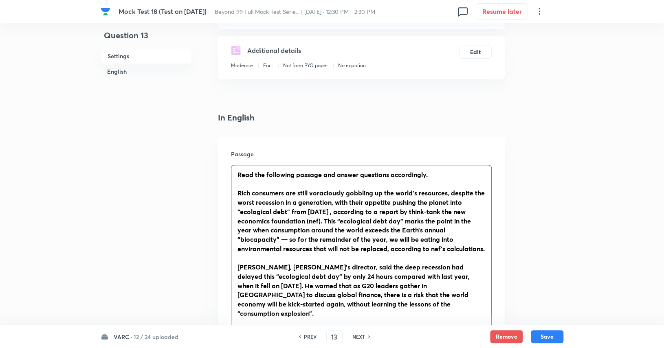
click at [324, 259] on p at bounding box center [361, 257] width 248 height 9
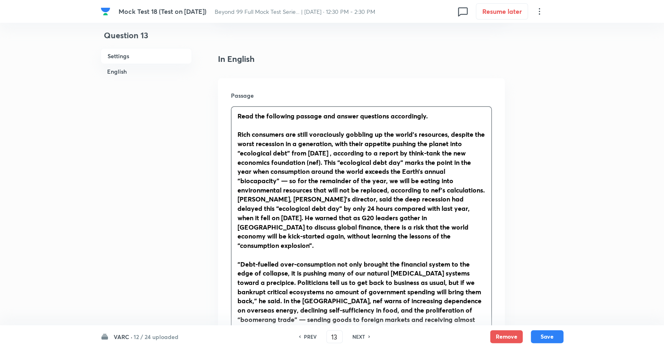
scroll to position [199, 0]
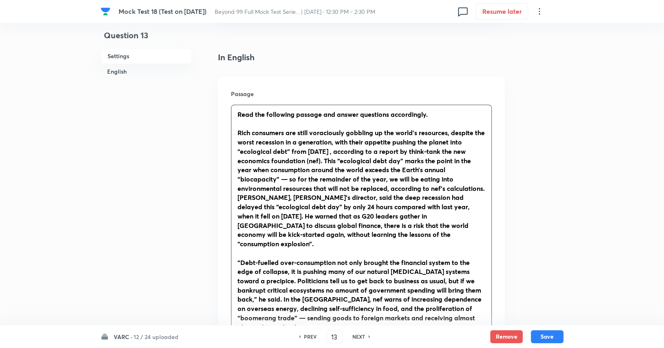
click at [300, 249] on p at bounding box center [361, 253] width 248 height 9
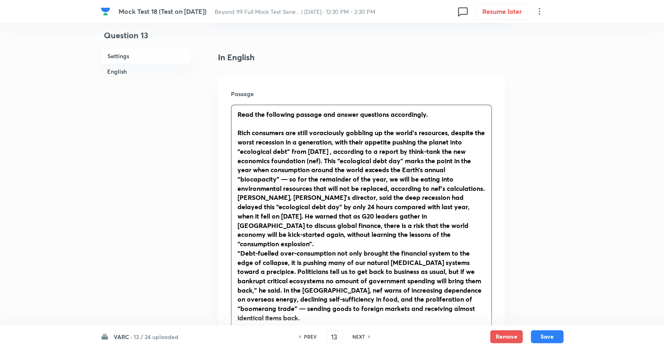
click at [279, 323] on p at bounding box center [361, 327] width 248 height 9
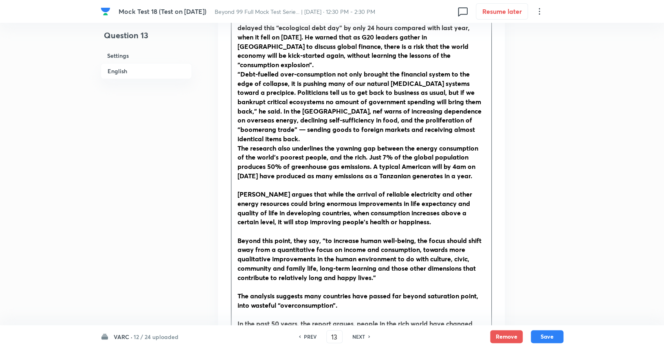
scroll to position [391, 0]
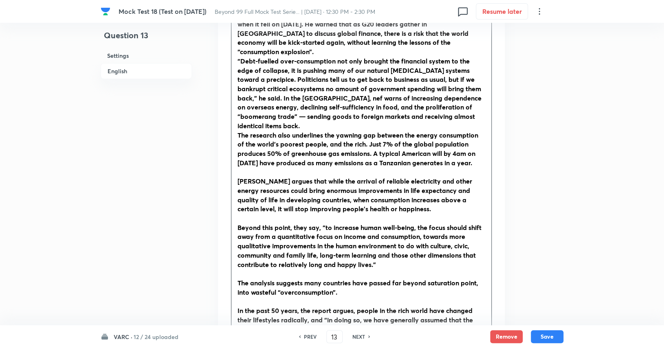
click at [292, 167] on p at bounding box center [361, 171] width 248 height 9
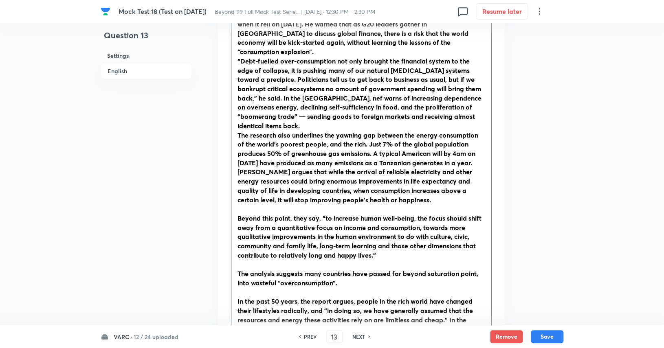
click at [296, 204] on p at bounding box center [361, 208] width 248 height 9
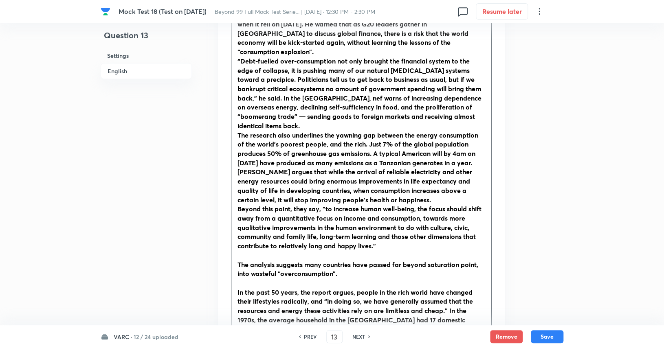
click at [295, 251] on p at bounding box center [361, 255] width 248 height 9
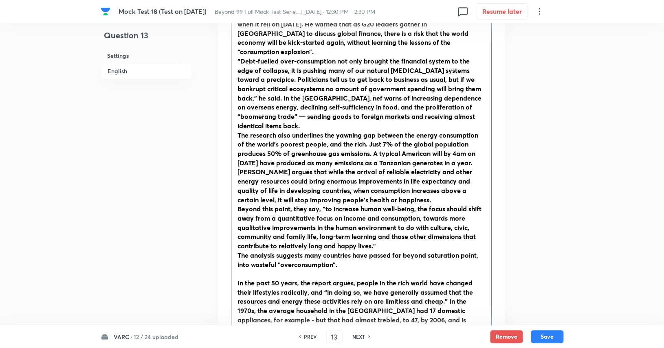
click at [298, 279] on strong "In the past 50 years, the report argues, people in the rich world have changed …" at bounding box center [358, 311] width 243 height 64
click at [300, 269] on p at bounding box center [361, 273] width 248 height 9
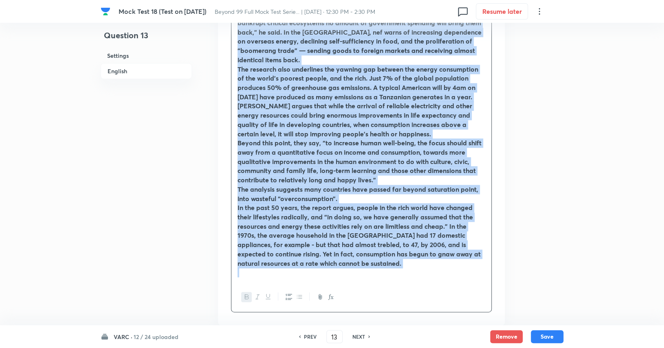
scroll to position [465, 0]
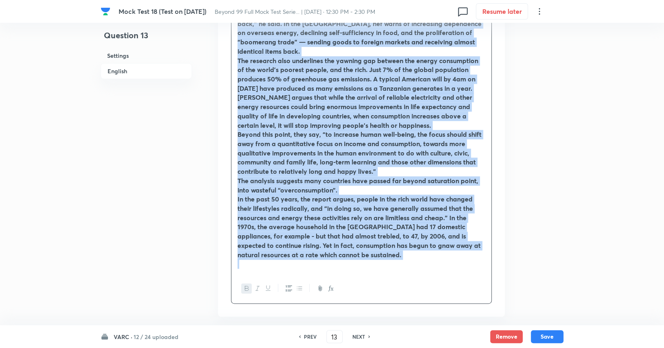
drag, startPoint x: 238, startPoint y: 109, endPoint x: 374, endPoint y: 243, distance: 190.6
click at [374, 243] on div "Read the following passage and answer questions accordingly. Rich consumers are…" at bounding box center [361, 55] width 260 height 435
click at [248, 285] on icon "button" at bounding box center [247, 288] width 7 height 7
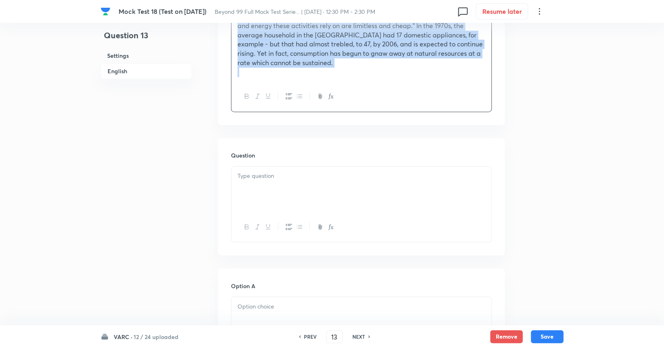
scroll to position [649, 0]
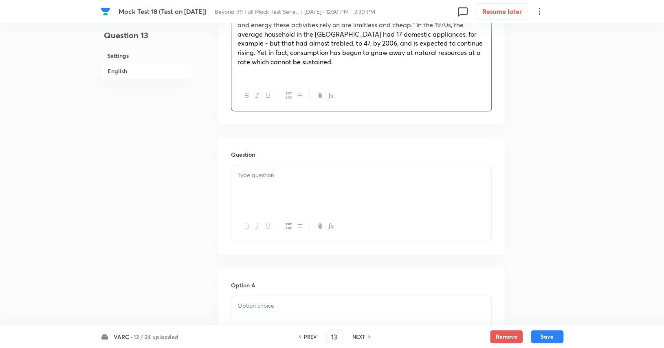
click at [344, 188] on div at bounding box center [361, 189] width 260 height 46
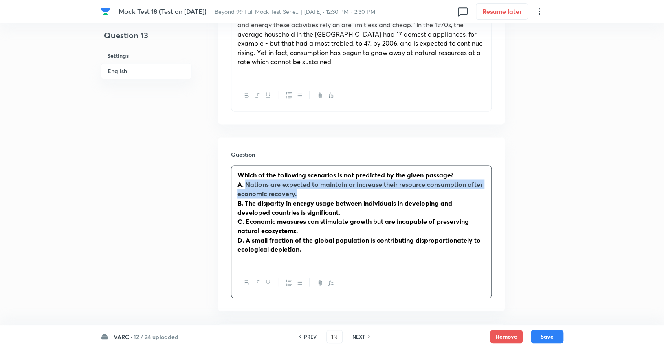
drag, startPoint x: 245, startPoint y: 176, endPoint x: 304, endPoint y: 182, distance: 59.3
click at [304, 182] on p "A. Nations are expected to maintain or increase their resource consumption afte…" at bounding box center [361, 189] width 248 height 18
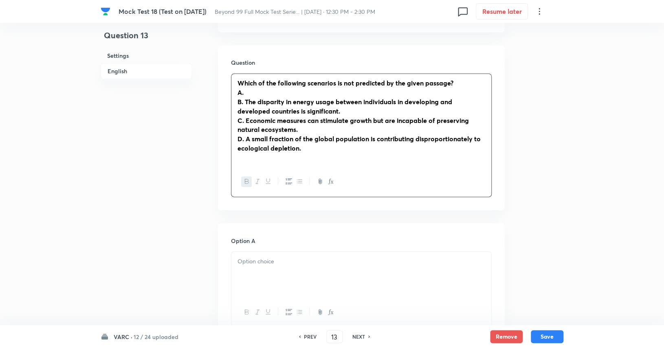
scroll to position [768, 0]
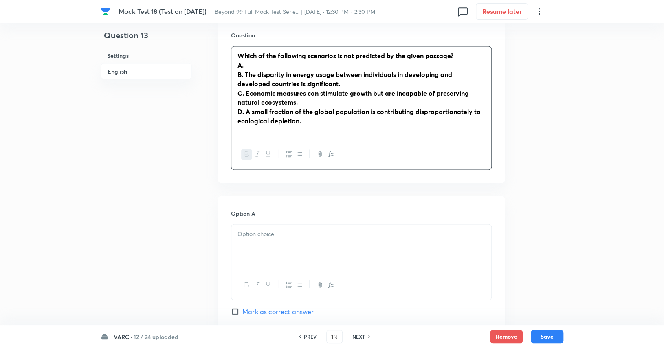
click at [300, 236] on div at bounding box center [361, 247] width 260 height 46
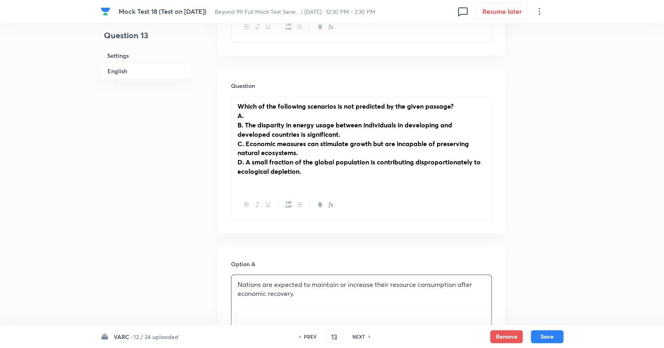
scroll to position [704, 0]
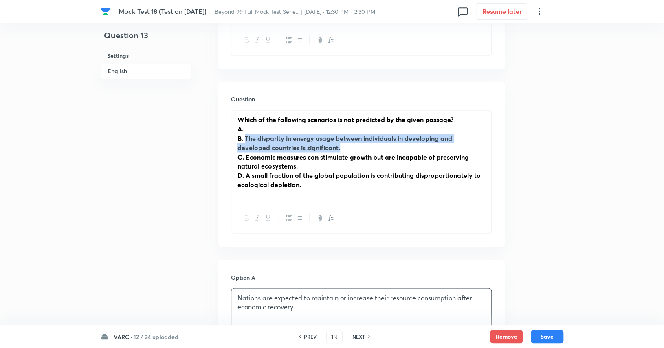
drag, startPoint x: 246, startPoint y: 131, endPoint x: 365, endPoint y: 137, distance: 119.1
click at [365, 137] on p "B. The disparity in energy usage between individuals in developing and develope…" at bounding box center [361, 143] width 248 height 18
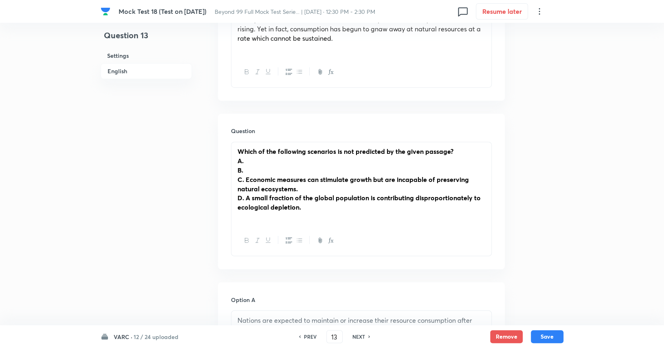
scroll to position [672, 0]
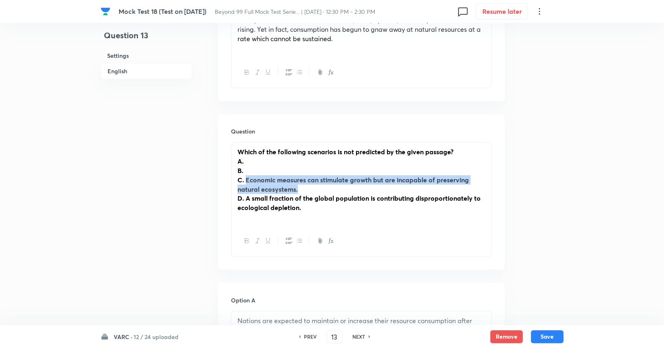
drag, startPoint x: 245, startPoint y: 170, endPoint x: 305, endPoint y: 180, distance: 61.1
click at [305, 180] on p "C. Economic measures can stimulate growth but are incapable of preserving natur…" at bounding box center [361, 184] width 248 height 18
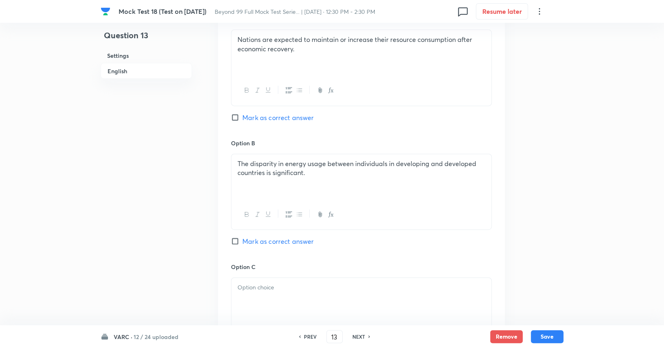
scroll to position [948, 0]
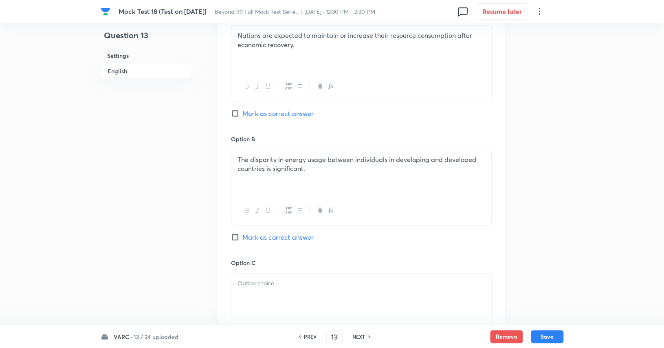
click at [279, 291] on div at bounding box center [361, 297] width 260 height 46
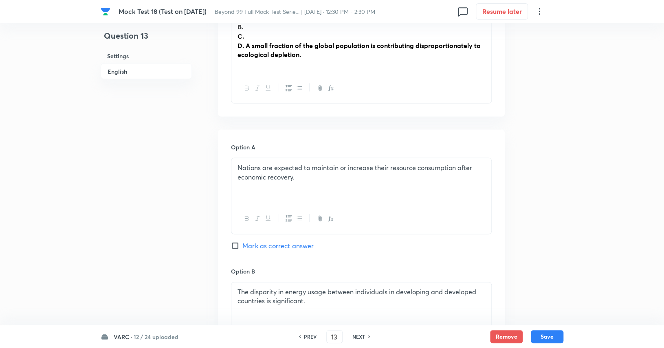
scroll to position [793, 0]
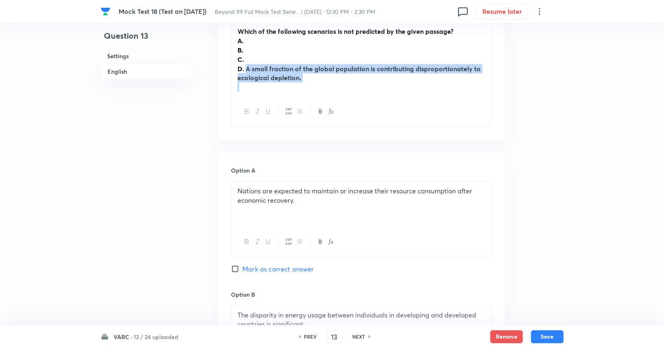
drag, startPoint x: 247, startPoint y: 60, endPoint x: 307, endPoint y: 75, distance: 61.4
click at [307, 75] on div "Which of the following scenarios is not predicted by the given passage? A. B. C…" at bounding box center [361, 59] width 260 height 75
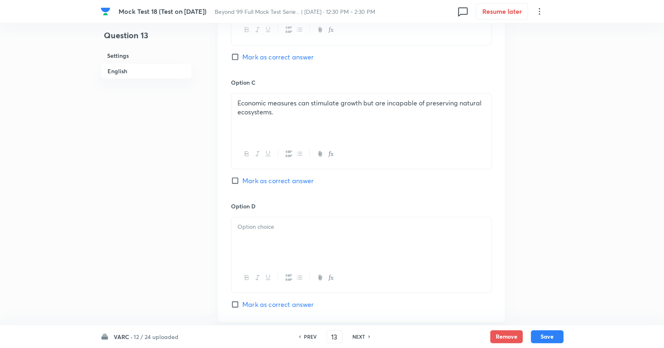
scroll to position [1115, 0]
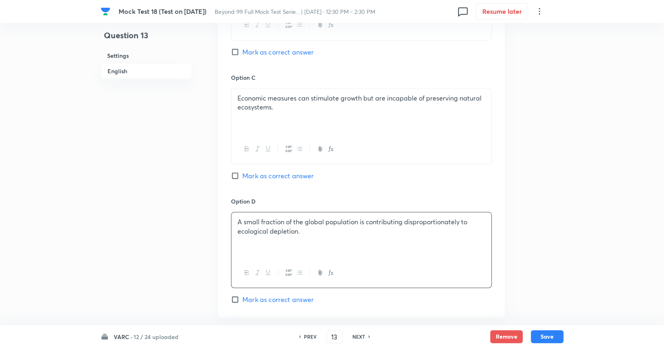
click at [303, 171] on span "Mark as correct answer" at bounding box center [277, 176] width 71 height 10
click at [242, 172] on input "Mark as correct answer" at bounding box center [236, 176] width 11 height 8
checkbox input "true"
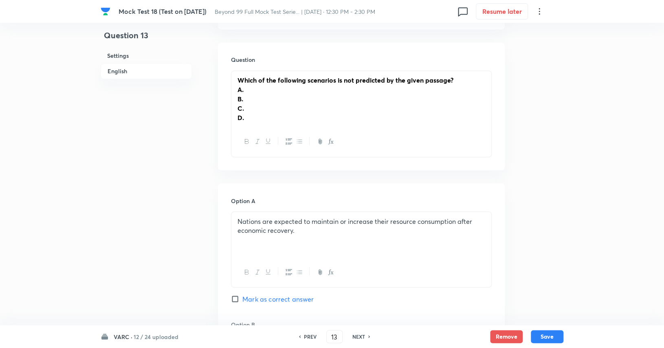
scroll to position [740, 0]
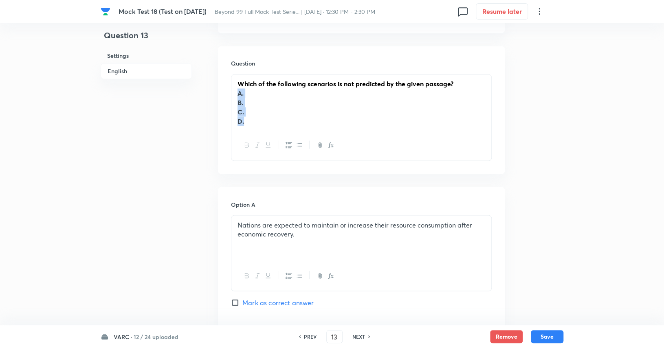
drag, startPoint x: 278, startPoint y: 116, endPoint x: 225, endPoint y: 86, distance: 60.9
click at [225, 86] on div "Question Which of the following scenarios is not predicted by the given passage…" at bounding box center [361, 110] width 287 height 128
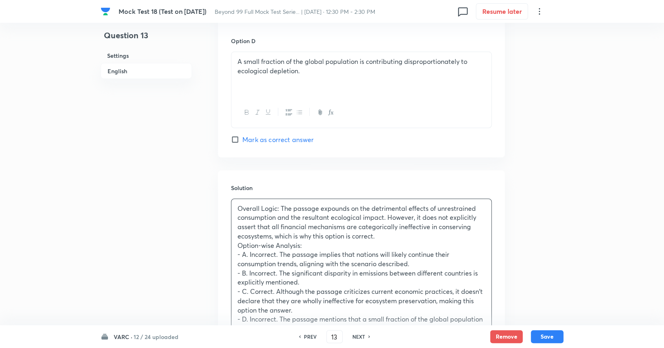
scroll to position [1368, 0]
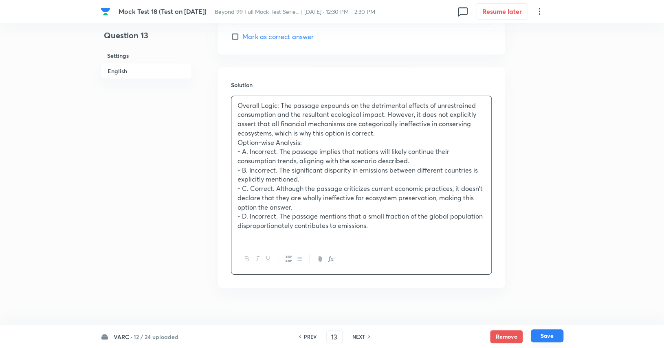
click at [555, 338] on button "Save" at bounding box center [547, 335] width 33 height 13
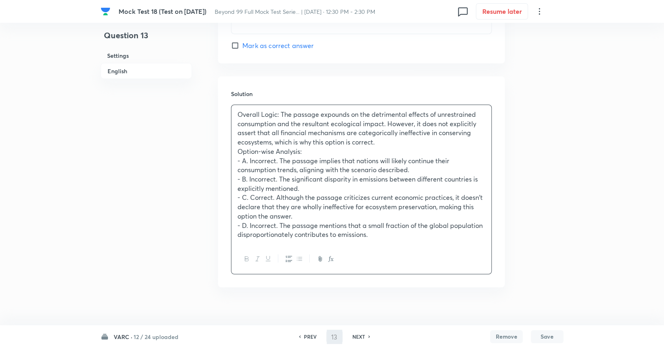
type input "14"
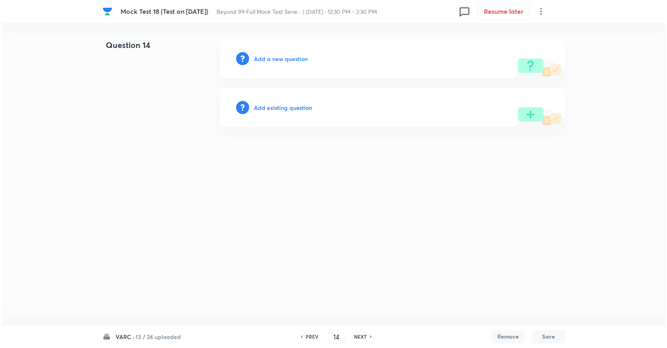
scroll to position [0, 0]
click at [302, 55] on h6 "Add a new question" at bounding box center [281, 59] width 54 height 9
click at [302, 55] on h6 "Choose a question type" at bounding box center [285, 59] width 63 height 9
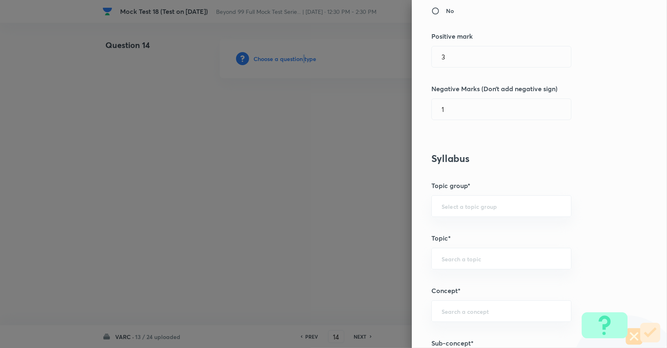
scroll to position [192, 0]
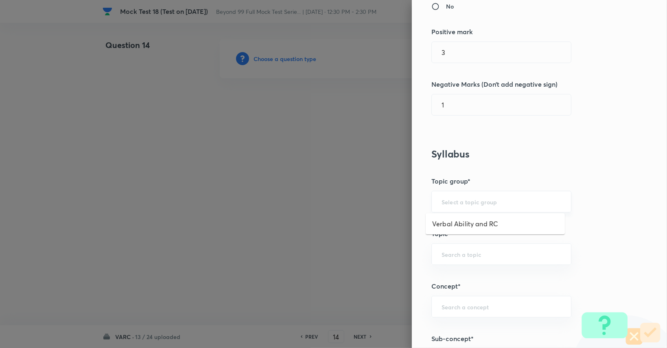
click at [503, 201] on input "text" at bounding box center [502, 202] width 120 height 8
click at [498, 219] on li "Verbal Ability and RC" at bounding box center [495, 224] width 139 height 15
type input "Verbal Ability and RC"
click at [474, 264] on div "Question settings Question type* Single choice correct Number of options* 2 3 4…" at bounding box center [539, 174] width 255 height 348
click at [474, 257] on div "​" at bounding box center [502, 255] width 140 height 22
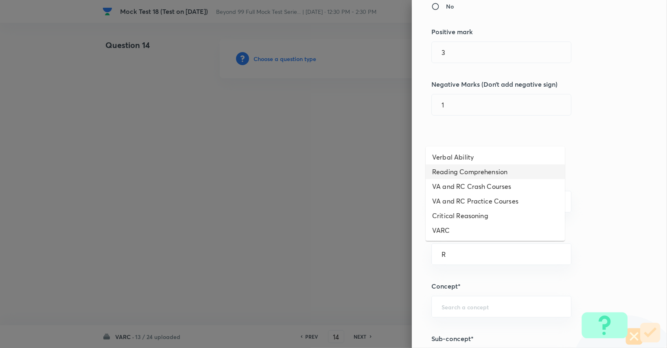
click at [492, 172] on li "Reading Comprehension" at bounding box center [495, 172] width 139 height 15
type input "Reading Comprehension"
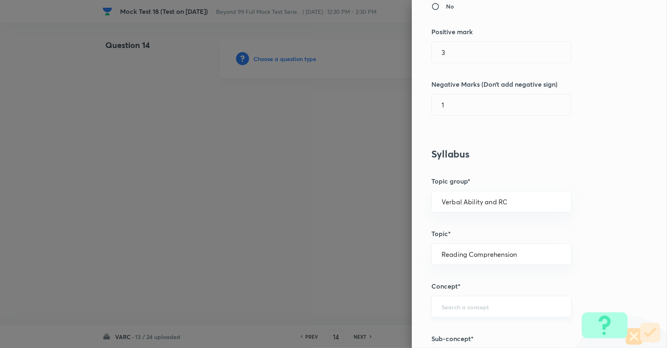
click at [470, 312] on div "​" at bounding box center [502, 307] width 140 height 22
drag, startPoint x: 482, startPoint y: 269, endPoint x: 482, endPoint y: 281, distance: 11.4
click at [482, 281] on ul "Types Of RC Passages Fundamentals of Solving an RC Approaches of Solving an RC …" at bounding box center [495, 254] width 139 height 80
click at [482, 281] on li "Types of Questions on RC" at bounding box center [495, 283] width 139 height 15
type input "Types of Questions on RC"
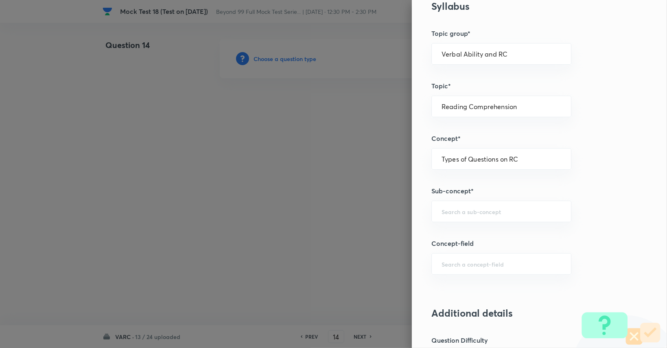
scroll to position [340, 0]
click at [498, 209] on input "text" at bounding box center [502, 211] width 120 height 8
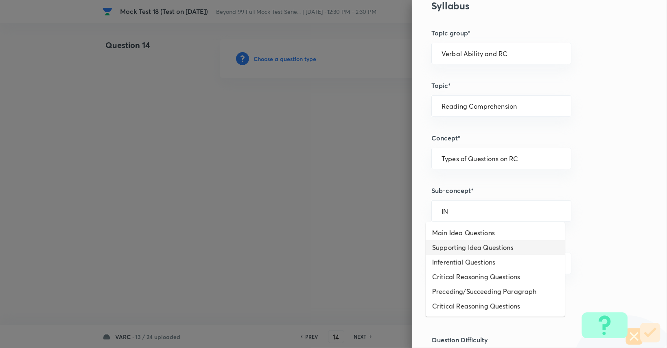
click at [488, 256] on li "Inferential Questions" at bounding box center [495, 262] width 139 height 15
type input "Inferential Questions"
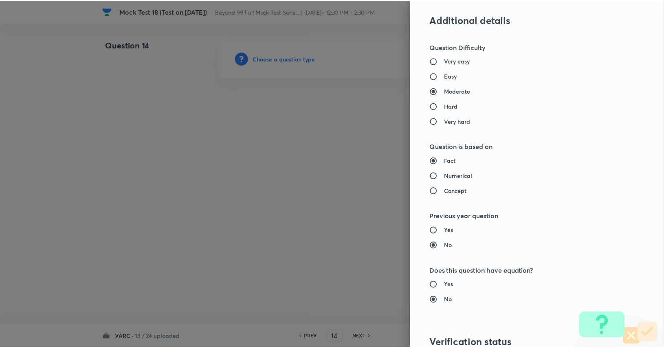
scroll to position [760, 0]
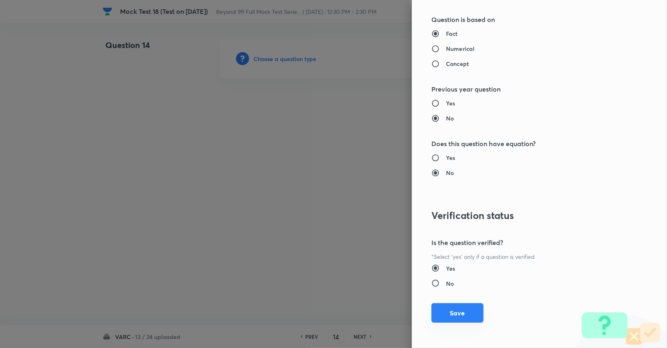
click at [469, 307] on button "Save" at bounding box center [458, 313] width 52 height 20
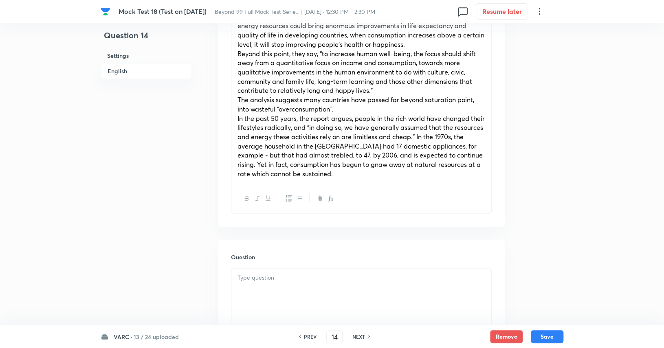
scroll to position [540, 0]
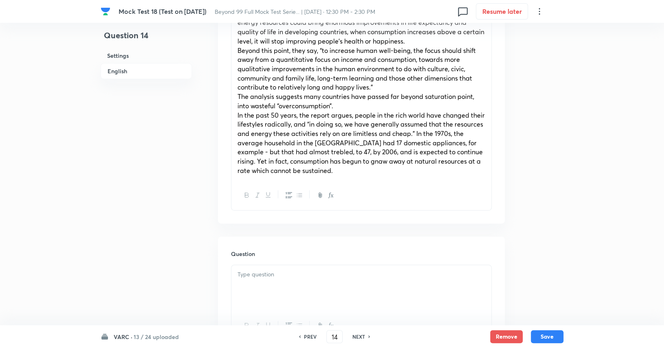
click at [372, 271] on div at bounding box center [361, 288] width 260 height 46
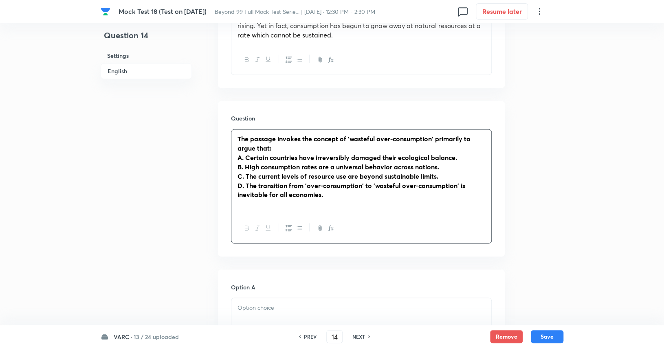
scroll to position [687, 0]
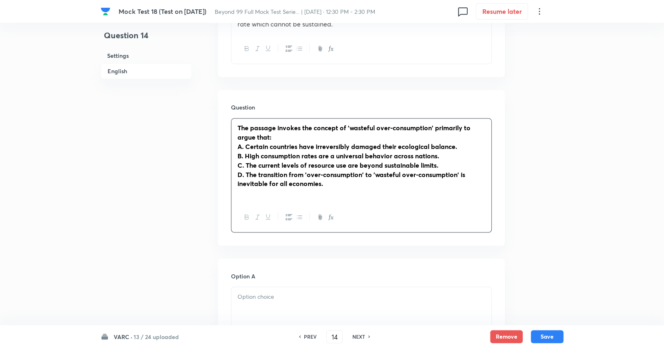
click at [245, 142] on strong "A. Certain countries have irreversibly damaged their ecological balance." at bounding box center [346, 146] width 219 height 9
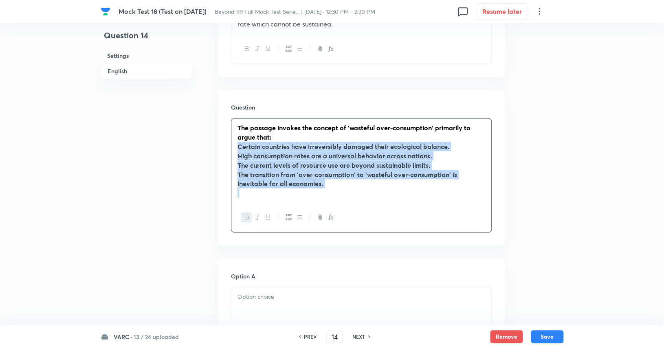
drag, startPoint x: 237, startPoint y: 138, endPoint x: 350, endPoint y: 189, distance: 124.5
click at [350, 189] on div "The passage invokes the concept of 'wasteful over-consumption' primarily to arg…" at bounding box center [361, 161] width 260 height 84
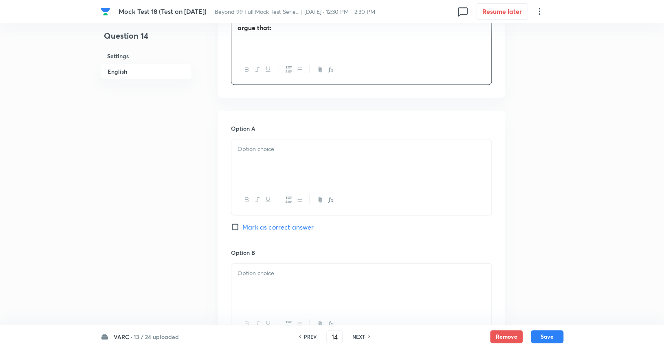
scroll to position [807, 0]
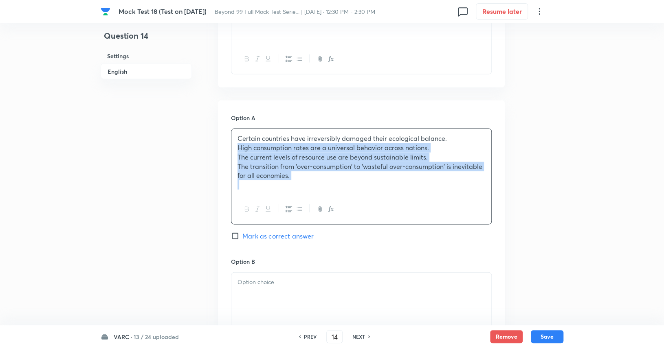
drag, startPoint x: 238, startPoint y: 138, endPoint x: 328, endPoint y: 187, distance: 102.2
click at [328, 187] on div "Certain countries have irreversibly damaged their ecological balance. High cons…" at bounding box center [361, 176] width 261 height 96
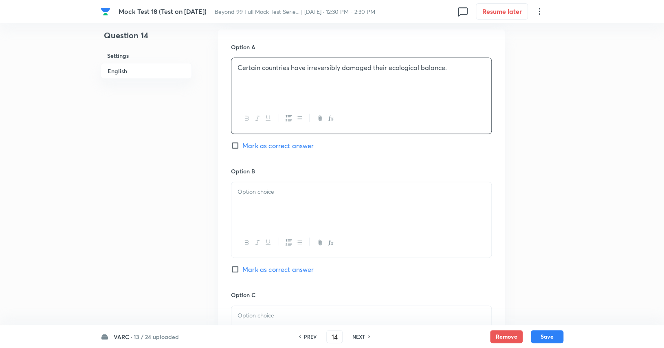
scroll to position [893, 0]
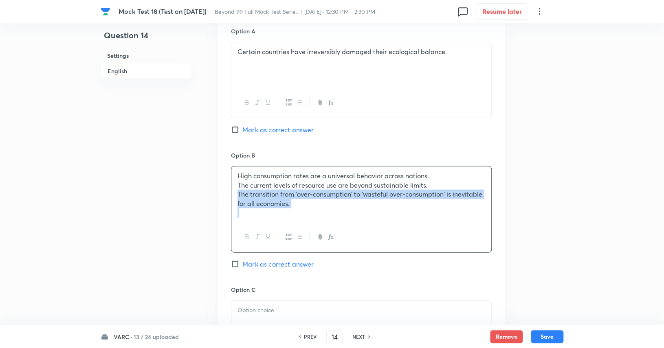
drag, startPoint x: 233, startPoint y: 180, endPoint x: 298, endPoint y: 208, distance: 70.6
click at [298, 208] on div "High consumption rates are a universal behavior across nations. The current lev…" at bounding box center [361, 195] width 260 height 56
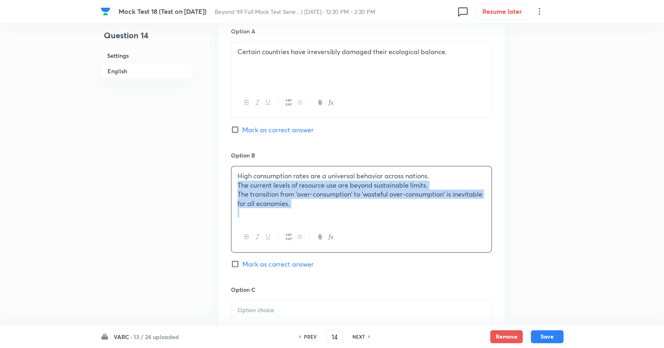
drag, startPoint x: 234, startPoint y: 173, endPoint x: 309, endPoint y: 203, distance: 80.9
click at [309, 203] on div "High consumption rates are a universal behavior across nations. The current lev…" at bounding box center [361, 195] width 260 height 56
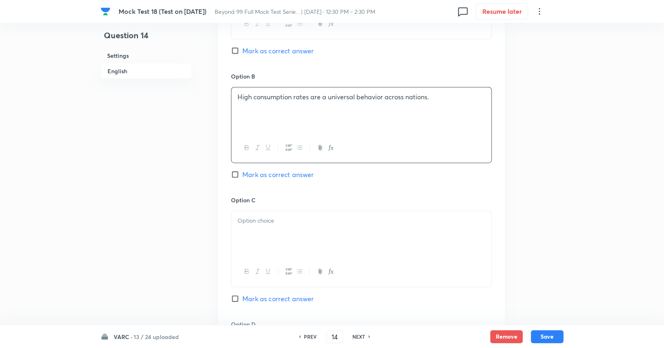
scroll to position [973, 0]
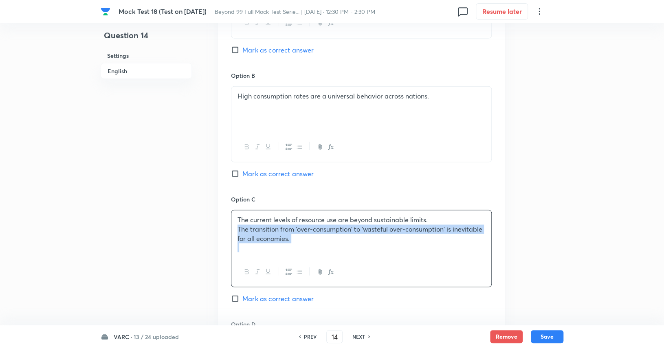
drag, startPoint x: 236, startPoint y: 221, endPoint x: 295, endPoint y: 231, distance: 59.4
click at [314, 234] on div "The current levels of resource use are beyond sustainable limits. The transitio…" at bounding box center [361, 234] width 260 height 47
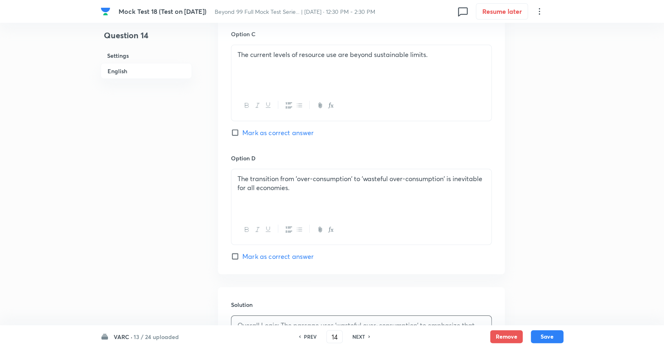
scroll to position [1138, 0]
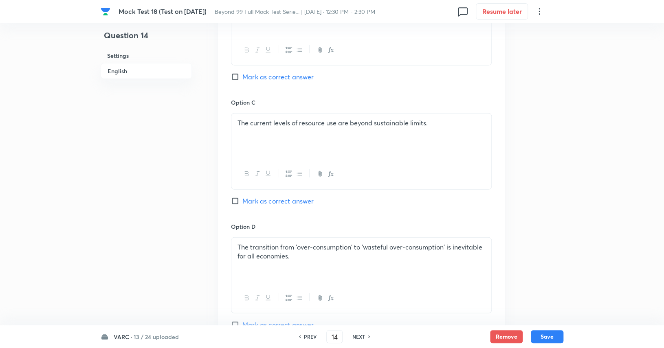
click at [301, 196] on span "Mark as correct answer" at bounding box center [277, 201] width 71 height 10
click at [242, 197] on input "Mark as correct answer" at bounding box center [236, 201] width 11 height 8
checkbox input "true"
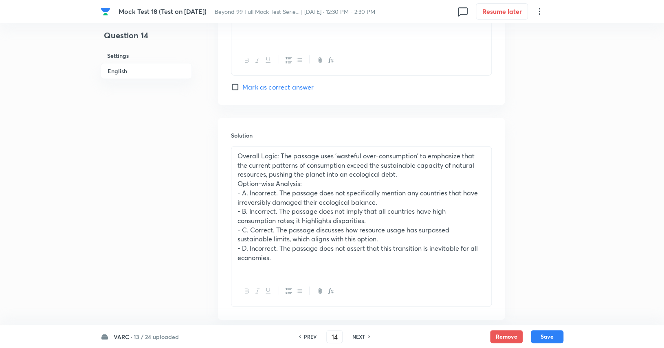
scroll to position [1340, 0]
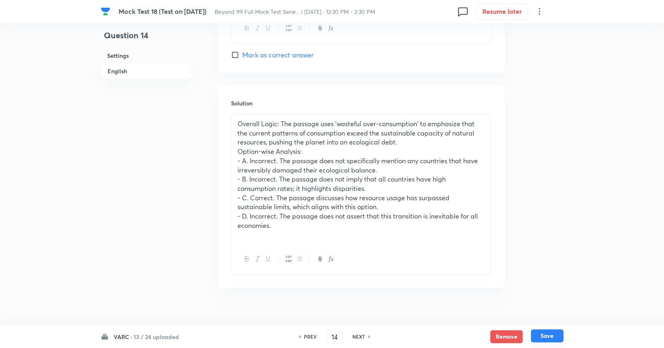
click at [552, 336] on button "Save" at bounding box center [547, 335] width 33 height 13
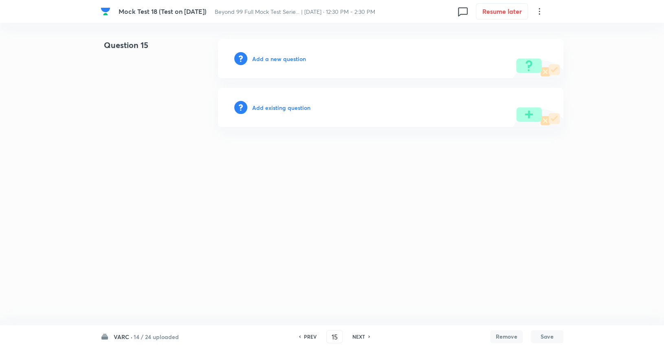
scroll to position [0, 0]
click at [311, 336] on h6 "PREV" at bounding box center [312, 336] width 13 height 7
type input "14"
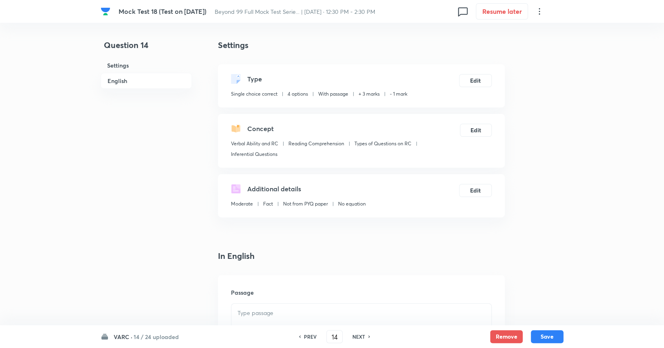
checkbox input "true"
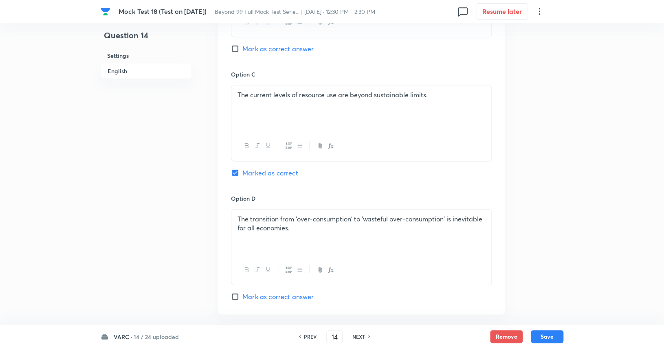
scroll to position [1098, 0]
click at [356, 336] on h6 "NEXT" at bounding box center [358, 336] width 13 height 7
type input "15"
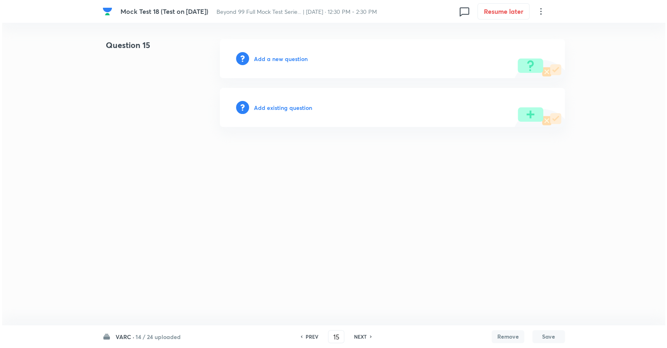
scroll to position [0, 0]
click at [290, 61] on h6 "Add a new question" at bounding box center [281, 59] width 54 height 9
click at [290, 61] on h6 "Choose a question type" at bounding box center [285, 59] width 63 height 9
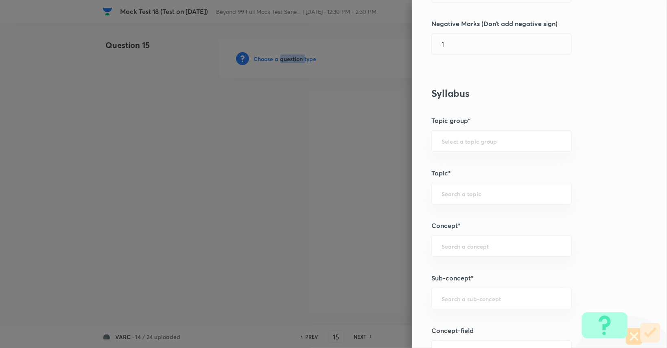
scroll to position [274, 0]
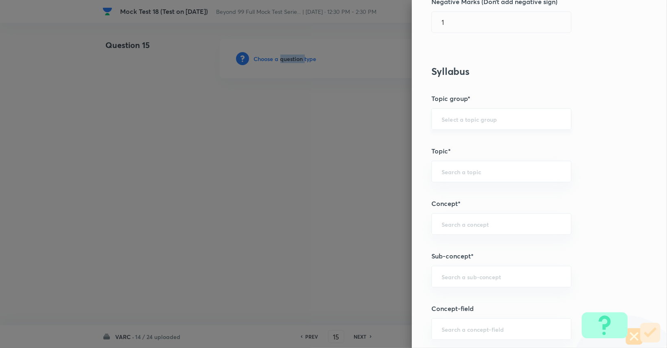
click at [524, 113] on div "​" at bounding box center [502, 119] width 140 height 22
click at [491, 141] on li "Verbal Ability and RC" at bounding box center [495, 141] width 139 height 15
type input "Verbal Ability and RC"
click at [487, 164] on div "​" at bounding box center [502, 172] width 140 height 22
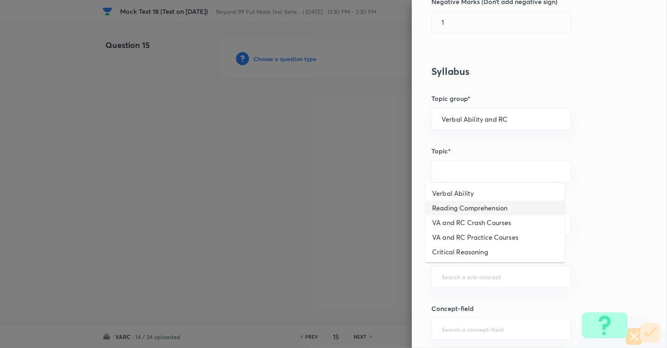
click at [474, 212] on li "Reading Comprehension" at bounding box center [495, 208] width 139 height 15
type input "Reading Comprehension"
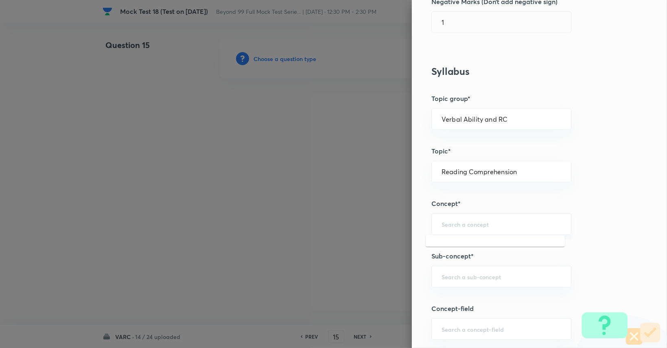
click at [475, 222] on input "text" at bounding box center [502, 224] width 120 height 8
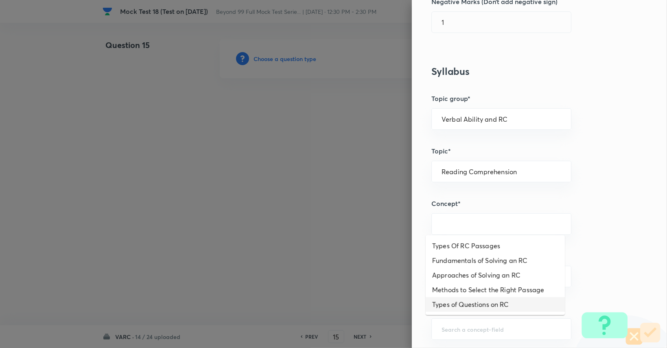
click at [470, 304] on li "Types of Questions on RC" at bounding box center [495, 304] width 139 height 15
type input "Types of Questions on RC"
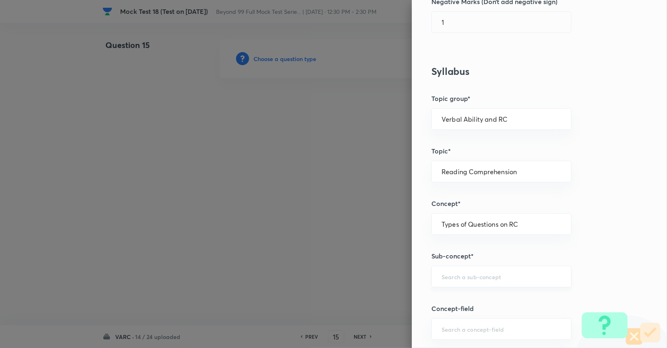
click at [481, 276] on input "text" at bounding box center [502, 277] width 120 height 8
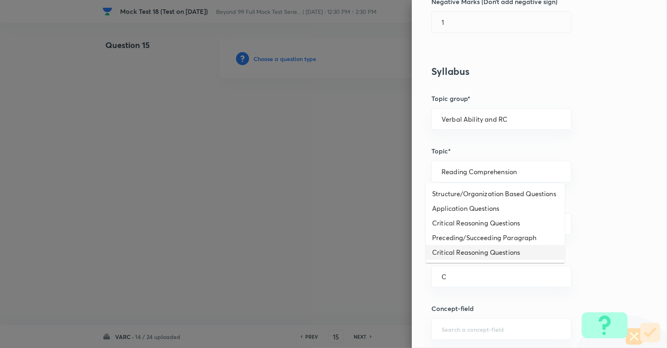
click at [477, 249] on li "Critical Reasoning Questions" at bounding box center [495, 252] width 139 height 15
type input "Critical Reasoning Questions"
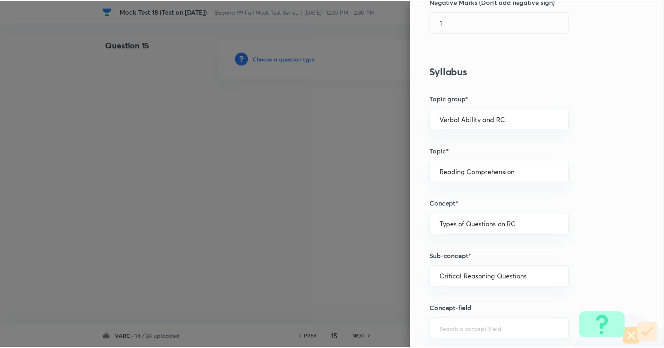
scroll to position [760, 0]
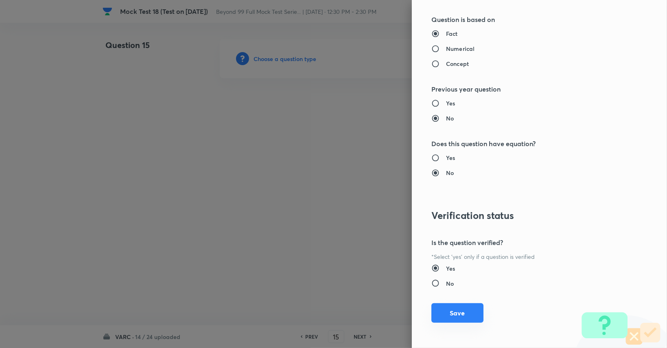
click at [462, 318] on button "Save" at bounding box center [458, 313] width 52 height 20
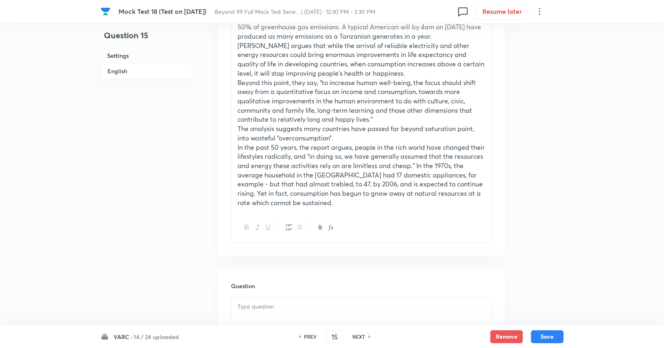
scroll to position [508, 0]
click at [362, 302] on p at bounding box center [361, 306] width 248 height 9
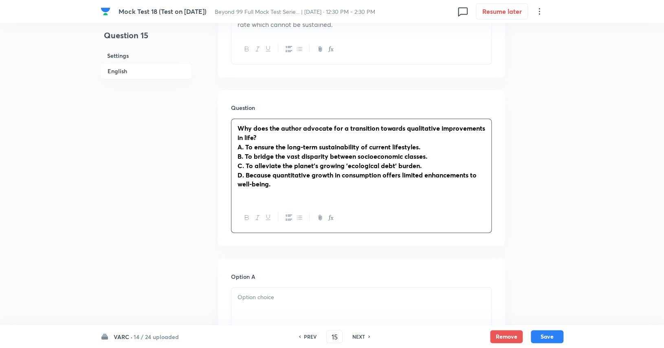
scroll to position [689, 0]
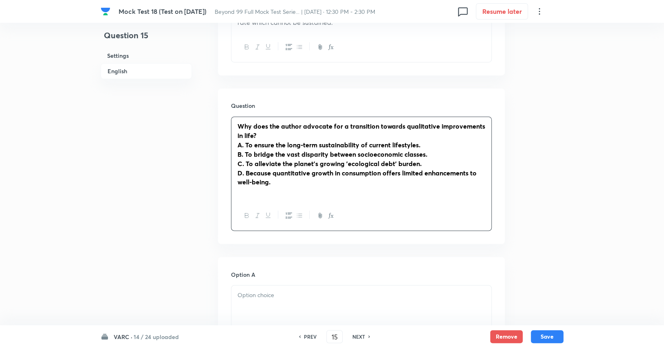
click at [246, 140] on strong "A. To ensure the long-term sustainability of current lifestyles." at bounding box center [328, 144] width 183 height 9
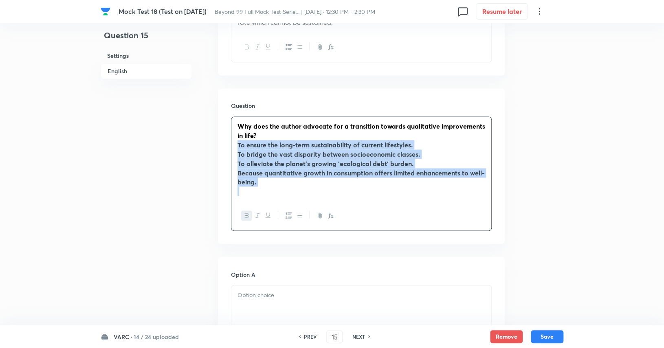
drag, startPoint x: 237, startPoint y: 136, endPoint x: 274, endPoint y: 189, distance: 64.0
click at [274, 189] on div "Why does the author advocate for a transition towards qualitative improvements …" at bounding box center [361, 159] width 260 height 84
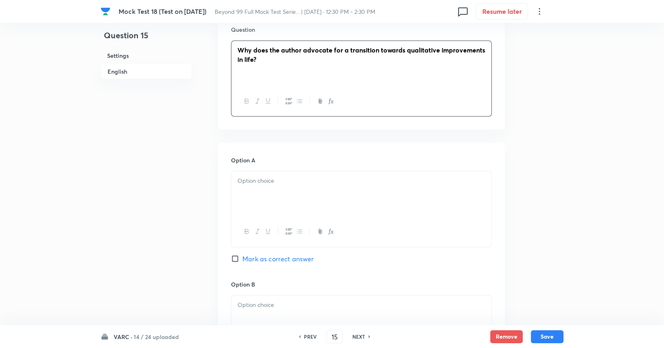
scroll to position [766, 0]
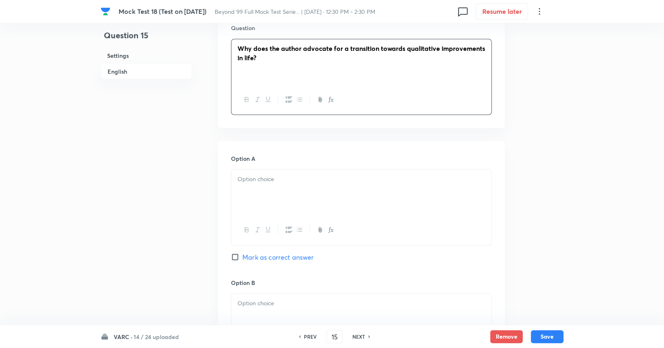
click at [282, 185] on div at bounding box center [361, 192] width 260 height 46
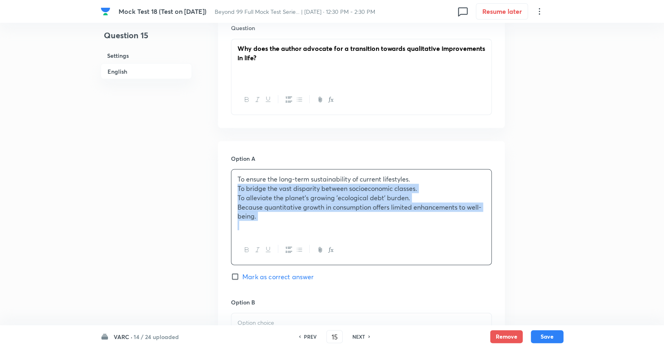
drag, startPoint x: 233, startPoint y: 182, endPoint x: 277, endPoint y: 220, distance: 58.0
click at [277, 220] on div "To ensure the long-term sustainability of current lifestyles. To bridge the vas…" at bounding box center [361, 201] width 260 height 65
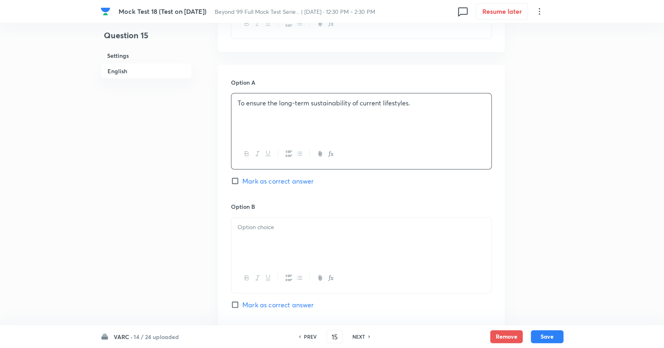
scroll to position [849, 0]
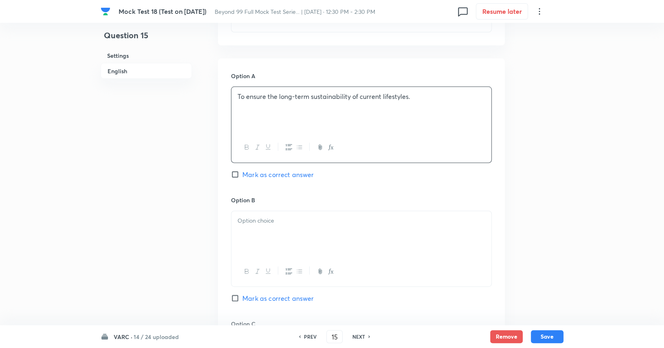
click at [272, 221] on div at bounding box center [361, 234] width 260 height 46
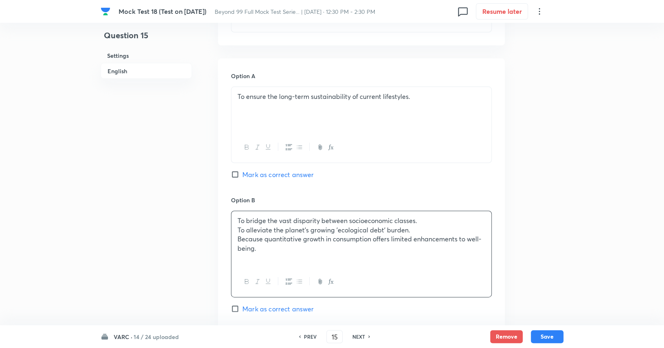
drag, startPoint x: 235, startPoint y: 224, endPoint x: 269, endPoint y: 247, distance: 40.9
click at [269, 247] on div "To bridge the vast disparity between socioeconomic classes. To alleviate the pl…" at bounding box center [361, 239] width 260 height 56
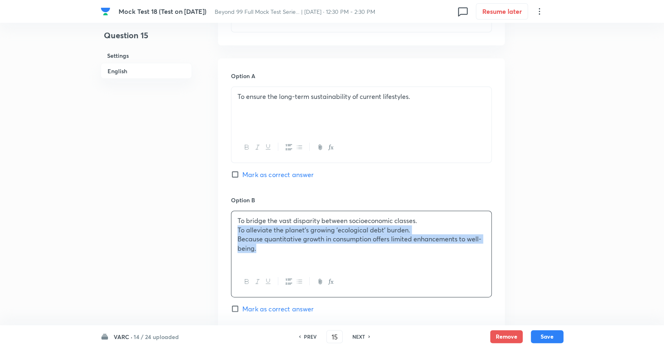
drag, startPoint x: 237, startPoint y: 219, endPoint x: 269, endPoint y: 239, distance: 37.3
click at [269, 239] on div "To bridge the vast disparity between socioeconomic classes. To alleviate the pl…" at bounding box center [361, 239] width 260 height 56
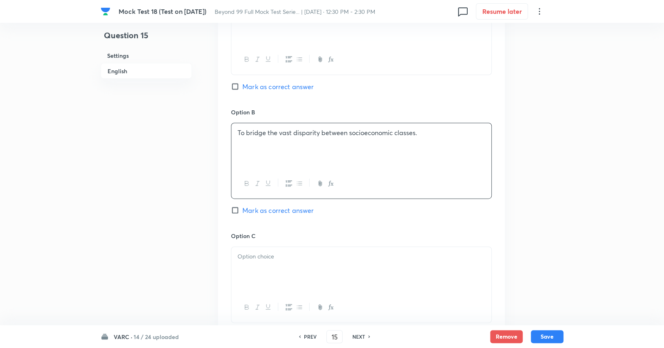
scroll to position [948, 0]
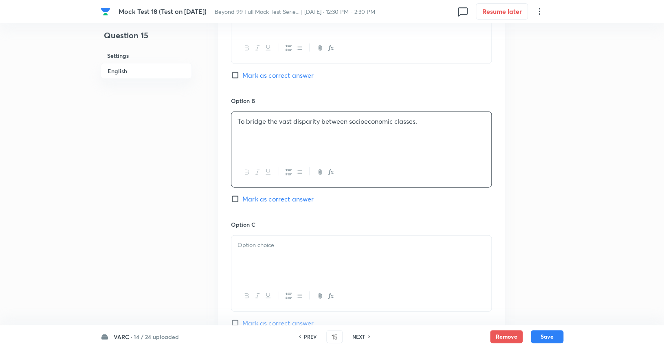
click at [285, 241] on p at bounding box center [361, 245] width 248 height 9
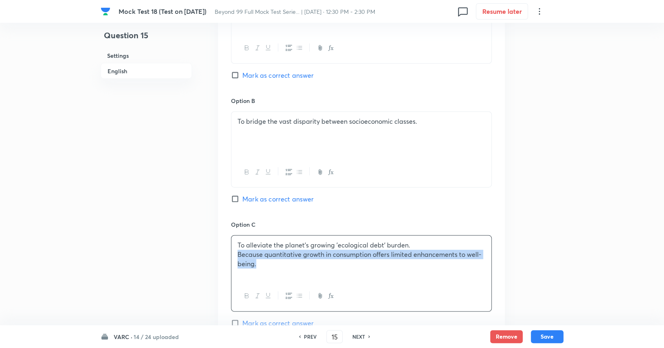
drag, startPoint x: 233, startPoint y: 247, endPoint x: 271, endPoint y: 270, distance: 44.2
click at [271, 270] on div "To alleviate the planet's growing 'ecological debt' burden. Because quantitativ…" at bounding box center [361, 259] width 260 height 46
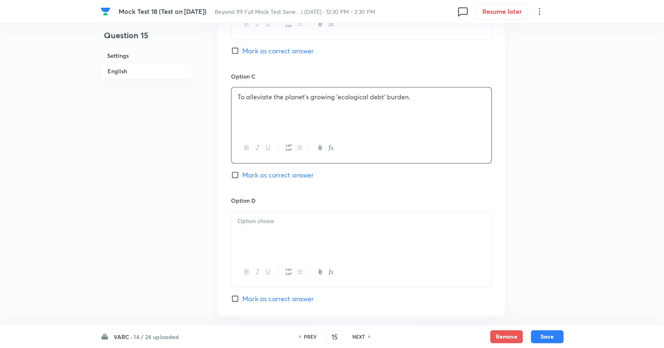
scroll to position [1106, 0]
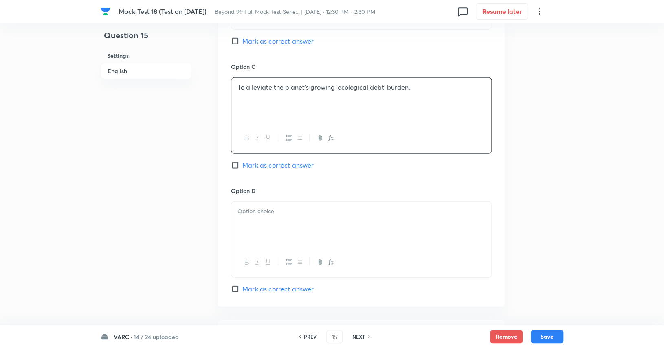
click at [263, 219] on div at bounding box center [361, 225] width 260 height 46
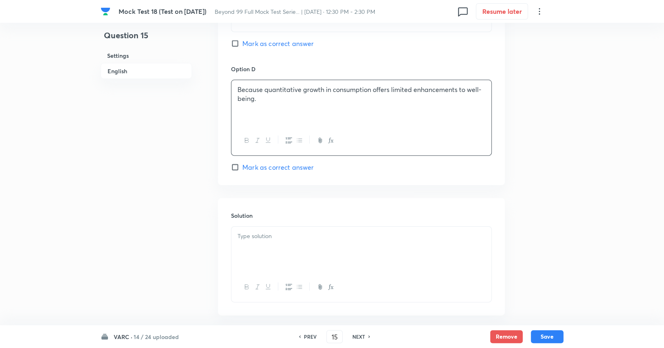
scroll to position [1229, 0]
click at [297, 241] on div at bounding box center [361, 249] width 260 height 46
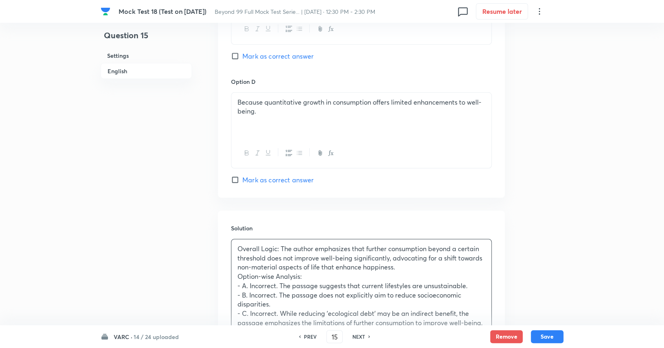
scroll to position [1202, 0]
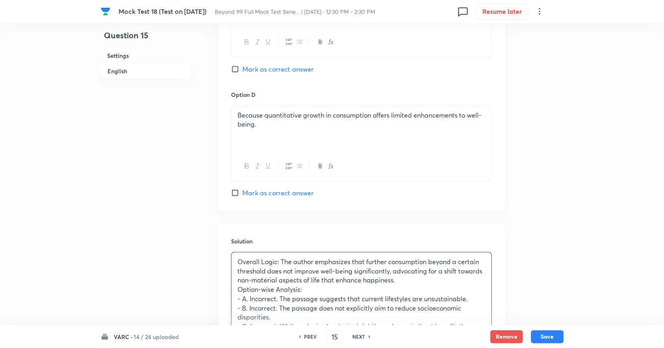
click at [290, 188] on span "Mark as correct answer" at bounding box center [277, 193] width 71 height 10
click at [242, 189] on input "Mark as correct answer" at bounding box center [236, 193] width 11 height 8
checkbox input "true"
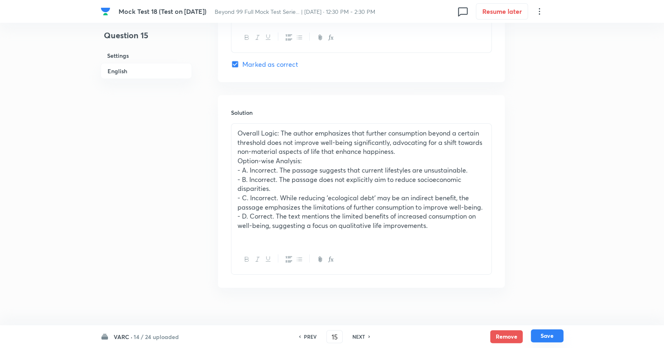
click at [547, 335] on button "Save" at bounding box center [547, 335] width 33 height 13
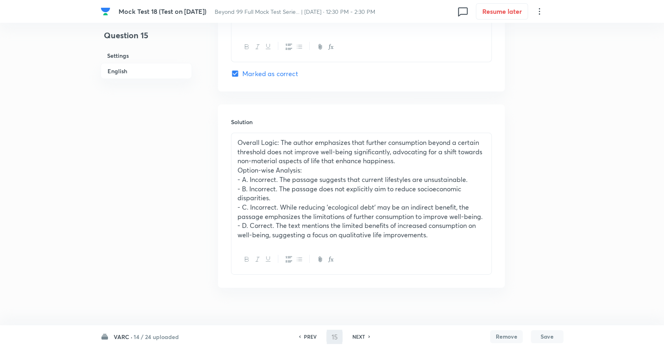
type input "16"
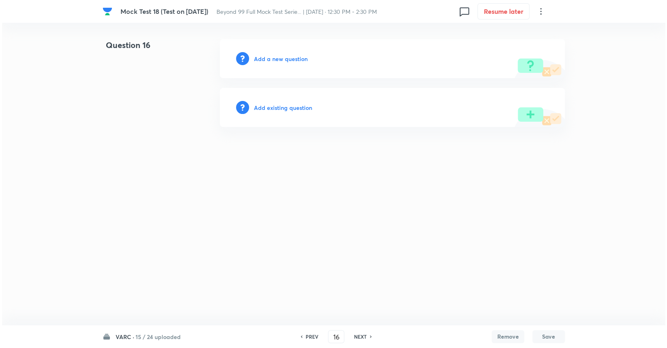
scroll to position [0, 0]
click at [278, 59] on h6 "Add a new question" at bounding box center [281, 59] width 54 height 9
click at [278, 61] on h6 "Choose a question type" at bounding box center [285, 59] width 63 height 9
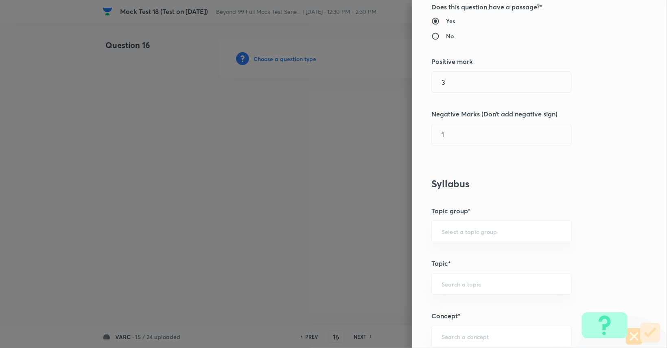
scroll to position [163, 0]
click at [469, 229] on input "text" at bounding box center [502, 231] width 120 height 8
click at [476, 251] on li "Verbal Ability and RC" at bounding box center [495, 253] width 139 height 15
type input "Verbal Ability and RC"
click at [478, 280] on input "text" at bounding box center [502, 283] width 120 height 8
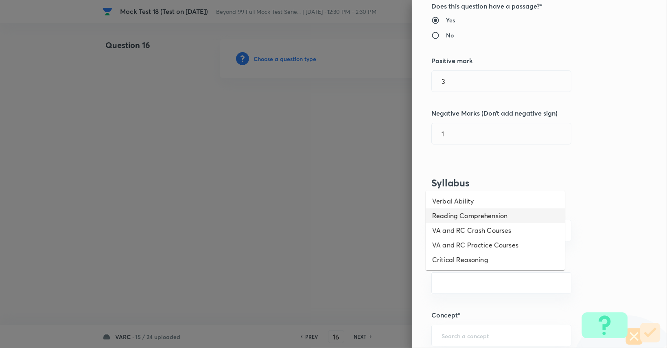
click at [482, 214] on li "Reading Comprehension" at bounding box center [495, 215] width 139 height 15
type input "Reading Comprehension"
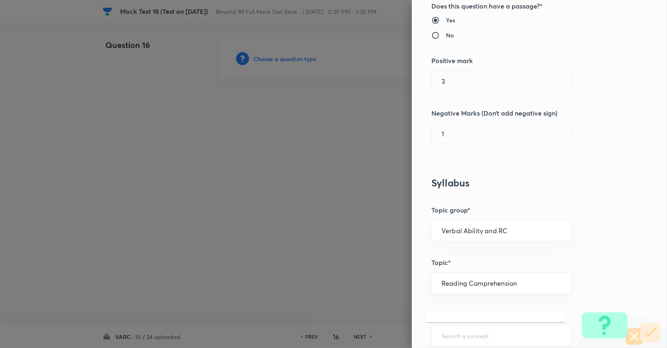
click at [465, 332] on input "text" at bounding box center [502, 336] width 120 height 8
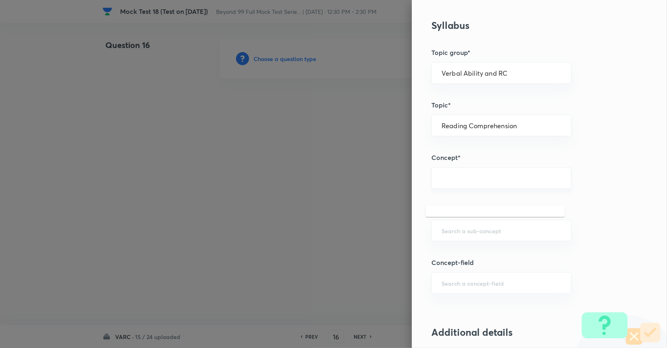
scroll to position [322, 0]
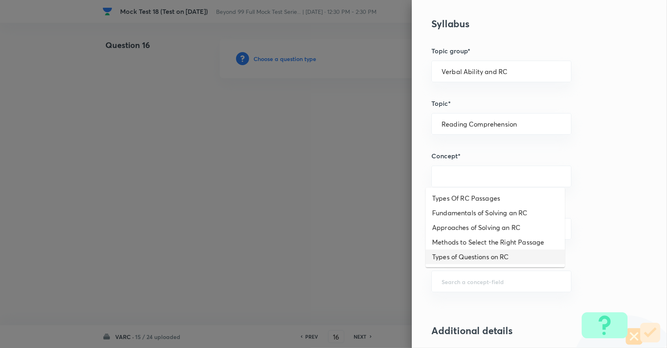
click at [465, 259] on li "Types of Questions on RC" at bounding box center [495, 257] width 139 height 15
type input "Types of Questions on RC"
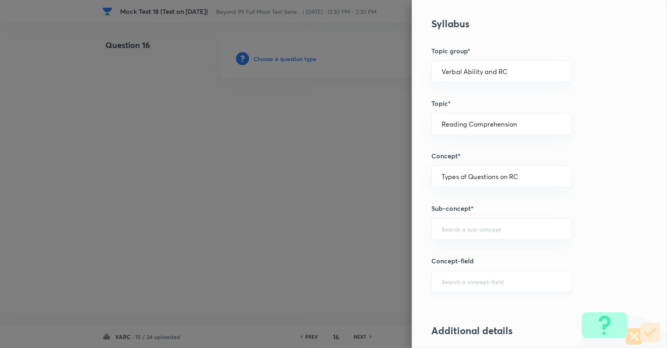
click at [468, 273] on div "​" at bounding box center [502, 282] width 140 height 22
click at [476, 226] on input "text" at bounding box center [502, 229] width 120 height 8
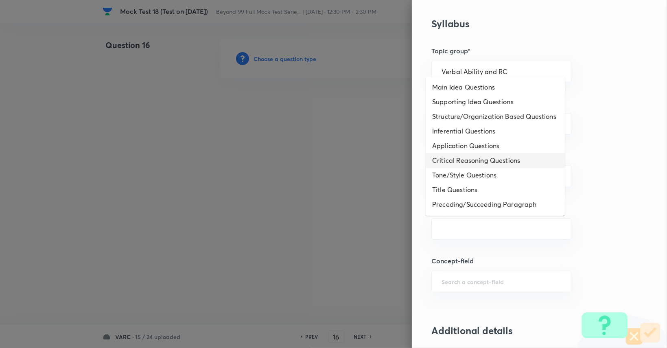
click at [485, 167] on li "Critical Reasoning Questions" at bounding box center [495, 160] width 139 height 15
type input "Critical Reasoning Questions"
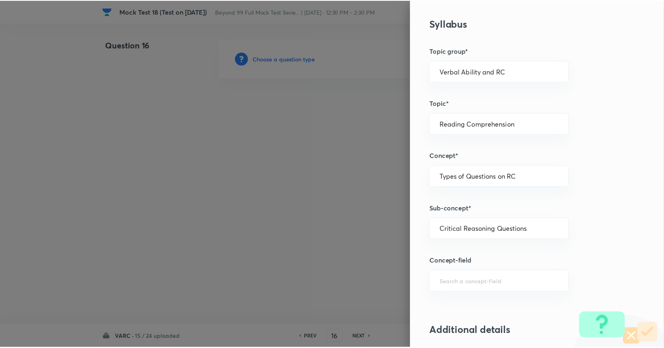
scroll to position [760, 0]
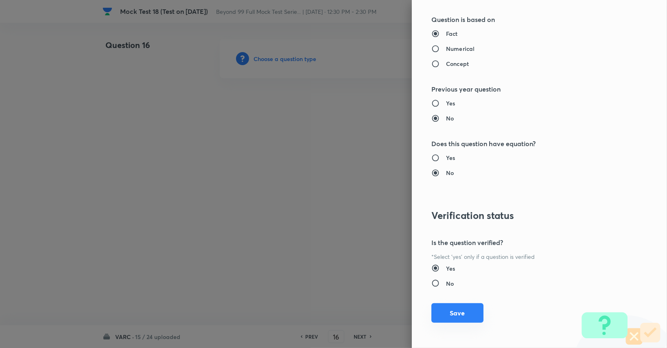
click at [450, 316] on button "Save" at bounding box center [458, 313] width 52 height 20
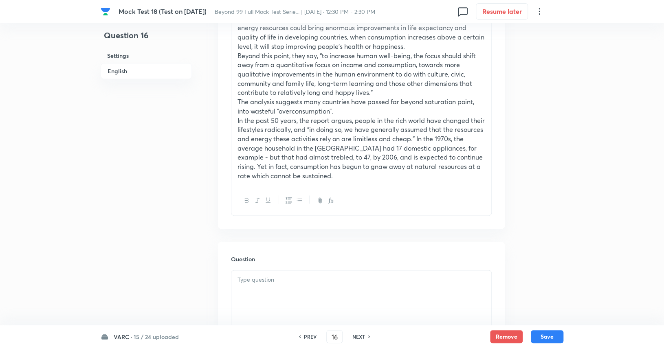
scroll to position [577, 0]
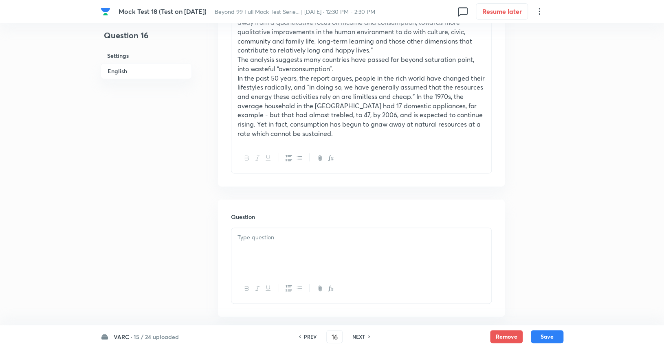
click at [244, 243] on div at bounding box center [361, 251] width 260 height 46
paste div
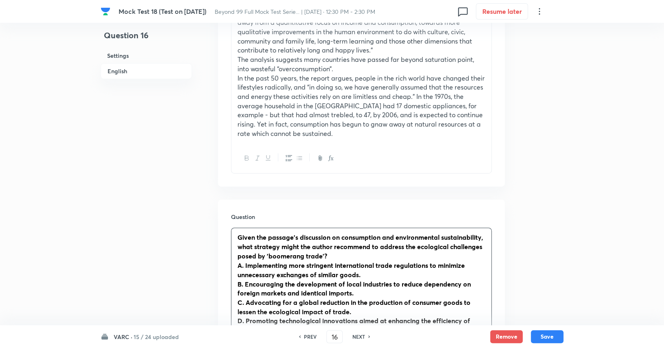
click at [244, 261] on strong "A. Implementing more stringent international trade regulations to minimize unne…" at bounding box center [350, 270] width 227 height 18
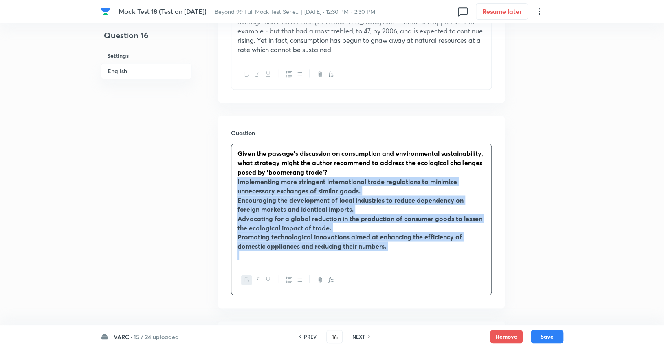
drag, startPoint x: 233, startPoint y: 173, endPoint x: 388, endPoint y: 237, distance: 166.9
click at [416, 245] on div "Given the passage's discussion on consumption and environmental sustainability,…" at bounding box center [361, 204] width 260 height 121
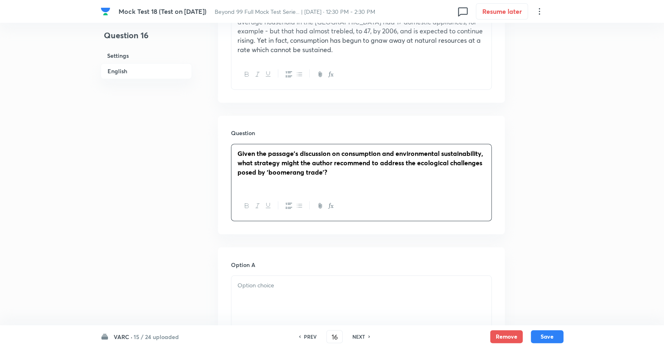
scroll to position [744, 0]
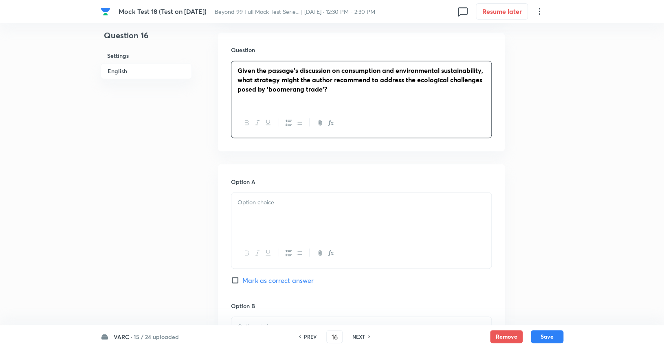
click at [277, 197] on div at bounding box center [361, 216] width 260 height 46
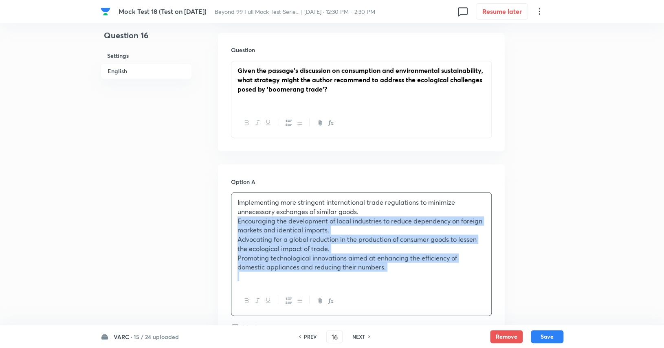
drag, startPoint x: 237, startPoint y: 211, endPoint x: 419, endPoint y: 285, distance: 196.2
click at [419, 285] on div "Implementing more stringent international trade regulations to minimize unneces…" at bounding box center [361, 254] width 261 height 124
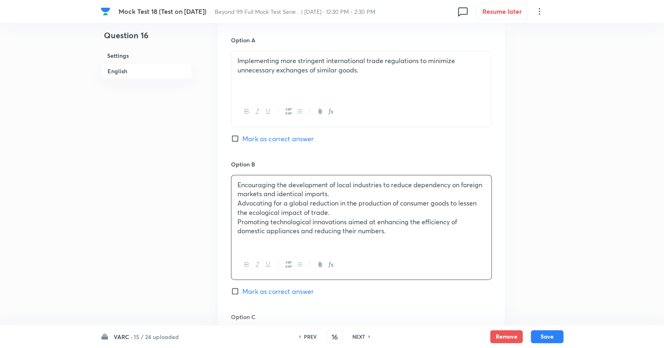
scroll to position [891, 0]
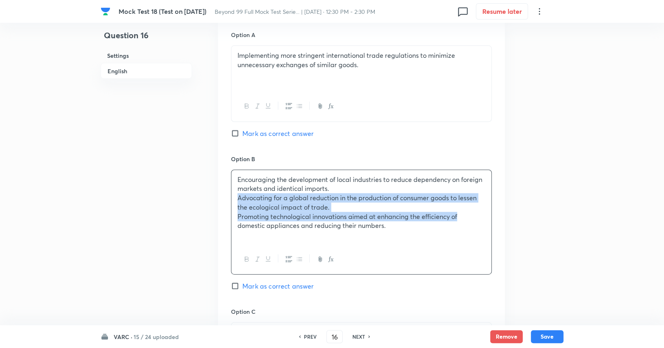
drag, startPoint x: 235, startPoint y: 190, endPoint x: 469, endPoint y: 211, distance: 234.7
click at [469, 211] on div "Encouraging the development of local industries to reduce dependency on foreign…" at bounding box center [361, 207] width 260 height 75
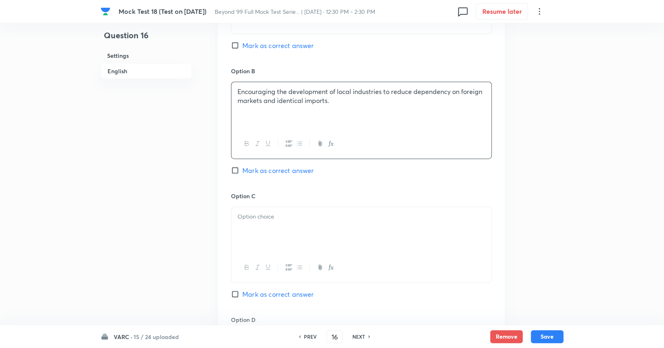
scroll to position [980, 0]
click at [301, 216] on div at bounding box center [361, 229] width 260 height 46
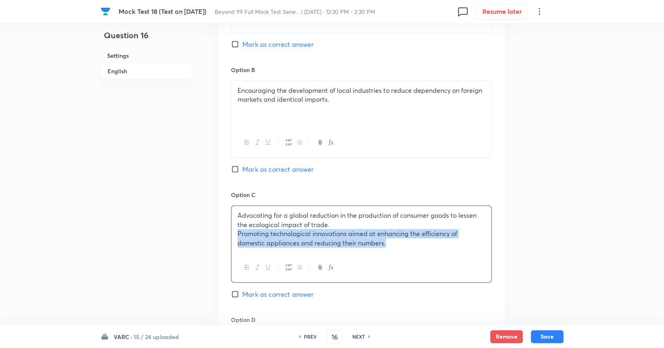
drag, startPoint x: 233, startPoint y: 226, endPoint x: 421, endPoint y: 244, distance: 188.9
click at [421, 244] on div "Advocating for a global reduction in the production of consumer goods to lessen…" at bounding box center [361, 244] width 261 height 77
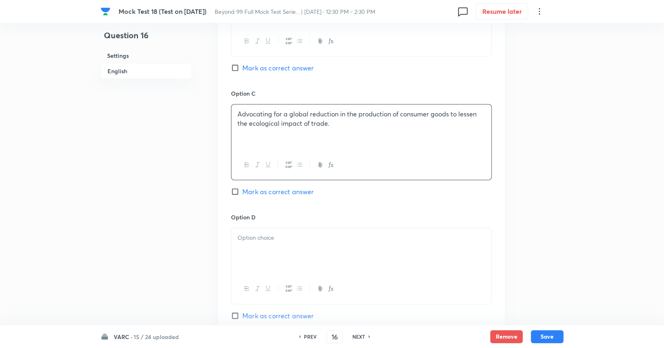
scroll to position [1091, 0]
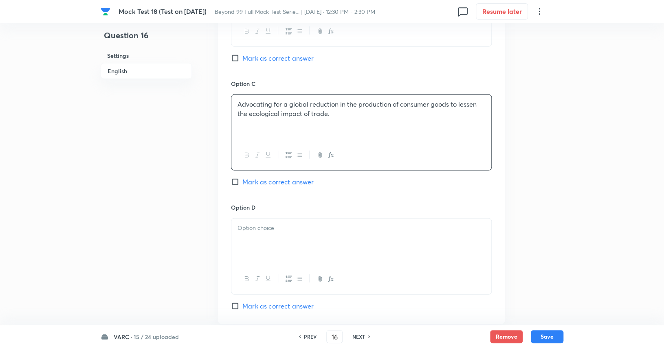
click at [322, 224] on p at bounding box center [361, 228] width 248 height 9
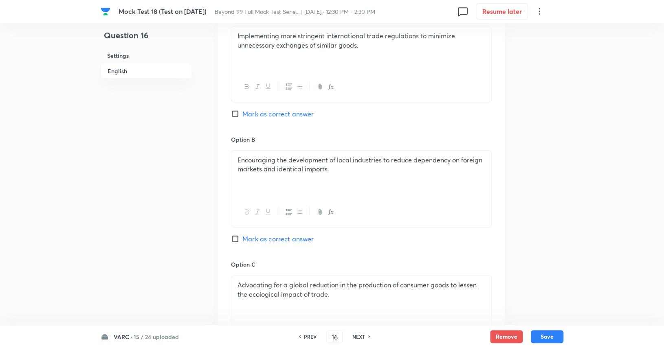
click at [296, 234] on span "Mark as correct answer" at bounding box center [277, 239] width 71 height 10
click at [242, 235] on input "Mark as correct answer" at bounding box center [236, 239] width 11 height 8
checkbox input "true"
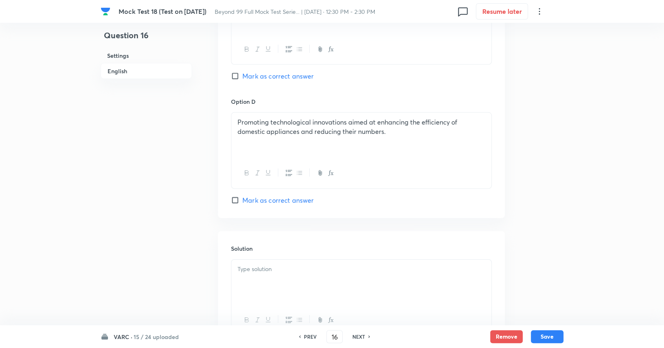
scroll to position [1206, 0]
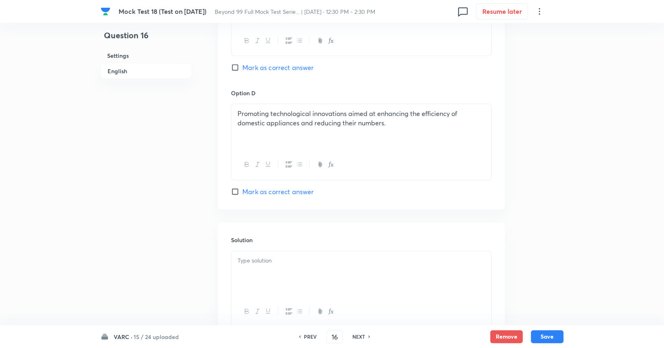
click at [288, 268] on div at bounding box center [361, 274] width 260 height 46
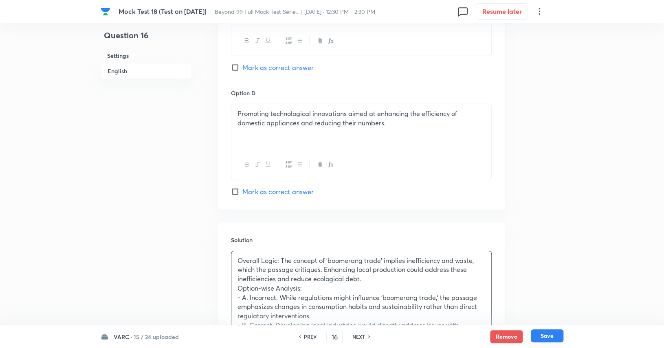
click at [556, 340] on button "Save" at bounding box center [547, 335] width 33 height 13
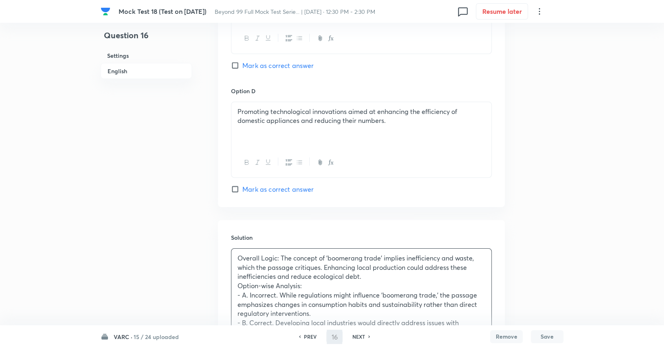
type input "17"
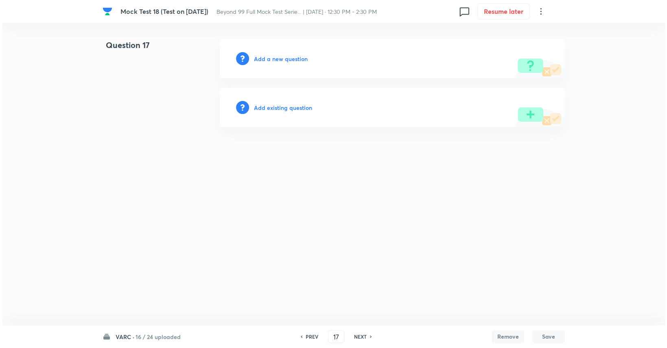
scroll to position [0, 0]
click at [287, 65] on div "Add a new question" at bounding box center [392, 58] width 345 height 39
click at [287, 64] on div "Add a new question" at bounding box center [392, 58] width 345 height 39
click at [289, 63] on h6 "Add a new question" at bounding box center [281, 59] width 54 height 9
click at [289, 63] on h6 "Choose a question type" at bounding box center [285, 59] width 63 height 9
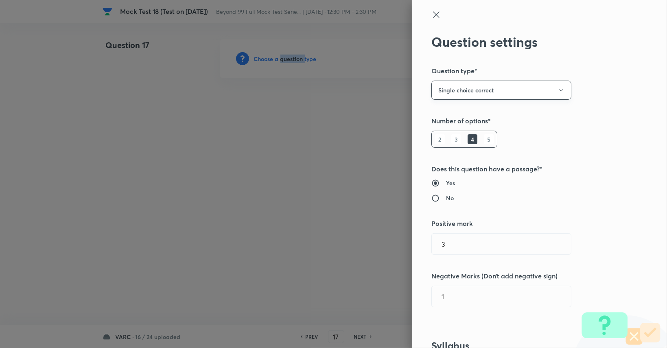
click at [475, 86] on button "Single choice correct" at bounding box center [502, 90] width 140 height 19
click at [463, 143] on span "Integer" at bounding box center [495, 145] width 129 height 9
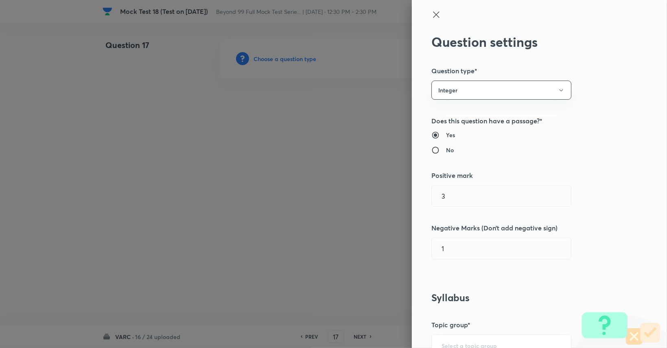
click at [446, 151] on h6 "No" at bounding box center [450, 150] width 8 height 9
click at [444, 151] on input "No" at bounding box center [439, 150] width 15 height 8
radio input "true"
radio input "false"
click at [464, 247] on input "1" at bounding box center [501, 248] width 139 height 21
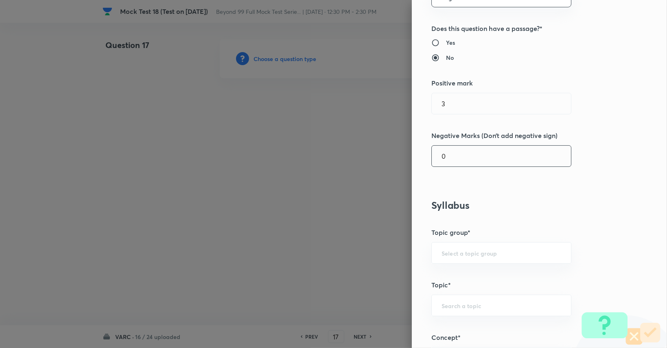
scroll to position [101, 0]
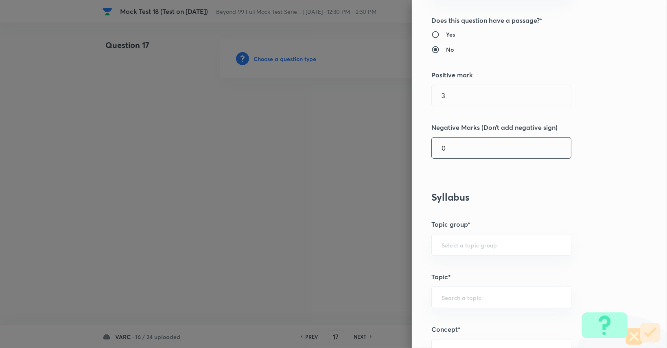
type input "0"
click at [464, 247] on input "text" at bounding box center [502, 245] width 120 height 8
click at [470, 263] on li "Verbal Ability and RC" at bounding box center [495, 267] width 139 height 15
type input "Verbal Ability and RC"
click at [475, 290] on div "​" at bounding box center [502, 298] width 140 height 22
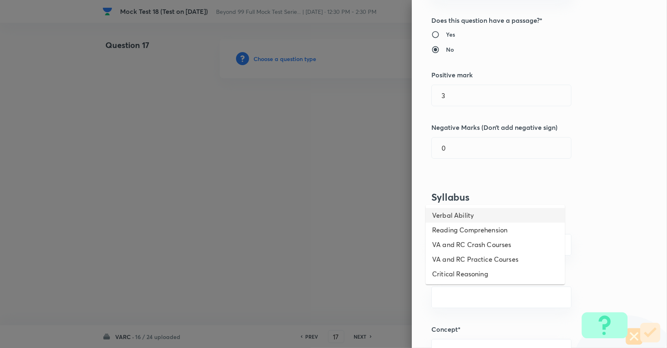
click at [472, 219] on li "Verbal Ability" at bounding box center [495, 215] width 139 height 15
type input "Verbal Ability"
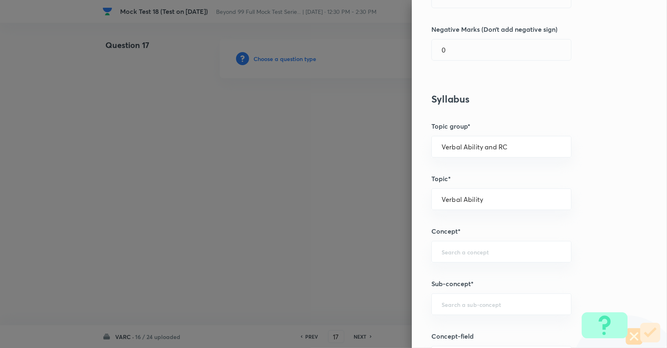
scroll to position [202, 0]
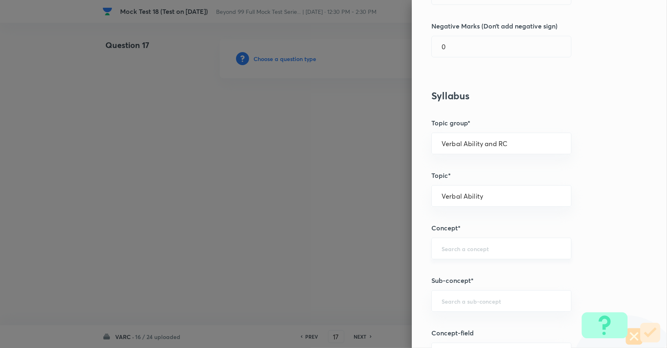
click at [481, 242] on div "​" at bounding box center [502, 249] width 140 height 22
click at [466, 273] on li "Odd One Out" at bounding box center [495, 270] width 139 height 15
type input "Odd One Out"
click at [471, 290] on div "​" at bounding box center [502, 301] width 140 height 22
click at [474, 263] on li "Odd One Out" at bounding box center [495, 262] width 139 height 15
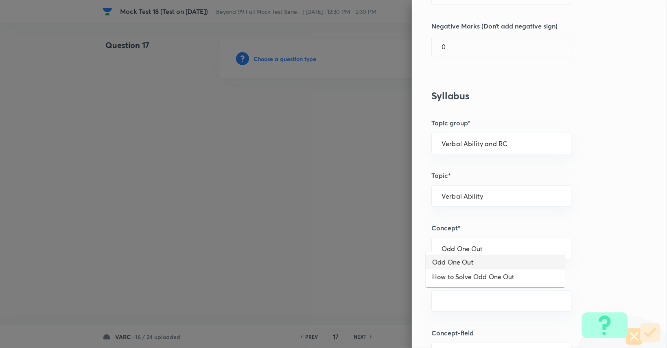
type input "Odd One Out"
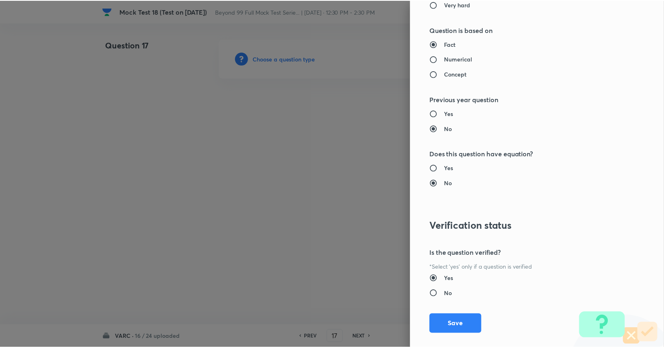
scroll to position [712, 0]
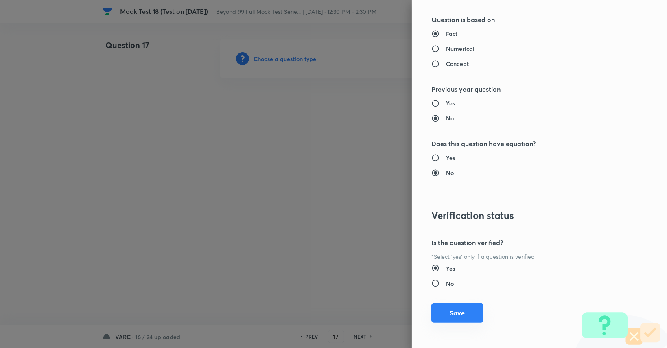
click at [461, 314] on button "Save" at bounding box center [458, 313] width 52 height 20
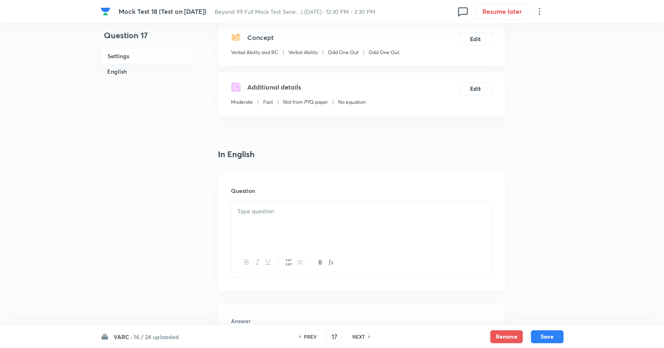
scroll to position [116, 0]
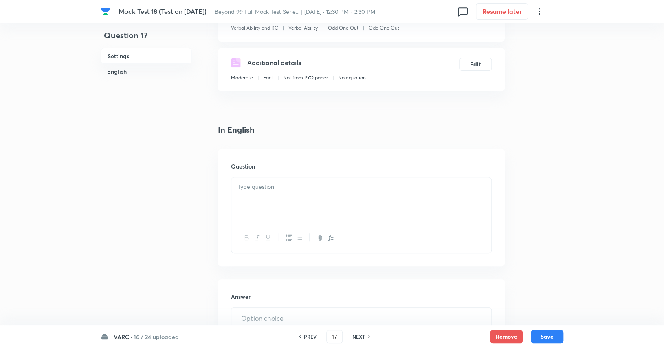
click at [369, 213] on div at bounding box center [361, 201] width 260 height 46
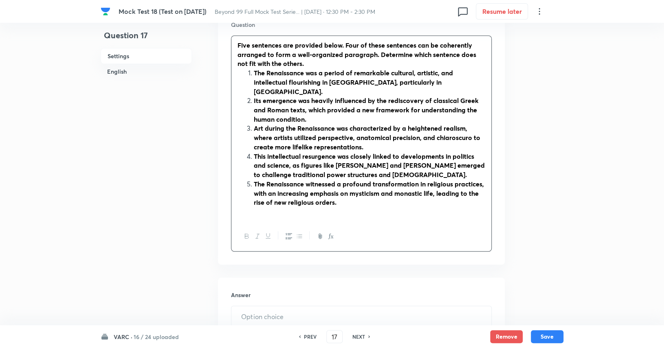
scroll to position [262, 0]
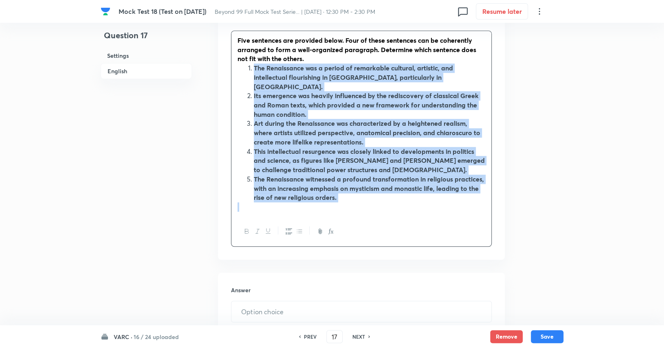
drag, startPoint x: 255, startPoint y: 70, endPoint x: 394, endPoint y: 210, distance: 198.1
click at [394, 210] on div "Five sentences are provided below. Four of these sentences can be coherently ar…" at bounding box center [361, 139] width 261 height 216
click at [246, 228] on icon "button" at bounding box center [247, 231] width 7 height 7
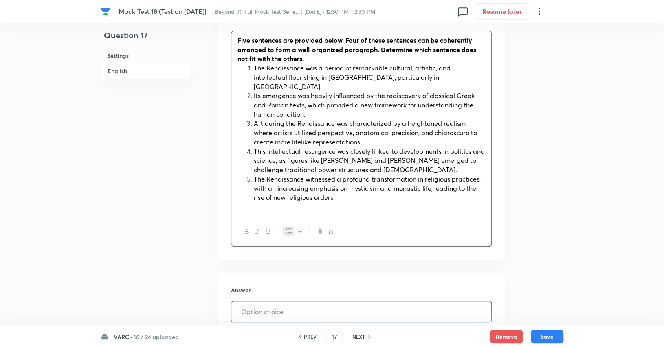
click at [295, 301] on input "text" at bounding box center [361, 311] width 260 height 21
type input "4"
type input "5"
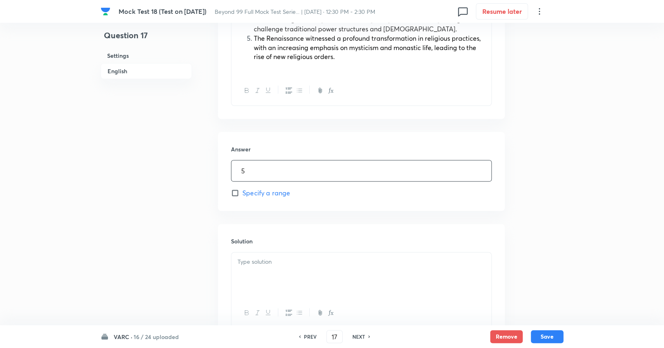
scroll to position [410, 0]
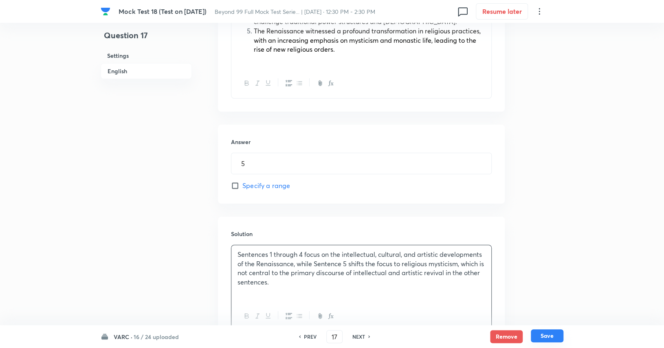
click at [554, 334] on button "Save" at bounding box center [547, 335] width 33 height 13
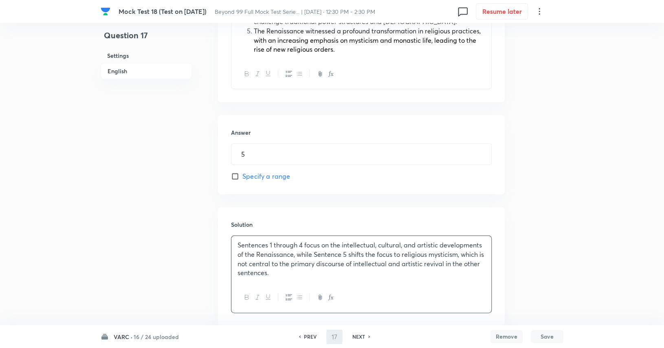
type input "18"
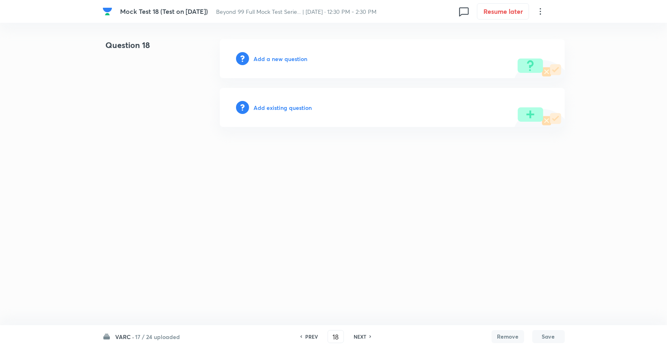
click at [279, 66] on div "Add a new question" at bounding box center [392, 58] width 345 height 39
click at [281, 61] on h6 "Add a new question" at bounding box center [281, 59] width 54 height 9
click at [281, 61] on h6 "Choose a question type" at bounding box center [285, 59] width 63 height 9
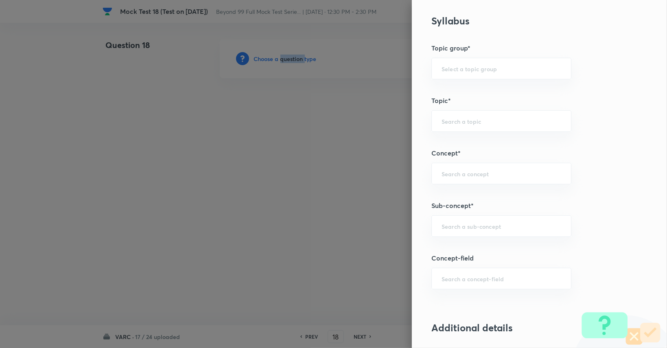
scroll to position [280, 0]
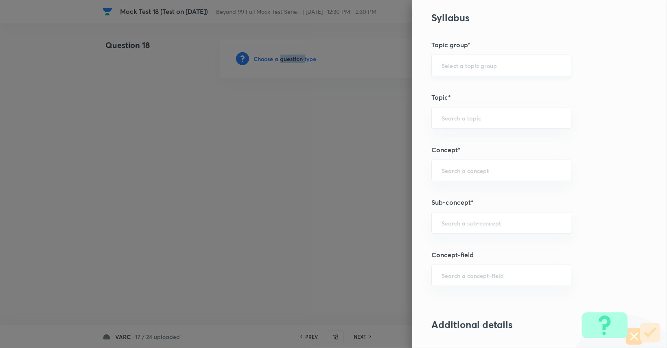
click at [472, 71] on div "​" at bounding box center [502, 66] width 140 height 22
click at [469, 89] on li "Verbal Ability and RC" at bounding box center [495, 88] width 139 height 15
type input "Verbal Ability and RC"
click at [470, 114] on input "text" at bounding box center [502, 118] width 120 height 8
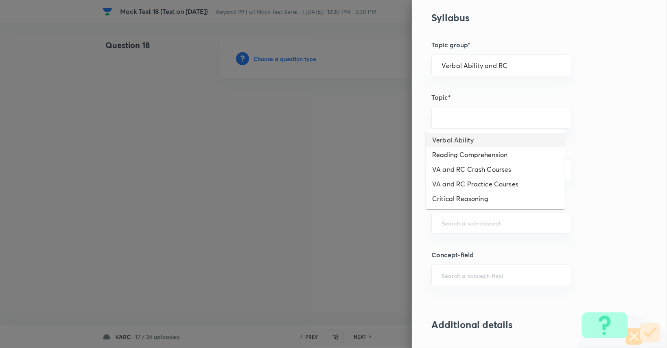
drag, startPoint x: 476, startPoint y: 152, endPoint x: 477, endPoint y: 138, distance: 14.3
click at [477, 138] on ul "Verbal Ability Reading Comprehension VA and RC Crash Courses VA and RC Practice…" at bounding box center [495, 169] width 139 height 80
click at [477, 138] on li "Verbal Ability" at bounding box center [495, 140] width 139 height 15
type input "Verbal Ability"
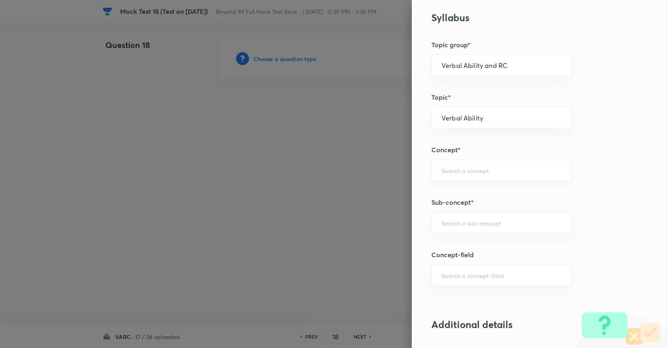
click at [476, 169] on input "text" at bounding box center [502, 171] width 120 height 8
click at [476, 197] on li "Odd One Out" at bounding box center [495, 192] width 139 height 15
type input "Odd One Out"
click at [479, 220] on input "text" at bounding box center [502, 223] width 120 height 8
click at [481, 240] on li "Odd One Out" at bounding box center [495, 244] width 139 height 15
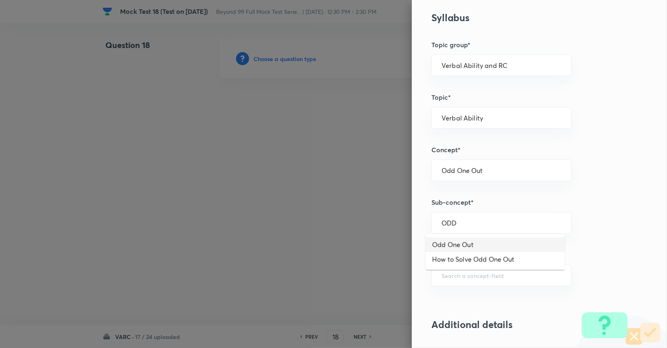
type input "Odd One Out"
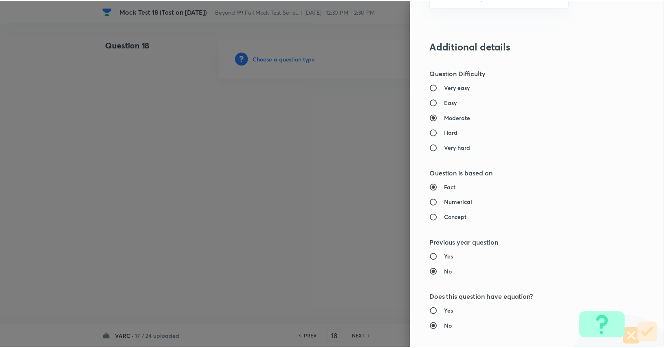
scroll to position [712, 0]
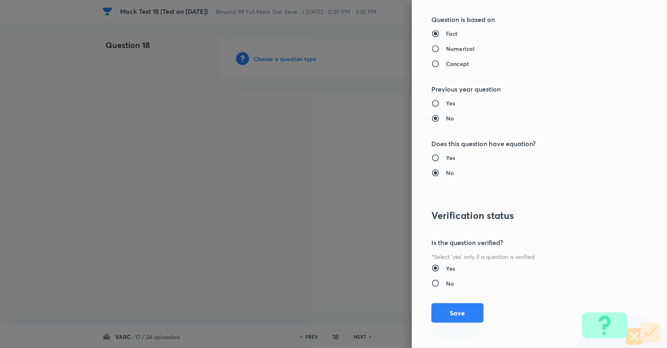
click at [462, 312] on button "Save" at bounding box center [458, 313] width 52 height 20
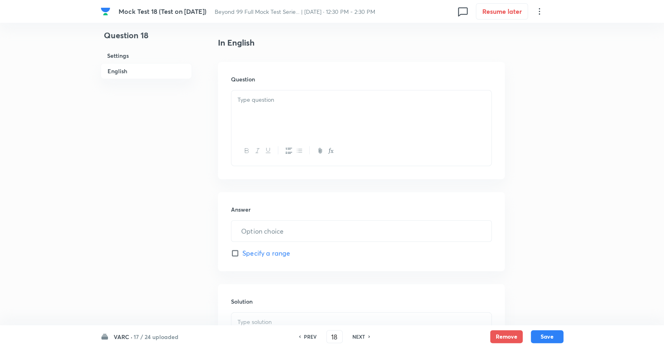
scroll to position [203, 0]
click at [311, 99] on p at bounding box center [361, 99] width 248 height 9
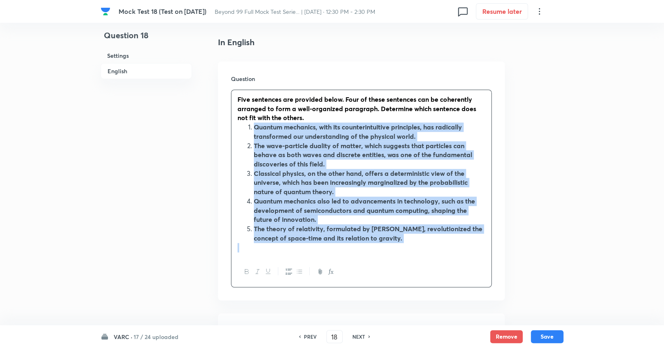
drag, startPoint x: 252, startPoint y: 128, endPoint x: 435, endPoint y: 272, distance: 233.2
click at [435, 272] on div "Five sentences are provided below. Four of these sentences can be coherently ar…" at bounding box center [361, 189] width 261 height 198
click at [247, 270] on icon "button" at bounding box center [247, 271] width 7 height 7
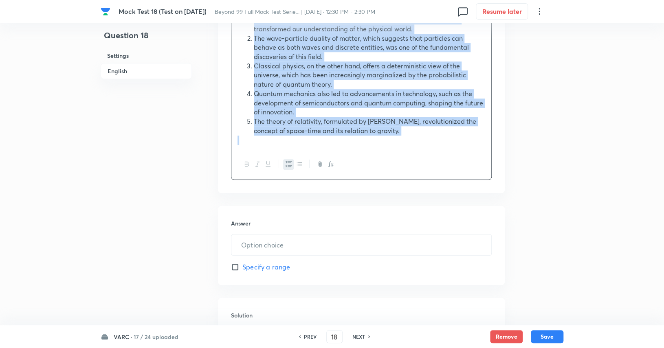
scroll to position [313, 0]
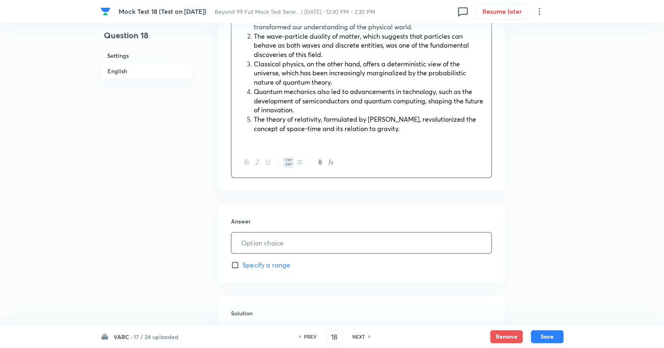
click at [271, 237] on input "text" at bounding box center [361, 243] width 260 height 21
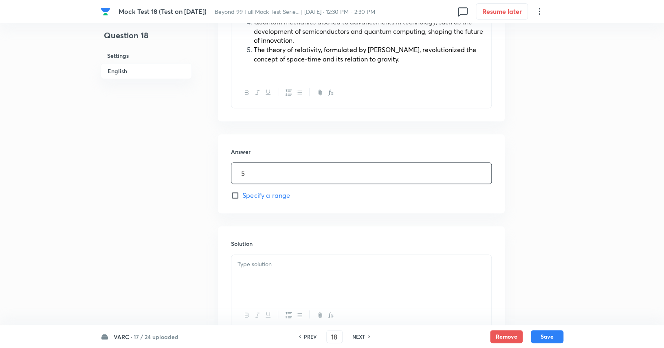
scroll to position [386, 0]
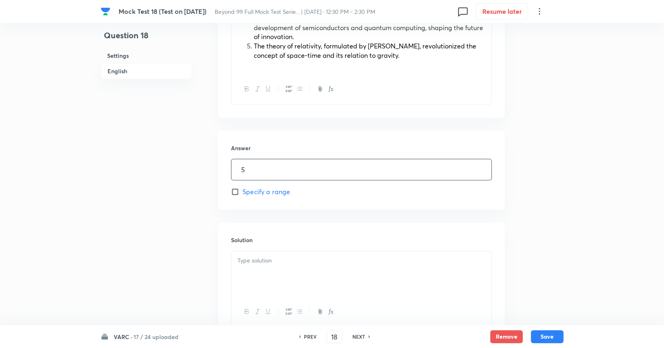
type input "5"
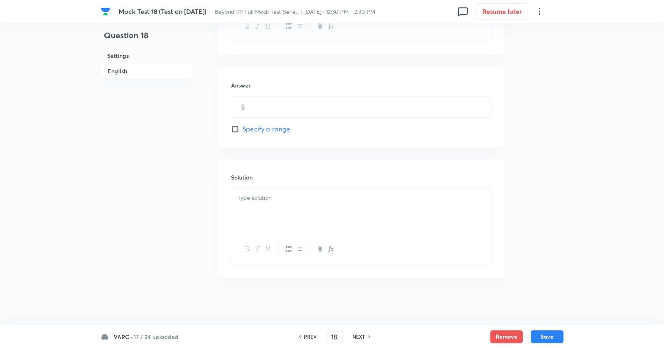
click at [304, 213] on div at bounding box center [361, 212] width 260 height 46
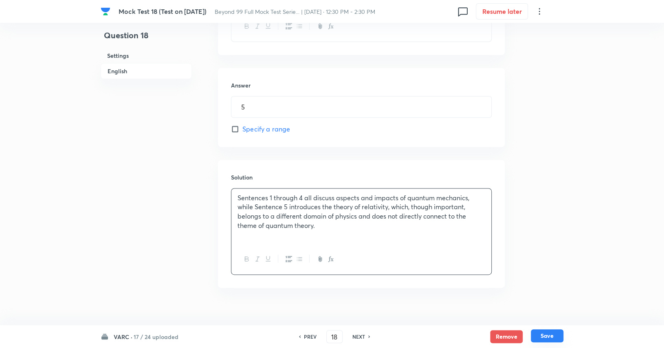
click at [549, 335] on button "Save" at bounding box center [547, 335] width 33 height 13
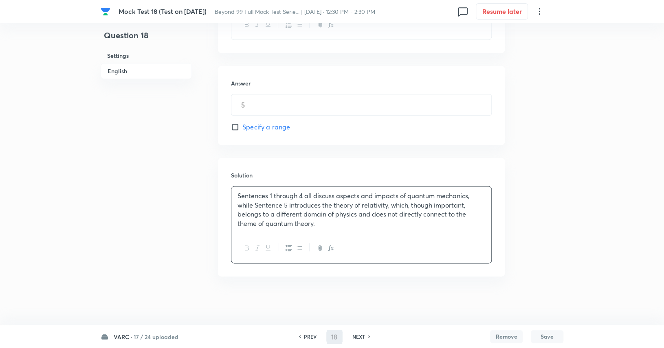
scroll to position [441, 0]
type input "19"
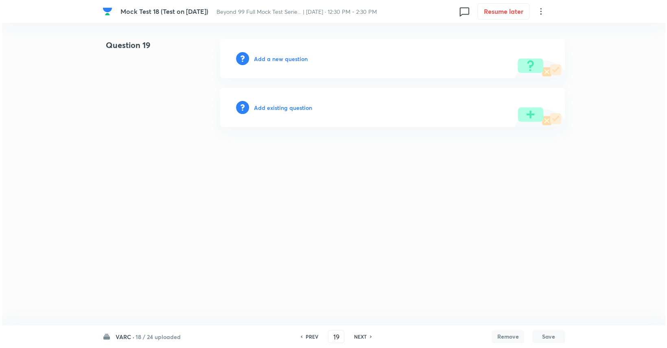
scroll to position [0, 0]
click at [322, 56] on div "Add a new question" at bounding box center [392, 58] width 345 height 39
click at [299, 57] on h6 "Add a new question" at bounding box center [281, 59] width 54 height 9
click at [299, 57] on h6 "Choose a question type" at bounding box center [285, 59] width 63 height 9
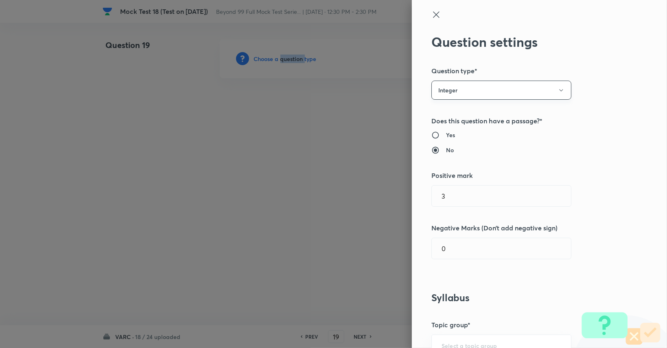
click at [544, 82] on button "Integer" at bounding box center [502, 90] width 140 height 19
click at [462, 112] on span "Single choice correct" at bounding box center [495, 115] width 129 height 9
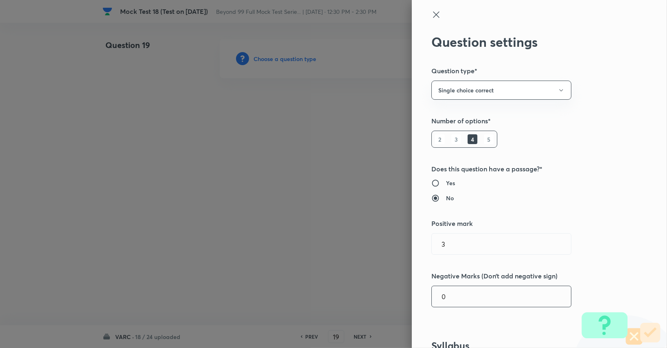
click at [465, 296] on input "0" at bounding box center [501, 296] width 139 height 21
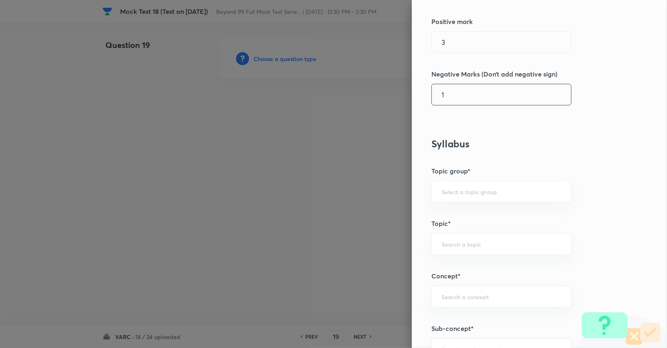
scroll to position [212, 0]
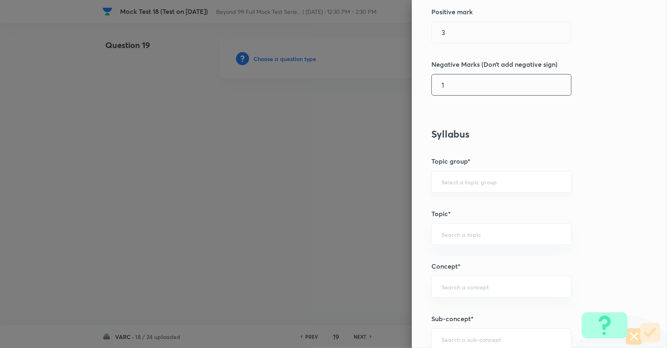
click at [474, 188] on div "​" at bounding box center [502, 182] width 140 height 22
type input "1"
click at [481, 182] on input "text" at bounding box center [502, 182] width 120 height 8
click at [477, 200] on li "Verbal Ability and RC" at bounding box center [495, 203] width 139 height 15
type input "Verbal Ability and RC"
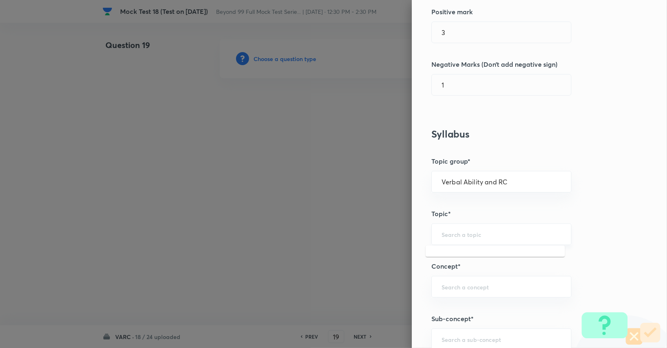
click at [478, 231] on input "text" at bounding box center [502, 234] width 120 height 8
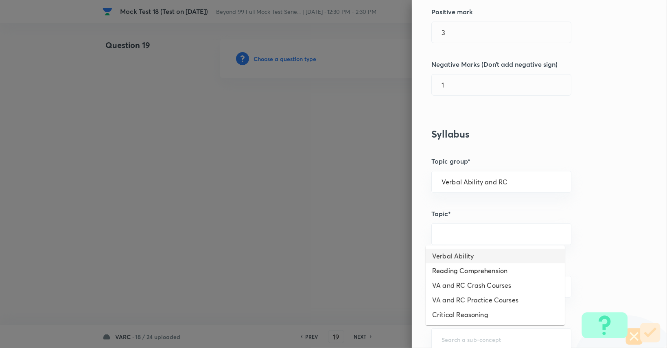
click at [476, 255] on li "Verbal Ability" at bounding box center [495, 256] width 139 height 15
type input "Verbal Ability"
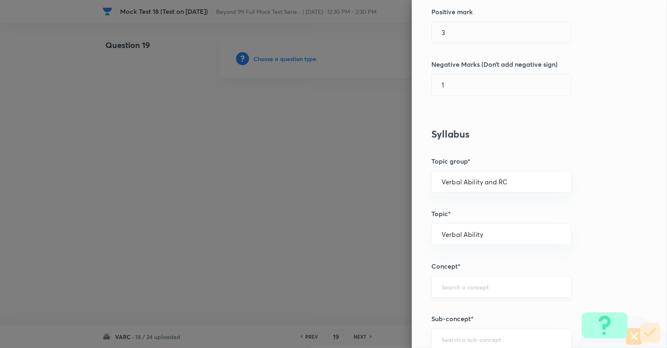
click at [475, 291] on div "​" at bounding box center [502, 287] width 140 height 22
type input "P"
click at [474, 248] on li "Paragraph Summary" at bounding box center [495, 248] width 139 height 15
type input "Paragraph Summary"
click at [470, 331] on div "​" at bounding box center [502, 340] width 140 height 22
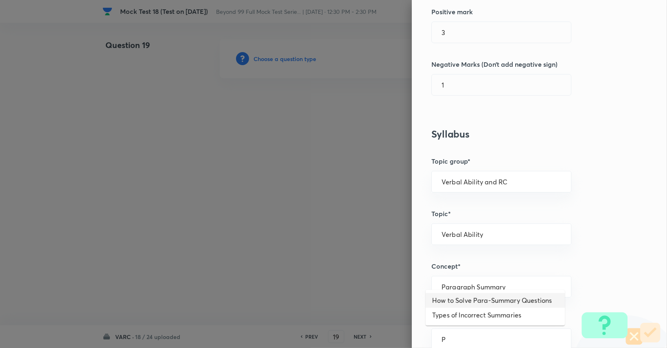
click at [483, 296] on li "How to Solve Para-Summary Questions" at bounding box center [495, 300] width 139 height 15
type input "How to Solve Para-Summary Questions"
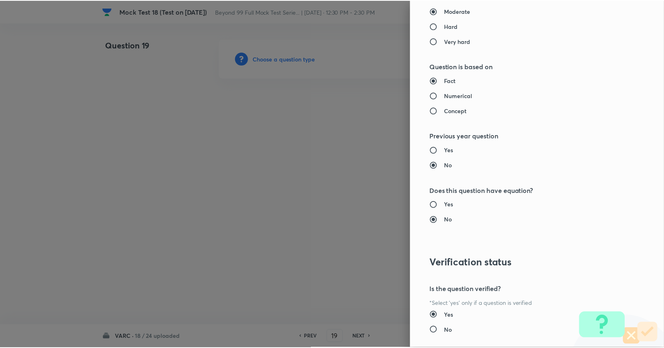
scroll to position [760, 0]
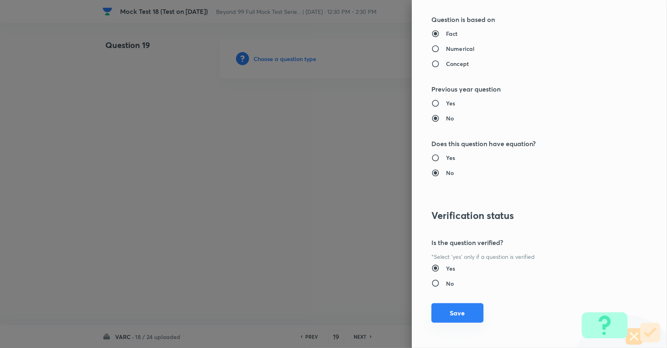
click at [467, 311] on button "Save" at bounding box center [458, 313] width 52 height 20
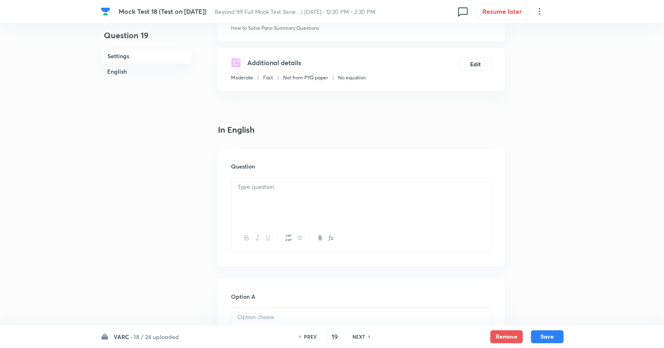
scroll to position [129, 0]
click at [301, 210] on div at bounding box center [361, 198] width 260 height 46
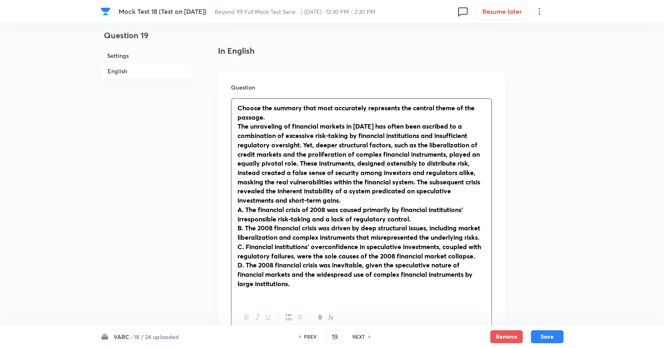
scroll to position [206, 0]
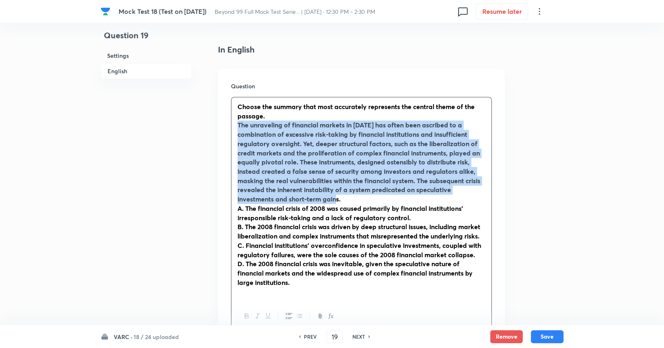
drag, startPoint x: 351, startPoint y: 199, endPoint x: 230, endPoint y: 126, distance: 141.8
click at [230, 126] on div "Question Choose the summary that most accurately represents the central theme o…" at bounding box center [361, 207] width 287 height 276
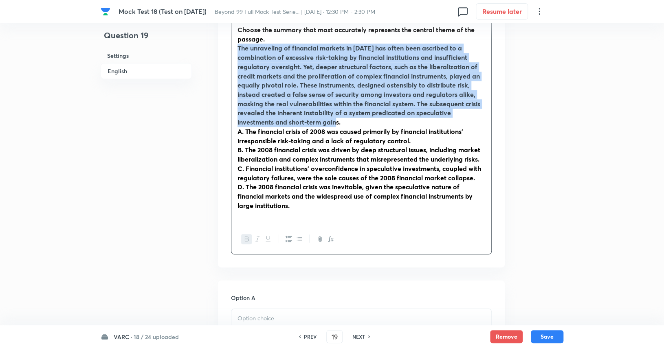
scroll to position [286, 0]
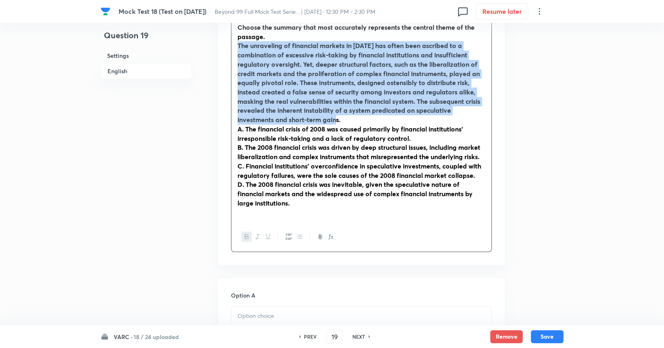
click at [246, 239] on icon "button" at bounding box center [247, 236] width 7 height 7
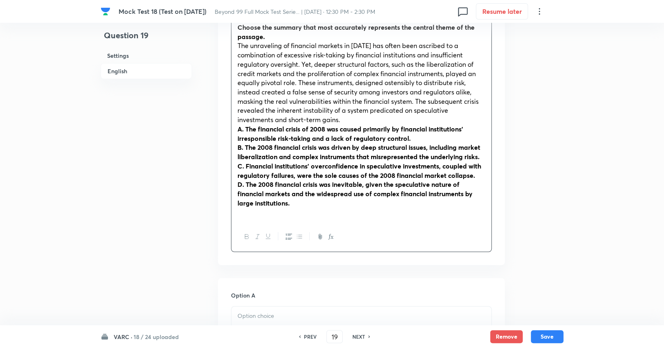
click at [247, 127] on strong "A. The financial crisis of 2008 was caused primarily by financial institutions'…" at bounding box center [350, 134] width 226 height 18
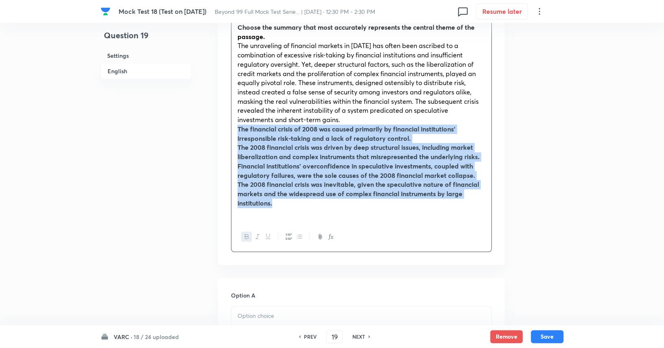
drag, startPoint x: 236, startPoint y: 132, endPoint x: 275, endPoint y: 194, distance: 73.3
click at [284, 206] on div "Choose the summary that most accurately represents the central theme of the pas…" at bounding box center [361, 120] width 260 height 204
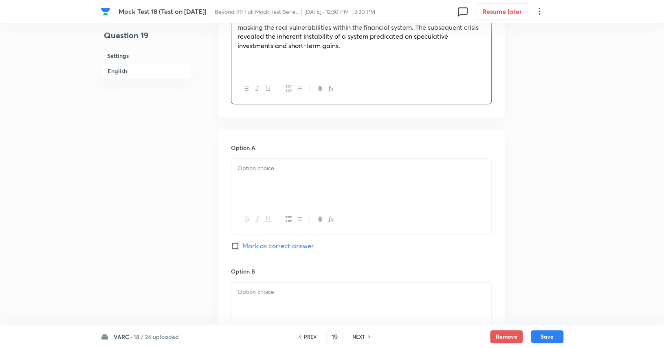
scroll to position [364, 0]
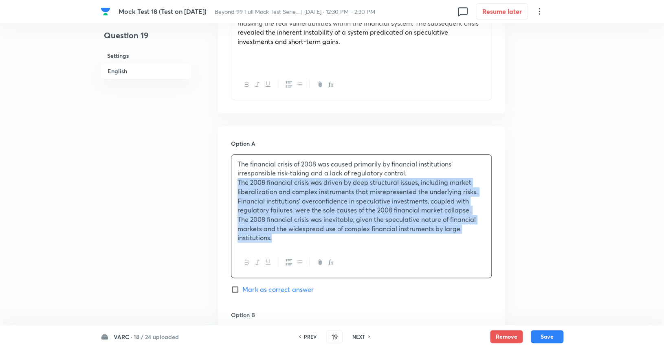
drag, startPoint x: 237, startPoint y: 183, endPoint x: 334, endPoint y: 236, distance: 109.9
click at [334, 236] on div "The financial crisis of 2008 was caused primarily by financial institutions' ir…" at bounding box center [361, 201] width 260 height 93
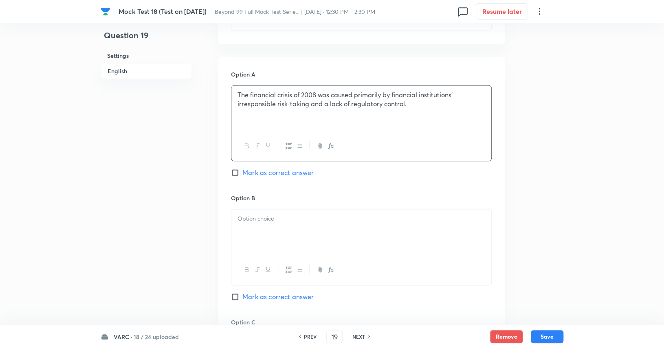
scroll to position [436, 0]
click at [287, 219] on p at bounding box center [361, 216] width 248 height 9
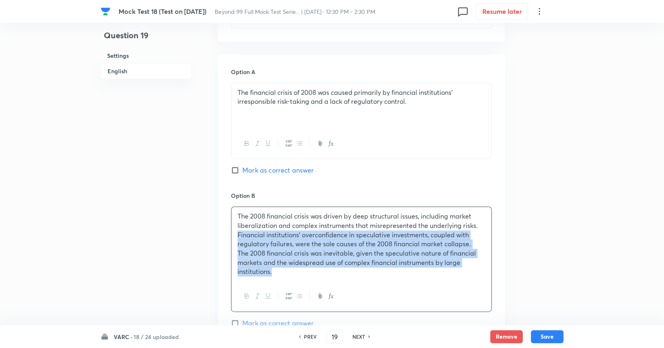
drag, startPoint x: 238, startPoint y: 233, endPoint x: 301, endPoint y: 277, distance: 76.8
click at [301, 277] on div "The 2008 financial crisis was driven by deep structural issues, including marke…" at bounding box center [361, 244] width 260 height 75
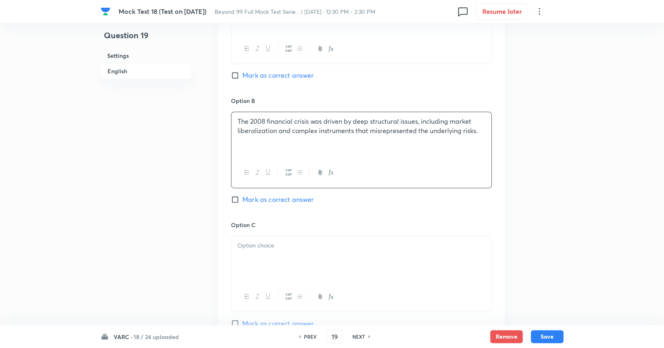
scroll to position [531, 0]
click at [267, 255] on div at bounding box center [361, 259] width 260 height 46
click at [263, 256] on div at bounding box center [361, 259] width 260 height 46
click at [252, 253] on div at bounding box center [361, 259] width 260 height 46
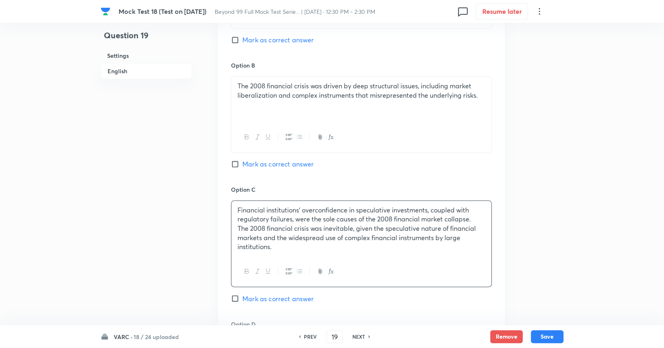
scroll to position [573, 0]
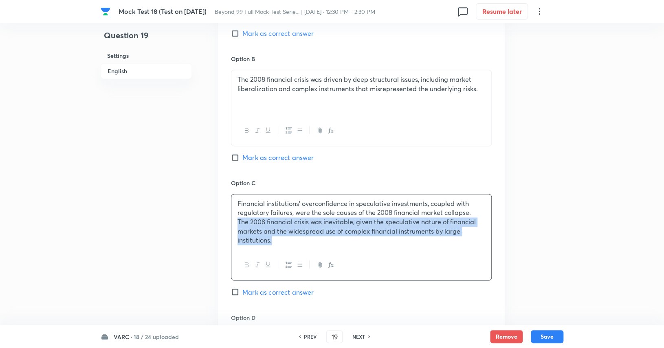
drag, startPoint x: 239, startPoint y: 222, endPoint x: 293, endPoint y: 248, distance: 60.3
click at [293, 248] on div "Financial institutions’ overconfidence in speculative investments, coupled with…" at bounding box center [361, 222] width 260 height 56
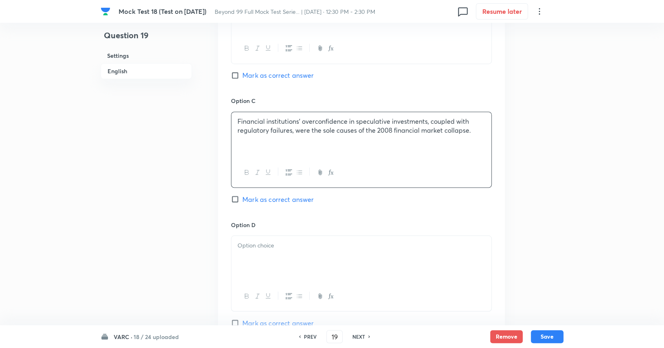
scroll to position [656, 0]
click at [267, 245] on p at bounding box center [361, 243] width 248 height 9
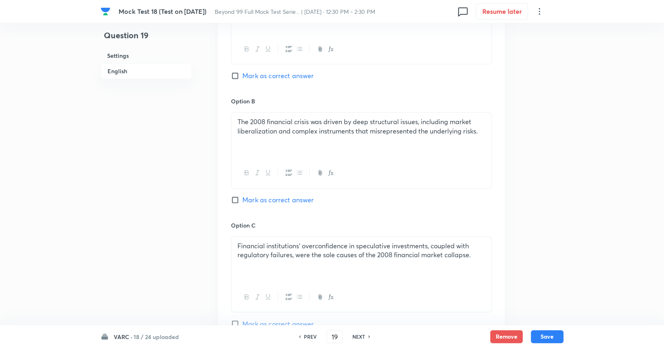
scroll to position [542, 0]
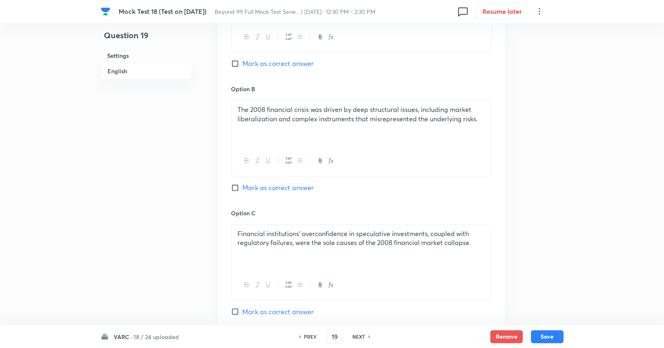
click at [279, 187] on span "Mark as correct answer" at bounding box center [277, 188] width 71 height 10
click at [242, 187] on input "Mark as correct answer" at bounding box center [236, 188] width 11 height 8
checkbox input "true"
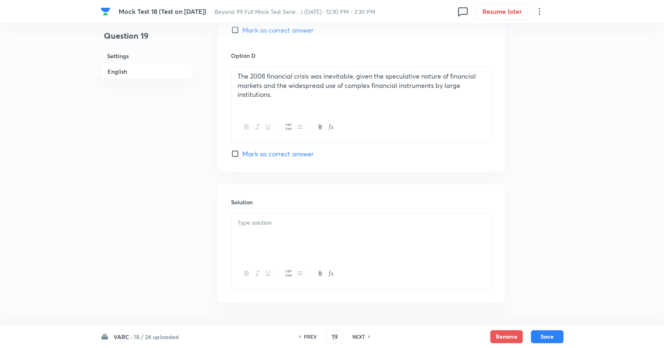
scroll to position [824, 0]
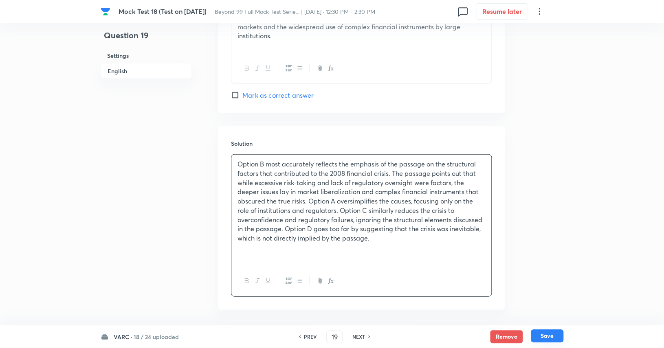
click at [562, 335] on button "Save" at bounding box center [547, 335] width 33 height 13
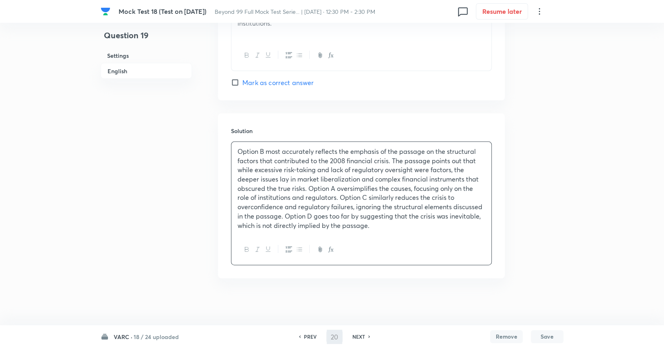
scroll to position [0, 0]
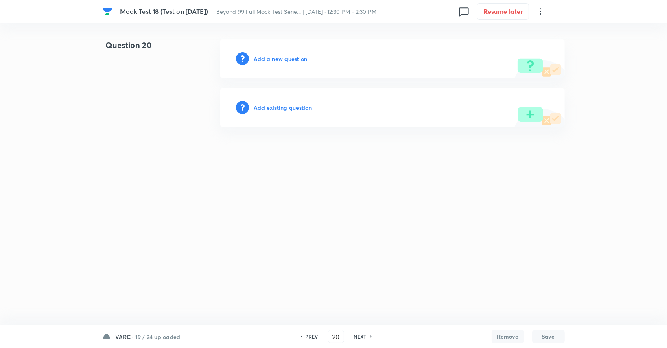
click at [308, 340] on h6 "PREV" at bounding box center [312, 336] width 13 height 7
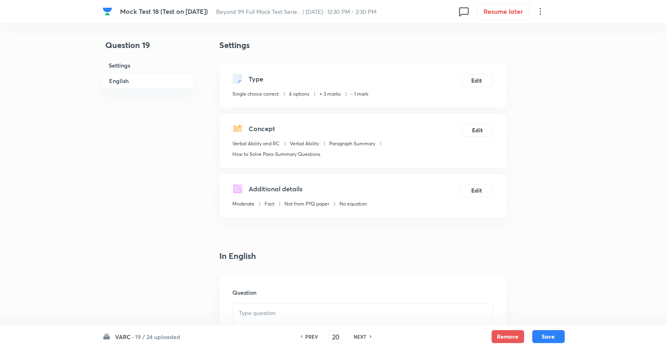
type input "19"
checkbox input "true"
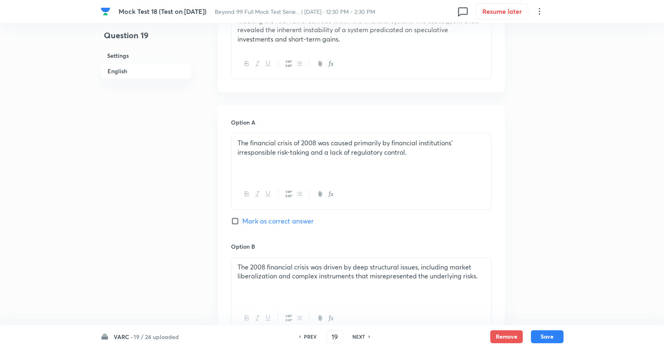
scroll to position [367, 0]
click at [364, 338] on h6 "NEXT" at bounding box center [358, 336] width 13 height 7
type input "20"
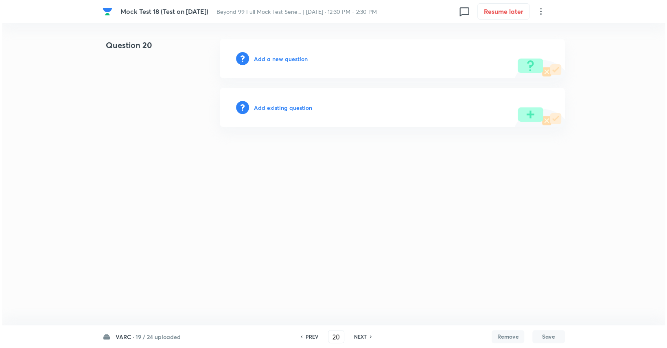
scroll to position [0, 0]
click at [293, 58] on h6 "Add a new question" at bounding box center [281, 59] width 54 height 9
click at [293, 58] on h6 "Choose a question type" at bounding box center [285, 59] width 63 height 9
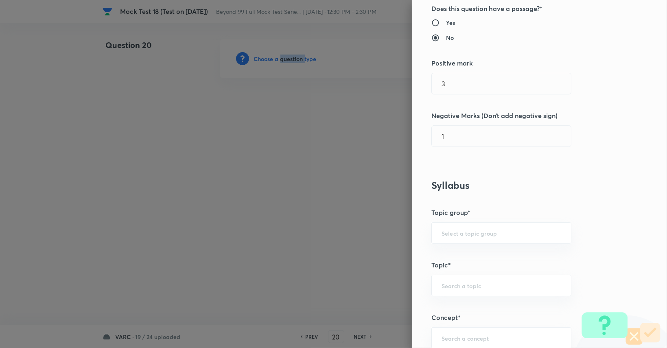
scroll to position [163, 0]
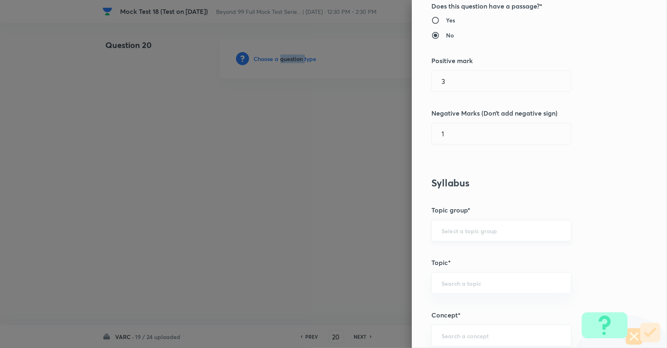
click at [477, 239] on div "​" at bounding box center [502, 231] width 140 height 22
click at [476, 250] on li "Verbal Ability and RC" at bounding box center [495, 253] width 139 height 15
type input "Verbal Ability and RC"
click at [476, 280] on input "text" at bounding box center [502, 283] width 120 height 8
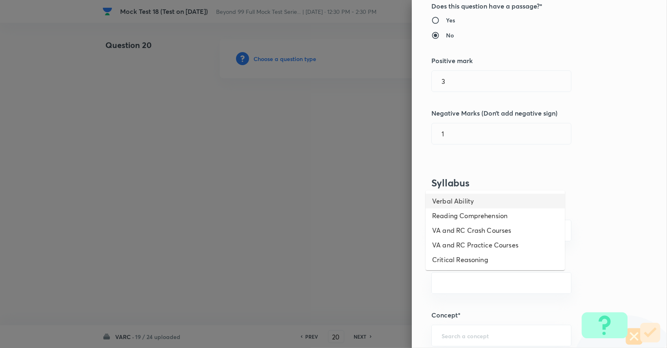
click at [476, 205] on li "Verbal Ability" at bounding box center [495, 201] width 139 height 15
type input "Verbal Ability"
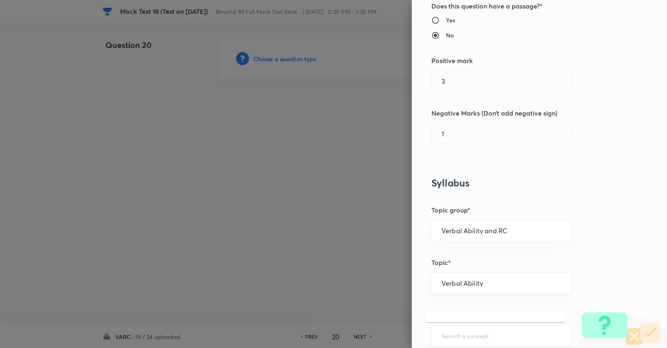
click at [481, 338] on input "text" at bounding box center [502, 336] width 120 height 8
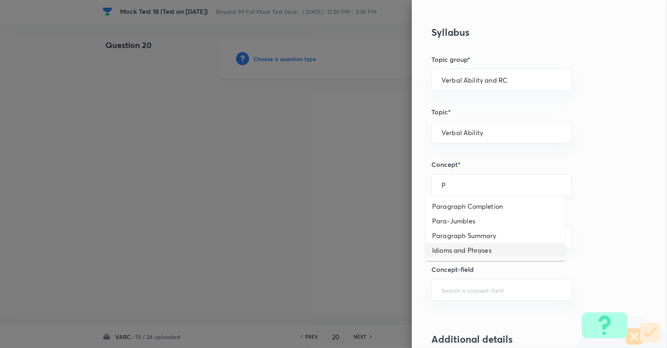
scroll to position [314, 0]
click at [485, 235] on li "Paragraph Summary" at bounding box center [495, 235] width 139 height 15
type input "Paragraph Summary"
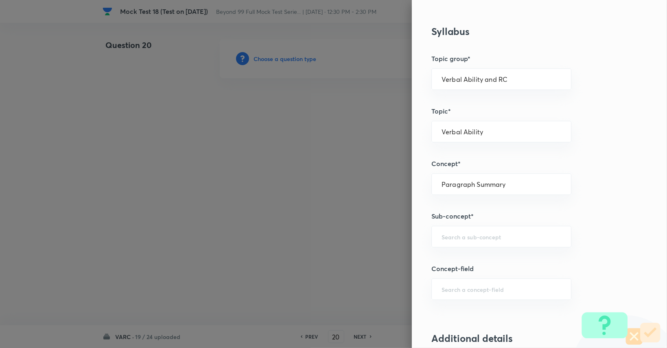
click at [477, 215] on h5 "Sub-concept*" at bounding box center [526, 216] width 189 height 10
click at [477, 233] on input "text" at bounding box center [502, 237] width 120 height 8
click at [485, 256] on li "How to Solve Para-Summary Questions" at bounding box center [495, 258] width 139 height 15
type input "How to Solve Para-Summary Questions"
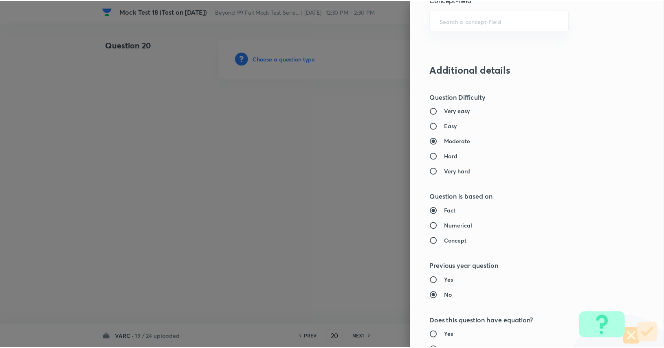
scroll to position [760, 0]
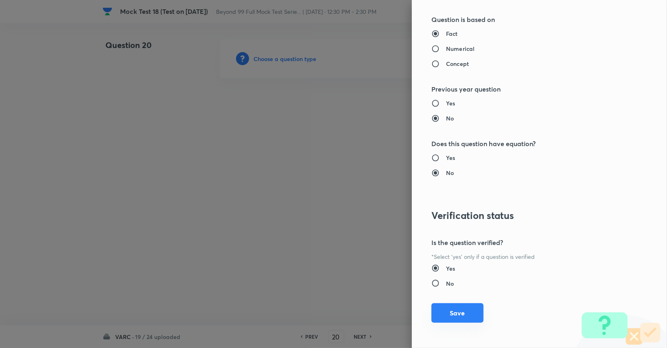
click at [466, 310] on button "Save" at bounding box center [458, 313] width 52 height 20
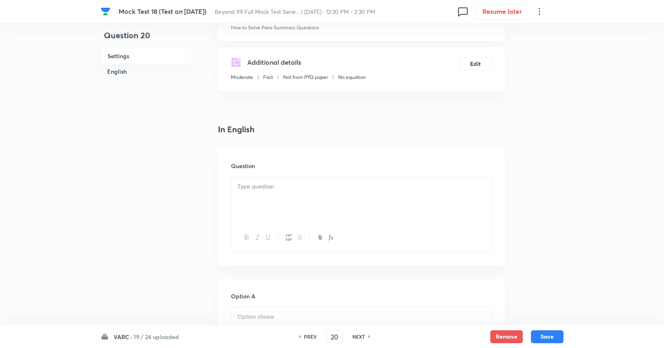
scroll to position [127, 0]
click at [369, 211] on div at bounding box center [361, 200] width 260 height 46
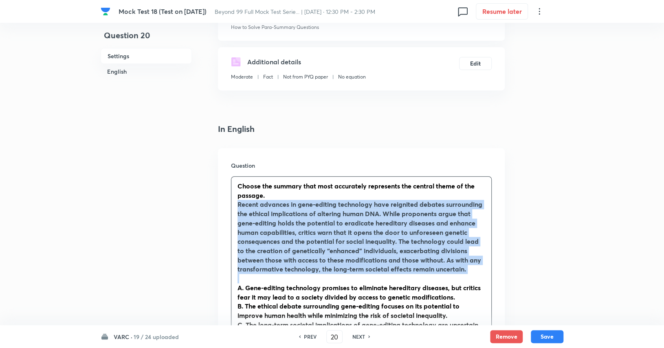
drag, startPoint x: 238, startPoint y: 204, endPoint x: 463, endPoint y: 275, distance: 236.5
click at [463, 275] on div "Choose the summary that most accurately represents the central theme of the pas…" at bounding box center [361, 279] width 260 height 204
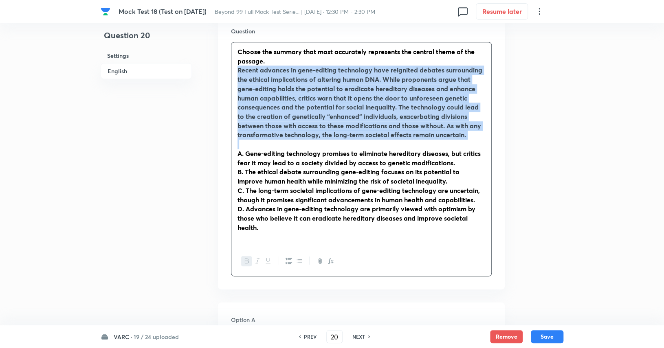
scroll to position [262, 0]
click at [247, 260] on icon "button" at bounding box center [247, 261] width 4 height 4
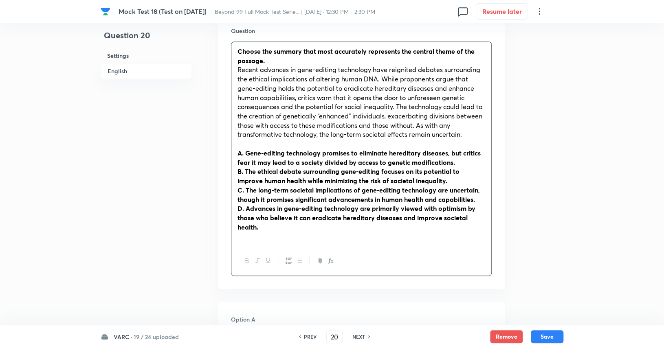
click at [246, 153] on strong "A. Gene-editing technology promises to eliminate hereditary diseases, but criti…" at bounding box center [358, 158] width 243 height 18
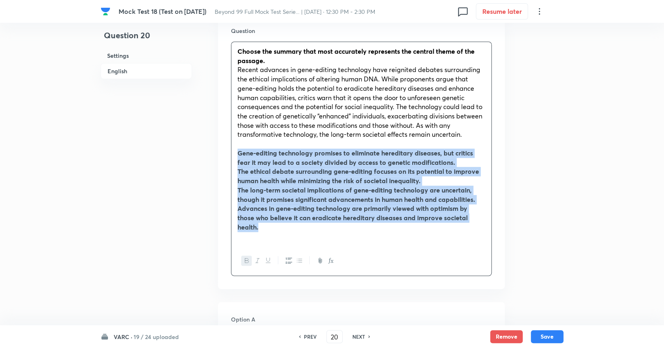
drag, startPoint x: 237, startPoint y: 154, endPoint x: 287, endPoint y: 228, distance: 88.9
click at [287, 228] on div "Choose the summary that most accurately represents the central theme of the pas…" at bounding box center [361, 144] width 260 height 204
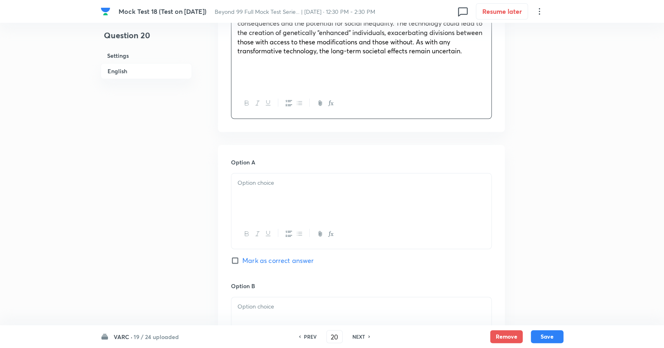
scroll to position [346, 0]
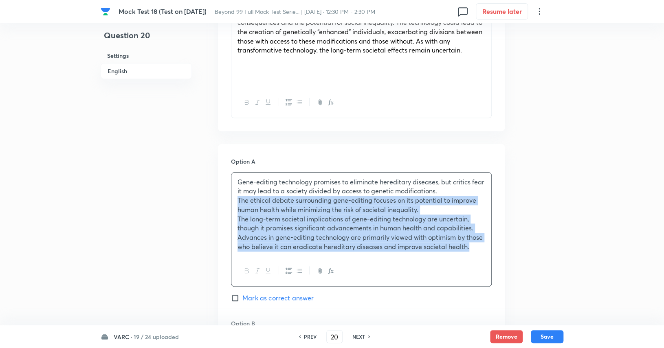
drag, startPoint x: 237, startPoint y: 200, endPoint x: 484, endPoint y: 259, distance: 253.6
click at [484, 259] on div "Gene-editing technology promises to eliminate hereditary diseases, but critics …" at bounding box center [361, 229] width 261 height 114
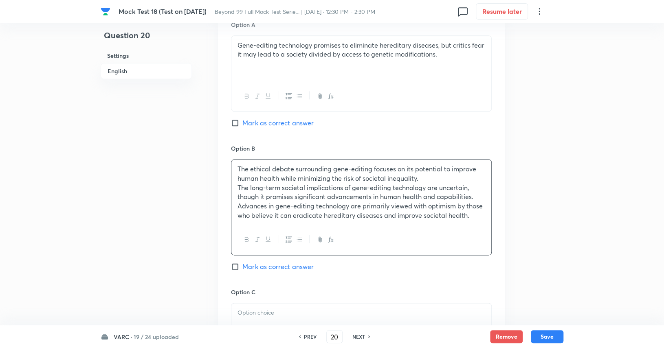
scroll to position [484, 0]
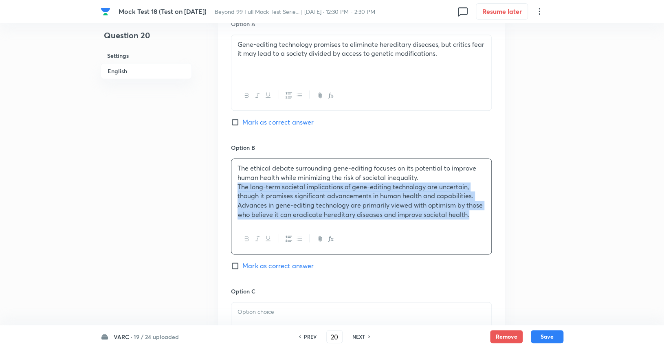
drag, startPoint x: 235, startPoint y: 186, endPoint x: 484, endPoint y: 213, distance: 250.3
click at [484, 213] on div "The ethical debate surrounding gene-editing focuses on its potential to improve…" at bounding box center [361, 191] width 260 height 65
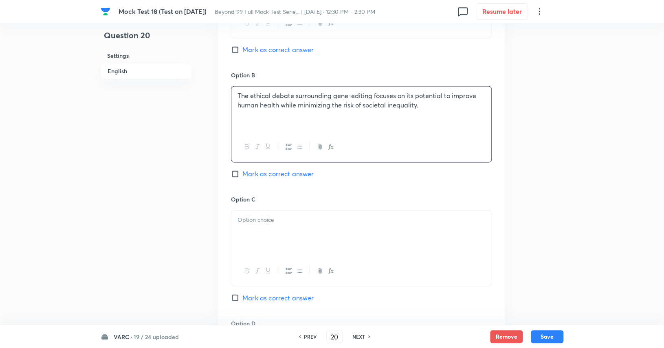
scroll to position [559, 0]
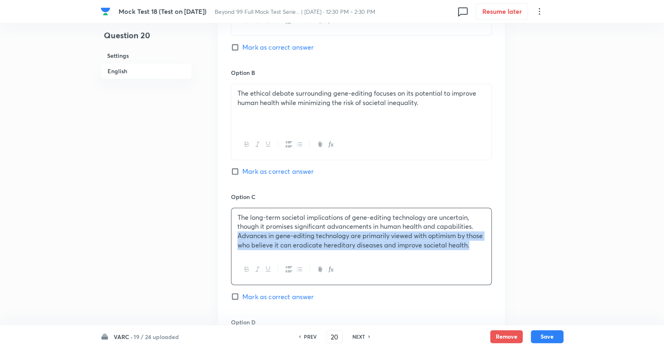
drag, startPoint x: 237, startPoint y: 232, endPoint x: 476, endPoint y: 251, distance: 240.2
click at [476, 251] on div "The long-term societal implications of gene-editing technology are uncertain, t…" at bounding box center [361, 231] width 260 height 47
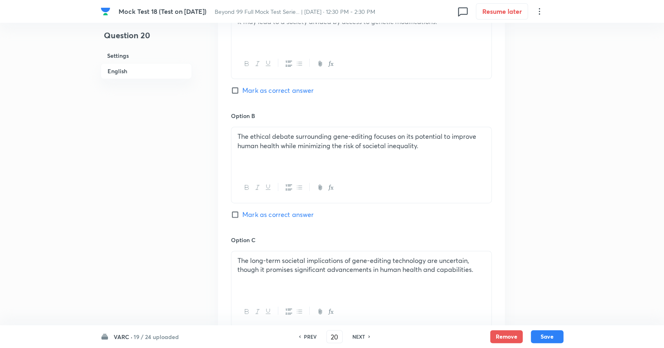
scroll to position [511, 0]
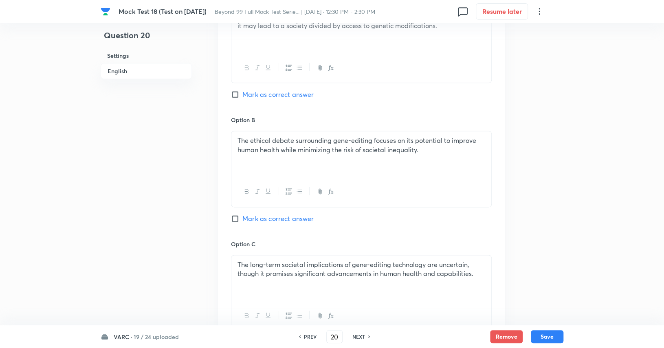
click at [288, 98] on span "Mark as correct answer" at bounding box center [277, 95] width 71 height 10
click at [242, 98] on input "Mark as correct answer" at bounding box center [236, 94] width 11 height 8
checkbox input "true"
click at [542, 336] on button "Save" at bounding box center [547, 335] width 33 height 13
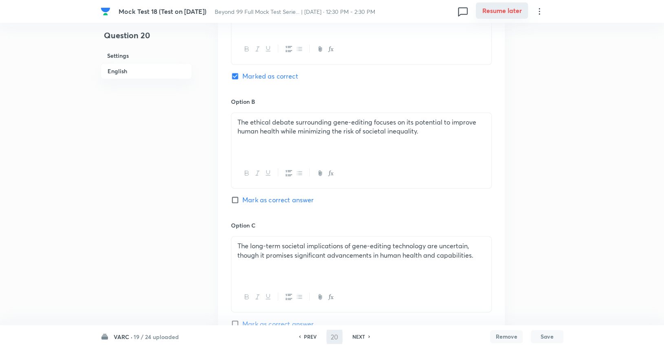
type input "21"
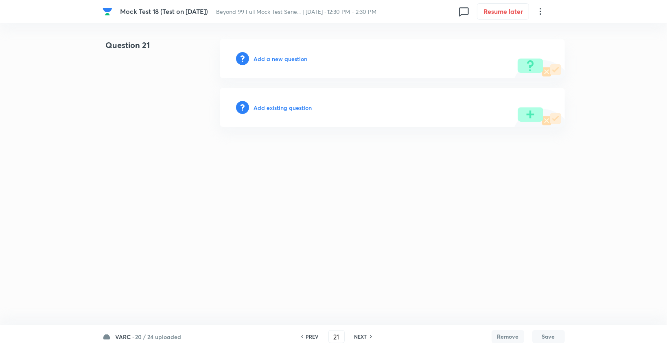
click at [336, 57] on div "Add a new question" at bounding box center [392, 58] width 345 height 39
click at [295, 57] on h6 "Add a new question" at bounding box center [281, 59] width 54 height 9
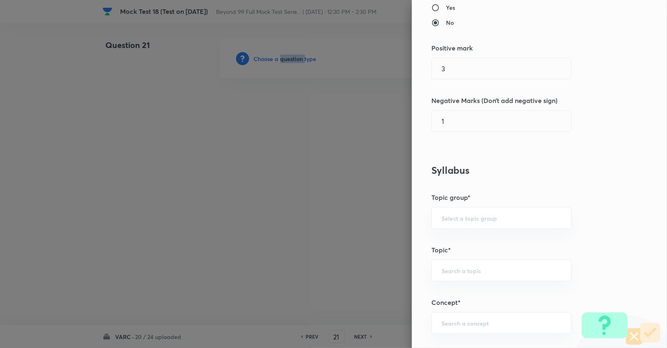
scroll to position [211, 0]
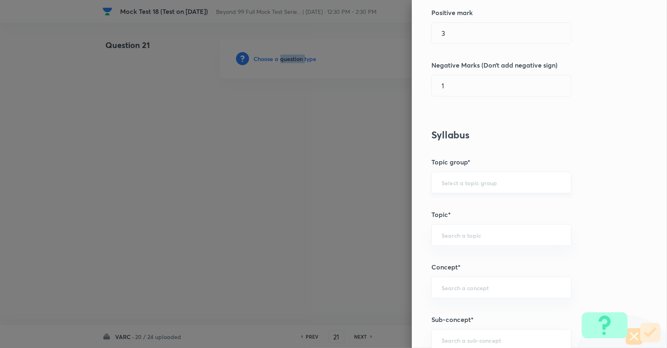
click at [503, 187] on div "​" at bounding box center [502, 183] width 140 height 22
click at [498, 205] on li "Verbal Ability and RC" at bounding box center [495, 205] width 139 height 15
click at [486, 234] on input "text" at bounding box center [502, 235] width 120 height 8
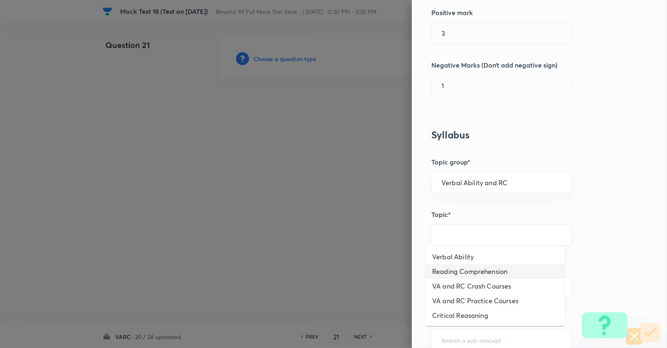
click at [466, 265] on li "Reading Comprehension" at bounding box center [495, 271] width 139 height 15
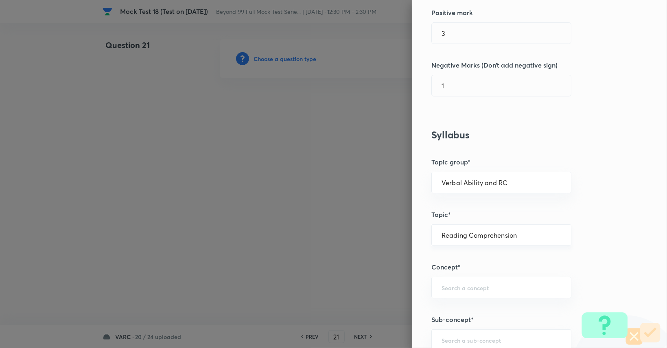
click at [482, 228] on div "Reading Comprehension ​" at bounding box center [502, 235] width 140 height 22
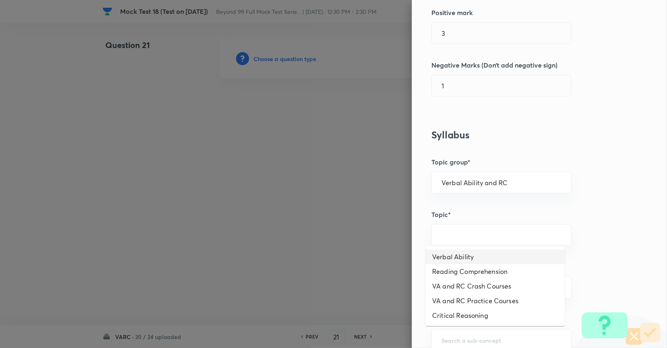
click at [454, 251] on li "Verbal Ability" at bounding box center [495, 257] width 139 height 15
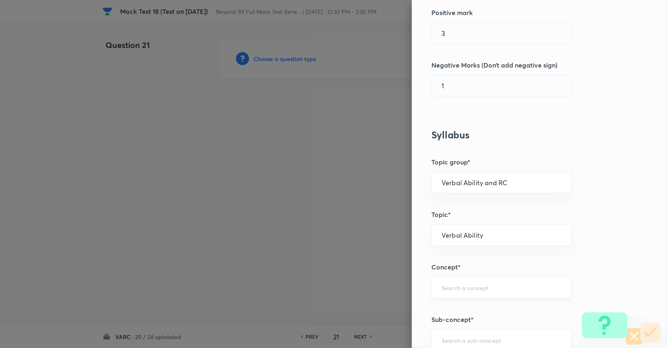
click at [458, 294] on div "​" at bounding box center [502, 288] width 140 height 22
click at [465, 236] on li "Paragraph Completion" at bounding box center [495, 234] width 139 height 15
click at [463, 341] on input "text" at bounding box center [502, 340] width 120 height 8
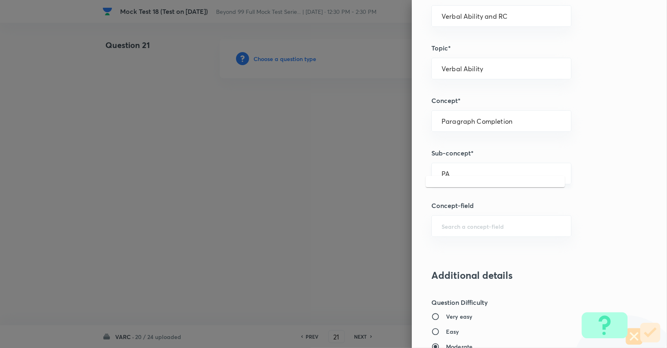
scroll to position [388, 0]
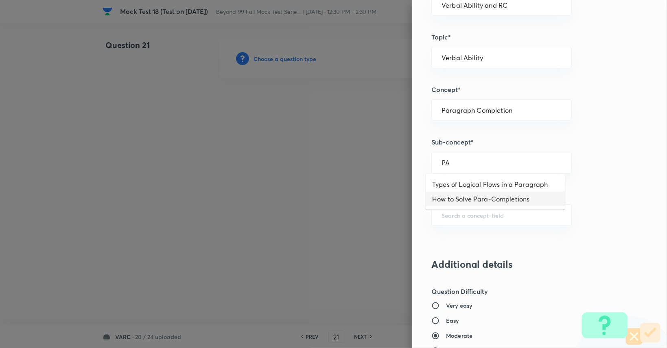
click at [487, 198] on li "How to Solve Para-Completions" at bounding box center [495, 199] width 139 height 15
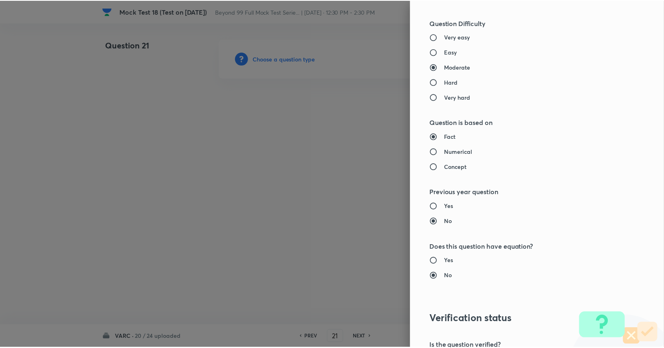
scroll to position [760, 0]
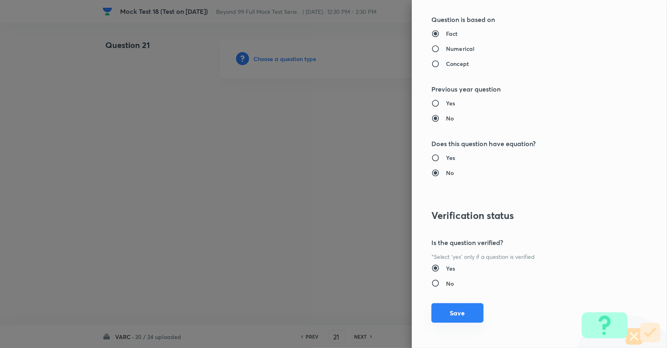
click at [457, 312] on button "Save" at bounding box center [458, 313] width 52 height 20
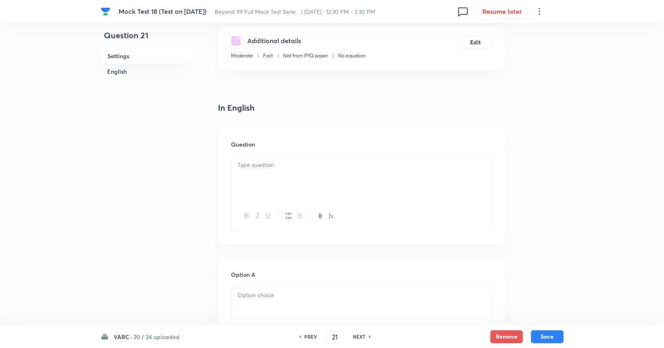
scroll to position [151, 0]
click at [368, 195] on div at bounding box center [361, 175] width 260 height 46
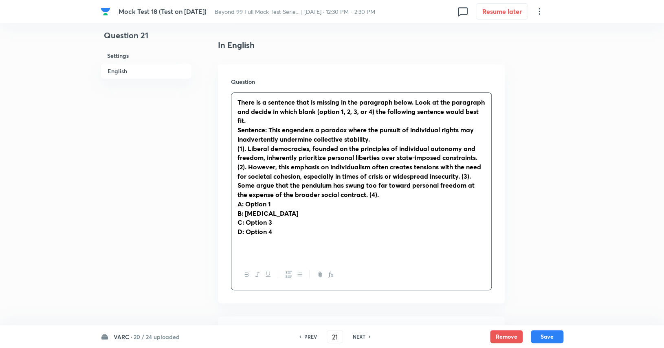
scroll to position [212, 0]
click at [234, 147] on div "There is a sentence that is missing in the paragraph below. Look at the paragra…" at bounding box center [361, 175] width 260 height 167
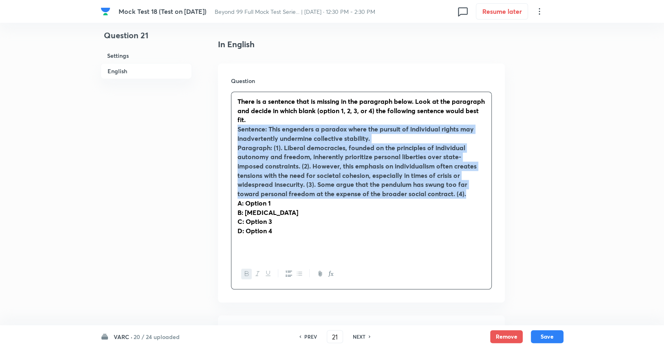
drag, startPoint x: 236, startPoint y: 129, endPoint x: 433, endPoint y: 195, distance: 207.5
click at [433, 195] on div "There is a sentence that is missing in the paragraph below. Look at the paragra…" at bounding box center [361, 175] width 260 height 167
click at [246, 273] on icon "button" at bounding box center [247, 273] width 7 height 7
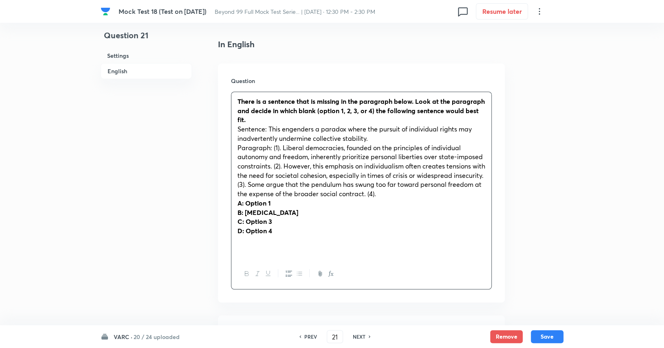
click at [317, 225] on p "C: Option 3" at bounding box center [361, 221] width 248 height 9
drag, startPoint x: 270, startPoint y: 150, endPoint x: 235, endPoint y: 149, distance: 35.8
click at [235, 149] on div "There is a sentence that is missing in the paragraph below. Look at the paragra…" at bounding box center [361, 175] width 260 height 167
click at [245, 273] on icon "button" at bounding box center [247, 273] width 7 height 7
drag, startPoint x: 266, startPoint y: 129, endPoint x: 233, endPoint y: 129, distance: 33.4
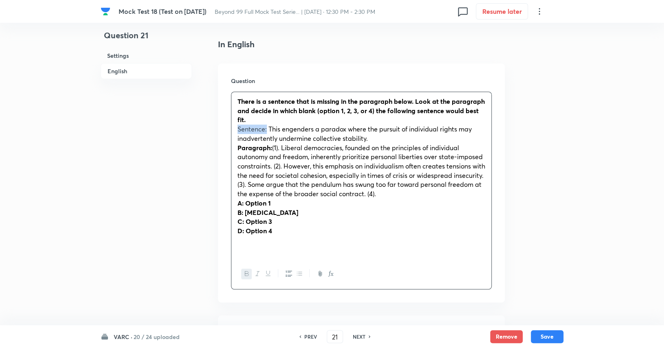
click at [233, 129] on div "There is a sentence that is missing in the paragraph below. Look at the paragra…" at bounding box center [361, 175] width 260 height 167
click at [245, 272] on icon "button" at bounding box center [247, 273] width 7 height 7
click at [279, 250] on p at bounding box center [361, 249] width 248 height 9
drag, startPoint x: 277, startPoint y: 230, endPoint x: 225, endPoint y: 204, distance: 58.1
click at [225, 204] on div "Question There is a sentence that is missing in the paragraph below. Look at th…" at bounding box center [361, 183] width 287 height 239
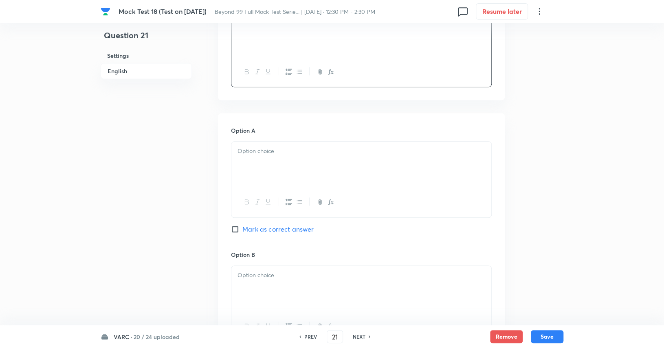
scroll to position [386, 0]
click at [285, 159] on div at bounding box center [361, 165] width 260 height 46
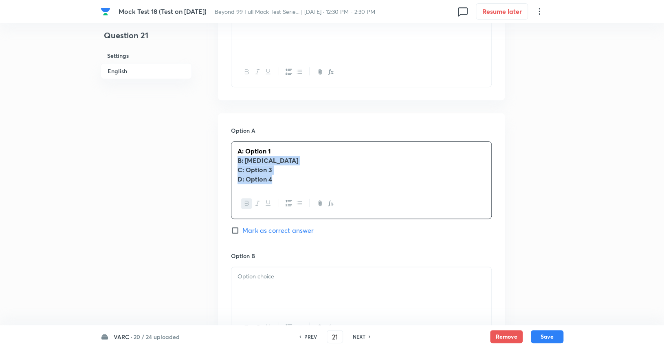
drag, startPoint x: 278, startPoint y: 182, endPoint x: 230, endPoint y: 160, distance: 52.3
drag, startPoint x: 243, startPoint y: 151, endPoint x: 233, endPoint y: 153, distance: 9.5
click at [232, 153] on div "A: Option 1" at bounding box center [361, 165] width 260 height 46
drag, startPoint x: 271, startPoint y: 156, endPoint x: 238, endPoint y: 150, distance: 33.0
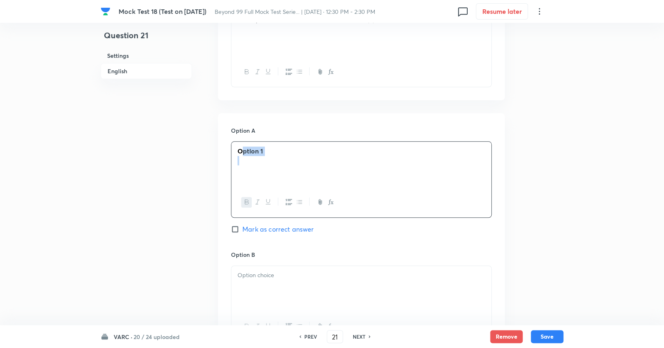
click at [233, 150] on div "Option 1" at bounding box center [361, 165] width 260 height 46
click at [274, 290] on div at bounding box center [361, 289] width 260 height 46
paste div
click at [296, 274] on p "Option 1" at bounding box center [361, 275] width 248 height 9
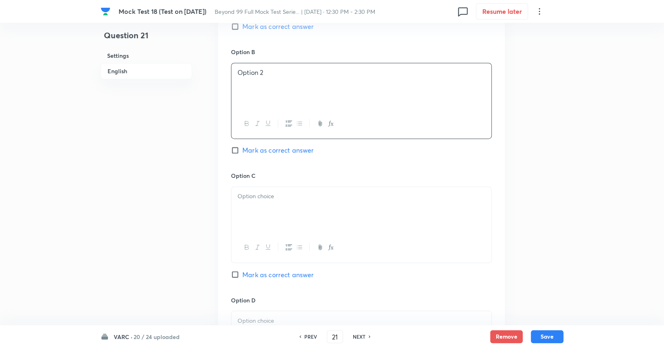
scroll to position [589, 0]
click at [298, 206] on div at bounding box center [361, 210] width 260 height 46
drag, startPoint x: 301, startPoint y: 201, endPoint x: 218, endPoint y: 199, distance: 82.3
click at [218, 199] on div "Option A Option 1 Mark as correct answer Option B Option 2 Mark as correct answ…" at bounding box center [361, 163] width 287 height 506
click at [247, 247] on icon "button" at bounding box center [247, 247] width 7 height 7
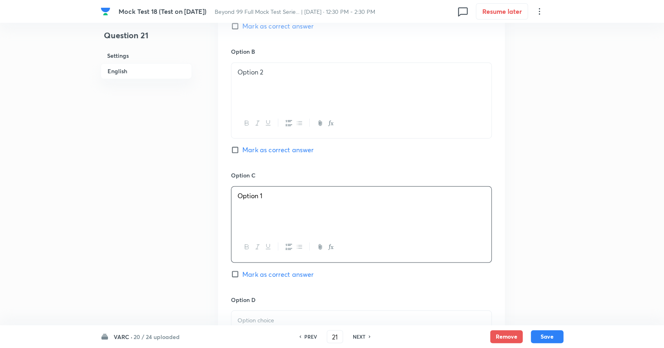
click at [284, 196] on p "Option 1" at bounding box center [361, 195] width 248 height 9
click at [253, 277] on span "Mark as correct answer" at bounding box center [277, 274] width 71 height 10
click at [242, 277] on input "Mark as correct answer" at bounding box center [236, 274] width 11 height 8
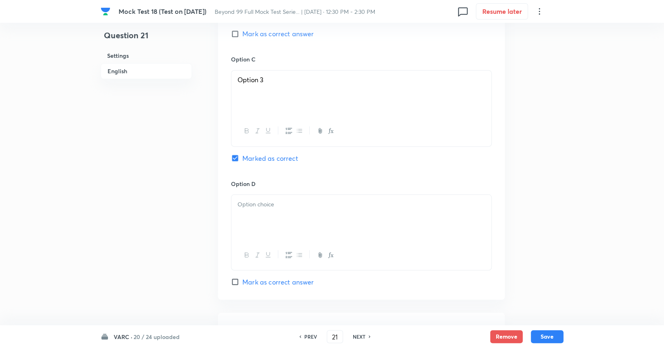
scroll to position [707, 0]
paste div
click at [300, 205] on p "Option 1" at bounding box center [361, 202] width 248 height 9
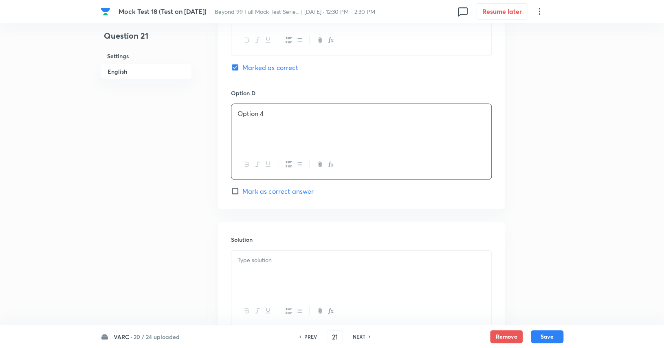
scroll to position [801, 0]
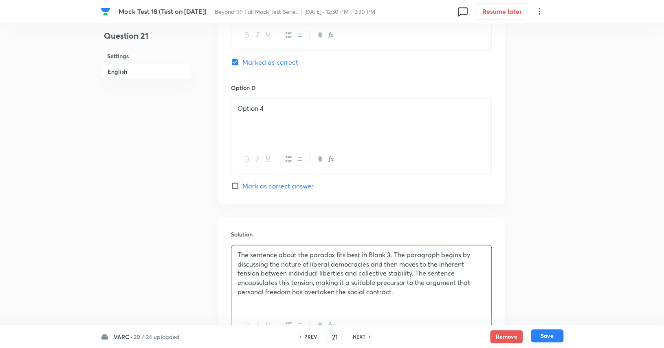
click at [542, 332] on button "Save" at bounding box center [547, 335] width 33 height 13
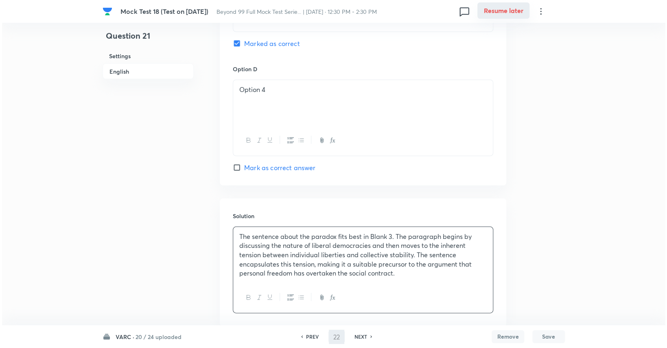
scroll to position [0, 0]
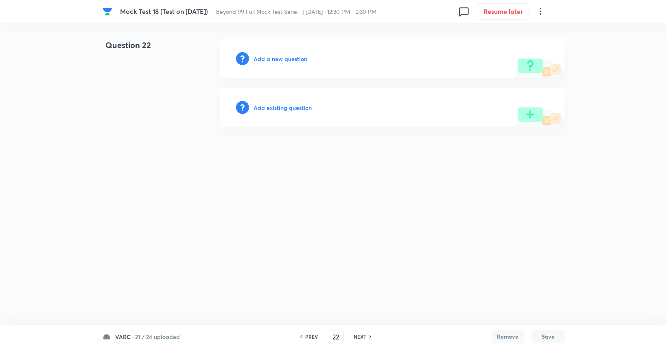
click at [290, 60] on h6 "Add a new question" at bounding box center [281, 59] width 54 height 9
click at [290, 60] on h6 "Choose a question type" at bounding box center [285, 59] width 63 height 9
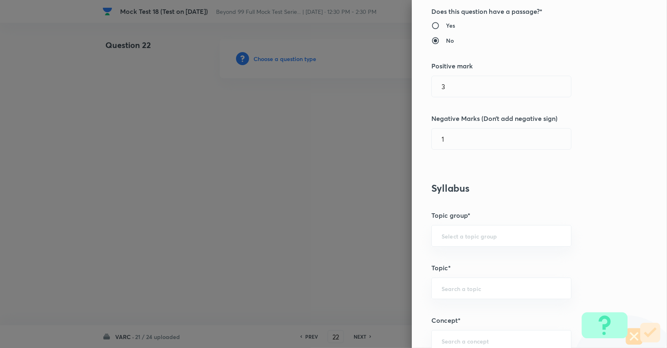
scroll to position [161, 0]
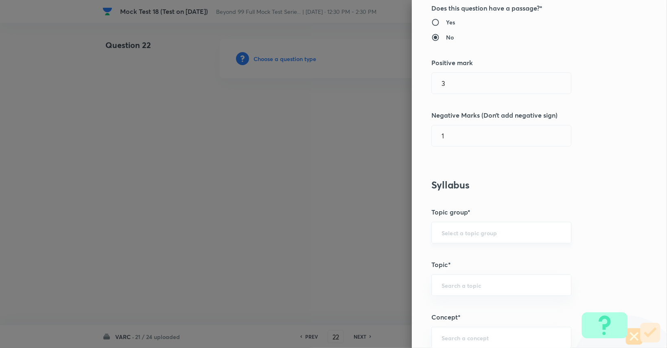
click at [467, 238] on div "​" at bounding box center [502, 233] width 140 height 22
click at [467, 250] on li "Verbal Ability and RC" at bounding box center [495, 255] width 139 height 15
click at [466, 283] on input "text" at bounding box center [502, 285] width 120 height 8
click at [476, 201] on li "Verbal Ability" at bounding box center [495, 202] width 139 height 15
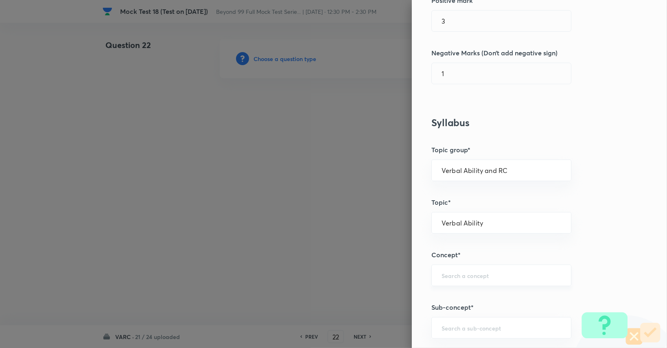
click at [470, 276] on input "text" at bounding box center [502, 276] width 120 height 8
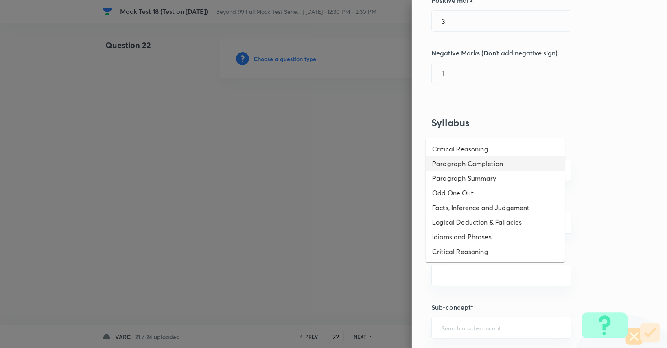
click at [465, 161] on li "Paragraph Completion" at bounding box center [495, 163] width 139 height 15
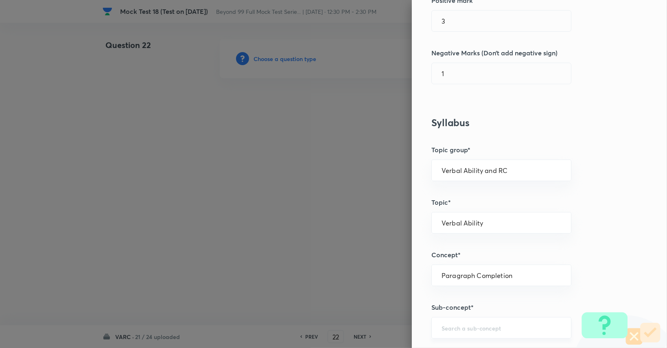
click at [461, 333] on div "​" at bounding box center [502, 328] width 140 height 22
click at [475, 307] on li "How to Solve Para-Completions" at bounding box center [495, 304] width 139 height 15
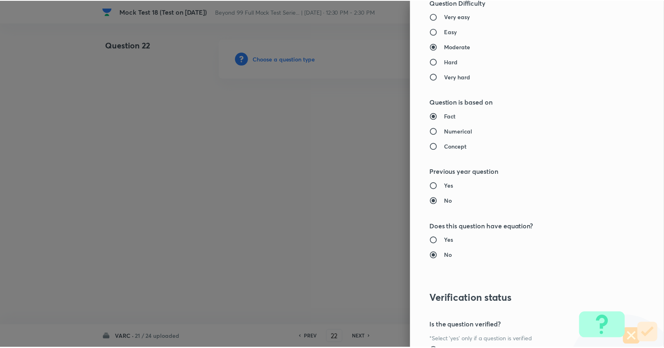
scroll to position [760, 0]
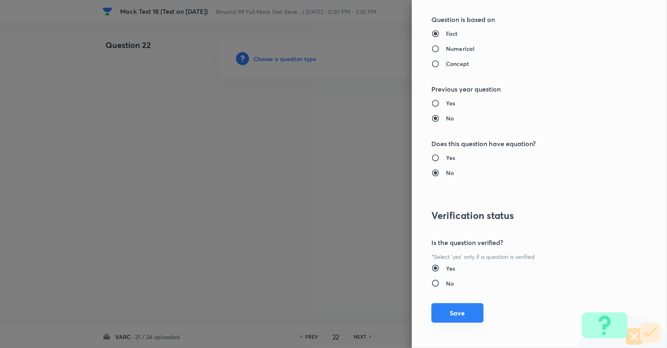
click at [465, 311] on button "Save" at bounding box center [458, 313] width 52 height 20
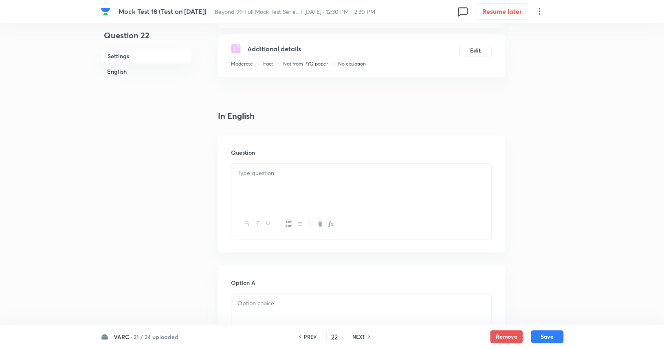
scroll to position [143, 0]
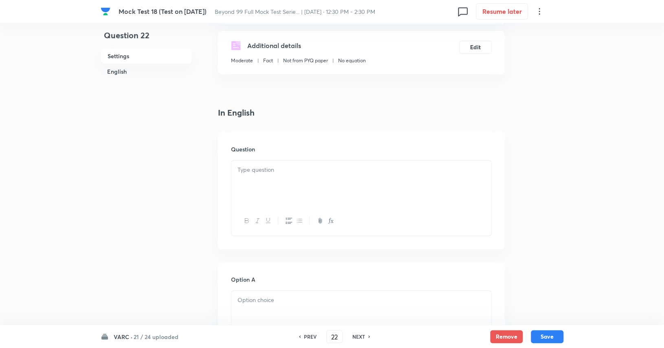
click at [296, 176] on div at bounding box center [361, 183] width 260 height 46
paste div
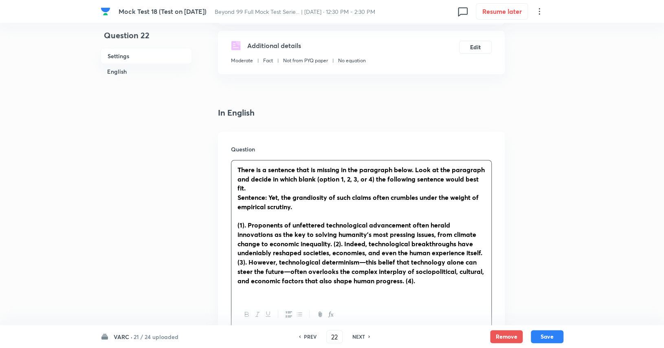
click at [237, 223] on div "There is a sentence that is missing in the paragraph below. Look at the paragra…" at bounding box center [361, 229] width 260 height 139
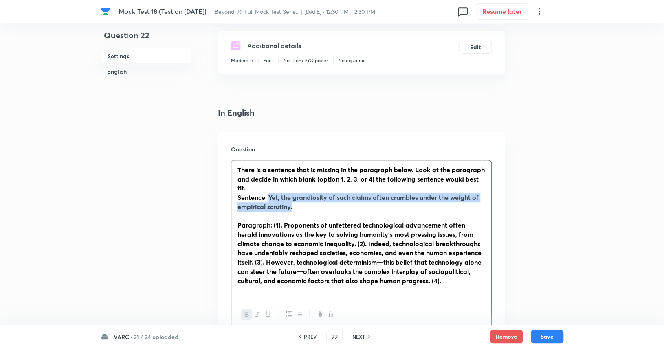
drag, startPoint x: 269, startPoint y: 197, endPoint x: 296, endPoint y: 208, distance: 29.2
click at [296, 208] on p "Sentence: Yet, the grandiosity of such claims often crumbles under the weight o…" at bounding box center [361, 202] width 248 height 18
click at [249, 311] on icon "button" at bounding box center [247, 314] width 7 height 7
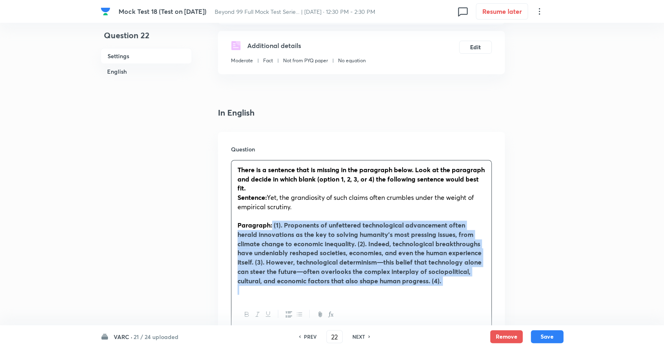
drag, startPoint x: 272, startPoint y: 223, endPoint x: 457, endPoint y: 287, distance: 195.9
click at [457, 287] on div "There is a sentence that is missing in the paragraph below. Look at the paragra…" at bounding box center [361, 229] width 260 height 139
click at [246, 315] on icon "button" at bounding box center [247, 314] width 7 height 7
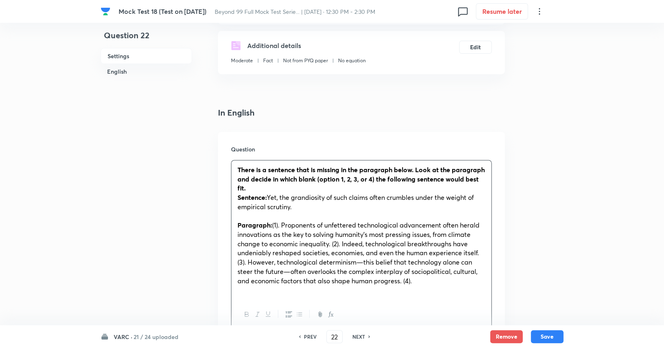
click at [277, 217] on p at bounding box center [361, 216] width 248 height 9
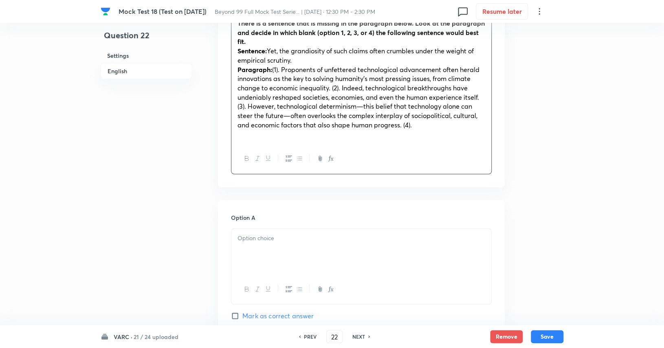
scroll to position [290, 0]
click at [300, 260] on div at bounding box center [361, 252] width 260 height 46
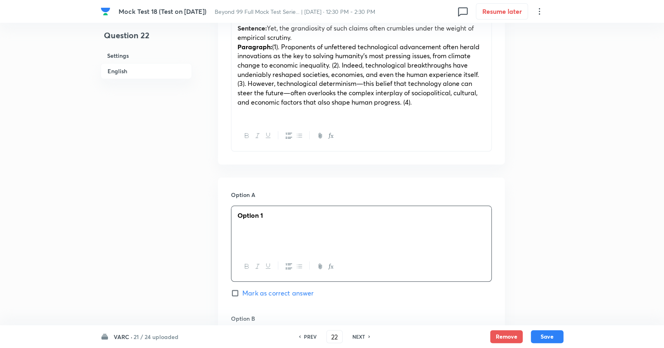
scroll to position [314, 0]
drag, startPoint x: 288, startPoint y: 218, endPoint x: 217, endPoint y: 214, distance: 71.0
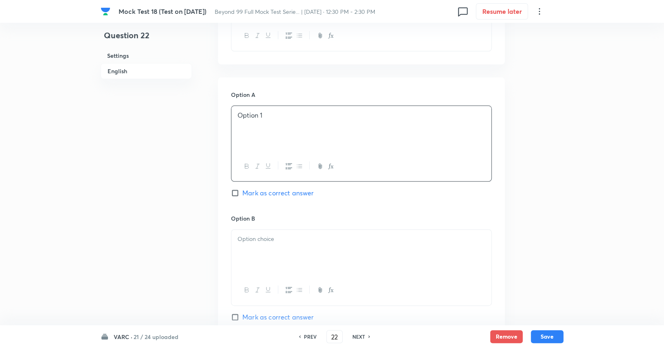
scroll to position [416, 0]
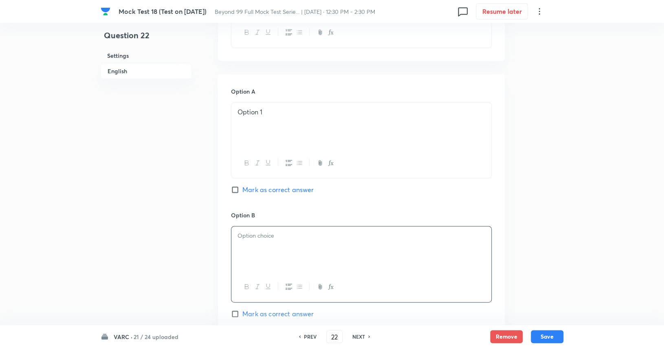
paste div
click at [261, 241] on p at bounding box center [361, 245] width 248 height 9
click at [269, 237] on p "Option 1" at bounding box center [361, 235] width 248 height 9
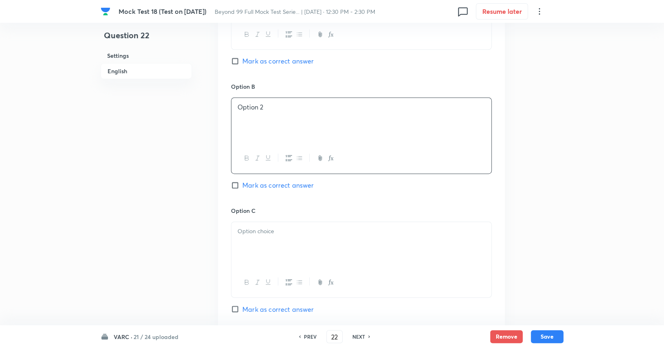
scroll to position [545, 0]
paste div
click at [277, 233] on p "Option 1" at bounding box center [361, 230] width 248 height 9
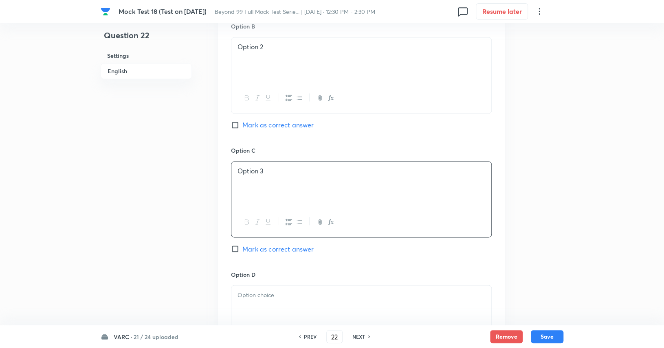
scroll to position [610, 0]
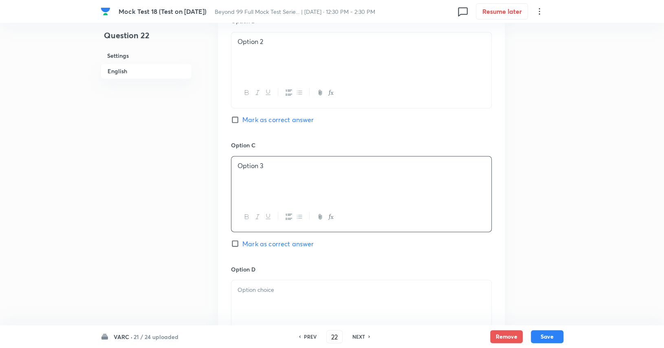
click at [274, 298] on div at bounding box center [361, 303] width 260 height 46
paste div
click at [287, 285] on p "Option 1" at bounding box center [361, 289] width 248 height 9
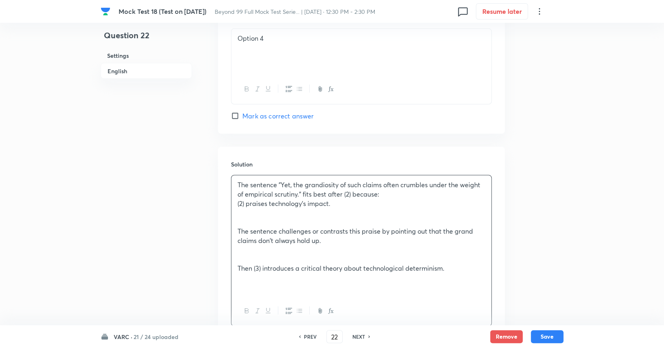
scroll to position [862, 0]
click at [313, 224] on p at bounding box center [361, 221] width 248 height 9
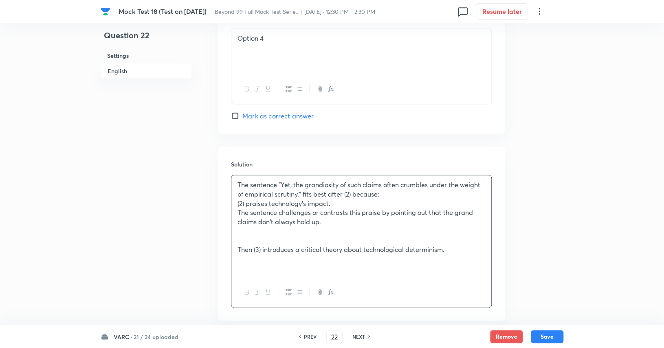
click at [314, 236] on p at bounding box center [361, 240] width 248 height 9
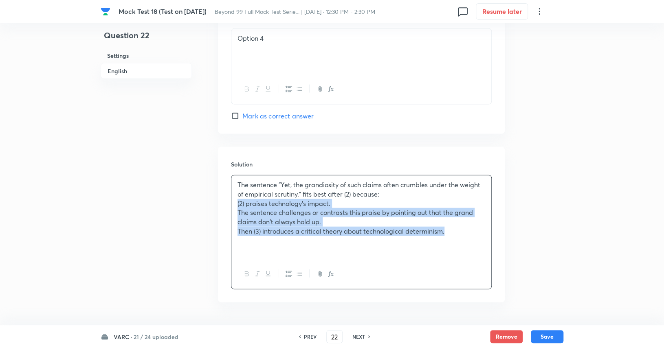
drag, startPoint x: 234, startPoint y: 206, endPoint x: 442, endPoint y: 239, distance: 211.0
click at [487, 231] on div "The sentence "Yet, the grandiosity of such claims often crumbles under the weig…" at bounding box center [361, 218] width 260 height 84
click at [297, 271] on icon "button" at bounding box center [299, 274] width 7 height 7
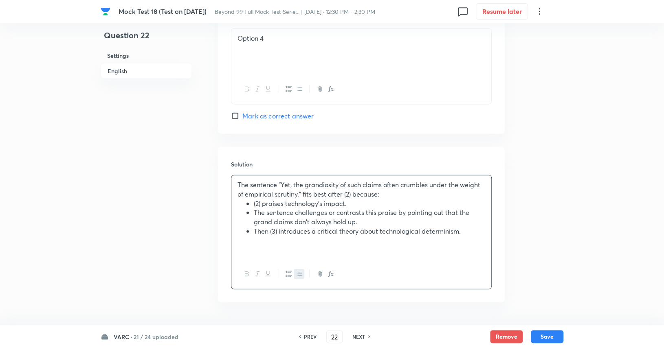
click at [329, 242] on p at bounding box center [361, 240] width 248 height 9
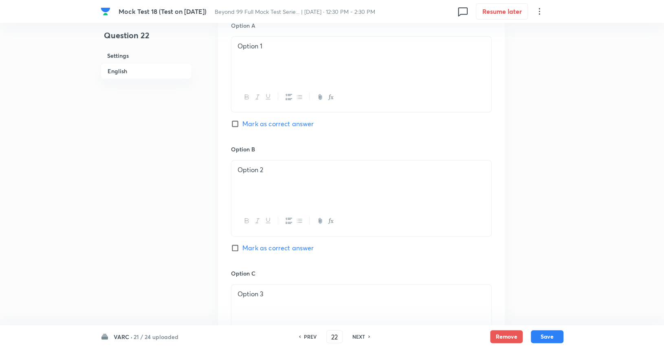
scroll to position [476, 0]
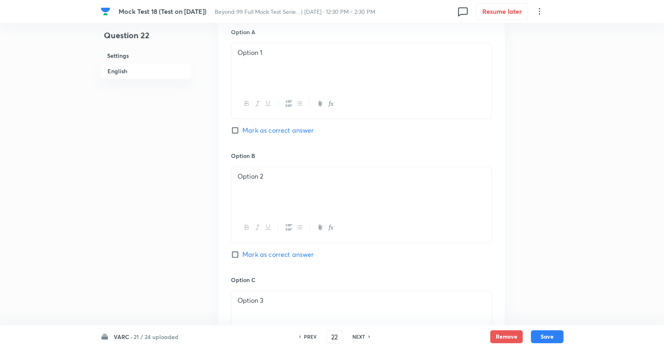
click at [306, 252] on span "Mark as correct answer" at bounding box center [277, 255] width 71 height 10
click at [242, 252] on input "Mark as correct answer" at bounding box center [236, 254] width 11 height 8
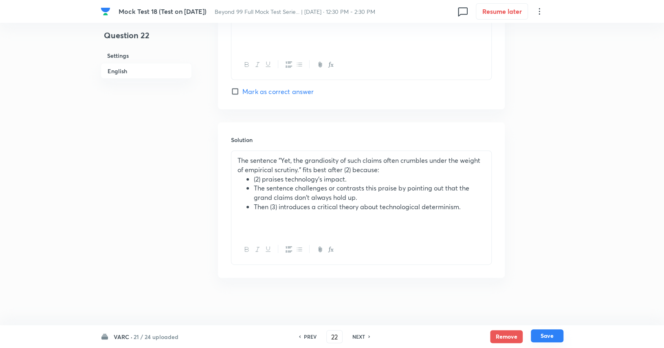
click at [549, 337] on button "Save" at bounding box center [547, 335] width 33 height 13
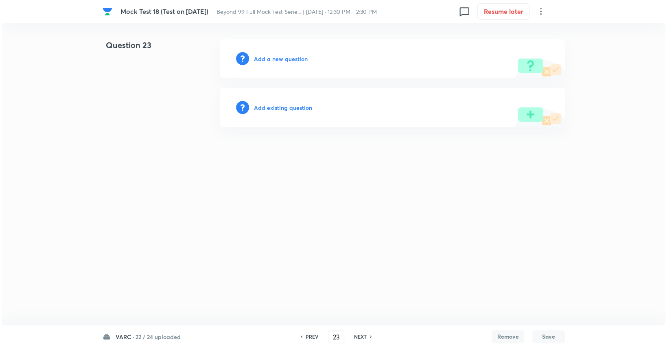
scroll to position [0, 0]
click at [300, 335] on icon at bounding box center [301, 337] width 2 height 4
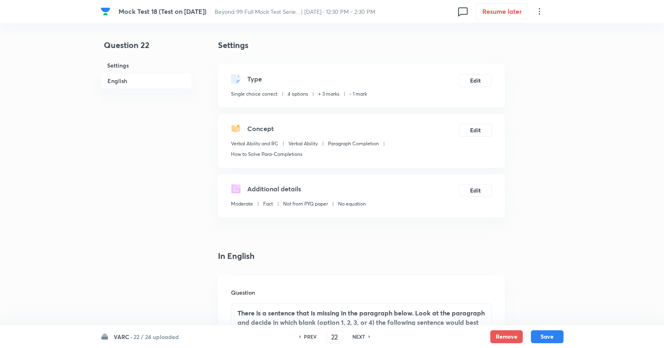
click at [358, 336] on h6 "NEXT" at bounding box center [358, 336] width 13 height 7
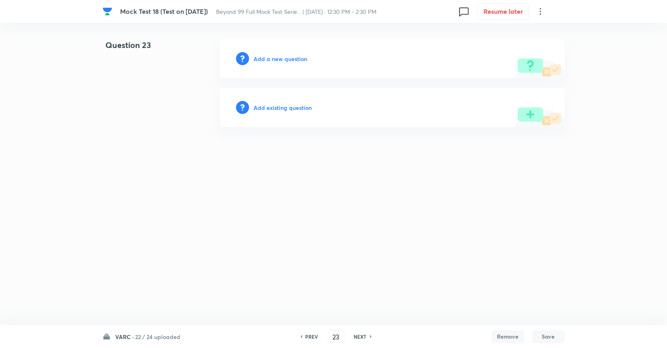
click at [293, 60] on h6 "Add a new question" at bounding box center [281, 59] width 54 height 9
click at [293, 60] on h6 "Choose a question type" at bounding box center [285, 59] width 63 height 9
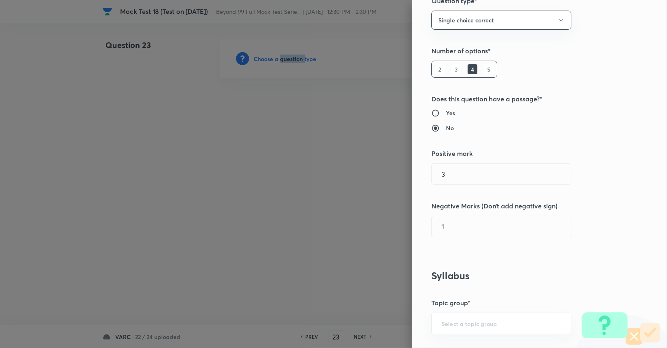
scroll to position [73, 0]
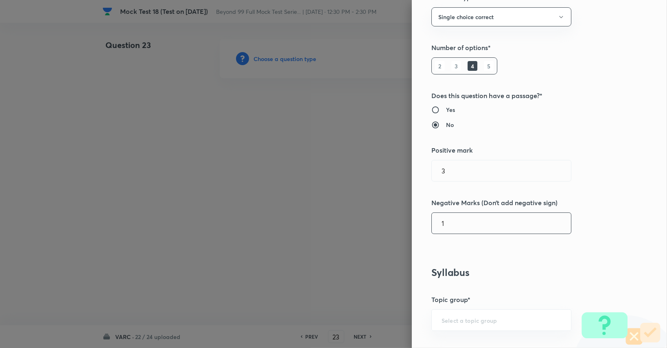
click at [467, 222] on input "1" at bounding box center [501, 223] width 139 height 21
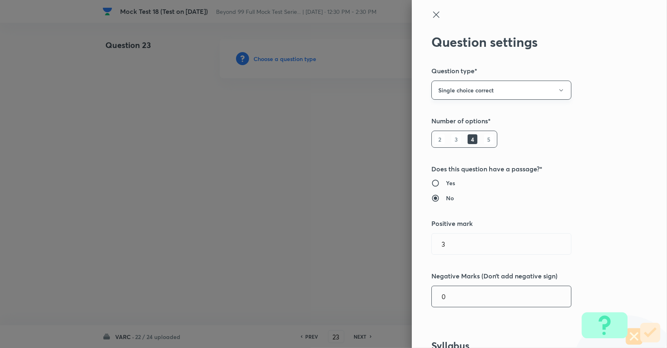
click at [504, 92] on button "Single choice correct" at bounding box center [502, 90] width 140 height 19
click at [478, 149] on span "Integer" at bounding box center [495, 145] width 129 height 9
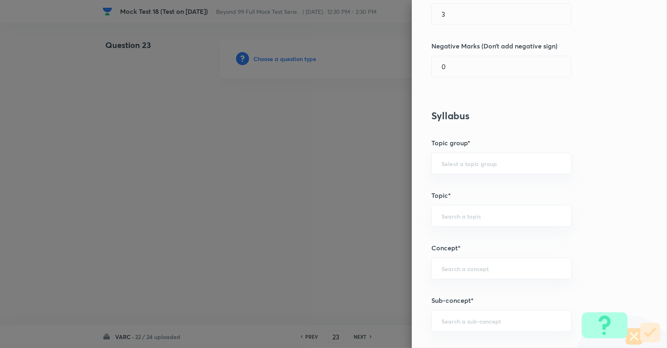
scroll to position [182, 0]
click at [481, 156] on div "​" at bounding box center [502, 163] width 140 height 22
click at [484, 178] on li "Verbal Ability and RC" at bounding box center [495, 185] width 139 height 15
click at [463, 222] on div "​" at bounding box center [502, 216] width 140 height 22
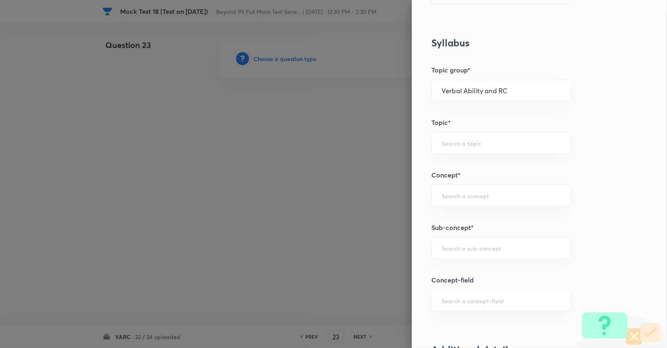
scroll to position [250, 0]
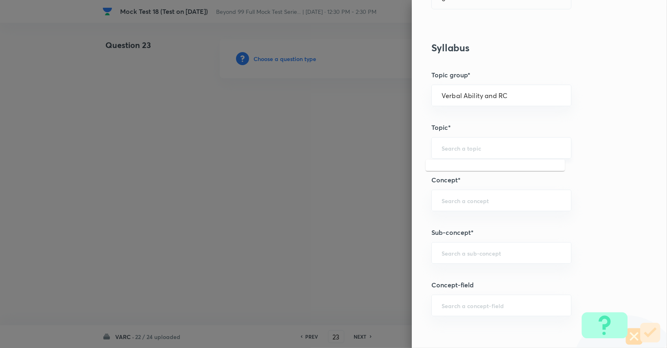
click at [473, 146] on input "text" at bounding box center [502, 148] width 120 height 8
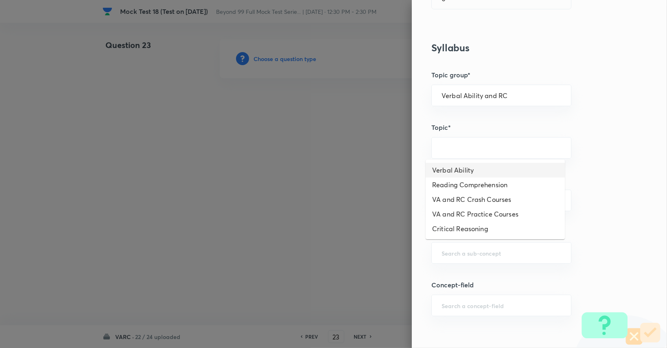
click at [470, 168] on li "Verbal Ability" at bounding box center [495, 170] width 139 height 15
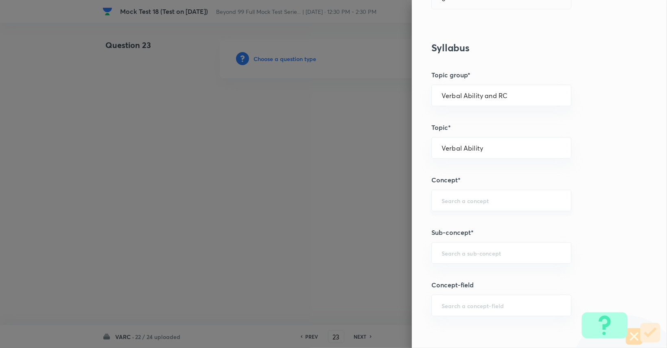
click at [473, 193] on div "​" at bounding box center [502, 201] width 140 height 22
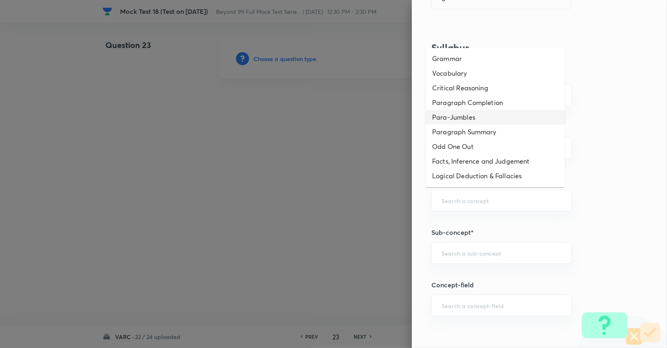
click at [481, 116] on li "Para-Jumbles" at bounding box center [495, 117] width 139 height 15
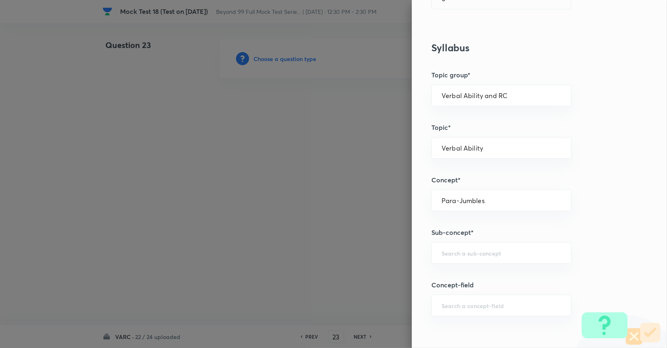
click at [468, 264] on div "Question settings Question type* Integer Does this question have a passage?* Ye…" at bounding box center [539, 174] width 255 height 348
click at [472, 257] on div "Question settings Question type* Integer Does this question have a passage?* Ye…" at bounding box center [539, 174] width 255 height 348
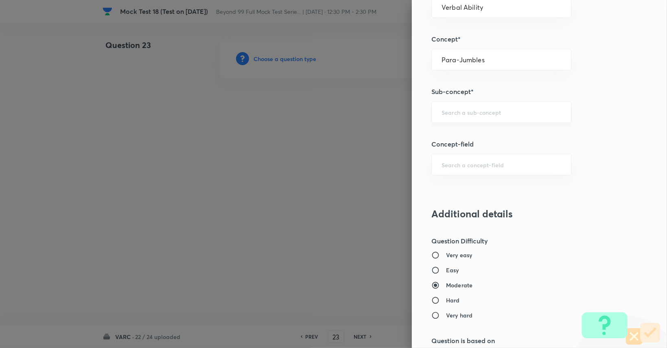
scroll to position [384, 0]
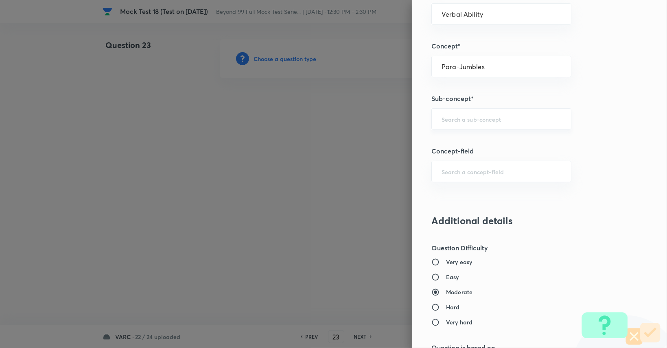
click at [485, 119] on input "text" at bounding box center [502, 119] width 120 height 8
click at [485, 152] on li "How to Solve Parajumbles" at bounding box center [495, 155] width 139 height 15
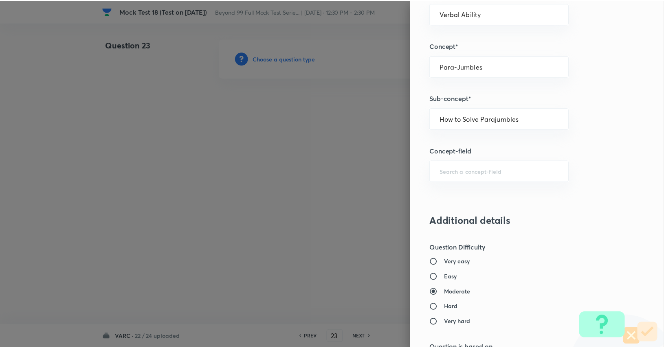
scroll to position [712, 0]
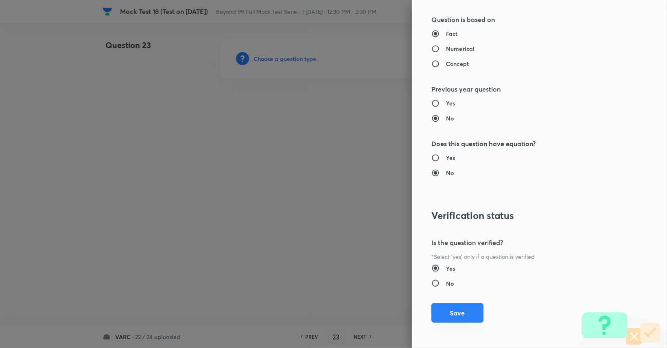
click at [442, 304] on button "Save" at bounding box center [458, 313] width 52 height 20
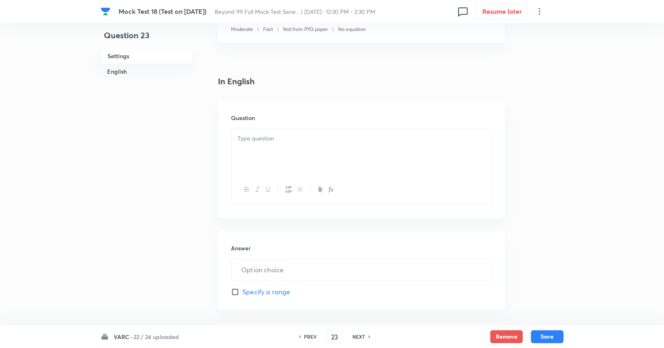
scroll to position [172, 0]
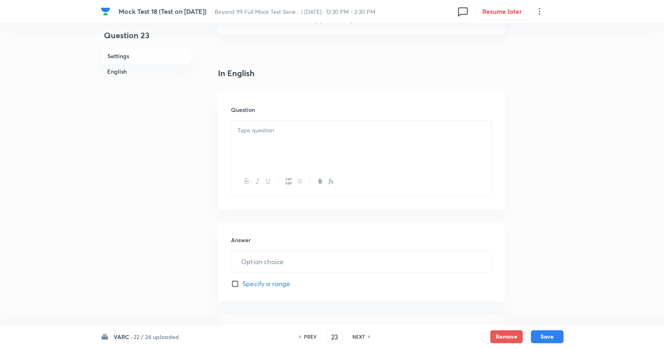
click at [394, 146] on div at bounding box center [361, 144] width 260 height 46
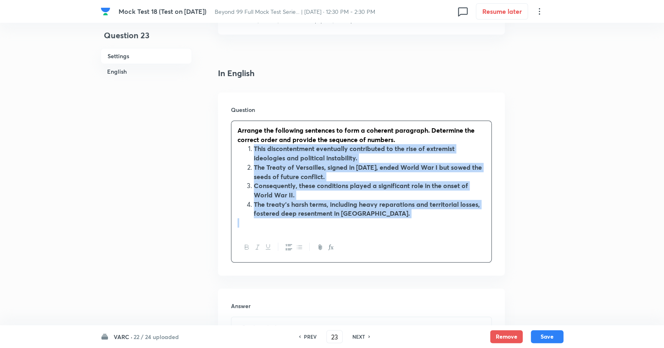
drag, startPoint x: 252, startPoint y: 149, endPoint x: 405, endPoint y: 239, distance: 177.4
click at [405, 239] on div "Arrange the following sentences to form a coherent paragraph. Determine the cor…" at bounding box center [361, 192] width 261 height 142
click at [246, 247] on icon "button" at bounding box center [247, 247] width 4 height 4
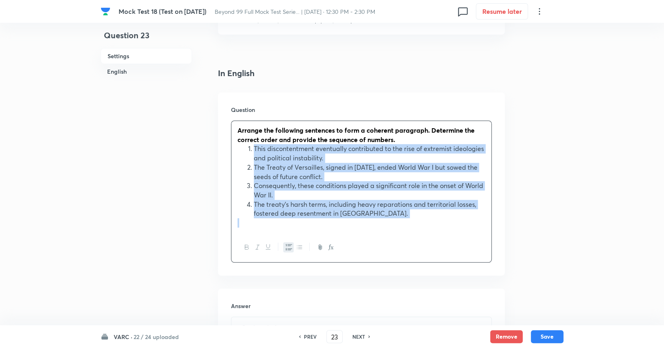
click at [376, 225] on p at bounding box center [361, 222] width 248 height 9
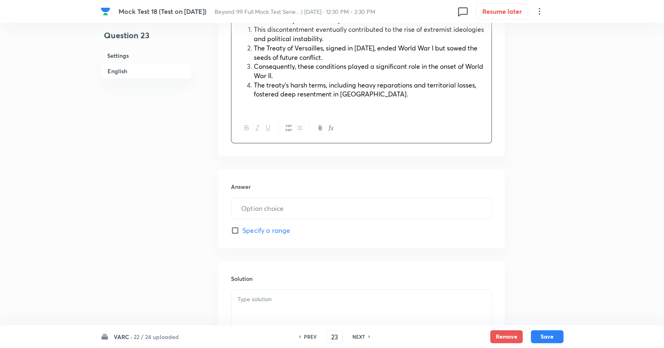
scroll to position [294, 0]
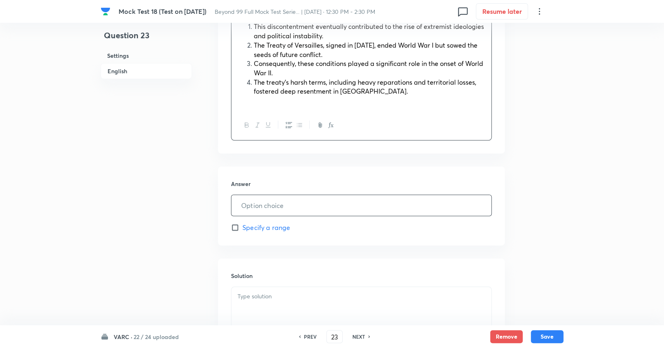
click at [268, 204] on input "text" at bounding box center [361, 205] width 260 height 21
click at [260, 295] on p at bounding box center [361, 296] width 248 height 9
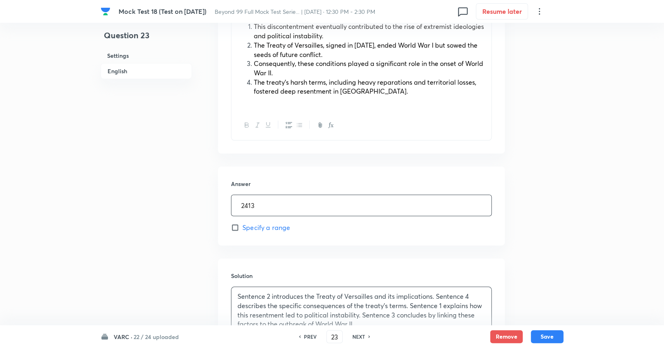
scroll to position [404, 0]
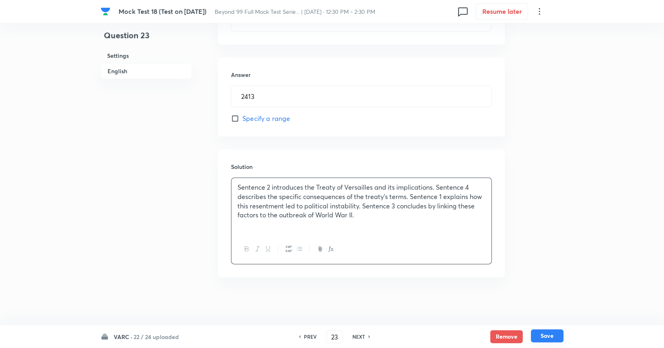
click at [557, 337] on button "Save" at bounding box center [547, 335] width 33 height 13
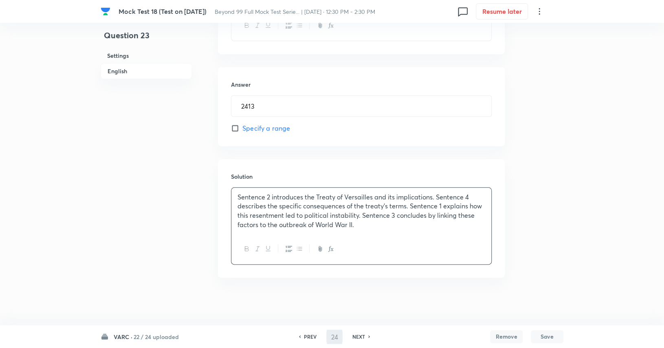
scroll to position [0, 0]
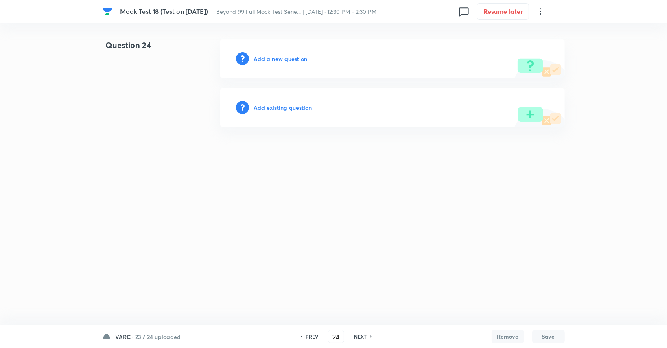
click at [312, 336] on h6 "PREV" at bounding box center [312, 336] width 13 height 7
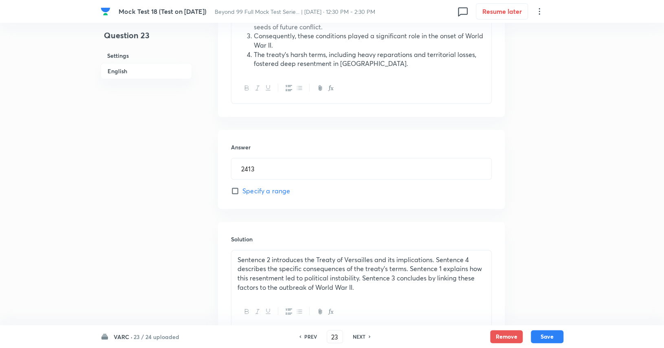
scroll to position [385, 0]
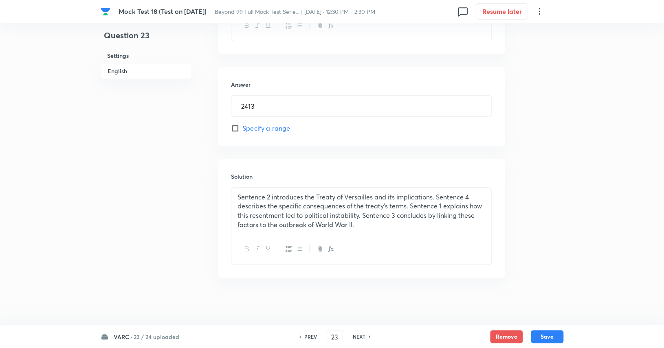
click at [364, 339] on h6 "NEXT" at bounding box center [359, 336] width 13 height 7
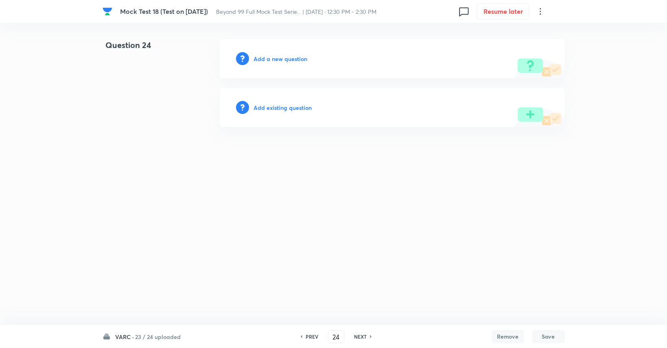
click at [291, 60] on h6 "Add a new question" at bounding box center [281, 59] width 54 height 9
click at [291, 60] on h6 "Choose a question type" at bounding box center [285, 59] width 63 height 9
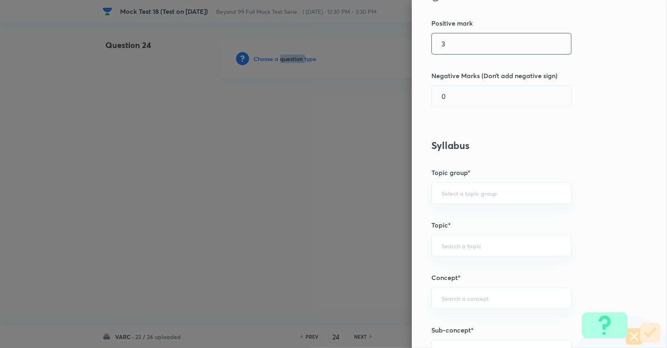
scroll to position [158, 0]
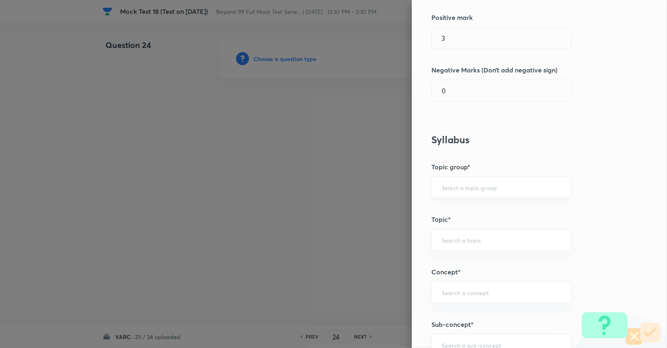
click at [461, 184] on input "text" at bounding box center [502, 188] width 120 height 8
click at [467, 210] on li "Verbal Ability and RC" at bounding box center [495, 210] width 139 height 15
click at [465, 244] on div "​" at bounding box center [502, 240] width 140 height 22
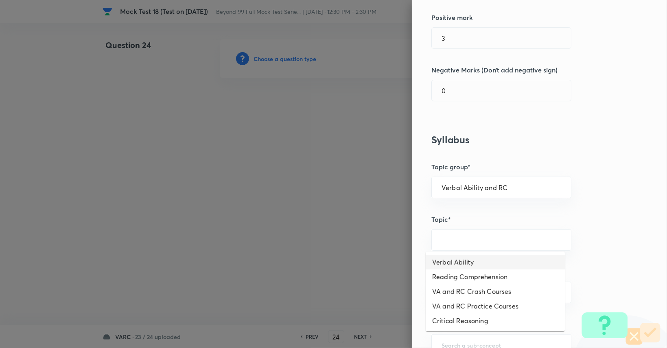
click at [476, 262] on li "Verbal Ability" at bounding box center [495, 262] width 139 height 15
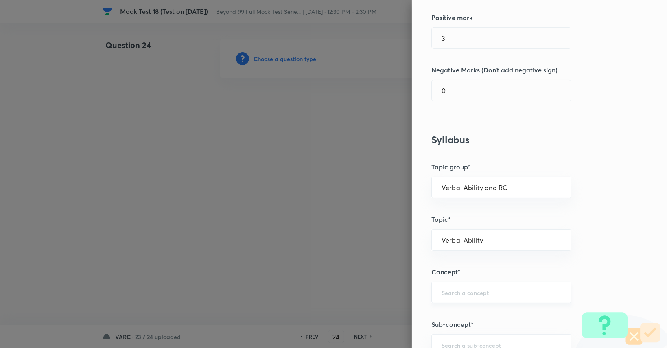
click at [476, 292] on input "text" at bounding box center [502, 293] width 120 height 8
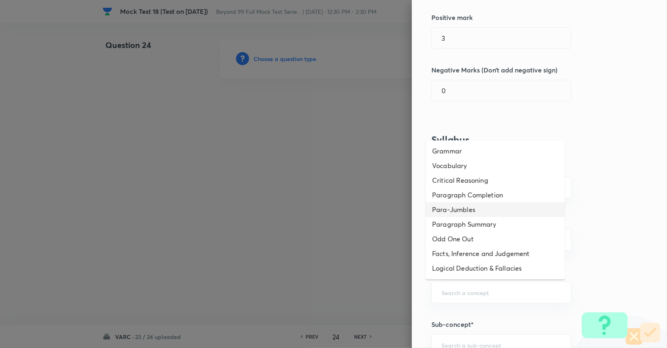
click at [473, 208] on li "Para-Jumbles" at bounding box center [495, 209] width 139 height 15
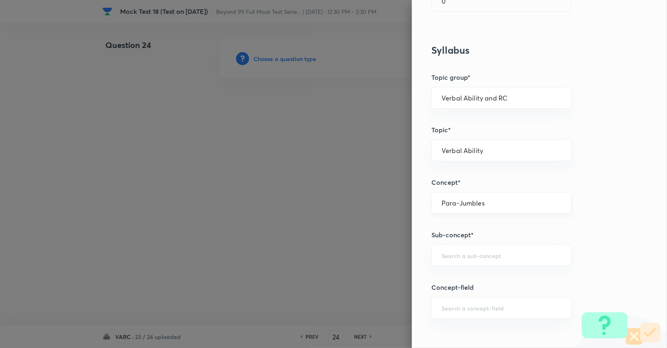
scroll to position [250, 0]
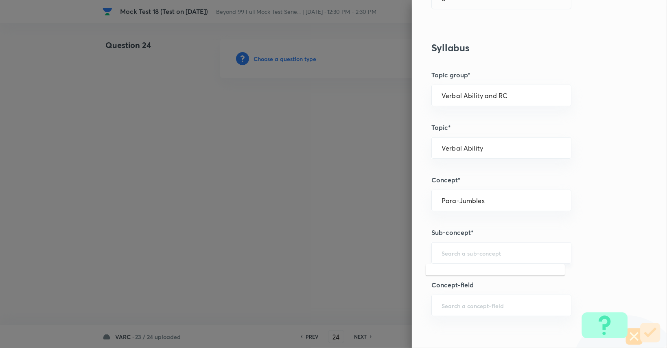
click at [476, 249] on input "text" at bounding box center [502, 253] width 120 height 8
click at [490, 290] on li "How to Solve Parajumbles" at bounding box center [495, 289] width 139 height 15
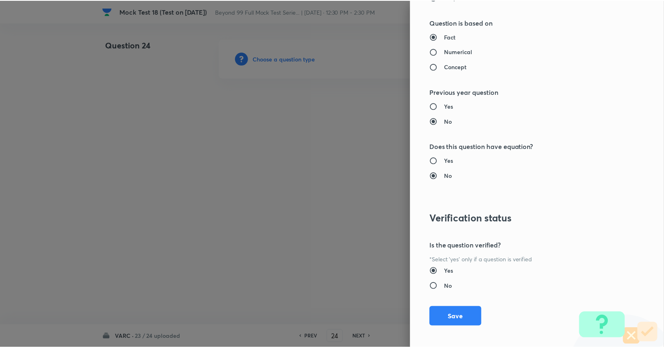
scroll to position [712, 0]
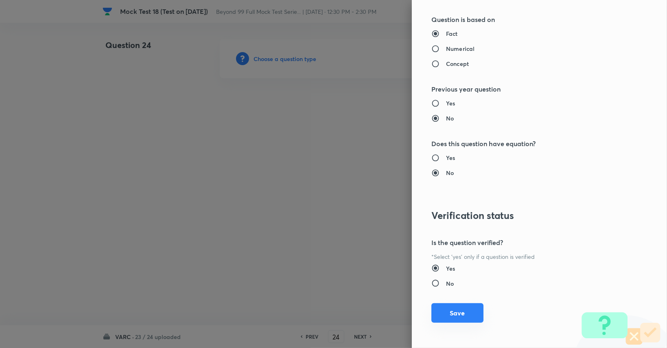
click at [474, 308] on button "Save" at bounding box center [458, 313] width 52 height 20
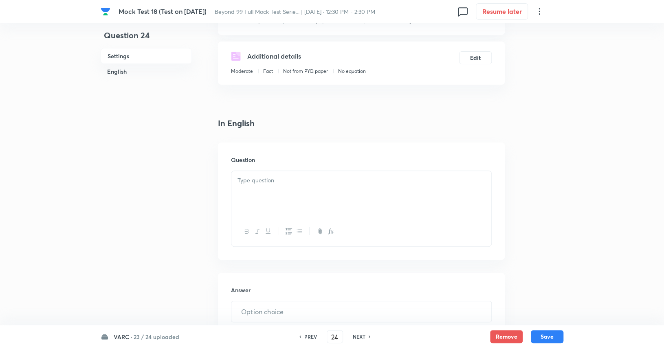
scroll to position [122, 0]
click at [438, 203] on div at bounding box center [361, 194] width 260 height 46
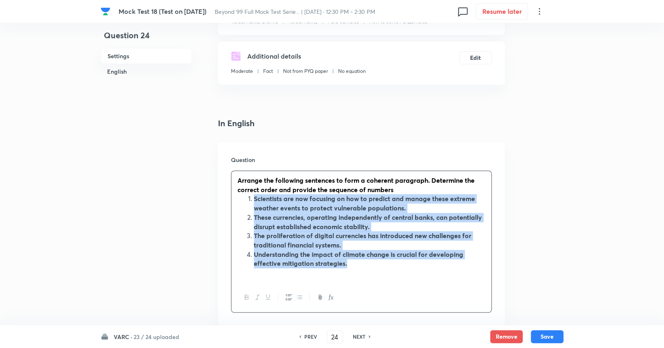
drag, startPoint x: 247, startPoint y: 200, endPoint x: 367, endPoint y: 267, distance: 138.0
click at [367, 267] on ol "Scientists are now focusing on how to predict and manage these extreme weather …" at bounding box center [361, 231] width 248 height 74
click at [247, 293] on button "button" at bounding box center [246, 297] width 11 height 10
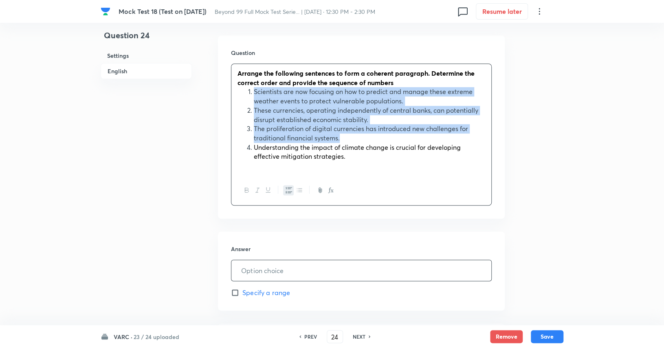
scroll to position [230, 0]
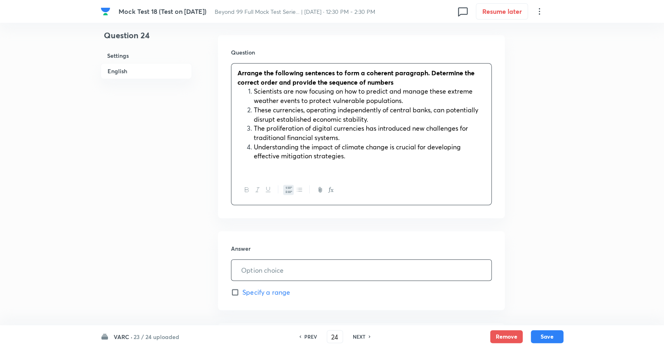
click at [294, 275] on input "text" at bounding box center [361, 270] width 260 height 21
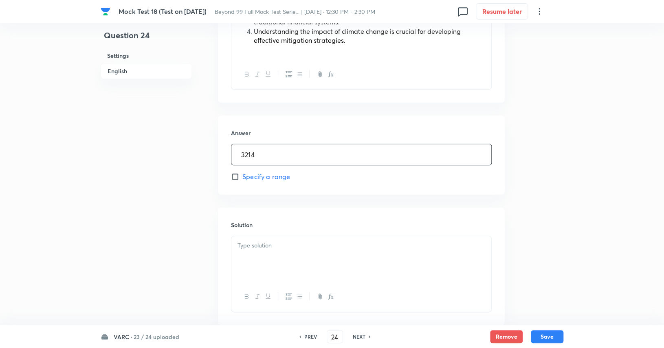
scroll to position [368, 0]
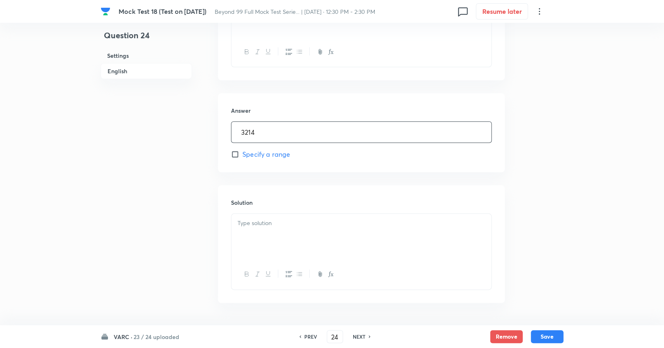
click at [333, 222] on p at bounding box center [361, 223] width 248 height 9
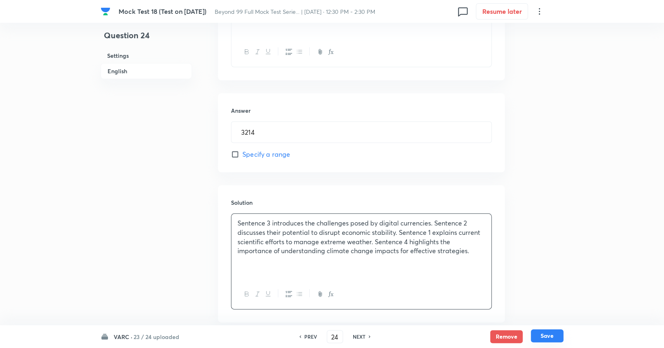
click at [558, 333] on button "Save" at bounding box center [547, 335] width 33 height 13
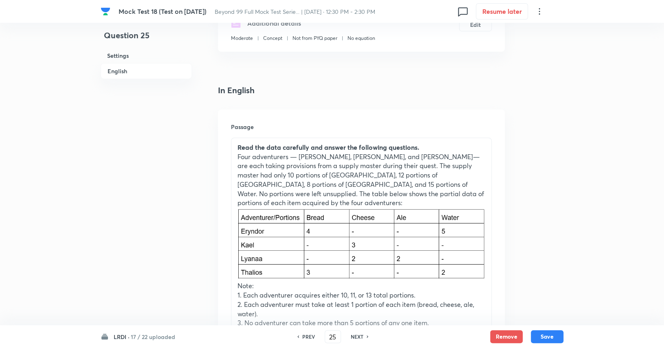
scroll to position [0, 0]
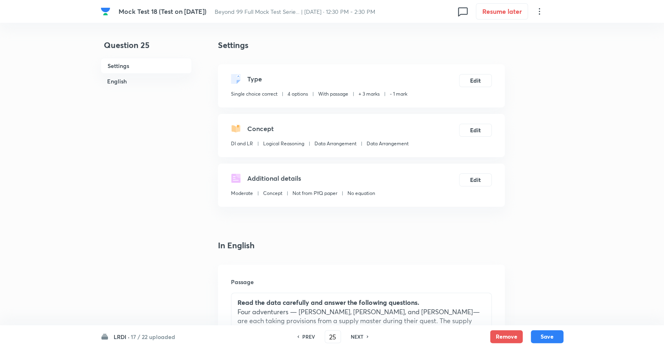
drag, startPoint x: 446, startPoint y: 5, endPoint x: 643, endPoint y: 20, distance: 198.0
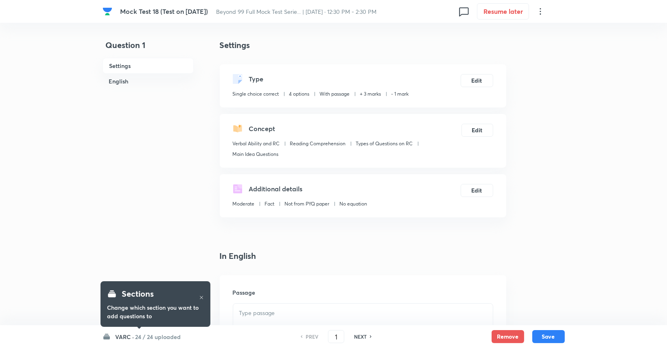
checkbox input "true"
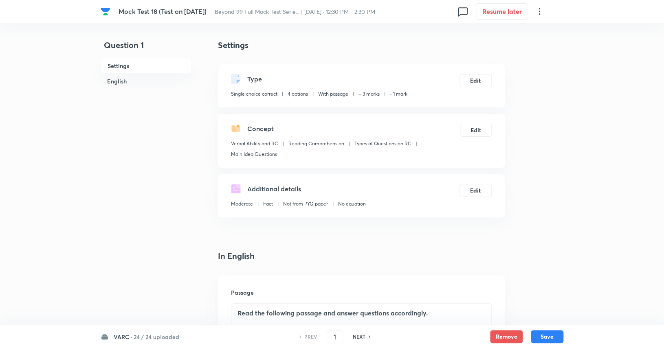
click at [129, 337] on h6 "VARC ·" at bounding box center [123, 337] width 19 height 9
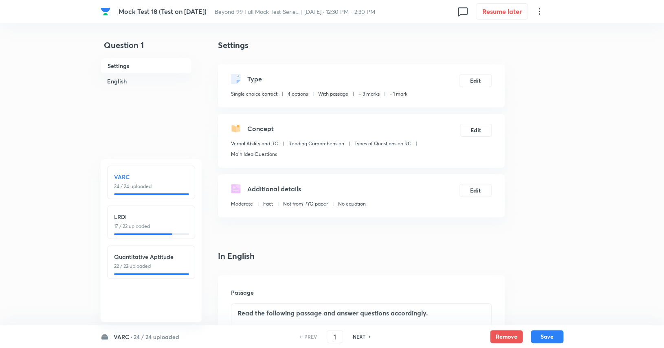
click at [160, 229] on p "17 / 22 uploaded" at bounding box center [151, 226] width 74 height 7
type input "25"
checkbox input "false"
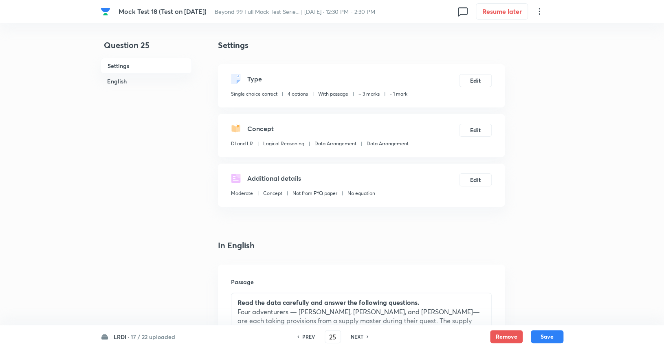
checkbox input "true"
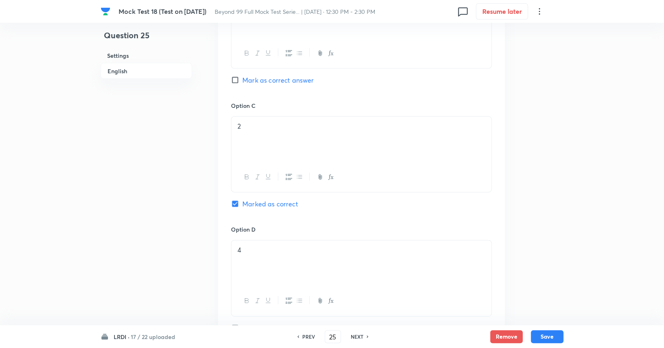
scroll to position [853, 0]
click at [334, 336] on input "25" at bounding box center [332, 337] width 15 height 14
click at [353, 334] on h6 "NEXT" at bounding box center [357, 336] width 13 height 7
type input "26"
checkbox input "false"
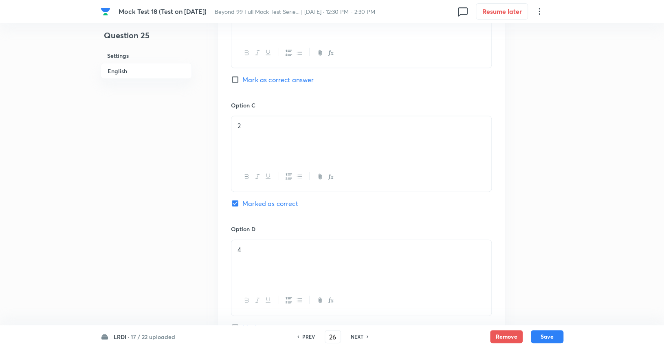
checkbox input "true"
click at [353, 334] on h6 "NEXT" at bounding box center [357, 336] width 13 height 7
type input "27"
checkbox input "false"
checkbox input "true"
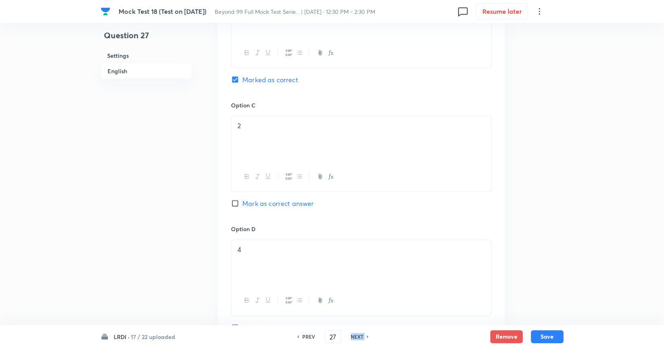
click at [353, 334] on h6 "NEXT" at bounding box center [357, 336] width 13 height 7
type input "28"
checkbox input "true"
click at [353, 334] on h6 "NEXT" at bounding box center [357, 336] width 13 height 7
type input "29"
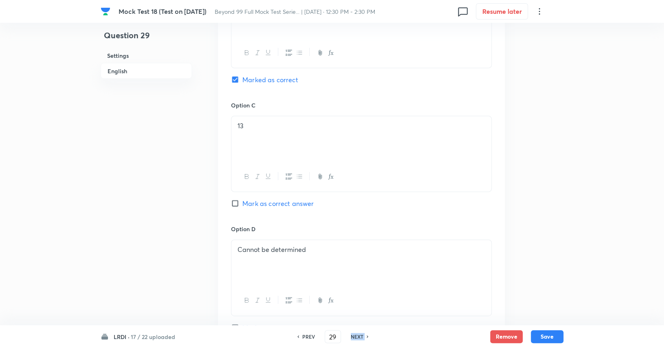
checkbox input "false"
checkbox input "true"
click at [353, 334] on h6 "NEXT" at bounding box center [357, 336] width 13 height 7
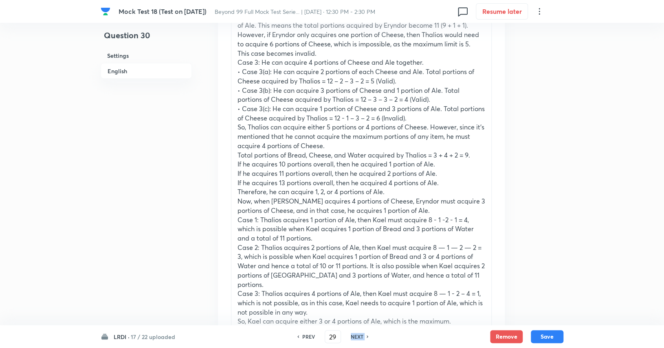
type input "30"
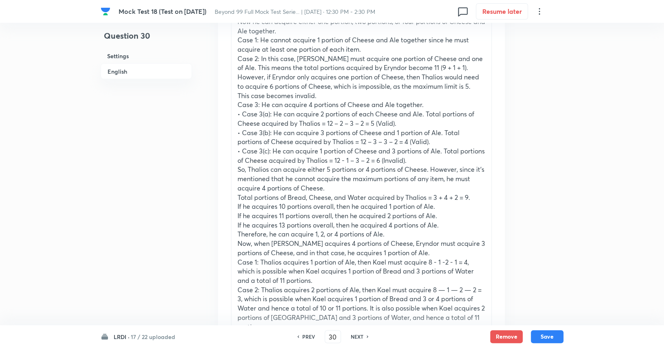
type input "24"
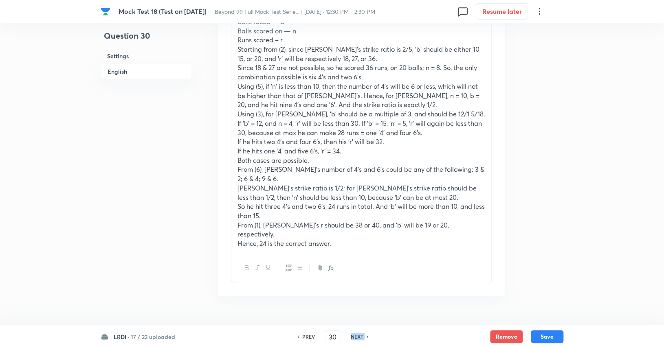
click at [353, 334] on h6 "NEXT" at bounding box center [357, 336] width 13 height 7
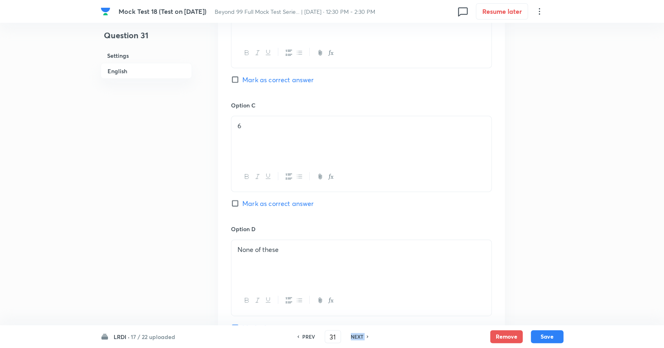
click at [353, 334] on h6 "NEXT" at bounding box center [357, 336] width 13 height 7
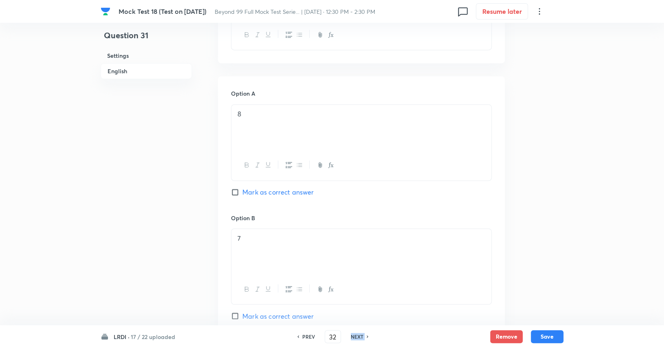
click at [353, 334] on h6 "NEXT" at bounding box center [357, 336] width 13 height 7
type input "33"
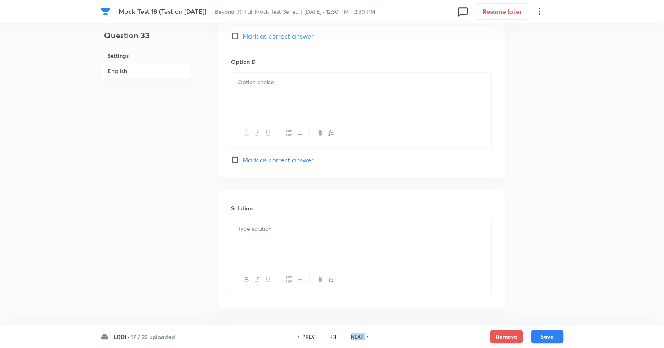
checkbox input "true"
click at [353, 334] on h6 "NEXT" at bounding box center [357, 336] width 13 height 7
type input "34"
checkbox input "false"
checkbox input "true"
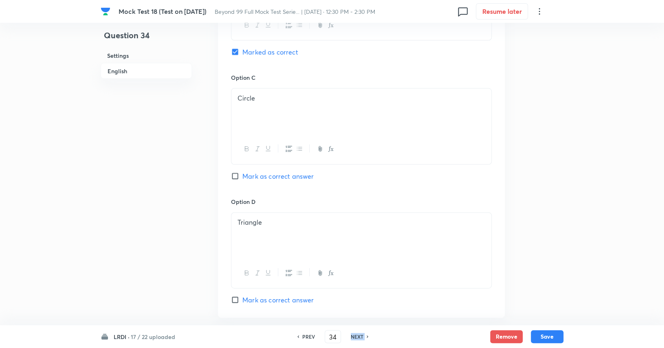
click at [353, 334] on h6 "NEXT" at bounding box center [357, 336] width 13 height 7
type input "35"
checkbox input "false"
checkbox input "true"
click at [353, 334] on h6 "NEXT" at bounding box center [357, 336] width 13 height 7
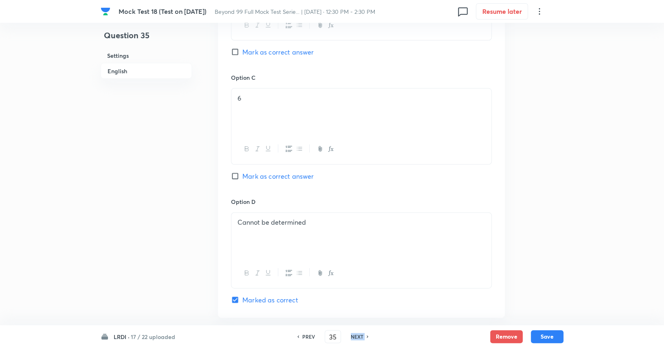
type input "36"
checkbox input "true"
click at [353, 334] on h6 "NEXT" at bounding box center [357, 336] width 13 height 7
type input "37"
checkbox input "false"
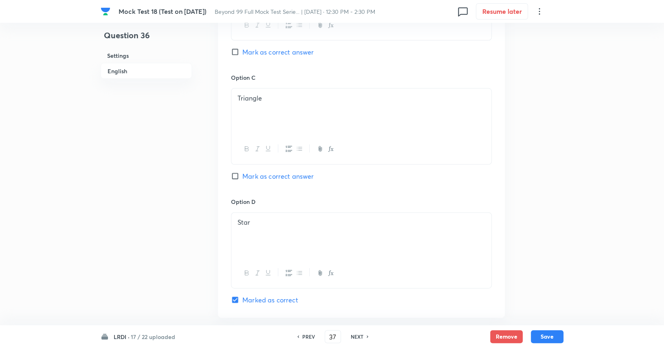
checkbox input "true"
click at [353, 334] on h6 "NEXT" at bounding box center [357, 336] width 13 height 7
type input "38"
checkbox input "false"
checkbox input "true"
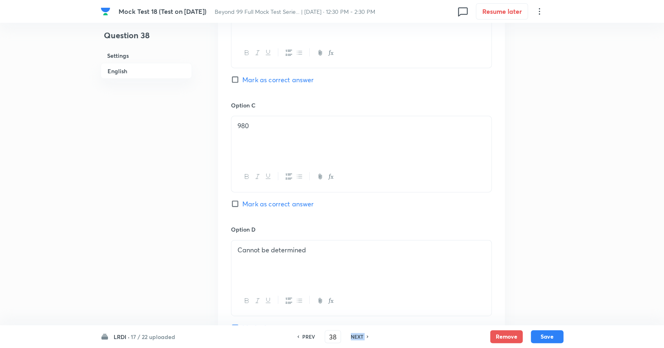
click at [353, 334] on h6 "NEXT" at bounding box center [357, 336] width 13 height 7
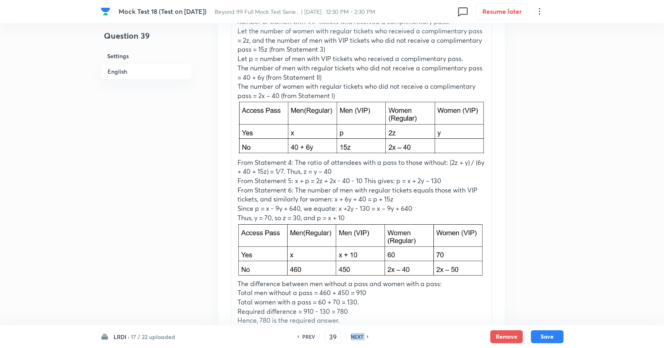
click at [353, 334] on h6 "NEXT" at bounding box center [357, 336] width 13 height 7
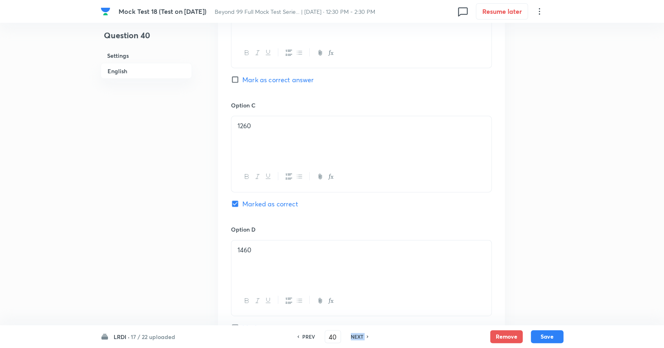
click at [353, 334] on h6 "NEXT" at bounding box center [357, 336] width 13 height 7
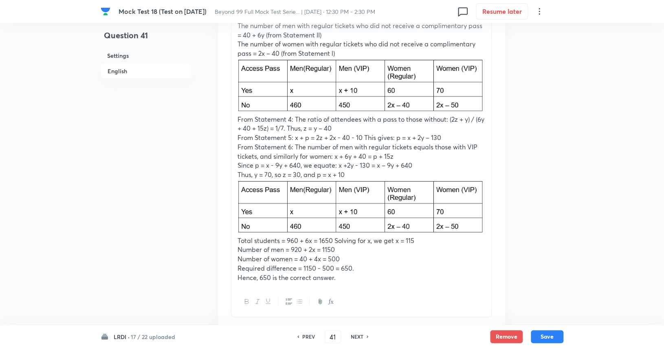
click at [353, 334] on h6 "NEXT" at bounding box center [357, 336] width 13 height 7
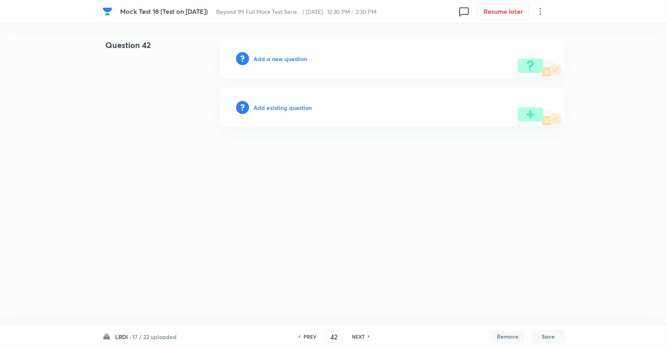
click at [353, 334] on h6 "NEXT" at bounding box center [358, 336] width 13 height 7
click at [311, 339] on h6 "PREV" at bounding box center [310, 336] width 13 height 7
click at [311, 338] on h6 "PREV" at bounding box center [310, 336] width 13 height 7
type input "41"
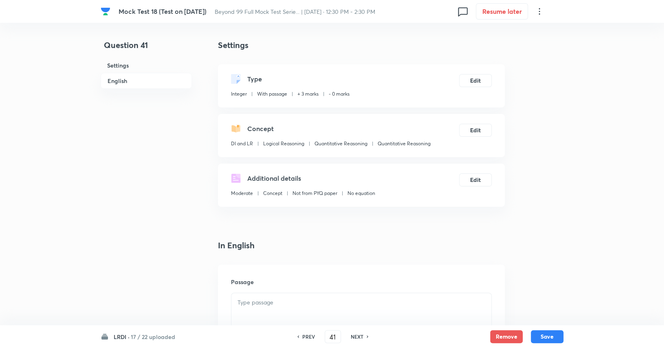
type input "650"
click at [311, 338] on h6 "PREV" at bounding box center [308, 336] width 13 height 7
type input "40"
checkbox input "true"
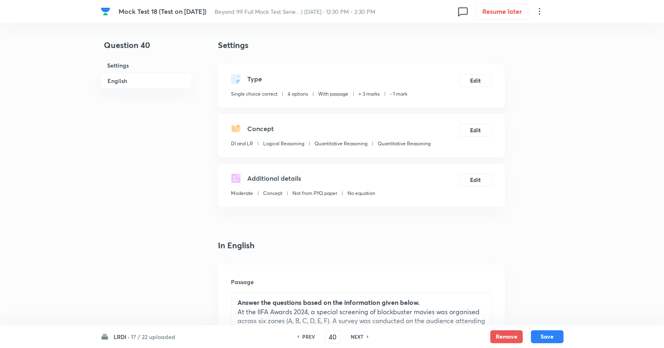
click at [312, 340] on h6 "PREV" at bounding box center [308, 336] width 13 height 7
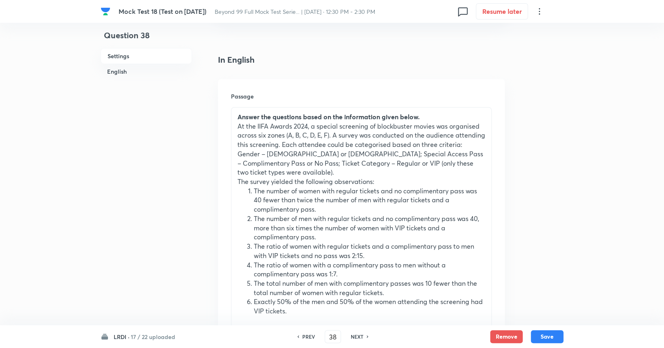
scroll to position [190, 0]
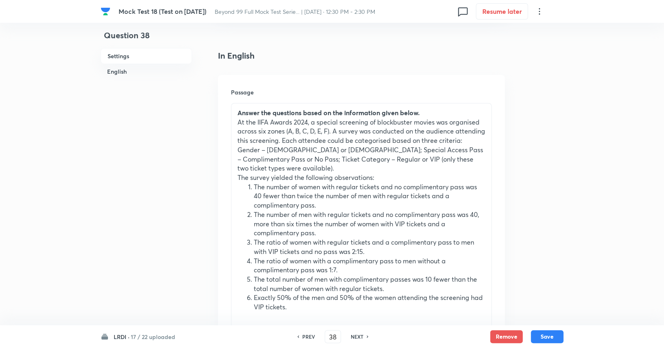
click at [306, 333] on h6 "PREV" at bounding box center [308, 336] width 13 height 7
type input "37"
checkbox input "false"
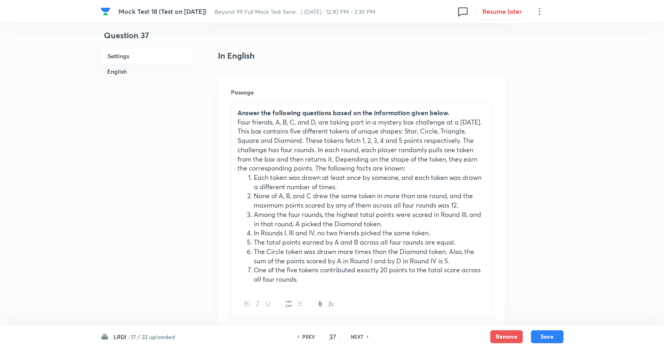
checkbox input "true"
click at [361, 336] on h6 "NEXT" at bounding box center [357, 336] width 13 height 7
type input "38"
checkbox input "false"
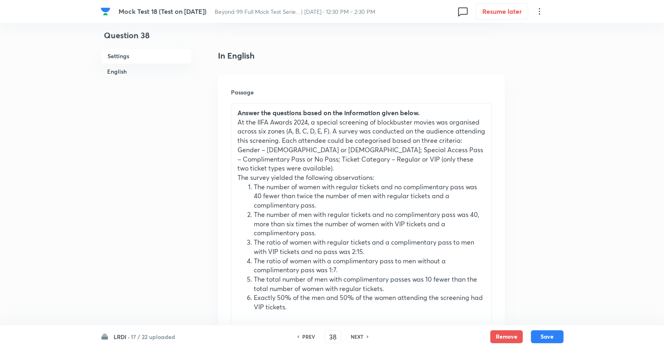
checkbox input "true"
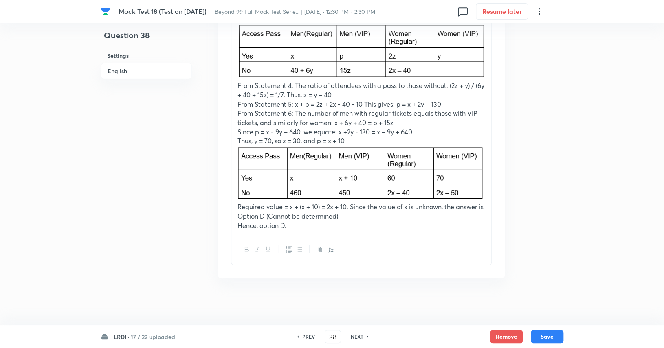
scroll to position [1313, 0]
click at [361, 336] on h6 "NEXT" at bounding box center [357, 336] width 13 height 7
type input "39"
type input "780"
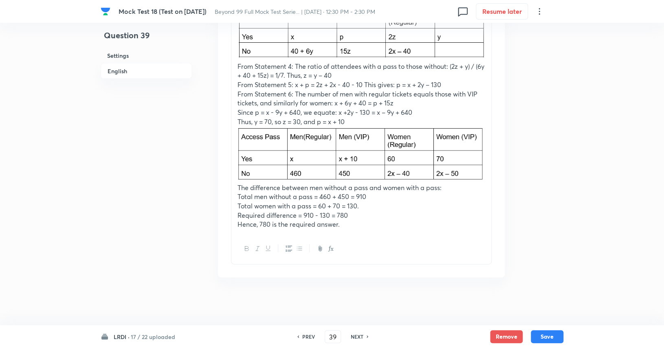
click at [303, 332] on div "PREV 39 ​ NEXT" at bounding box center [332, 336] width 105 height 13
click at [305, 335] on h6 "PREV" at bounding box center [308, 336] width 13 height 7
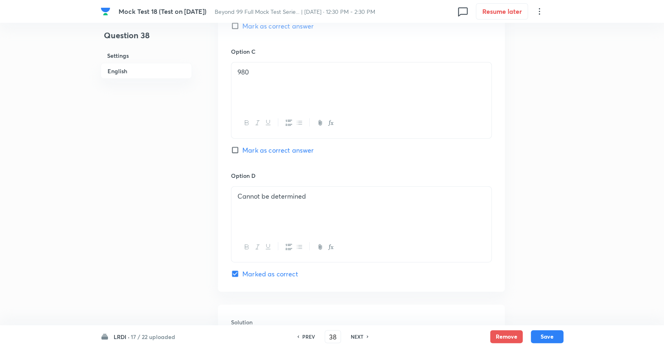
scroll to position [1313, 0]
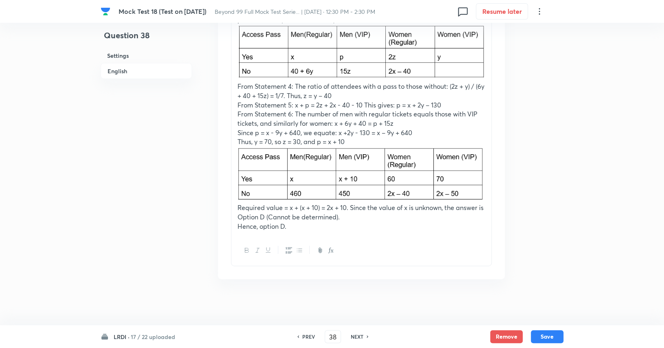
click at [358, 337] on h6 "NEXT" at bounding box center [357, 336] width 13 height 7
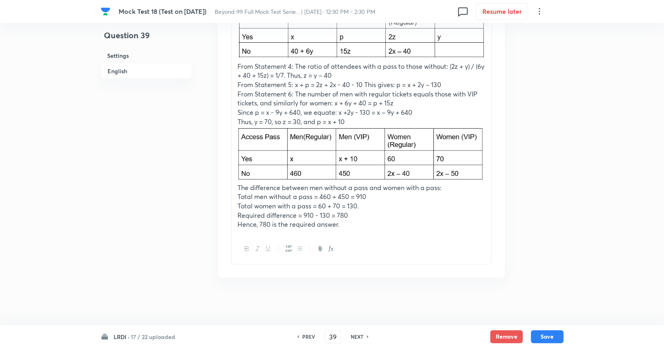
click at [358, 336] on h6 "NEXT" at bounding box center [357, 336] width 13 height 7
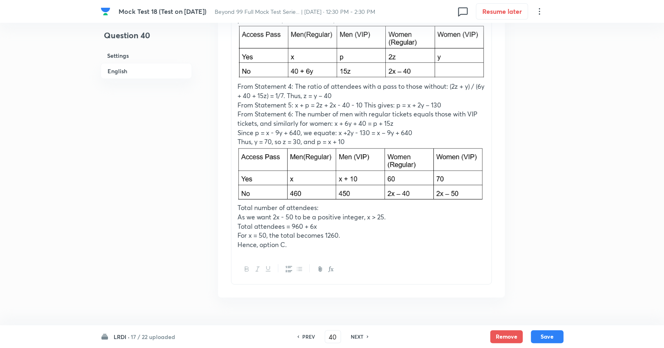
click at [358, 336] on h6 "NEXT" at bounding box center [357, 336] width 13 height 7
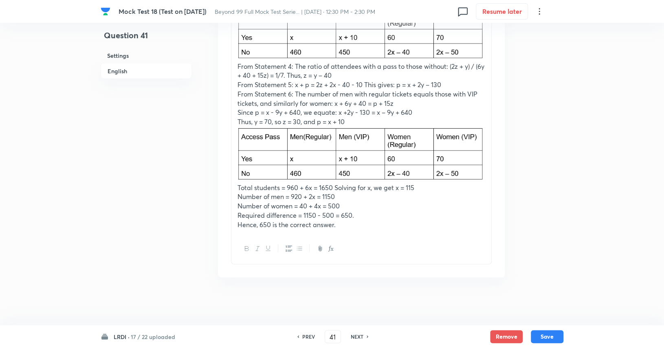
click at [358, 336] on h6 "NEXT" at bounding box center [357, 336] width 13 height 7
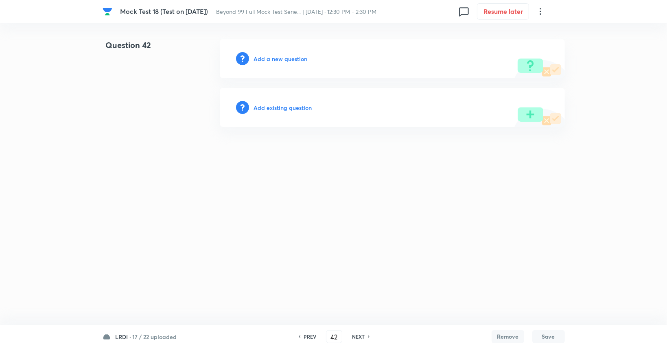
click at [311, 336] on h6 "PREV" at bounding box center [310, 336] width 13 height 7
click at [311, 336] on h6 "PREV" at bounding box center [308, 336] width 13 height 7
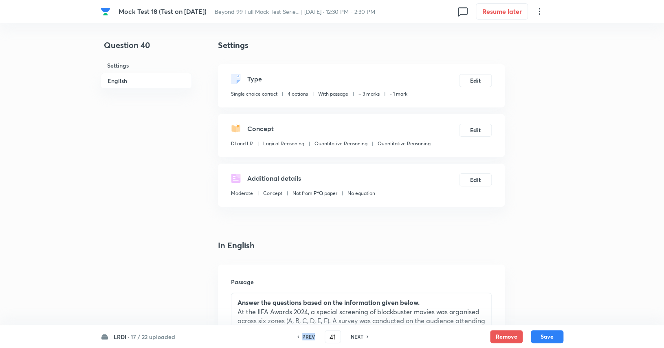
type input "40"
checkbox input "true"
click at [311, 336] on h6 "PREV" at bounding box center [308, 336] width 13 height 7
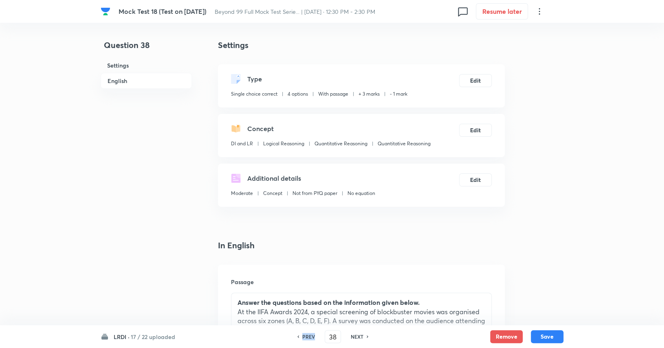
type input "37"
checkbox input "false"
checkbox input "true"
click at [311, 336] on h6 "PREV" at bounding box center [308, 336] width 13 height 7
type input "36"
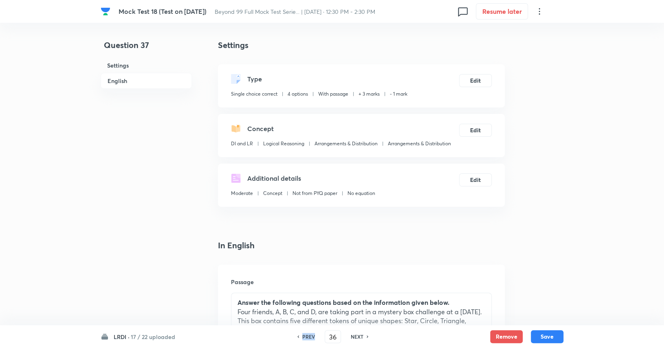
checkbox input "false"
checkbox input "true"
click at [311, 336] on h6 "PREV" at bounding box center [308, 336] width 13 height 7
type input "35"
checkbox input "true"
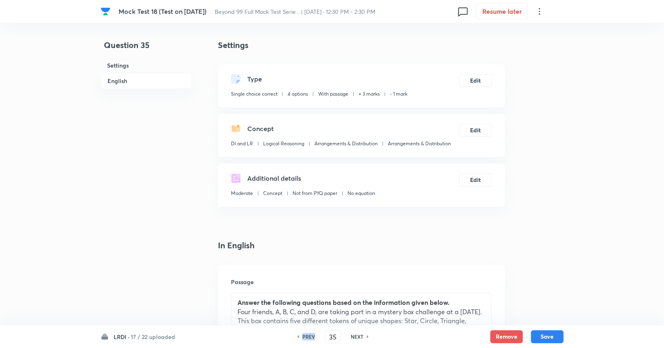
click at [311, 336] on h6 "PREV" at bounding box center [308, 336] width 13 height 7
type input "34"
checkbox input "false"
checkbox input "true"
click at [311, 336] on h6 "PREV" at bounding box center [308, 336] width 13 height 7
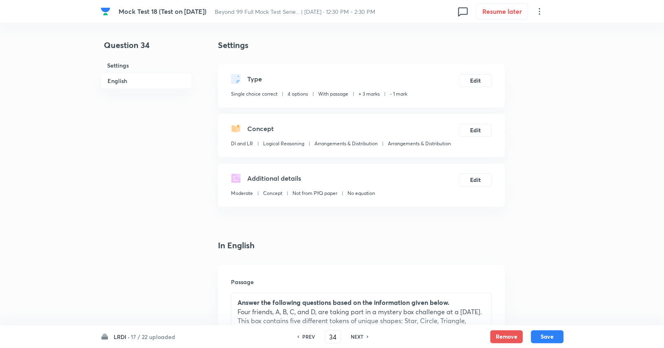
type input "33"
checkbox input "false"
checkbox input "true"
click at [311, 336] on h6 "PREV" at bounding box center [308, 336] width 13 height 7
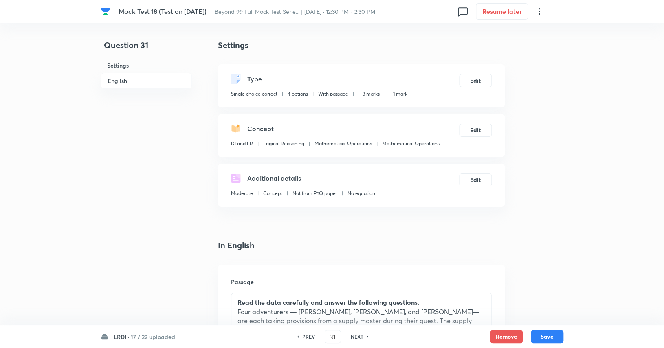
click at [311, 336] on h6 "PREV" at bounding box center [308, 336] width 13 height 7
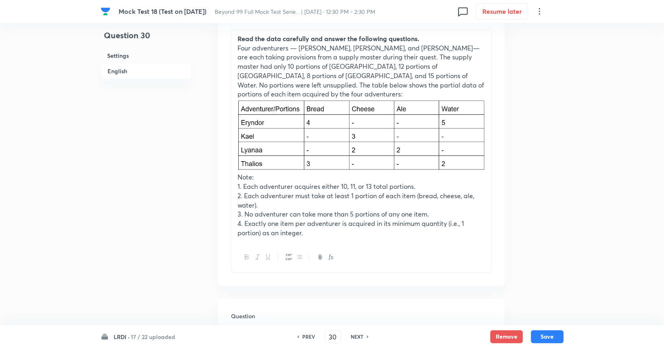
scroll to position [266, 0]
click at [364, 338] on div "NEXT" at bounding box center [358, 336] width 22 height 7
type input "33"
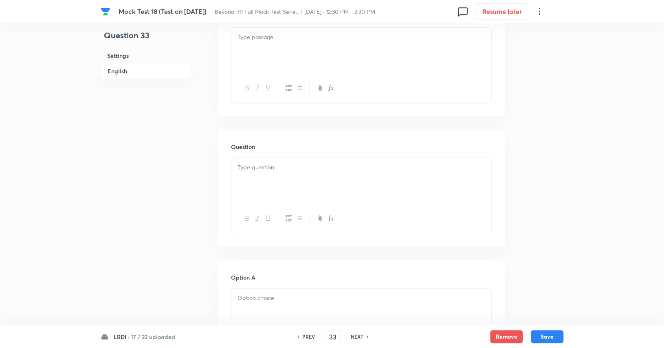
checkbox input "true"
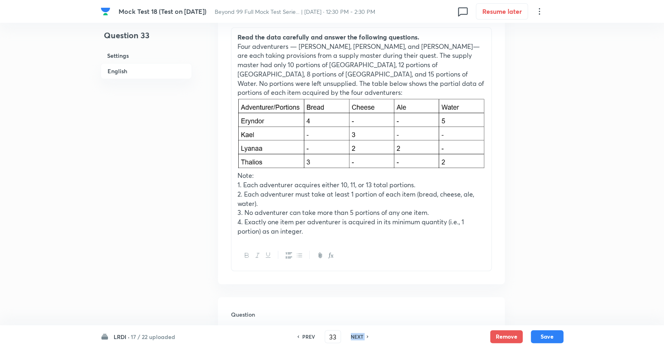
click at [364, 338] on div "NEXT" at bounding box center [358, 336] width 22 height 7
type input "34"
checkbox input "false"
checkbox input "true"
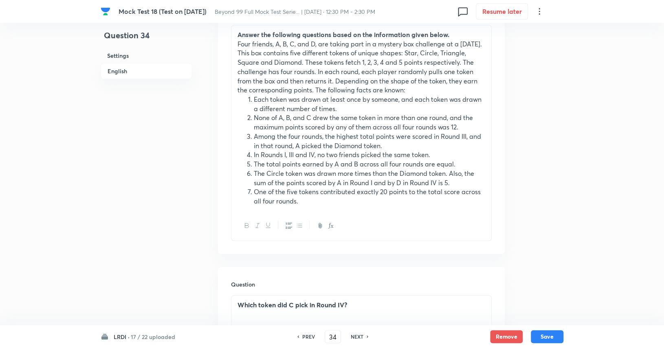
scroll to position [237, 0]
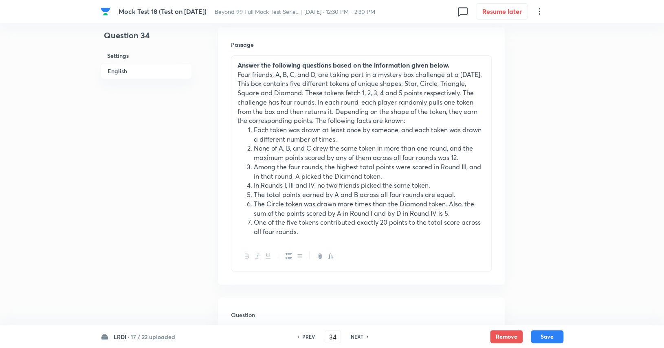
click at [362, 339] on h6 "NEXT" at bounding box center [357, 336] width 13 height 7
type input "35"
checkbox input "false"
checkbox input "true"
click at [362, 339] on h6 "NEXT" at bounding box center [357, 336] width 13 height 7
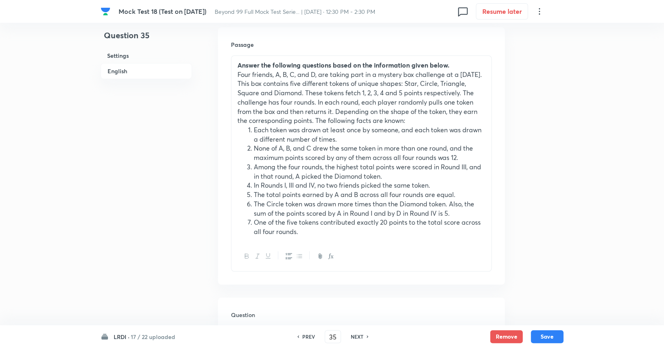
type input "36"
checkbox input "true"
click at [362, 339] on h6 "NEXT" at bounding box center [357, 336] width 13 height 7
type input "37"
checkbox input "false"
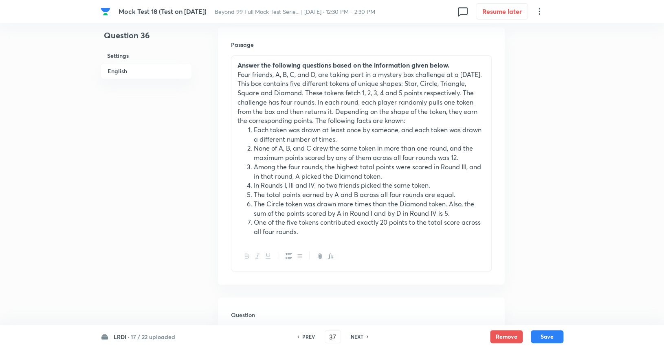
checkbox input "true"
click at [362, 339] on h6 "NEXT" at bounding box center [357, 336] width 13 height 7
type input "38"
checkbox input "false"
checkbox input "true"
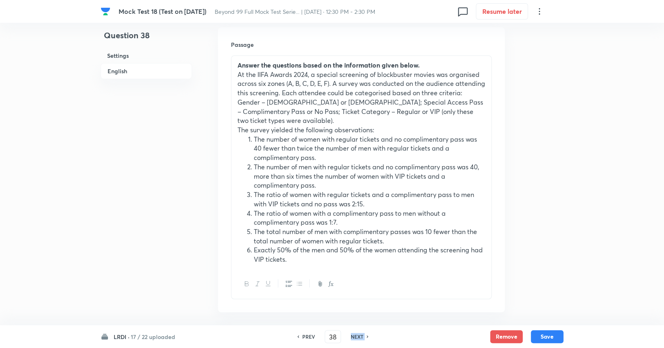
click at [362, 339] on h6 "NEXT" at bounding box center [357, 336] width 13 height 7
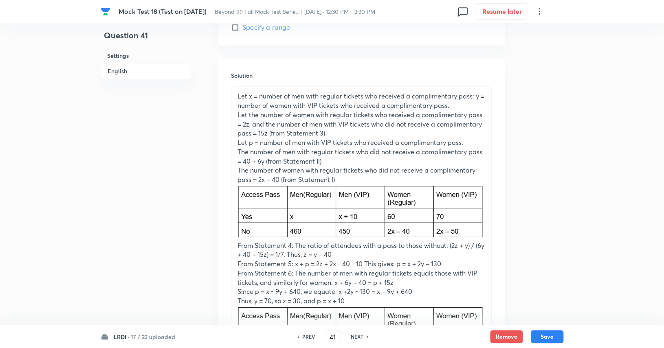
scroll to position [728, 0]
click at [362, 337] on h6 "NEXT" at bounding box center [357, 336] width 13 height 7
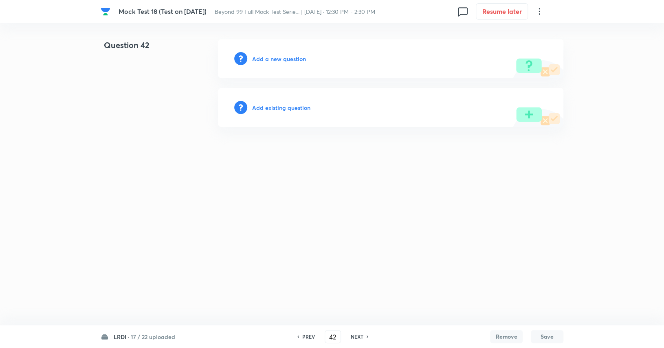
scroll to position [0, 0]
click at [362, 337] on h6 "NEXT" at bounding box center [358, 336] width 13 height 7
click at [151, 336] on h6 "17 / 22 uploaded" at bounding box center [155, 337] width 44 height 9
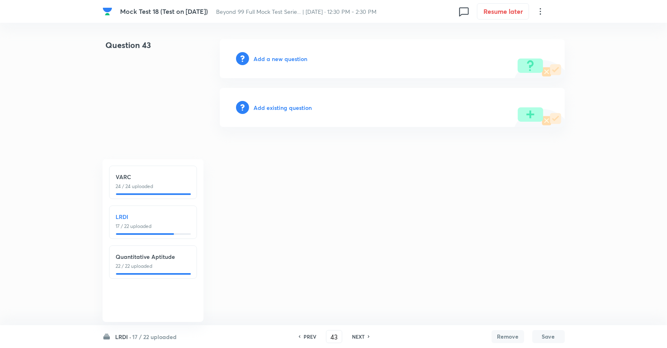
click at [143, 220] on h6 "LRDI" at bounding box center [153, 217] width 74 height 9
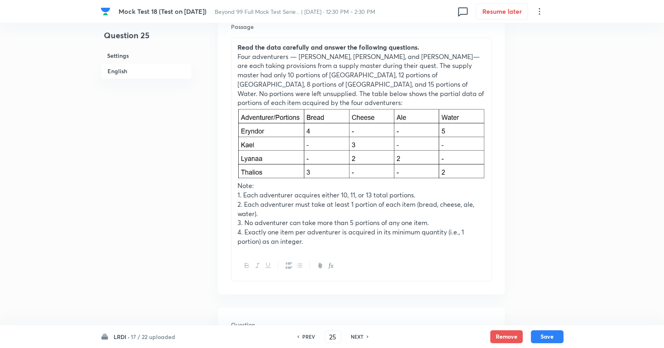
scroll to position [256, 0]
click at [358, 336] on h6 "NEXT" at bounding box center [357, 336] width 13 height 7
type input "26"
checkbox input "false"
checkbox input "true"
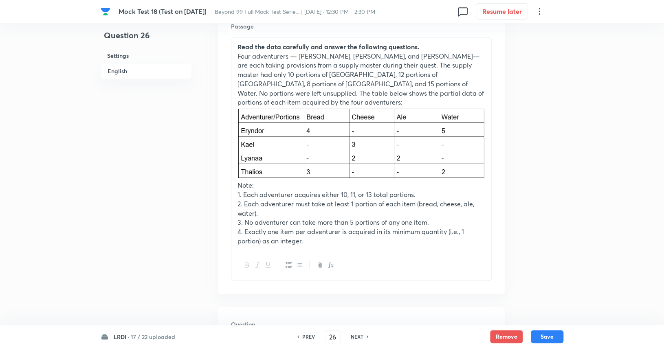
click at [358, 336] on h6 "NEXT" at bounding box center [357, 336] width 13 height 7
type input "27"
checkbox input "false"
checkbox input "true"
click at [358, 336] on h6 "NEXT" at bounding box center [357, 336] width 13 height 7
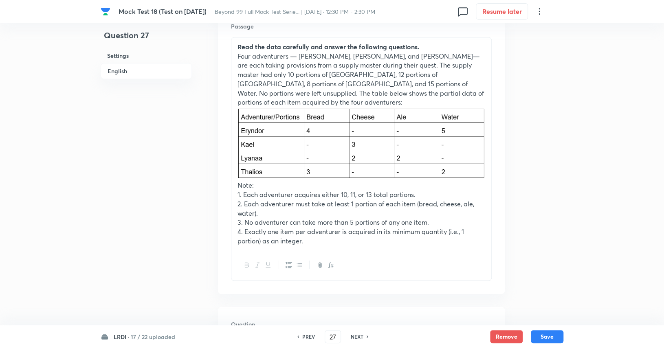
type input "28"
checkbox input "true"
click at [358, 336] on h6 "NEXT" at bounding box center [357, 336] width 13 height 7
type input "29"
checkbox input "false"
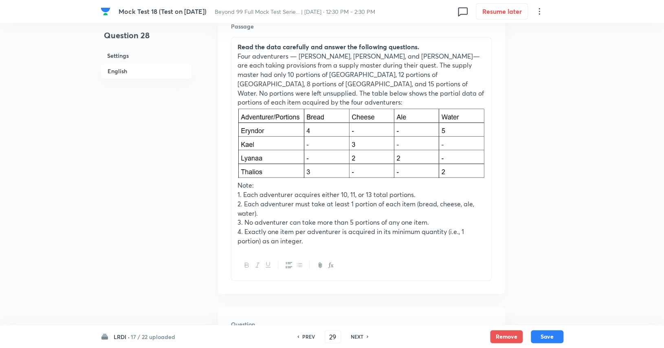
checkbox input "true"
click at [358, 336] on h6 "NEXT" at bounding box center [357, 336] width 13 height 7
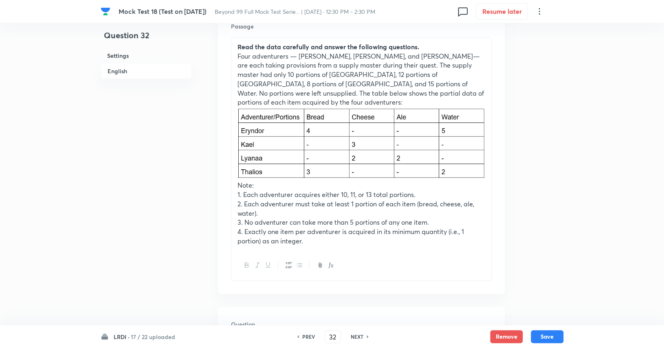
type input "33"
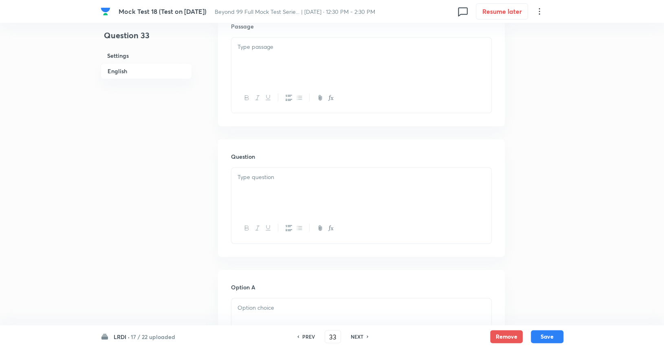
checkbox input "true"
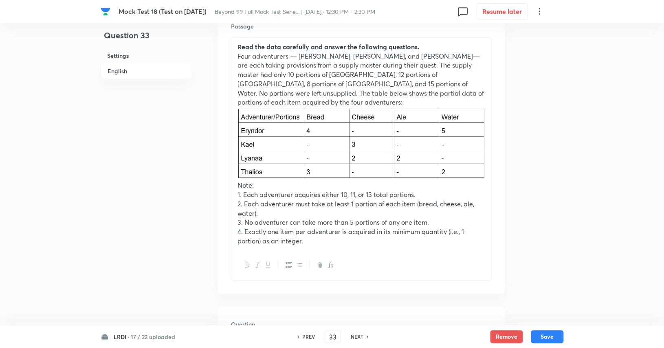
click at [358, 336] on h6 "NEXT" at bounding box center [357, 336] width 13 height 7
type input "34"
checkbox input "false"
checkbox input "true"
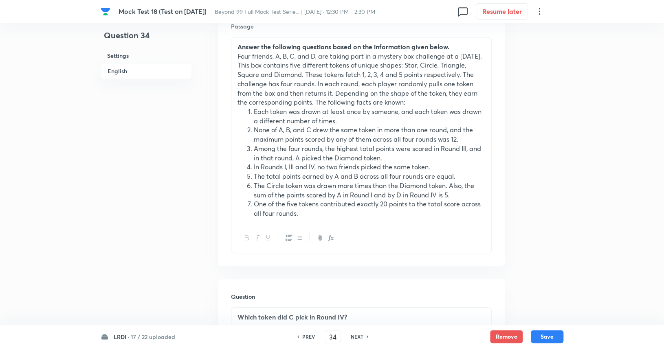
click at [307, 335] on h6 "PREV" at bounding box center [308, 336] width 13 height 7
type input "33"
checkbox input "true"
checkbox input "false"
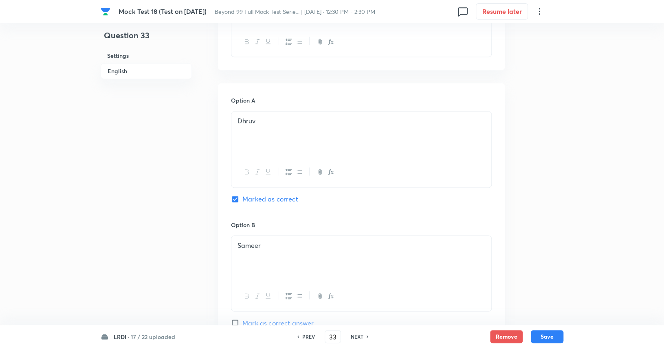
scroll to position [611, 0]
click at [304, 338] on h6 "PREV" at bounding box center [308, 336] width 13 height 7
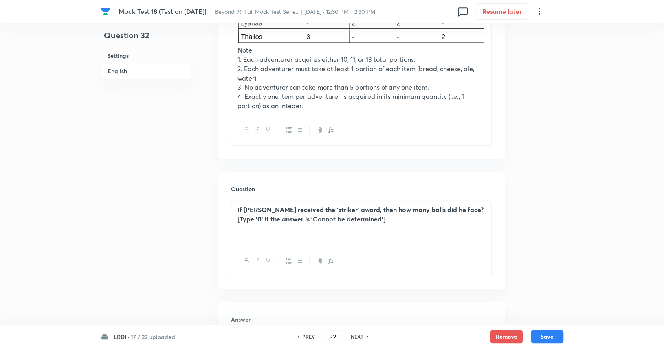
scroll to position [397, 0]
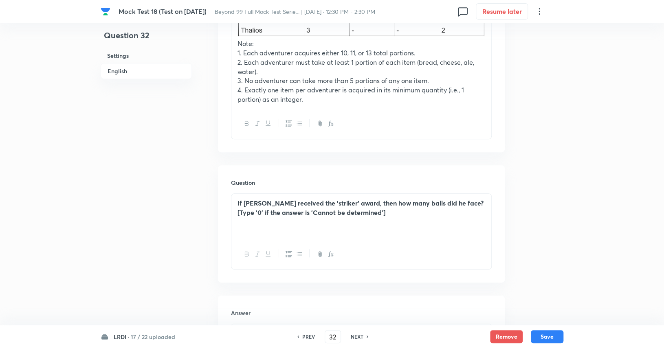
click at [305, 334] on h6 "PREV" at bounding box center [308, 336] width 13 height 7
click at [142, 338] on h6 "17 / 22 uploaded" at bounding box center [153, 337] width 44 height 9
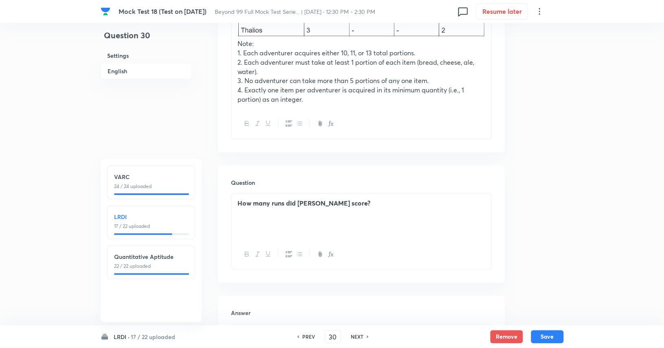
click at [129, 229] on p "17 / 22 uploaded" at bounding box center [151, 226] width 74 height 7
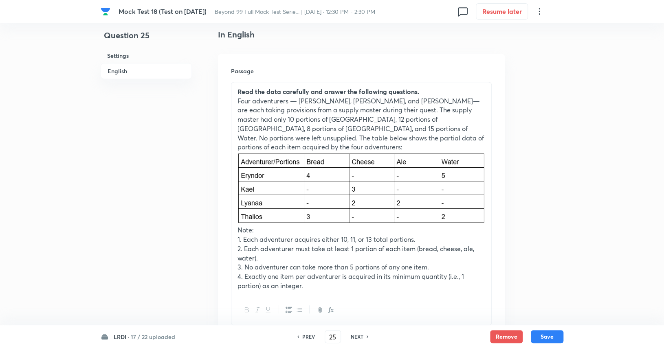
scroll to position [208, 0]
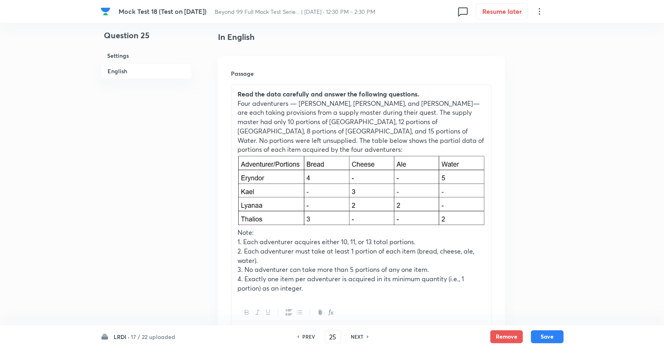
click at [360, 338] on h6 "NEXT" at bounding box center [357, 336] width 13 height 7
type input "26"
checkbox input "false"
checkbox input "true"
click at [360, 338] on h6 "NEXT" at bounding box center [357, 336] width 13 height 7
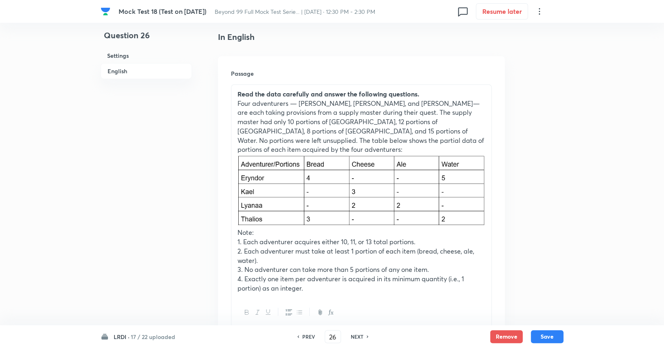
type input "27"
checkbox input "false"
checkbox input "true"
click at [360, 338] on h6 "NEXT" at bounding box center [357, 336] width 13 height 7
type input "28"
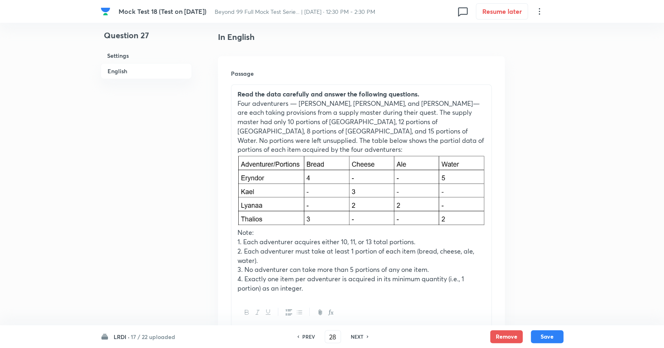
checkbox input "true"
click at [360, 338] on h6 "NEXT" at bounding box center [357, 336] width 13 height 7
type input "29"
checkbox input "false"
checkbox input "true"
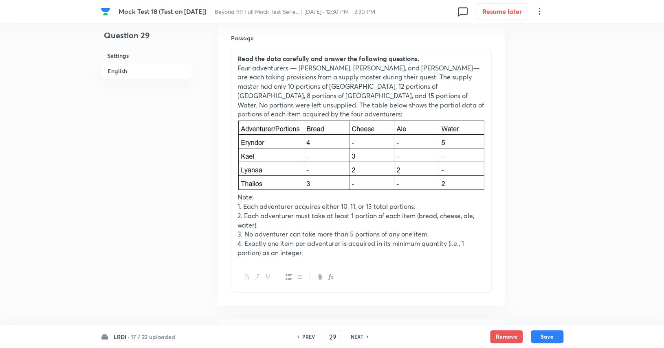
scroll to position [243, 0]
click at [359, 337] on h6 "NEXT" at bounding box center [357, 336] width 13 height 7
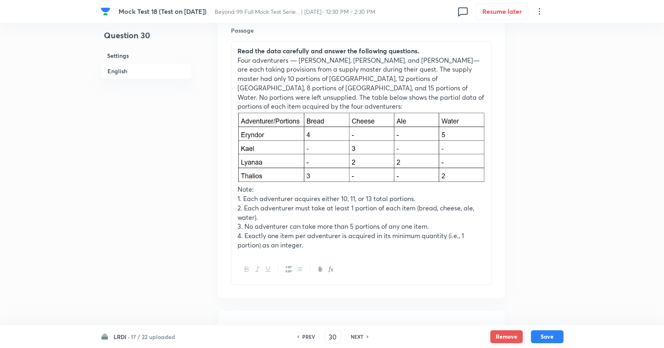
scroll to position [246, 0]
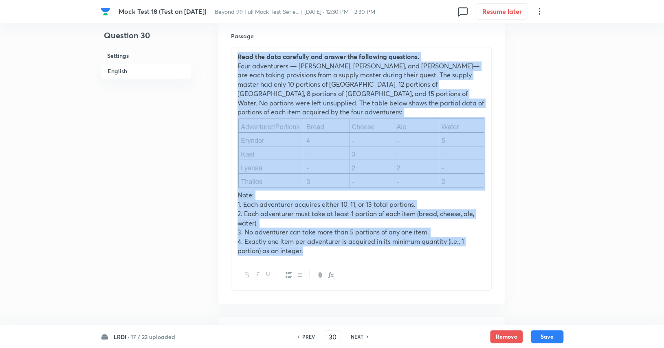
drag, startPoint x: 315, startPoint y: 247, endPoint x: 218, endPoint y: 55, distance: 215.4
click at [218, 55] on div "Passage Read the data carefully and answer the following questions. Four advent…" at bounding box center [361, 161] width 287 height 285
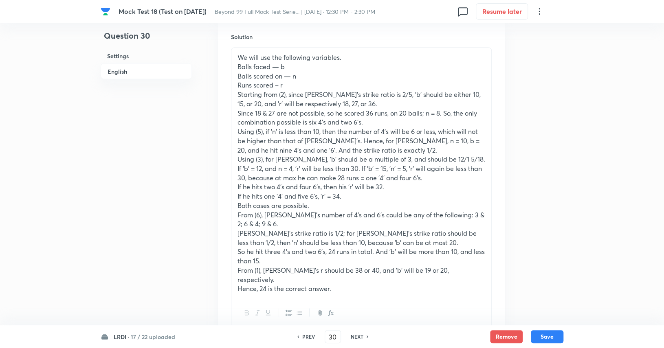
scroll to position [791, 0]
click at [553, 340] on button "Save" at bounding box center [547, 335] width 33 height 13
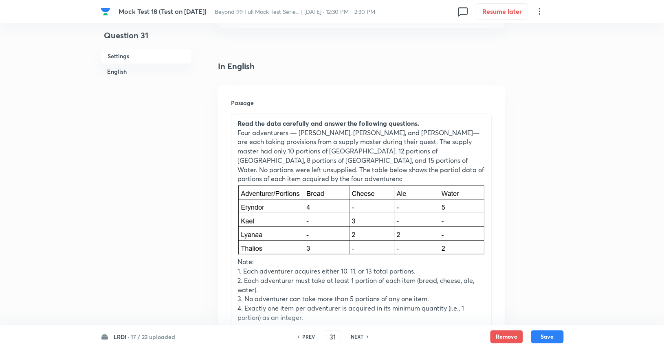
scroll to position [182, 0]
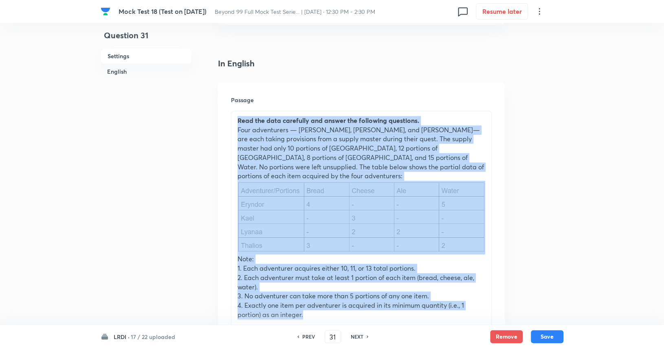
drag, startPoint x: 237, startPoint y: 120, endPoint x: 366, endPoint y: 303, distance: 223.8
click at [366, 303] on div "Read the data carefully and answer the following questions. Four adventurers — …" at bounding box center [361, 217] width 260 height 213
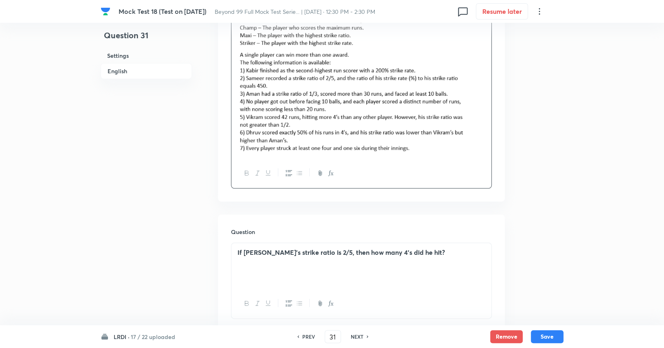
scroll to position [376, 0]
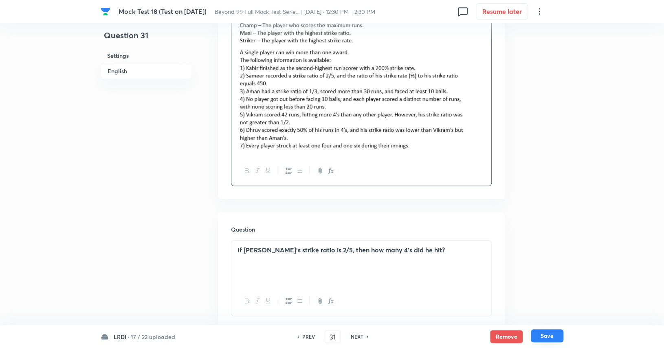
click at [553, 340] on button "Save" at bounding box center [547, 335] width 33 height 13
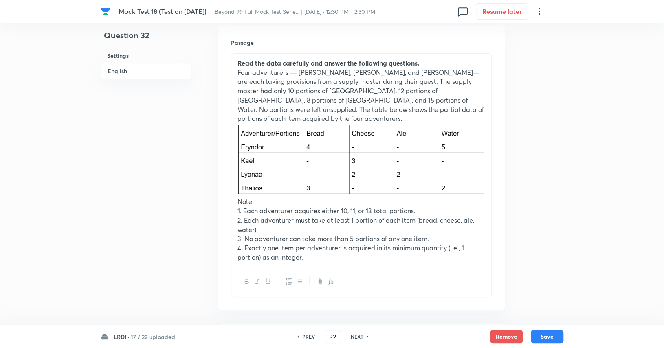
scroll to position [239, 0]
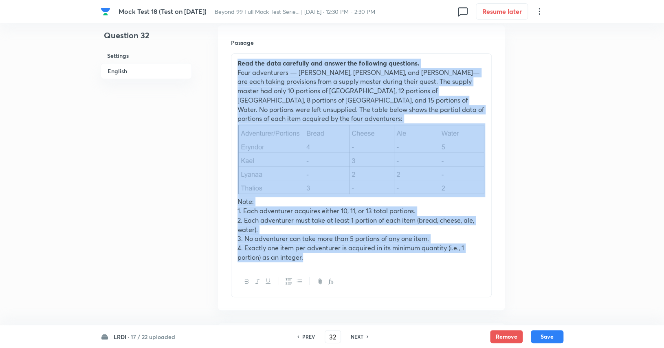
drag, startPoint x: 236, startPoint y: 63, endPoint x: 325, endPoint y: 245, distance: 202.9
click at [325, 245] on div "Read the data carefully and answer the following questions. Four adventurers — …" at bounding box center [361, 160] width 260 height 213
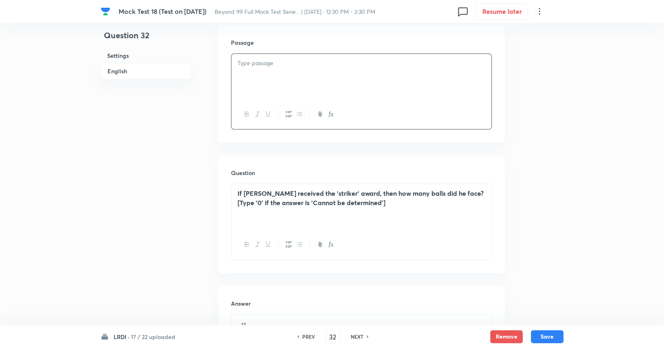
click at [325, 245] on button "button" at bounding box center [330, 244] width 11 height 10
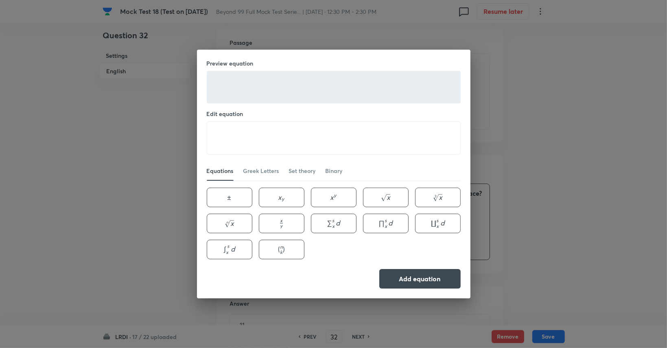
click at [487, 159] on div "Preview equation Edit equation ​ Equations Greek Letters Set theory Binary ± \p…" at bounding box center [333, 174] width 667 height 348
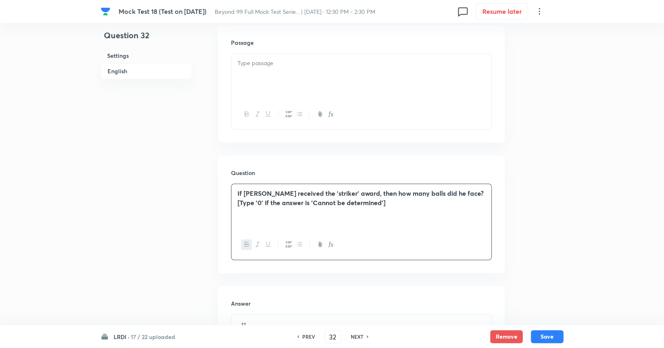
click at [308, 69] on div at bounding box center [361, 77] width 260 height 46
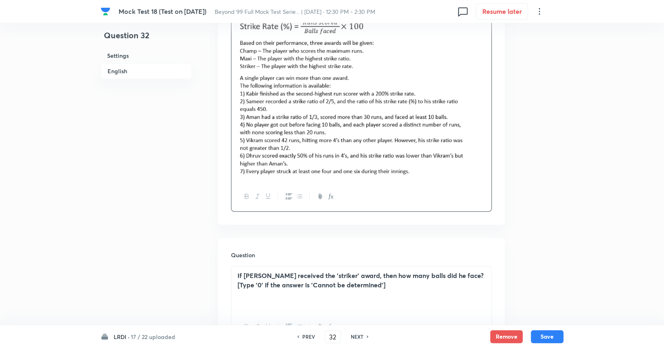
scroll to position [358, 0]
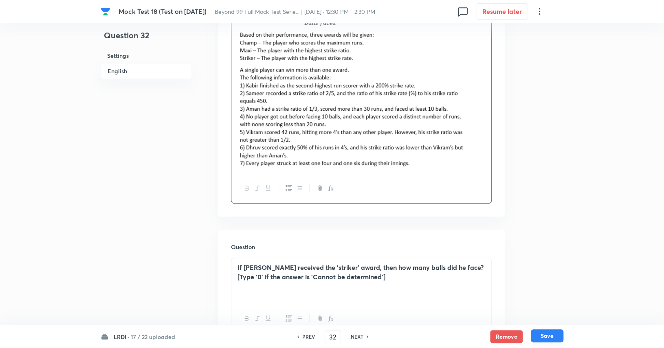
click at [555, 332] on button "Save" at bounding box center [547, 335] width 33 height 13
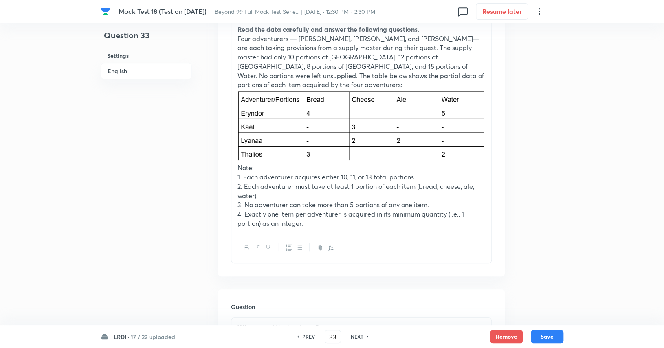
scroll to position [274, 0]
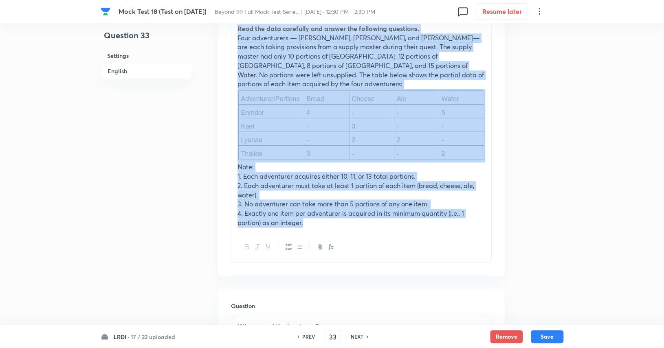
drag, startPoint x: 331, startPoint y: 206, endPoint x: 233, endPoint y: 31, distance: 201.6
click at [233, 31] on div "Read the data carefully and answer the following questions. Four adventurers — …" at bounding box center [361, 125] width 260 height 213
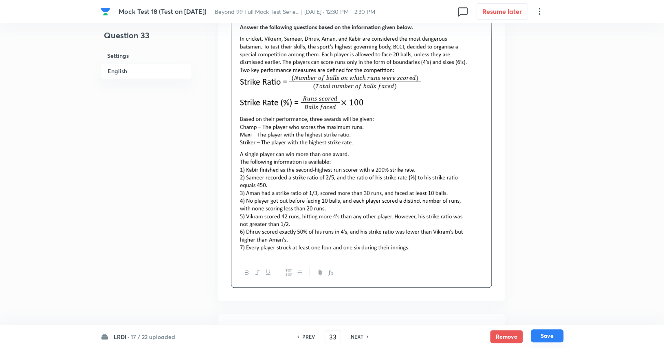
click at [536, 331] on button "Save" at bounding box center [547, 335] width 33 height 13
type input "34"
checkbox input "false"
checkbox input "true"
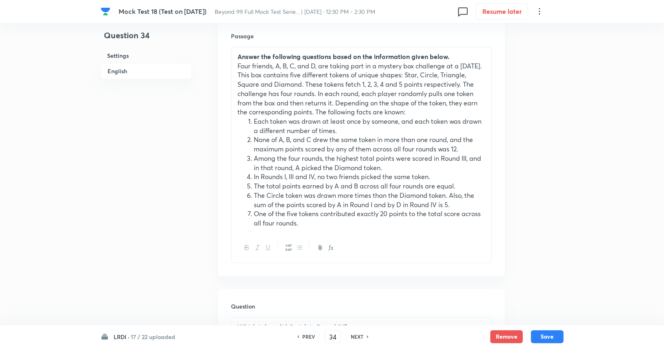
scroll to position [247, 0]
click at [362, 336] on h6 "NEXT" at bounding box center [357, 336] width 13 height 7
type input "35"
checkbox input "false"
checkbox input "true"
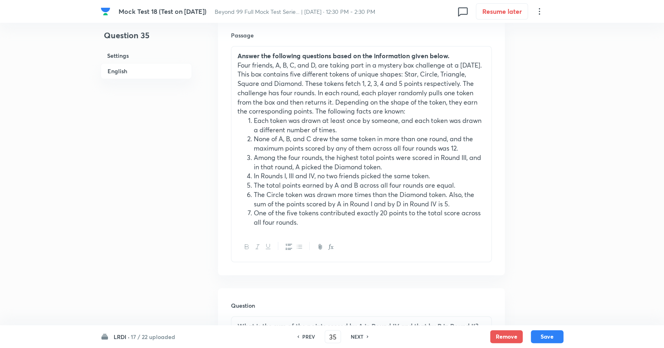
click at [362, 336] on h6 "NEXT" at bounding box center [357, 336] width 13 height 7
type input "36"
checkbox input "true"
click at [362, 336] on h6 "NEXT" at bounding box center [357, 336] width 13 height 7
type input "37"
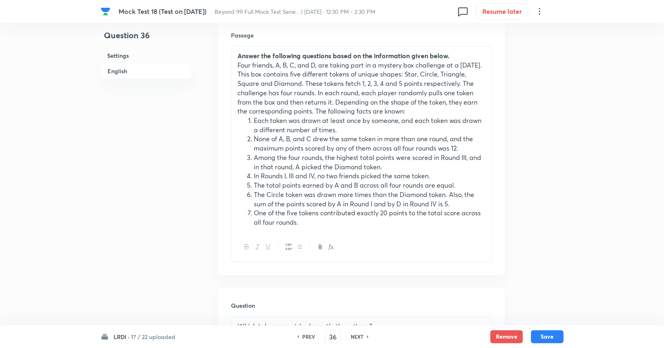
checkbox input "false"
checkbox input "true"
click at [362, 336] on h6 "NEXT" at bounding box center [357, 336] width 13 height 7
type input "38"
checkbox input "false"
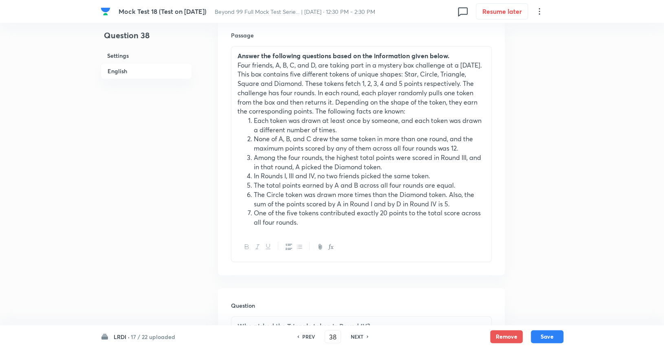
checkbox input "true"
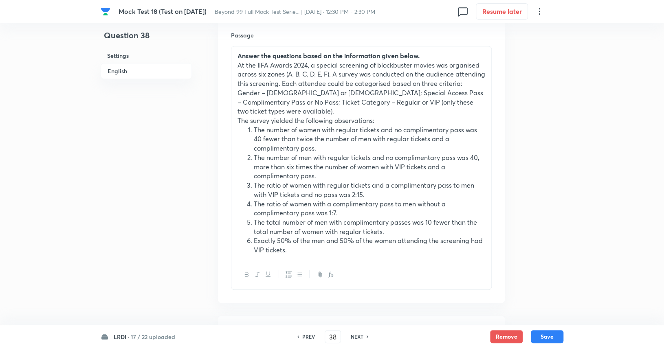
click at [362, 336] on h6 "NEXT" at bounding box center [357, 336] width 13 height 7
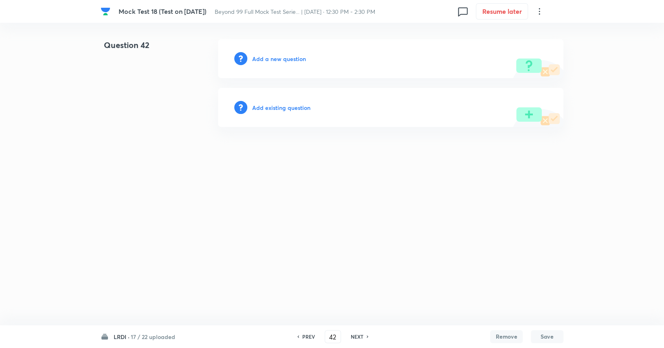
scroll to position [0, 0]
click at [302, 338] on div "PREV" at bounding box center [309, 336] width 22 height 7
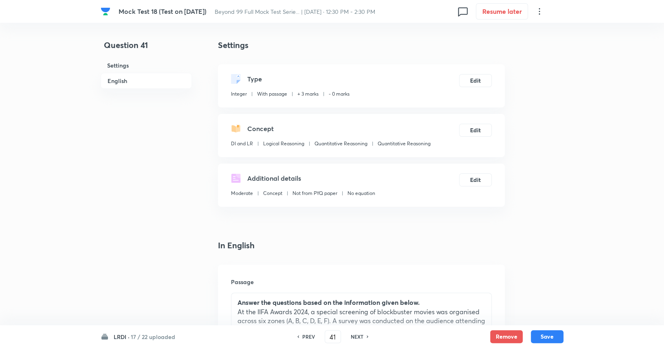
click at [302, 338] on h6 "PREV" at bounding box center [308, 336] width 13 height 7
type input "37"
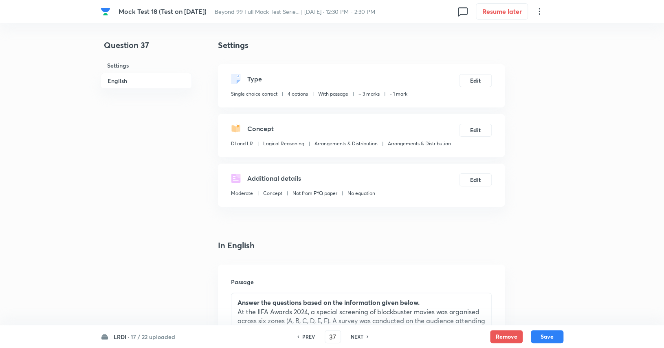
checkbox input "false"
checkbox input "true"
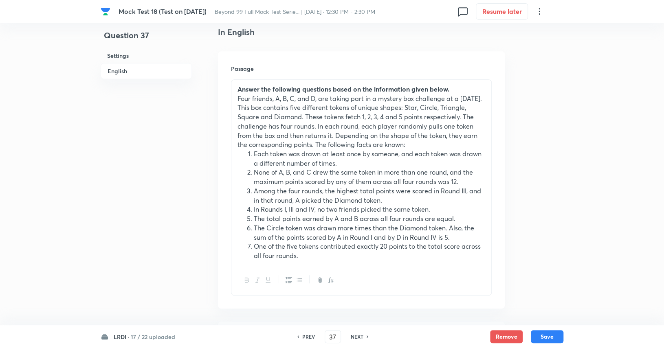
scroll to position [235, 0]
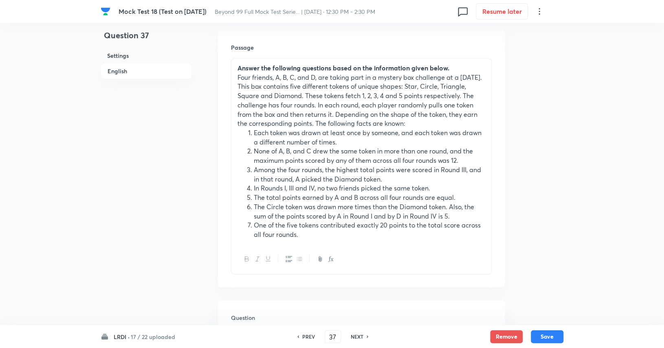
click at [303, 335] on h6 "PREV" at bounding box center [308, 336] width 13 height 7
type input "36"
checkbox input "false"
checkbox input "true"
click at [303, 335] on h6 "PREV" at bounding box center [308, 336] width 13 height 7
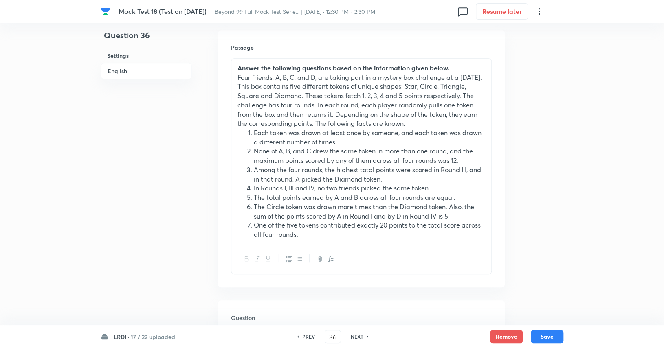
type input "35"
checkbox input "true"
click at [303, 335] on h6 "PREV" at bounding box center [308, 336] width 13 height 7
type input "34"
checkbox input "true"
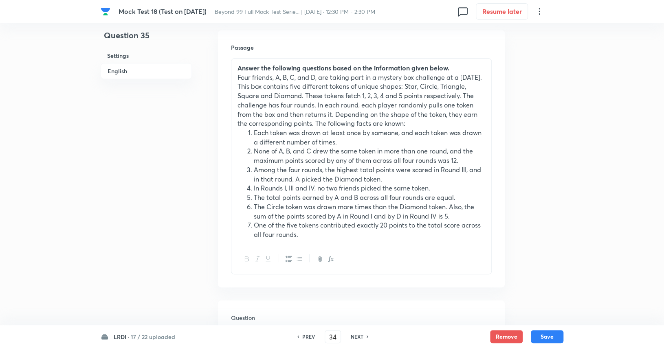
checkbox input "false"
click at [303, 335] on h6 "PREV" at bounding box center [308, 336] width 13 height 7
type input "33"
checkbox input "false"
checkbox input "true"
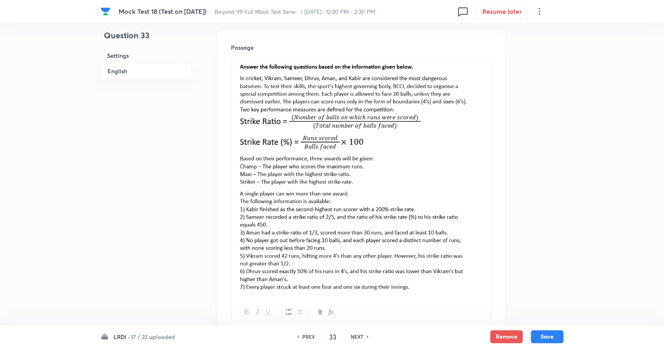
click at [352, 336] on h6 "NEXT" at bounding box center [357, 336] width 13 height 7
type input "34"
checkbox input "false"
checkbox input "true"
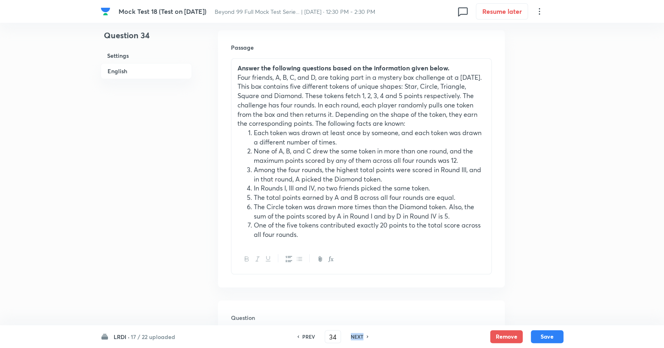
click at [352, 336] on h6 "NEXT" at bounding box center [357, 336] width 13 height 7
type input "35"
checkbox input "false"
checkbox input "true"
click at [352, 336] on h6 "NEXT" at bounding box center [357, 336] width 13 height 7
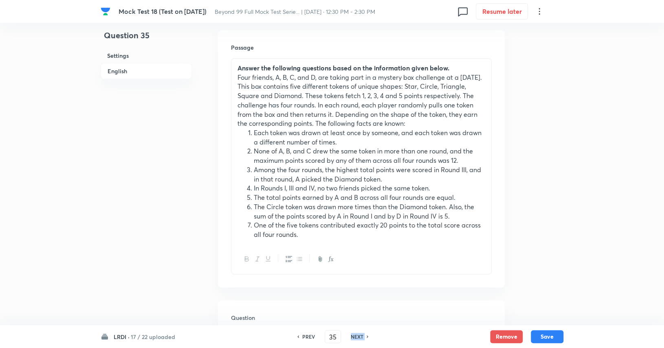
type input "36"
checkbox input "true"
click at [352, 336] on h6 "NEXT" at bounding box center [357, 336] width 13 height 7
type input "37"
checkbox input "false"
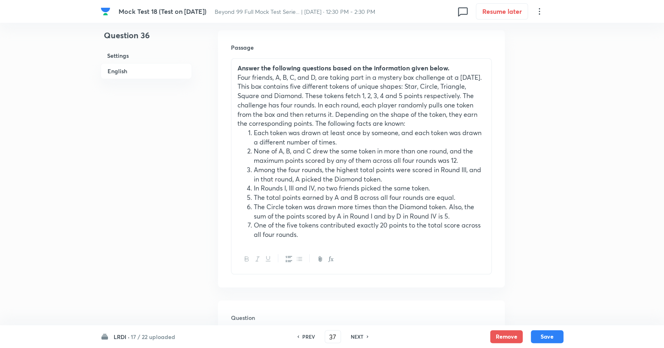
checkbox input "true"
click at [352, 336] on h6 "NEXT" at bounding box center [357, 336] width 13 height 7
type input "38"
checkbox input "false"
checkbox input "true"
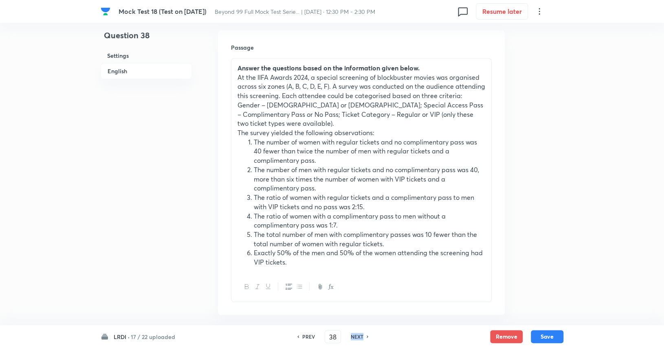
click at [352, 336] on h6 "NEXT" at bounding box center [357, 336] width 13 height 7
click at [303, 339] on h6 "PREV" at bounding box center [308, 336] width 13 height 7
type input "37"
checkbox input "false"
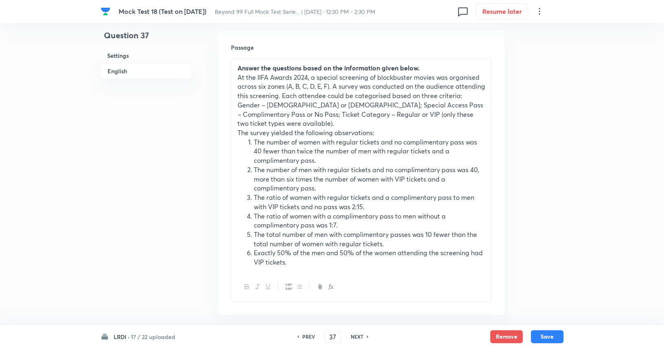
checkbox input "true"
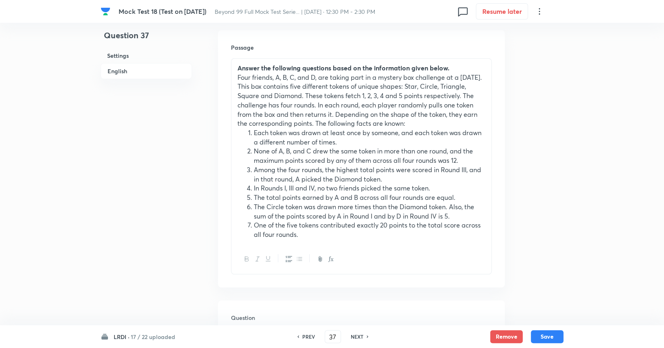
click at [351, 336] on h6 "NEXT" at bounding box center [357, 336] width 13 height 7
type input "38"
checkbox input "false"
checkbox input "true"
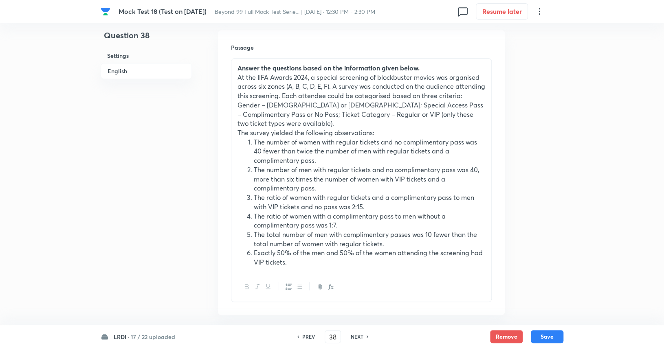
click at [351, 336] on h6 "NEXT" at bounding box center [357, 336] width 13 height 7
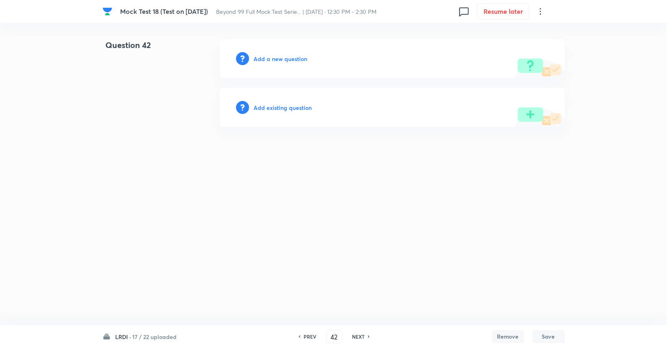
click at [311, 336] on h6 "PREV" at bounding box center [310, 336] width 13 height 7
click at [311, 336] on h6 "PREV" at bounding box center [308, 336] width 13 height 7
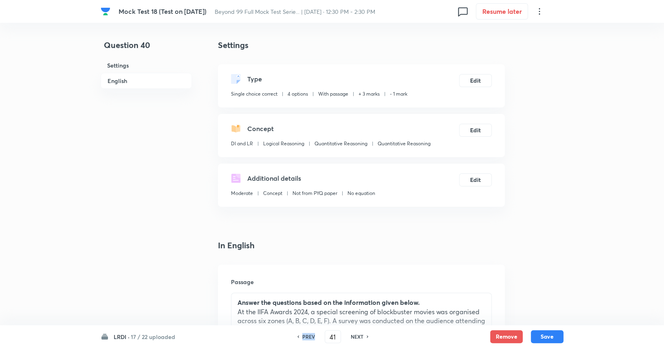
type input "40"
checkbox input "true"
click at [311, 336] on h6 "PREV" at bounding box center [308, 336] width 13 height 7
type input "39"
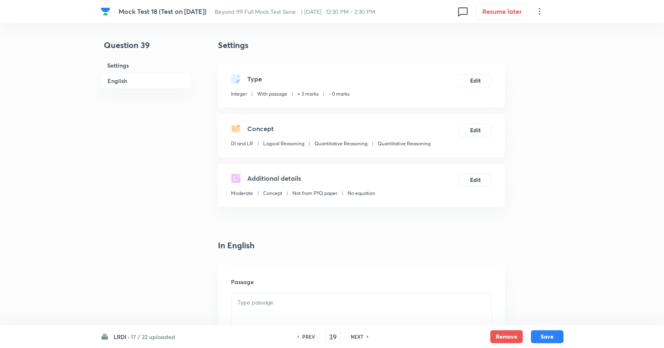
type input "780"
click at [311, 336] on h6 "PREV" at bounding box center [308, 336] width 13 height 7
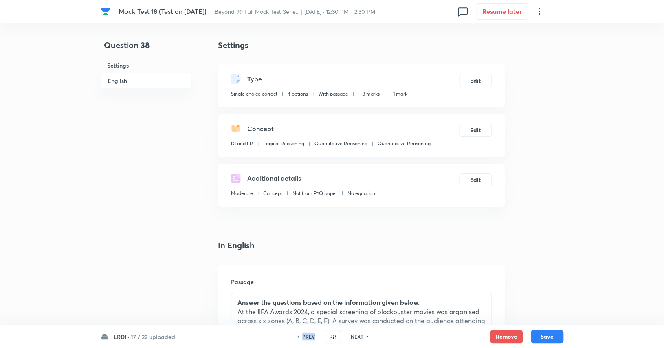
click at [311, 336] on h6 "PREV" at bounding box center [308, 336] width 13 height 7
type input "37"
checkbox input "false"
checkbox input "true"
click at [311, 336] on h6 "PREV" at bounding box center [308, 336] width 13 height 7
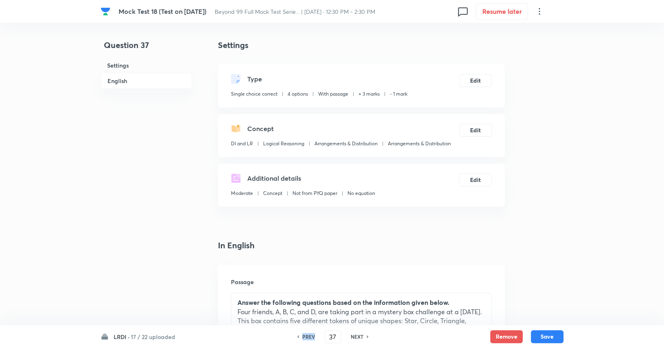
type input "36"
checkbox input "false"
checkbox input "true"
click at [311, 336] on h6 "PREV" at bounding box center [308, 336] width 13 height 7
type input "35"
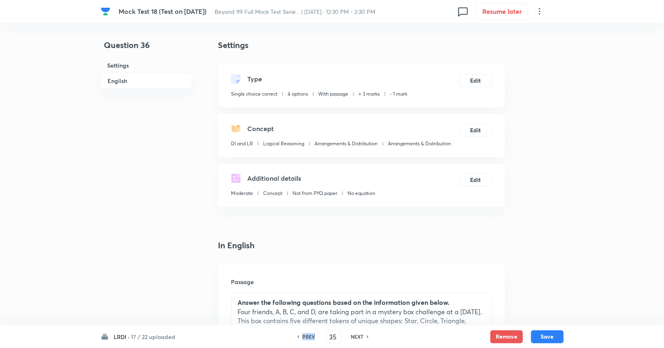
checkbox input "true"
click at [311, 336] on h6 "PREV" at bounding box center [308, 336] width 13 height 7
type input "34"
checkbox input "false"
checkbox input "true"
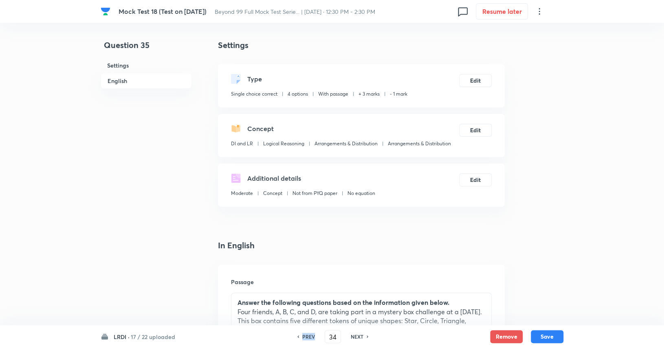
click at [311, 336] on h6 "PREV" at bounding box center [308, 336] width 13 height 7
type input "33"
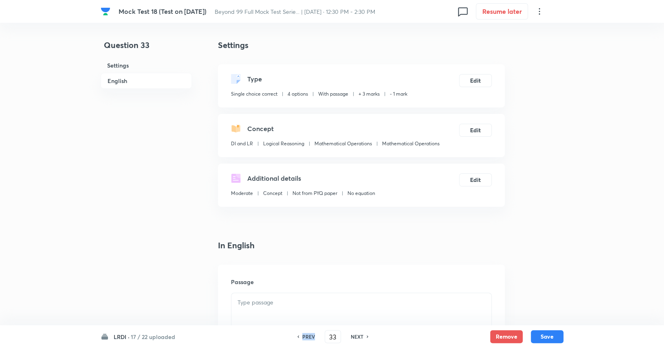
checkbox input "false"
checkbox input "true"
click at [311, 336] on h6 "PREV" at bounding box center [308, 336] width 13 height 7
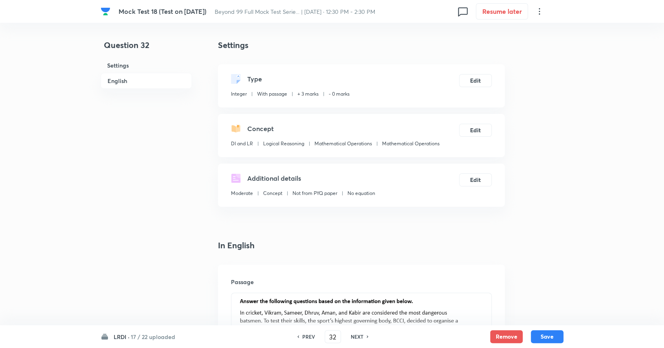
click at [311, 336] on h6 "PREV" at bounding box center [308, 336] width 13 height 7
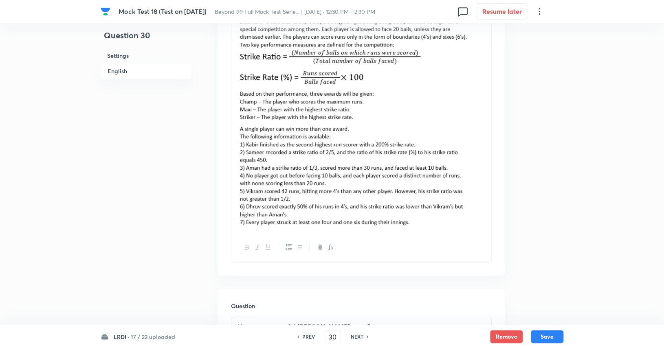
scroll to position [303, 0]
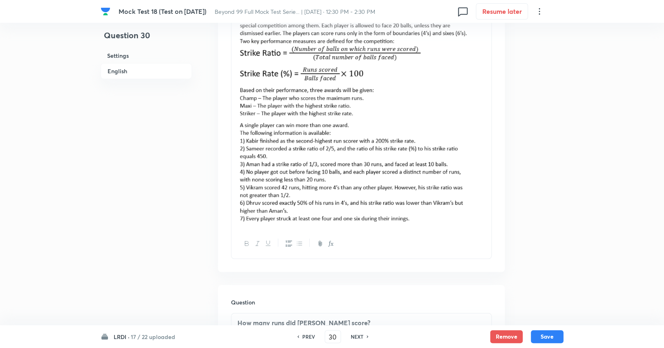
click at [305, 338] on h6 "PREV" at bounding box center [308, 336] width 13 height 7
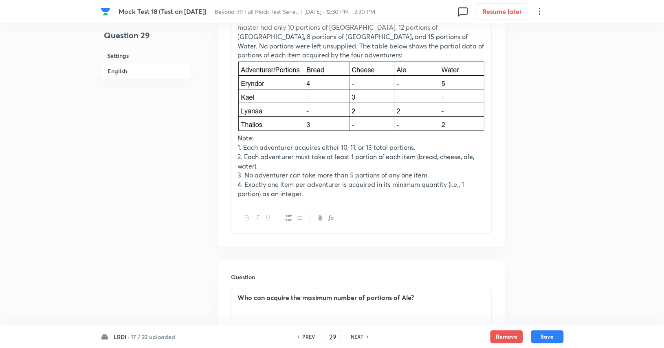
click at [357, 336] on h6 "NEXT" at bounding box center [357, 336] width 13 height 7
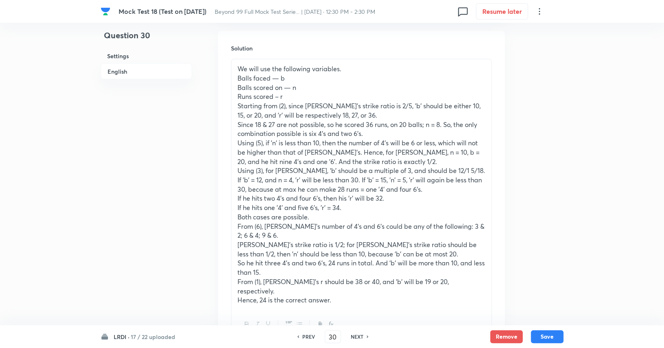
scroll to position [780, 0]
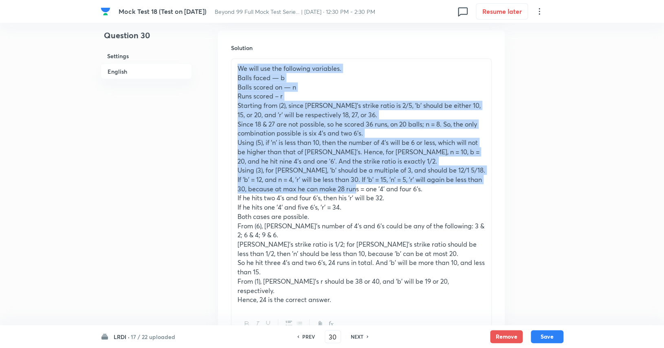
drag, startPoint x: 236, startPoint y: 69, endPoint x: 371, endPoint y: 189, distance: 180.6
click at [371, 189] on div "We will use the following variables. Balls faced — [PERSON_NAME] scored on — n …" at bounding box center [361, 184] width 260 height 250
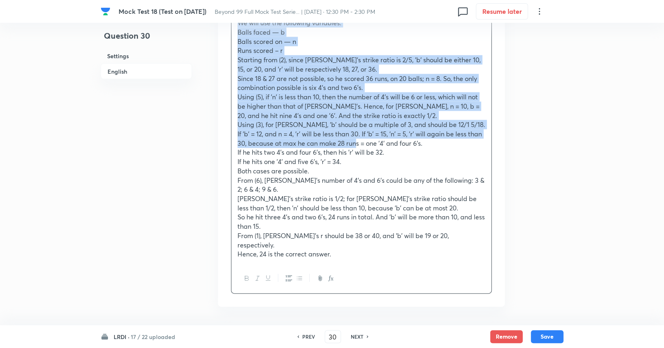
scroll to position [827, 0]
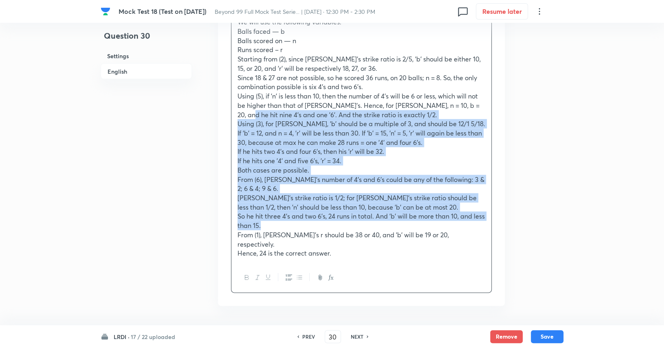
drag, startPoint x: 311, startPoint y: 226, endPoint x: 215, endPoint y: 113, distance: 148.2
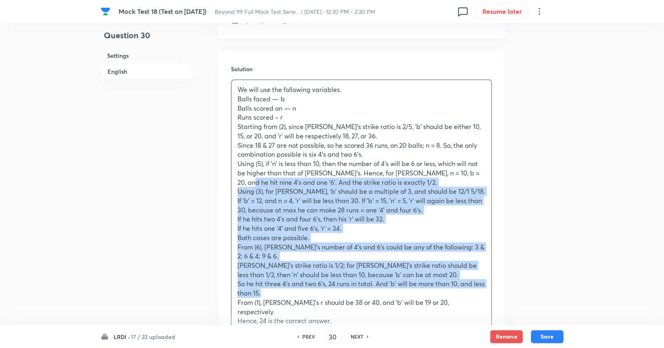
scroll to position [758, 0]
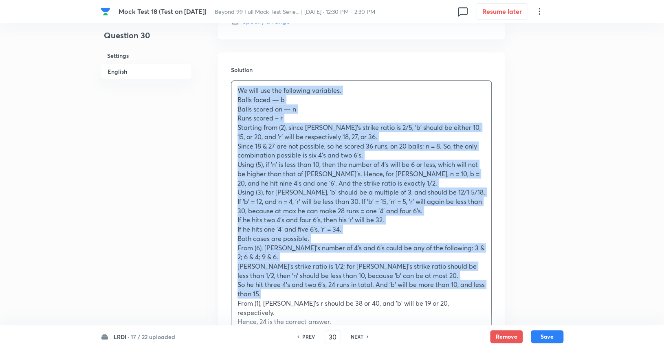
drag, startPoint x: 233, startPoint y: 91, endPoint x: 300, endPoint y: 295, distance: 214.7
click at [300, 295] on div "We will use the following variables. Balls faced — [PERSON_NAME] scored on — n …" at bounding box center [361, 206] width 260 height 250
copy div "Lo ipsu dol sit ametconse adipiscin. Elits doeiu — t Incid utlabo et — d Magn a…"
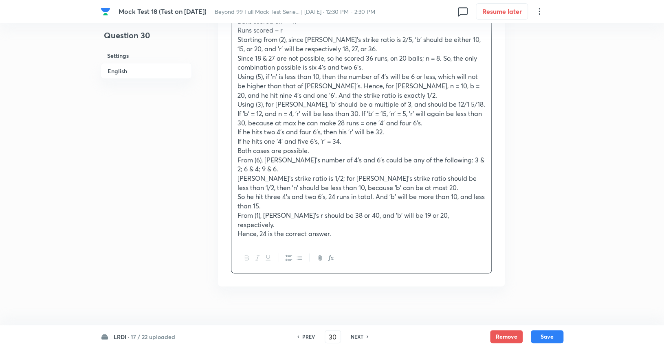
click at [358, 334] on h6 "NEXT" at bounding box center [357, 336] width 13 height 7
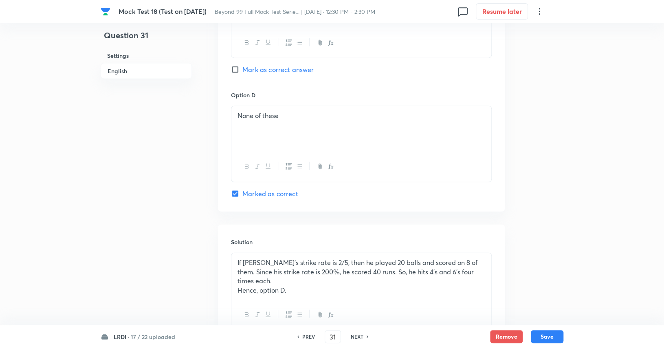
scroll to position [1076, 0]
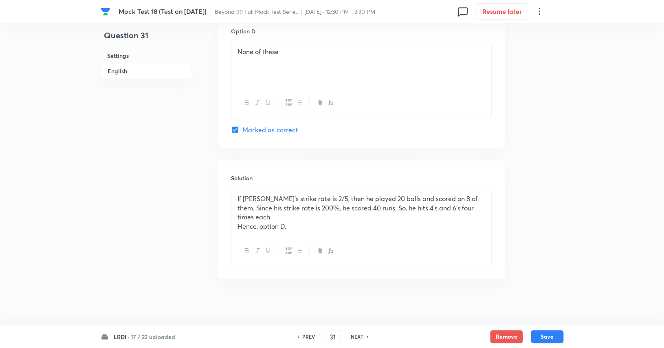
click at [236, 195] on div "If [PERSON_NAME]'s strike rate is 2/5, then he played 20 balls and scored on 8 …" at bounding box center [361, 212] width 260 height 47
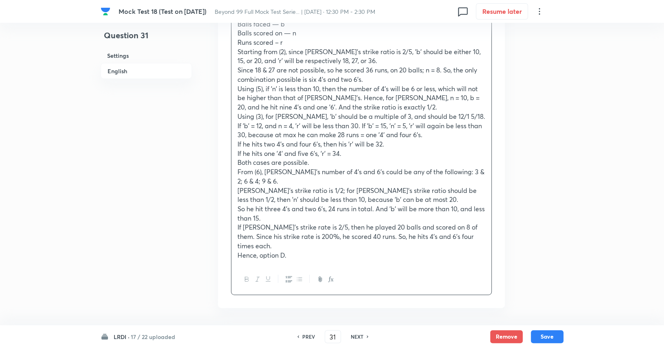
scroll to position [1269, 0]
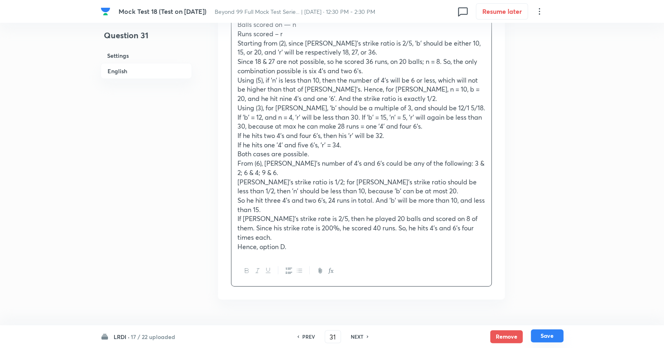
click at [555, 335] on button "Save" at bounding box center [547, 335] width 33 height 13
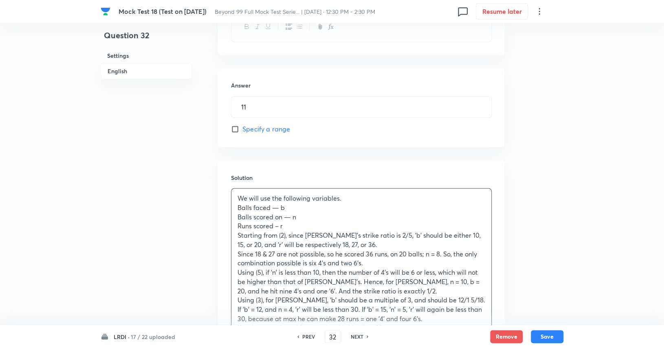
scroll to position [864, 0]
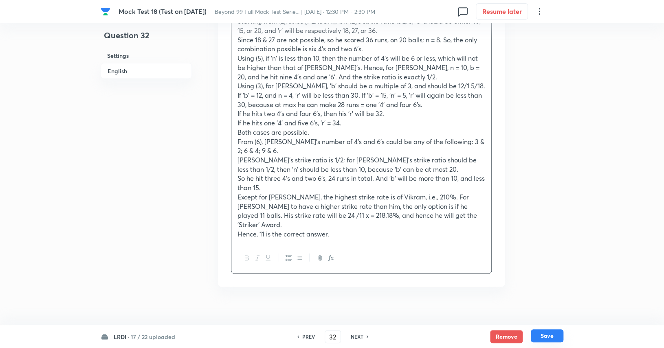
click at [546, 336] on button "Save" at bounding box center [547, 335] width 33 height 13
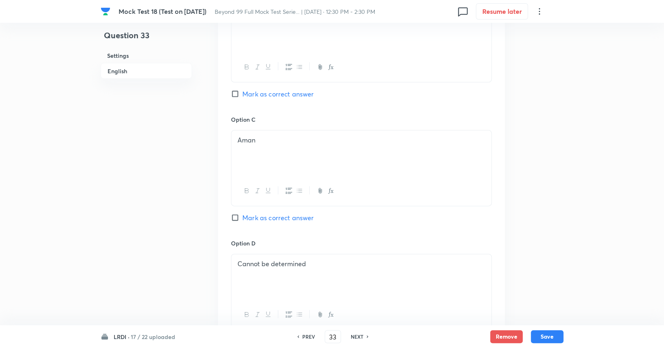
scroll to position [1057, 0]
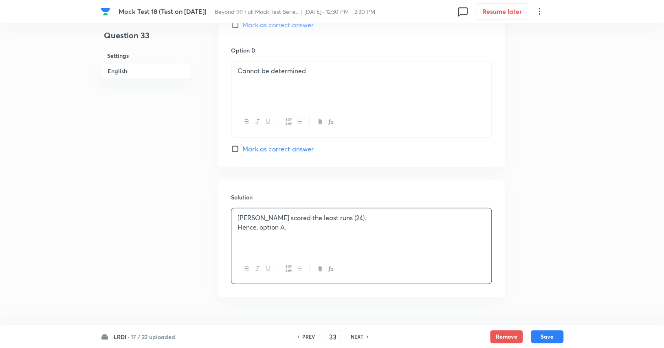
click at [381, 221] on p "[PERSON_NAME] scored the least runs (24)." at bounding box center [361, 217] width 248 height 9
click at [238, 215] on p "[PERSON_NAME] scored the least runs (24)." at bounding box center [361, 217] width 248 height 9
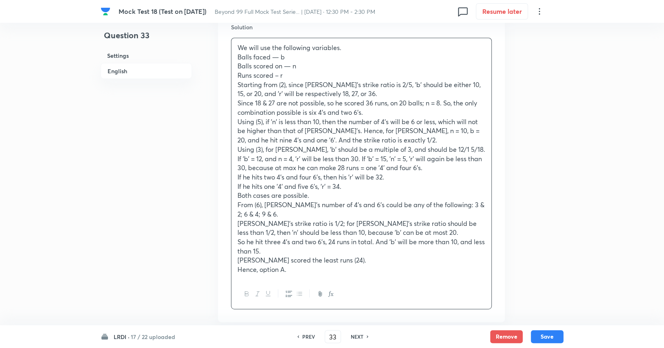
scroll to position [1272, 0]
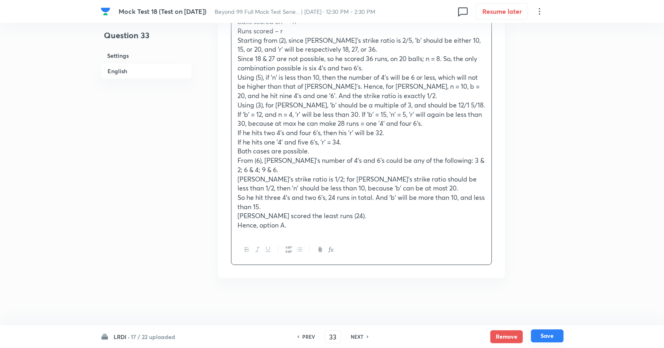
click at [546, 336] on button "Save" at bounding box center [547, 335] width 33 height 13
type input "34"
checkbox input "false"
checkbox input "true"
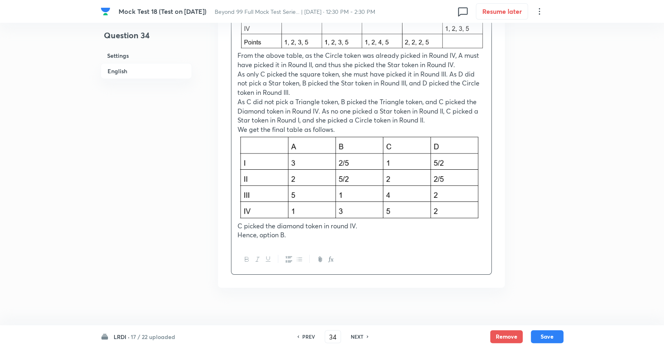
scroll to position [1448, 0]
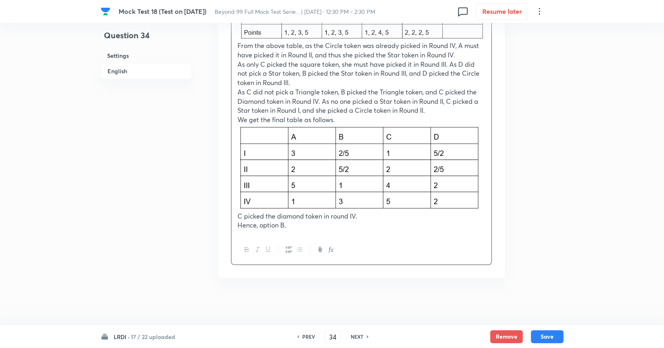
click at [360, 336] on h6 "NEXT" at bounding box center [357, 336] width 13 height 7
type input "35"
checkbox input "false"
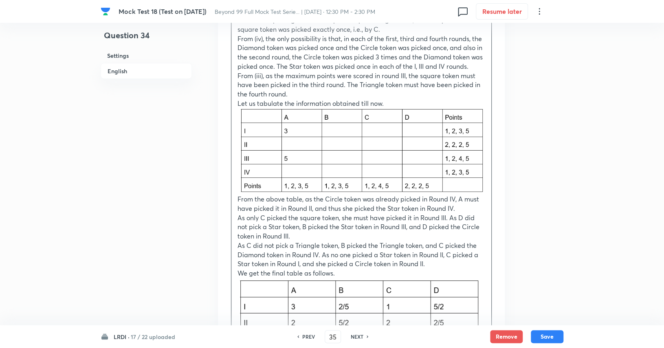
checkbox input "true"
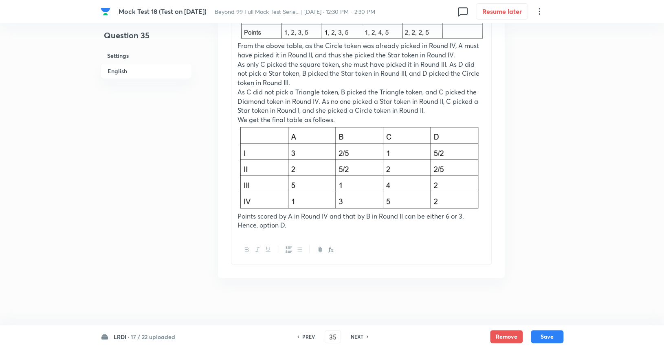
click at [360, 336] on h6 "NEXT" at bounding box center [357, 336] width 13 height 7
type input "36"
checkbox input "true"
click at [360, 336] on h6 "NEXT" at bounding box center [357, 336] width 13 height 7
type input "37"
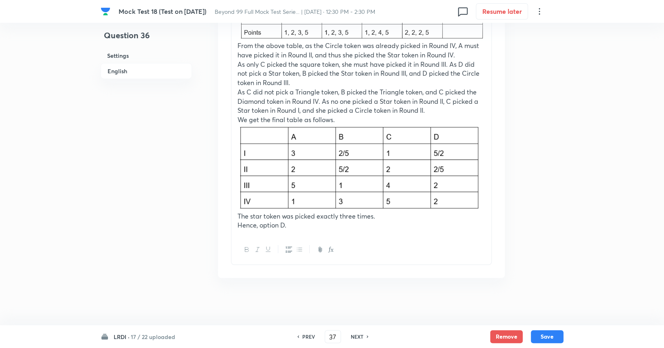
checkbox input "true"
checkbox input "false"
click at [360, 336] on h6 "NEXT" at bounding box center [357, 336] width 13 height 7
type input "38"
checkbox input "false"
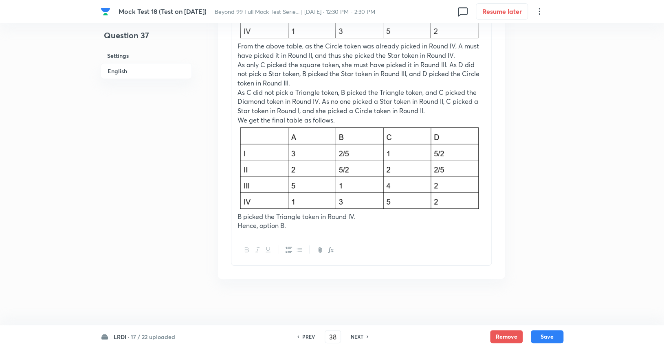
checkbox input "true"
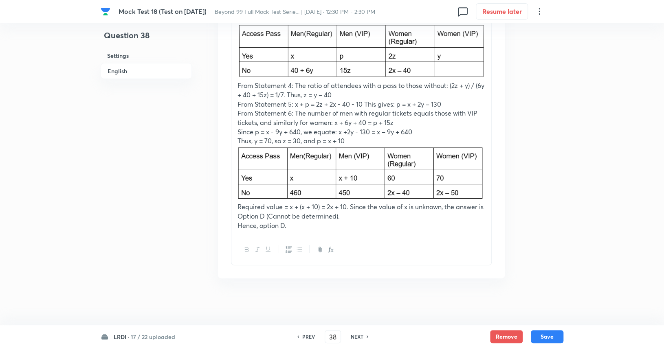
click at [360, 336] on h6 "NEXT" at bounding box center [357, 336] width 13 height 7
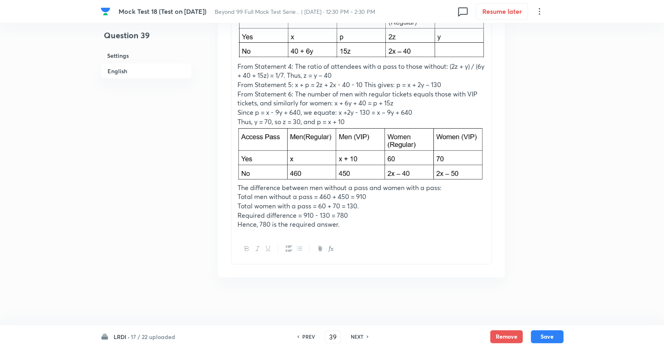
click at [360, 336] on h6 "NEXT" at bounding box center [357, 336] width 13 height 7
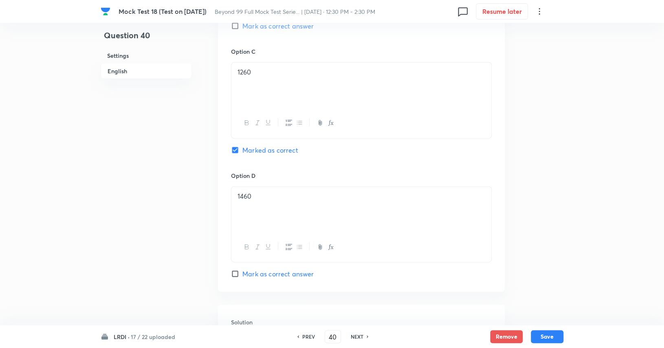
scroll to position [1332, 0]
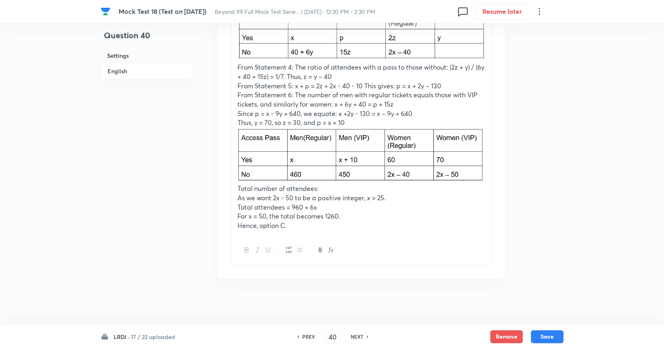
click at [360, 336] on h6 "NEXT" at bounding box center [357, 336] width 13 height 7
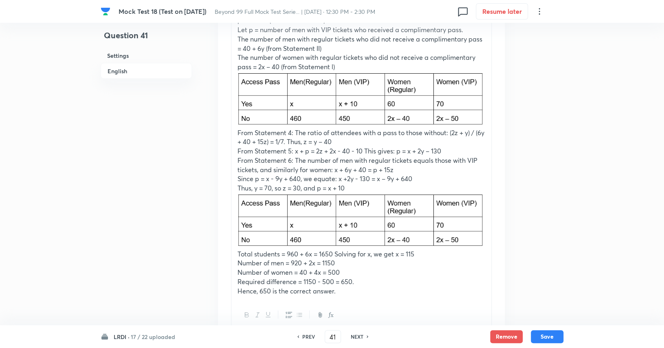
scroll to position [841, 0]
click at [306, 337] on h6 "PREV" at bounding box center [308, 336] width 13 height 7
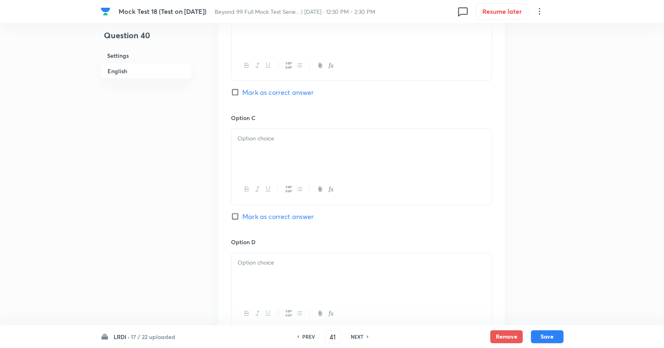
type input "40"
checkbox input "true"
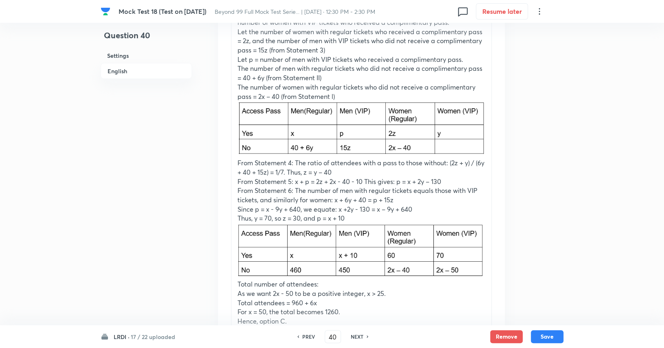
scroll to position [1238, 0]
drag, startPoint x: 465, startPoint y: 140, endPoint x: 360, endPoint y: 135, distance: 105.2
click at [360, 135] on img at bounding box center [361, 127] width 248 height 55
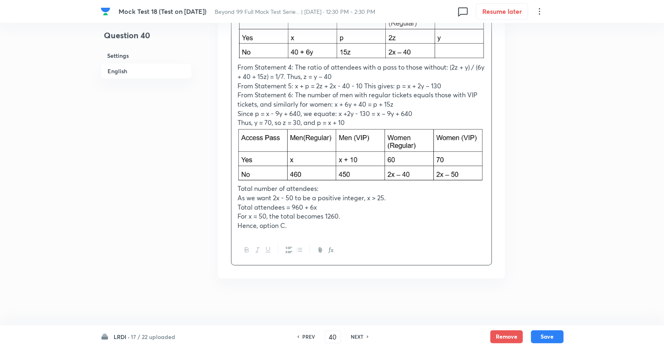
click at [358, 335] on h6 "NEXT" at bounding box center [357, 336] width 13 height 7
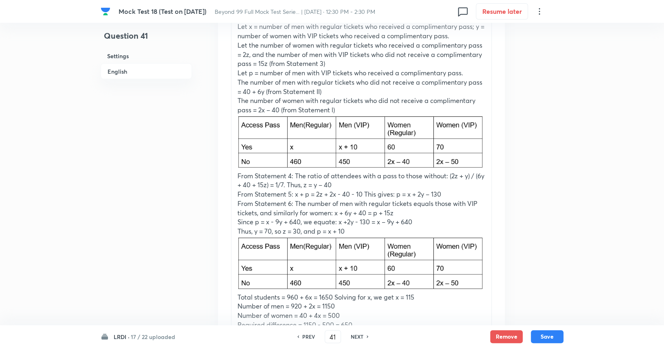
scroll to position [797, 0]
drag, startPoint x: 486, startPoint y: 160, endPoint x: 322, endPoint y: 146, distance: 164.7
click at [322, 146] on div "Let x = number of men with regular tickets who received a complimentary pass; y…" at bounding box center [361, 180] width 260 height 327
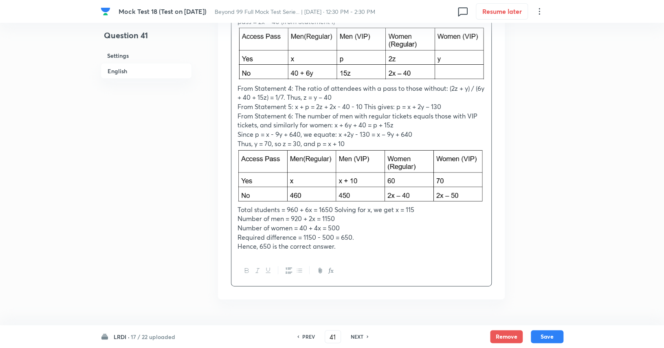
scroll to position [885, 0]
click at [555, 336] on button "Save" at bounding box center [547, 335] width 33 height 13
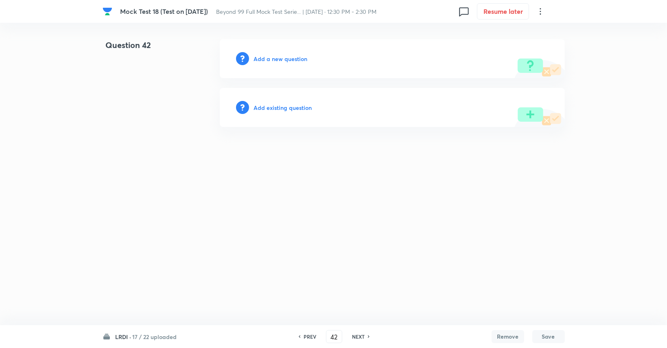
click at [310, 335] on h6 "PREV" at bounding box center [310, 336] width 13 height 7
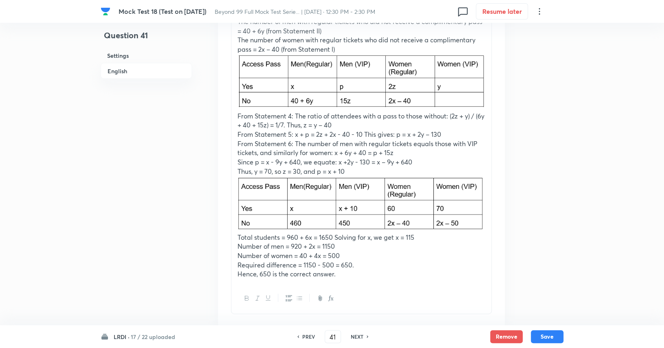
scroll to position [819, 0]
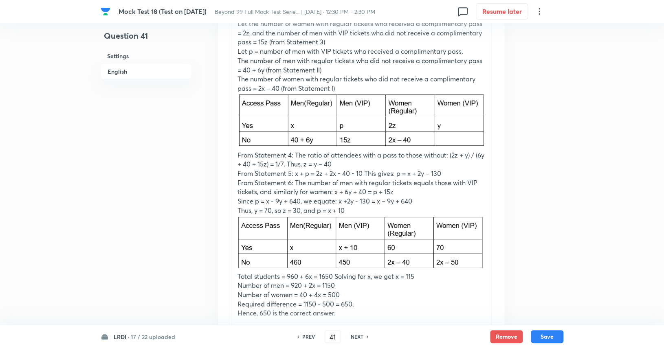
click at [308, 335] on h6 "PREV" at bounding box center [308, 336] width 13 height 7
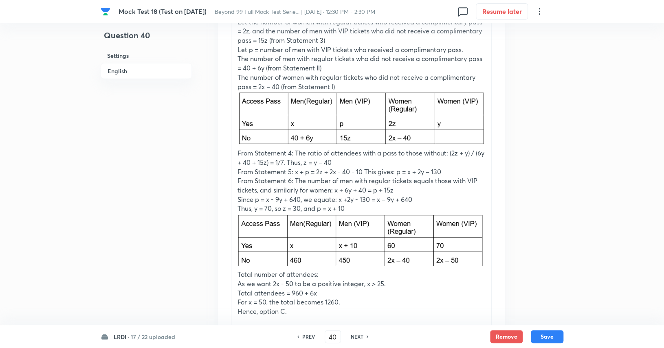
scroll to position [1255, 0]
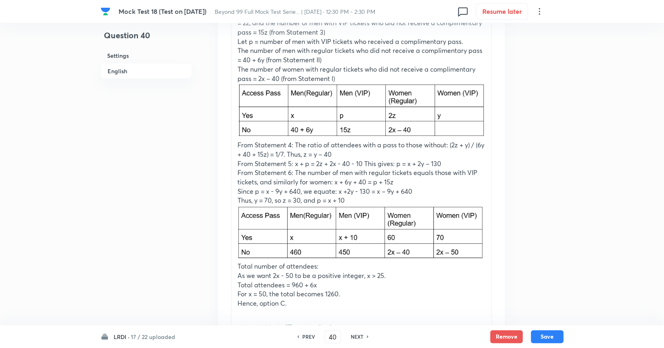
click at [314, 335] on div "PREV" at bounding box center [307, 336] width 22 height 7
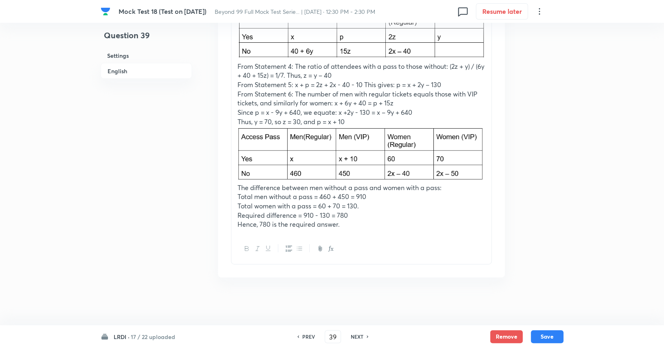
click at [307, 340] on h6 "PREV" at bounding box center [308, 336] width 13 height 7
type input "38"
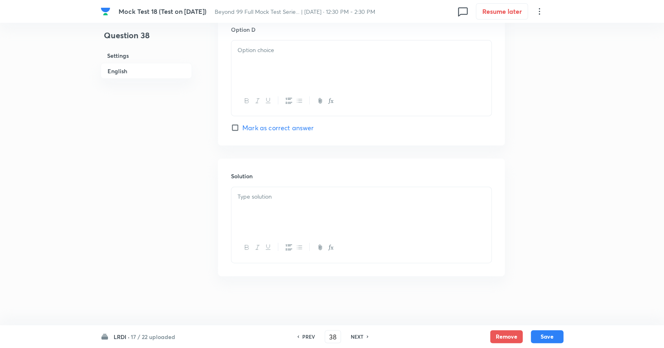
scroll to position [1255, 0]
checkbox input "true"
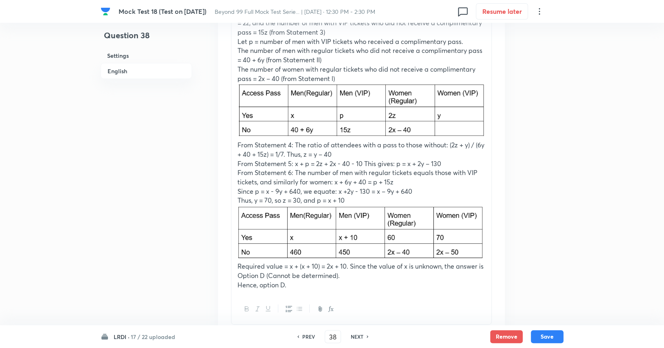
click at [306, 336] on h6 "PREV" at bounding box center [308, 336] width 13 height 7
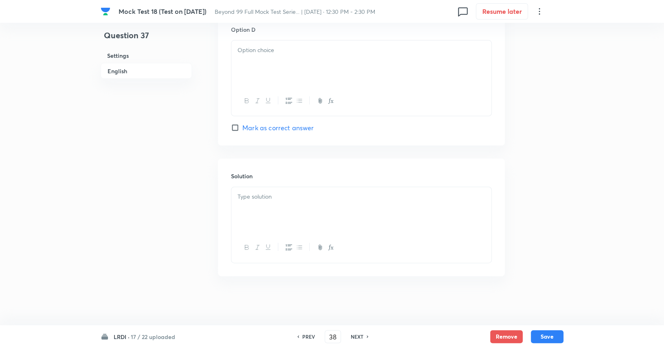
type input "37"
checkbox input "false"
checkbox input "true"
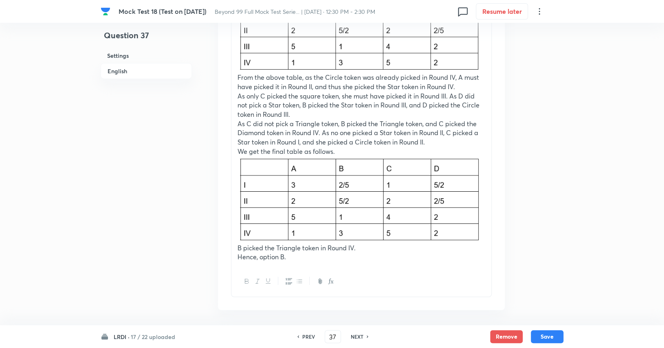
scroll to position [1420, 0]
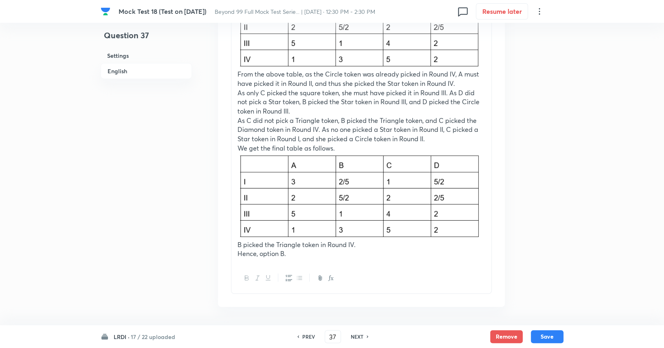
click at [308, 337] on h6 "PREV" at bounding box center [308, 336] width 13 height 7
type input "36"
checkbox input "false"
checkbox input "true"
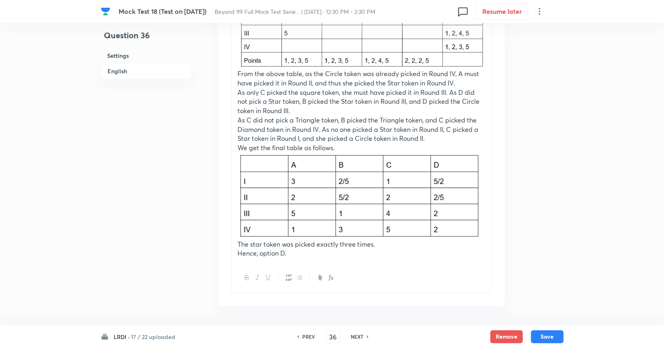
click at [308, 337] on h6 "PREV" at bounding box center [308, 336] width 13 height 7
type input "35"
checkbox input "true"
click at [308, 337] on h6 "PREV" at bounding box center [308, 336] width 13 height 7
type input "34"
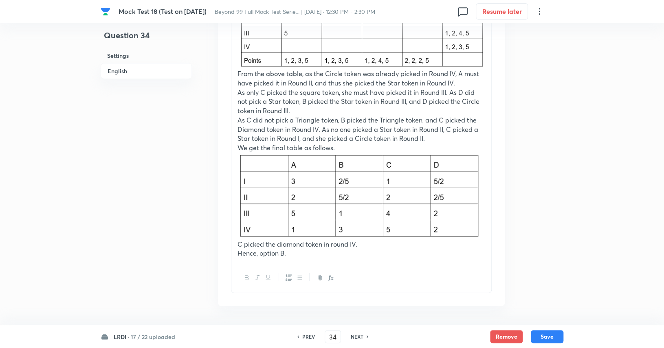
click at [308, 337] on h6 "PREV" at bounding box center [308, 336] width 13 height 7
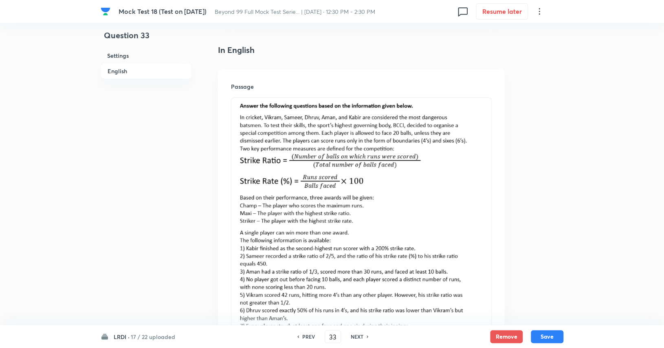
scroll to position [195, 0]
click at [310, 333] on h6 "PREV" at bounding box center [308, 336] width 13 height 7
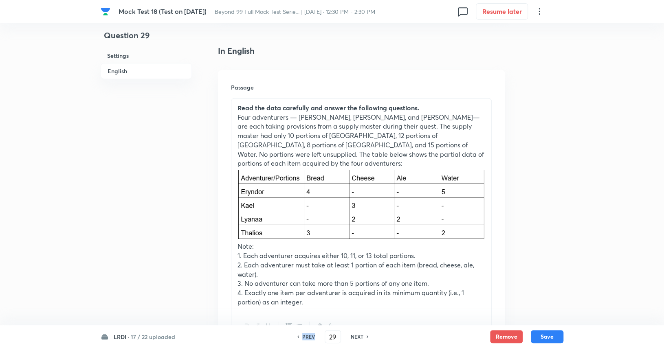
click at [310, 333] on h6 "PREV" at bounding box center [308, 336] width 13 height 7
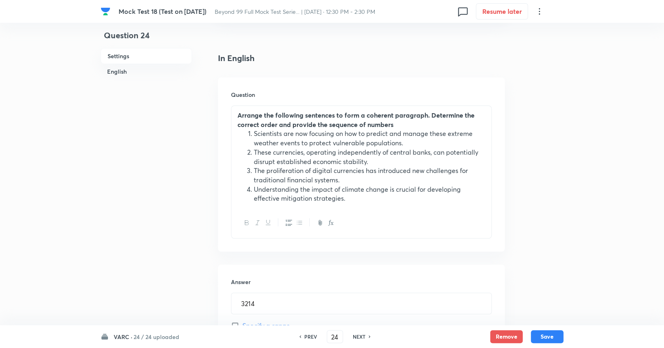
scroll to position [0, 0]
